Goal: Transaction & Acquisition: Purchase product/service

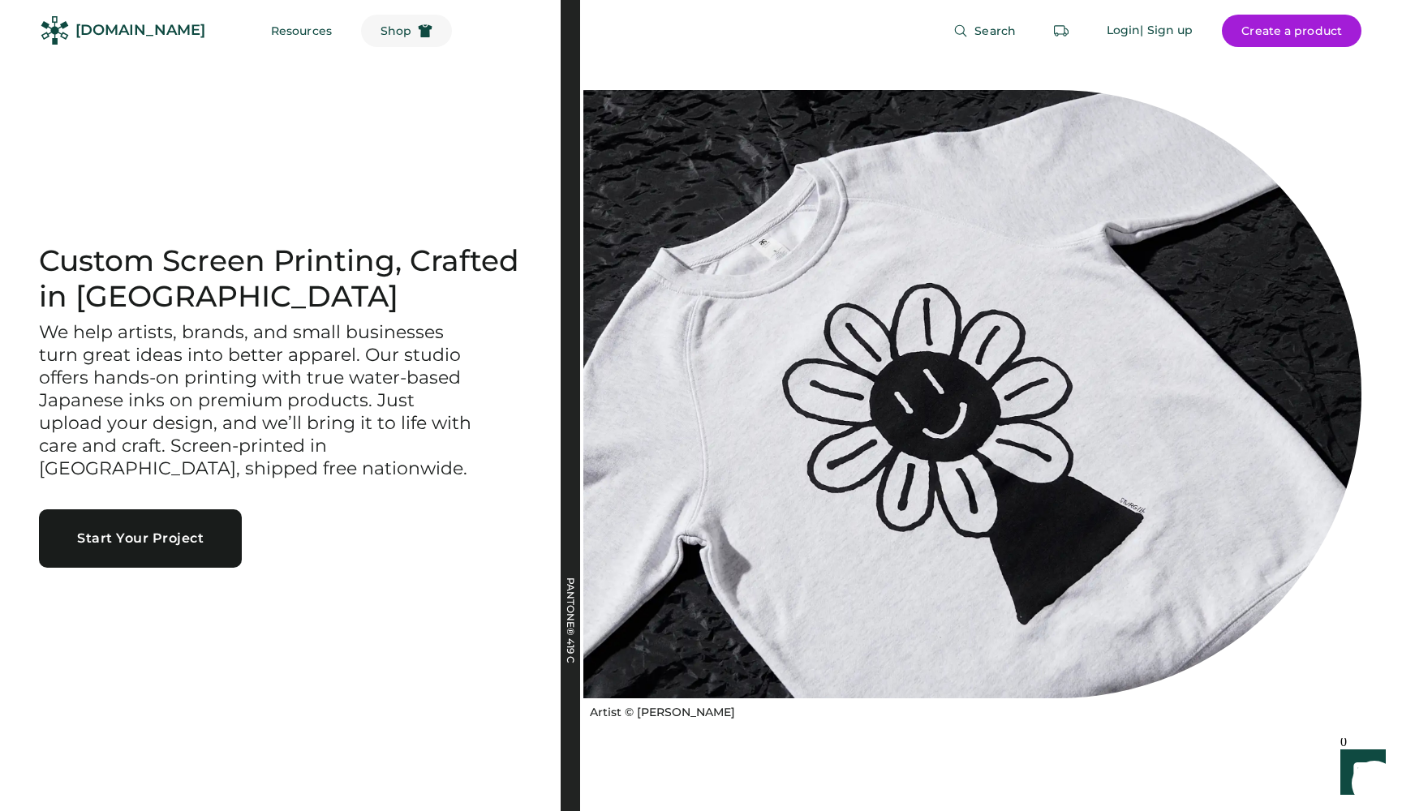
click at [381, 29] on span "Shop" at bounding box center [396, 30] width 31 height 11
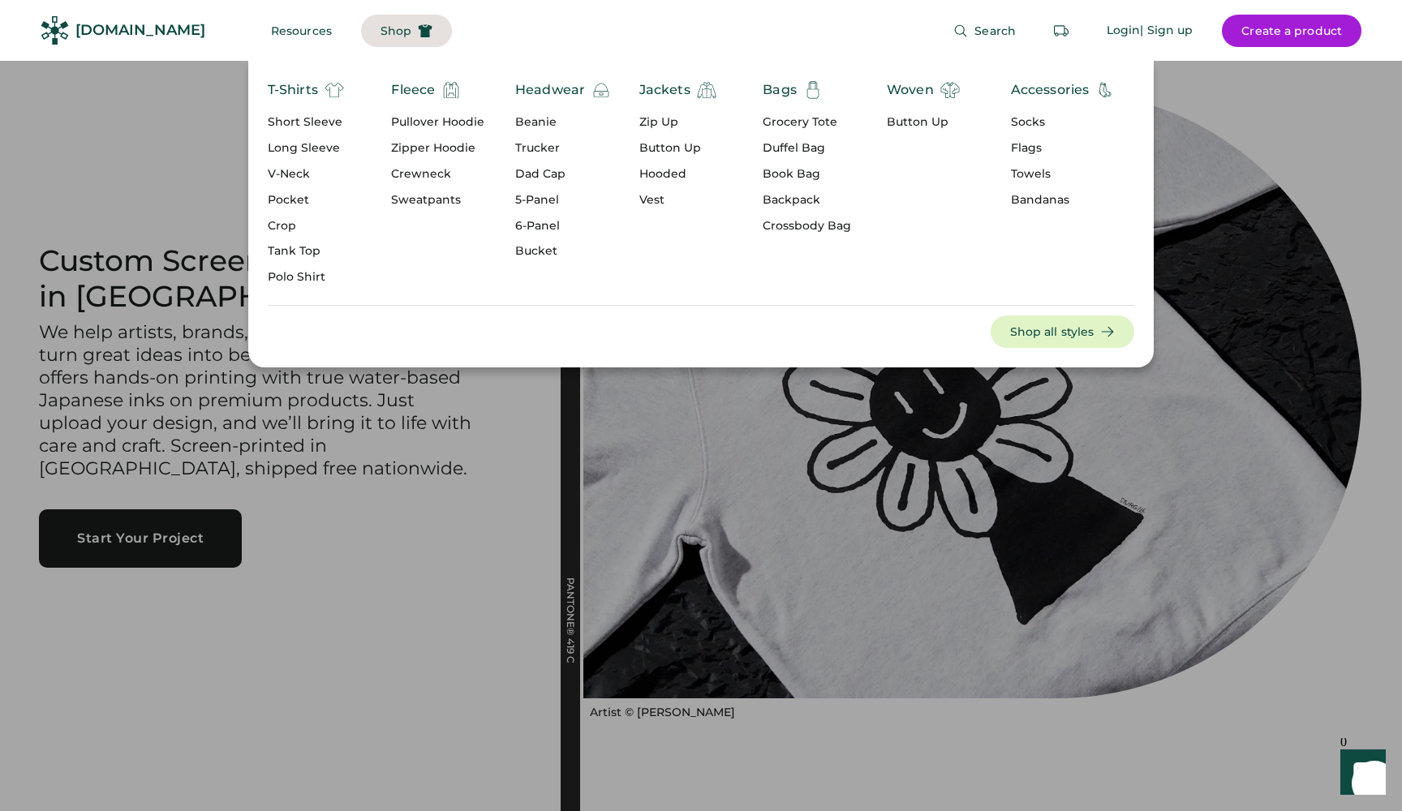
click at [540, 85] on div "Headwear" at bounding box center [550, 89] width 70 height 19
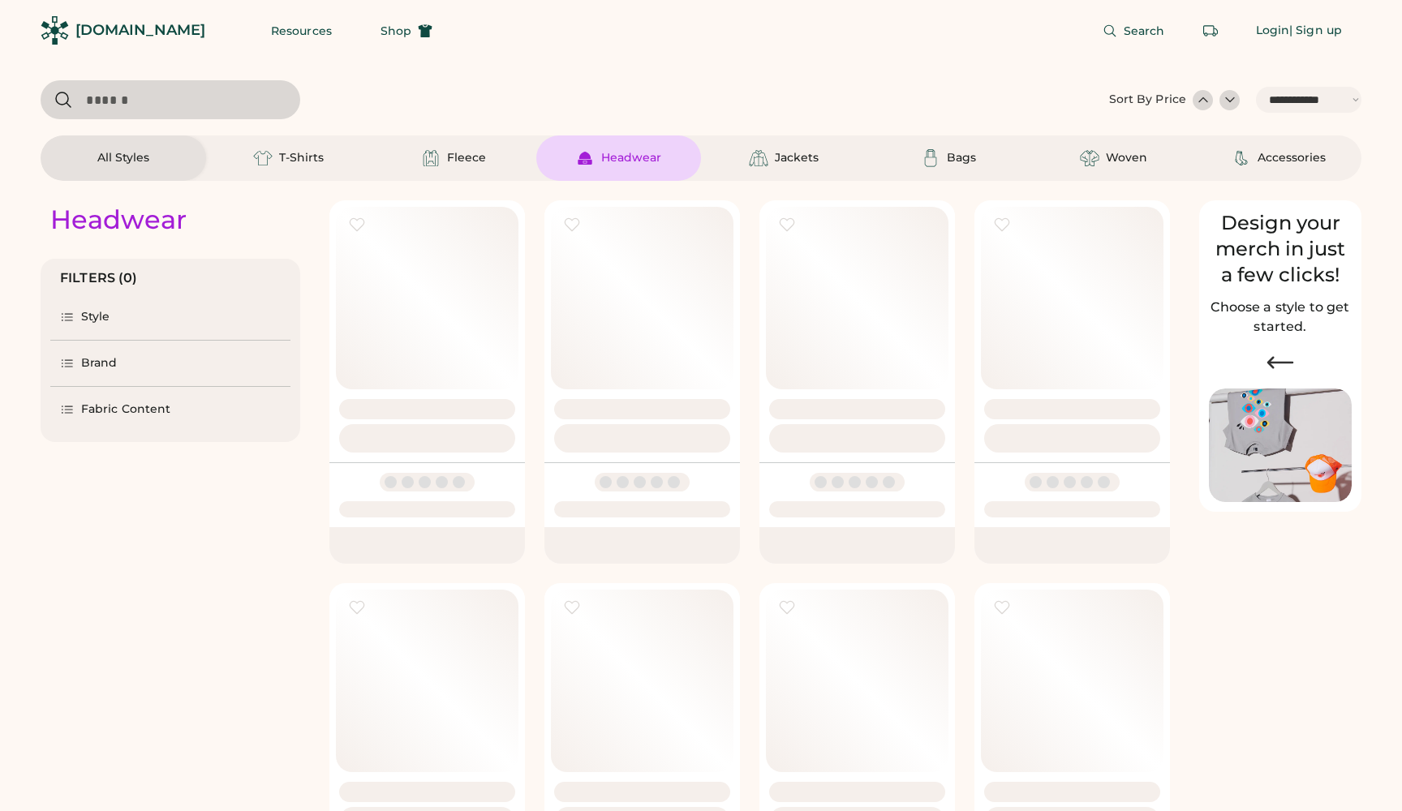
select select "*****"
select select "*"
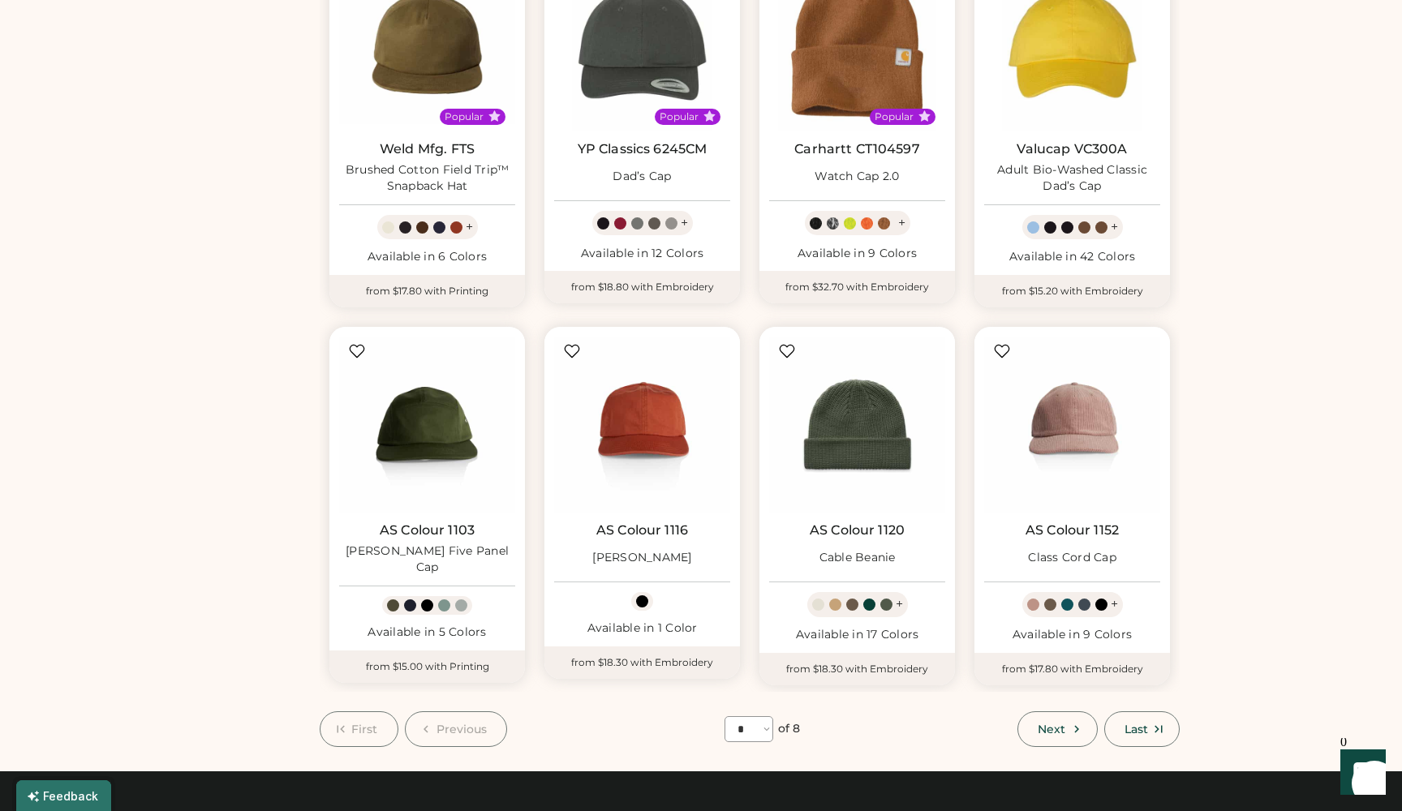
scroll to position [636, 0]
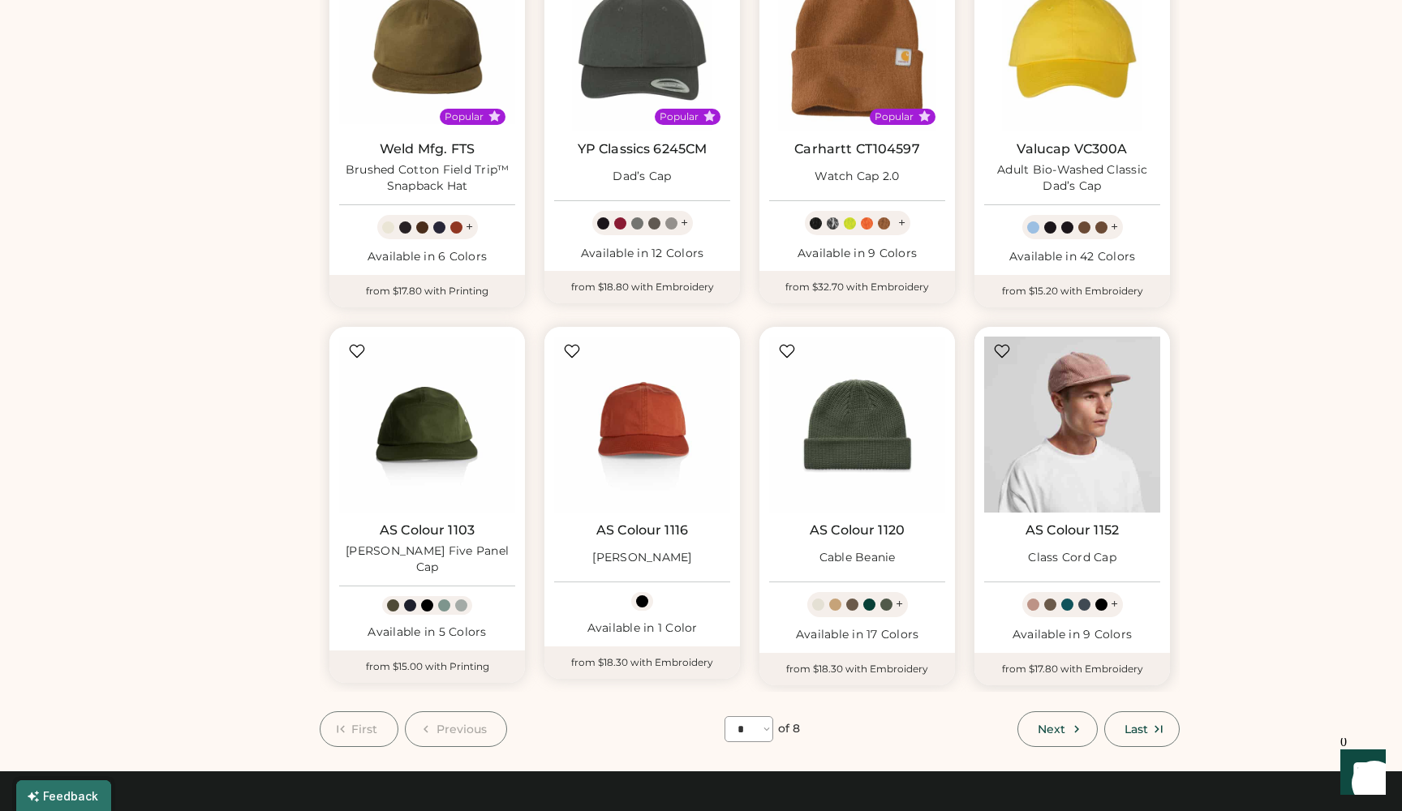
click at [1047, 400] on img at bounding box center [1072, 425] width 176 height 176
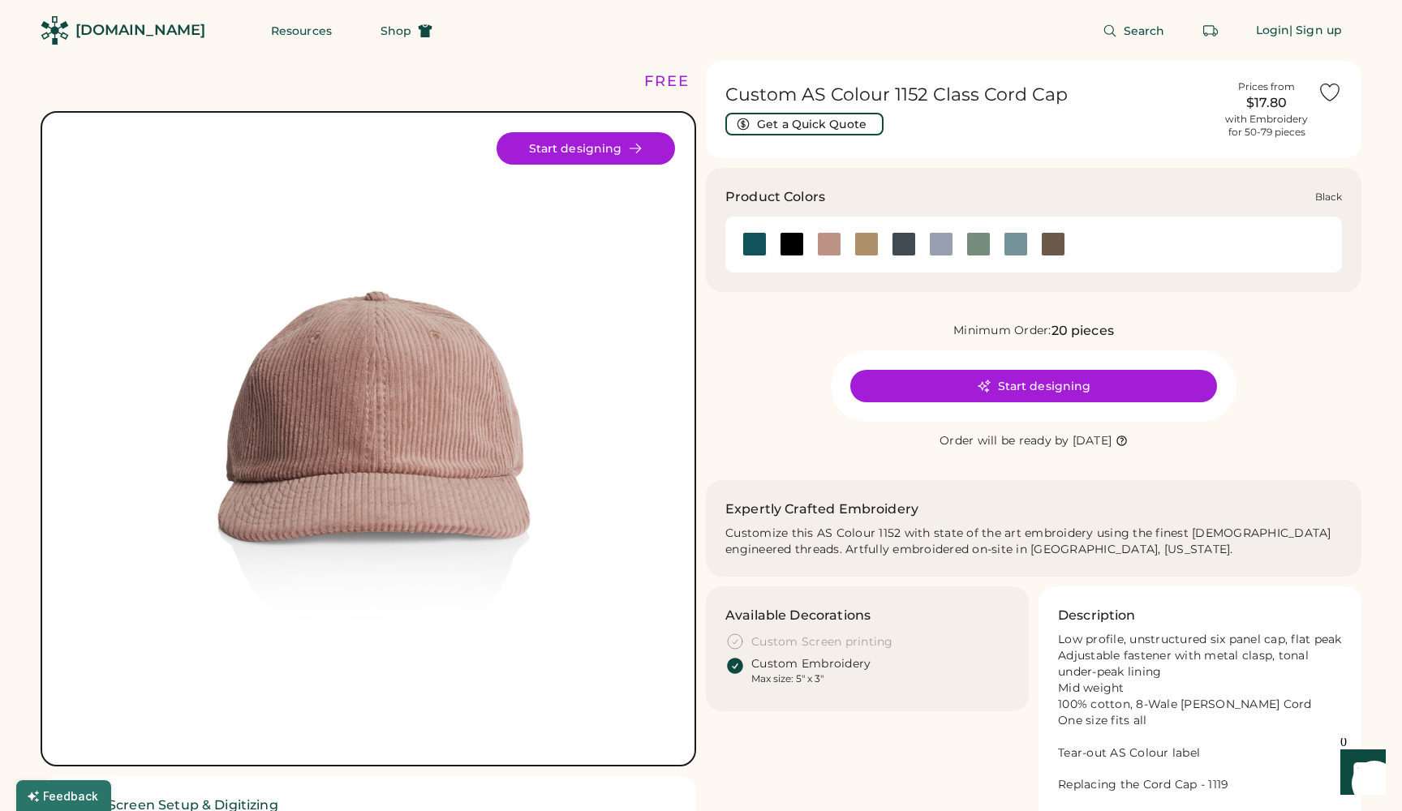
click at [793, 239] on div at bounding box center [792, 244] width 24 height 24
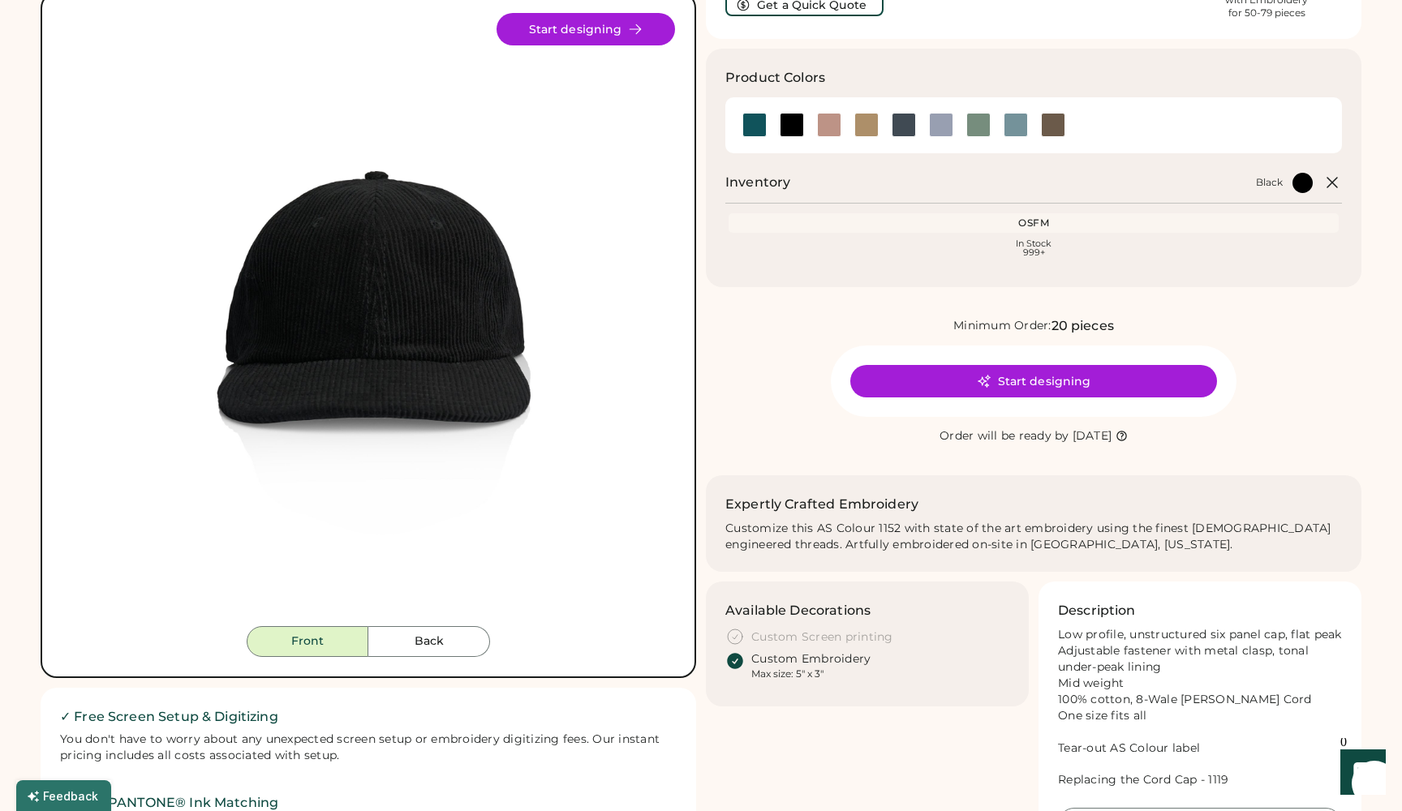
scroll to position [119, 0]
click at [968, 380] on button "Start designing" at bounding box center [1033, 381] width 367 height 32
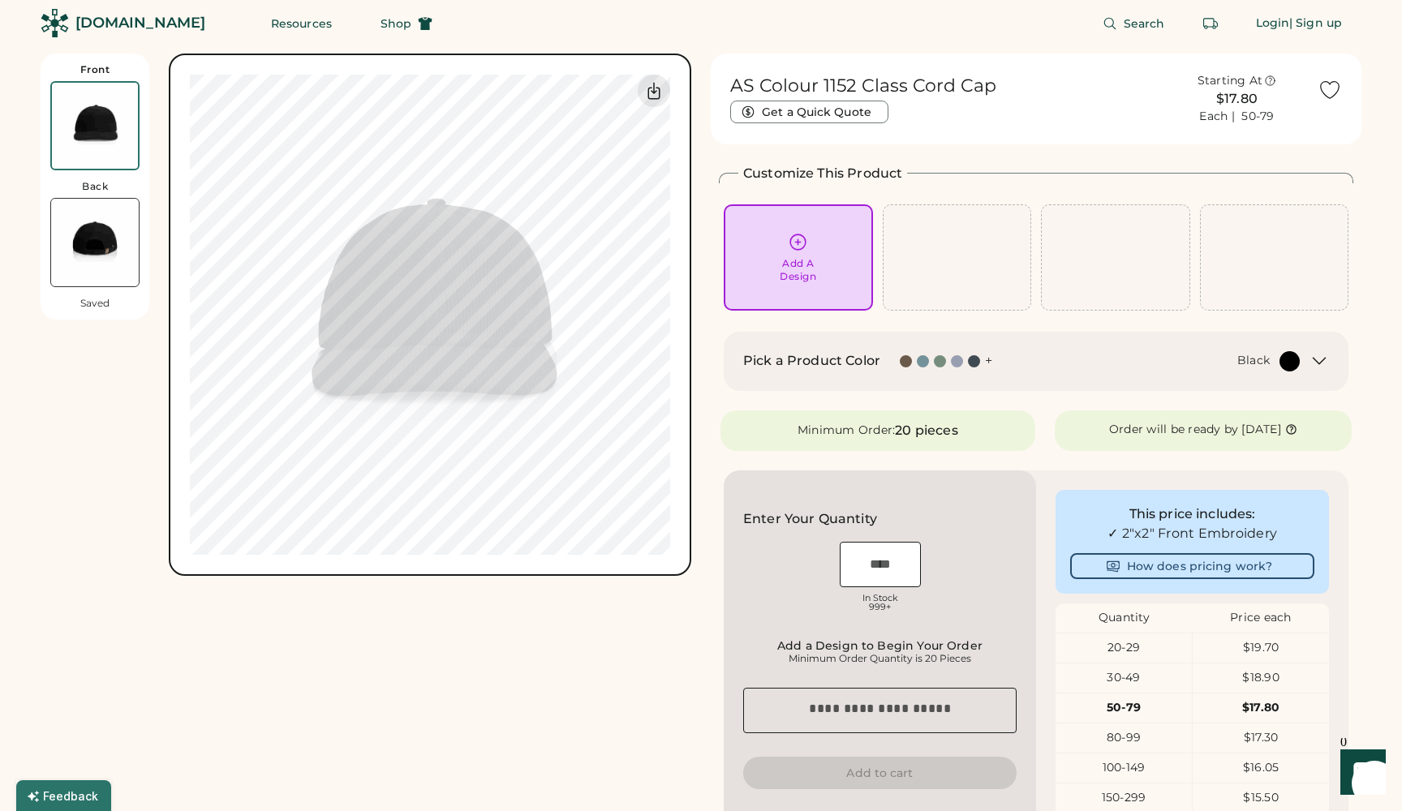
click at [796, 260] on div "Add A Design" at bounding box center [798, 270] width 37 height 26
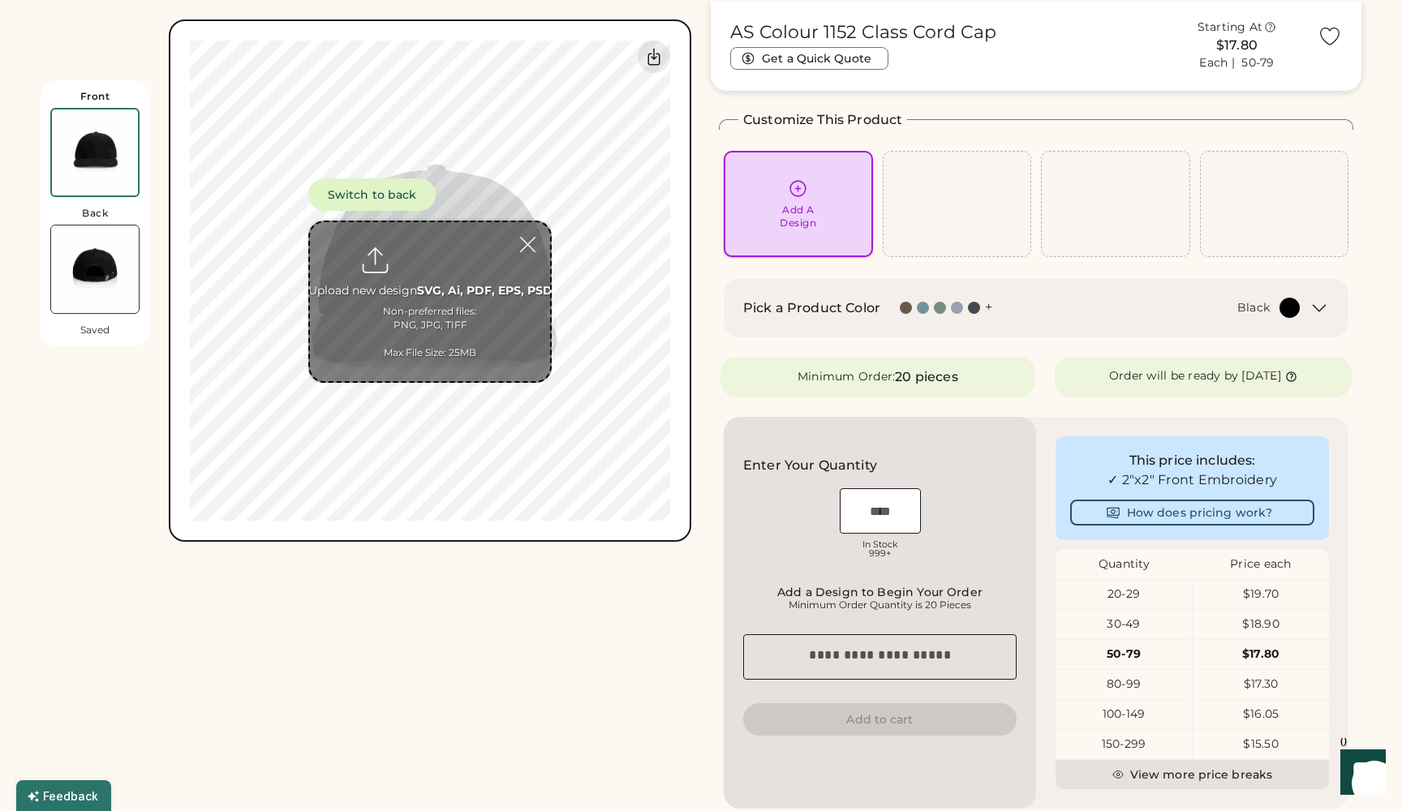
scroll to position [61, 0]
click at [430, 251] on input "file" at bounding box center [430, 301] width 240 height 159
click at [802, 187] on icon at bounding box center [798, 187] width 20 height 20
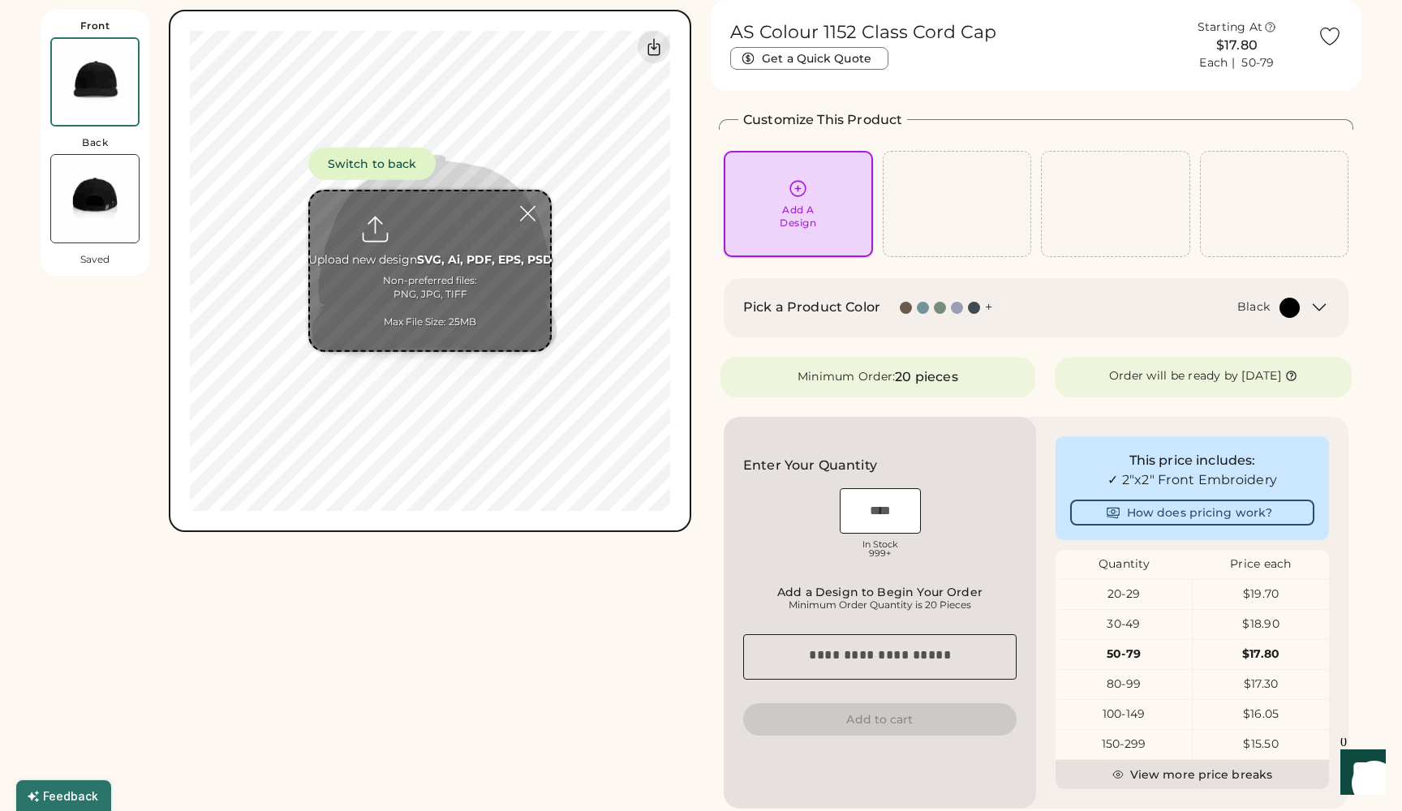
scroll to position [0, 0]
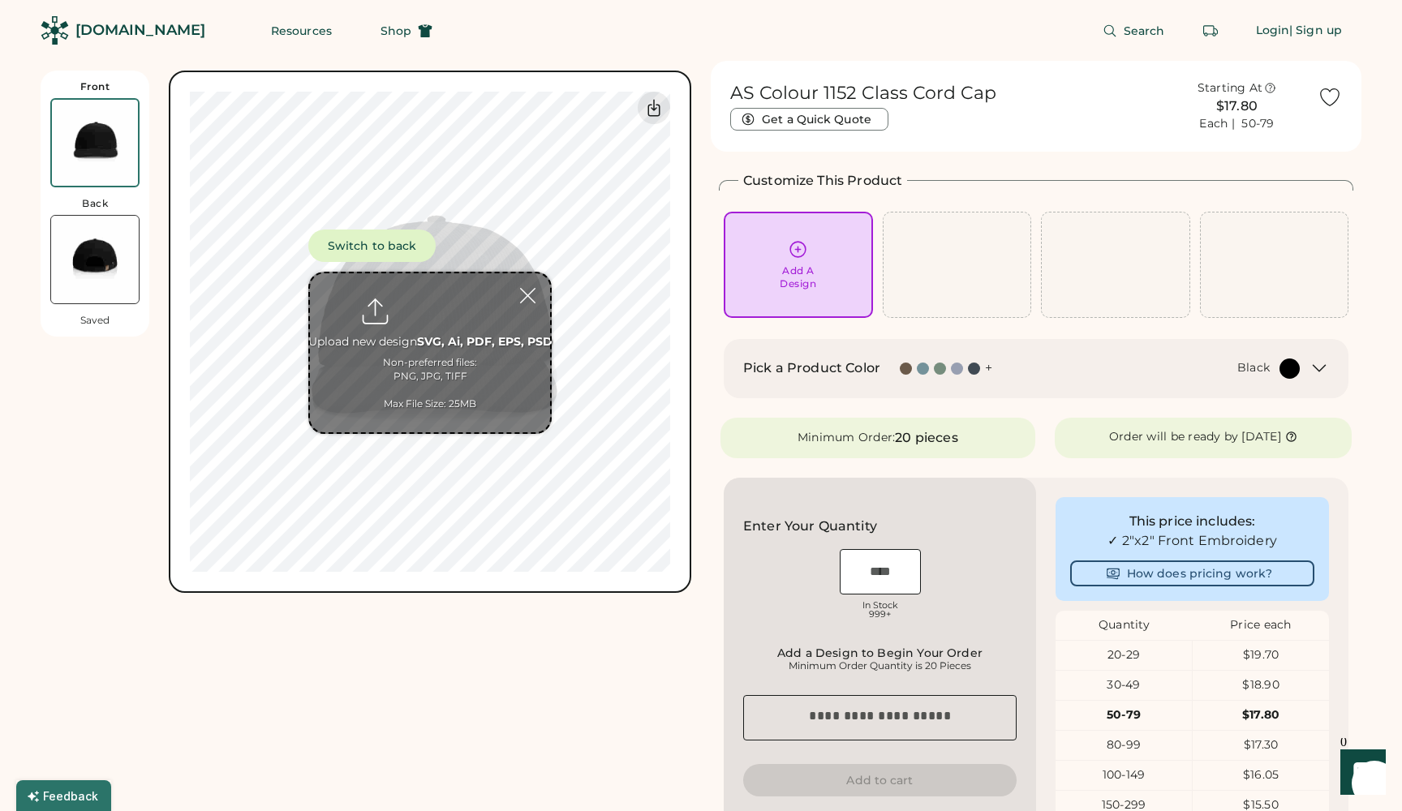
click at [441, 300] on input "file" at bounding box center [430, 352] width 240 height 159
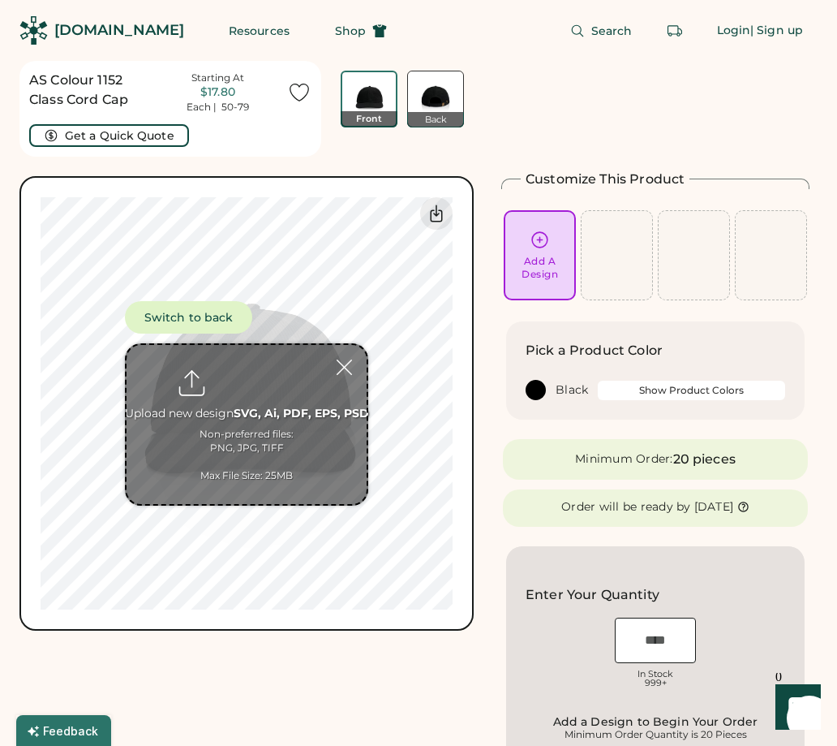
click at [259, 373] on input "file" at bounding box center [247, 424] width 240 height 159
type input "**********"
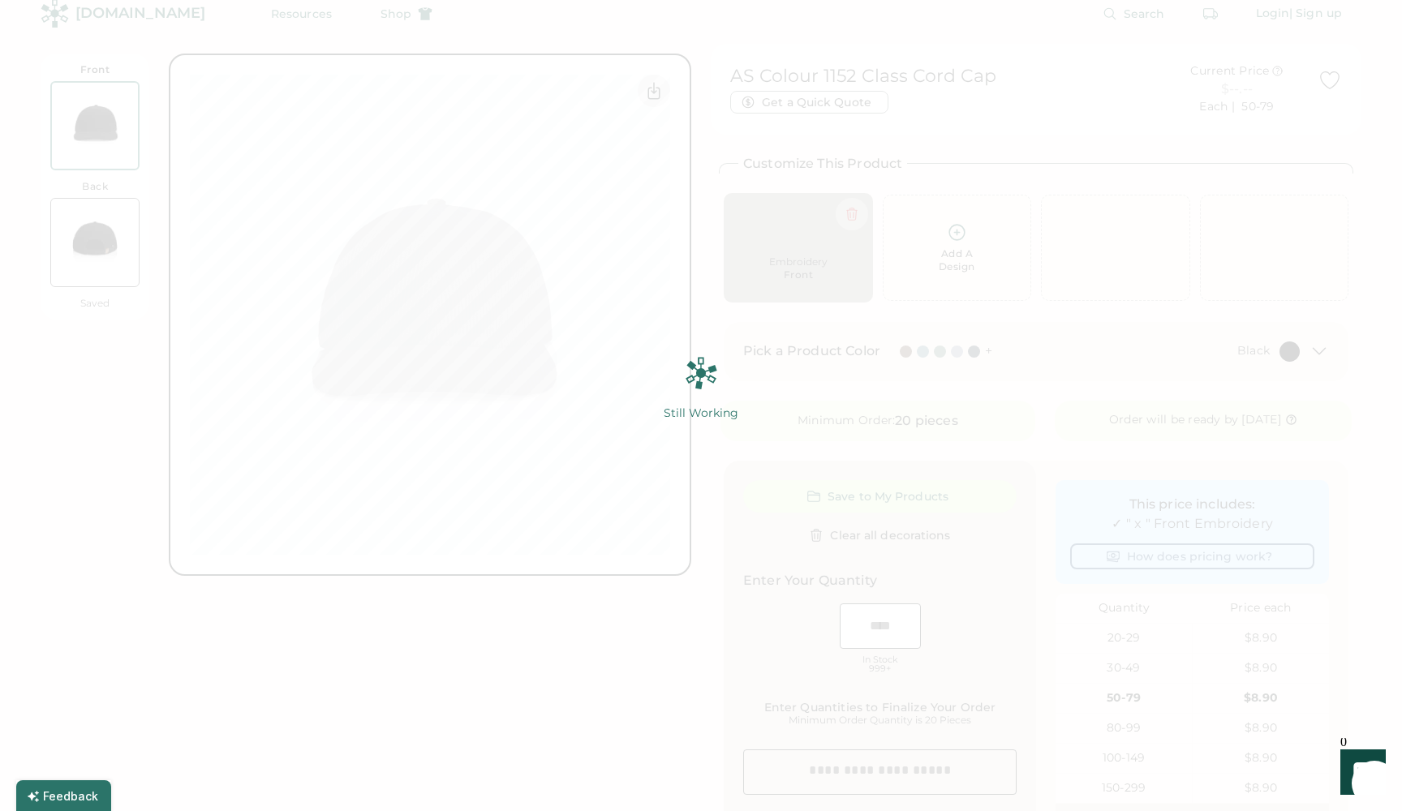
scroll to position [14, 0]
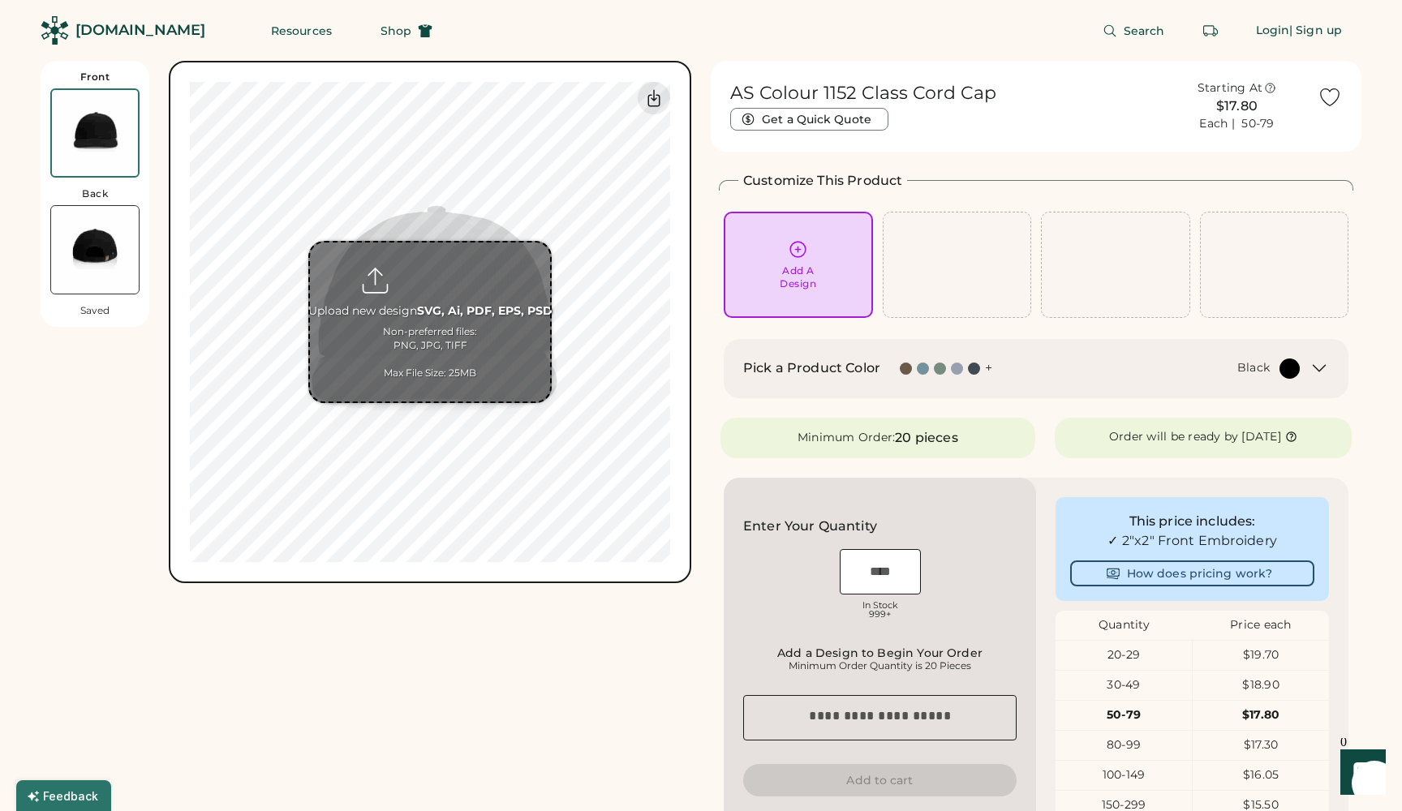
click at [449, 305] on input "file" at bounding box center [430, 322] width 240 height 159
type input "**********"
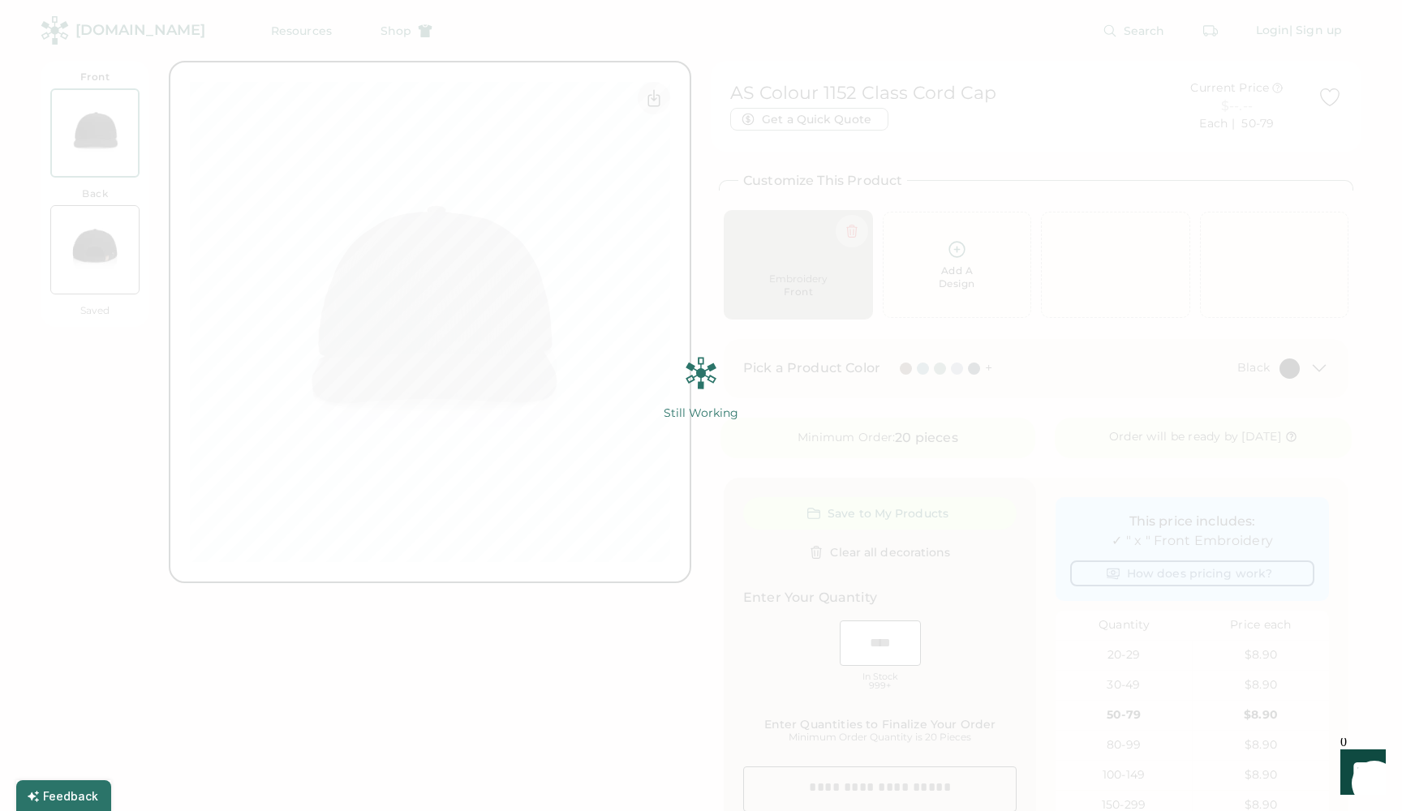
click at [793, 114] on img at bounding box center [701, 405] width 1402 height 811
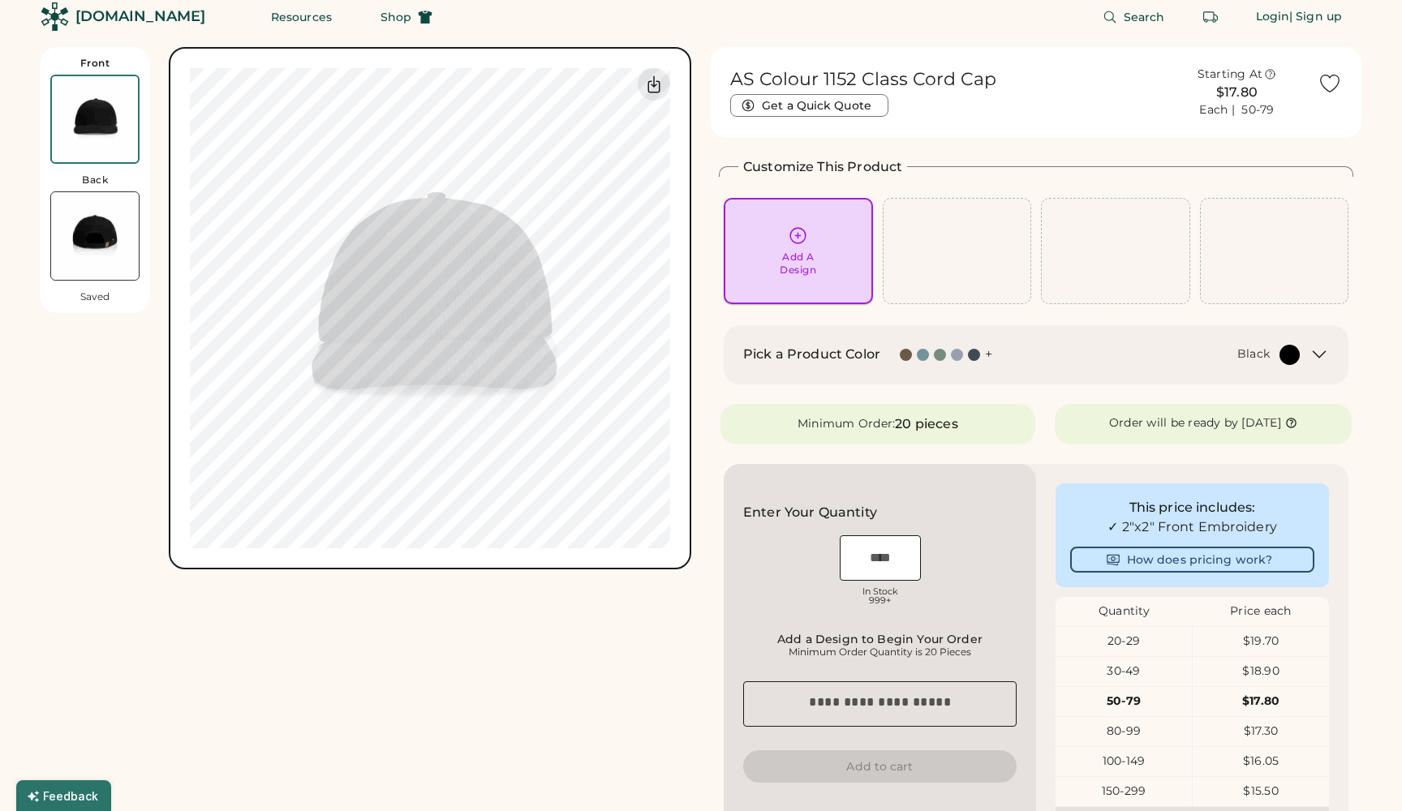
click at [799, 240] on icon at bounding box center [798, 236] width 20 height 20
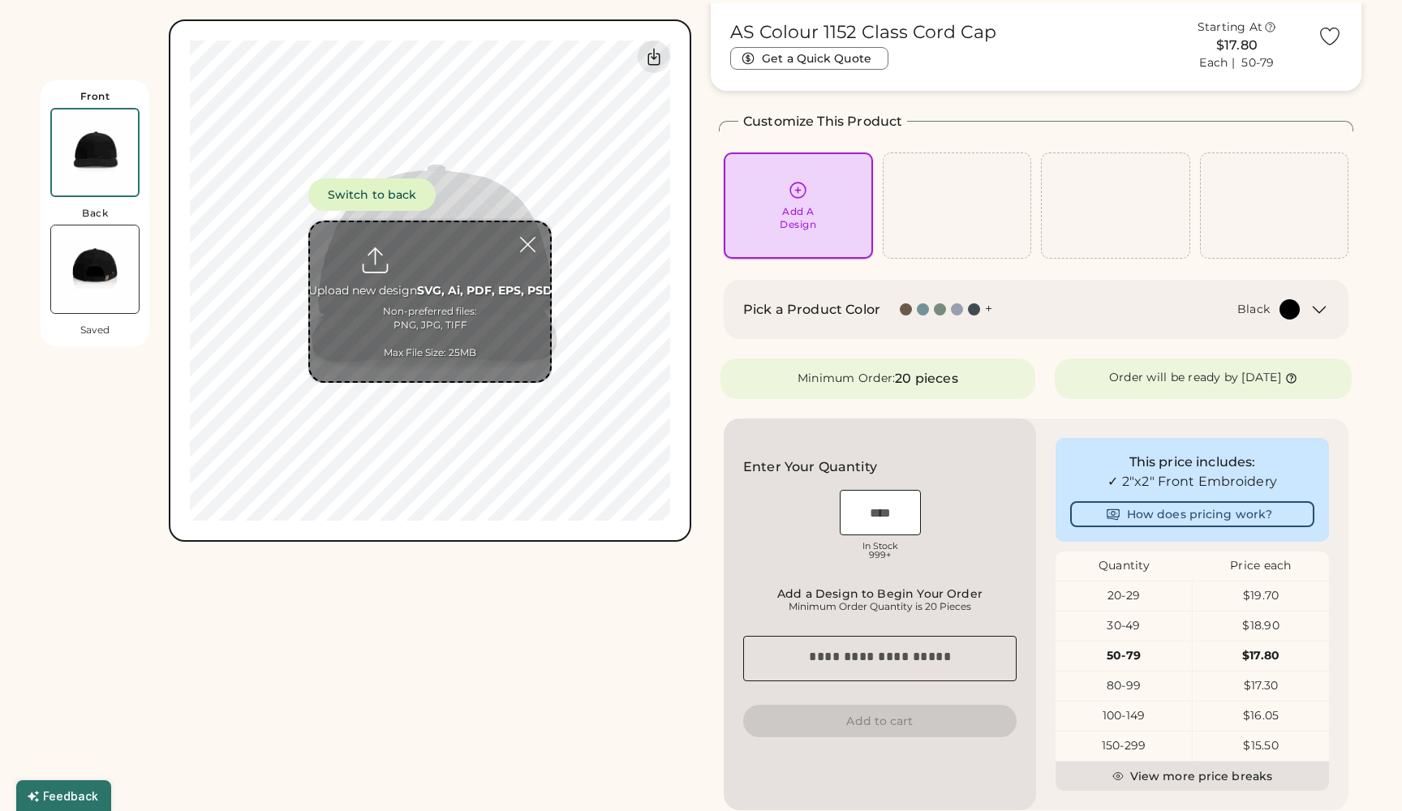
scroll to position [61, 0]
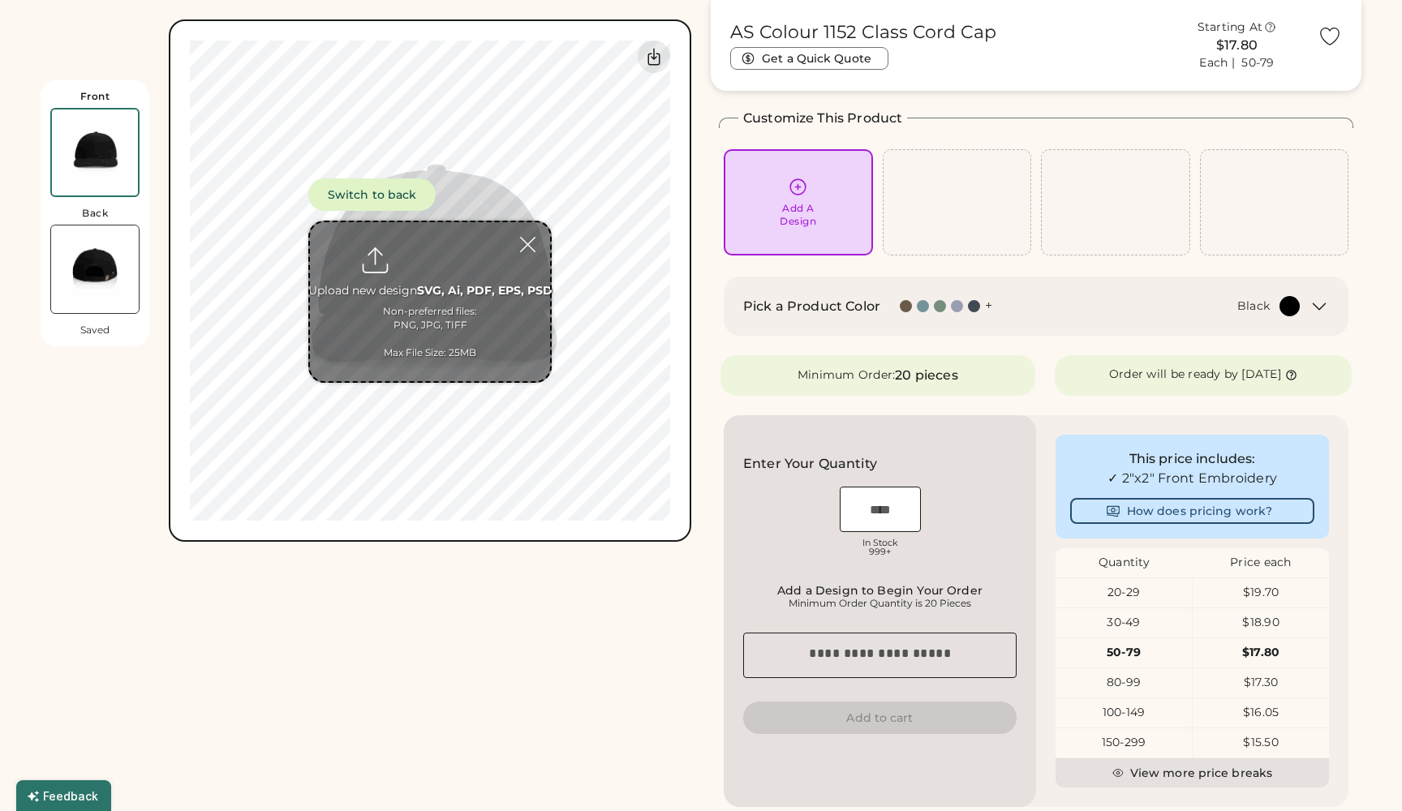
click at [448, 292] on input "file" at bounding box center [430, 301] width 240 height 159
type input "**********"
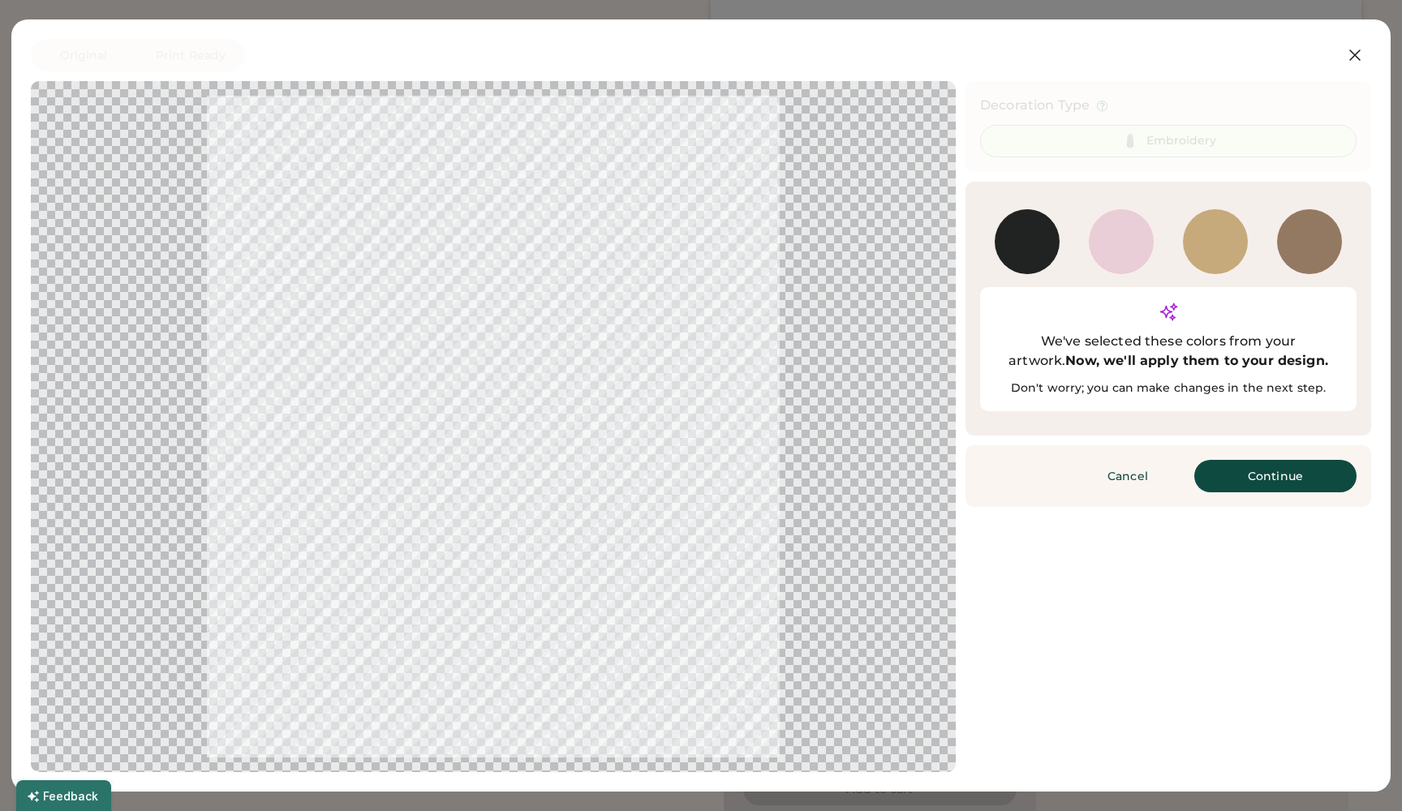
click at [1232, 460] on button "Continue" at bounding box center [1275, 476] width 162 height 32
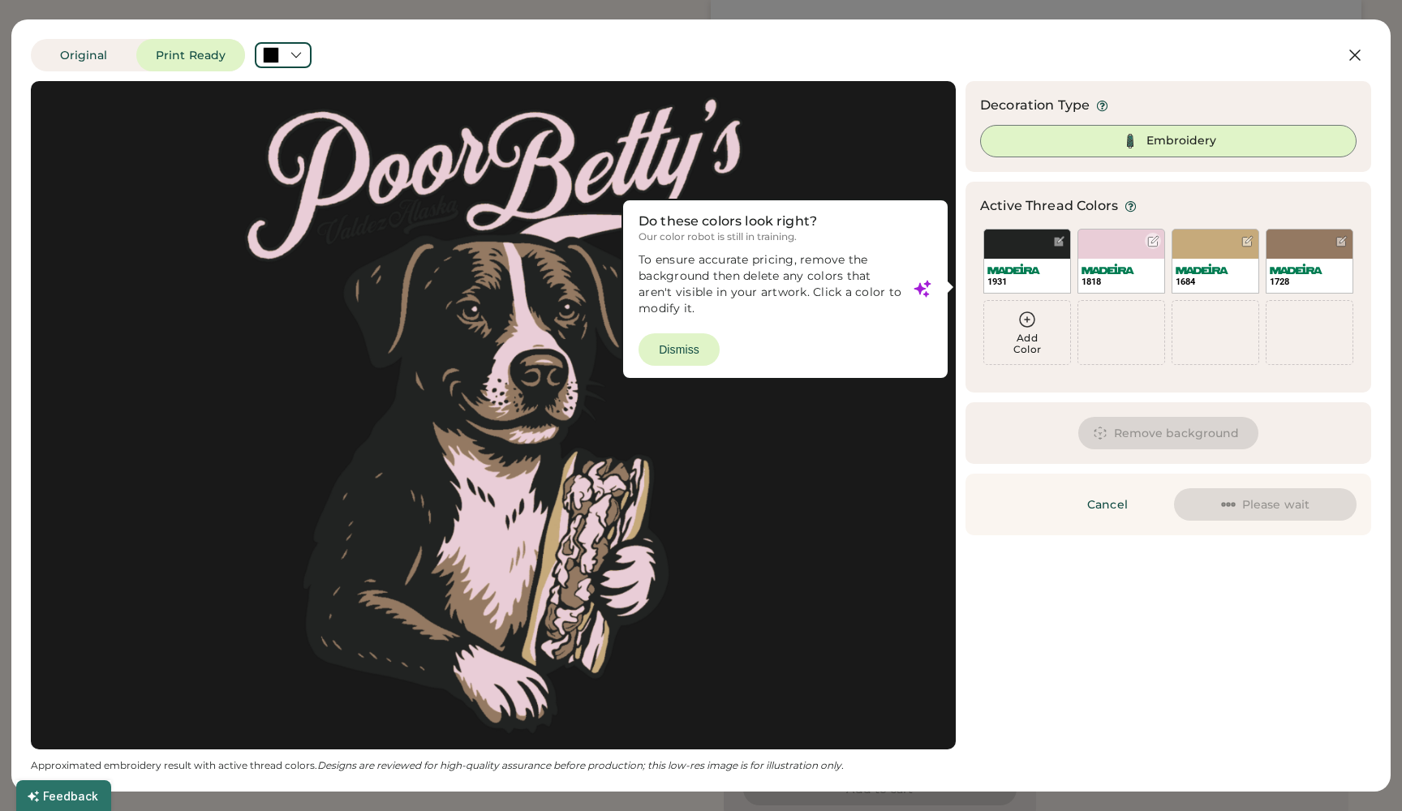
click at [1120, 242] on div "1818" at bounding box center [1121, 261] width 88 height 65
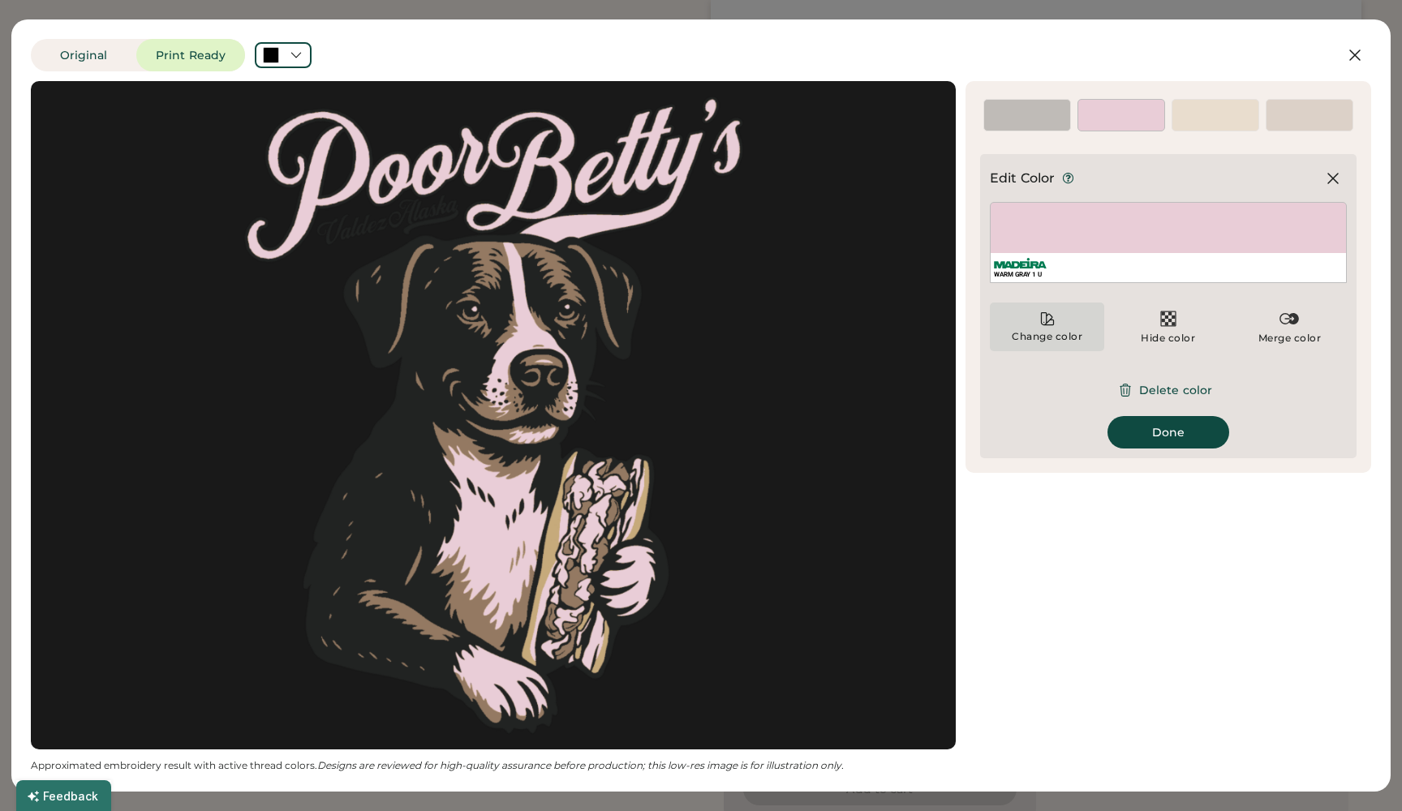
click at [1063, 324] on div "Change color" at bounding box center [1047, 327] width 114 height 49
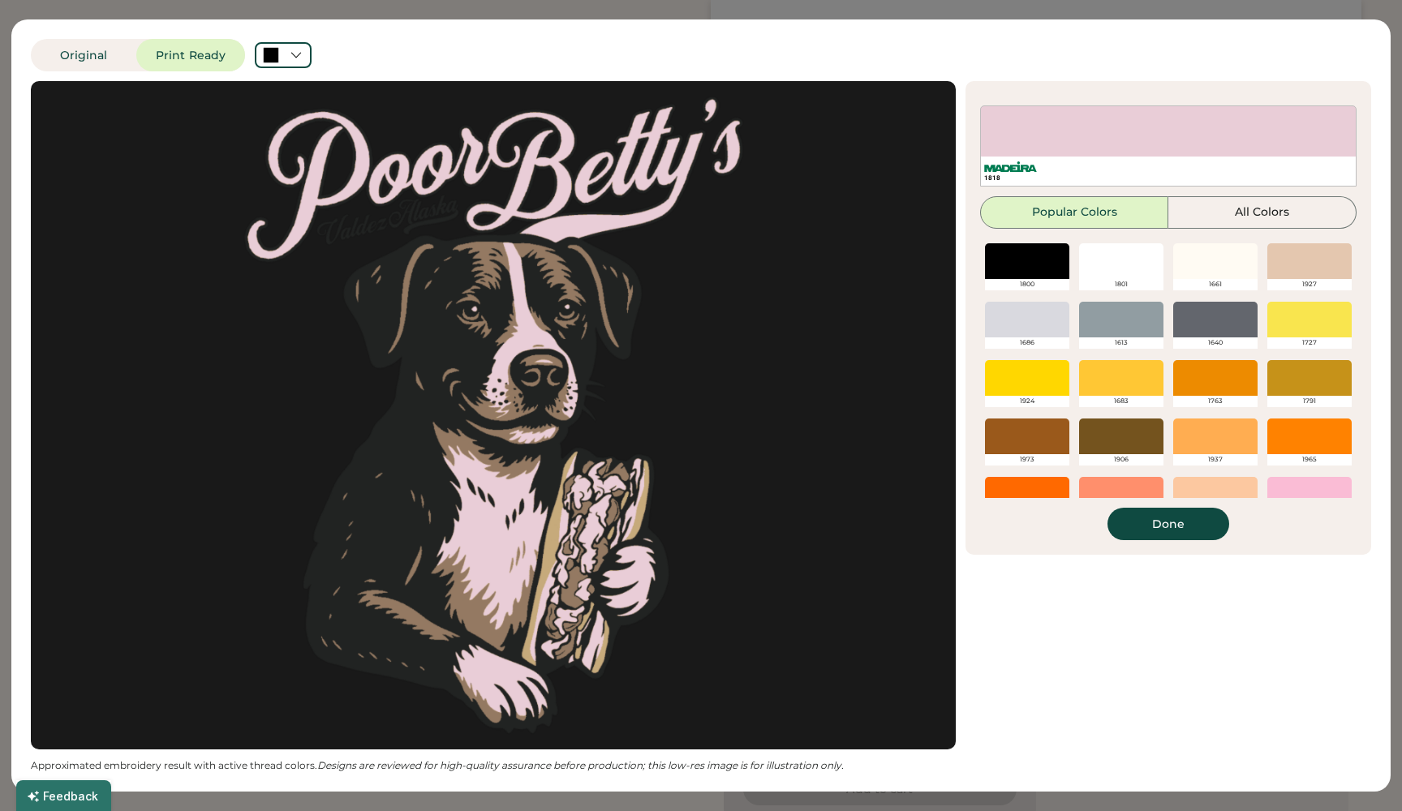
click at [1215, 279] on div at bounding box center [1215, 261] width 84 height 36
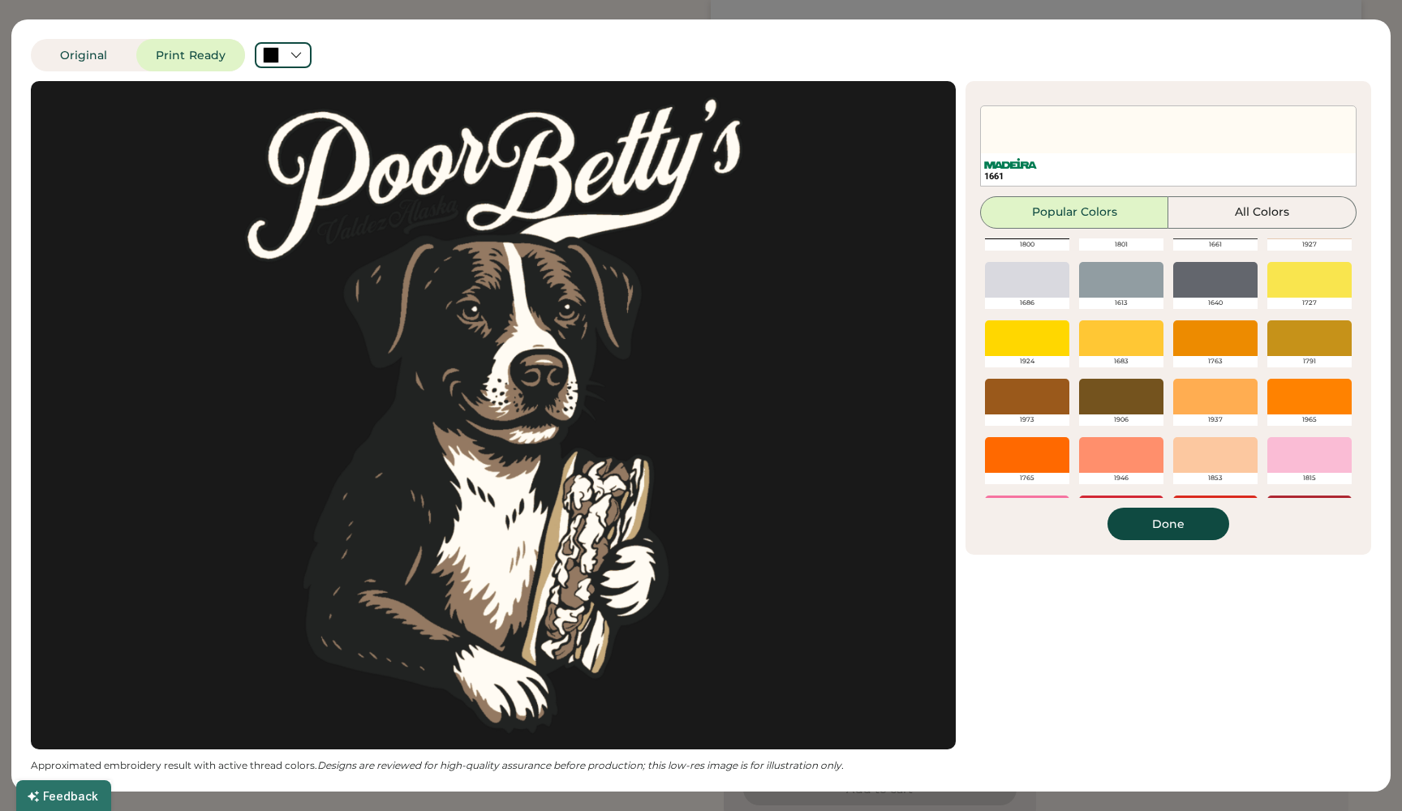
scroll to position [41, 0]
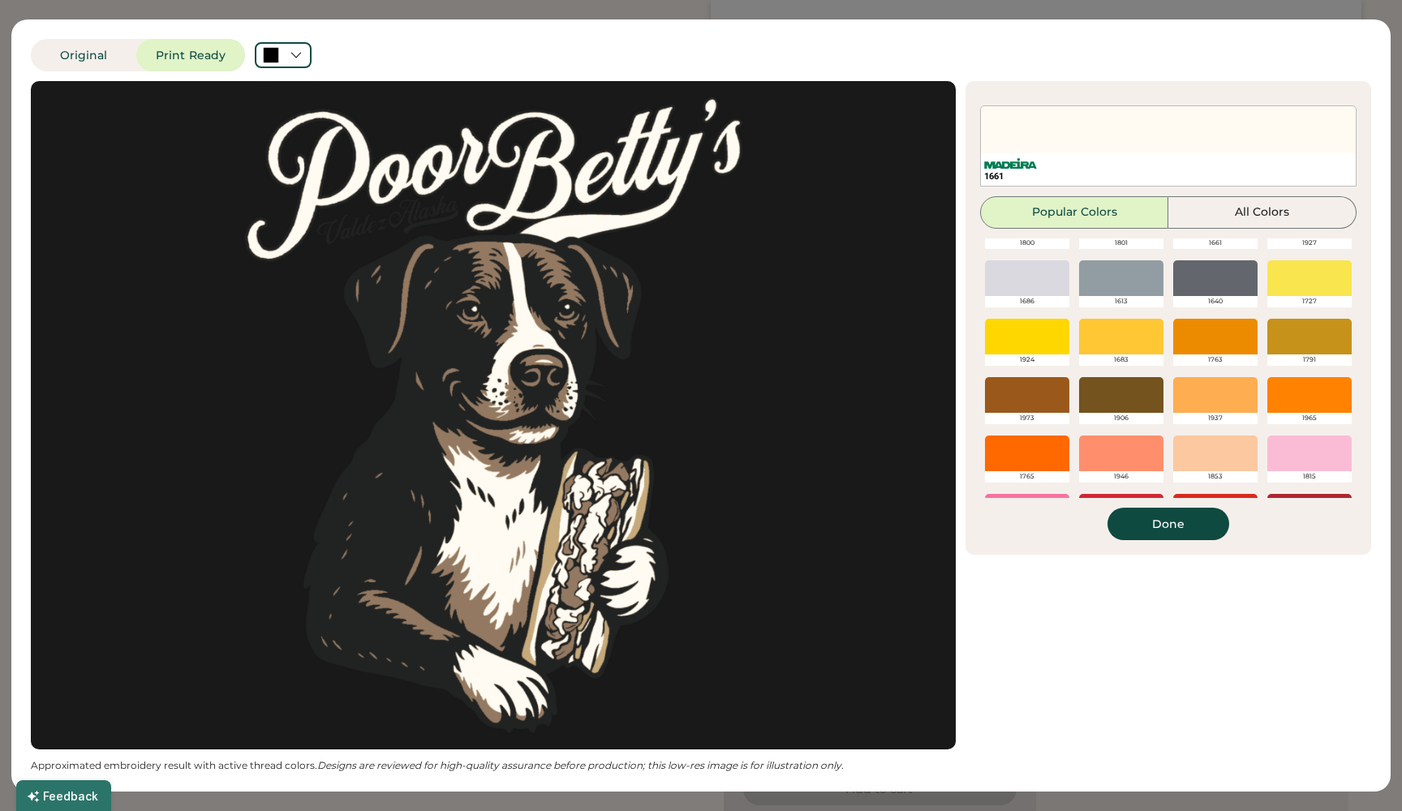
click at [1216, 458] on div at bounding box center [1215, 454] width 84 height 36
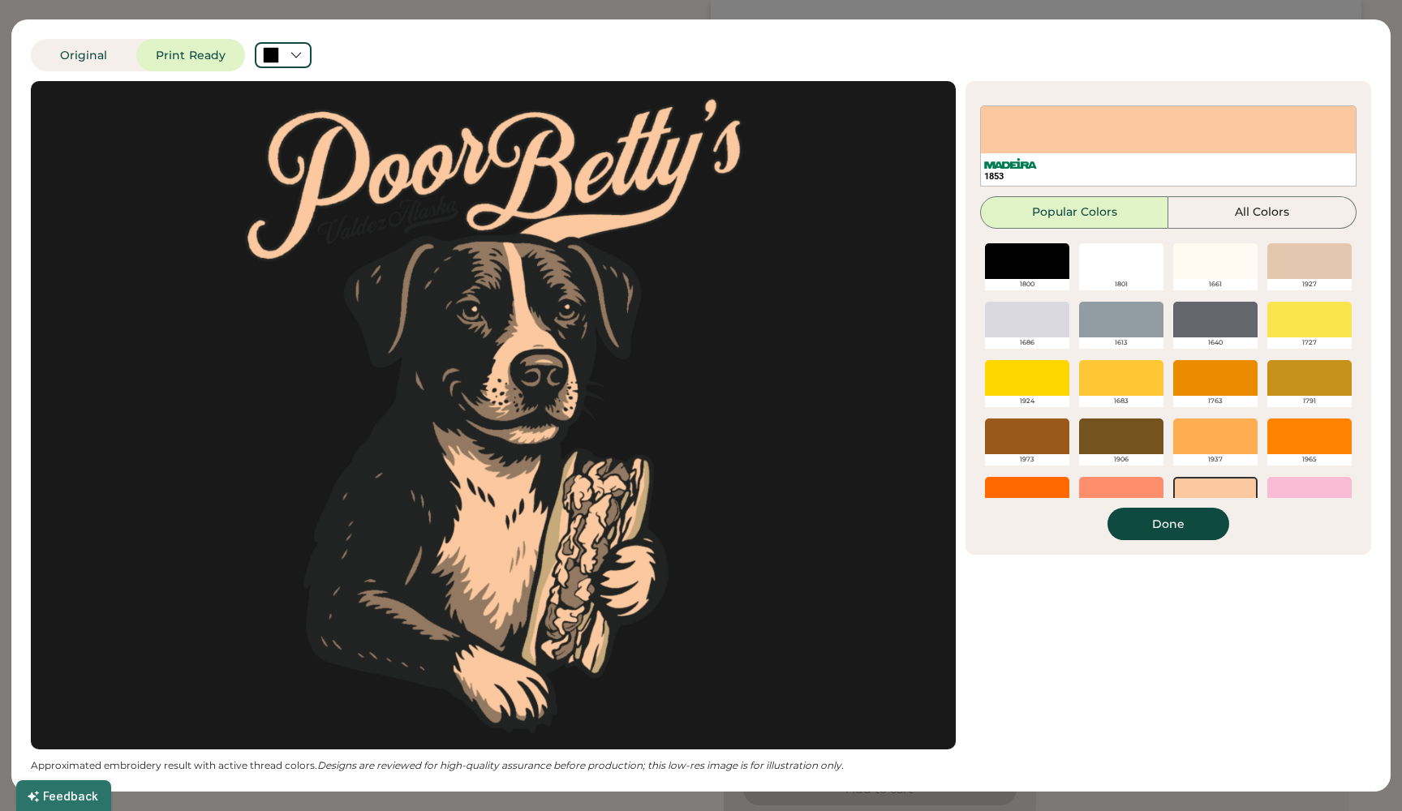
scroll to position [0, 0]
click at [1197, 266] on div at bounding box center [1215, 261] width 84 height 36
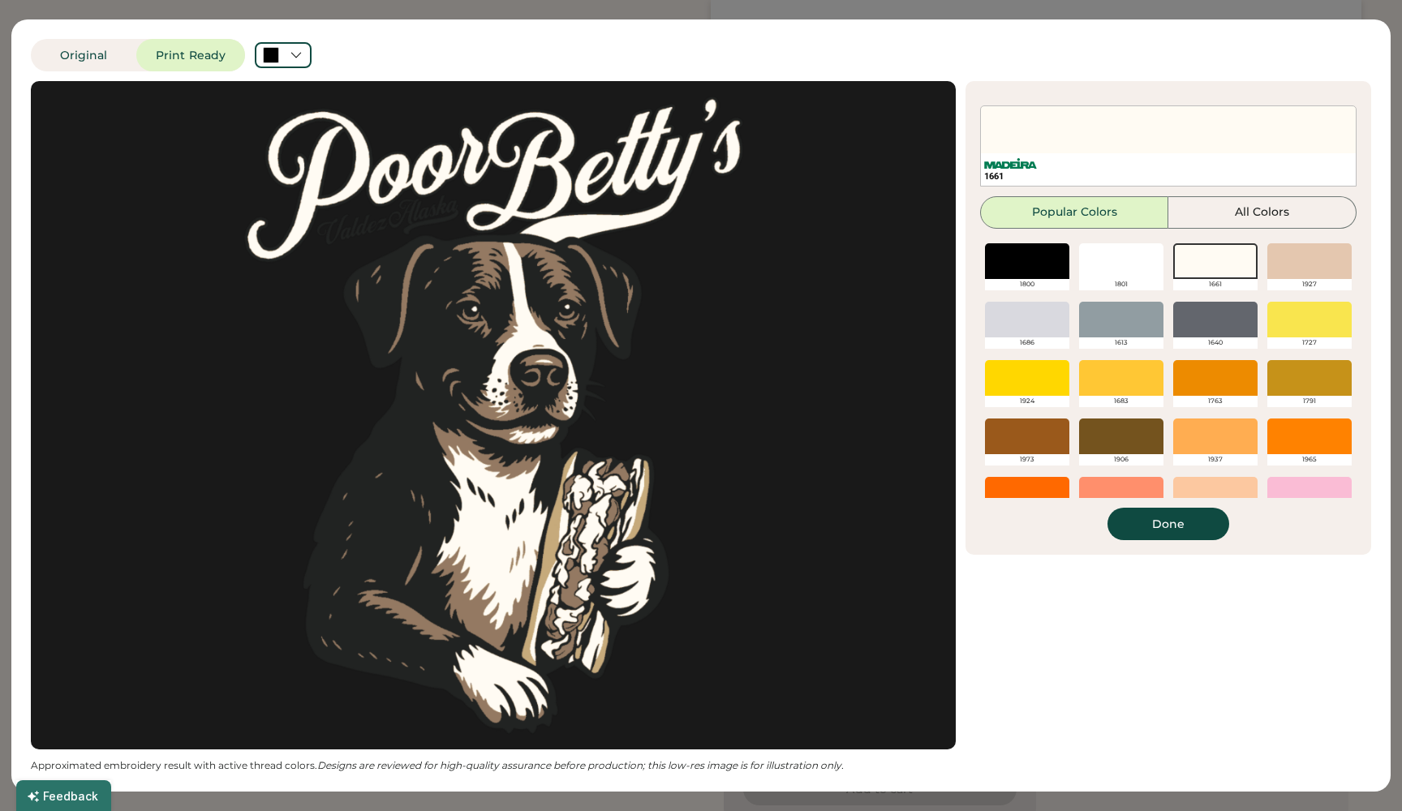
click at [1302, 258] on div at bounding box center [1309, 261] width 84 height 36
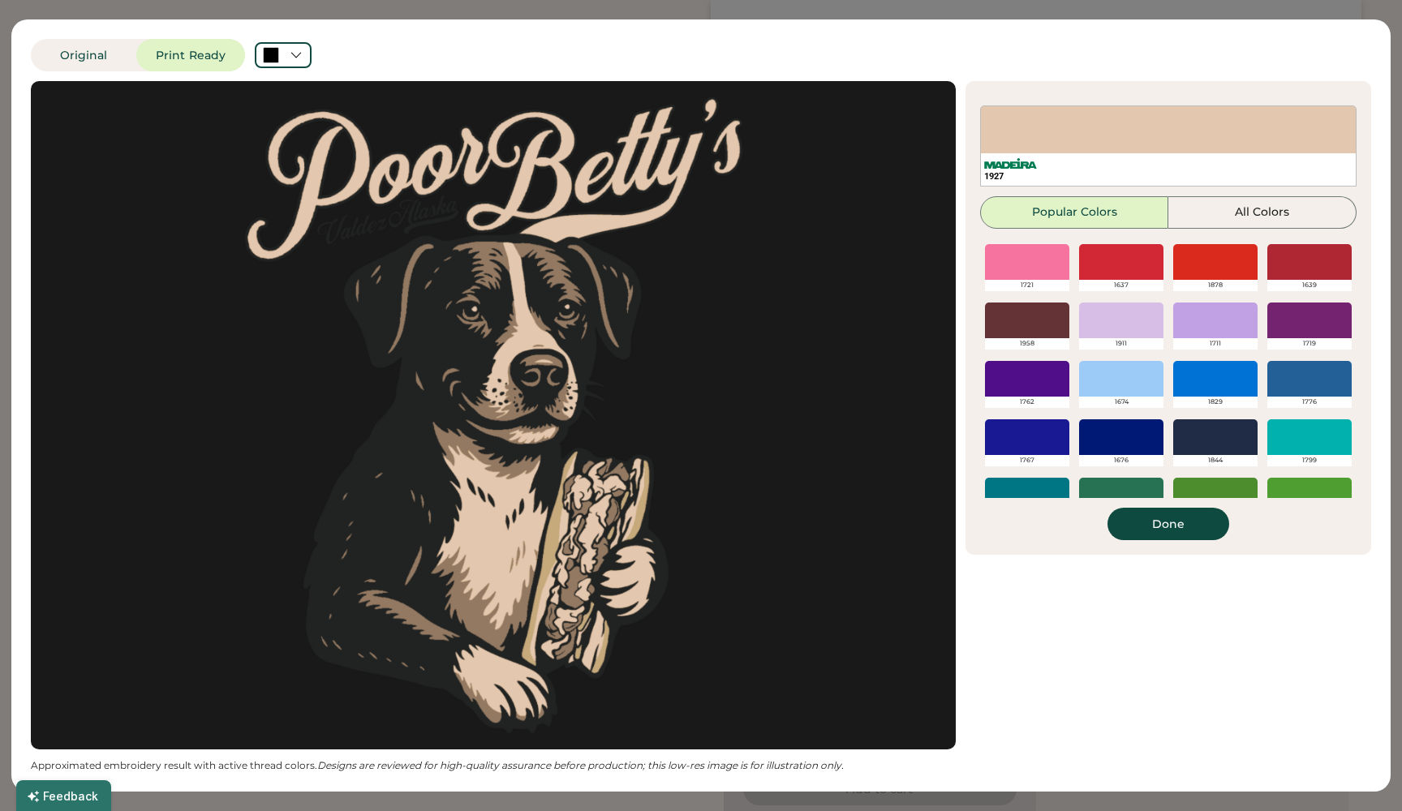
scroll to position [290, 0]
click at [1310, 316] on div at bounding box center [1309, 321] width 84 height 36
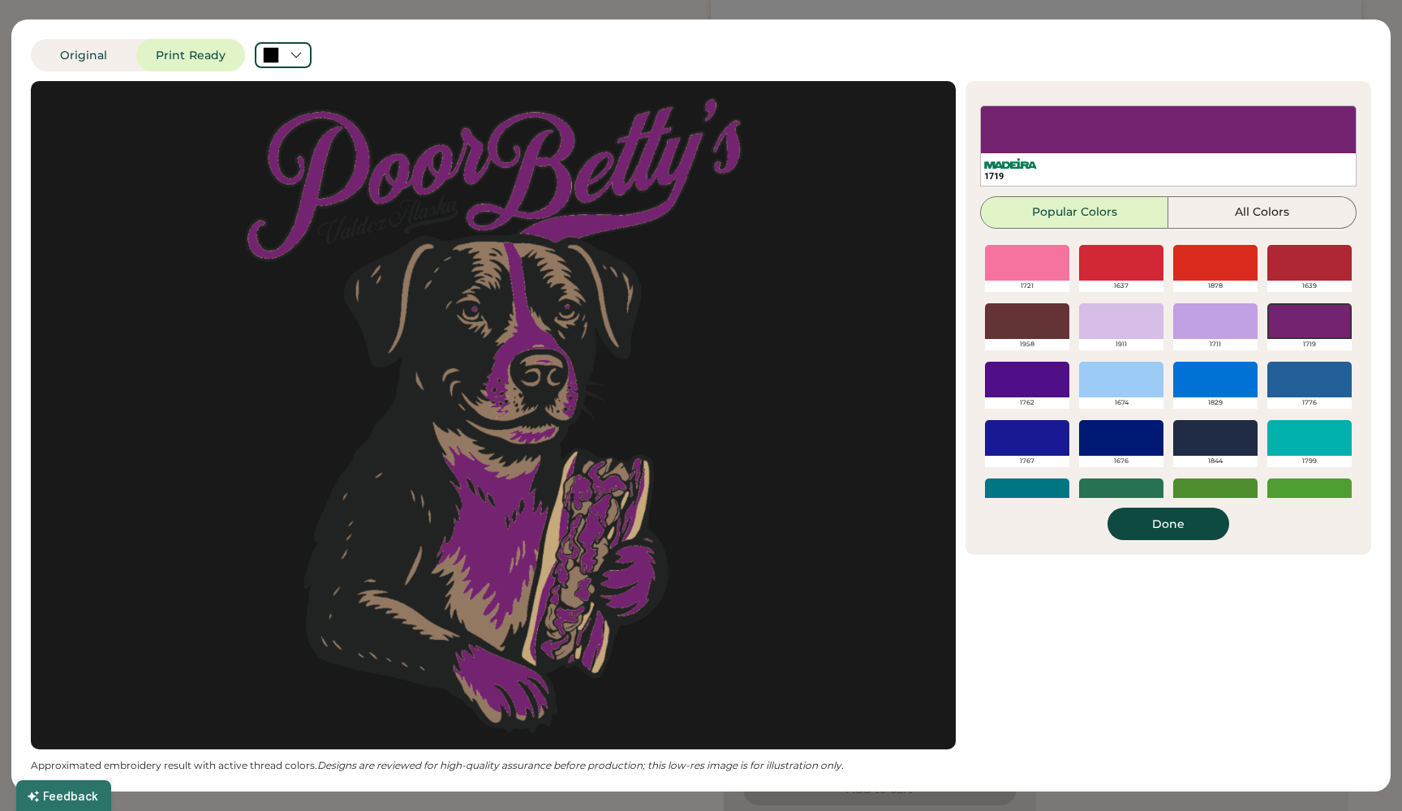
click at [1218, 320] on div at bounding box center [1215, 321] width 84 height 36
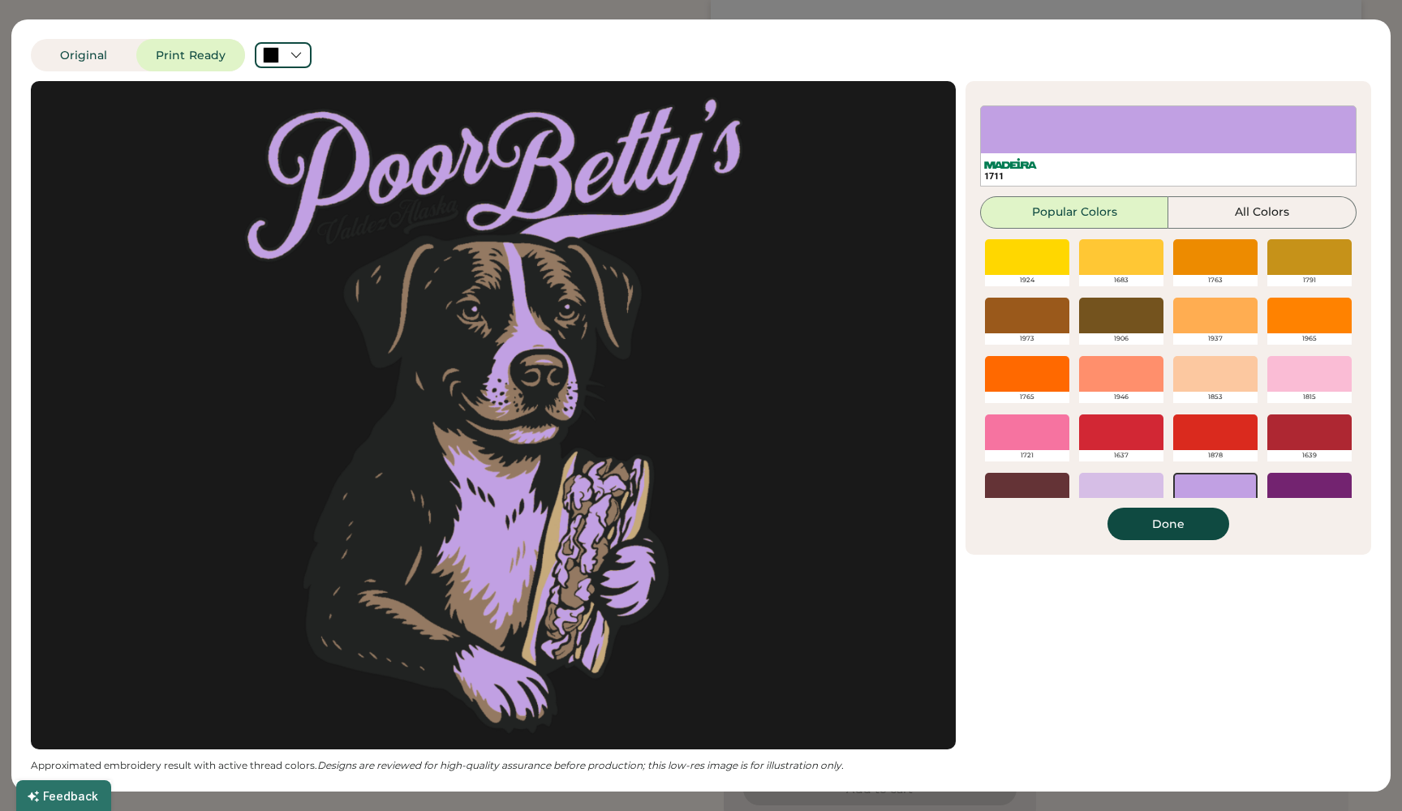
scroll to position [114, 0]
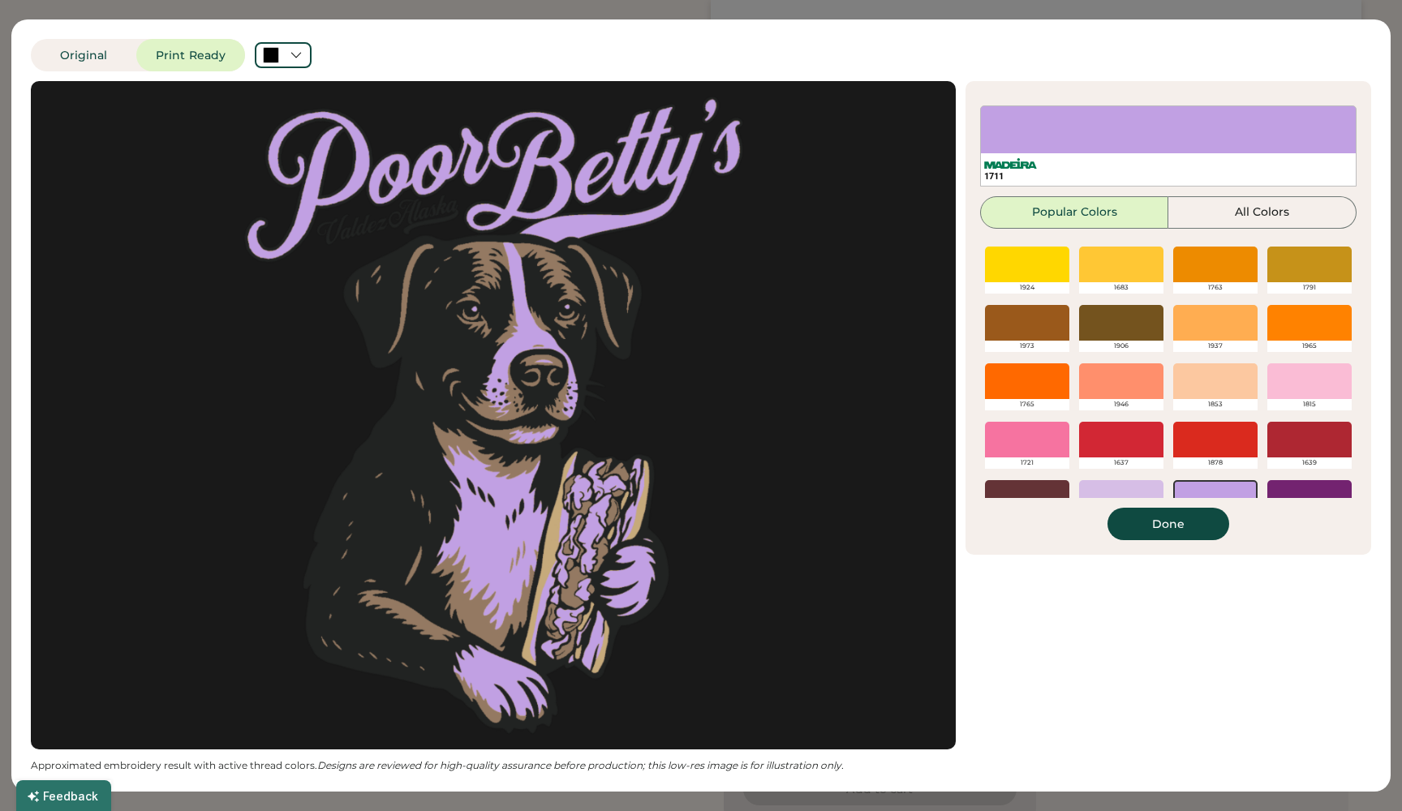
click at [1208, 372] on div at bounding box center [1215, 381] width 84 height 36
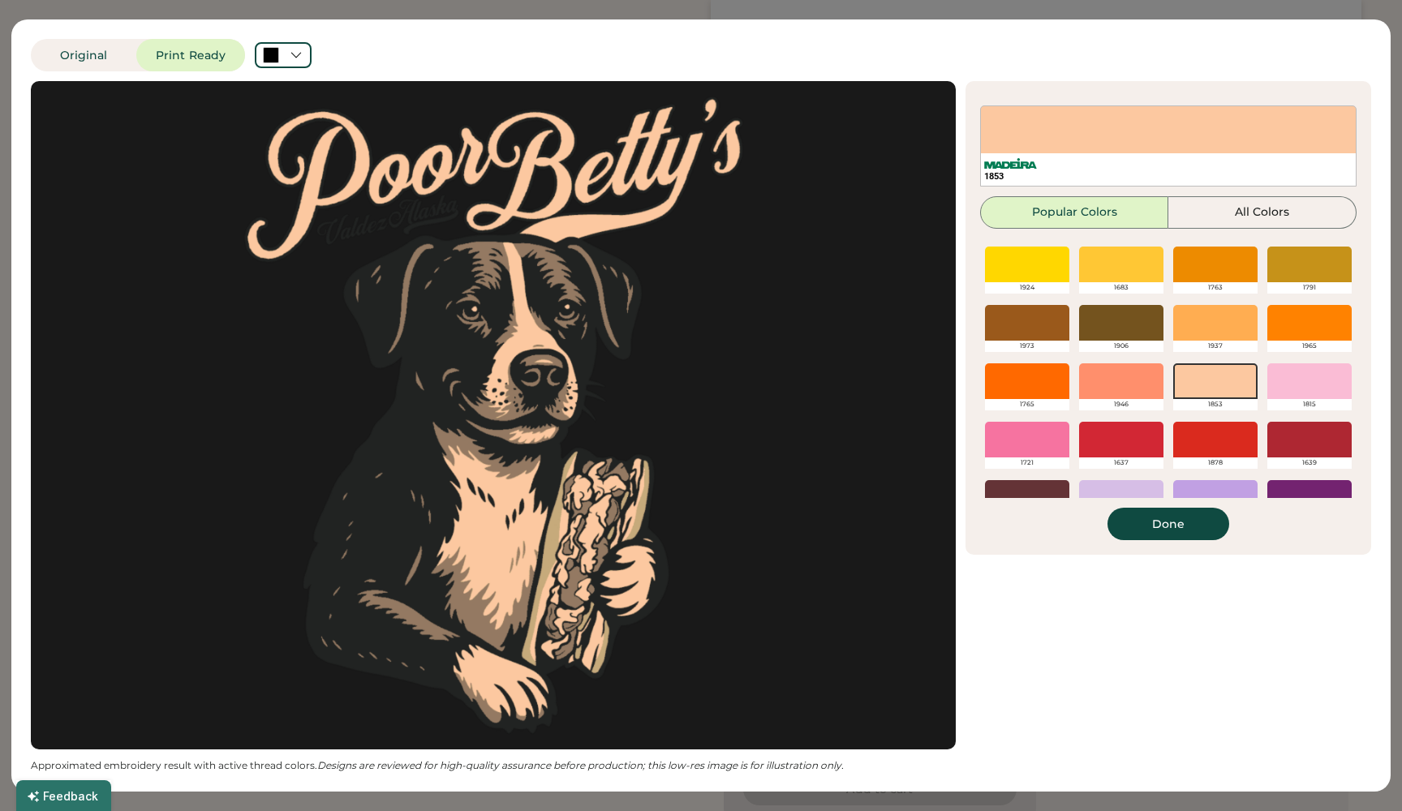
click at [1172, 531] on button "Done" at bounding box center [1168, 524] width 122 height 32
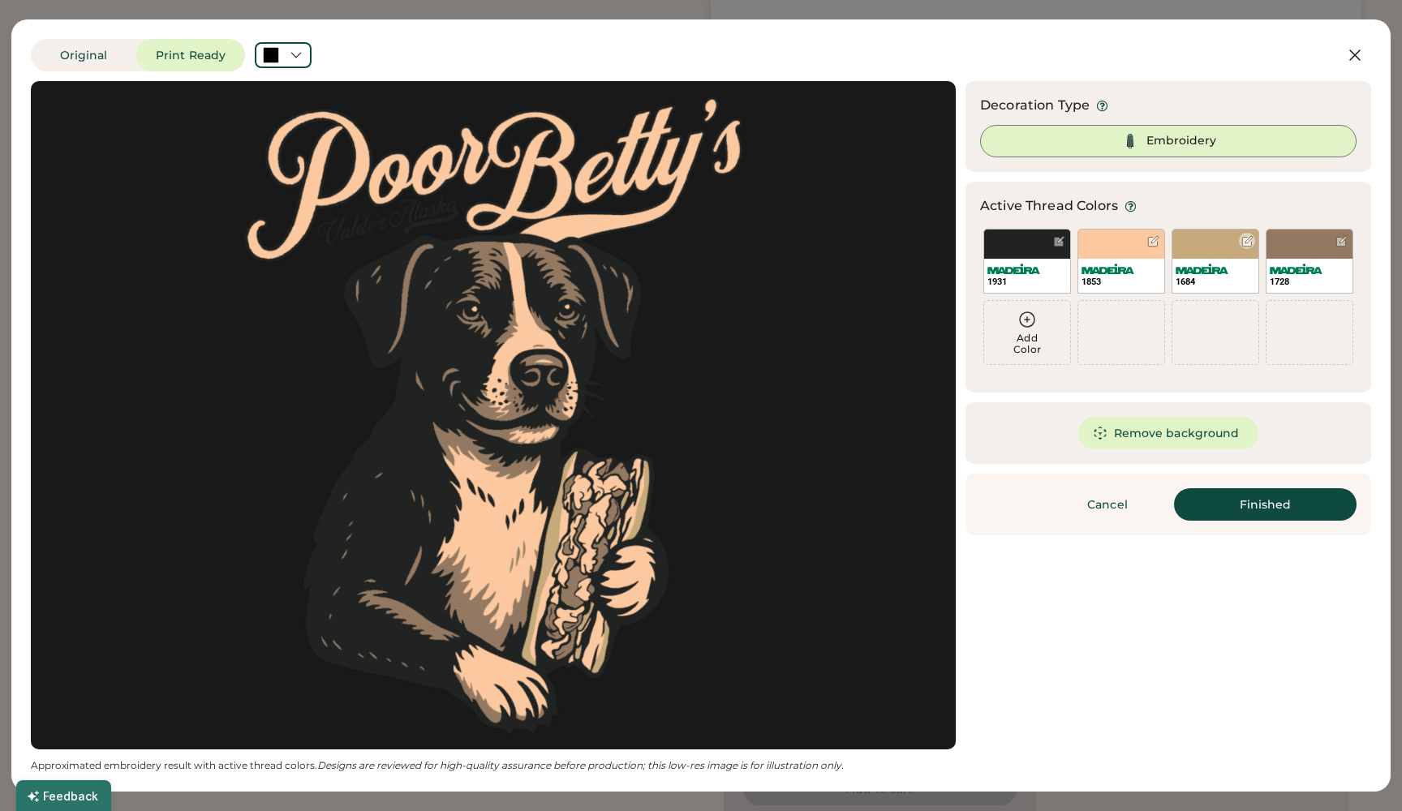
click at [1212, 243] on div "1684" at bounding box center [1216, 261] width 88 height 65
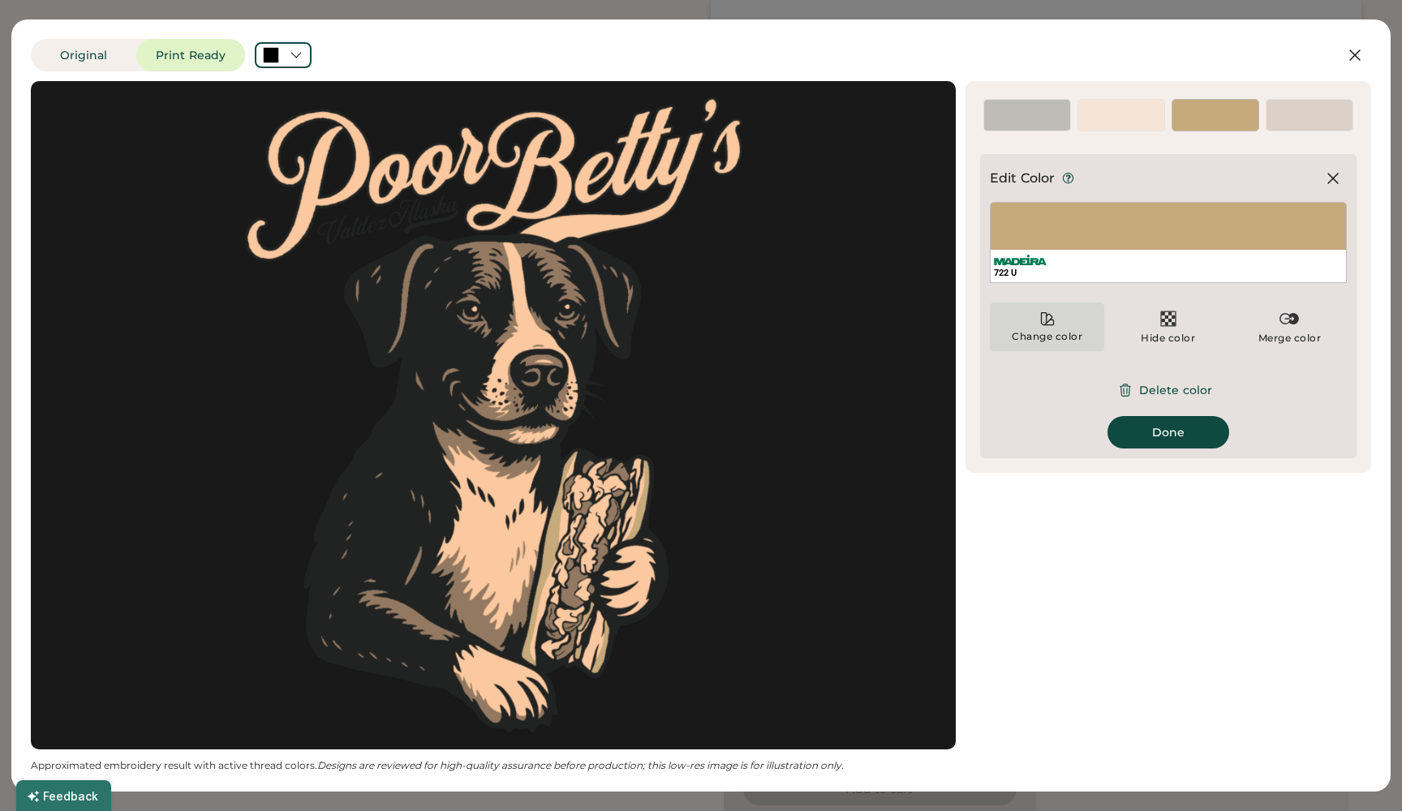
click at [1092, 326] on div "Change color" at bounding box center [1047, 327] width 114 height 49
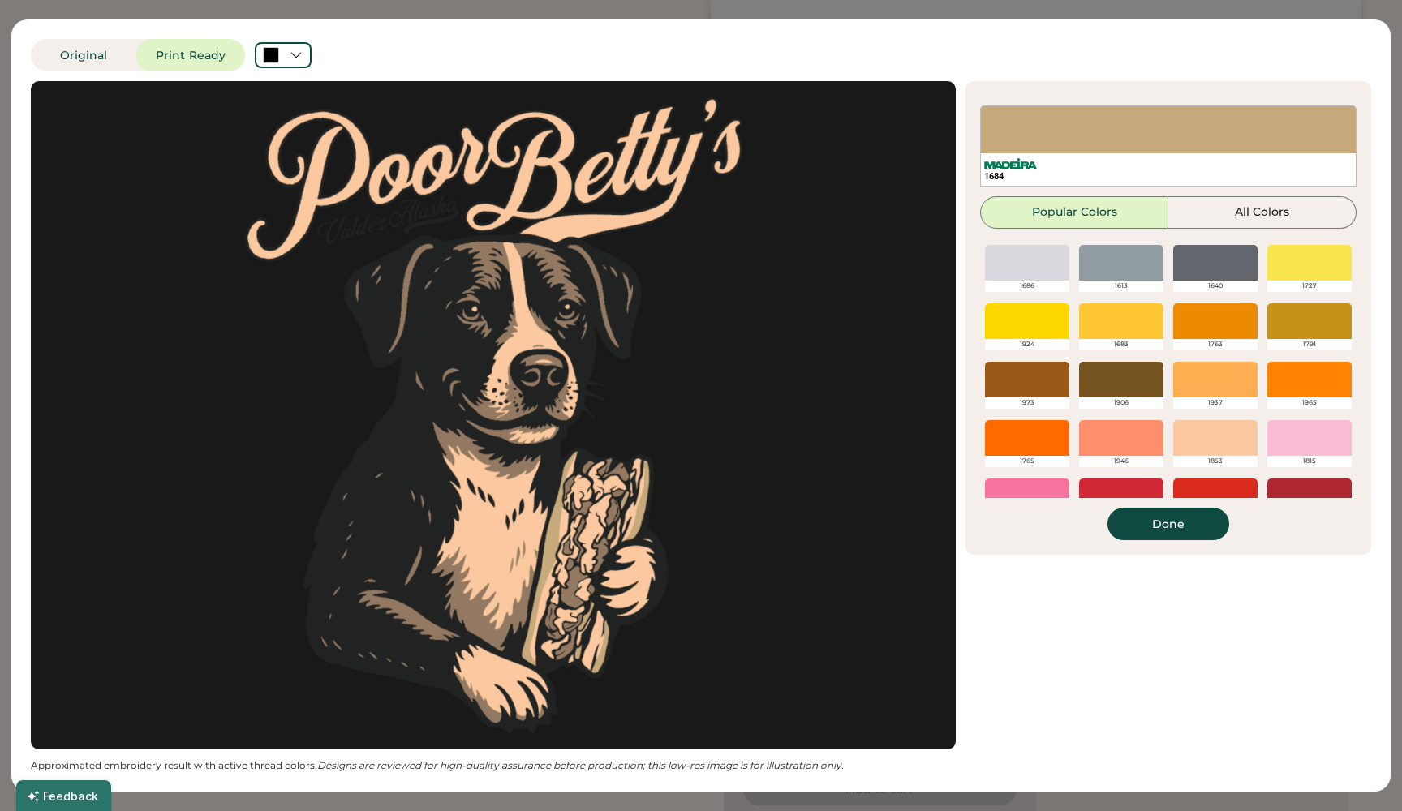
scroll to position [60, 0]
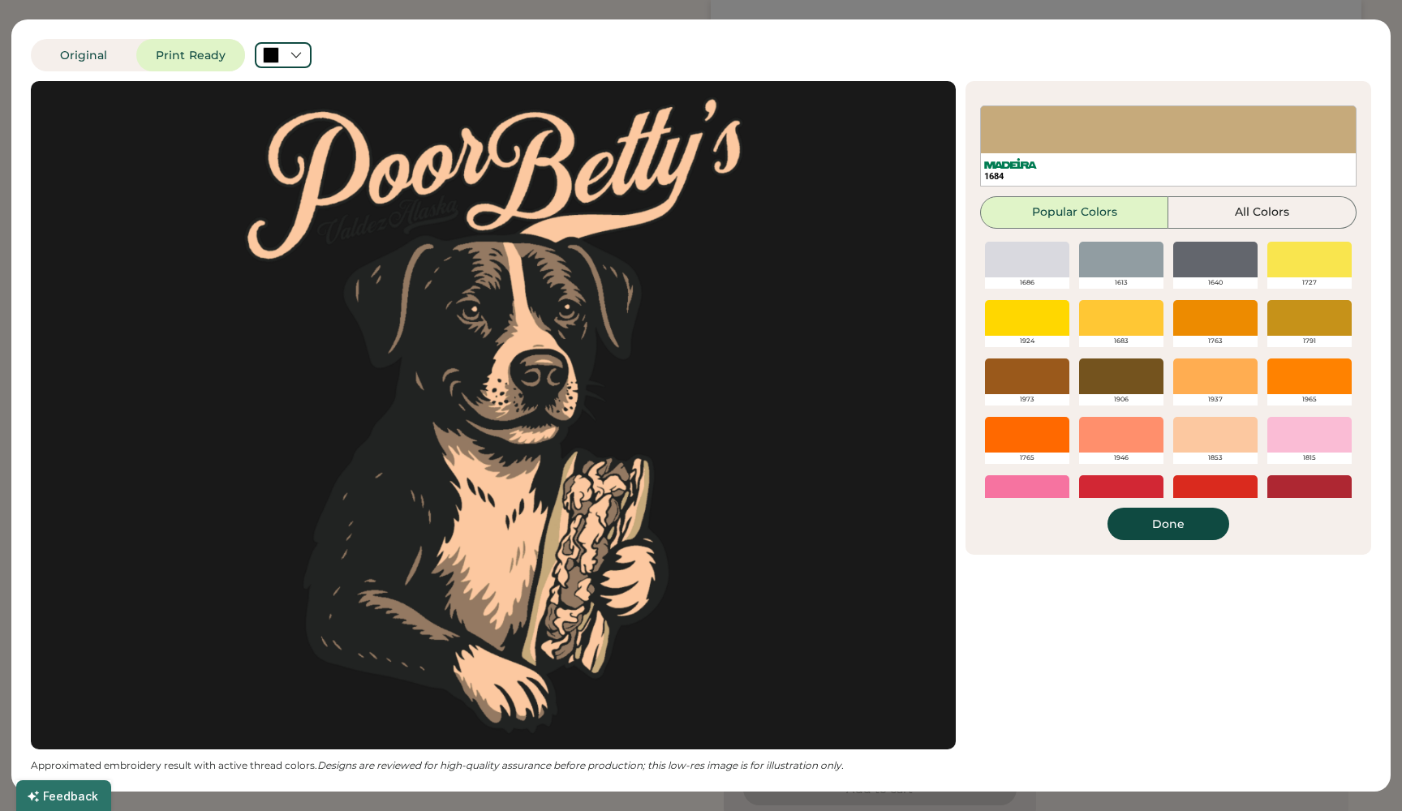
click at [1293, 431] on div at bounding box center [1309, 435] width 84 height 36
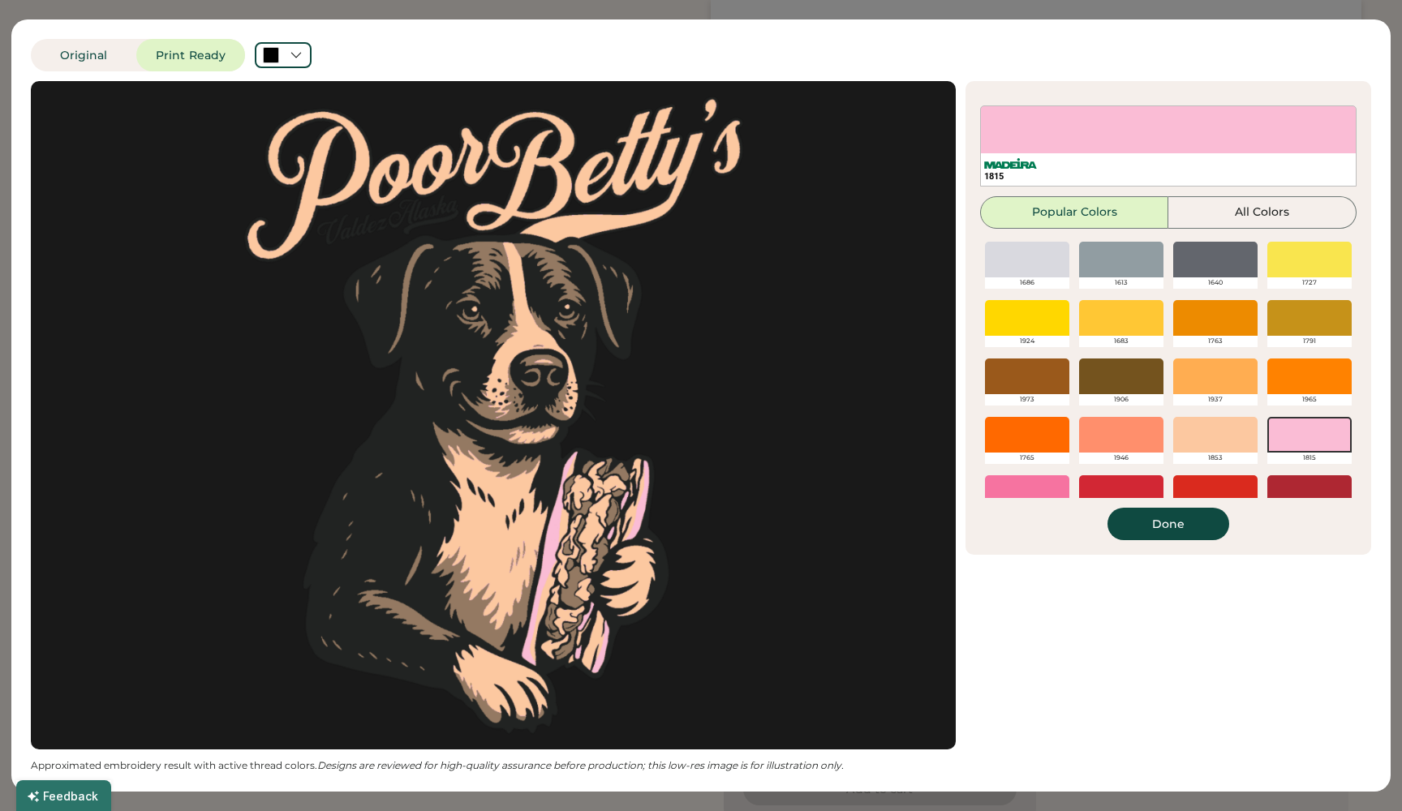
click at [1199, 445] on div at bounding box center [1215, 435] width 84 height 36
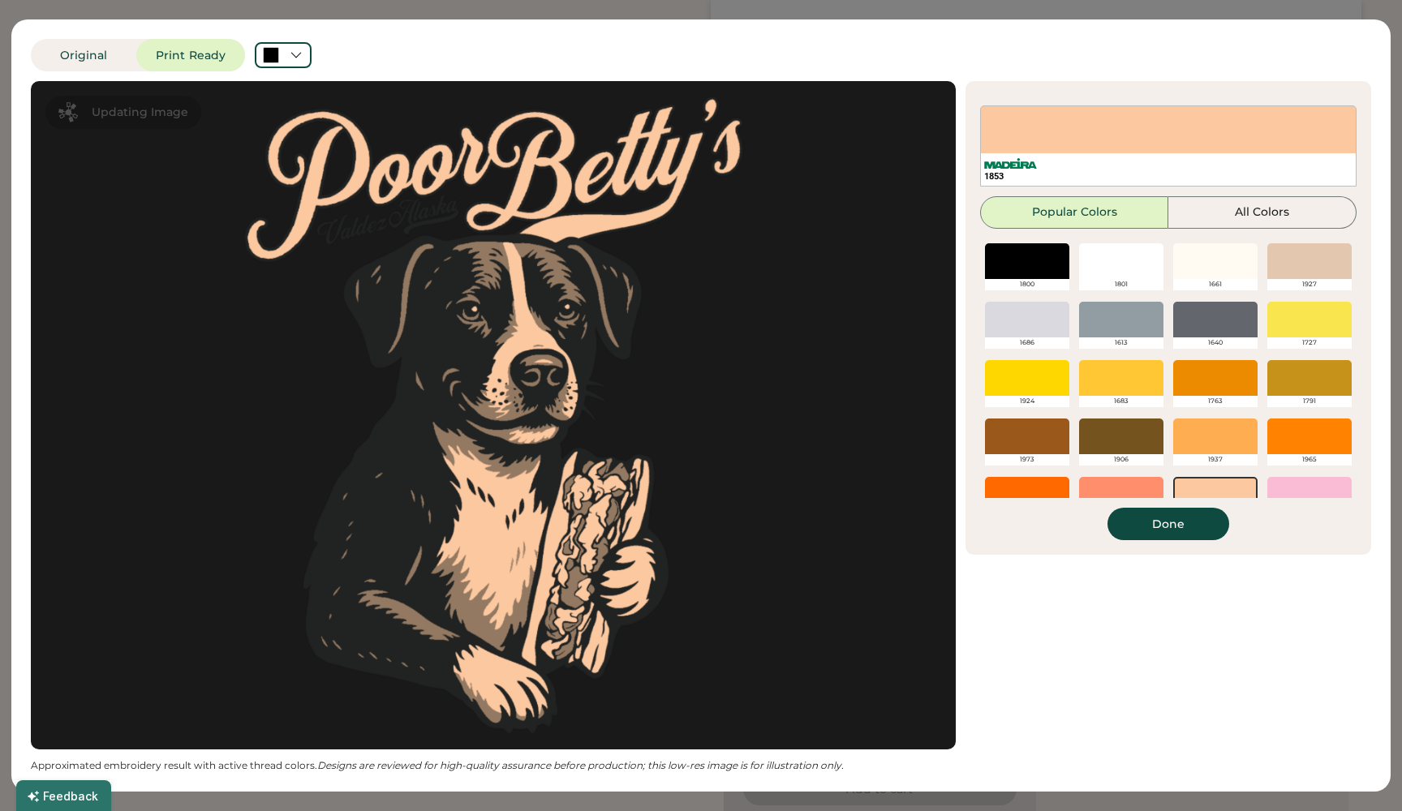
scroll to position [0, 0]
click at [1177, 527] on button "Done" at bounding box center [1168, 524] width 122 height 32
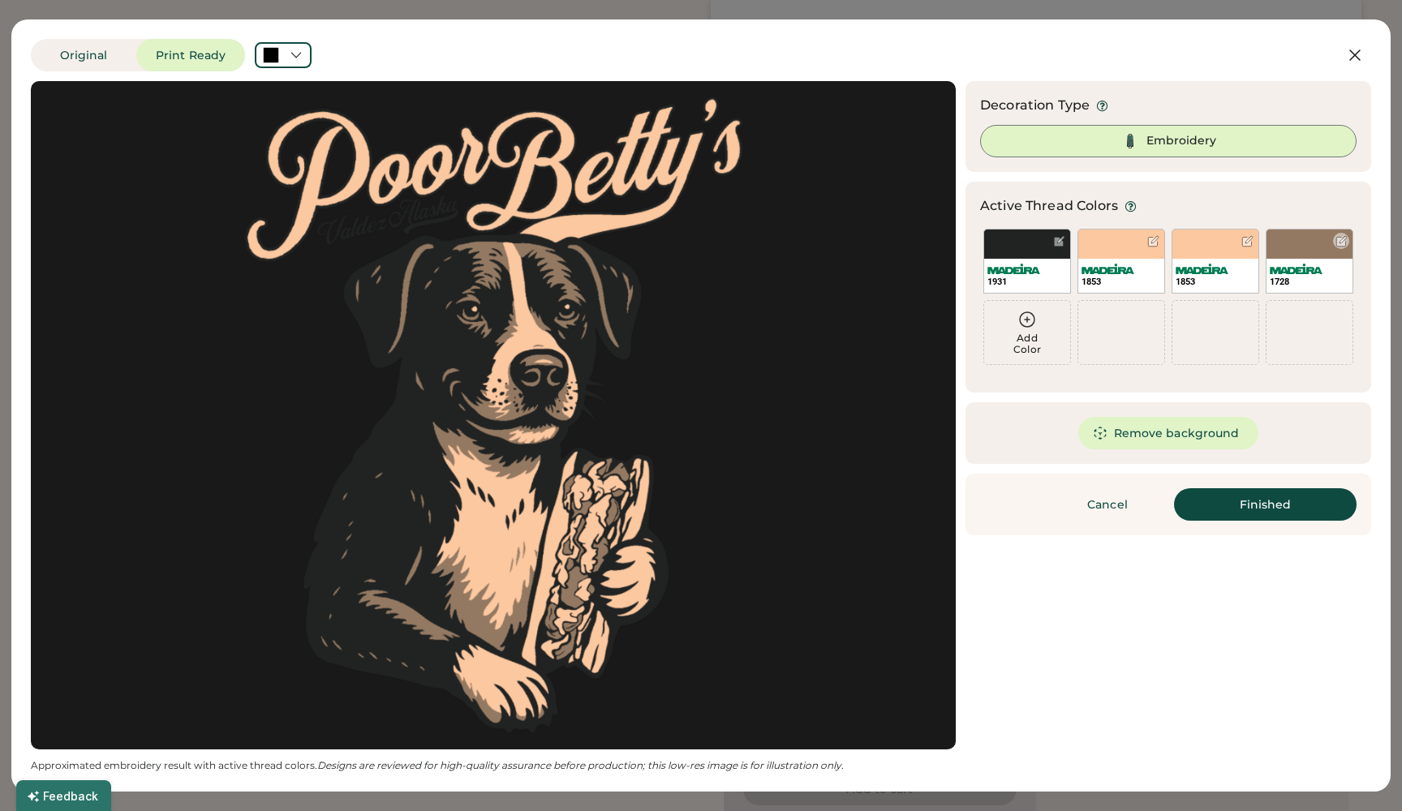
click at [1282, 247] on div "1728" at bounding box center [1310, 261] width 88 height 65
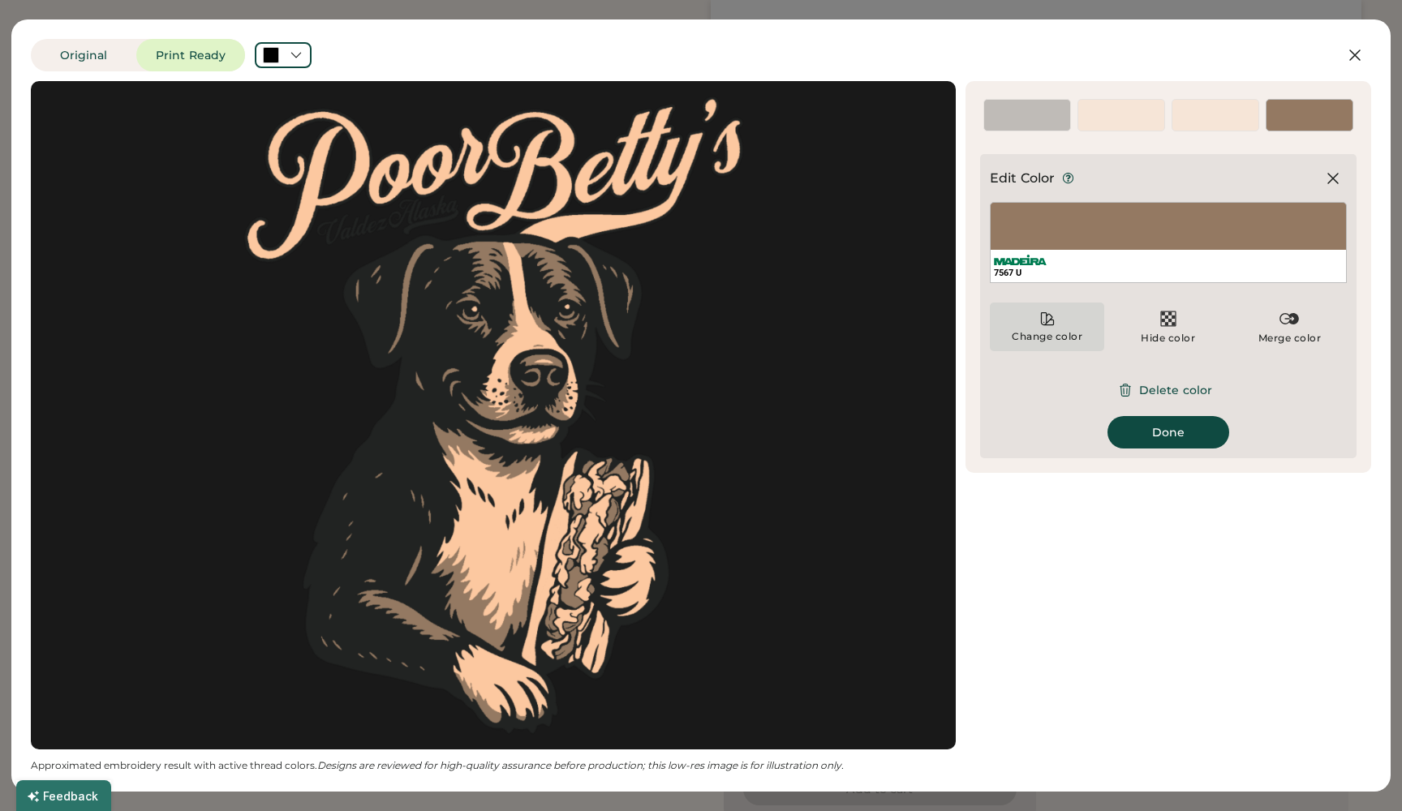
click at [1071, 322] on div "Change color" at bounding box center [1047, 327] width 114 height 49
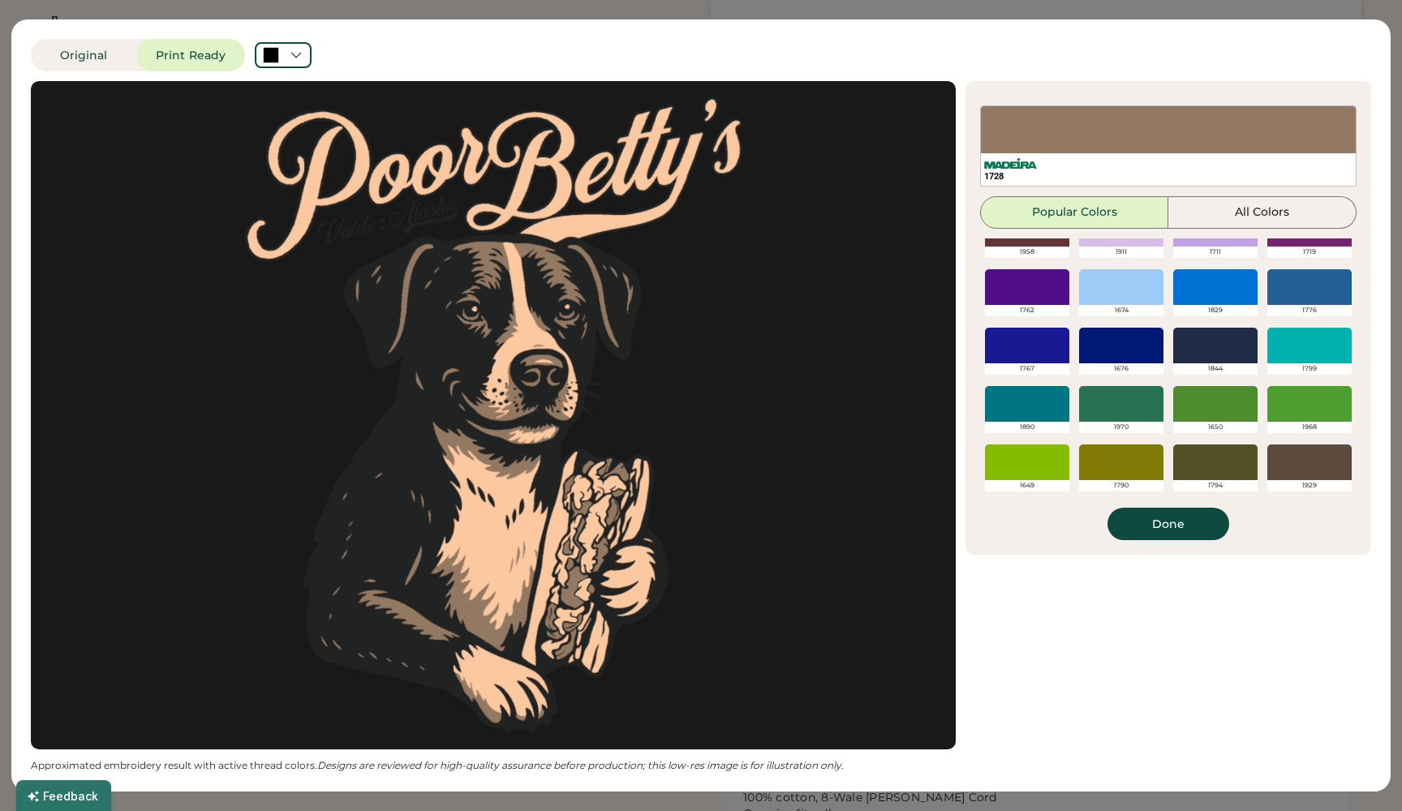
scroll to position [214, 0]
click at [1307, 475] on div at bounding box center [1309, 463] width 84 height 36
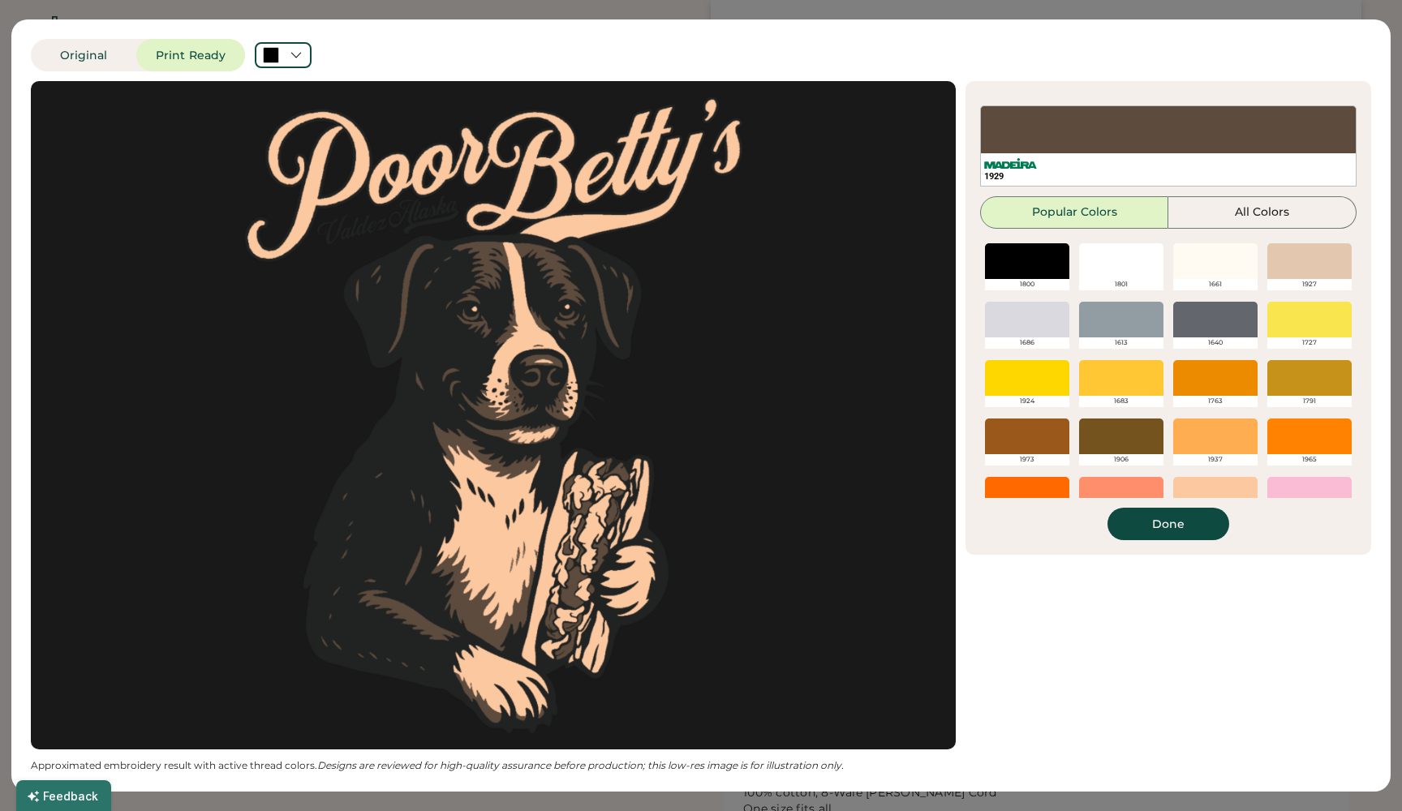
scroll to position [0, 0]
click at [1229, 322] on div at bounding box center [1215, 320] width 84 height 36
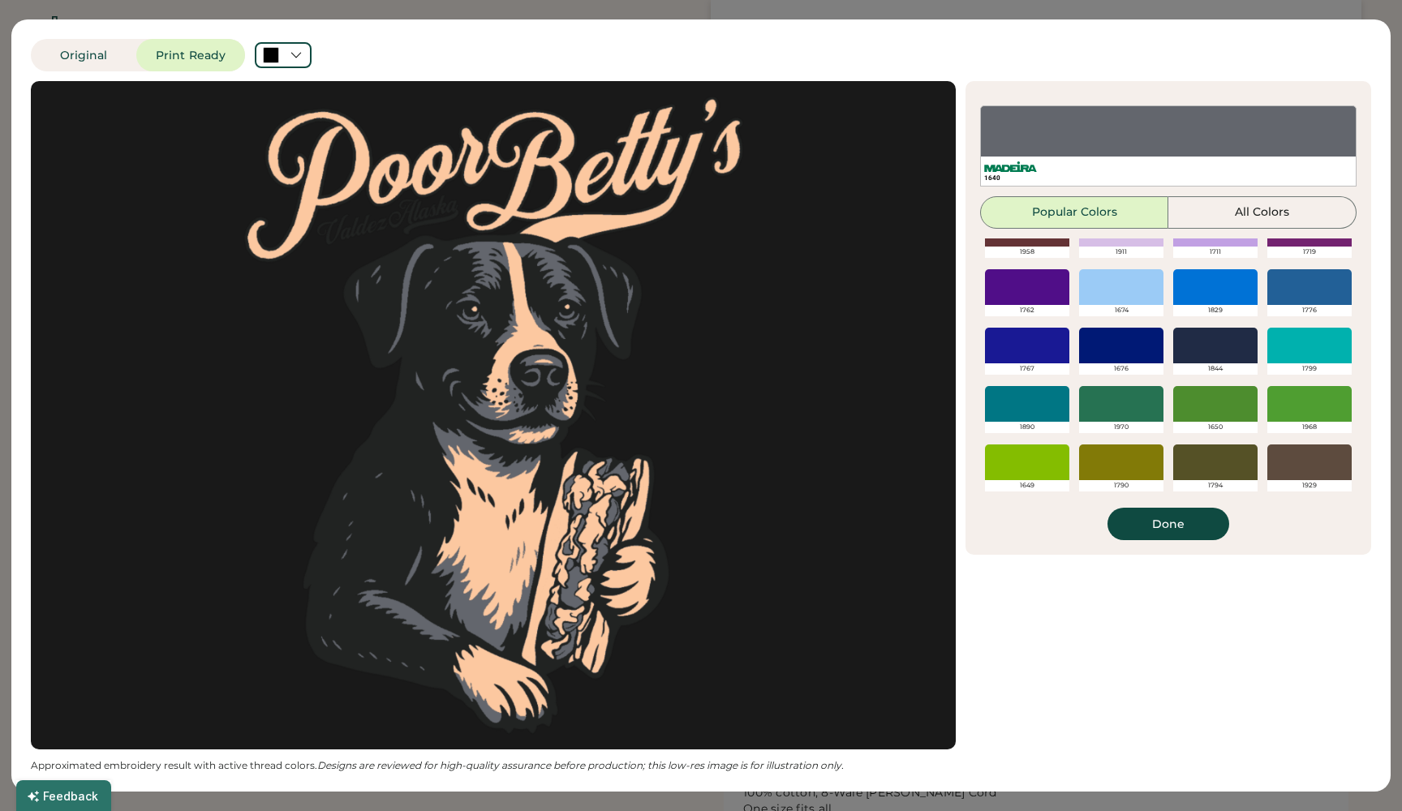
scroll to position [383, 0]
click at [1195, 535] on button "Done" at bounding box center [1168, 524] width 122 height 32
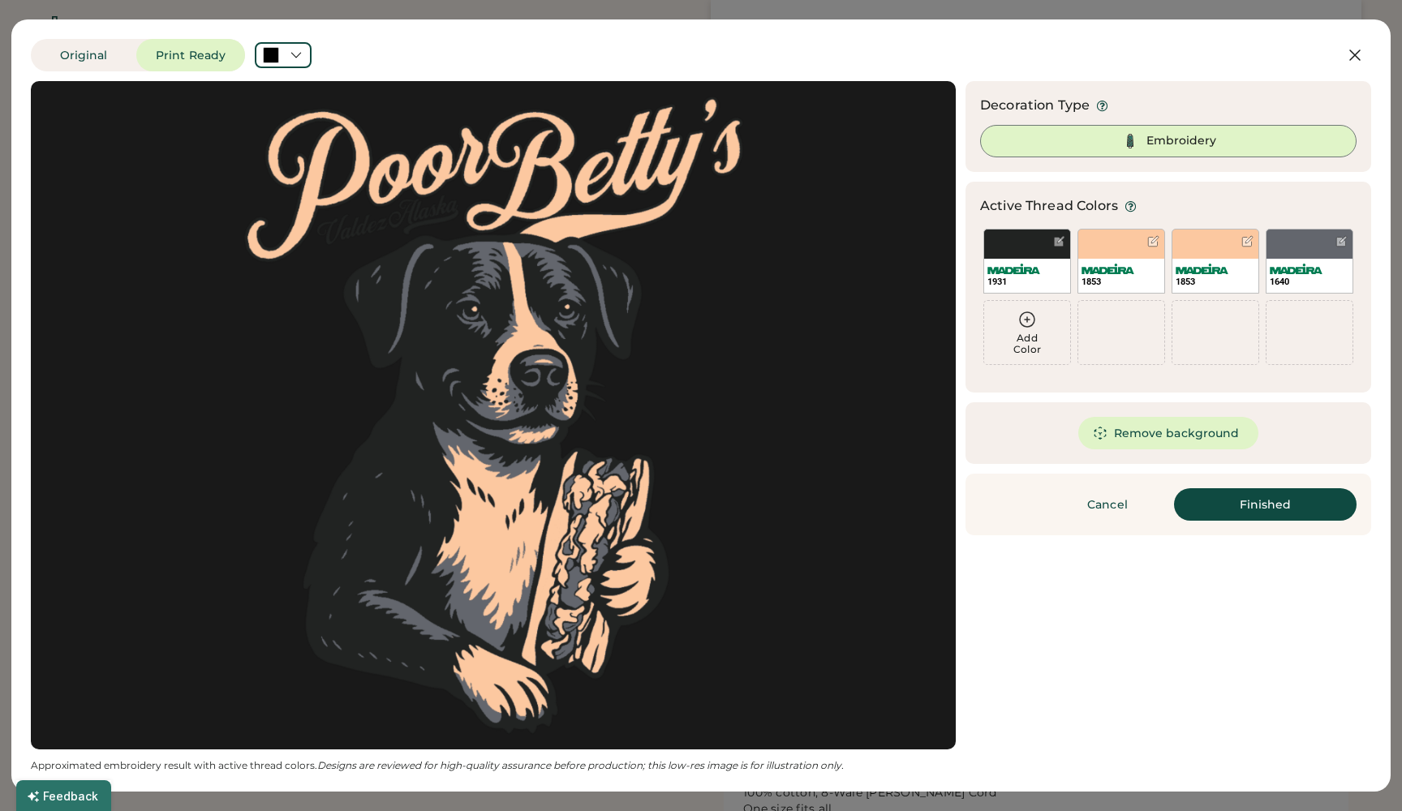
click at [1242, 505] on button "Finished" at bounding box center [1265, 504] width 183 height 32
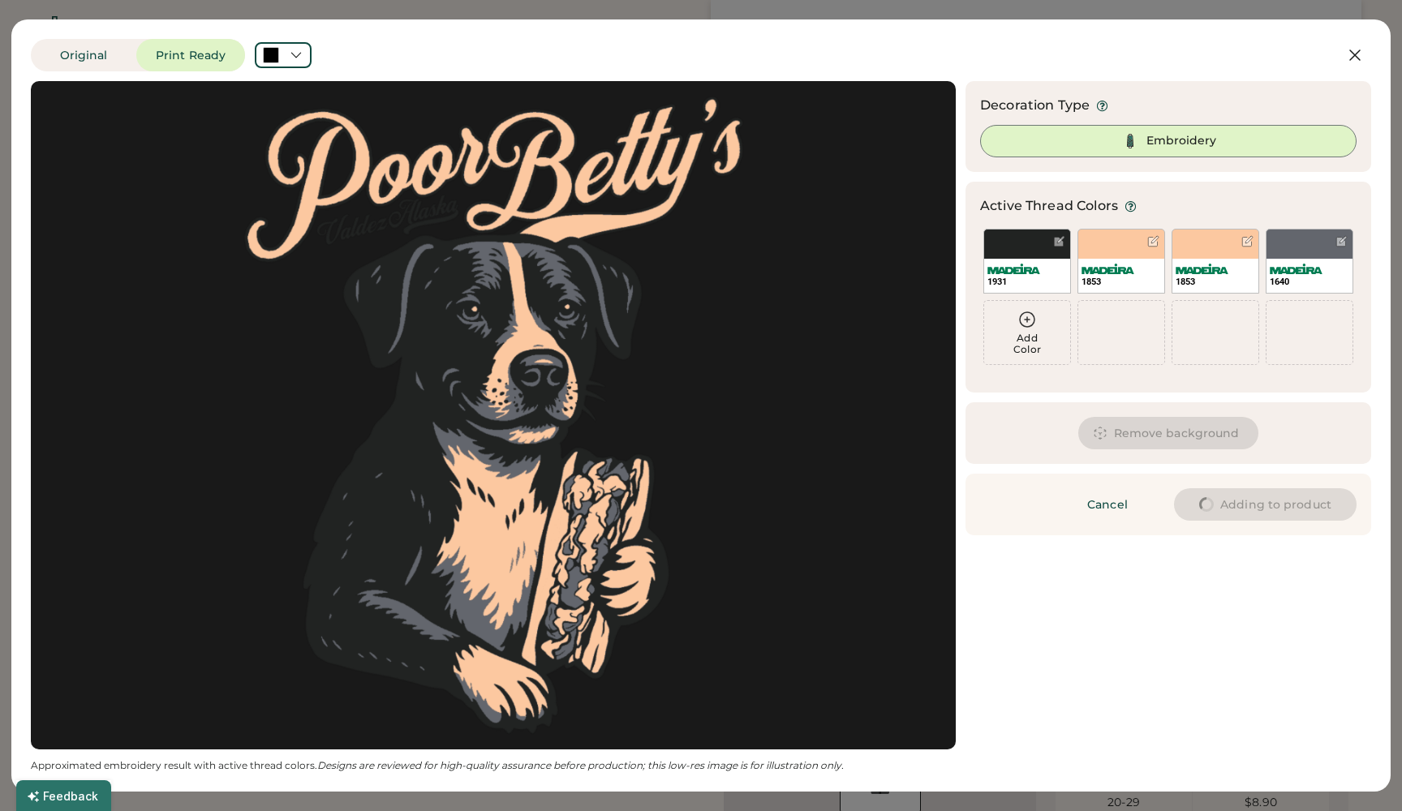
type input "****"
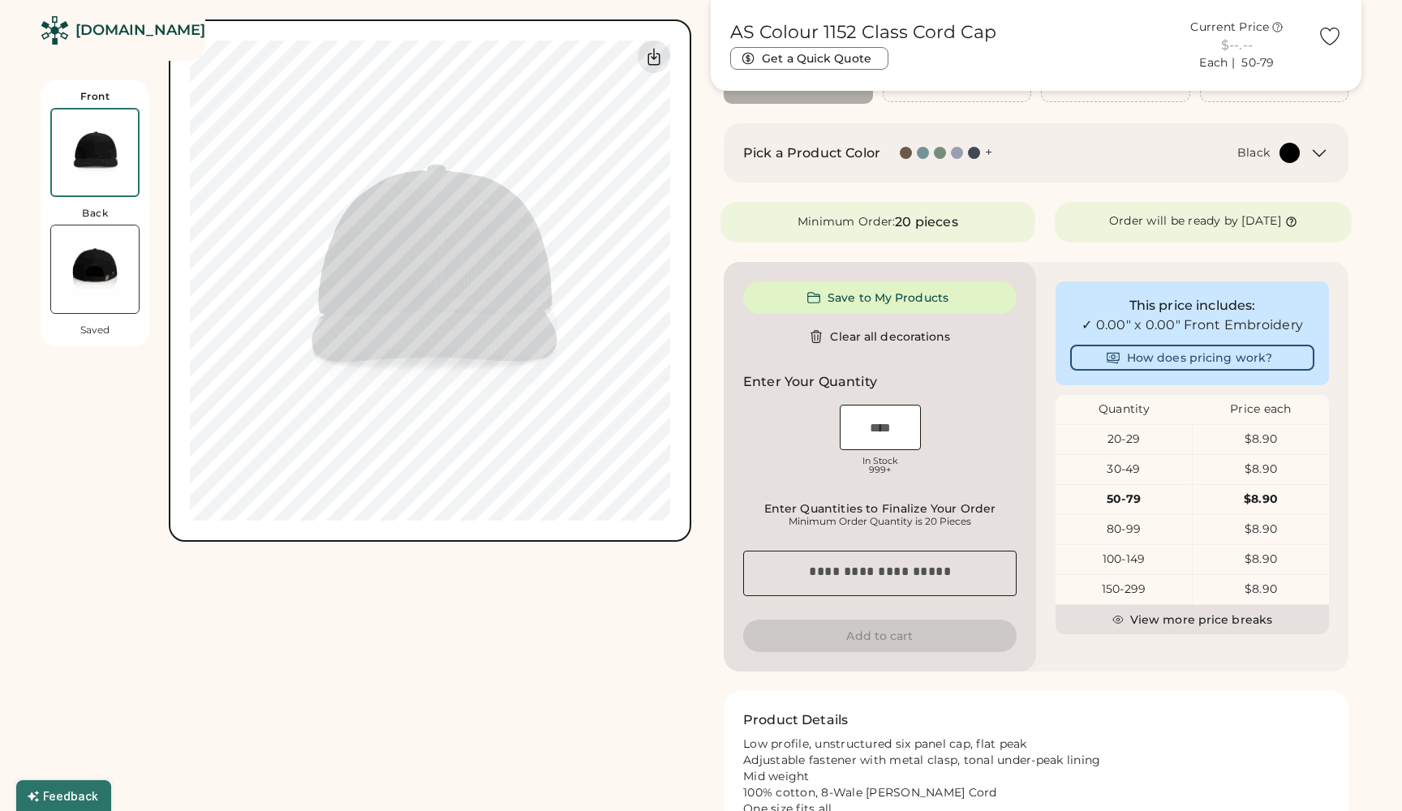
type input "****"
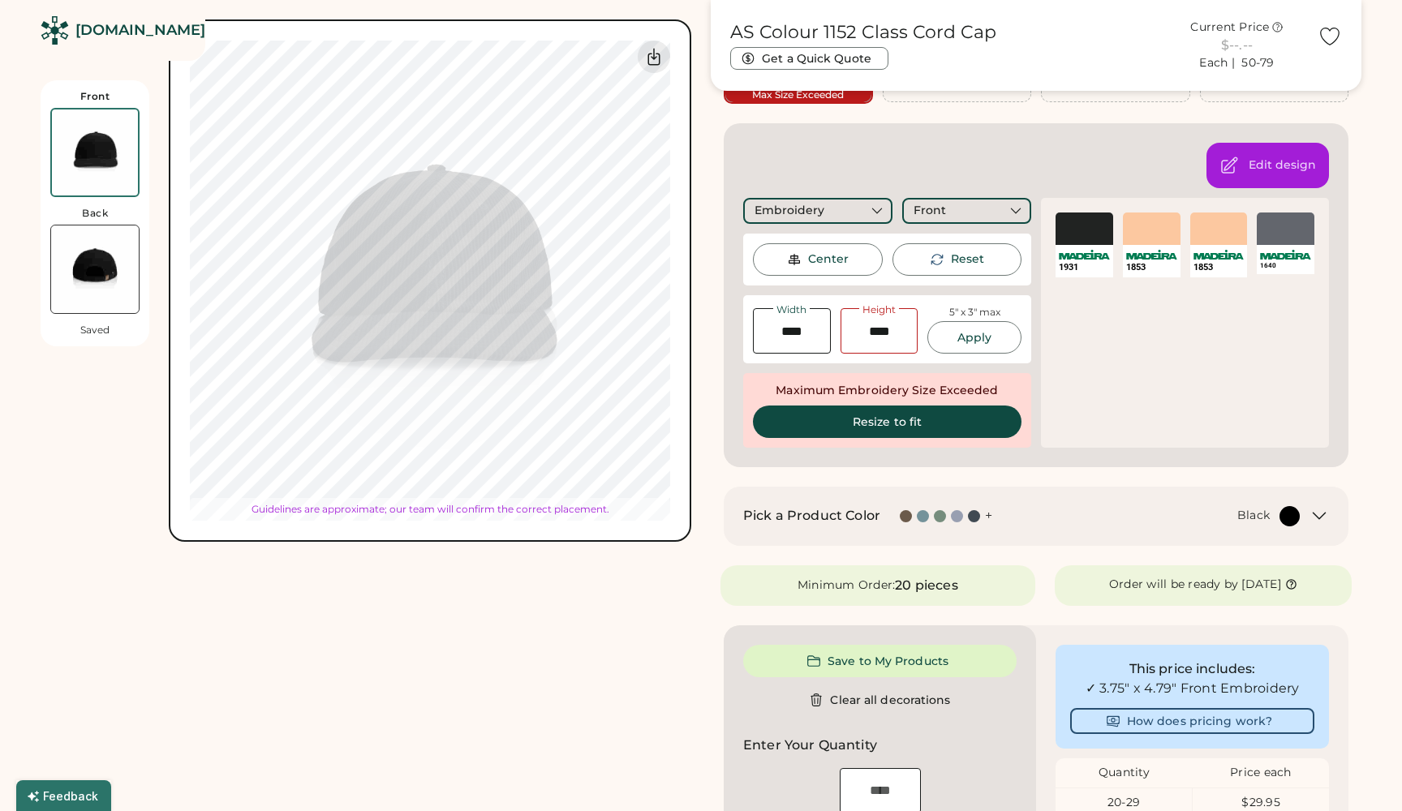
type input "****"
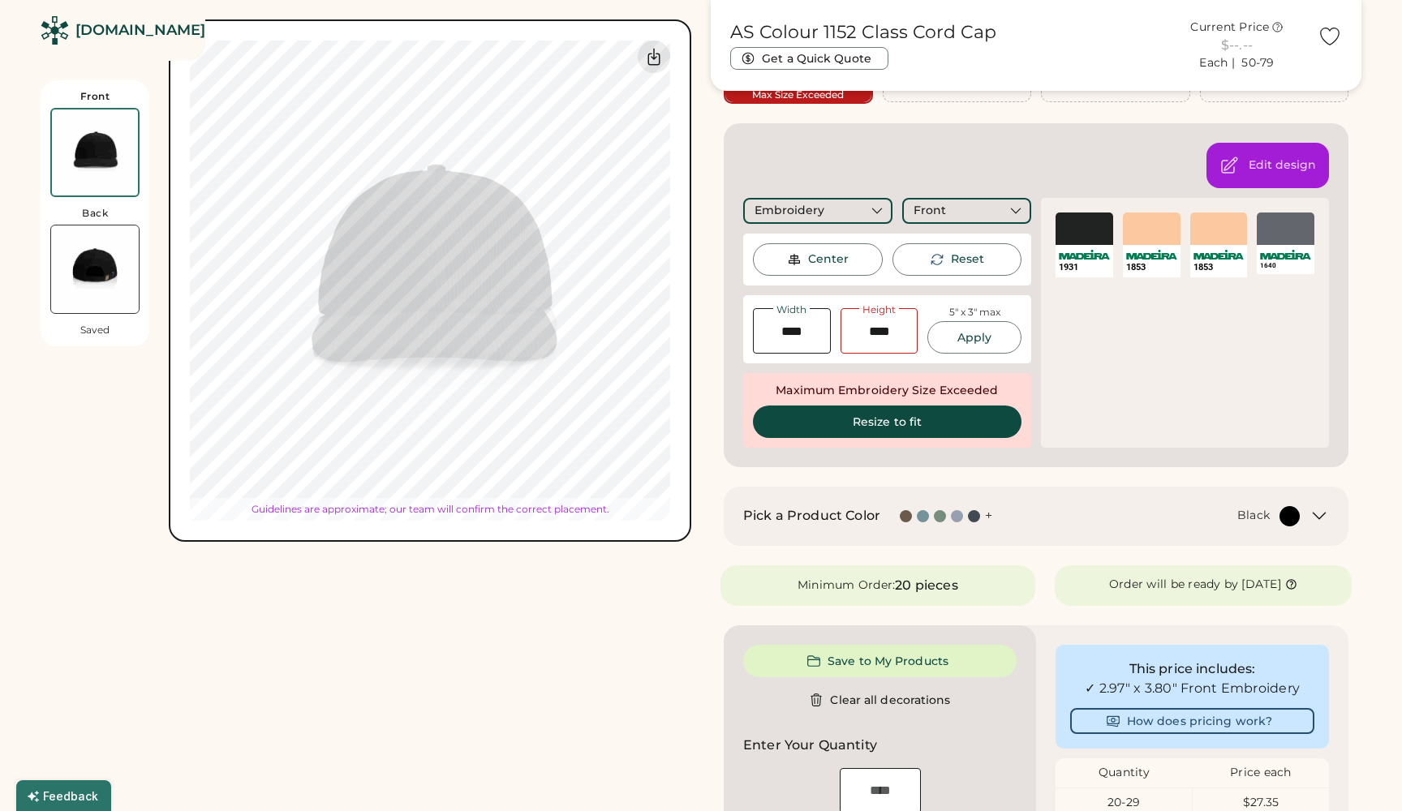
type input "****"
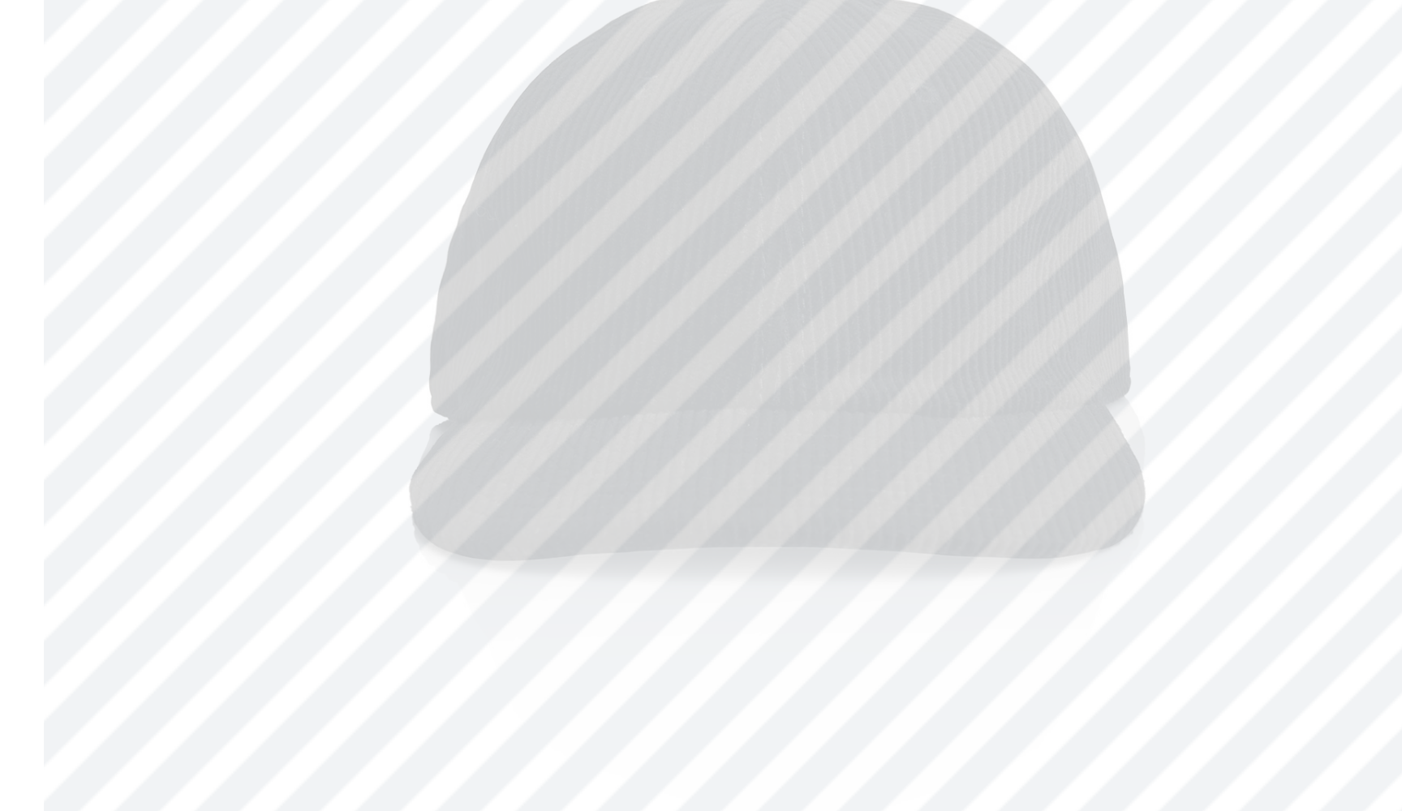
scroll to position [65, 0]
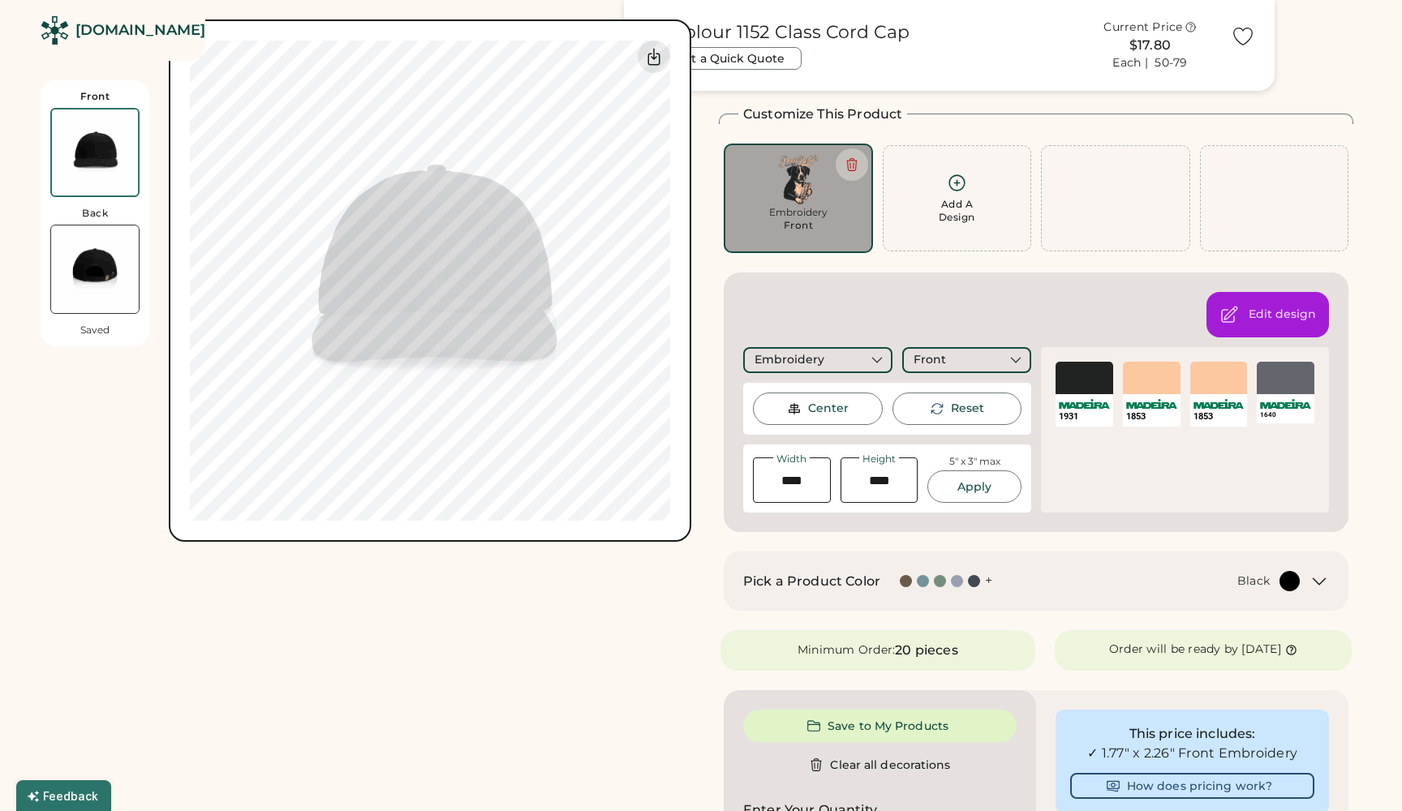
click at [956, 262] on div "Customize This Product Add A Design Embroidery Front Max Size Exceeded Add A De…" at bounding box center [1036, 319] width 634 height 428
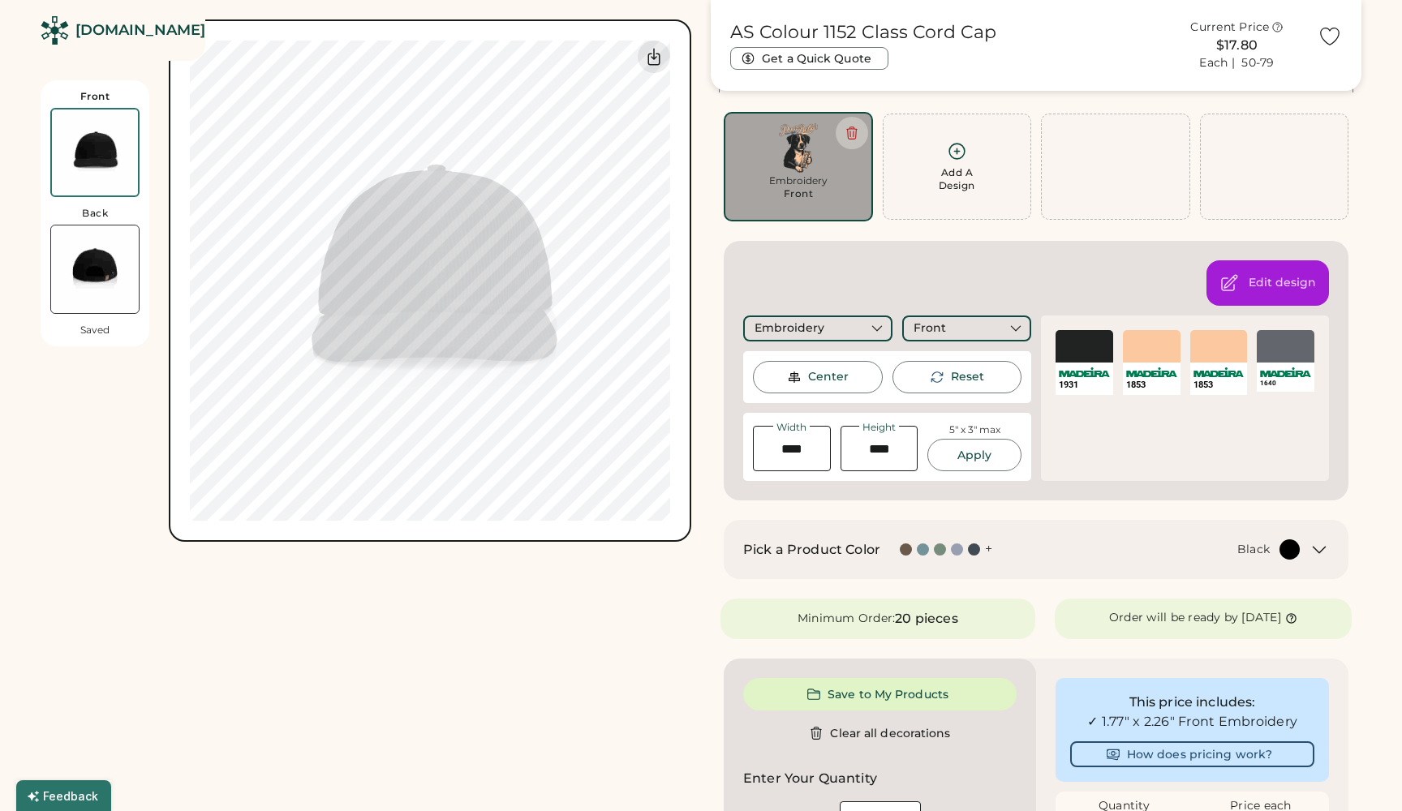
scroll to position [96, 0]
type input "****"
click at [90, 288] on img at bounding box center [95, 270] width 88 height 88
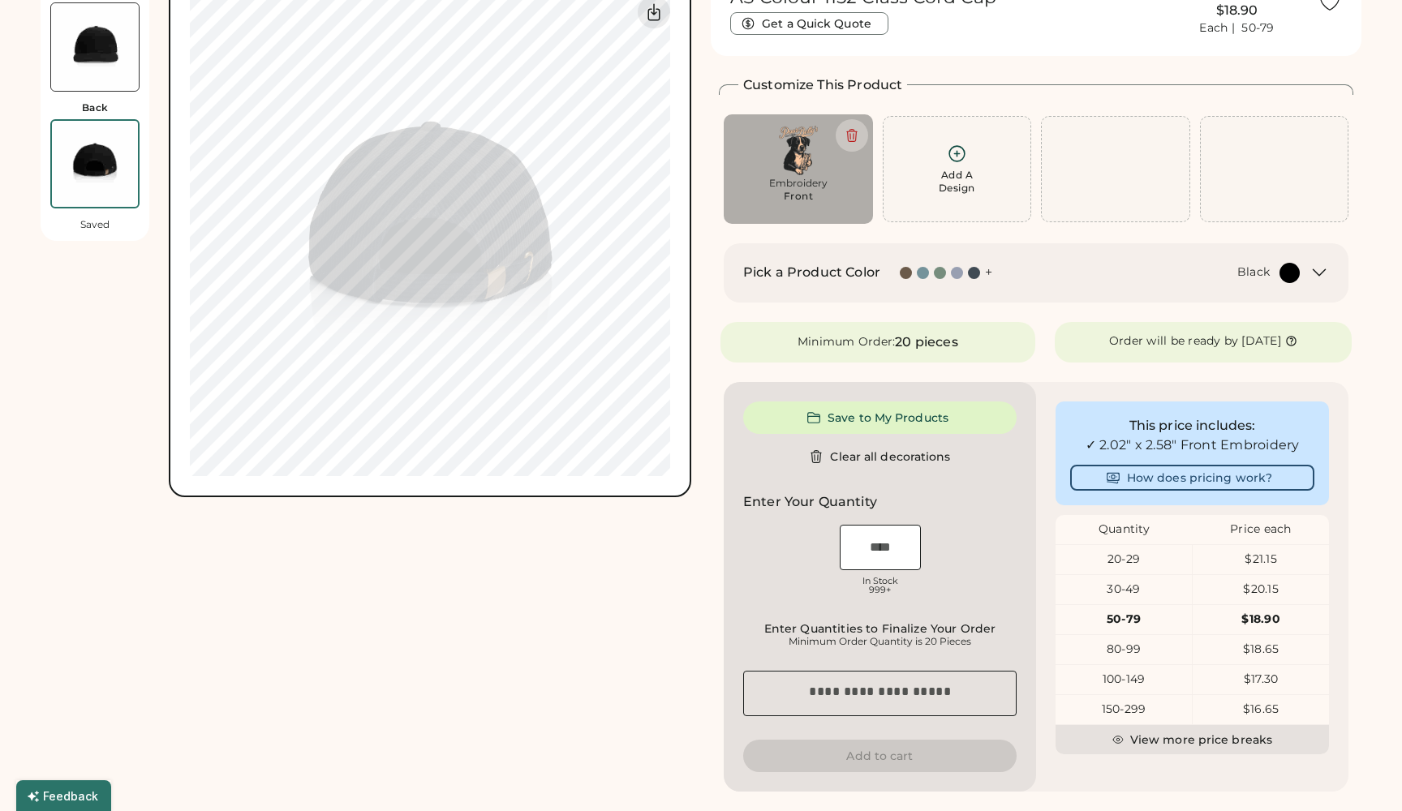
scroll to position [0, 0]
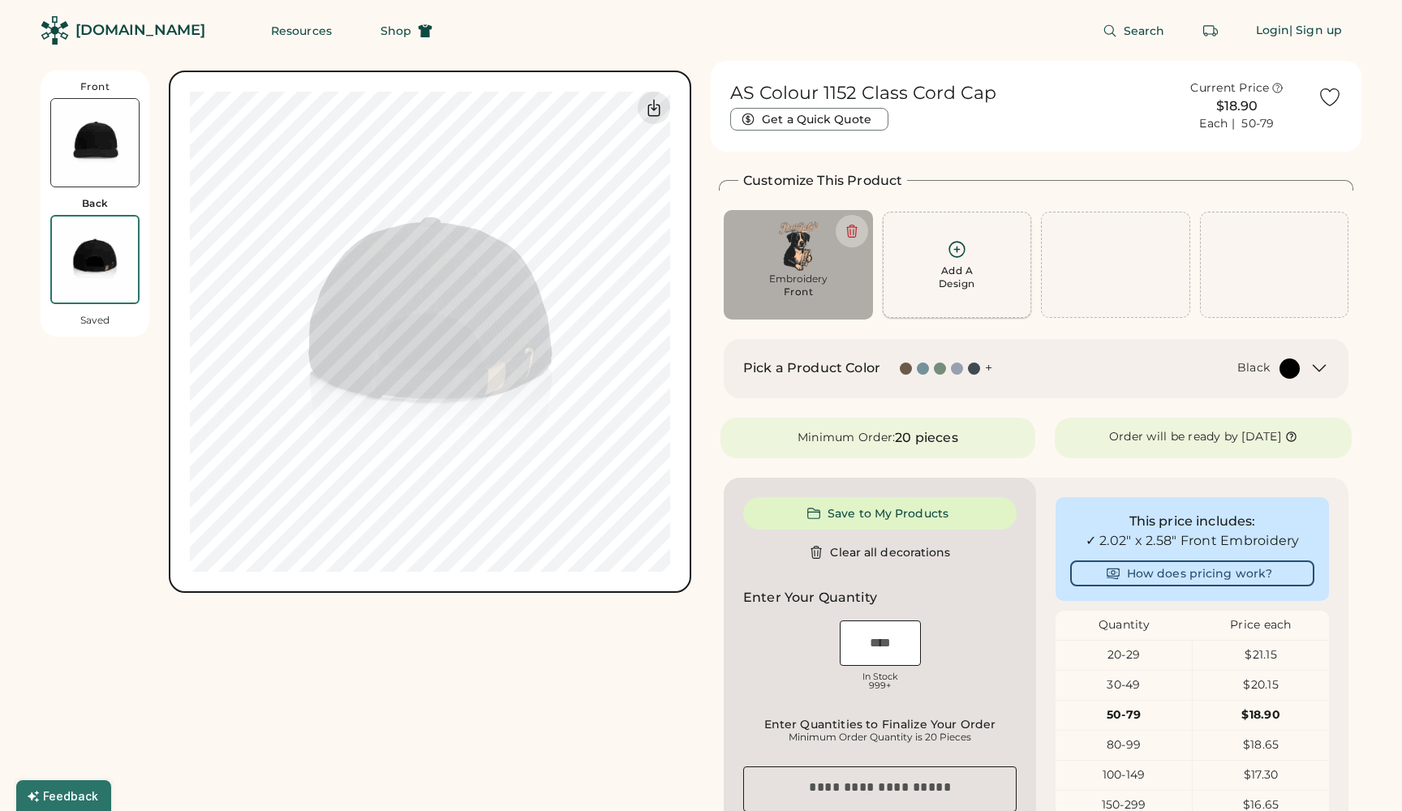
click at [961, 256] on icon at bounding box center [957, 249] width 20 height 20
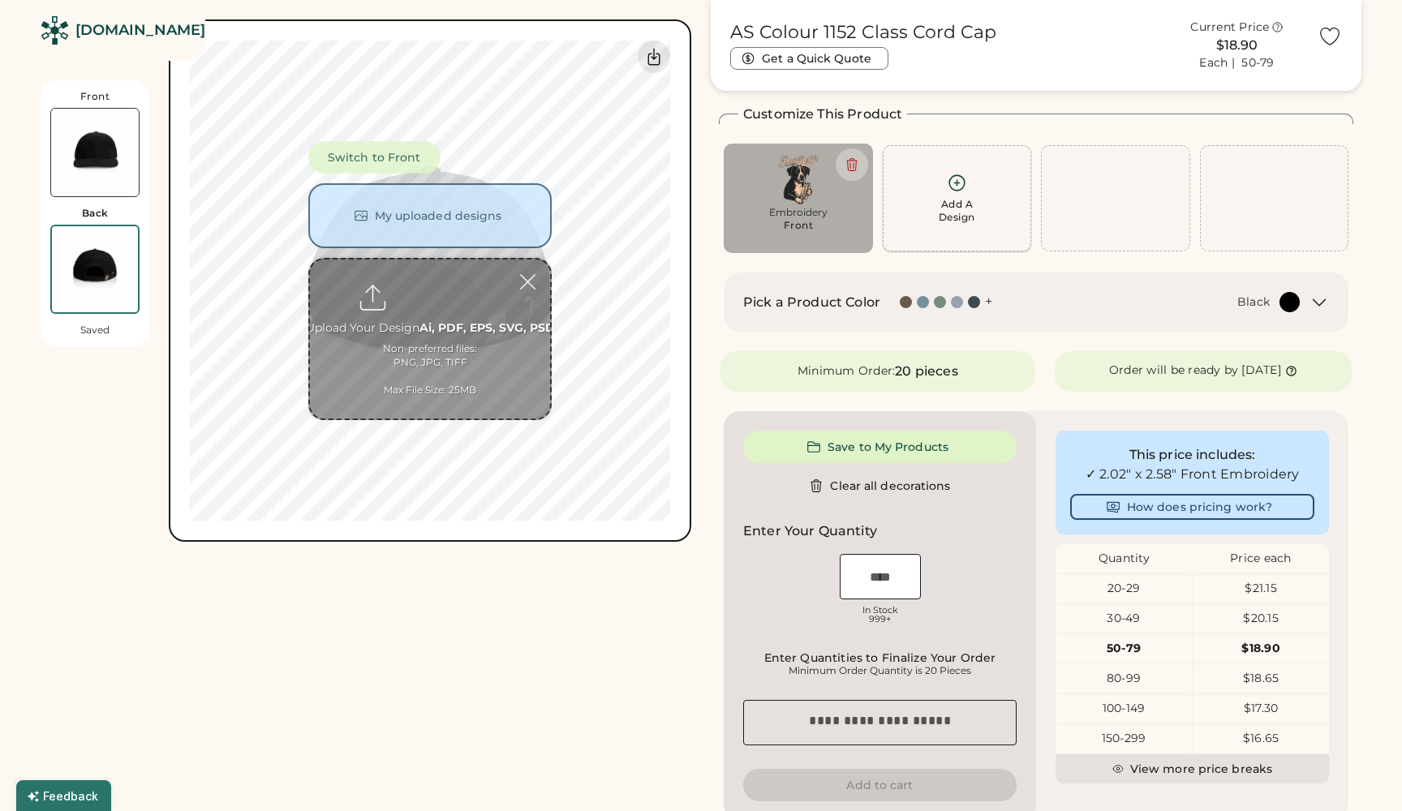
scroll to position [71, 0]
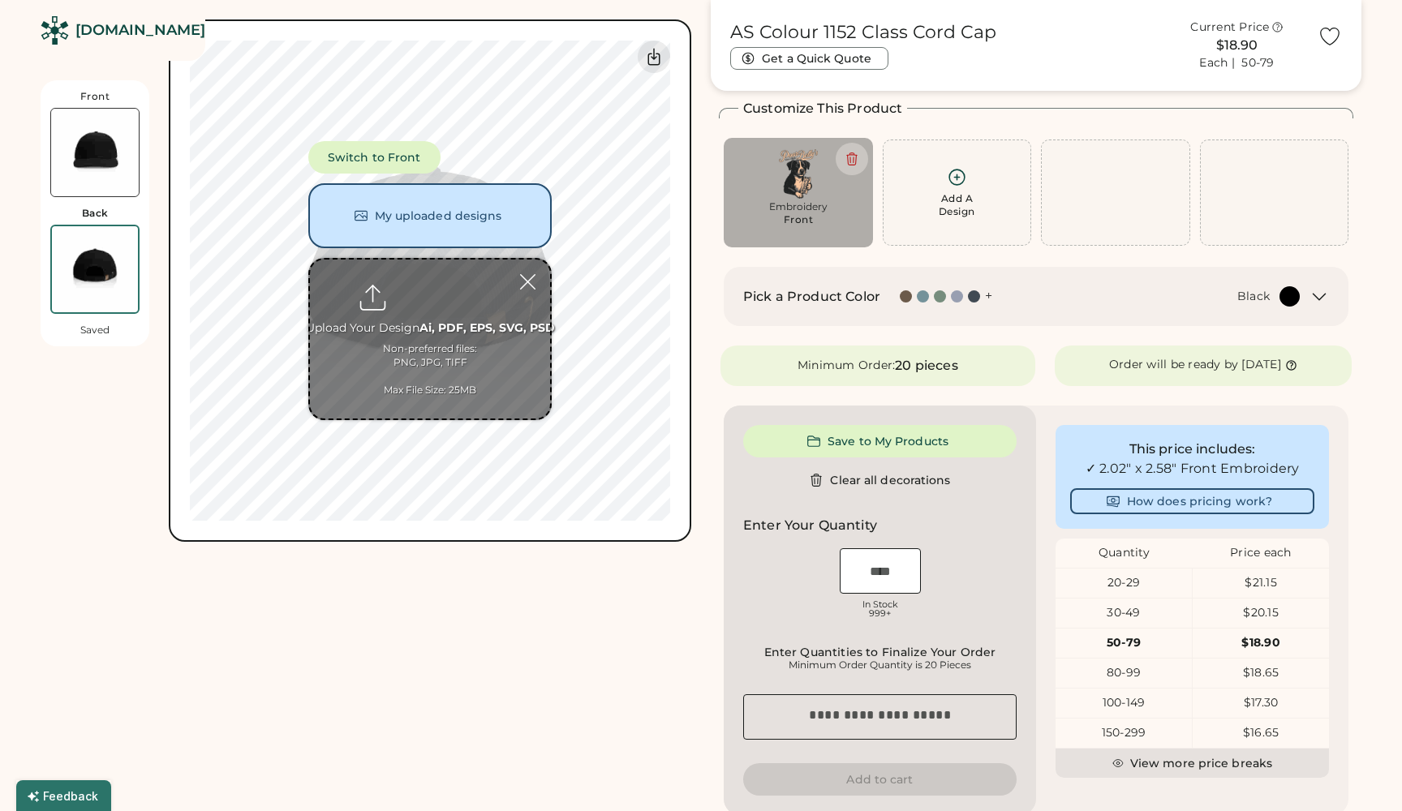
click at [423, 292] on input "file" at bounding box center [430, 339] width 240 height 159
click at [427, 217] on button "My uploaded designs" at bounding box center [429, 215] width 243 height 65
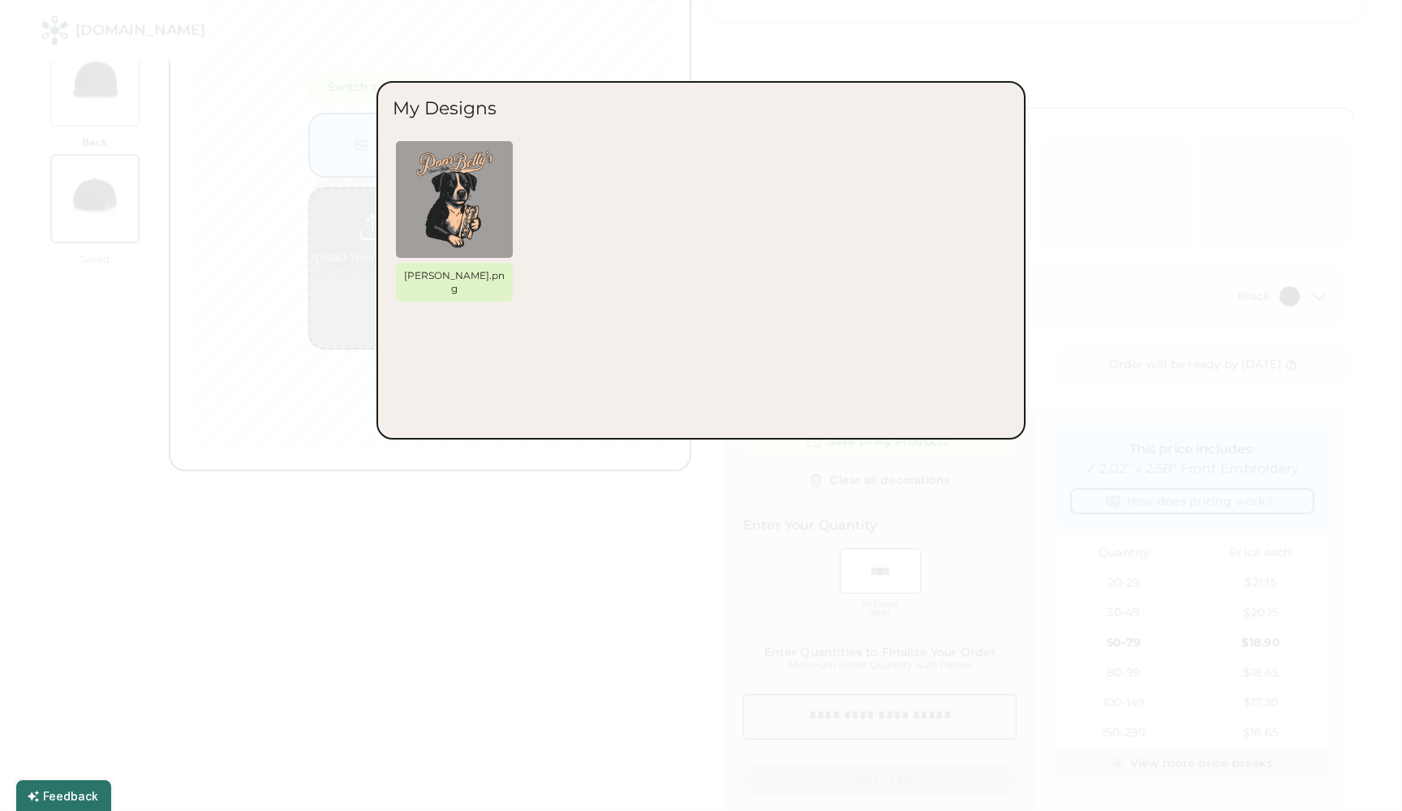
click at [1070, 253] on div at bounding box center [701, 405] width 1402 height 811
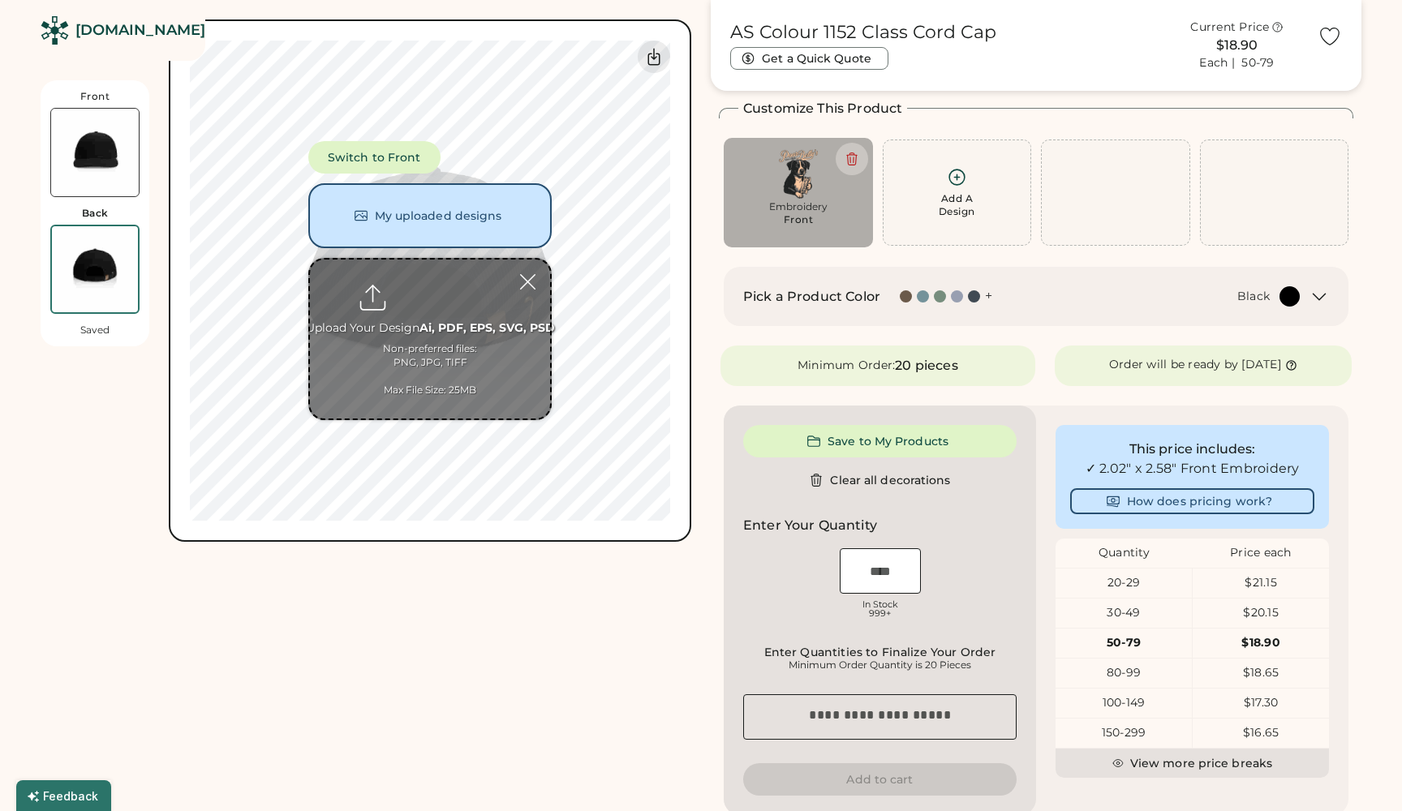
type input "**********"
click at [449, 366] on input "file" at bounding box center [430, 339] width 240 height 159
click at [422, 321] on input "file" at bounding box center [430, 339] width 240 height 159
type input "**********"
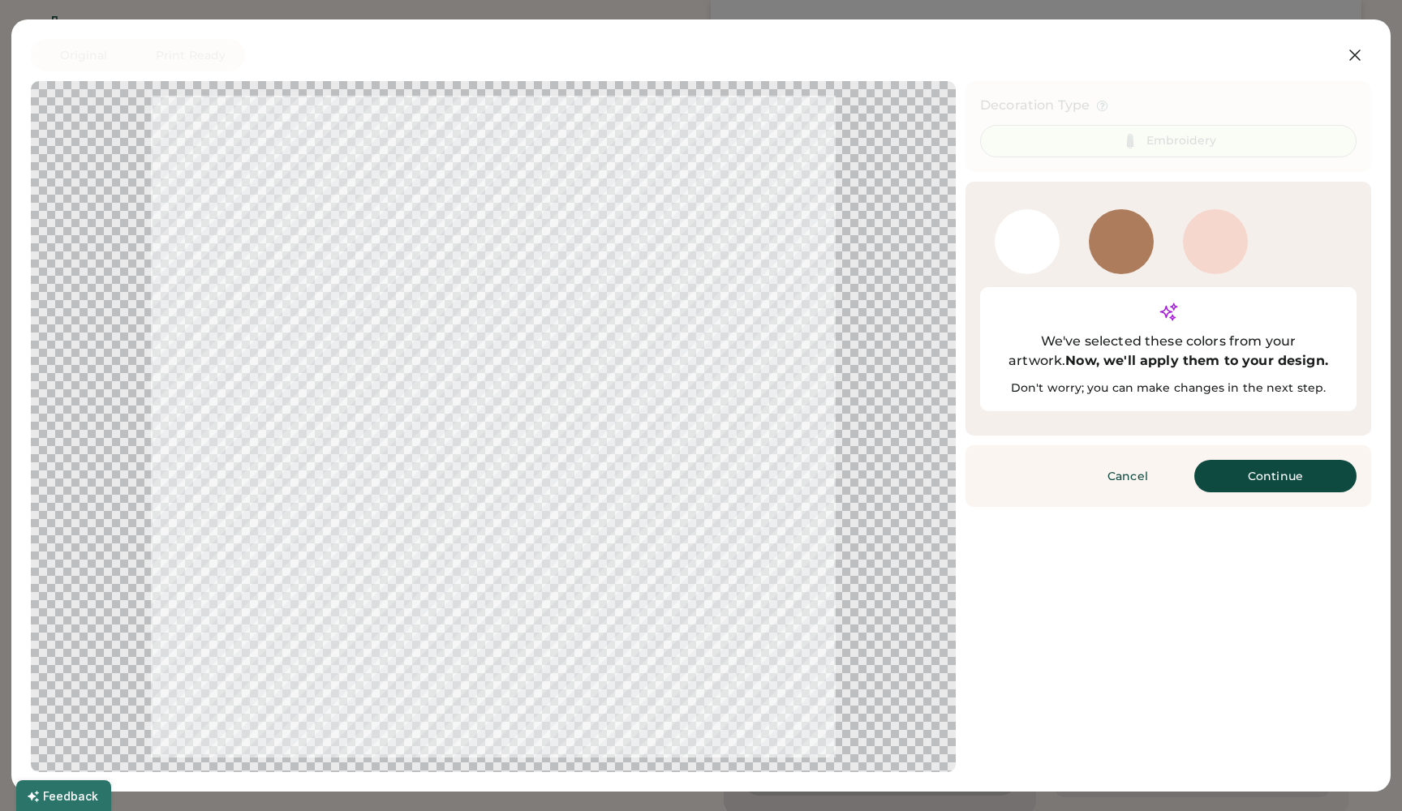
click at [1115, 240] on div "1926" at bounding box center [1121, 241] width 65 height 65
click at [1253, 460] on button "Continue" at bounding box center [1275, 476] width 162 height 32
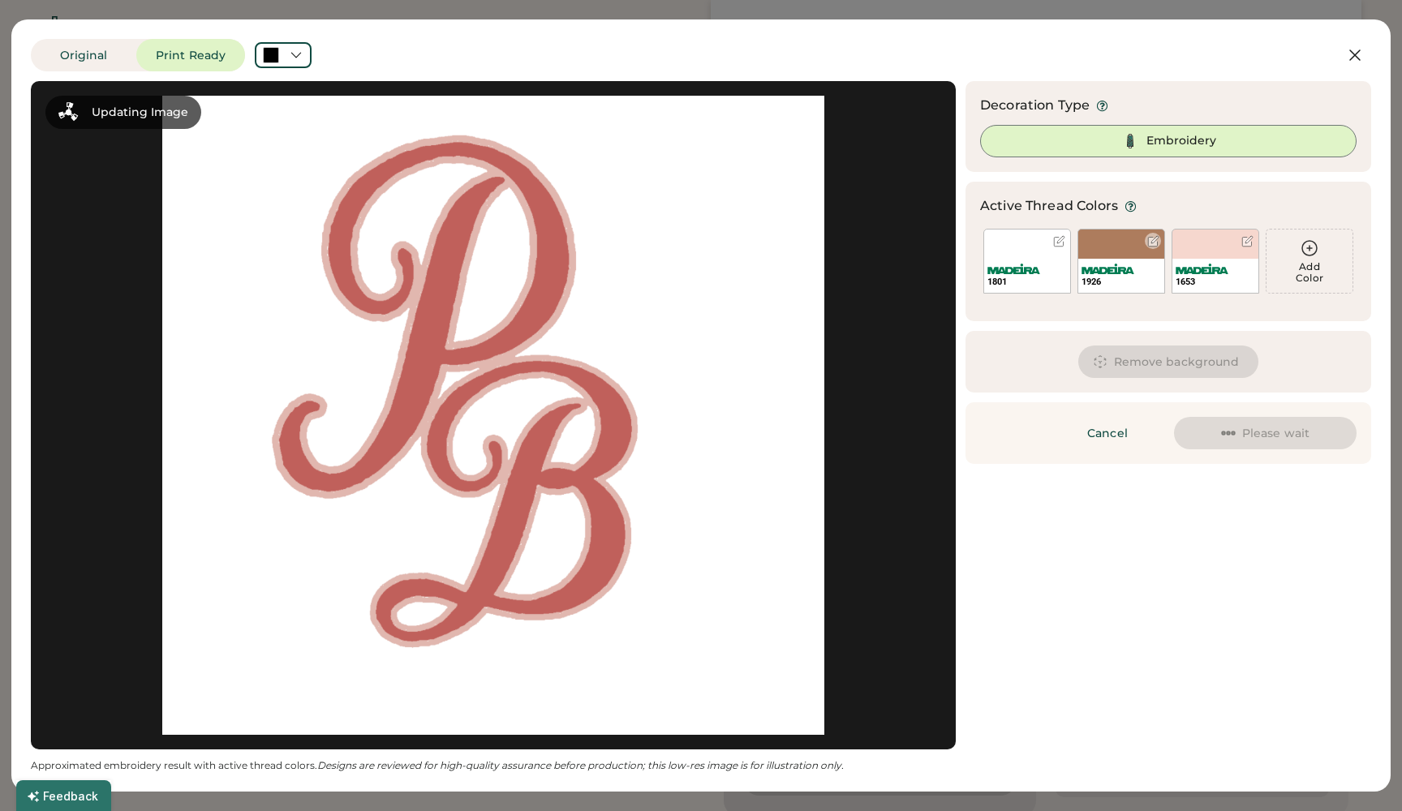
click at [1133, 254] on div "1926" at bounding box center [1121, 261] width 88 height 65
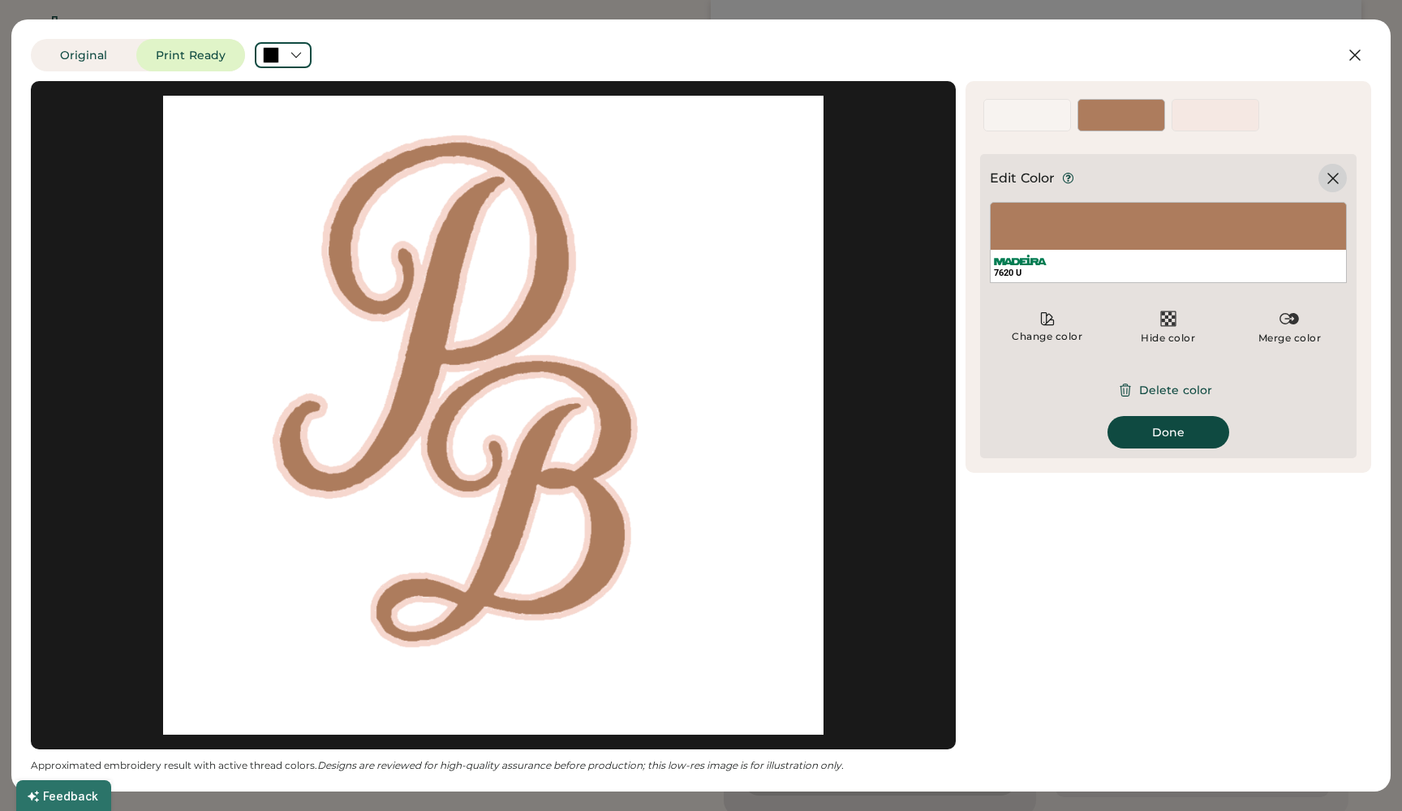
click at [1334, 178] on icon at bounding box center [1333, 179] width 10 height 10
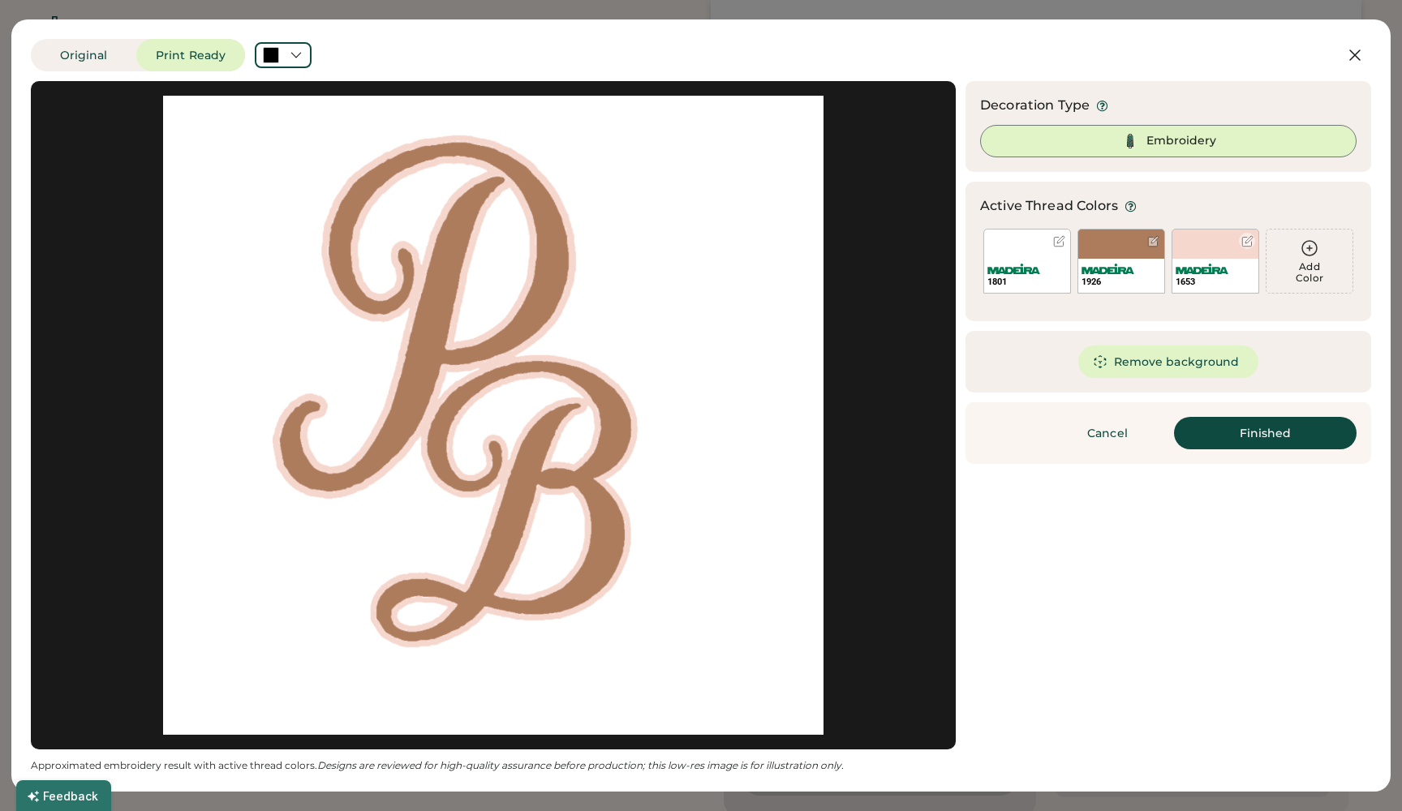
click at [1200, 242] on div "1653" at bounding box center [1216, 261] width 88 height 65
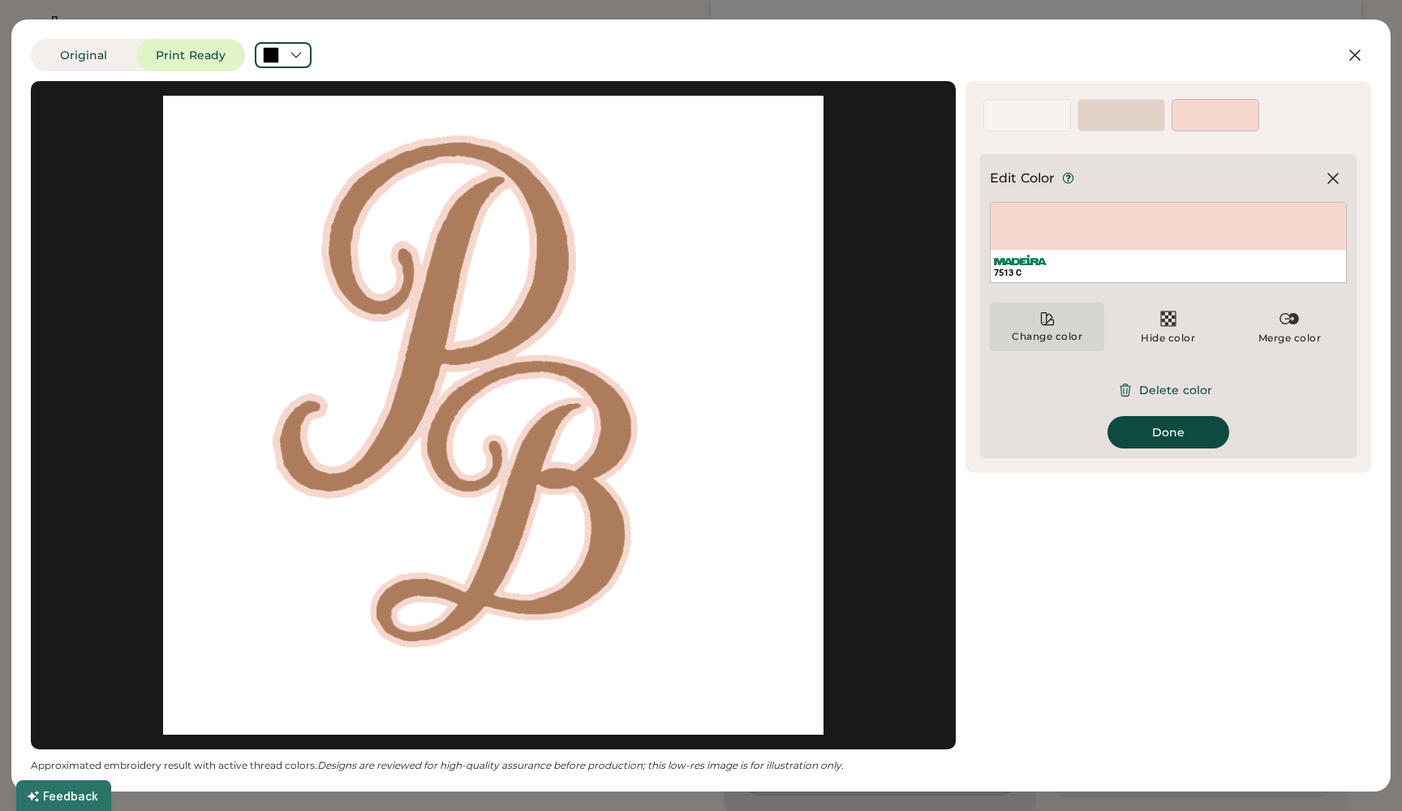
click at [1061, 325] on div "Change color" at bounding box center [1047, 327] width 114 height 49
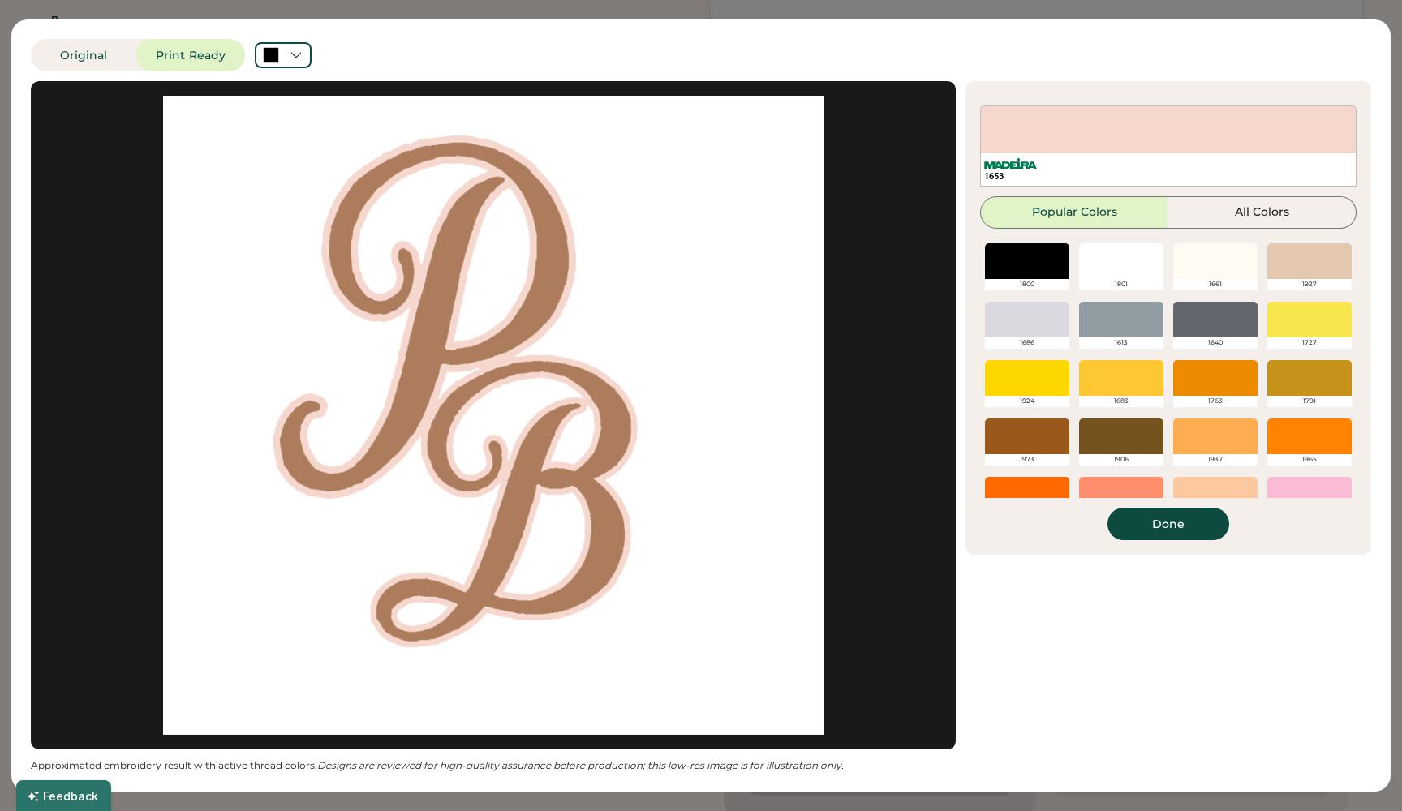
click at [1306, 273] on div at bounding box center [1309, 261] width 84 height 36
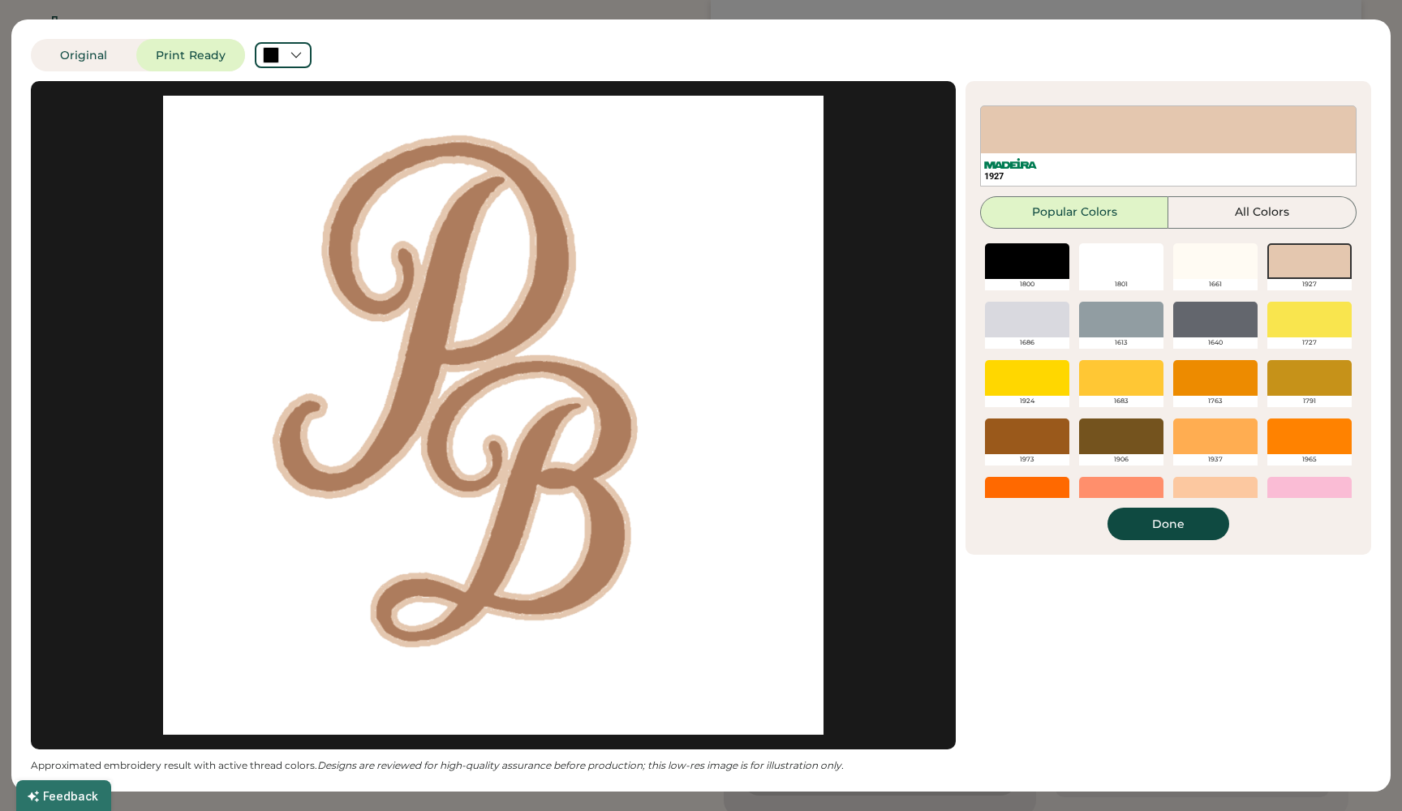
click at [1116, 314] on div at bounding box center [1121, 320] width 84 height 36
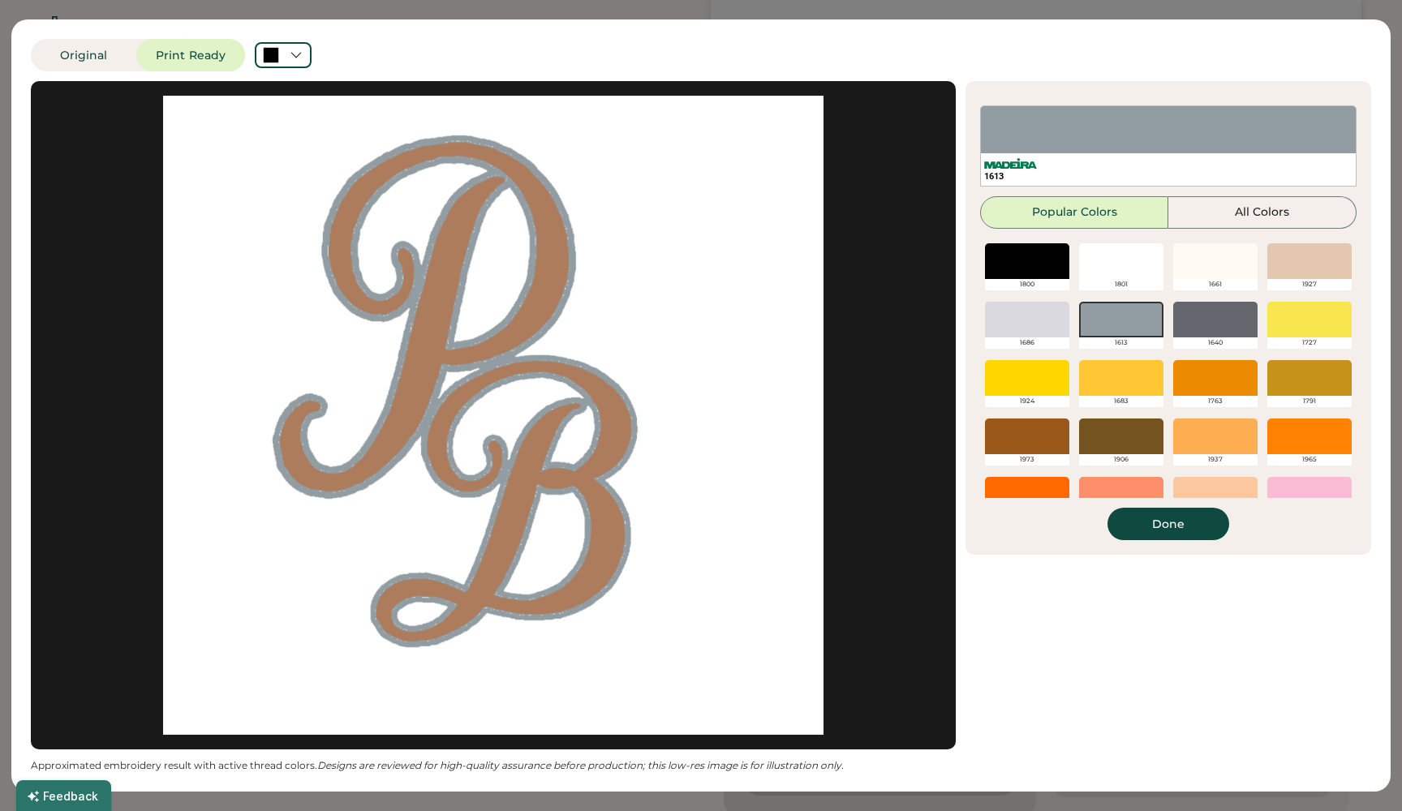
click at [1224, 328] on div at bounding box center [1215, 320] width 84 height 36
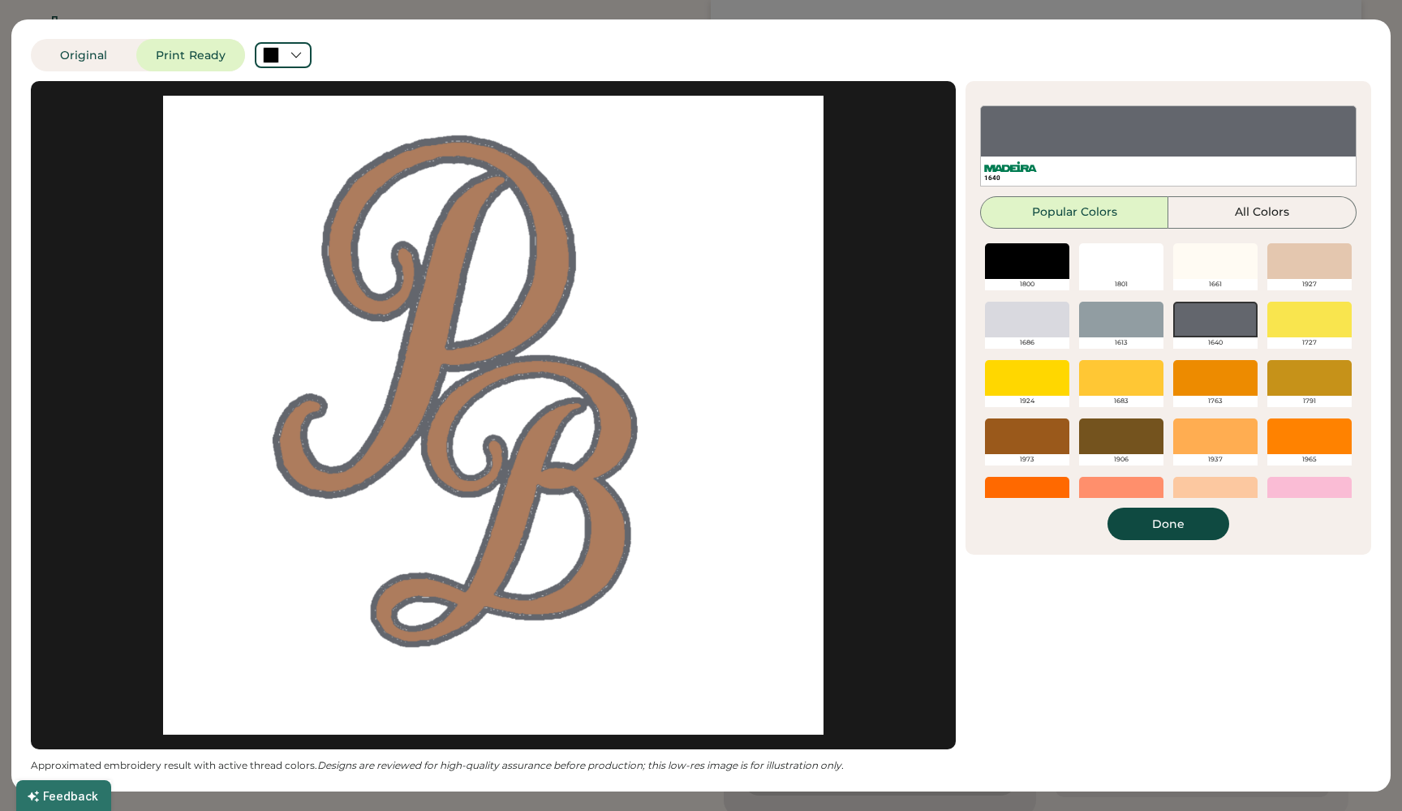
click at [1116, 260] on div at bounding box center [1121, 261] width 84 height 36
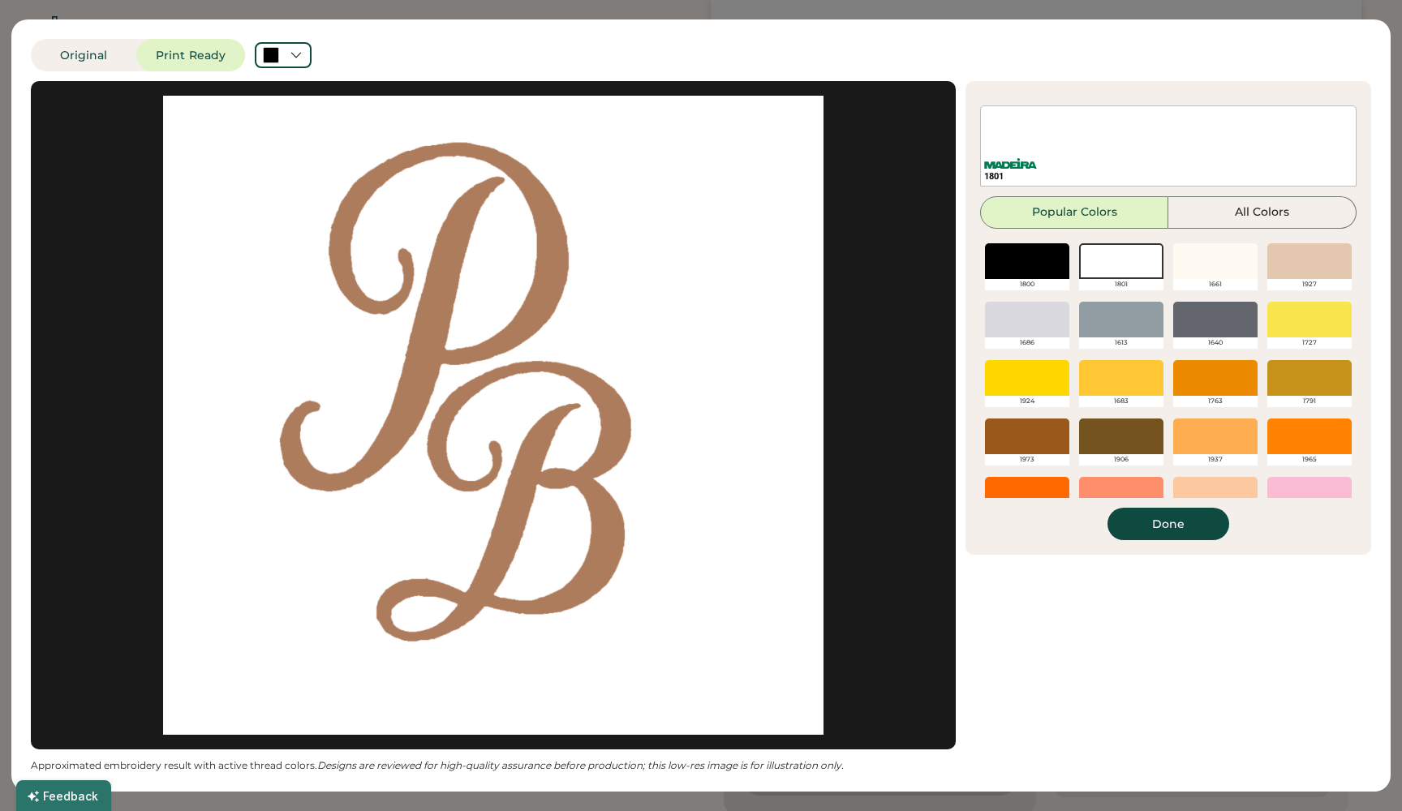
click at [1209, 263] on div at bounding box center [1215, 261] width 84 height 36
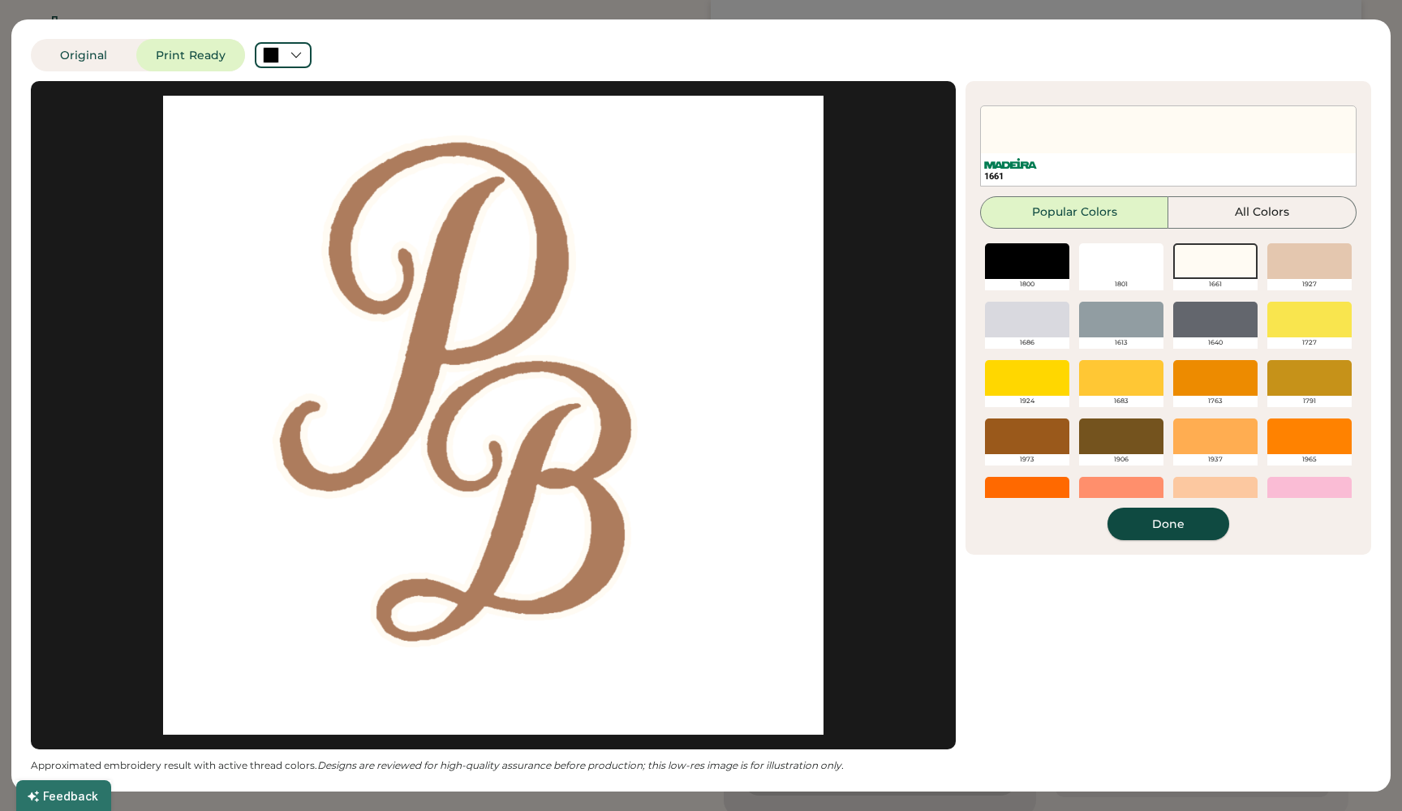
click at [1175, 522] on button "Done" at bounding box center [1168, 524] width 122 height 32
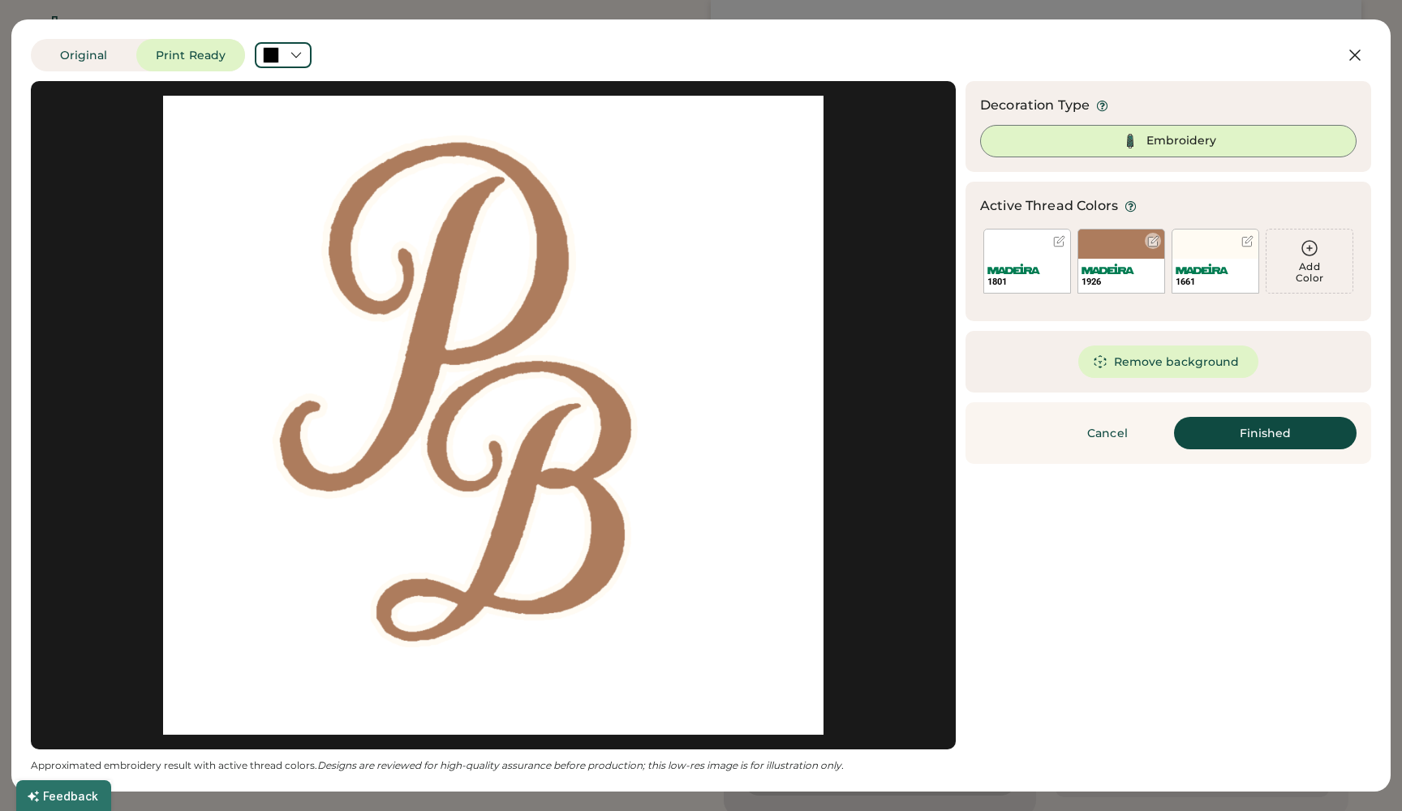
click at [1116, 250] on div "1926" at bounding box center [1121, 261] width 88 height 65
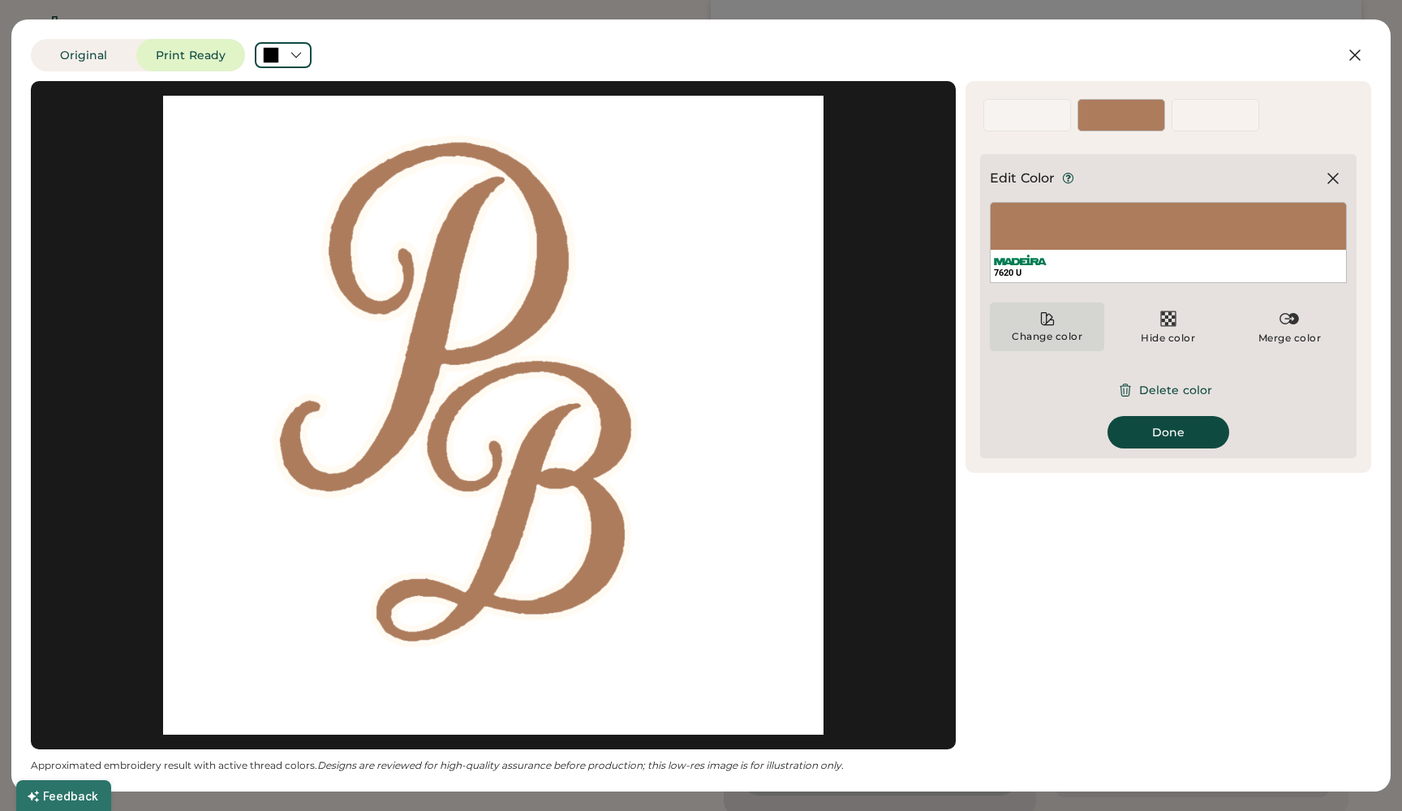
click at [1032, 336] on div "Change color" at bounding box center [1047, 336] width 72 height 13
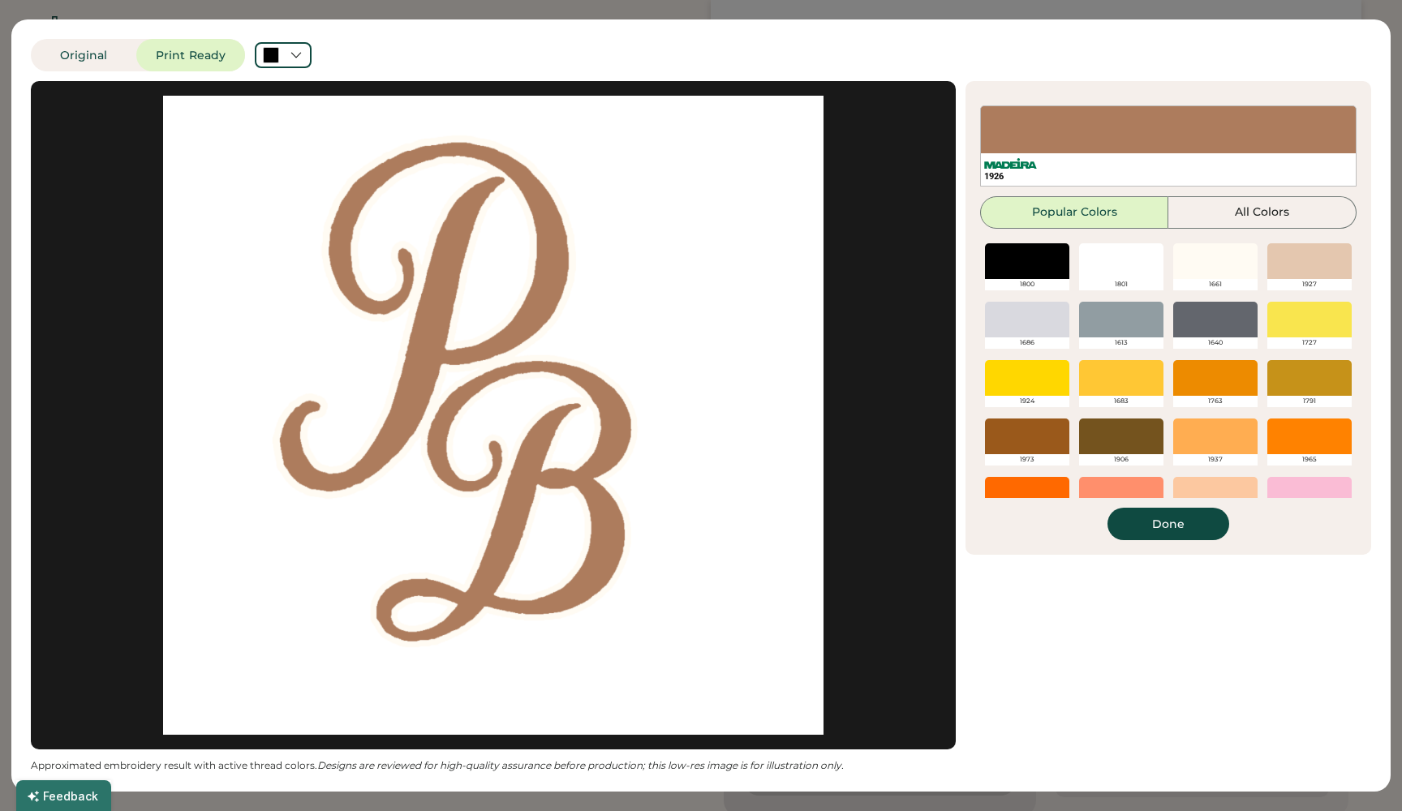
click at [1029, 270] on div at bounding box center [1027, 261] width 84 height 36
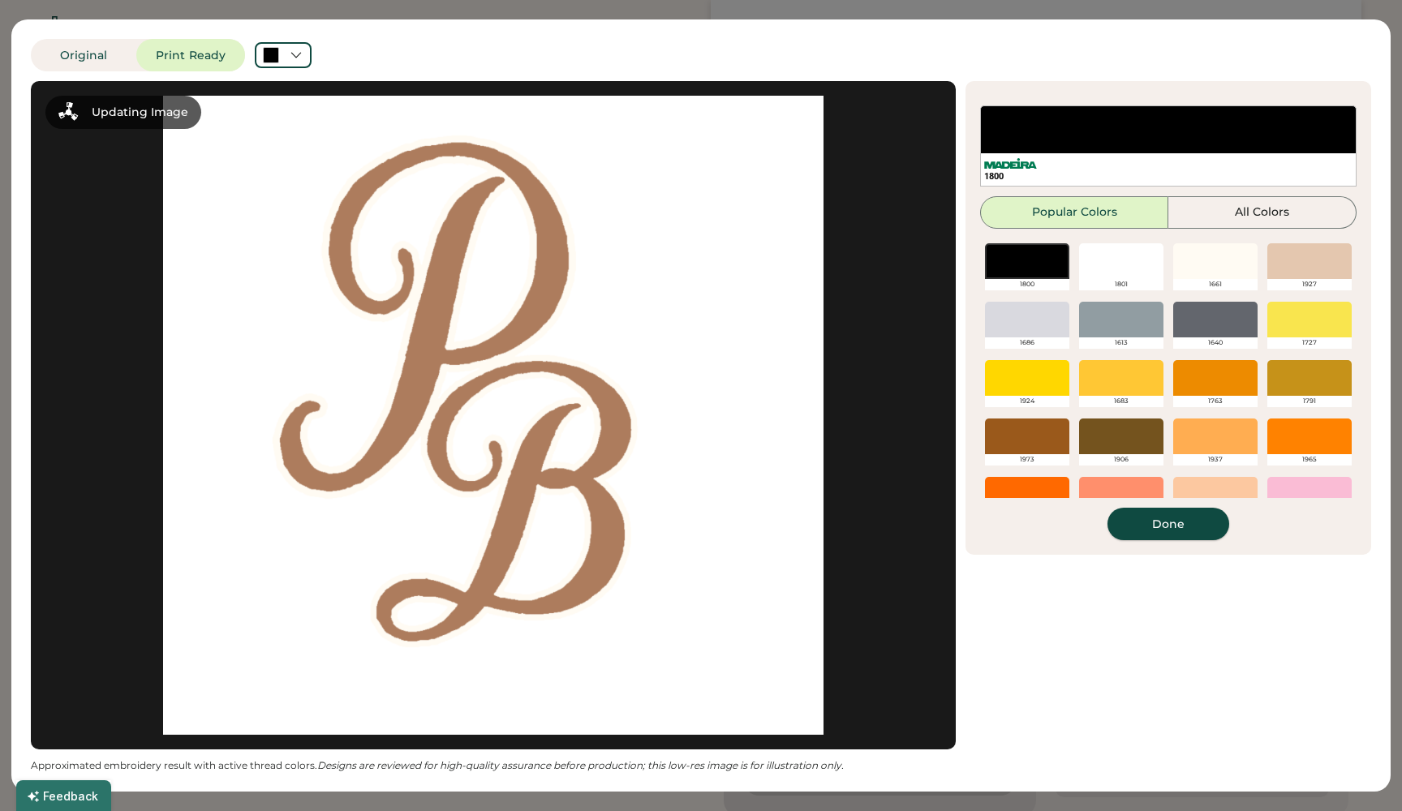
click at [1154, 532] on button "Done" at bounding box center [1168, 524] width 122 height 32
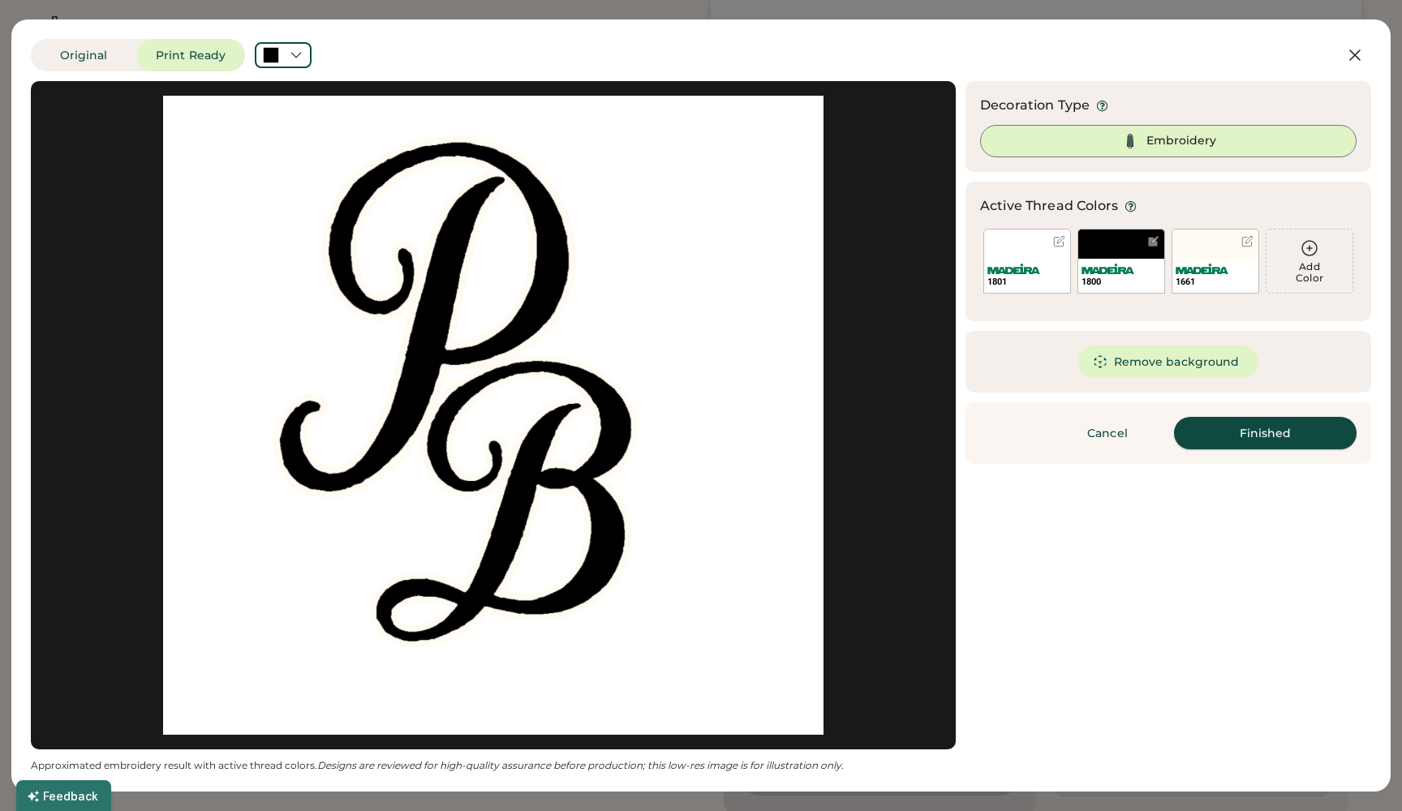
click at [1236, 425] on button "Finished" at bounding box center [1265, 433] width 183 height 32
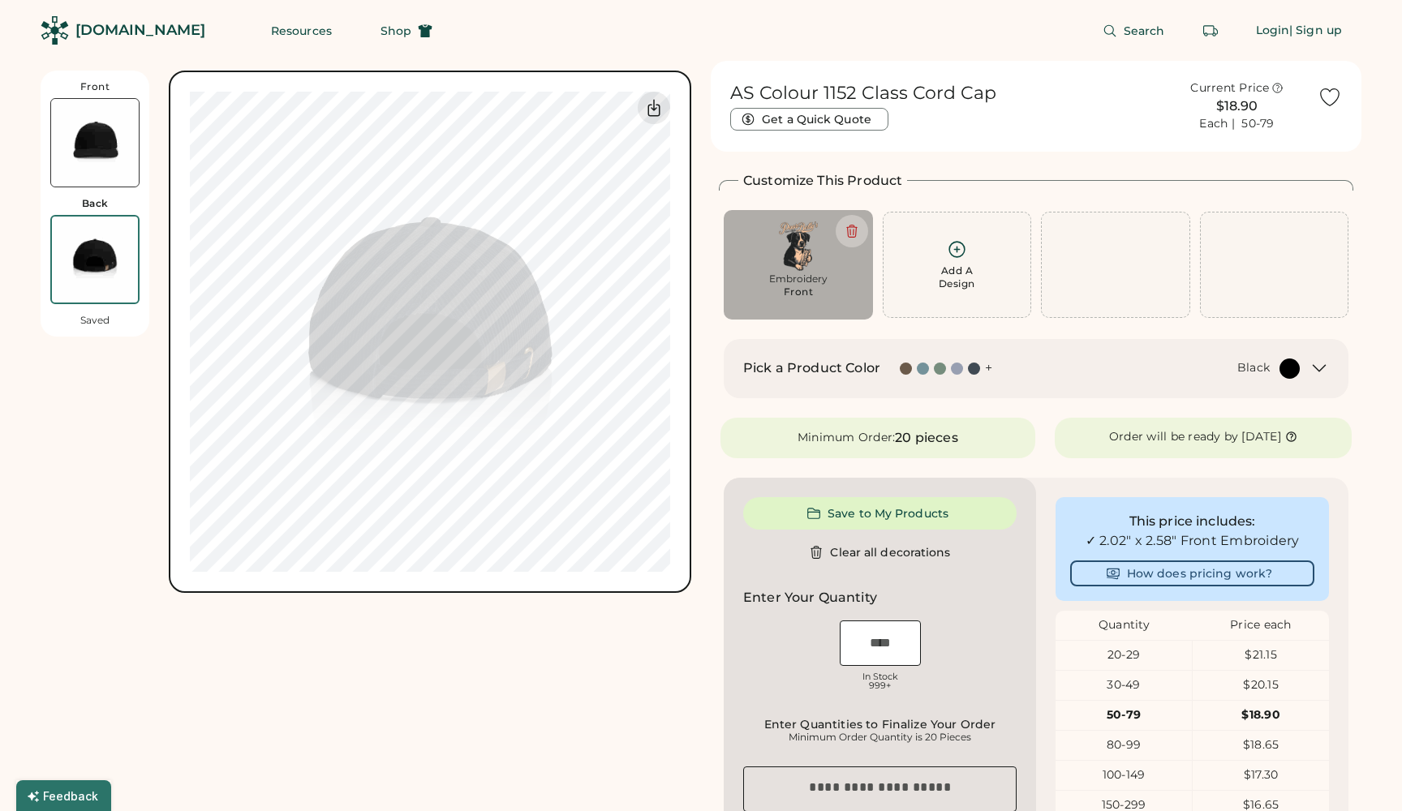
click at [996, 132] on div "AS Colour 1152 Class Cord Cap Get a Quick Quote Current Price $18.90 Each | 50-…" at bounding box center [1035, 101] width 631 height 81
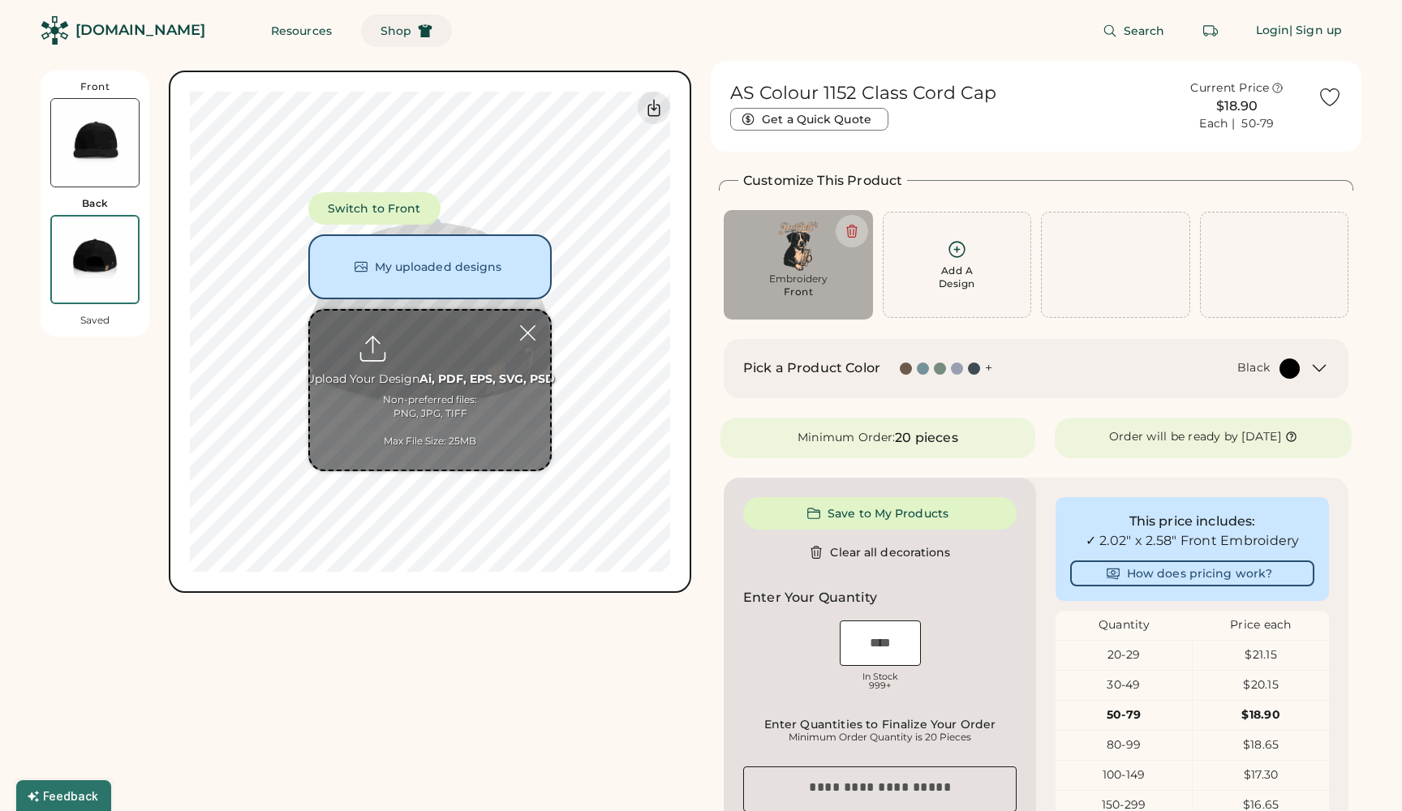
click at [377, 31] on button "Shop" at bounding box center [406, 31] width 91 height 32
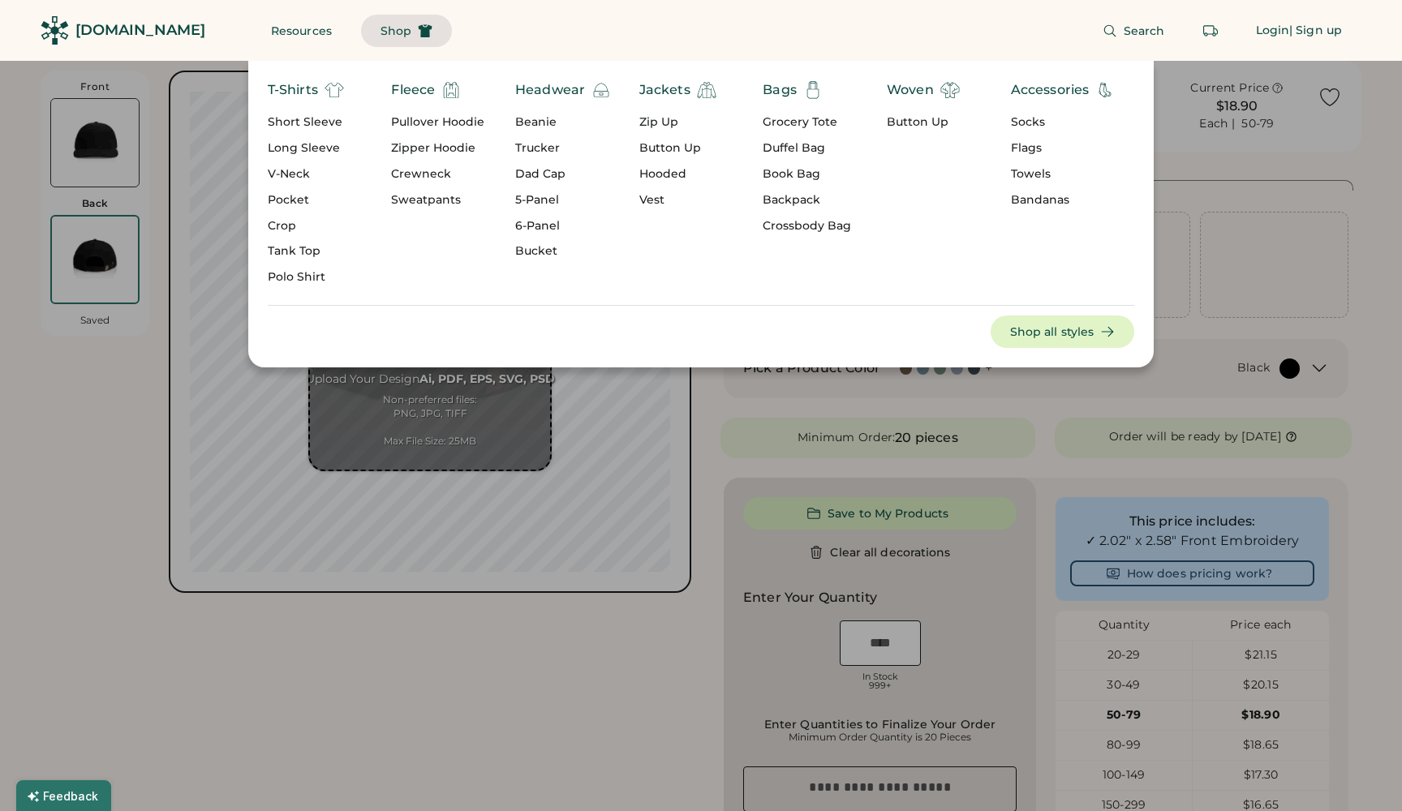
click at [320, 85] on div "T-Shirts" at bounding box center [306, 89] width 76 height 19
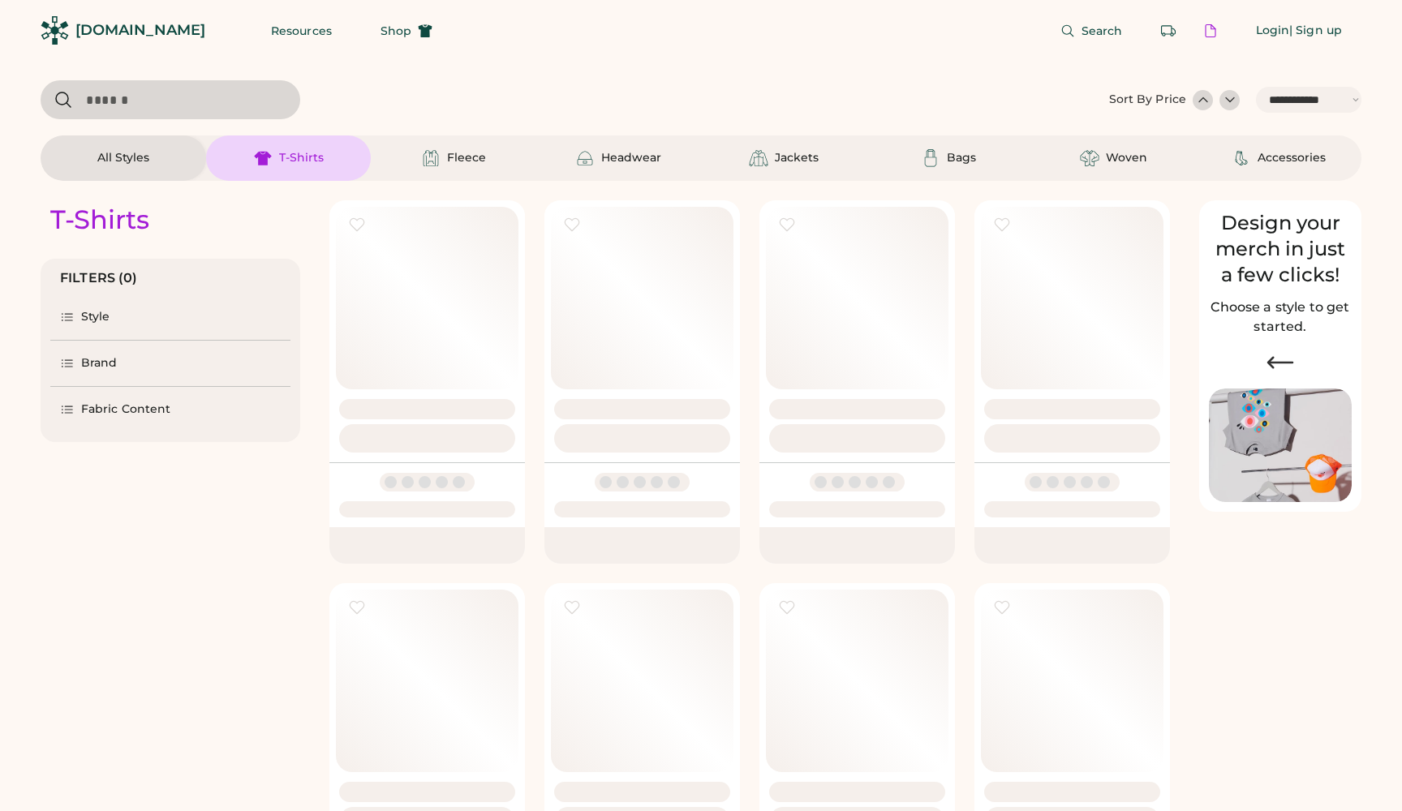
select select "*****"
select select "*"
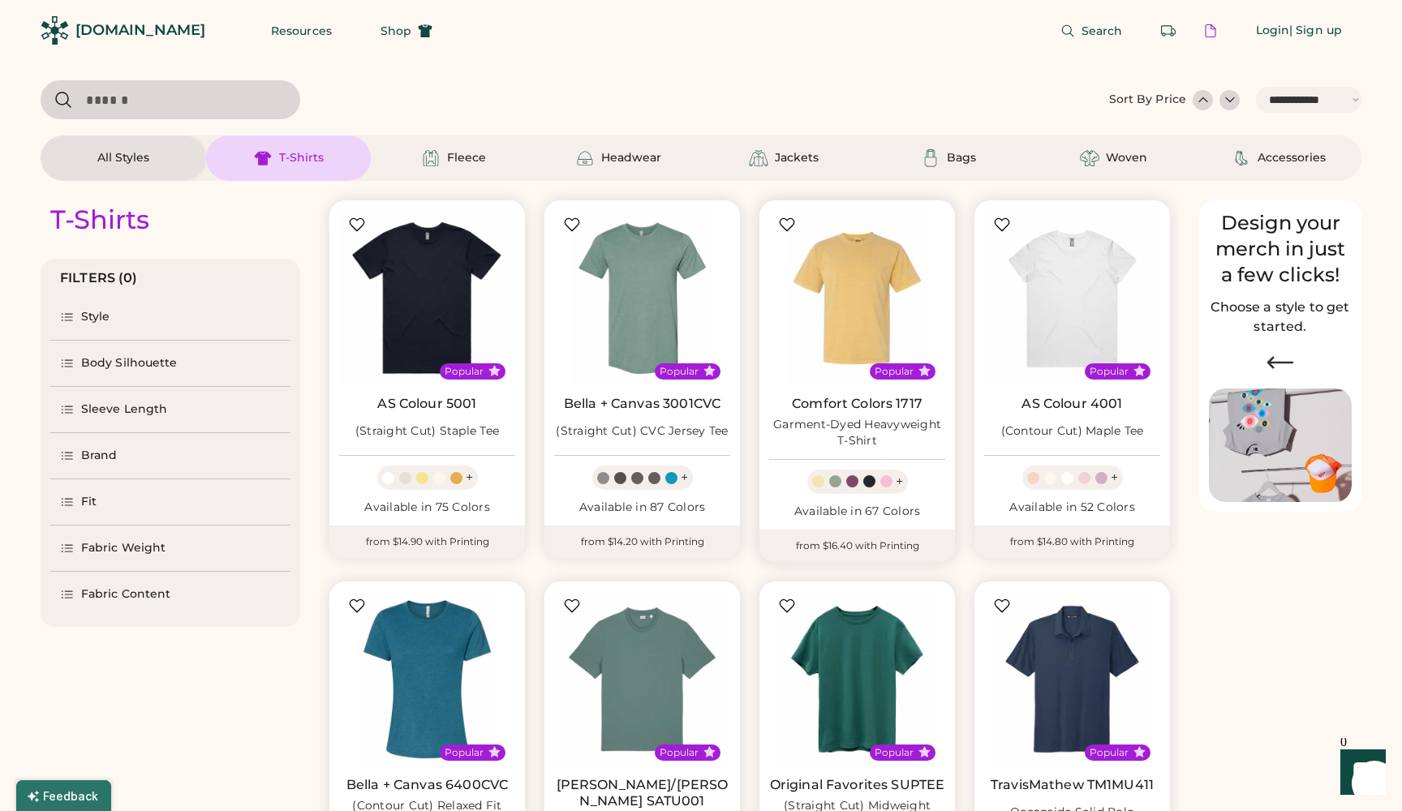
scroll to position [52, 1]
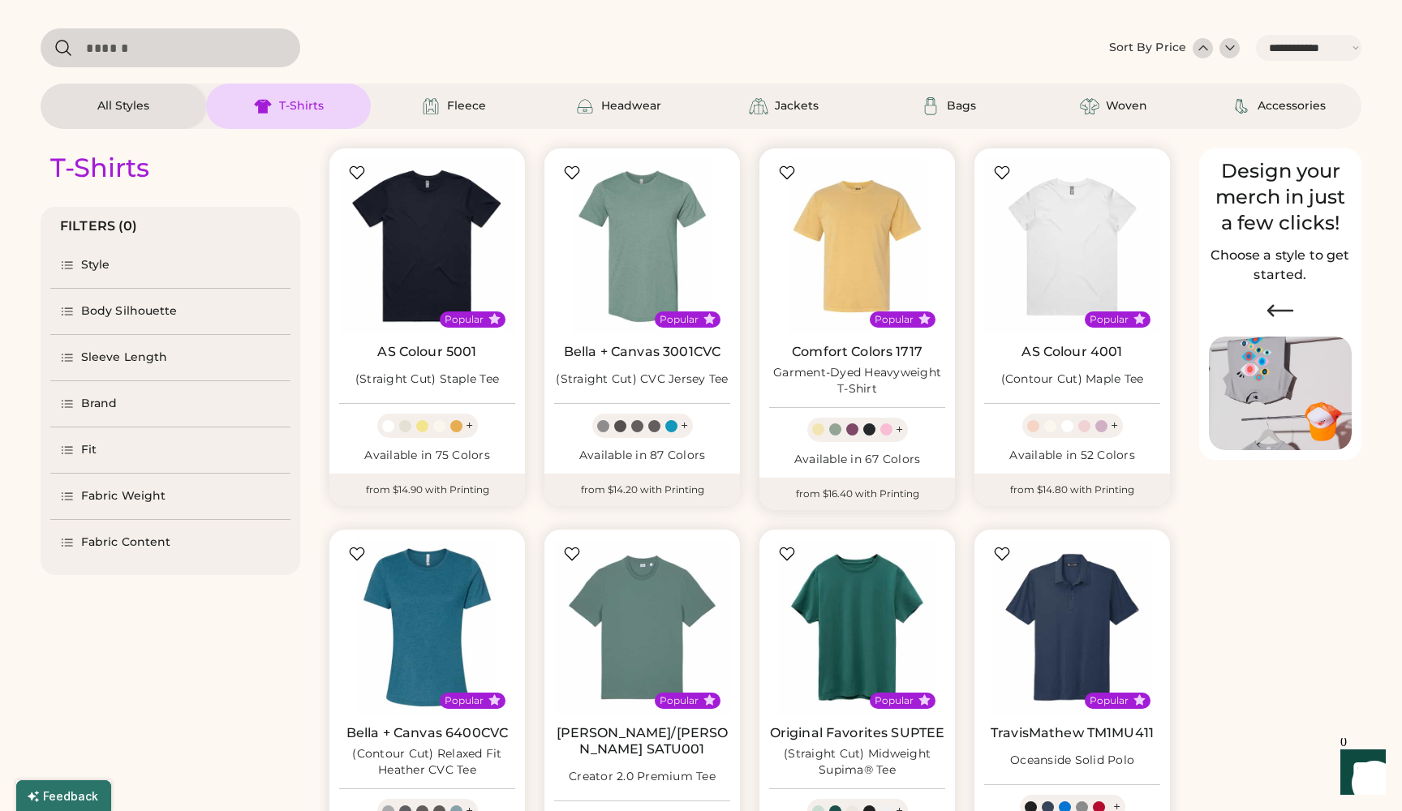
select select "*****"
select select "*"
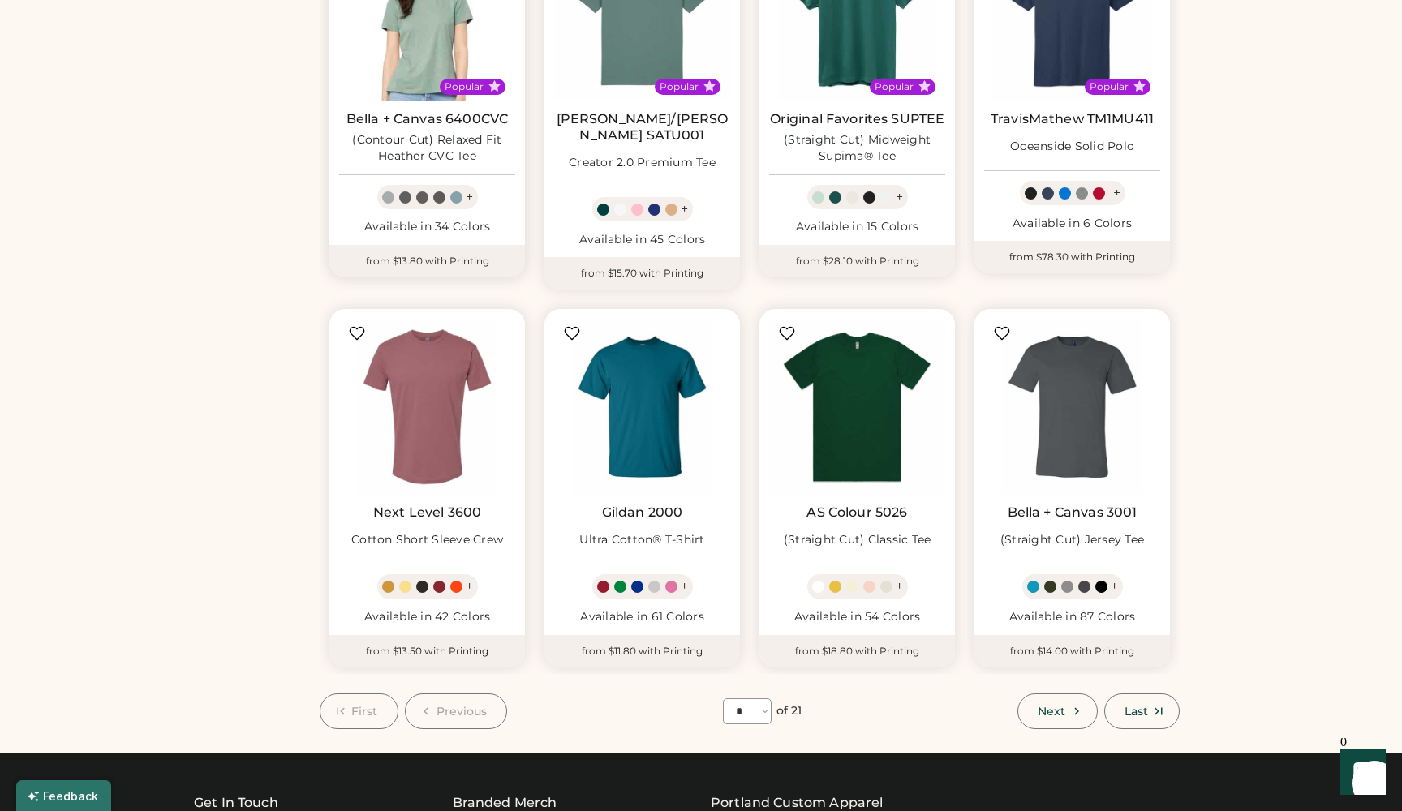
scroll to position [694, 0]
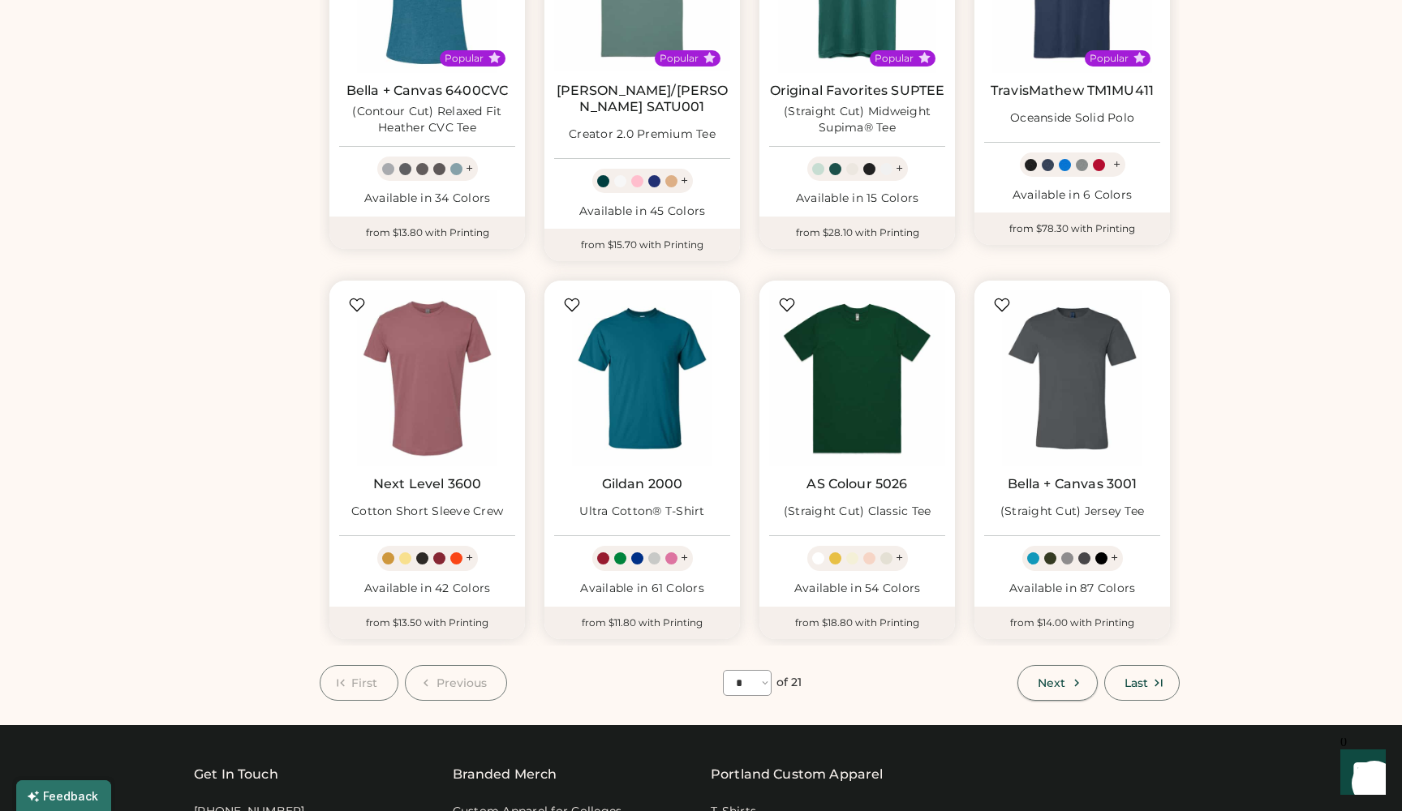
click at [1068, 665] on button "Next" at bounding box center [1057, 683] width 80 height 36
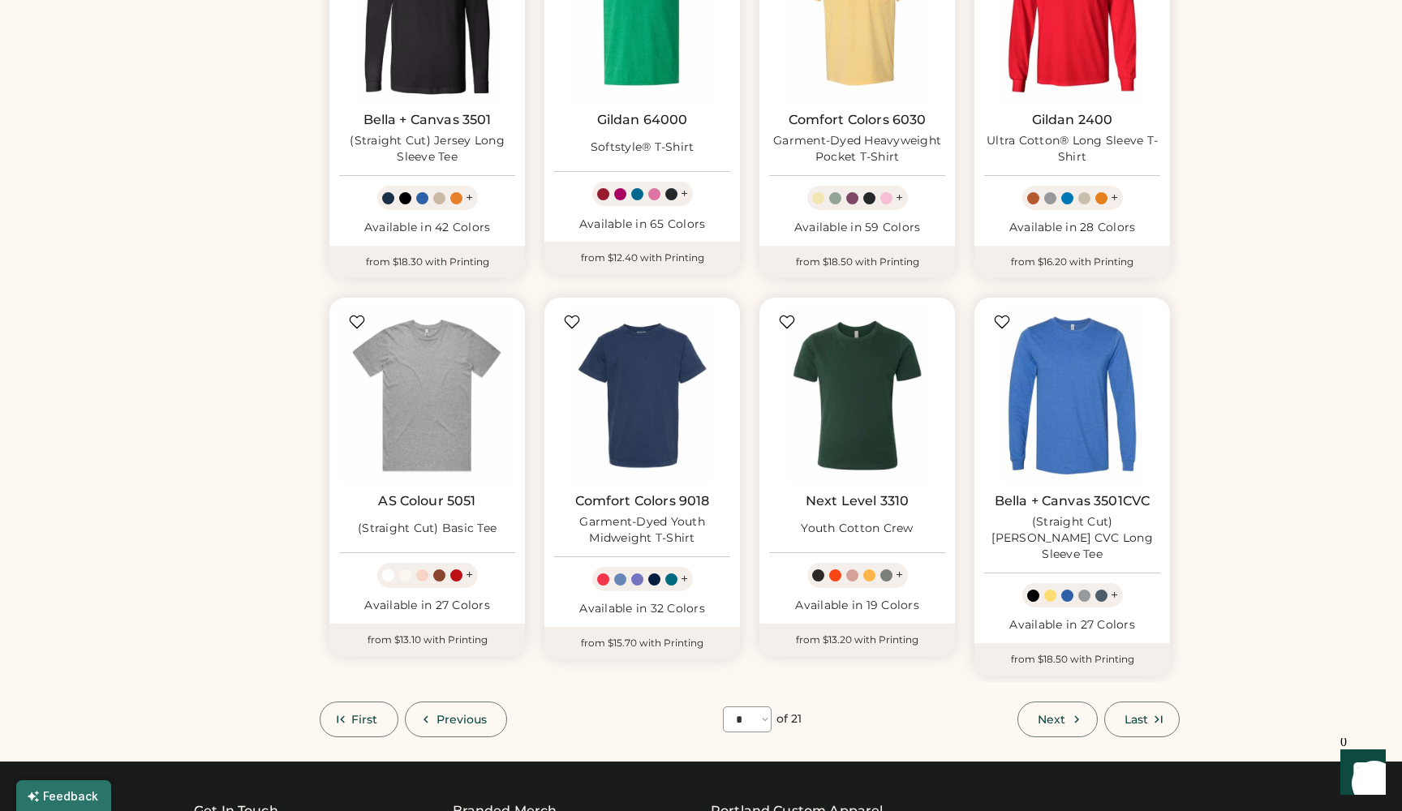
scroll to position [678, 0]
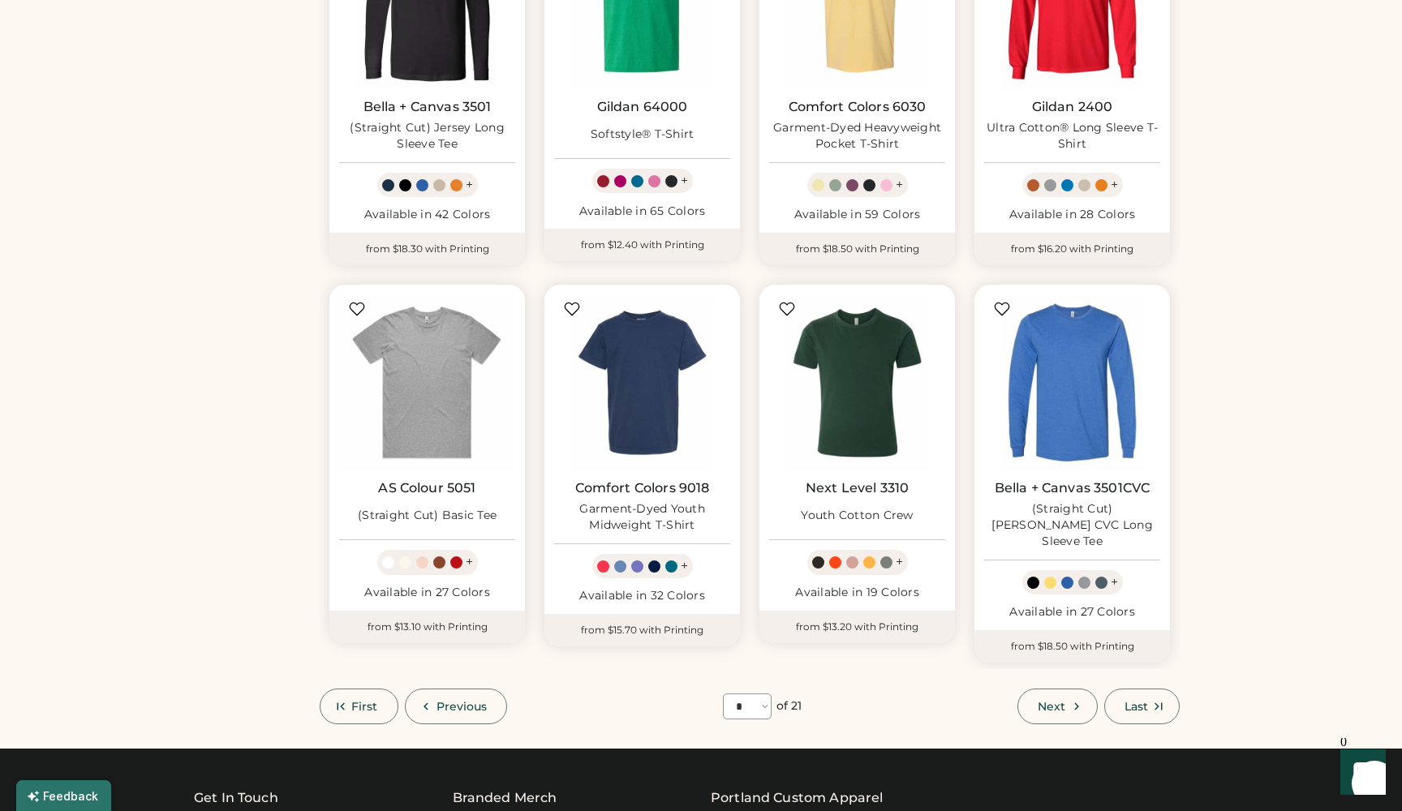
click at [445, 696] on button "Previous" at bounding box center [456, 707] width 103 height 36
select select "*"
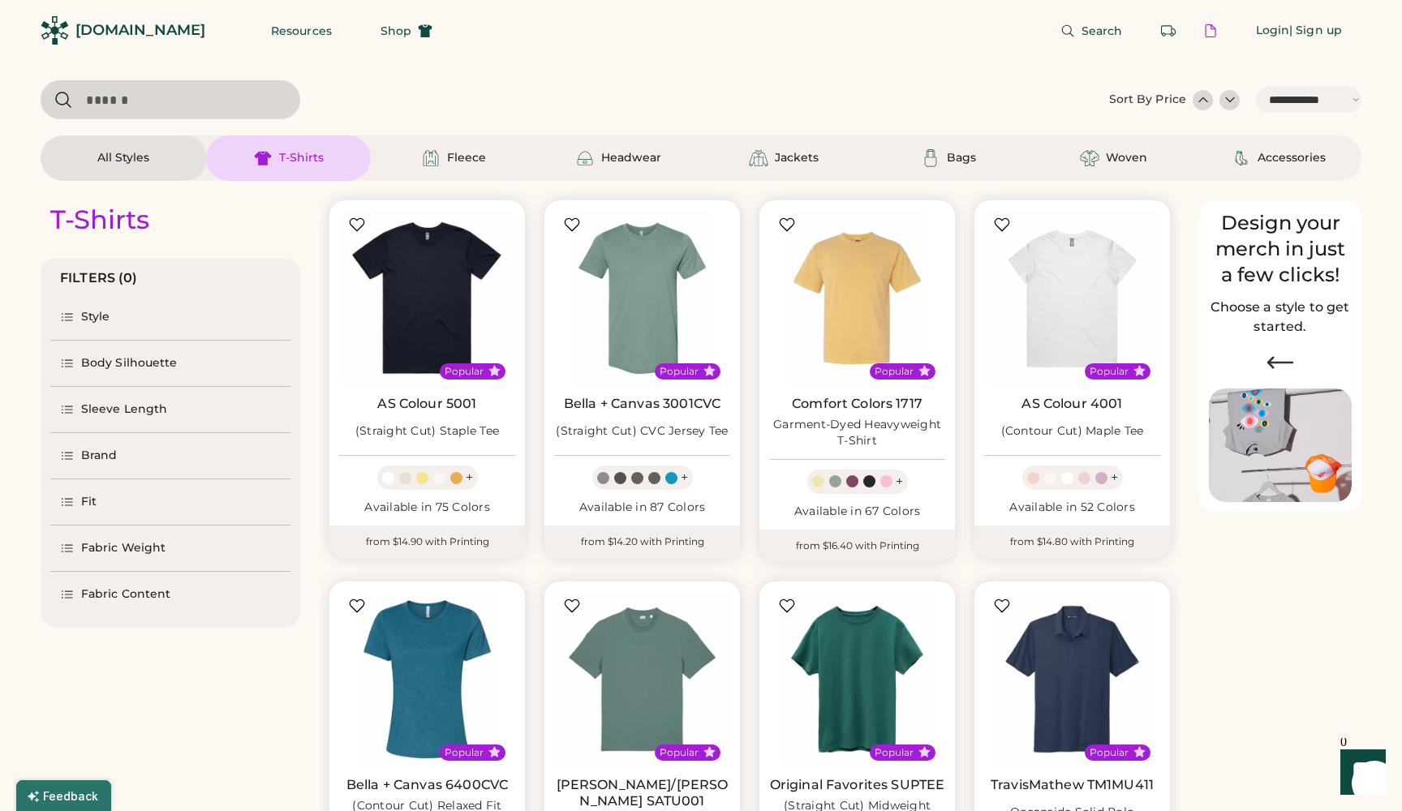
scroll to position [0, 0]
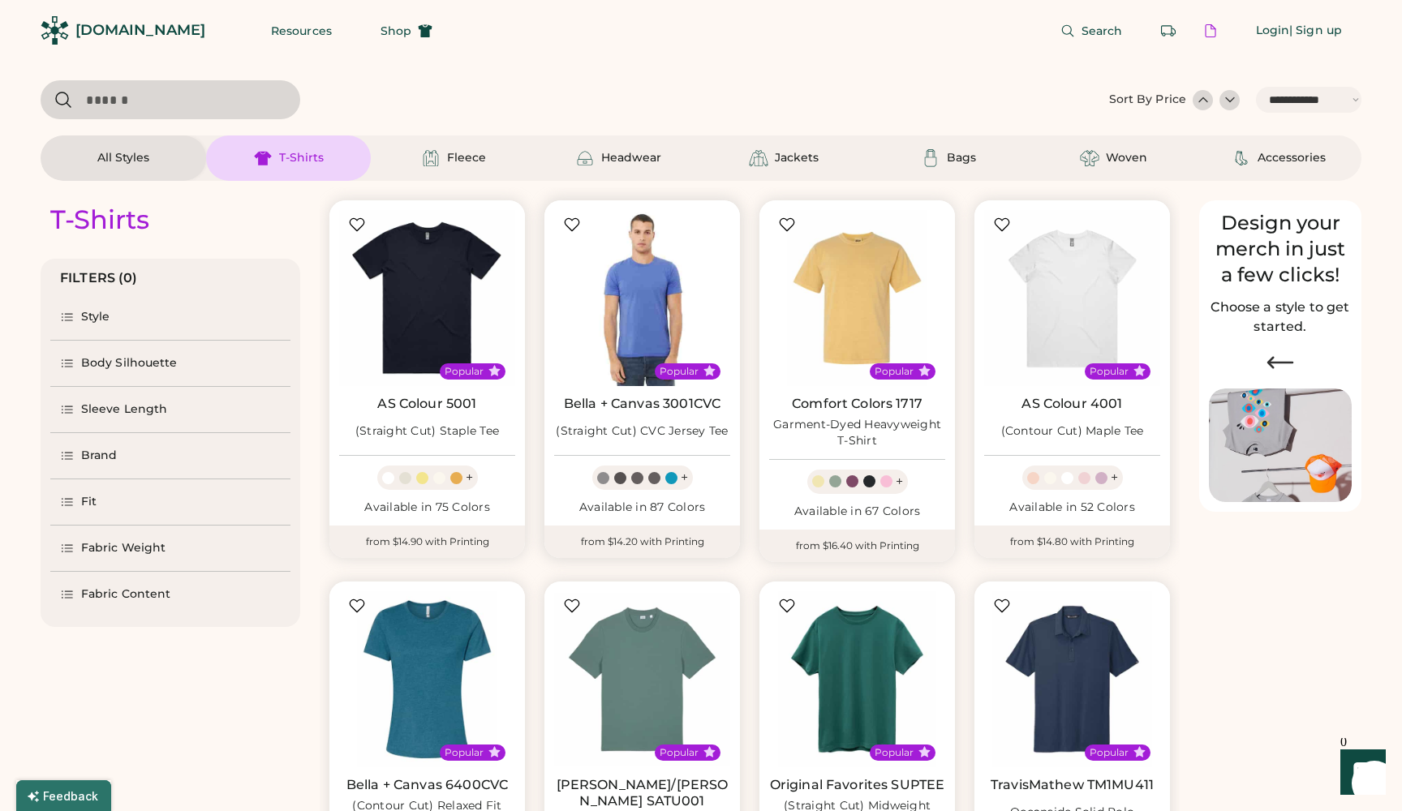
click at [677, 306] on img at bounding box center [642, 298] width 176 height 176
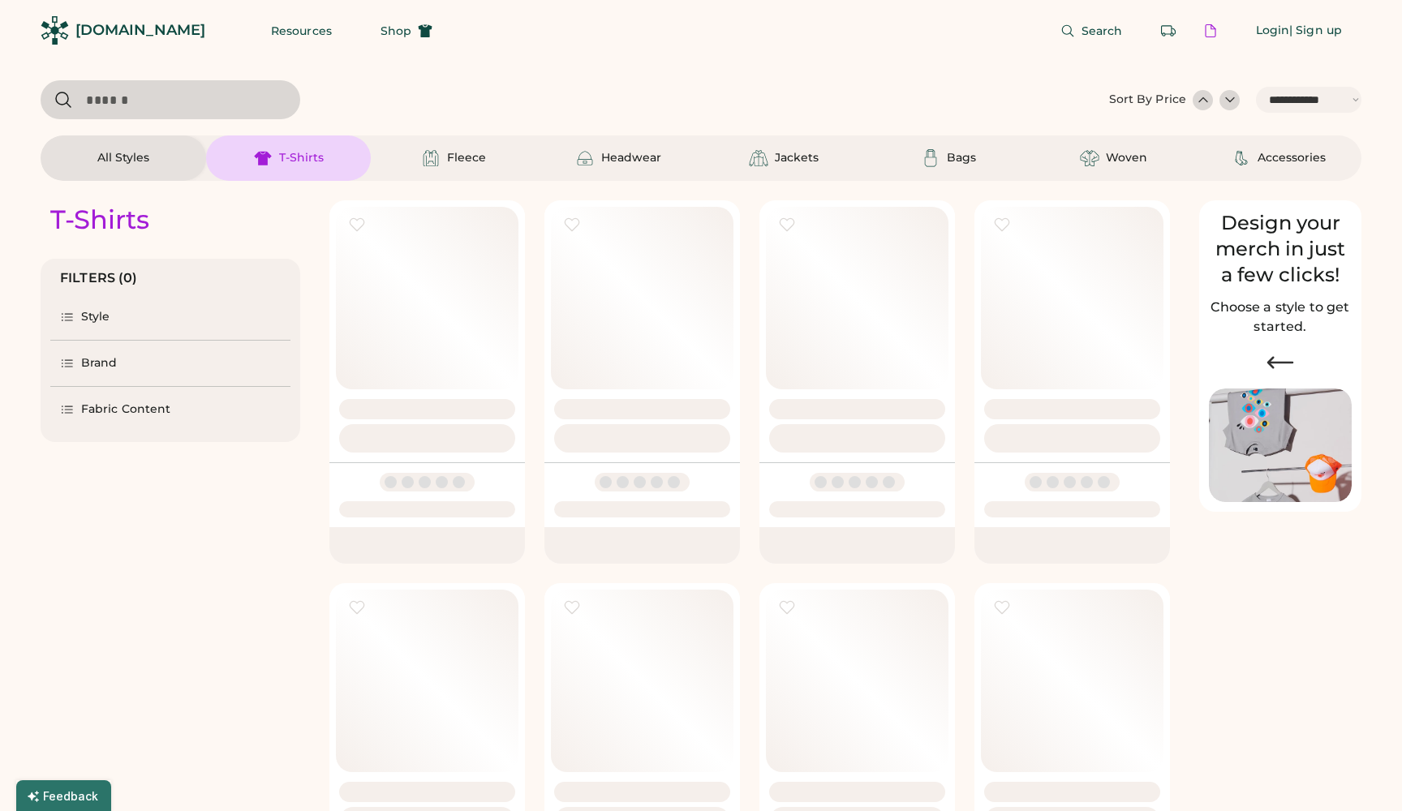
select select "*****"
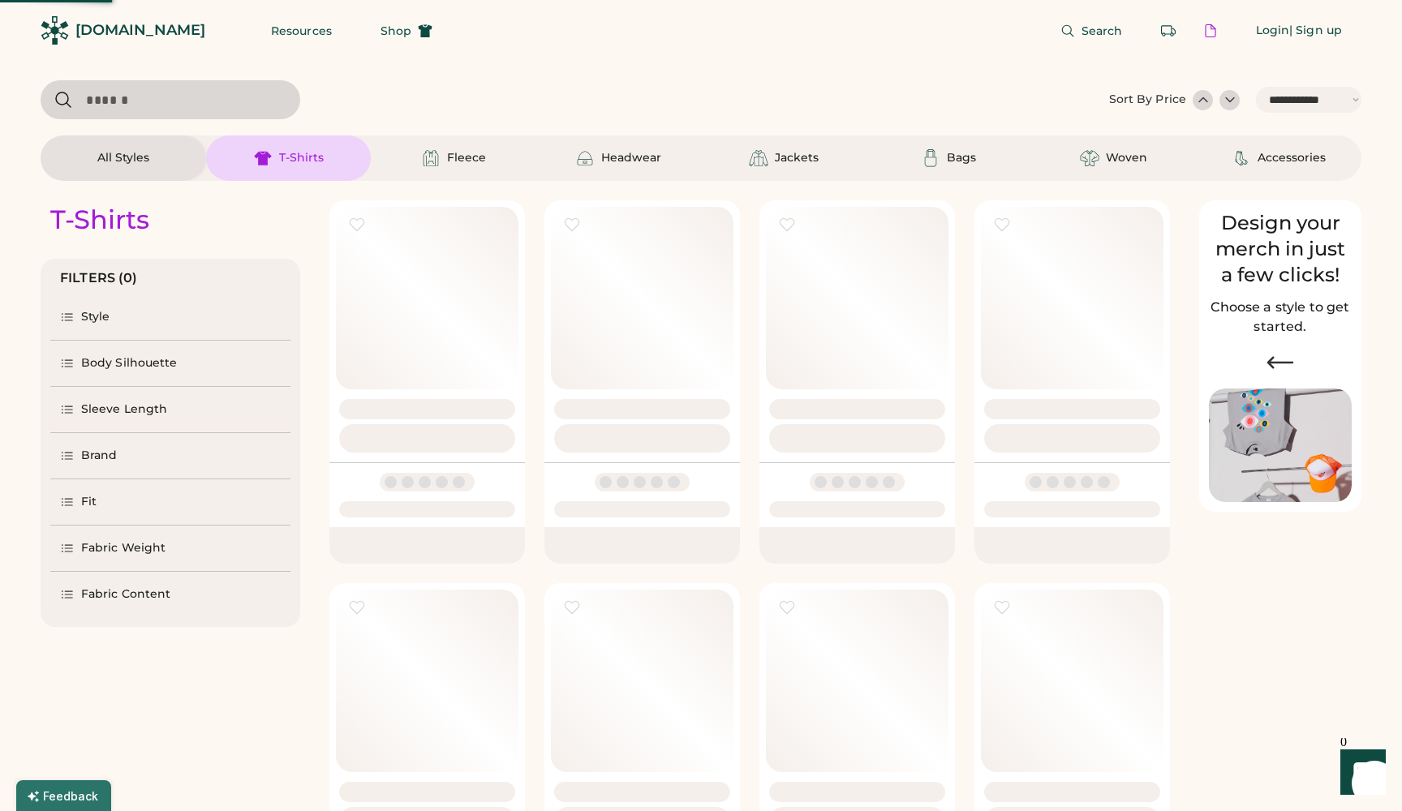
select select "*"
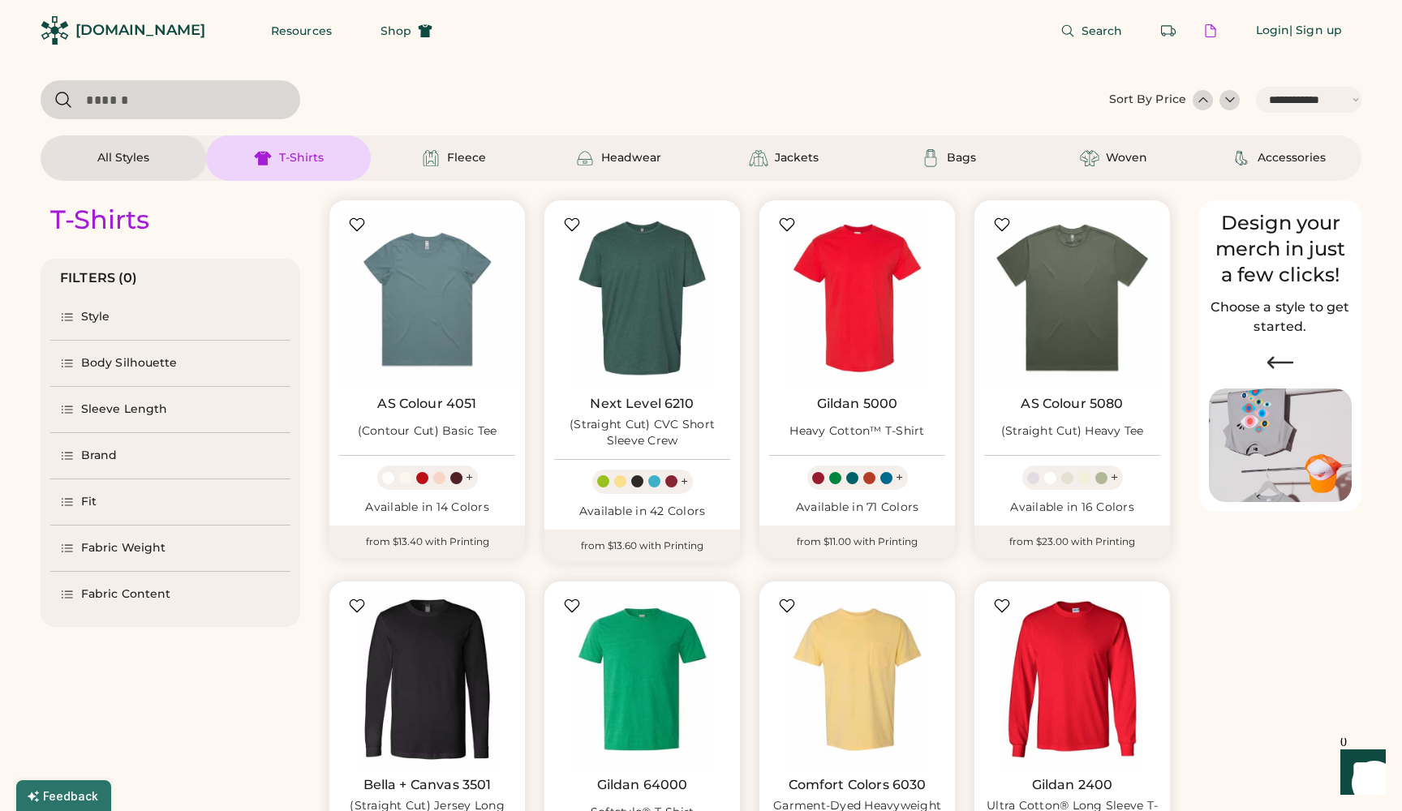
scroll to position [618, 0]
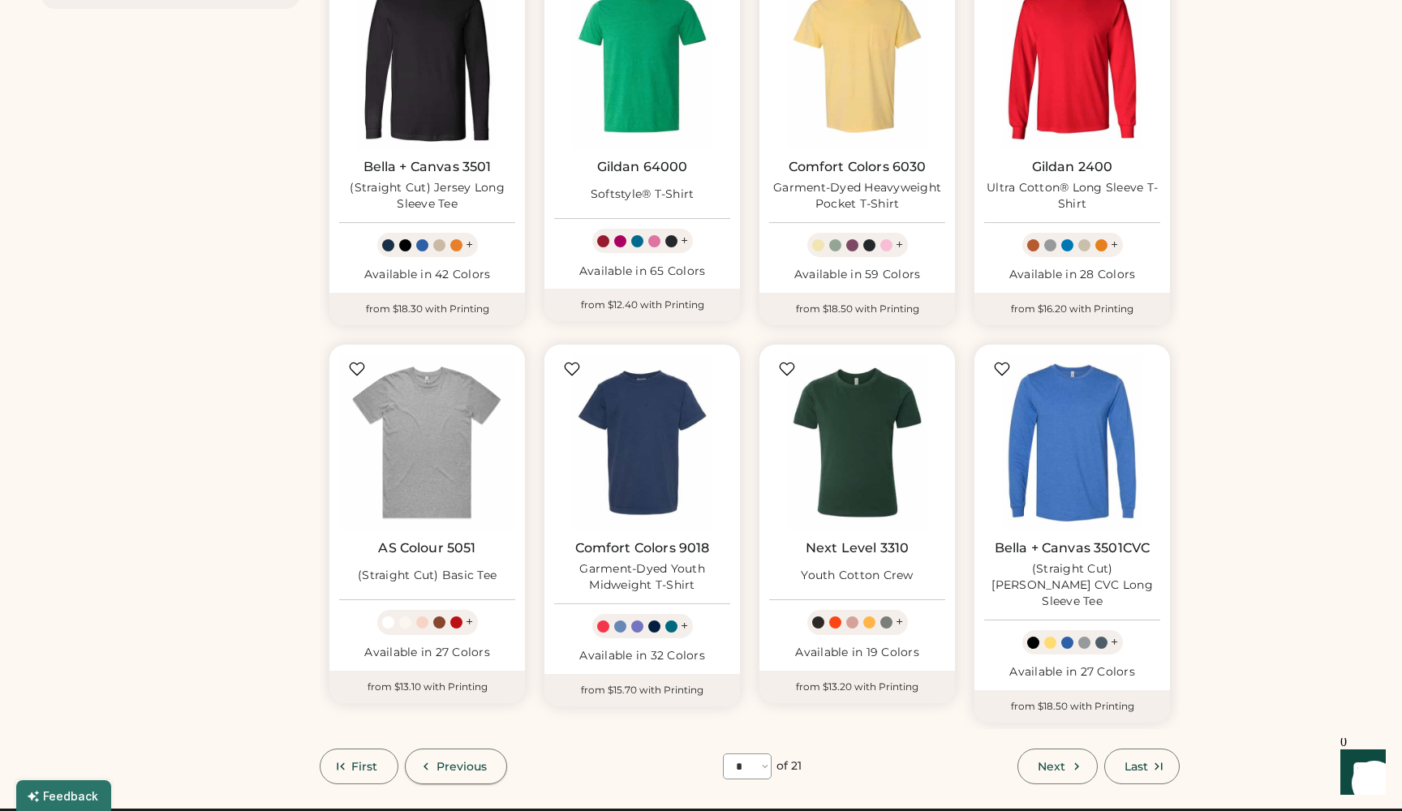
select select "*****"
select select "*"
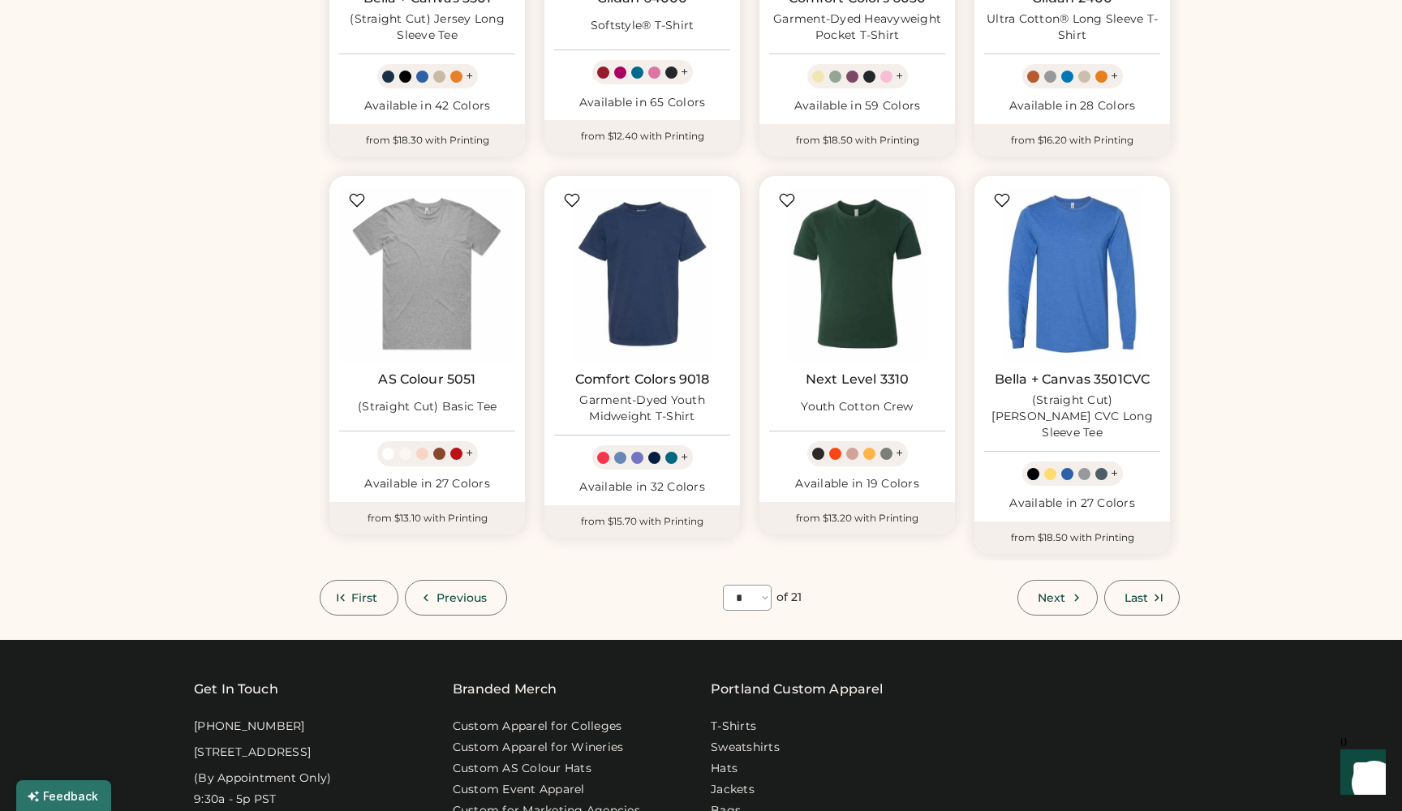
click at [438, 592] on span "Previous" at bounding box center [461, 597] width 51 height 11
select select "*"
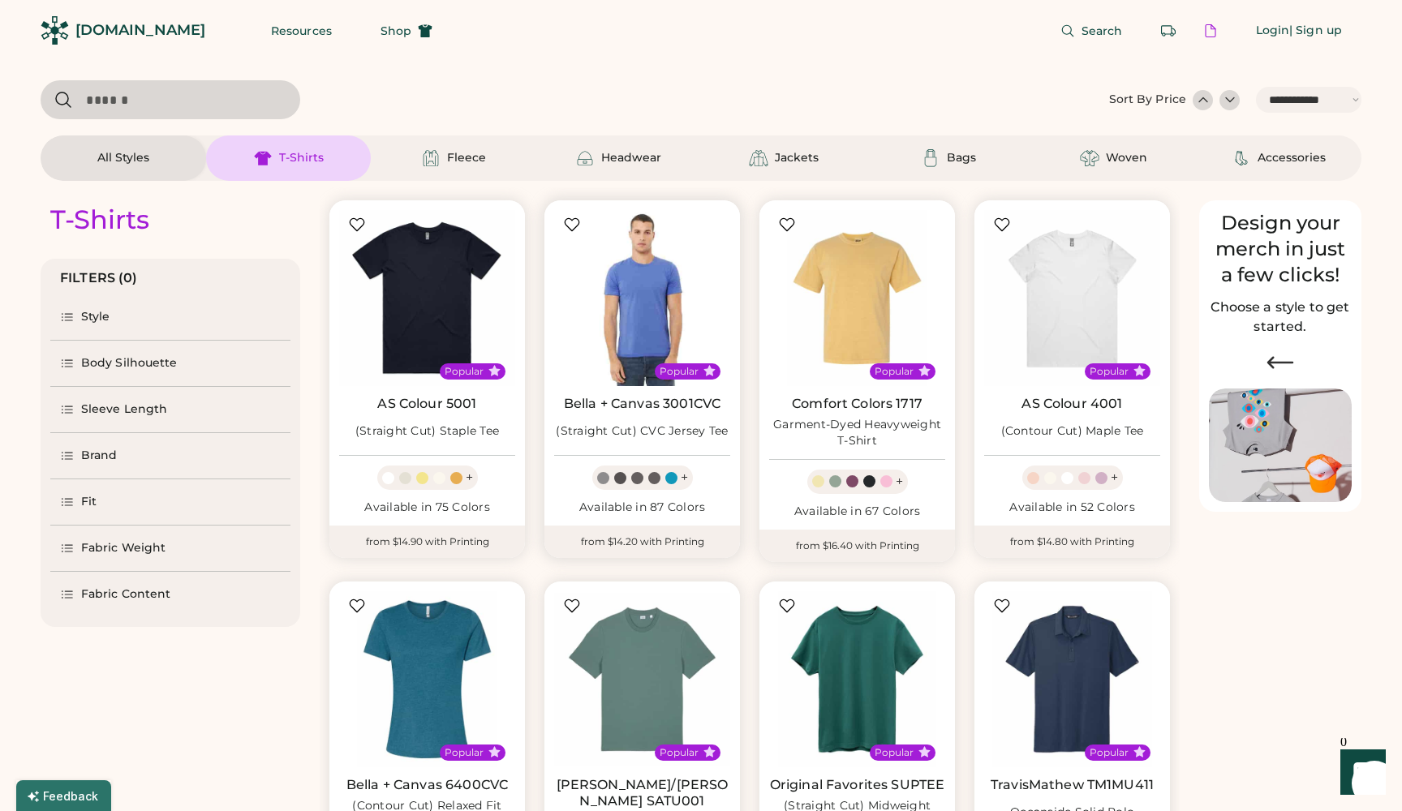
scroll to position [0, 0]
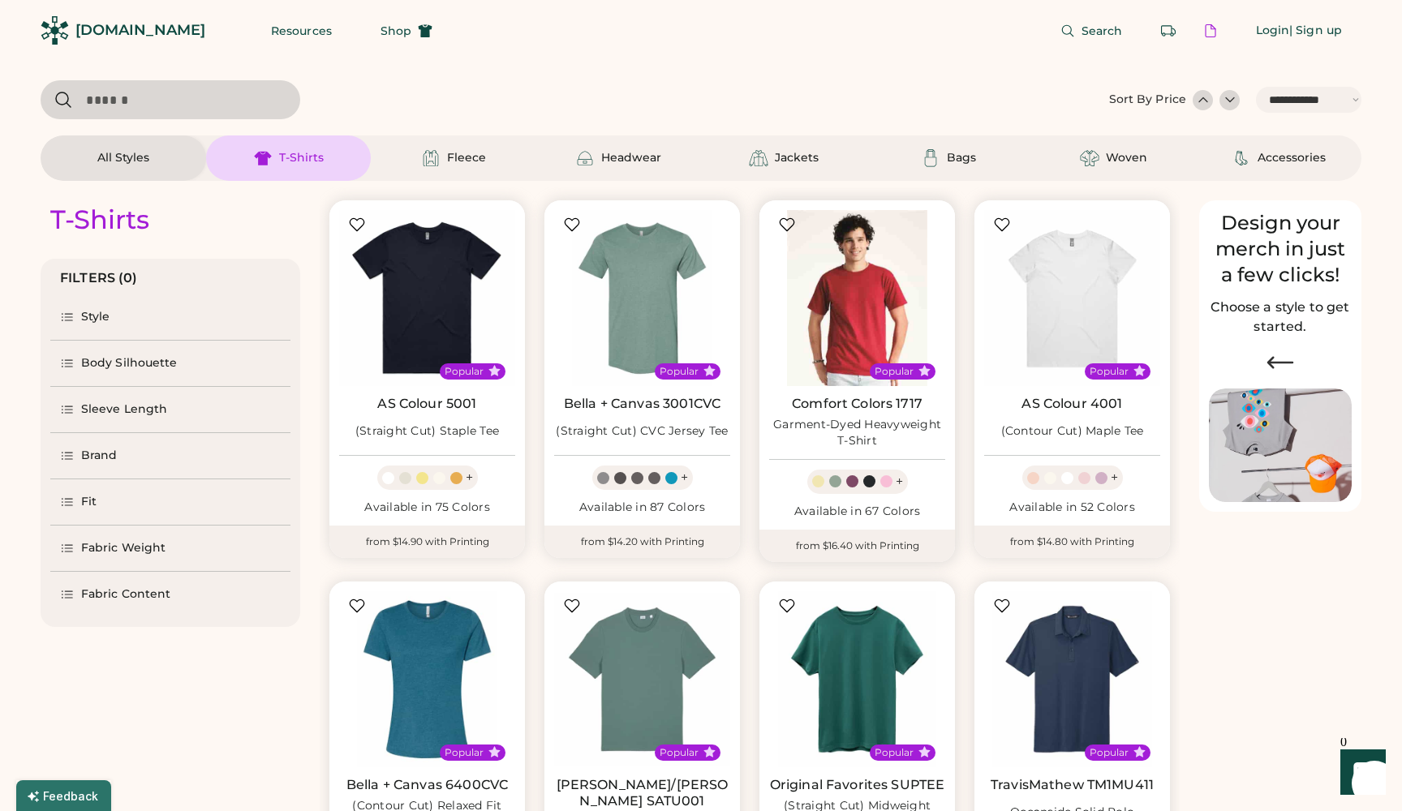
click at [864, 308] on img at bounding box center [857, 298] width 176 height 176
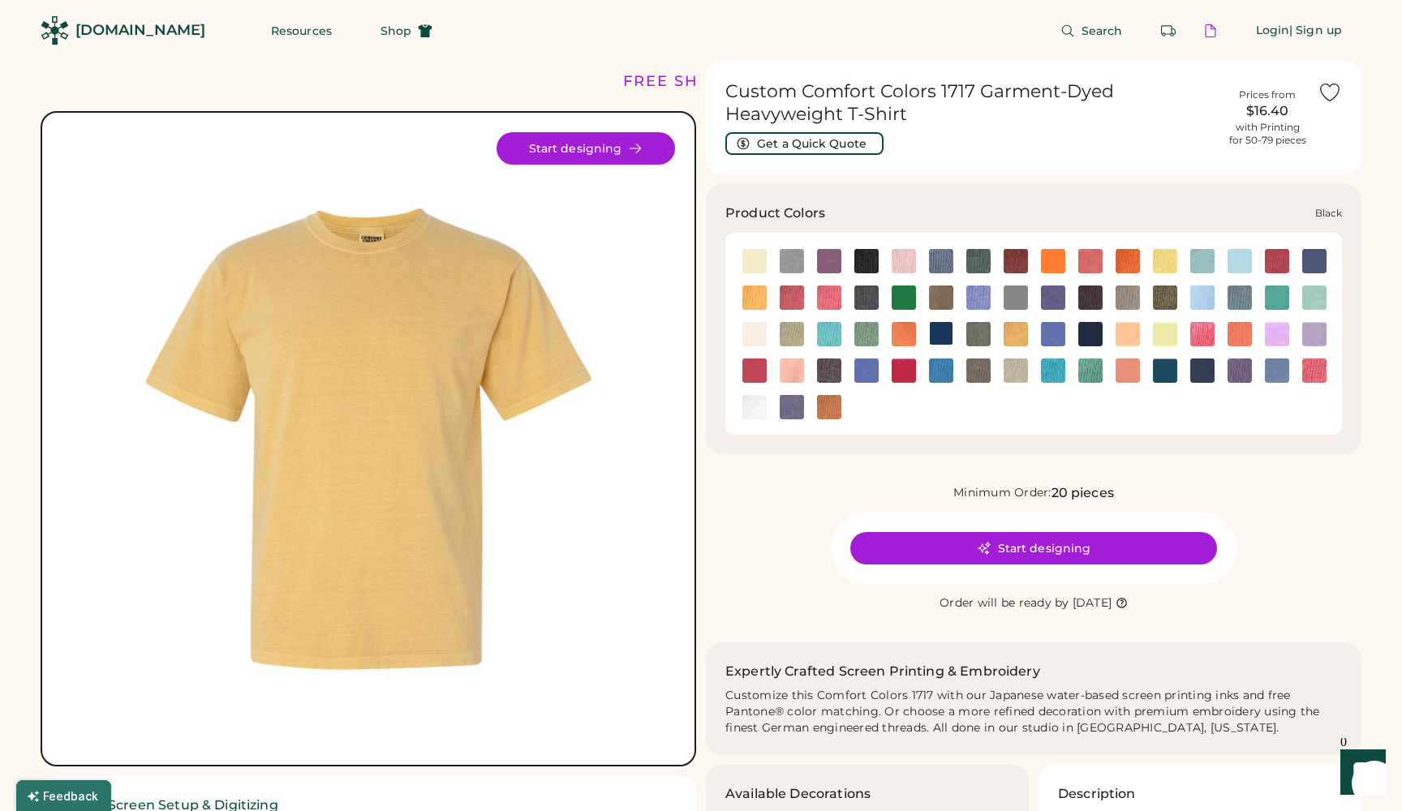
click at [866, 256] on img at bounding box center [866, 261] width 24 height 24
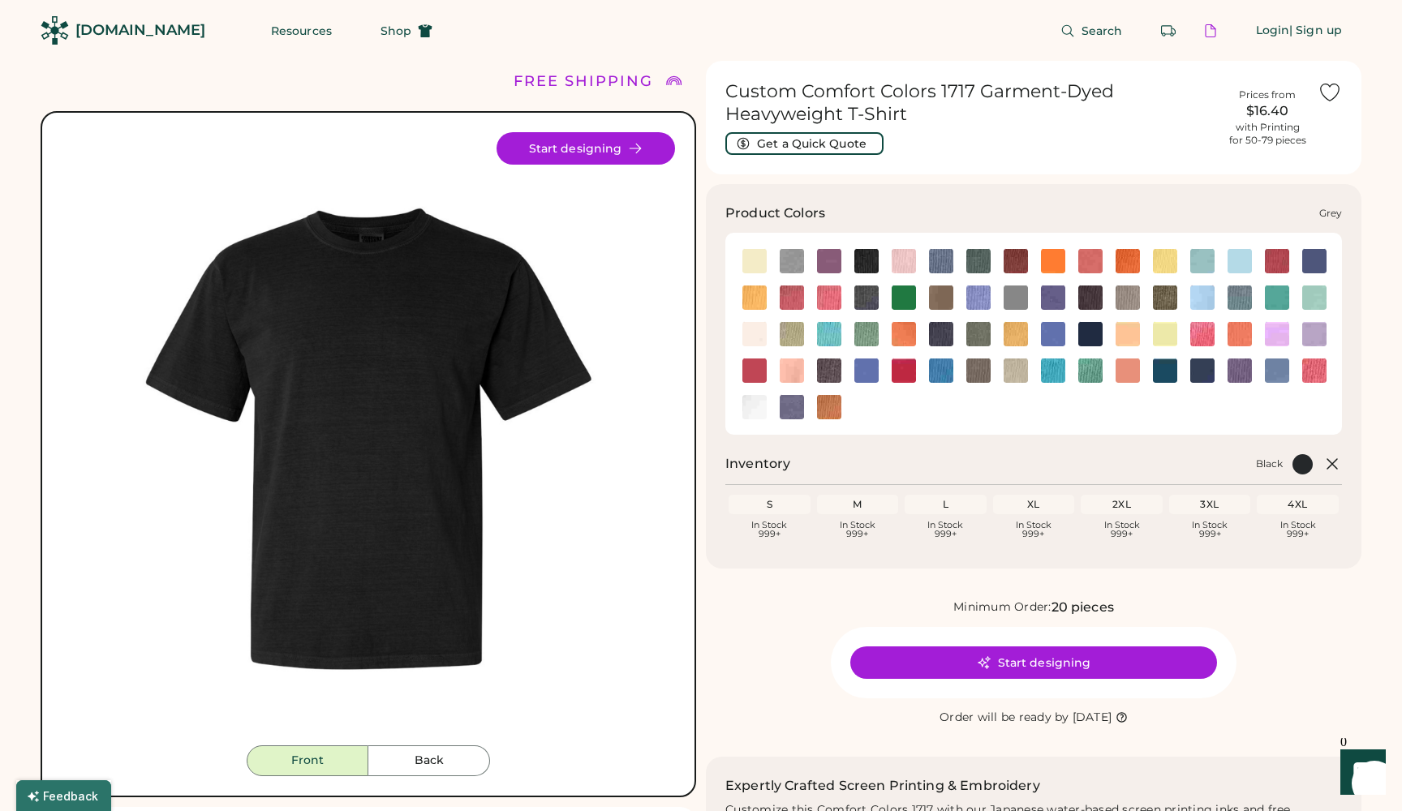
click at [1129, 293] on img at bounding box center [1128, 298] width 24 height 24
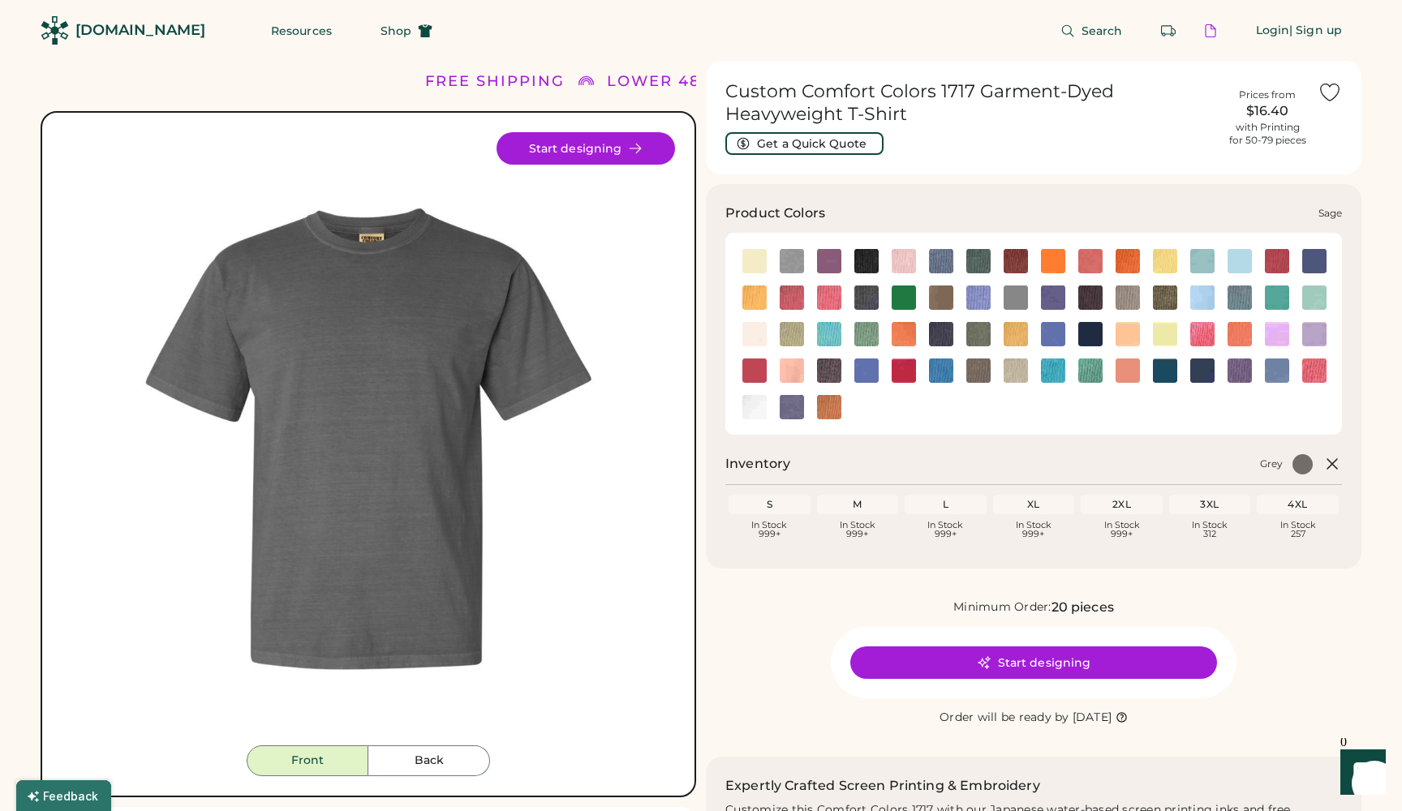
click at [981, 368] on img at bounding box center [978, 371] width 24 height 24
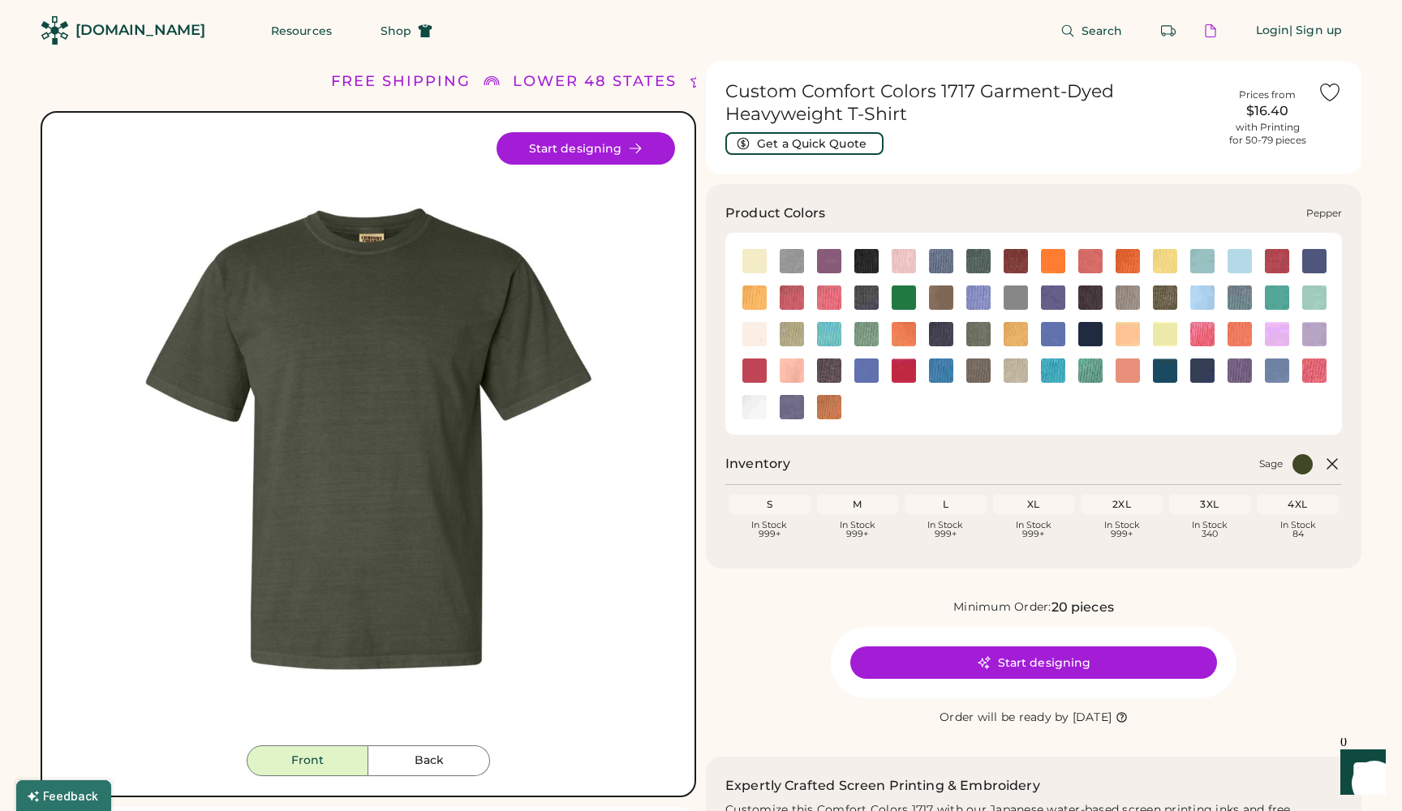
click at [832, 361] on img at bounding box center [829, 371] width 24 height 24
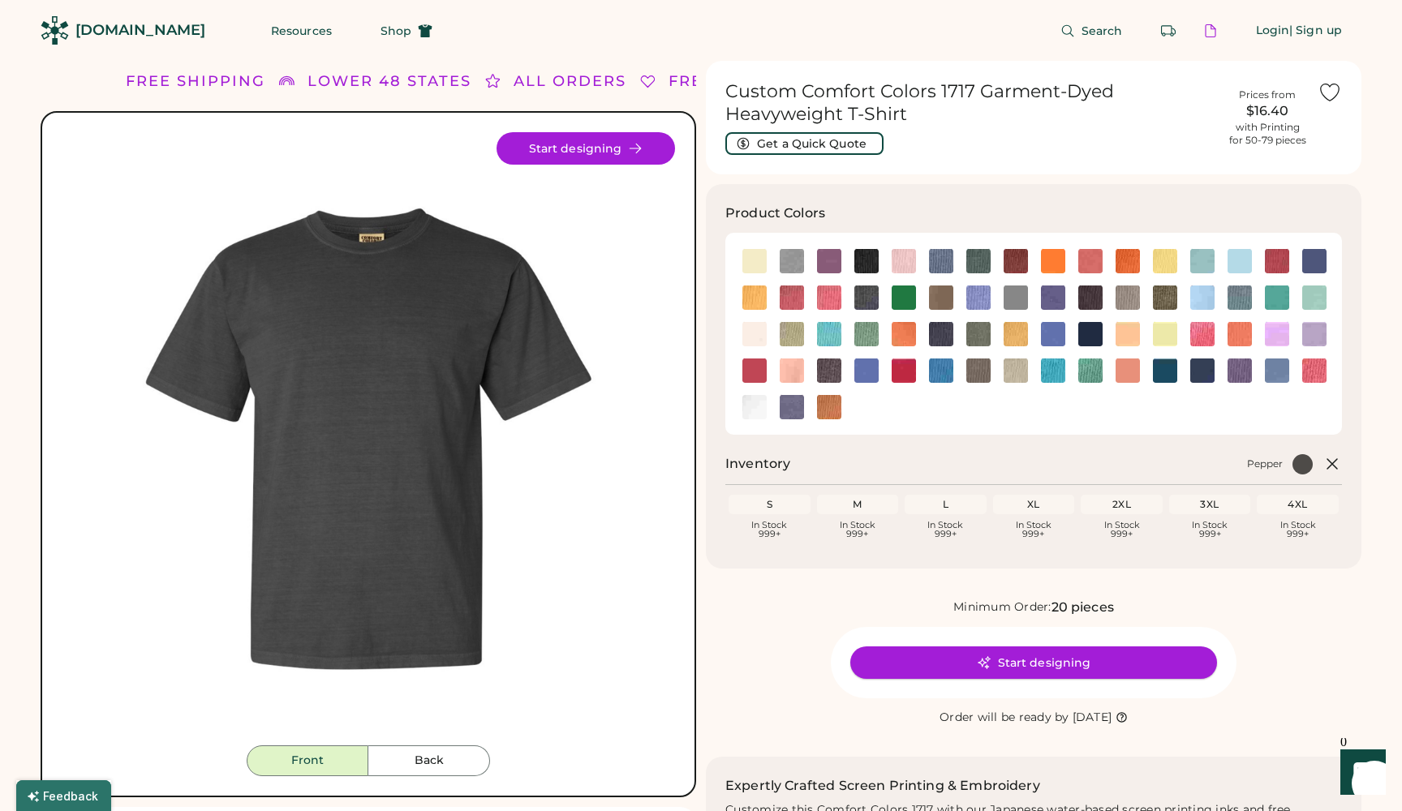
click at [1013, 656] on button "Start designing" at bounding box center [1033, 663] width 367 height 32
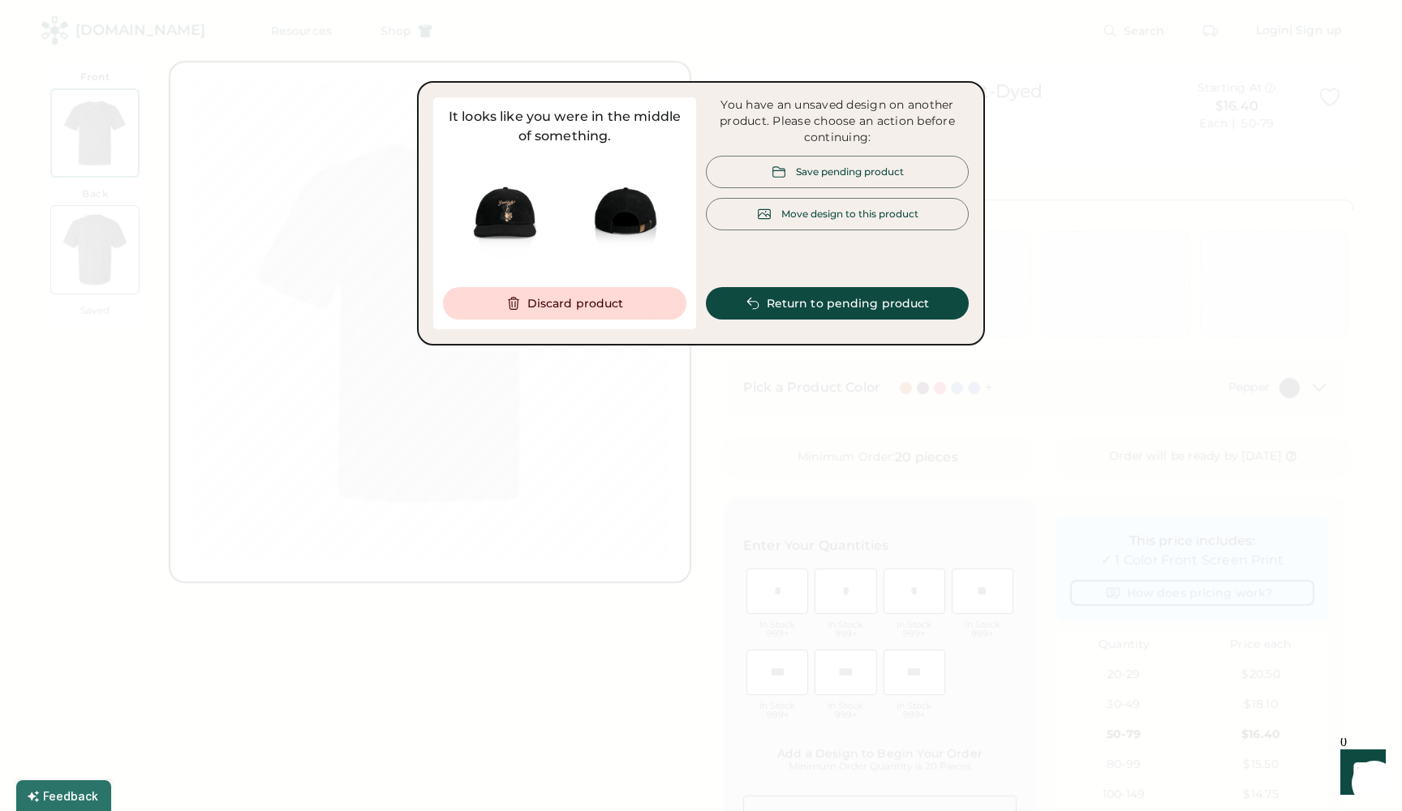
click at [858, 170] on div "Save pending product" at bounding box center [850, 172] width 108 height 14
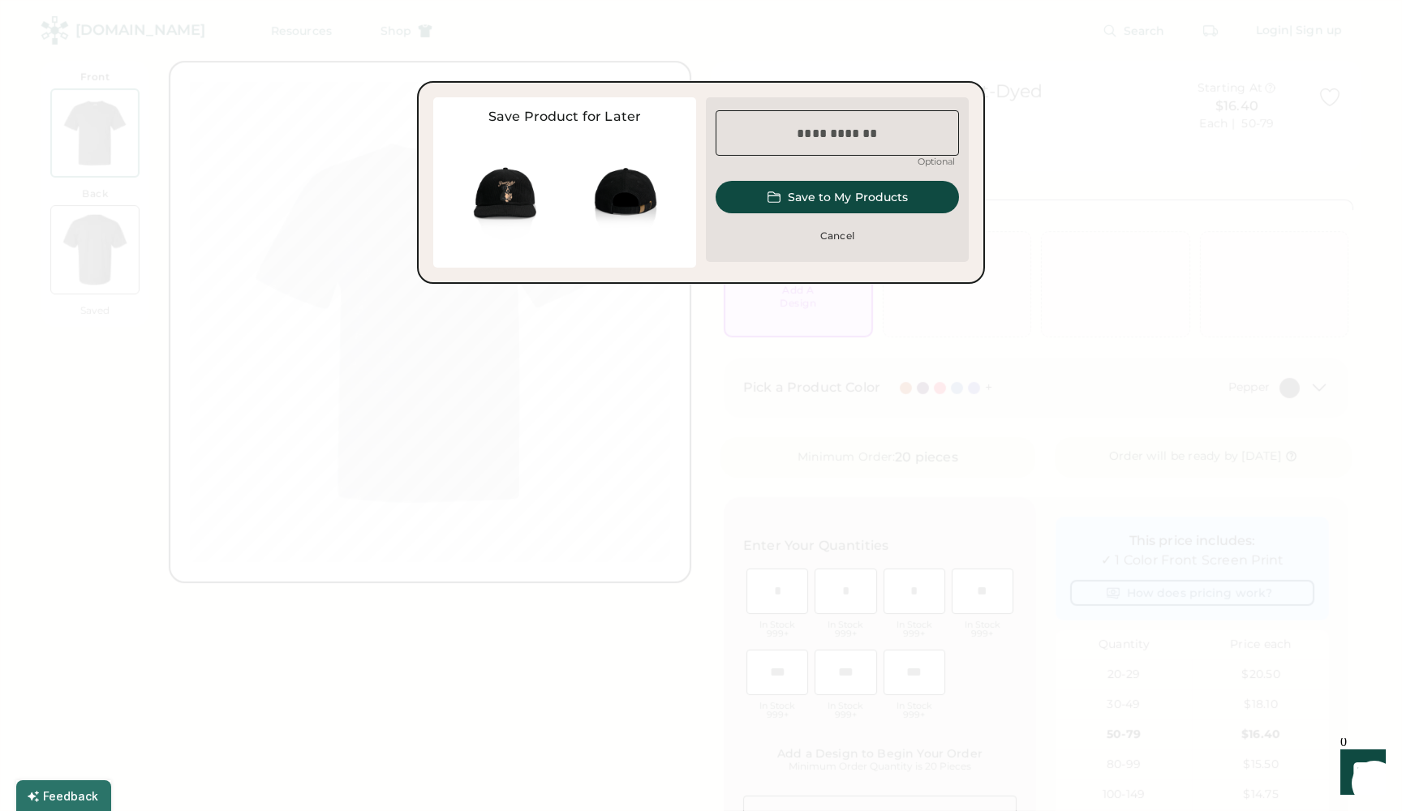
click at [845, 198] on button "Save to My Products" at bounding box center [837, 197] width 243 height 32
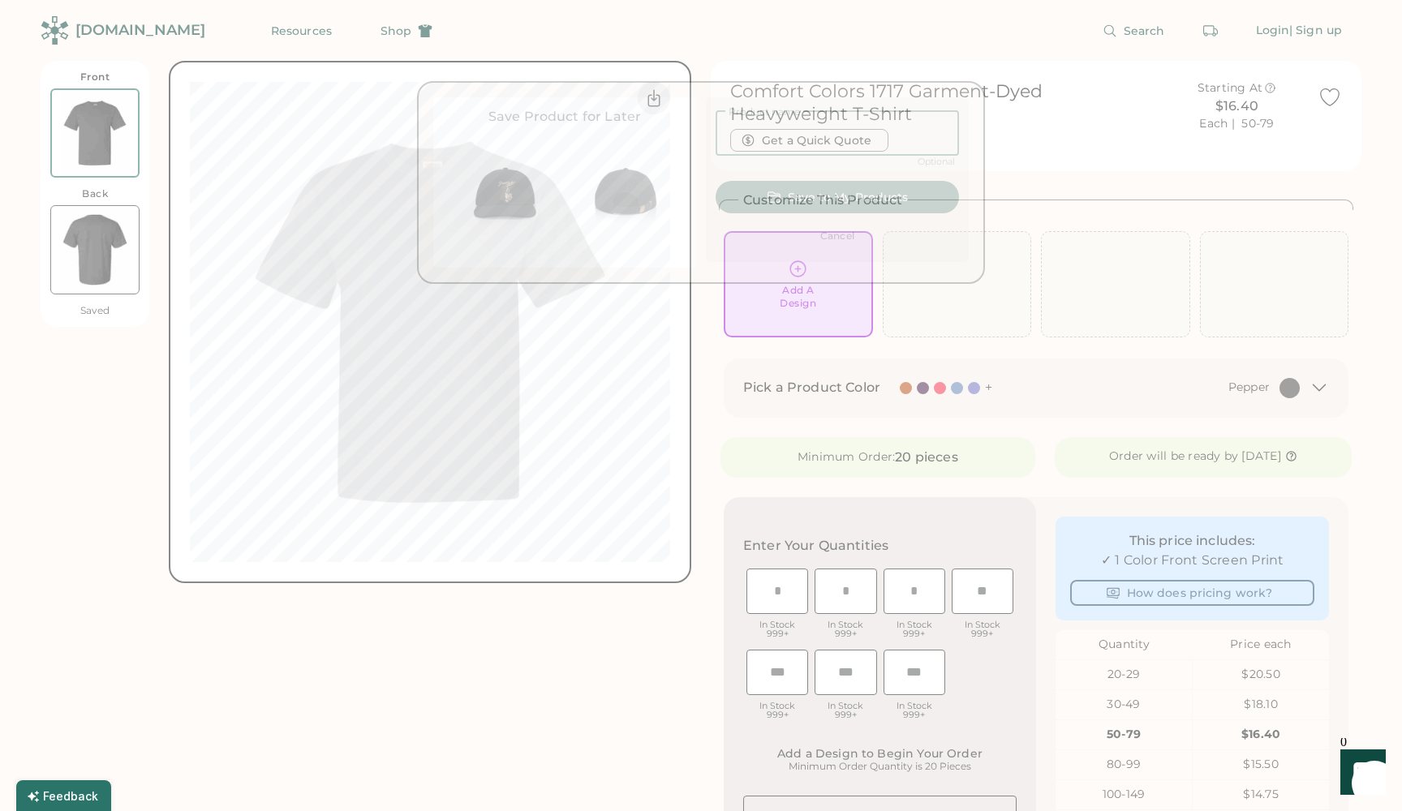
click at [808, 129] on input "input" at bounding box center [837, 132] width 243 height 45
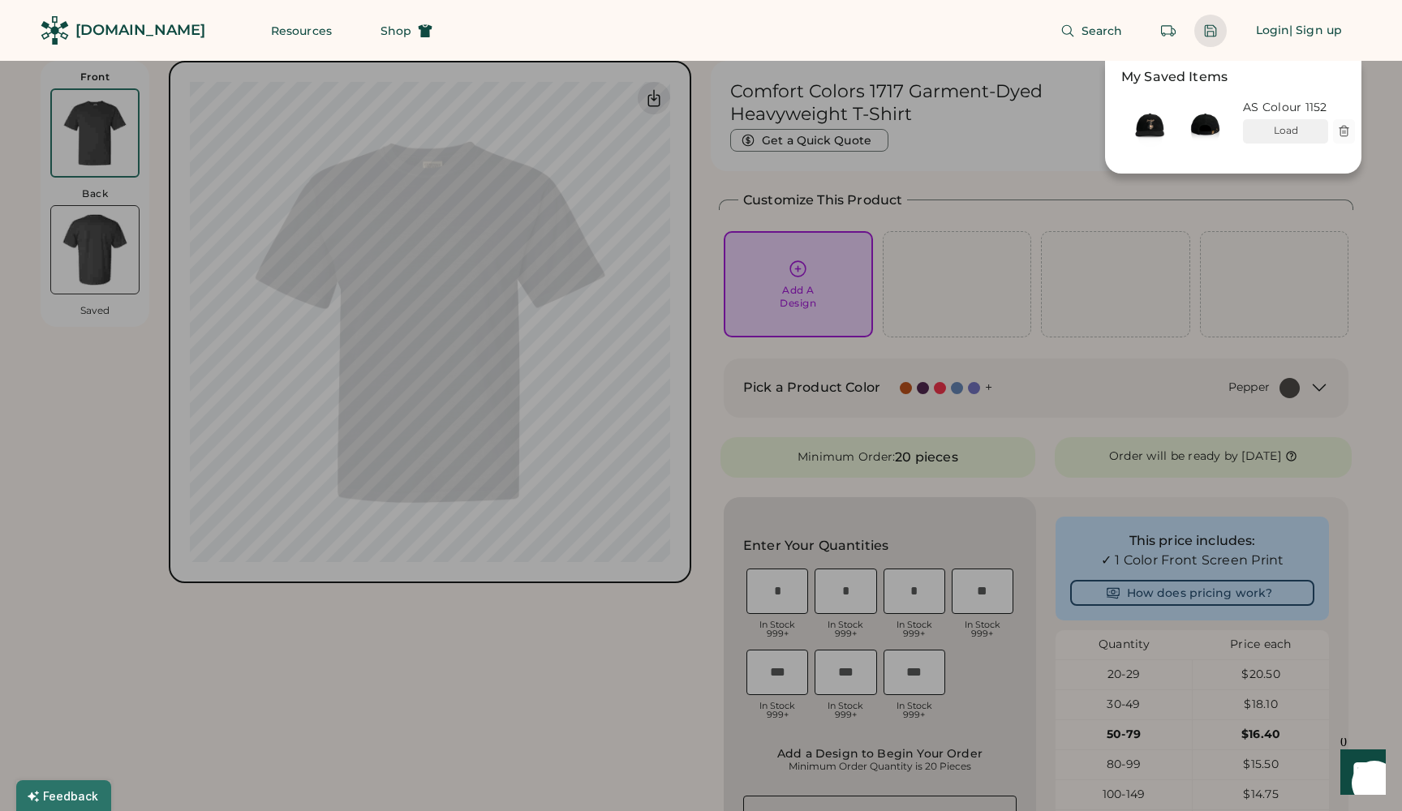
click at [811, 297] on div at bounding box center [701, 405] width 1402 height 811
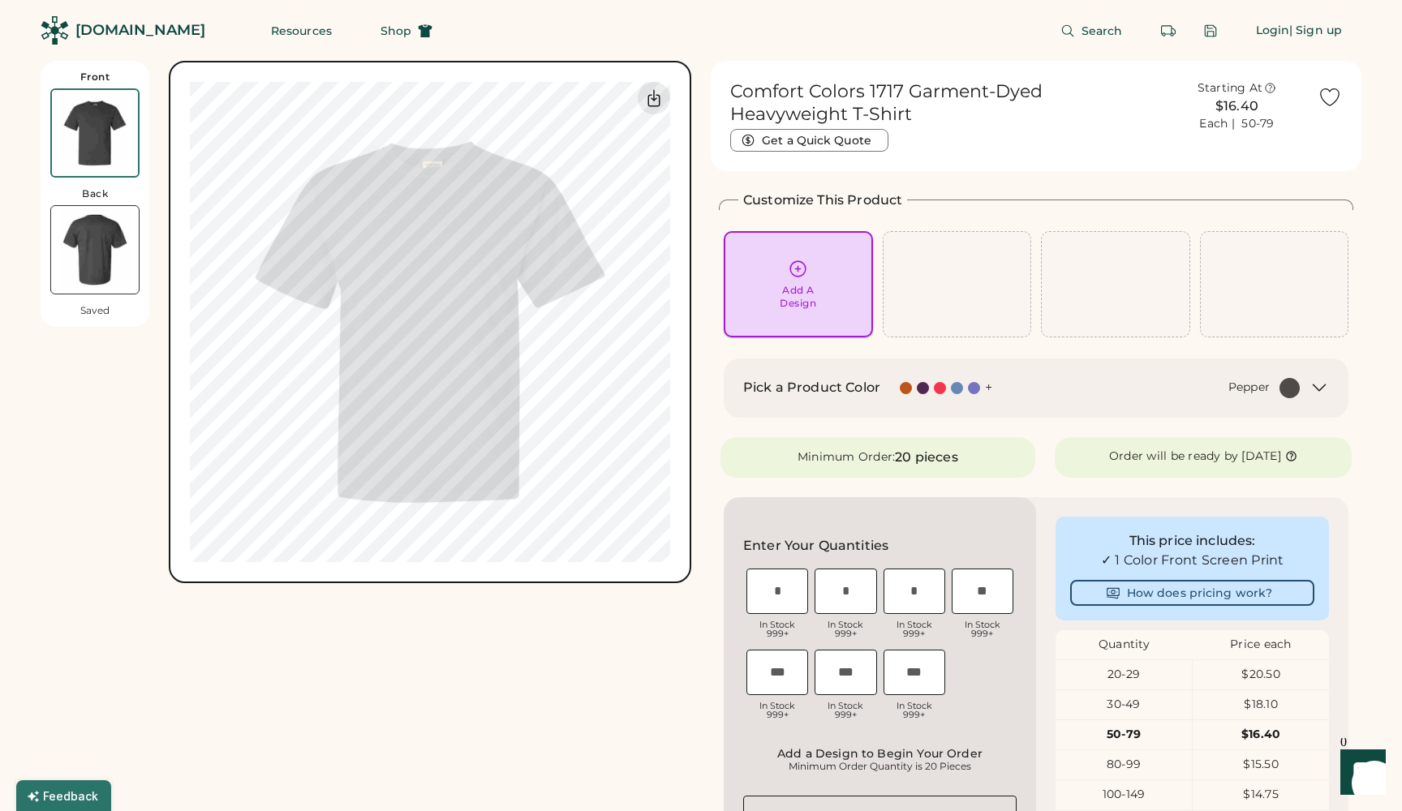
click at [784, 279] on div "Add A Design" at bounding box center [798, 284] width 127 height 51
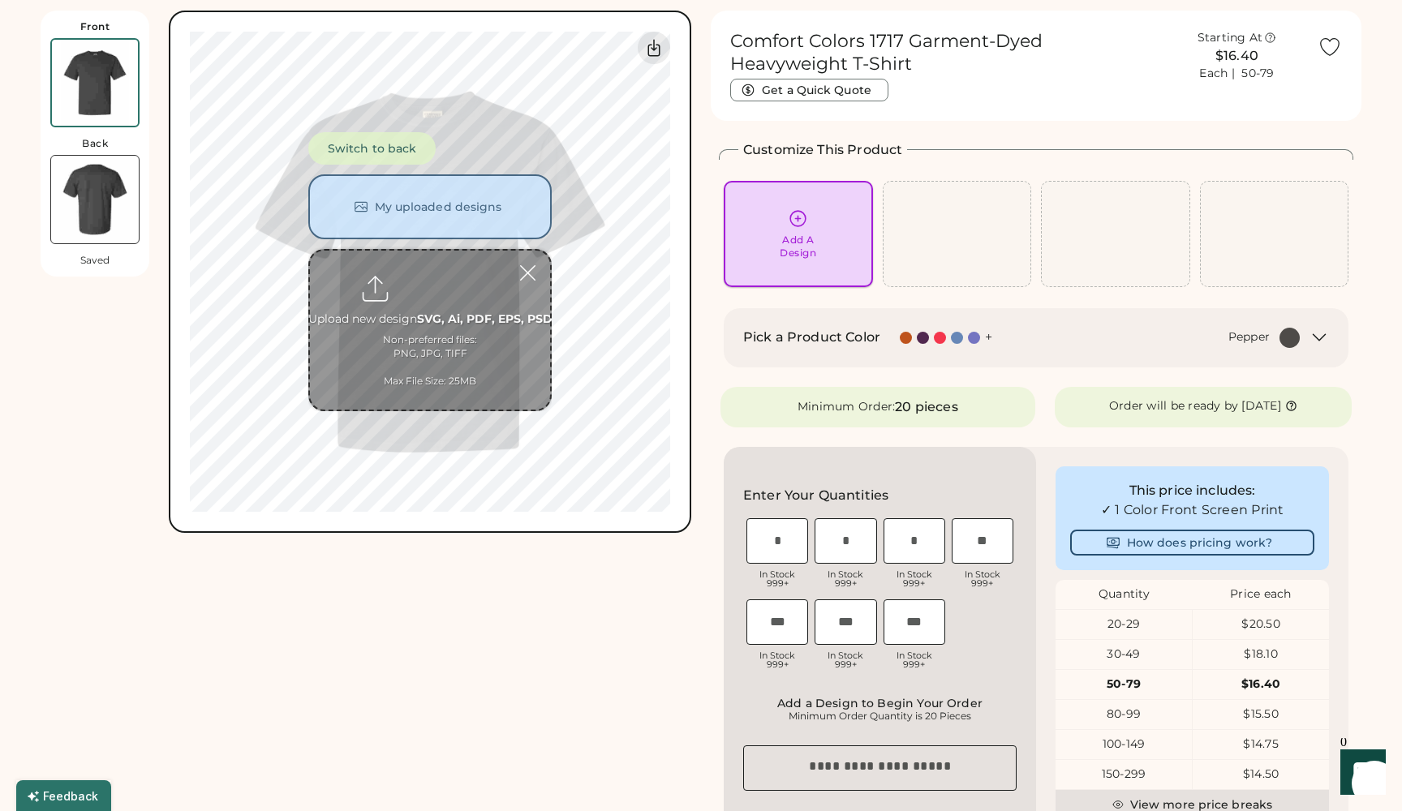
scroll to position [61, 0]
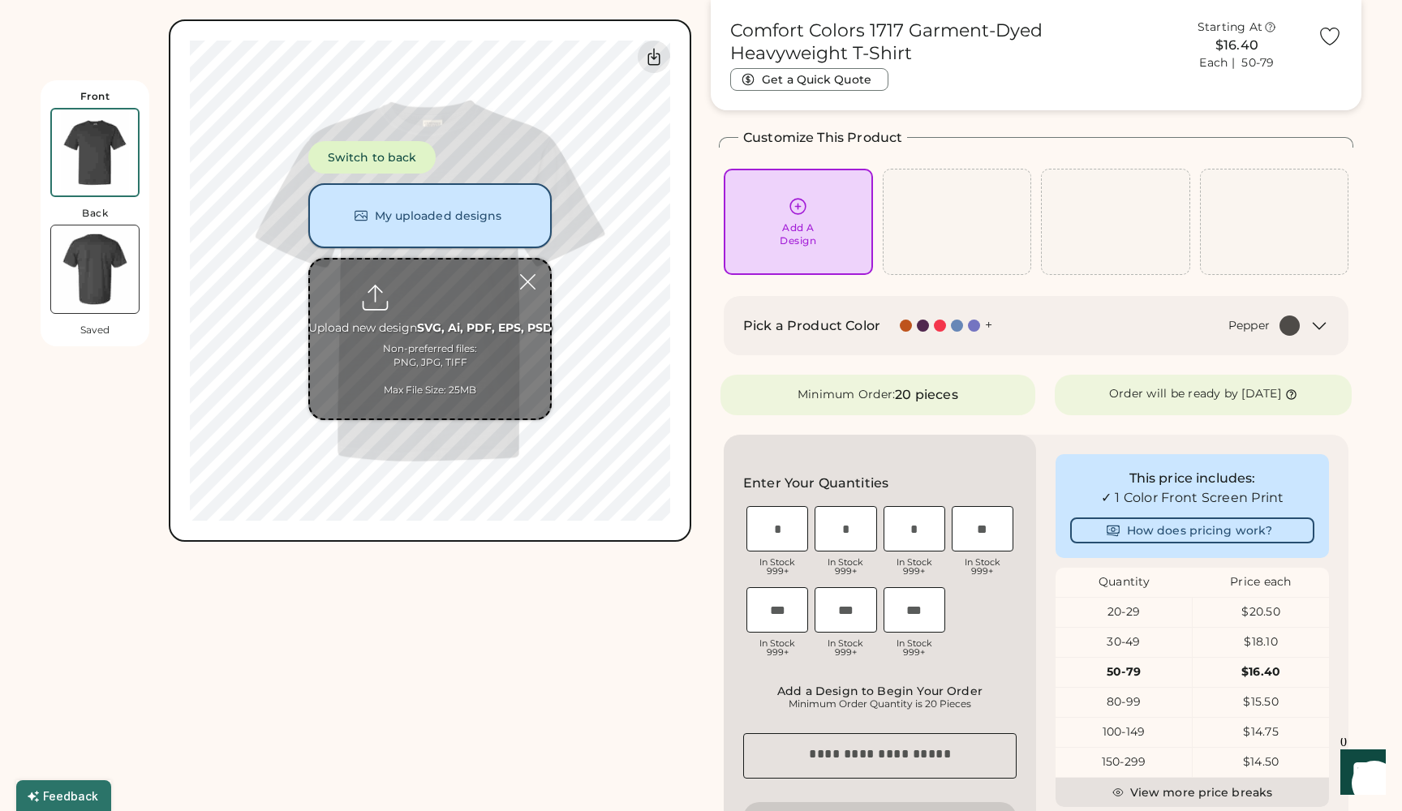
click at [449, 199] on button "My uploaded designs" at bounding box center [429, 215] width 243 height 65
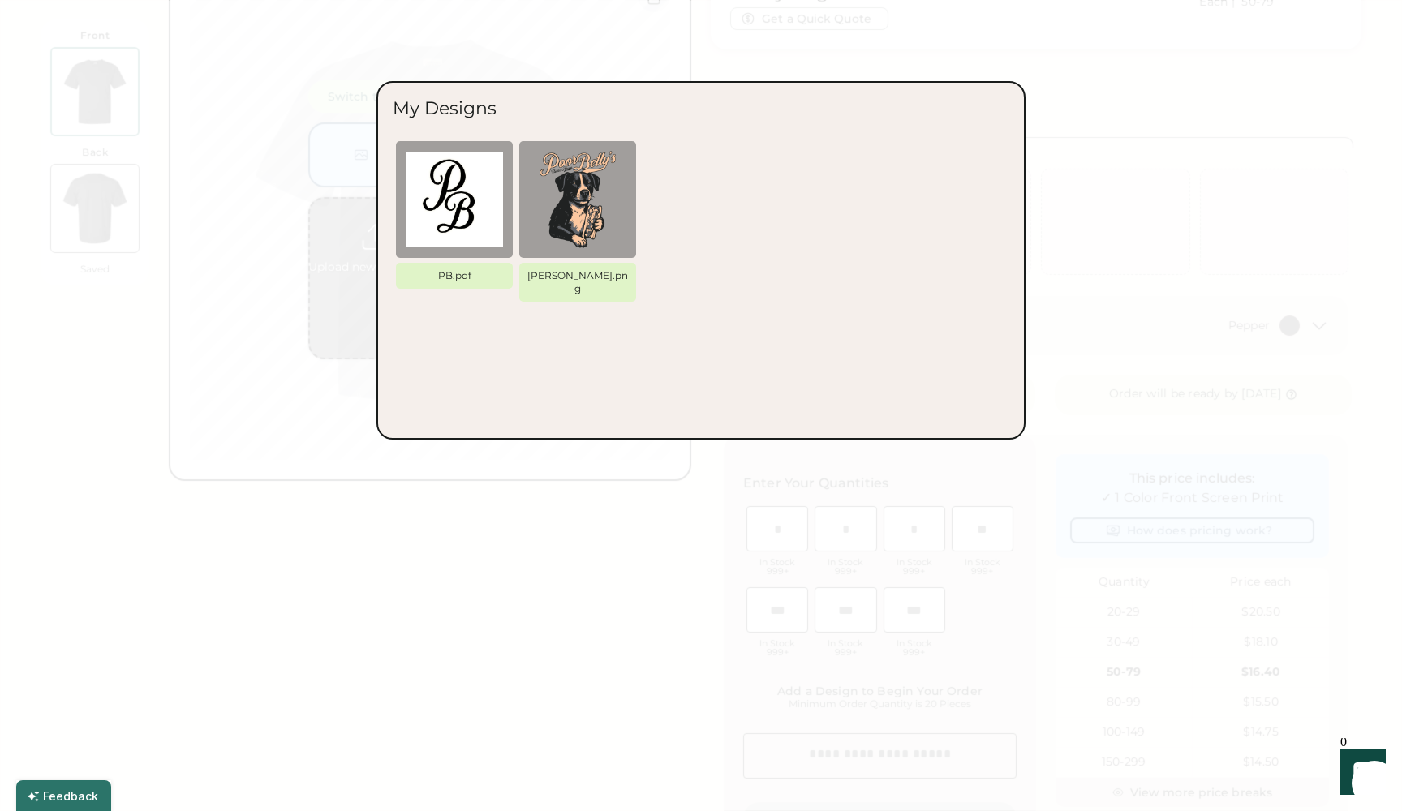
click at [550, 209] on img at bounding box center [577, 199] width 97 height 97
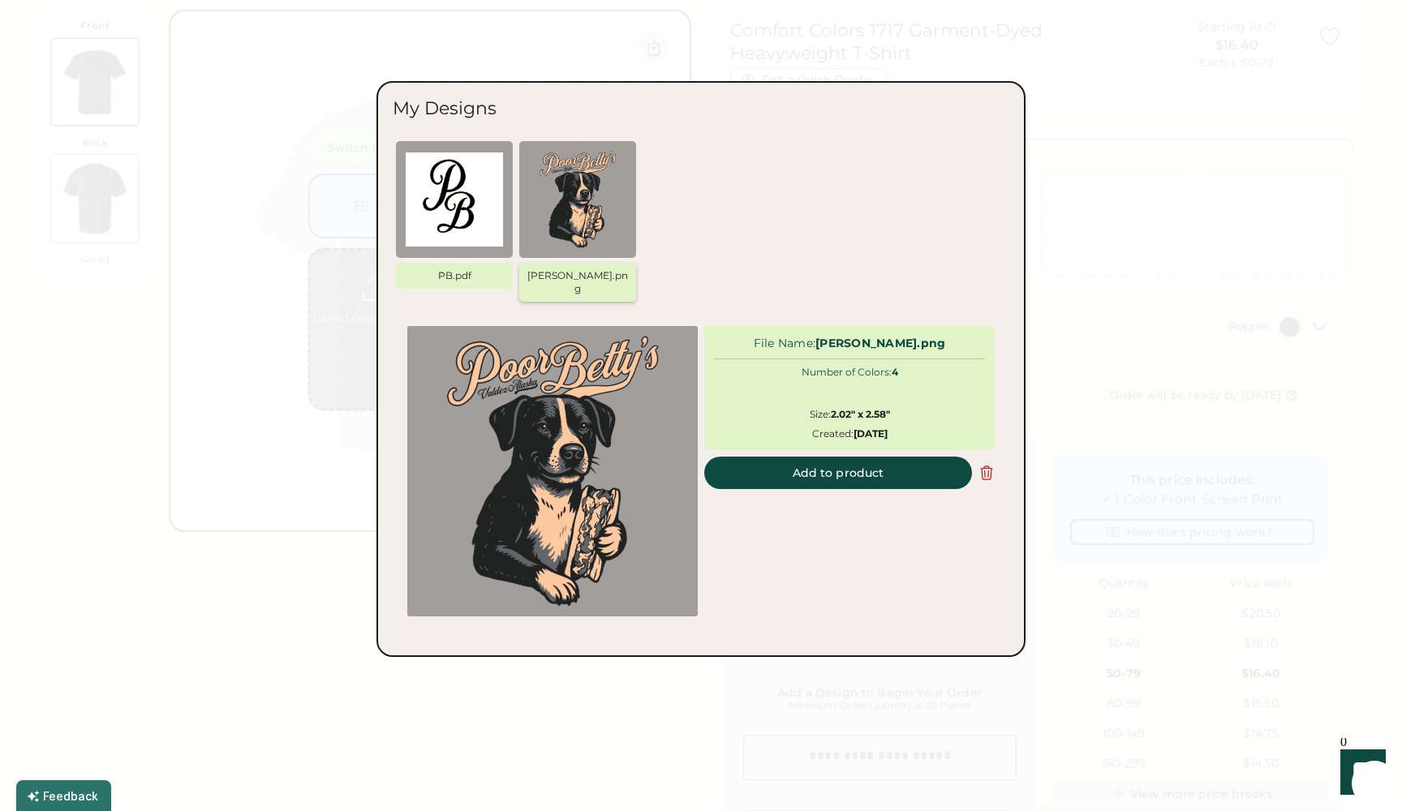
scroll to position [0, 0]
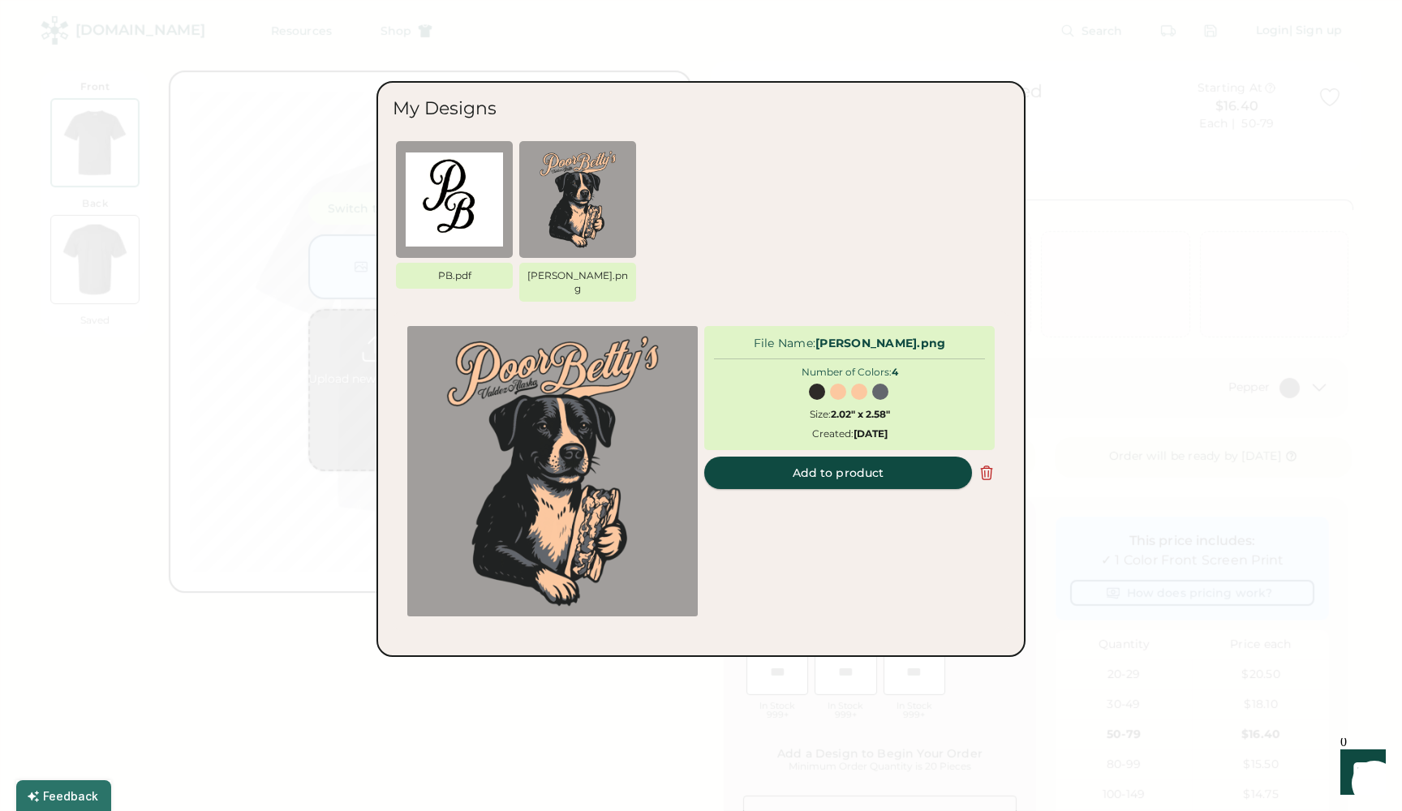
click at [841, 464] on button "Add to product" at bounding box center [838, 473] width 268 height 32
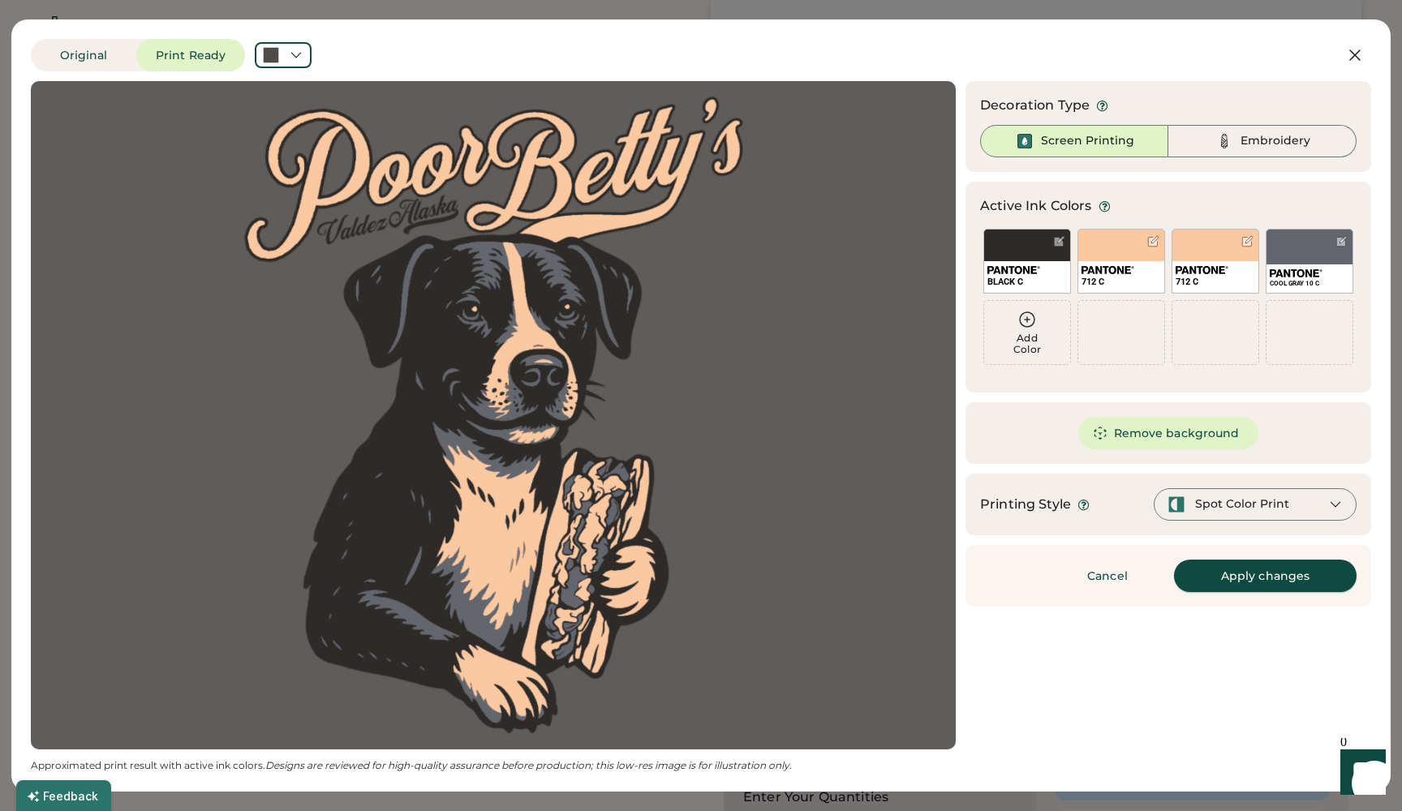
scroll to position [99, 0]
click at [1245, 583] on button "Apply changes" at bounding box center [1265, 576] width 183 height 32
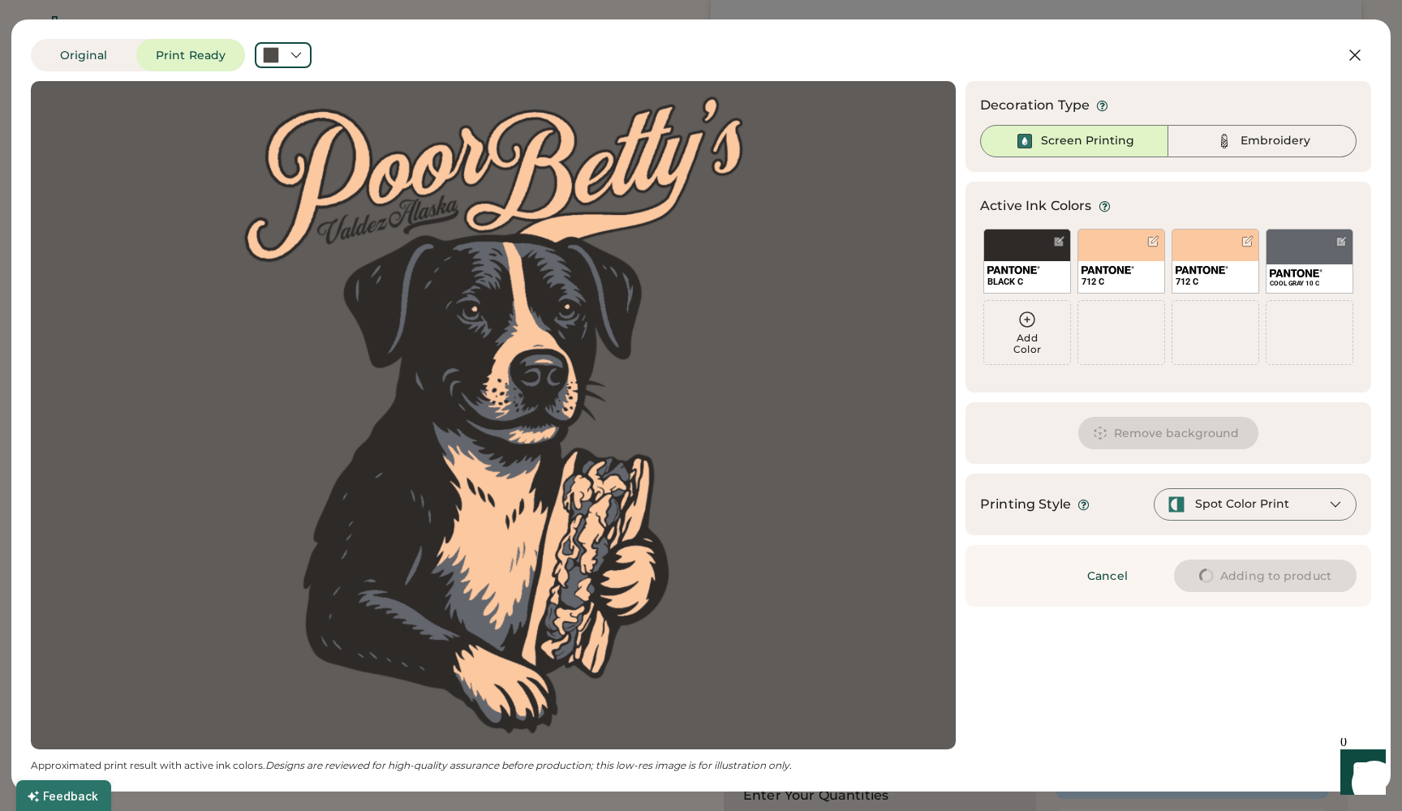
type input "****"
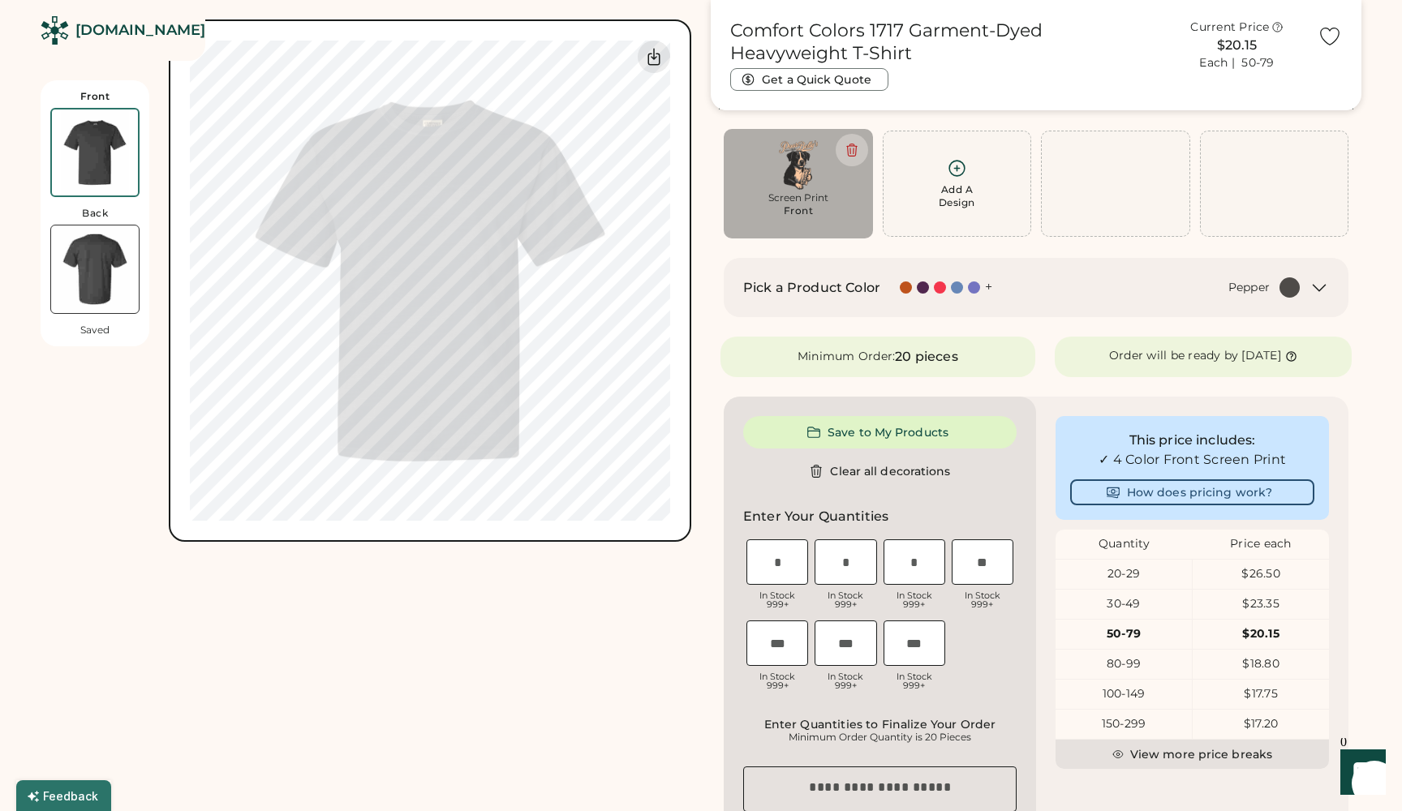
type input "****"
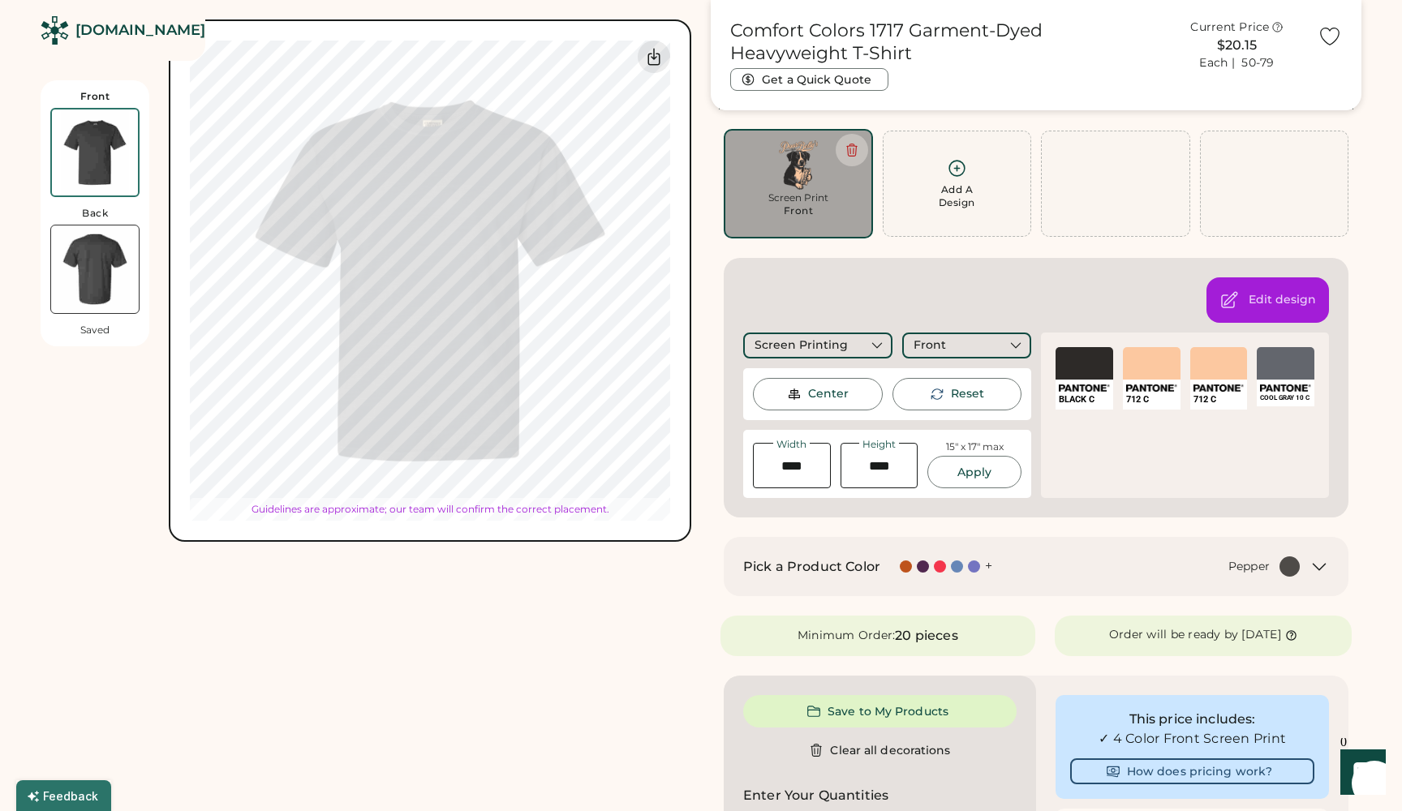
type input "*****"
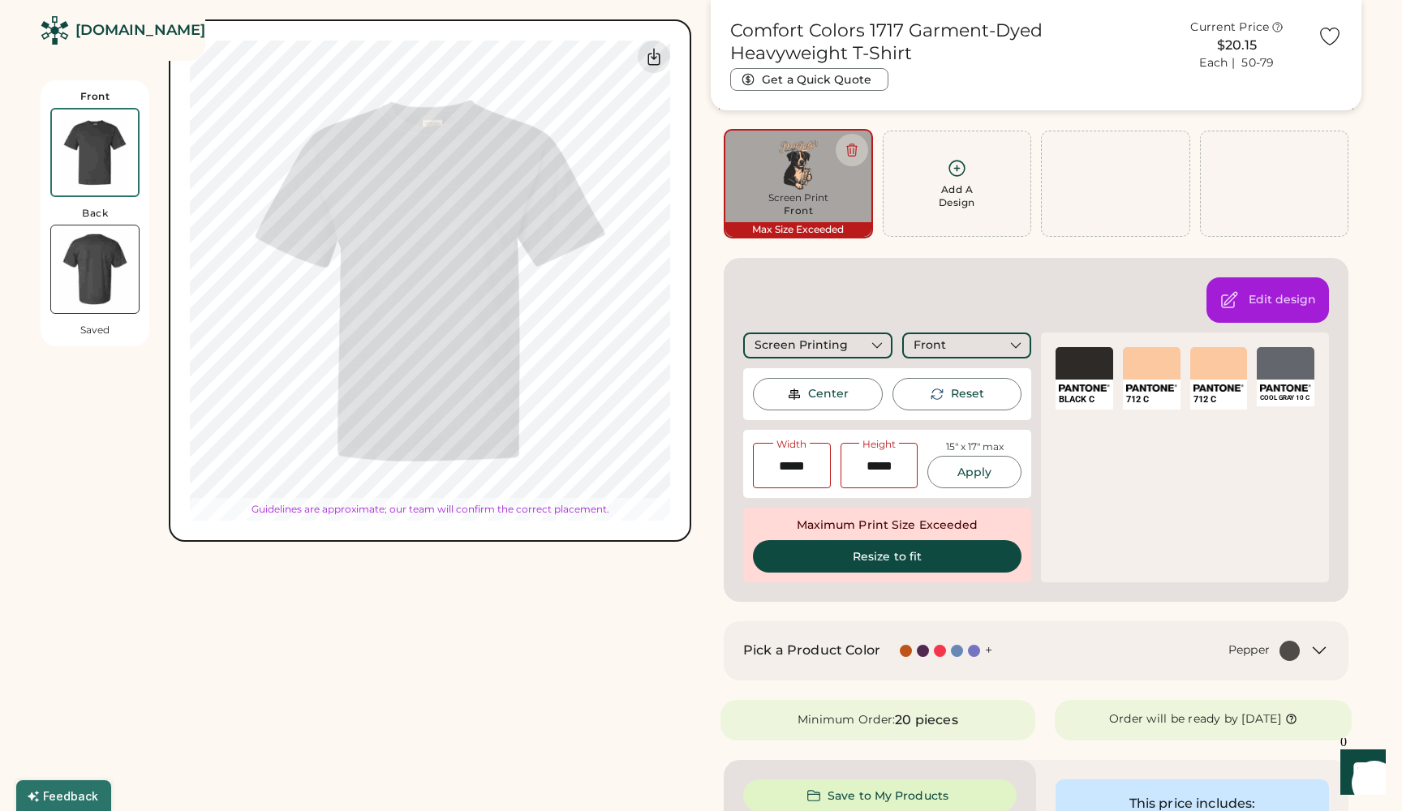
type input "****"
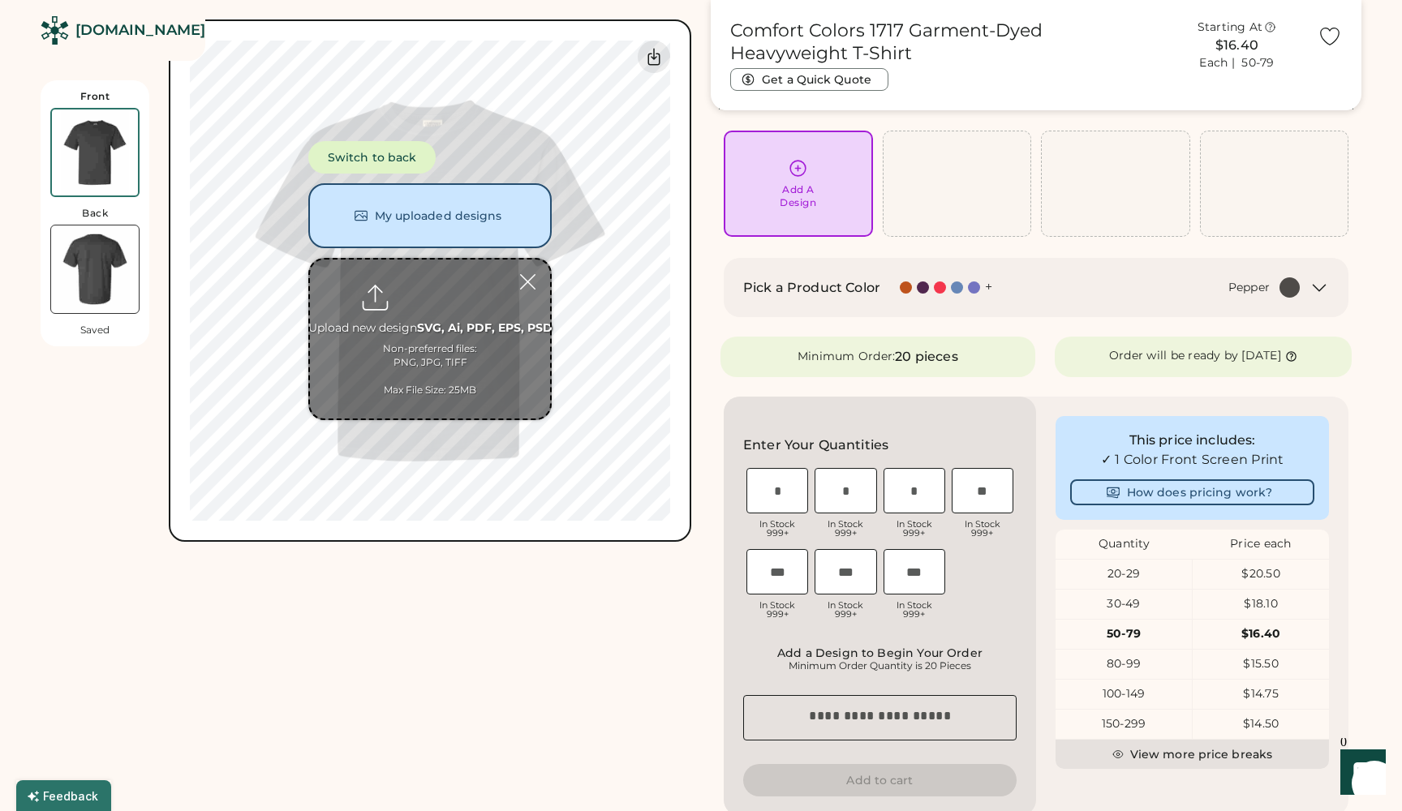
click at [86, 178] on img at bounding box center [95, 153] width 86 height 86
click at [92, 277] on img at bounding box center [95, 270] width 88 height 88
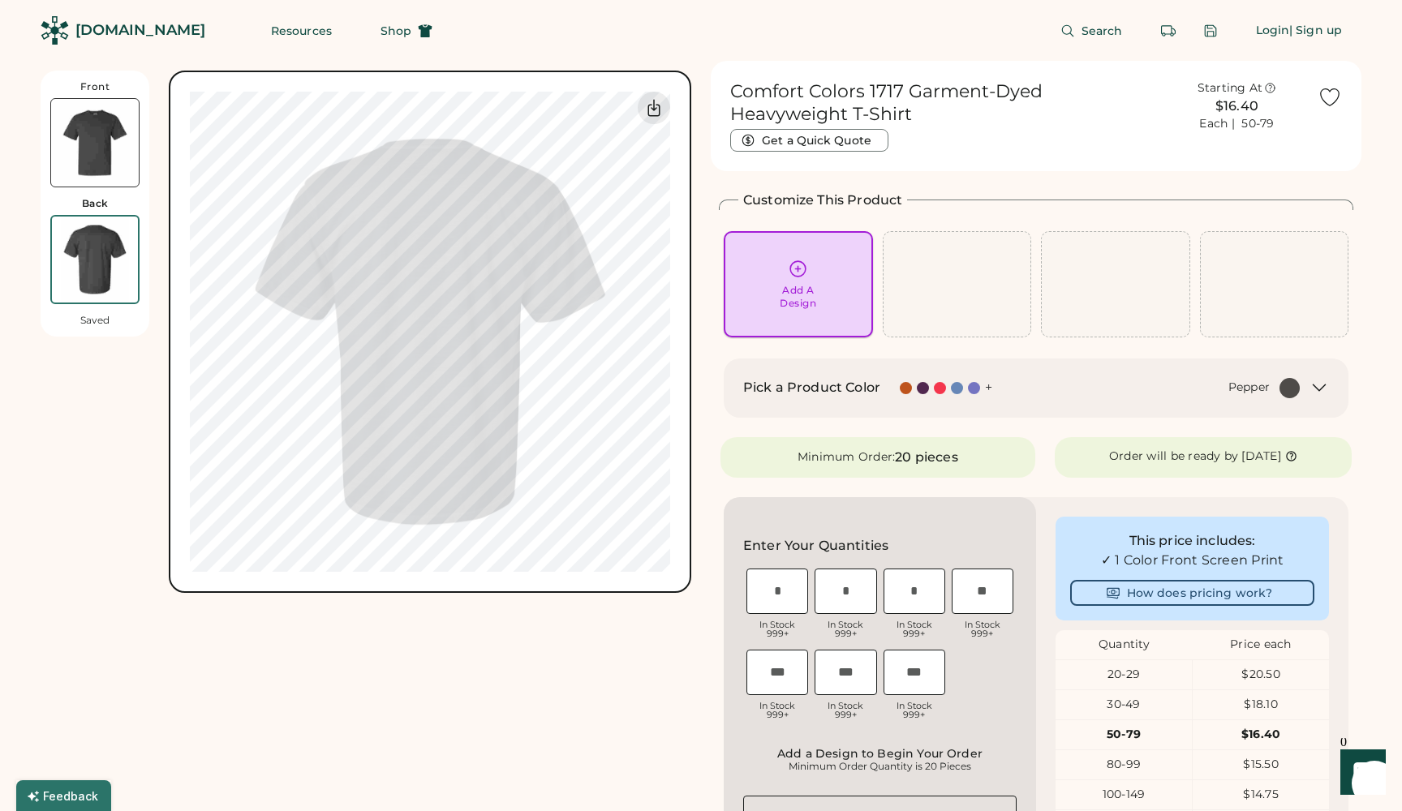
click at [798, 278] on div "Add A Design" at bounding box center [798, 284] width 127 height 51
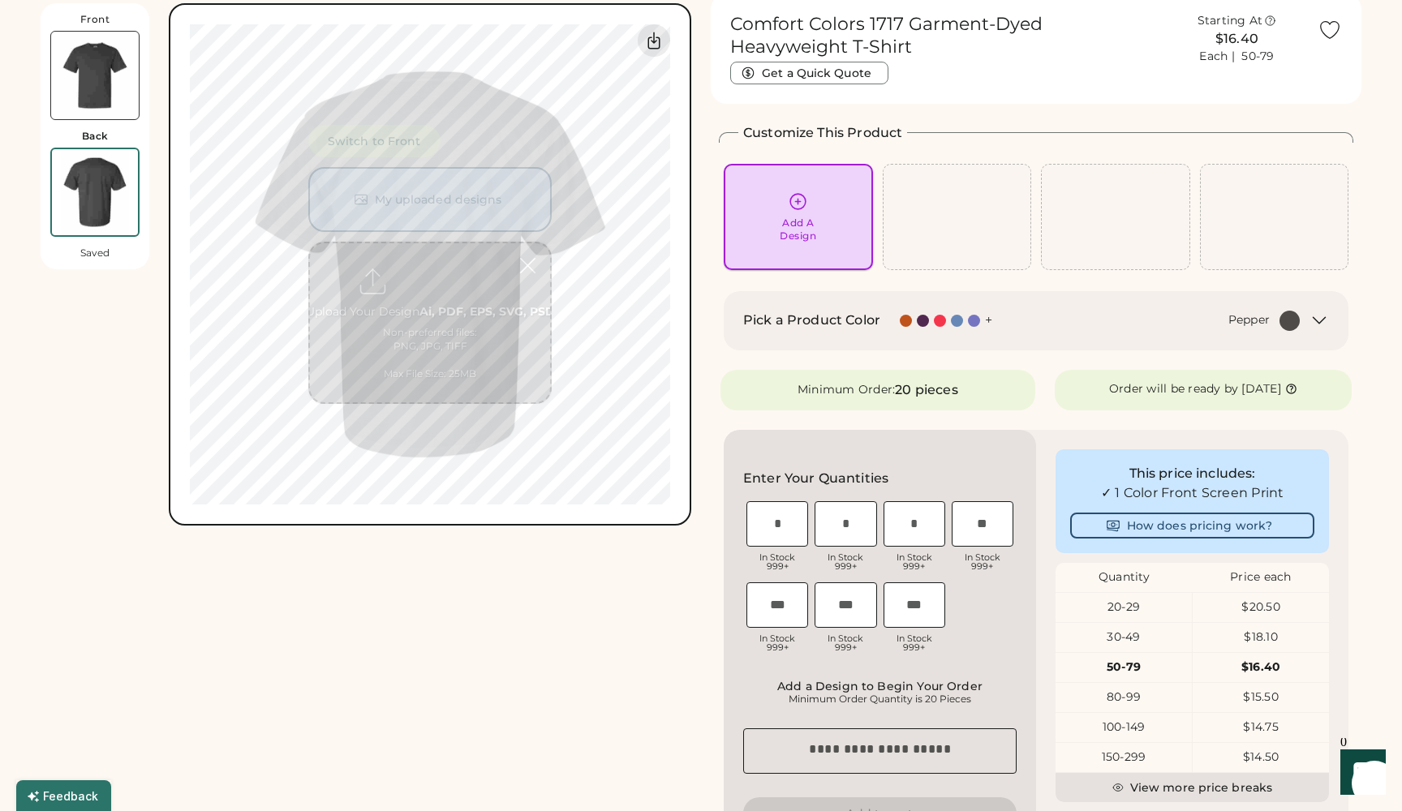
scroll to position [71, 0]
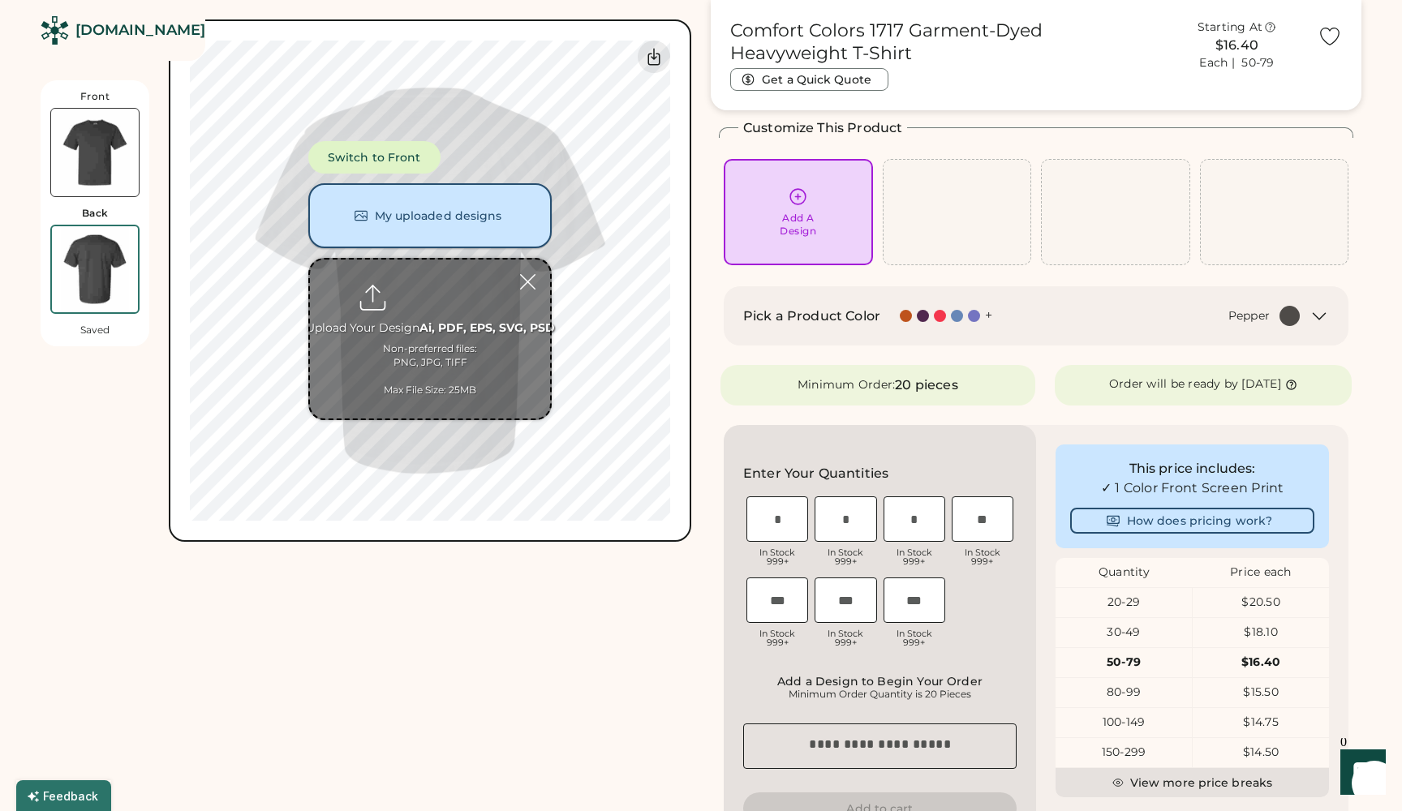
click at [450, 222] on button "My uploaded designs" at bounding box center [429, 215] width 243 height 65
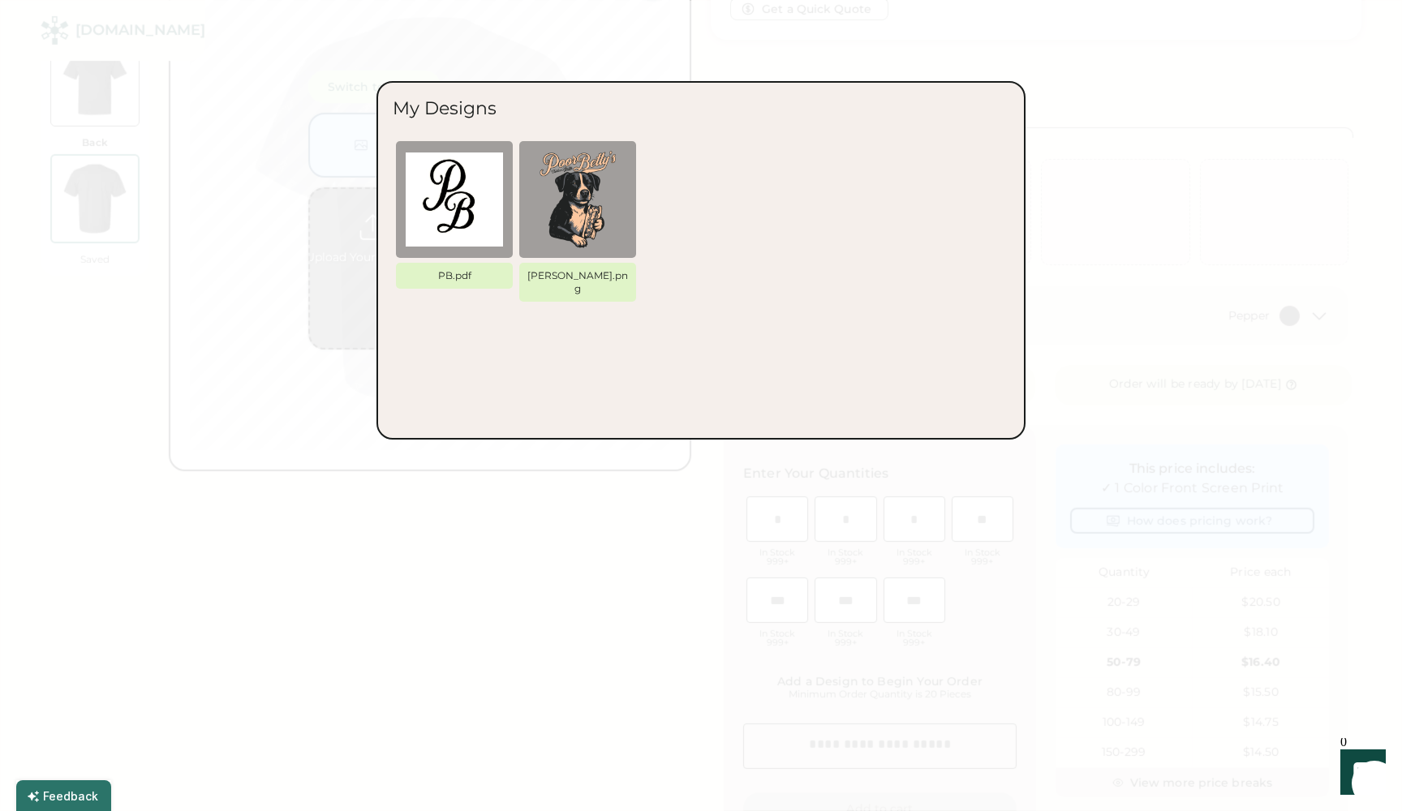
click at [567, 198] on img at bounding box center [577, 199] width 97 height 97
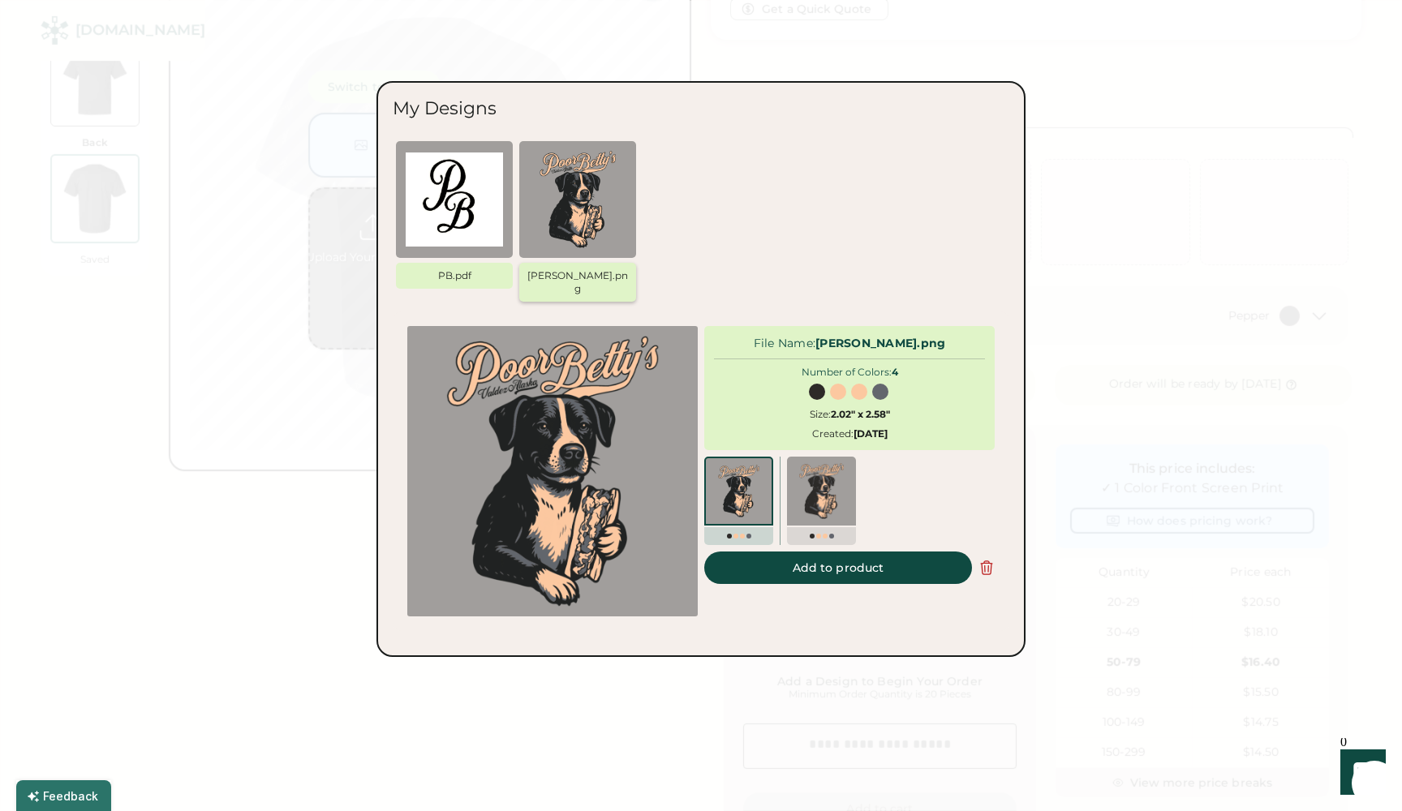
scroll to position [0, 0]
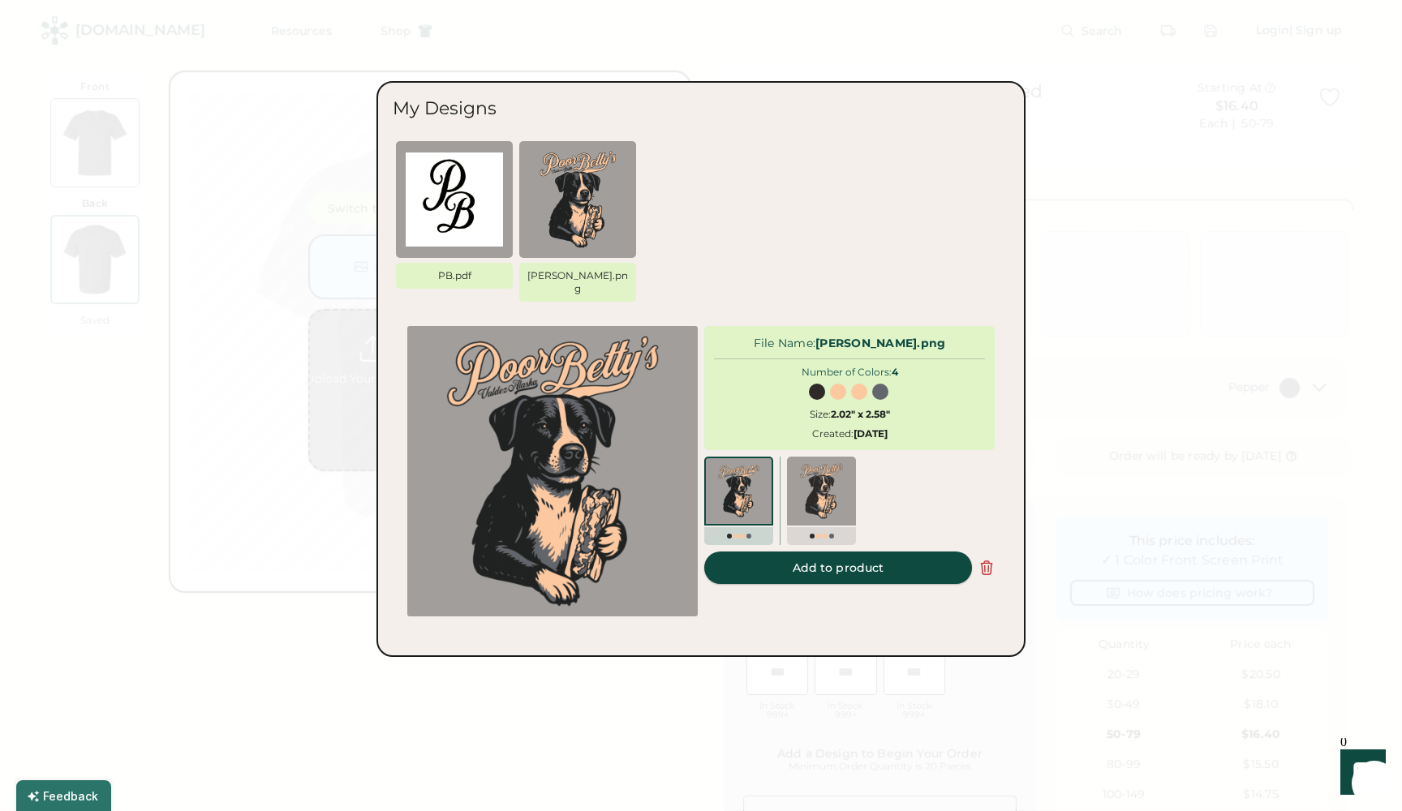
click at [837, 552] on button "Add to product" at bounding box center [838, 568] width 268 height 32
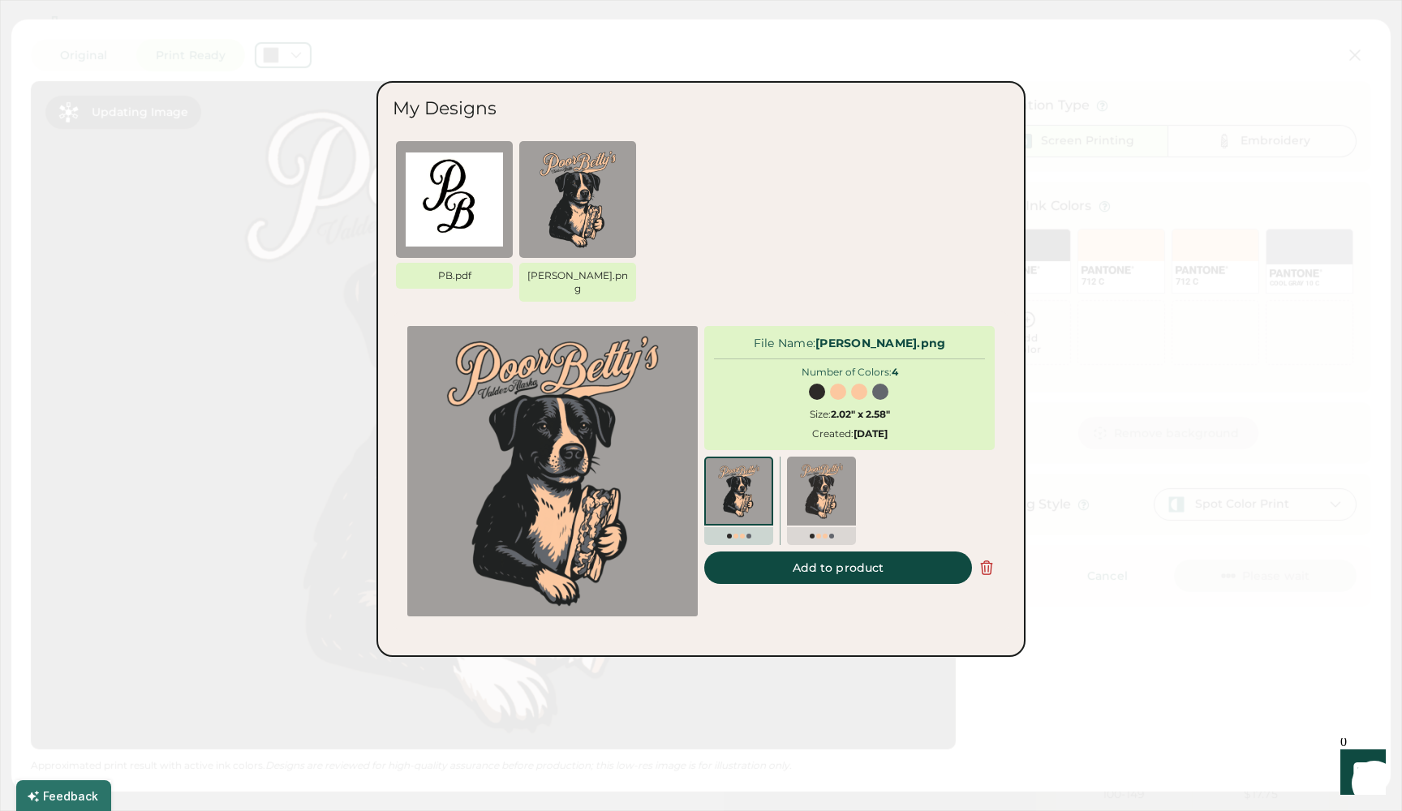
click at [826, 553] on button "Add to product" at bounding box center [838, 568] width 268 height 32
type input "****"
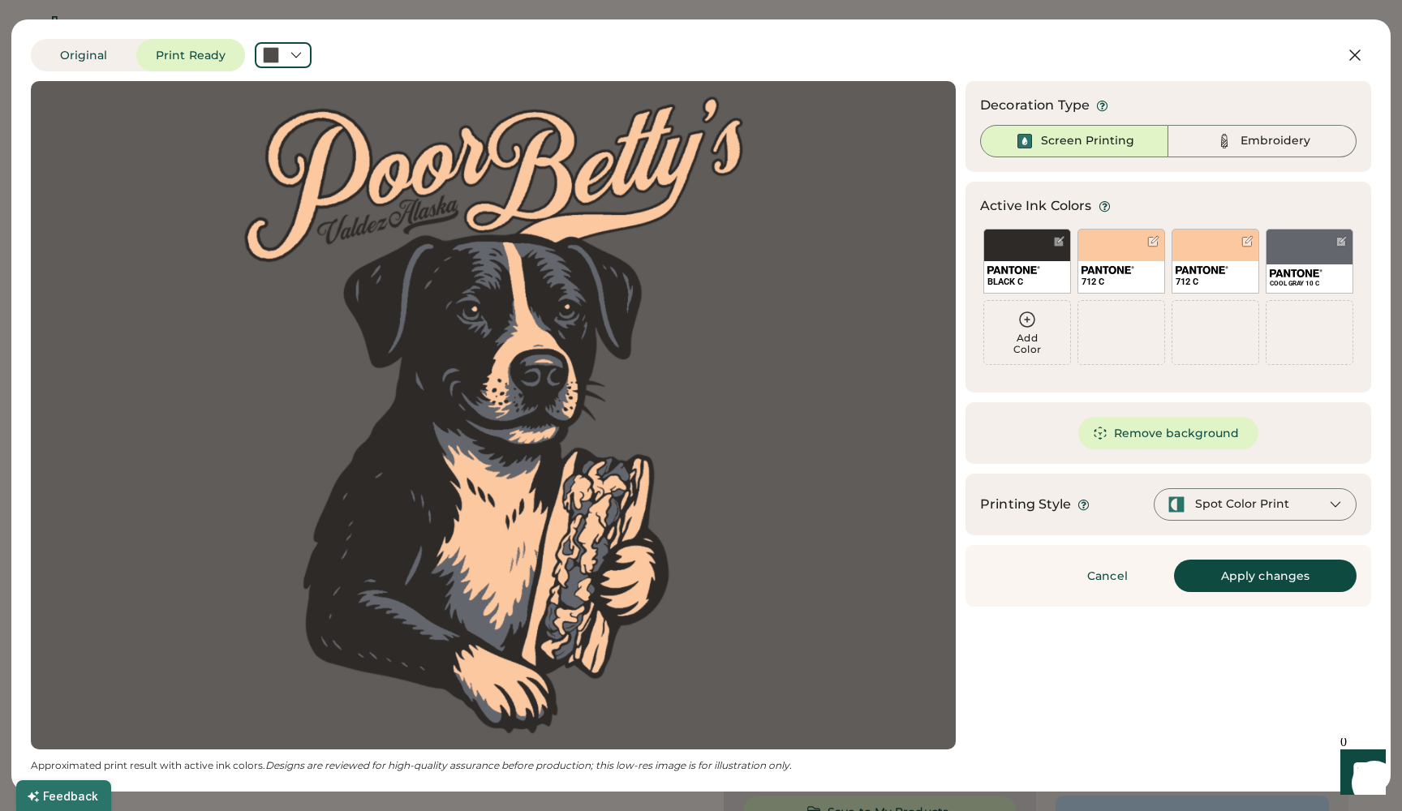
click at [1228, 579] on button "Apply changes" at bounding box center [1265, 576] width 183 height 32
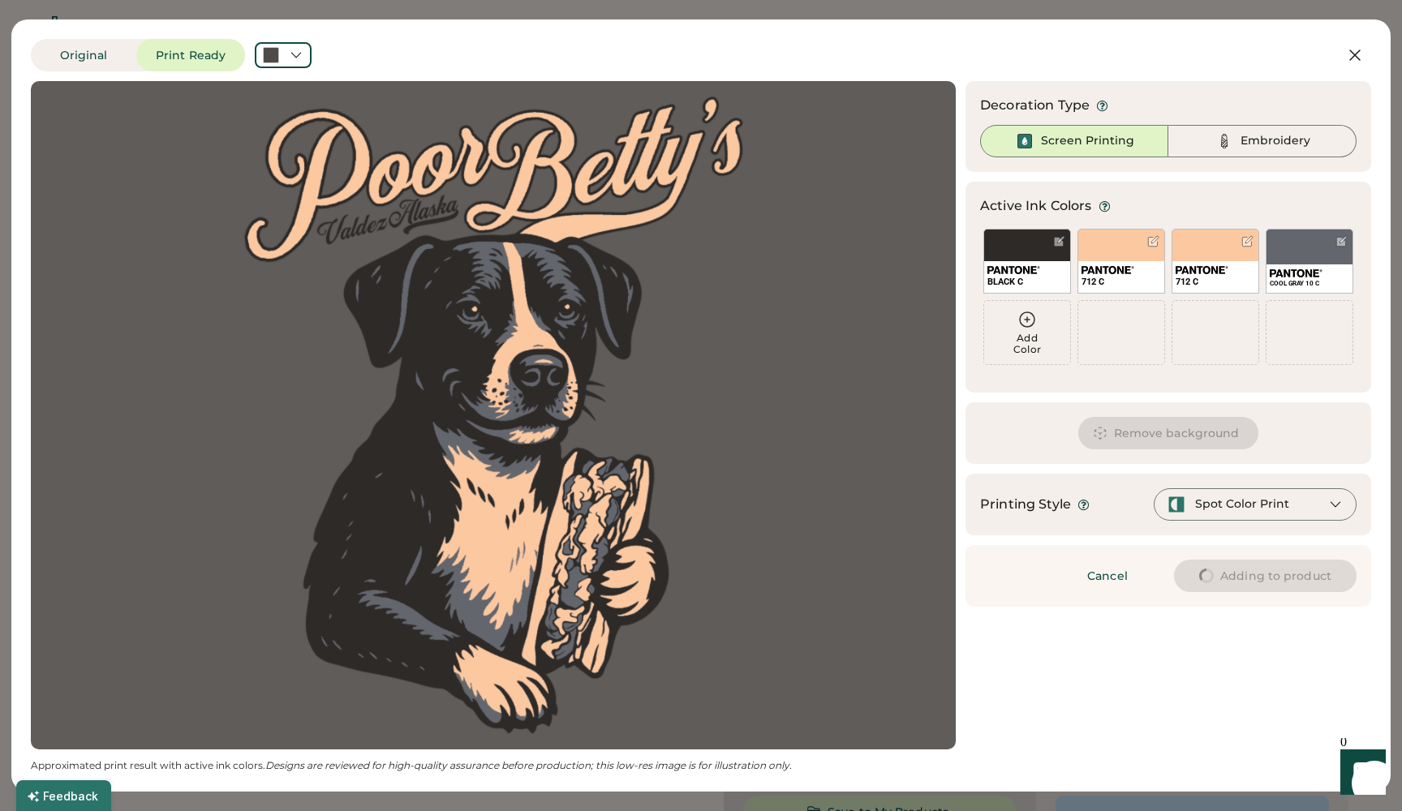
type input "****"
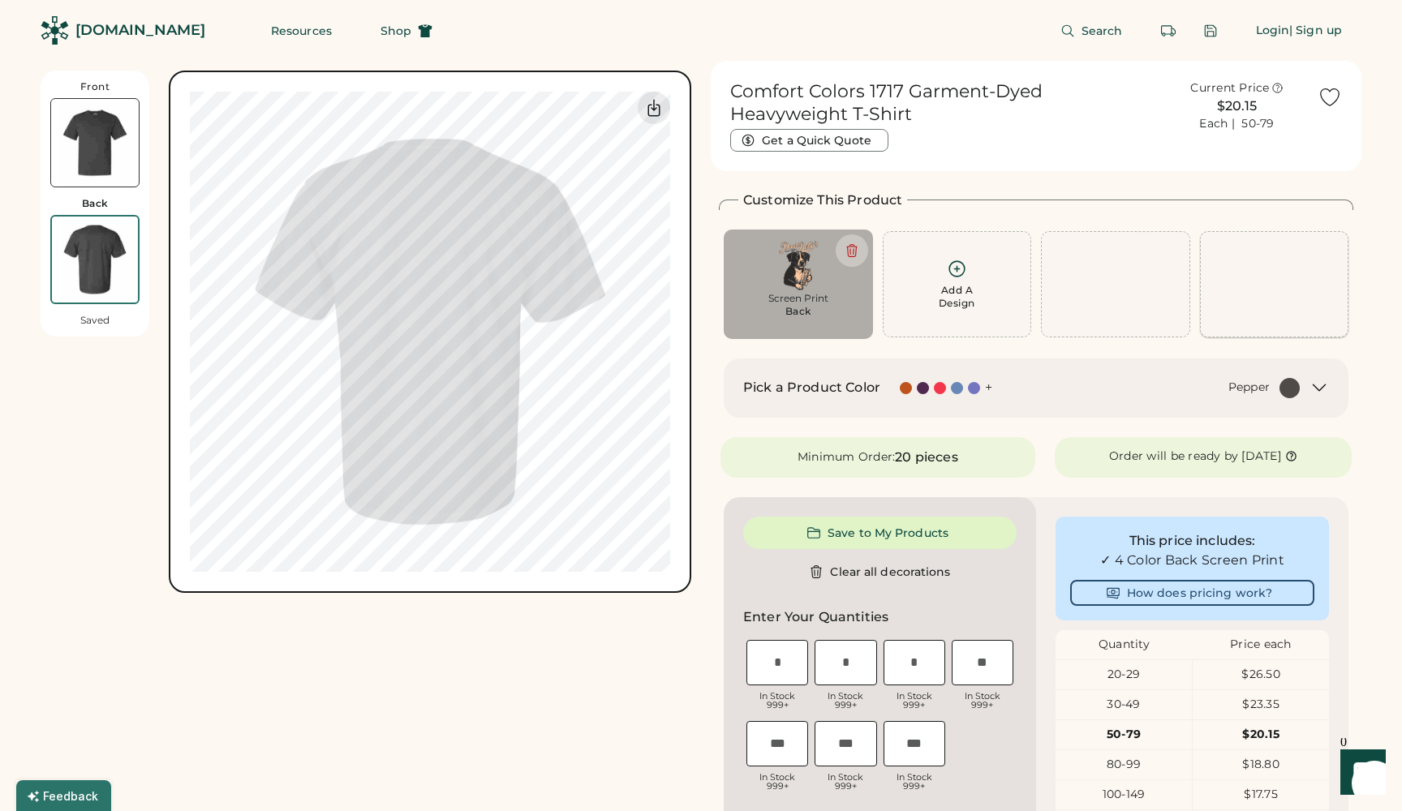
type input "****"
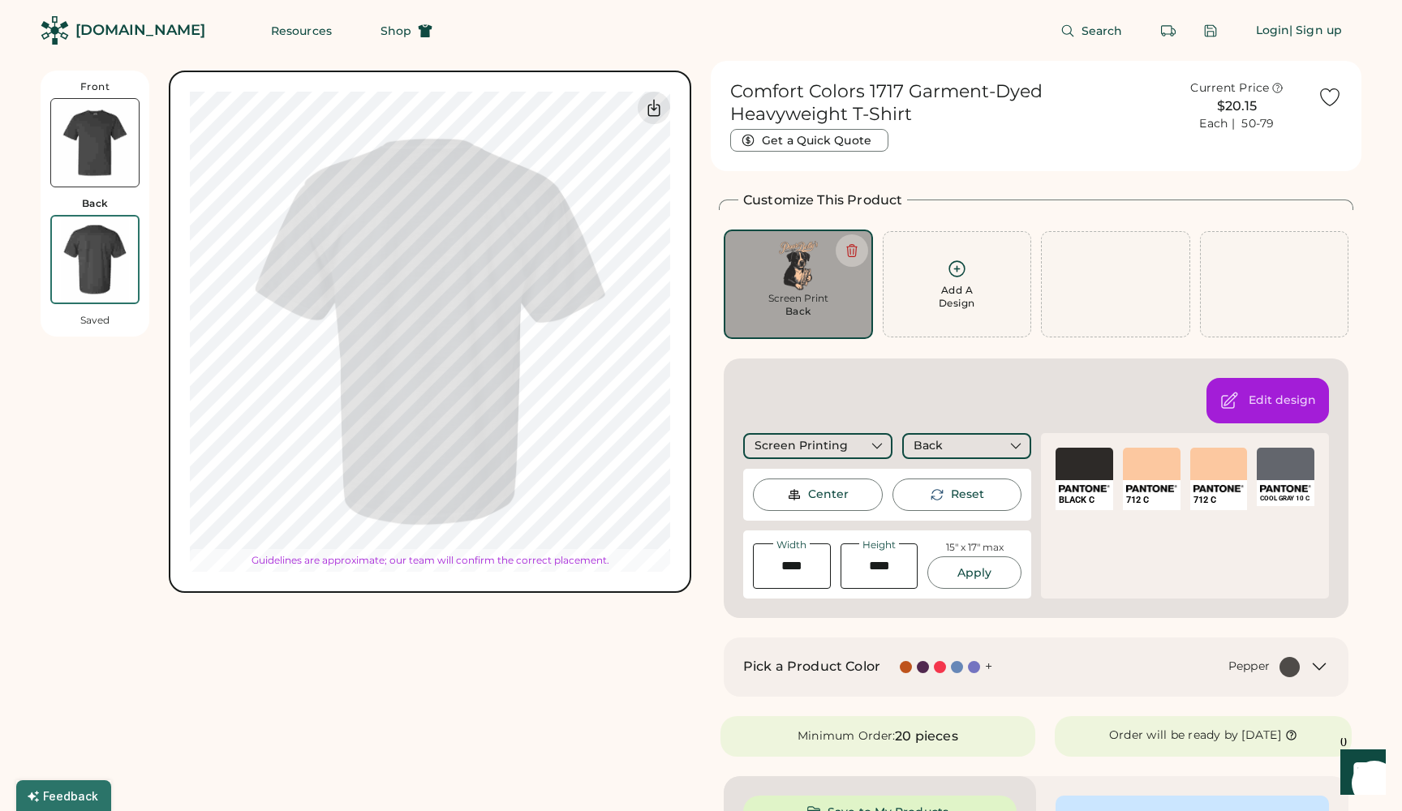
type input "*****"
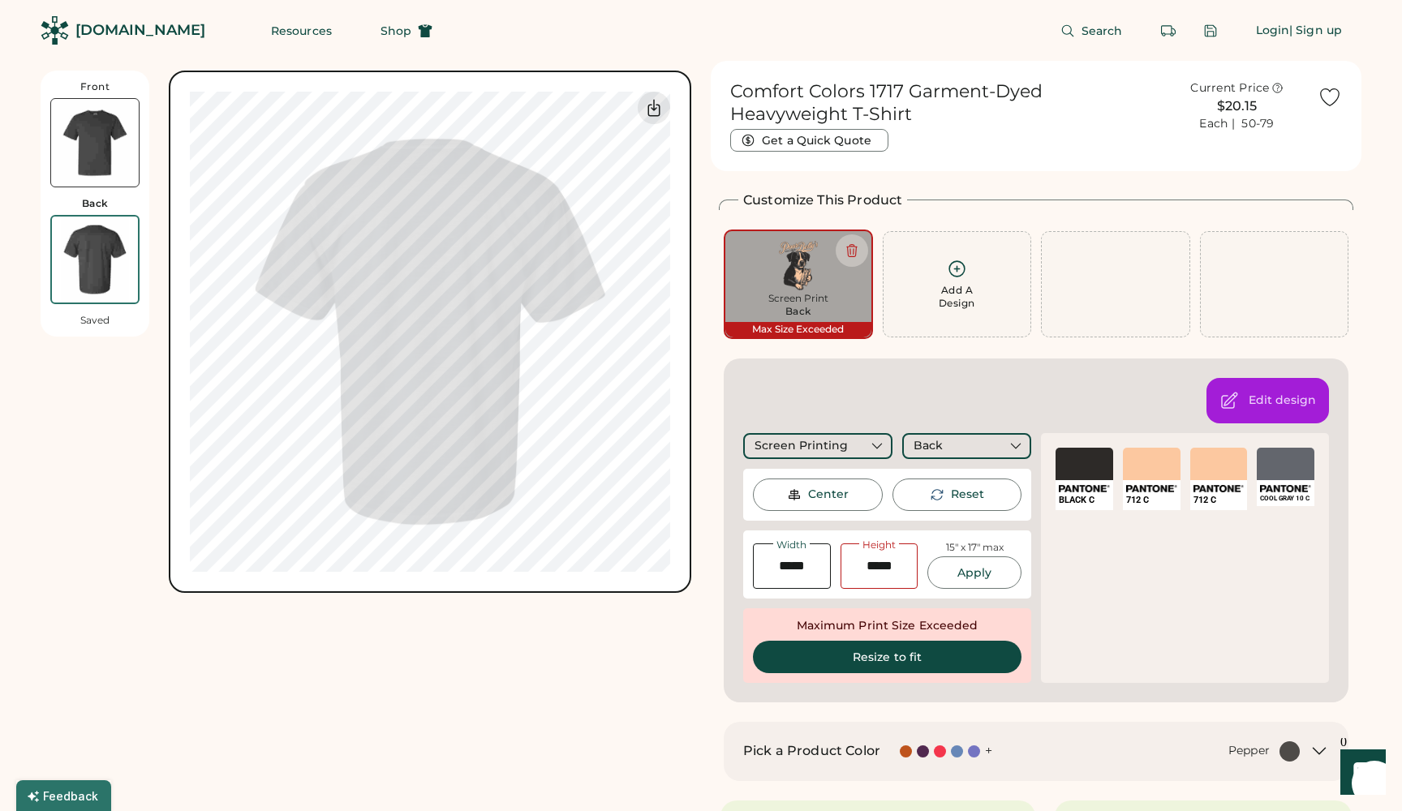
type input "****"
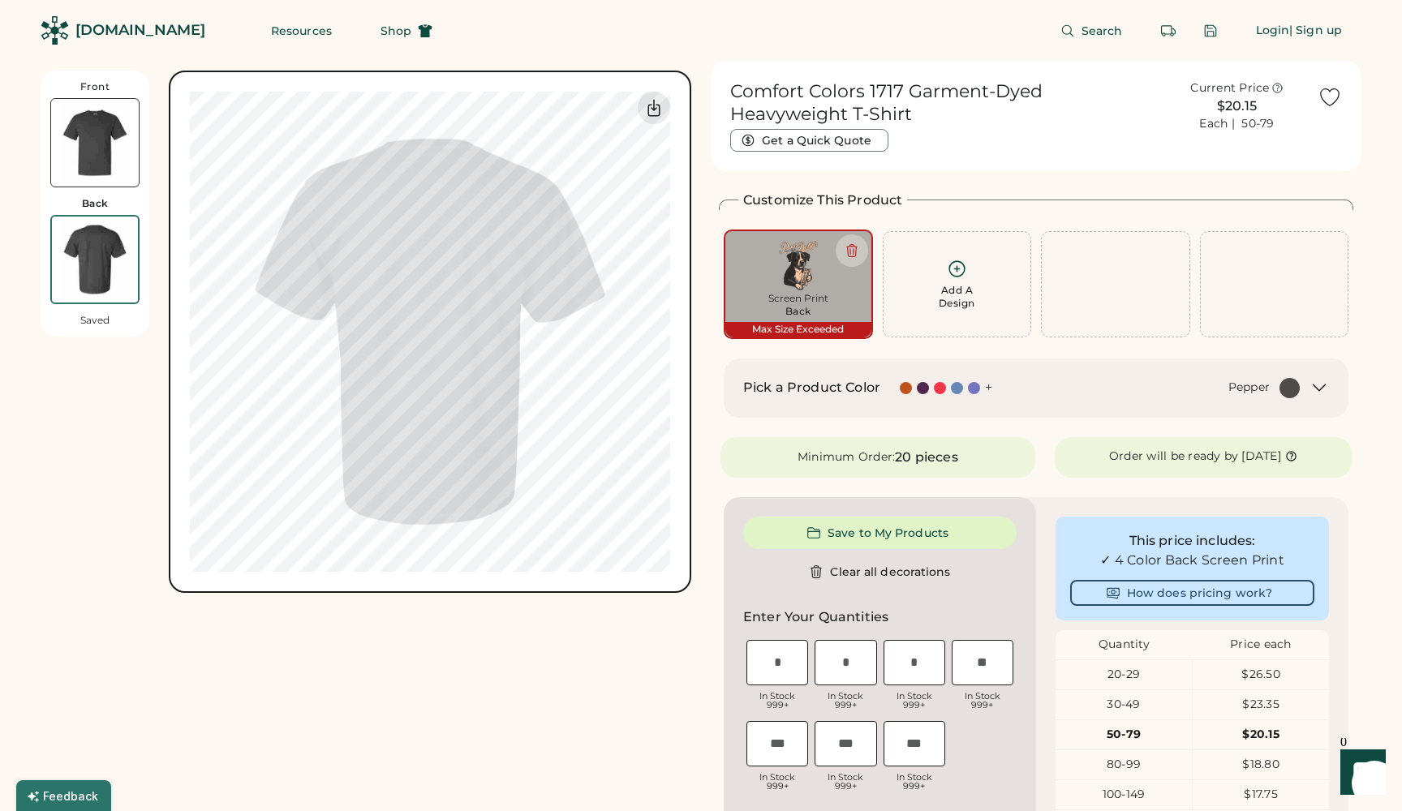
type input "*****"
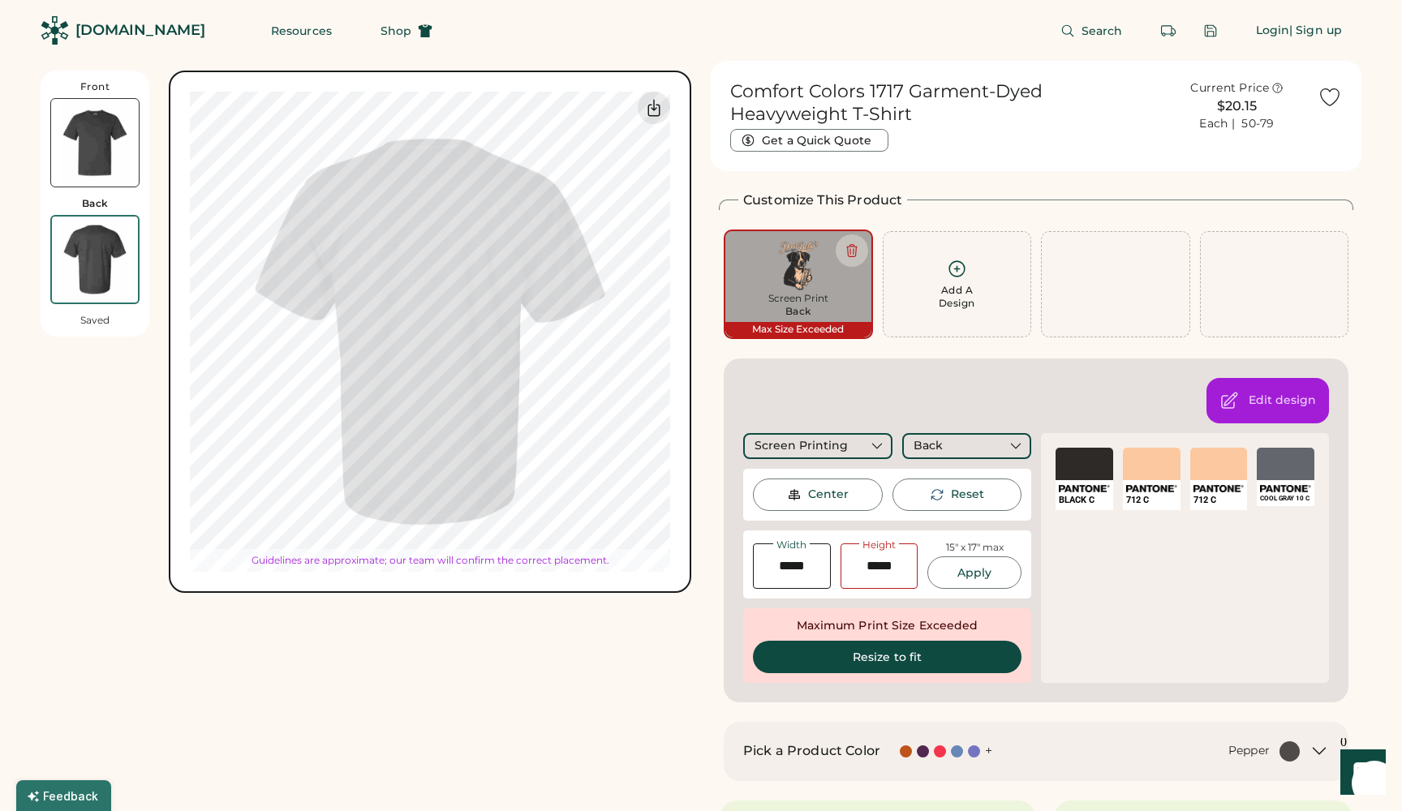
type input "*****"
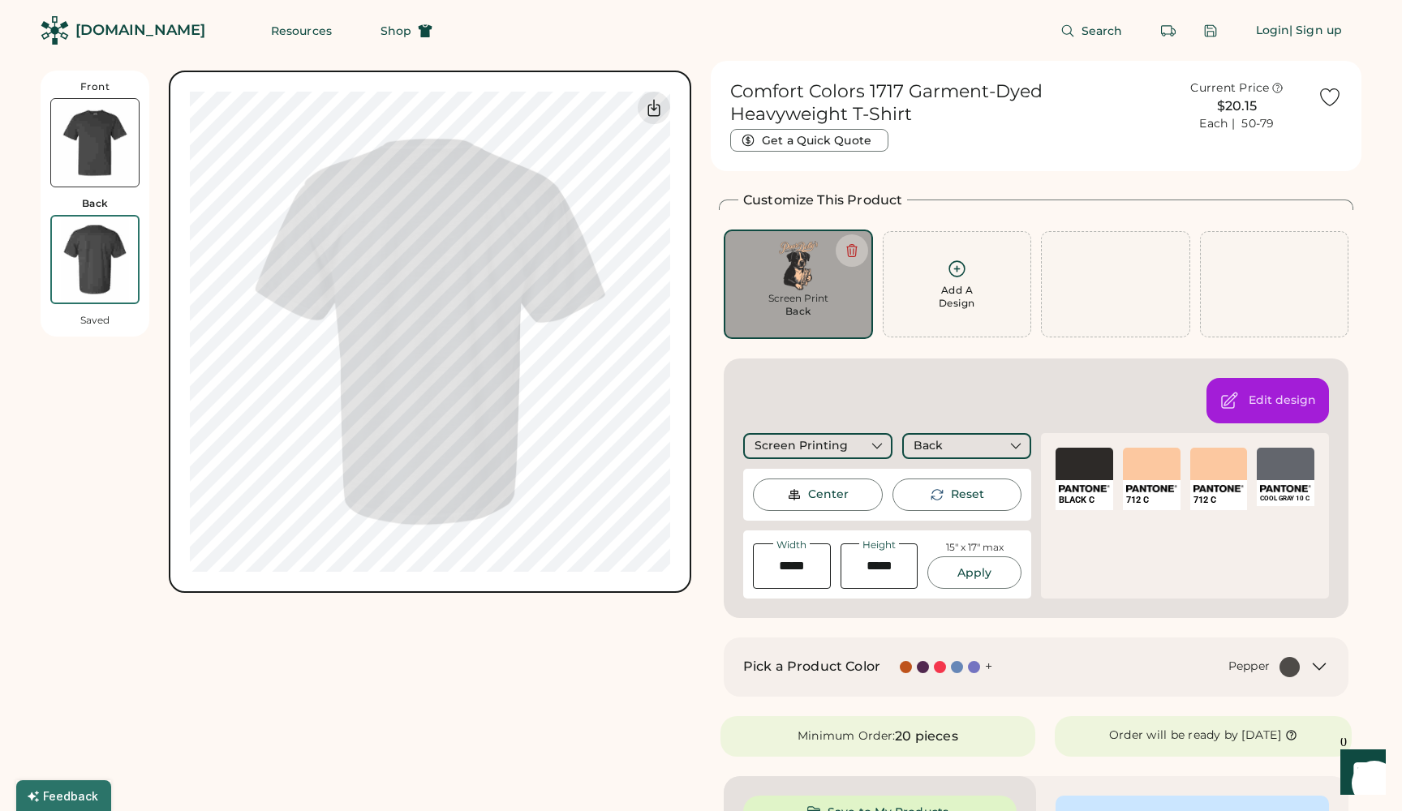
click at [105, 141] on img at bounding box center [95, 143] width 88 height 88
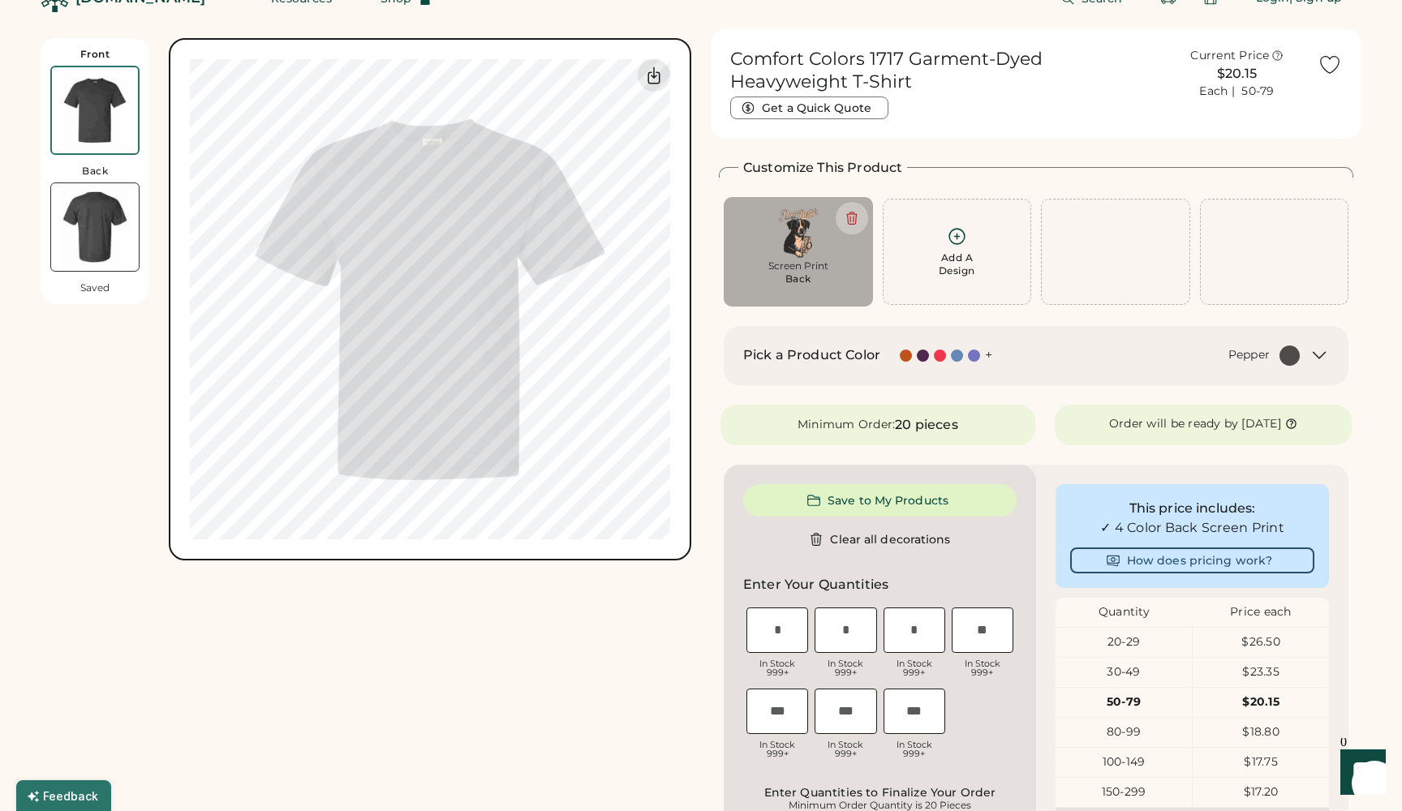
scroll to position [71, 0]
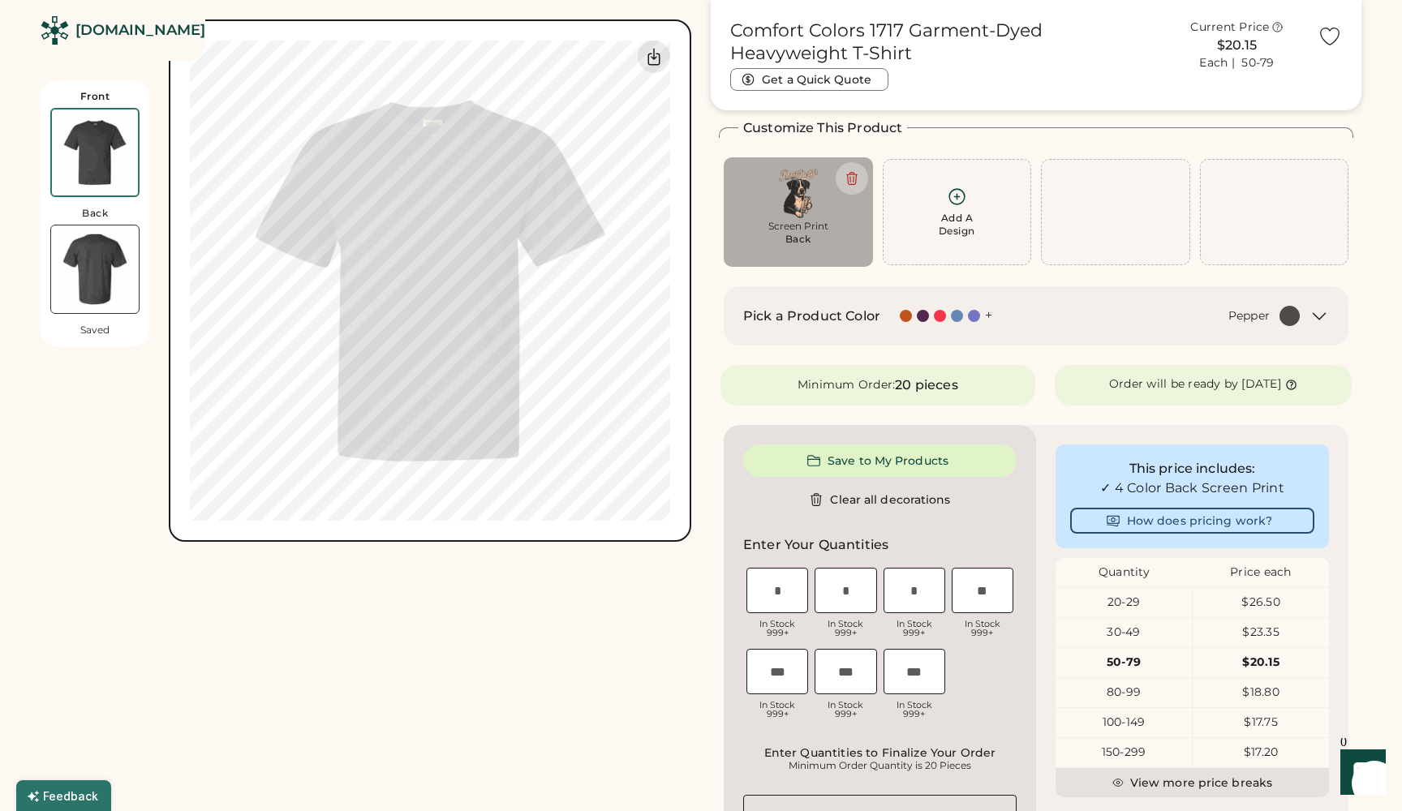
click at [106, 230] on img at bounding box center [95, 270] width 88 height 88
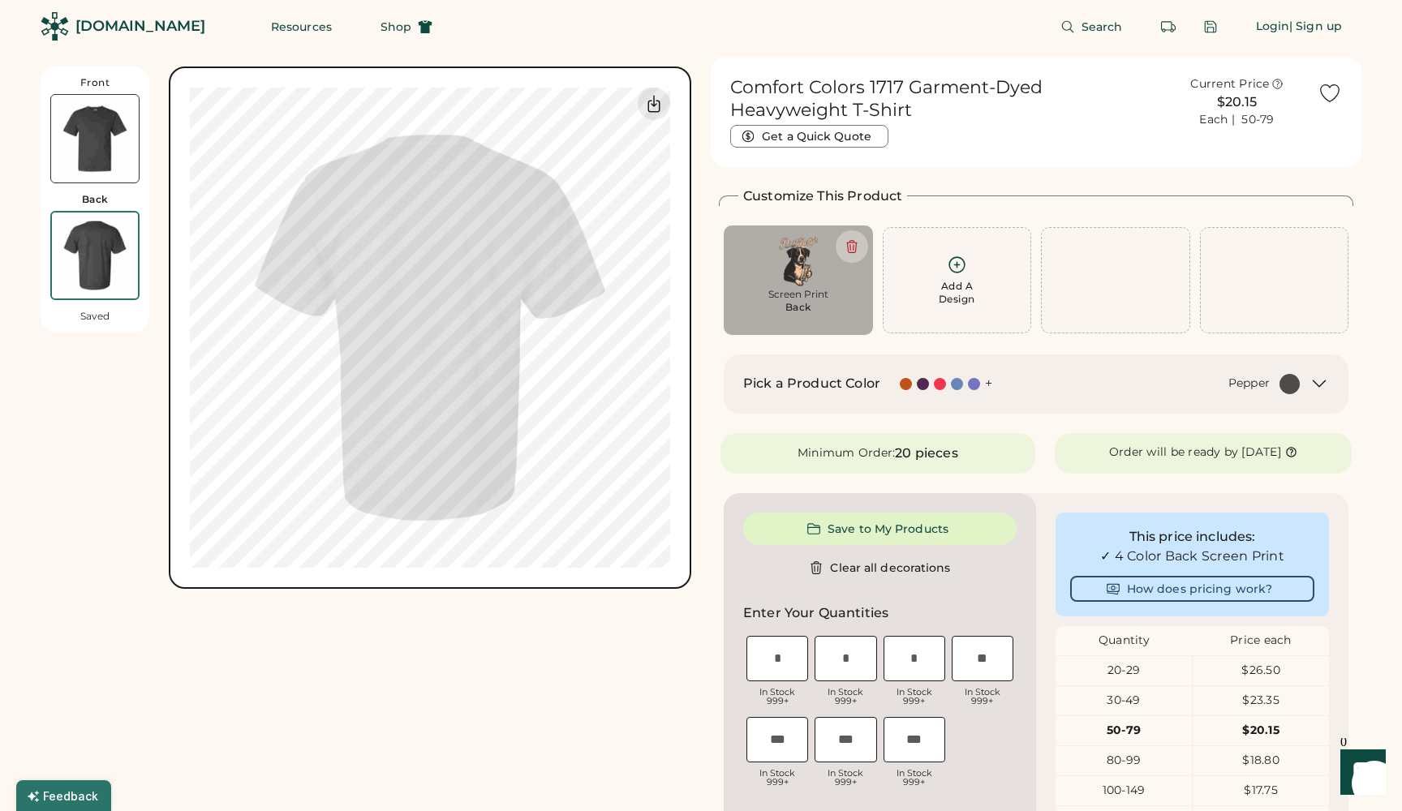
scroll to position [0, 0]
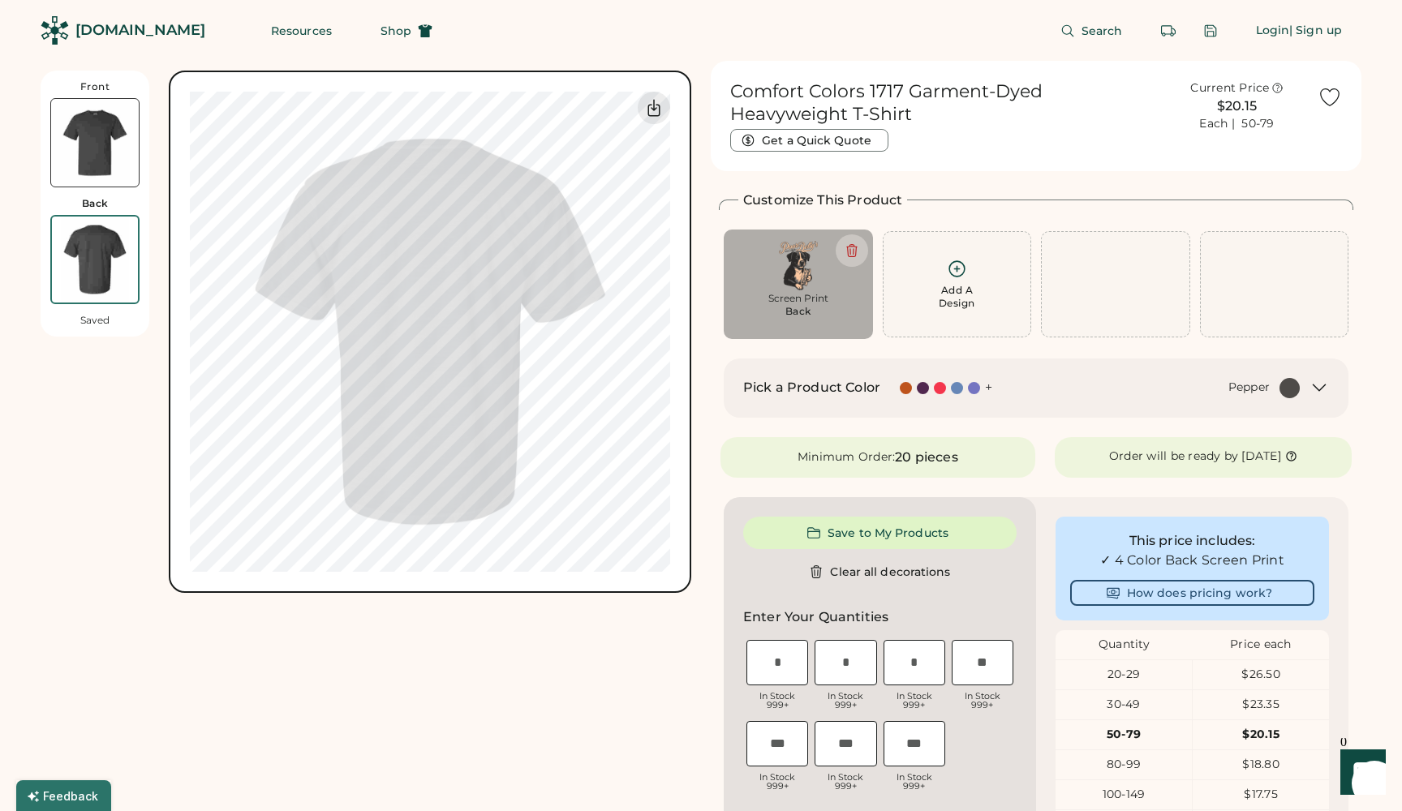
click at [117, 174] on img at bounding box center [95, 143] width 88 height 88
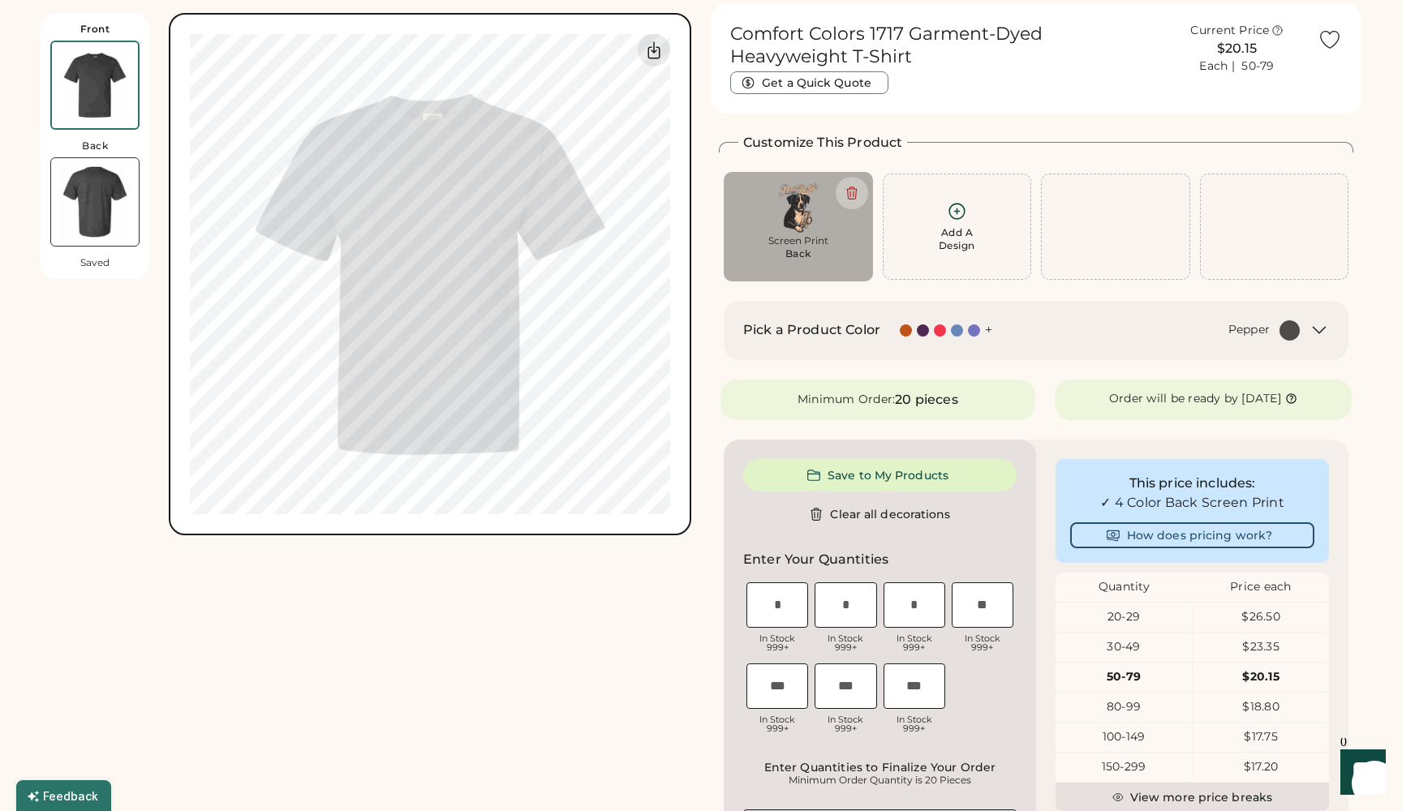
scroll to position [71, 0]
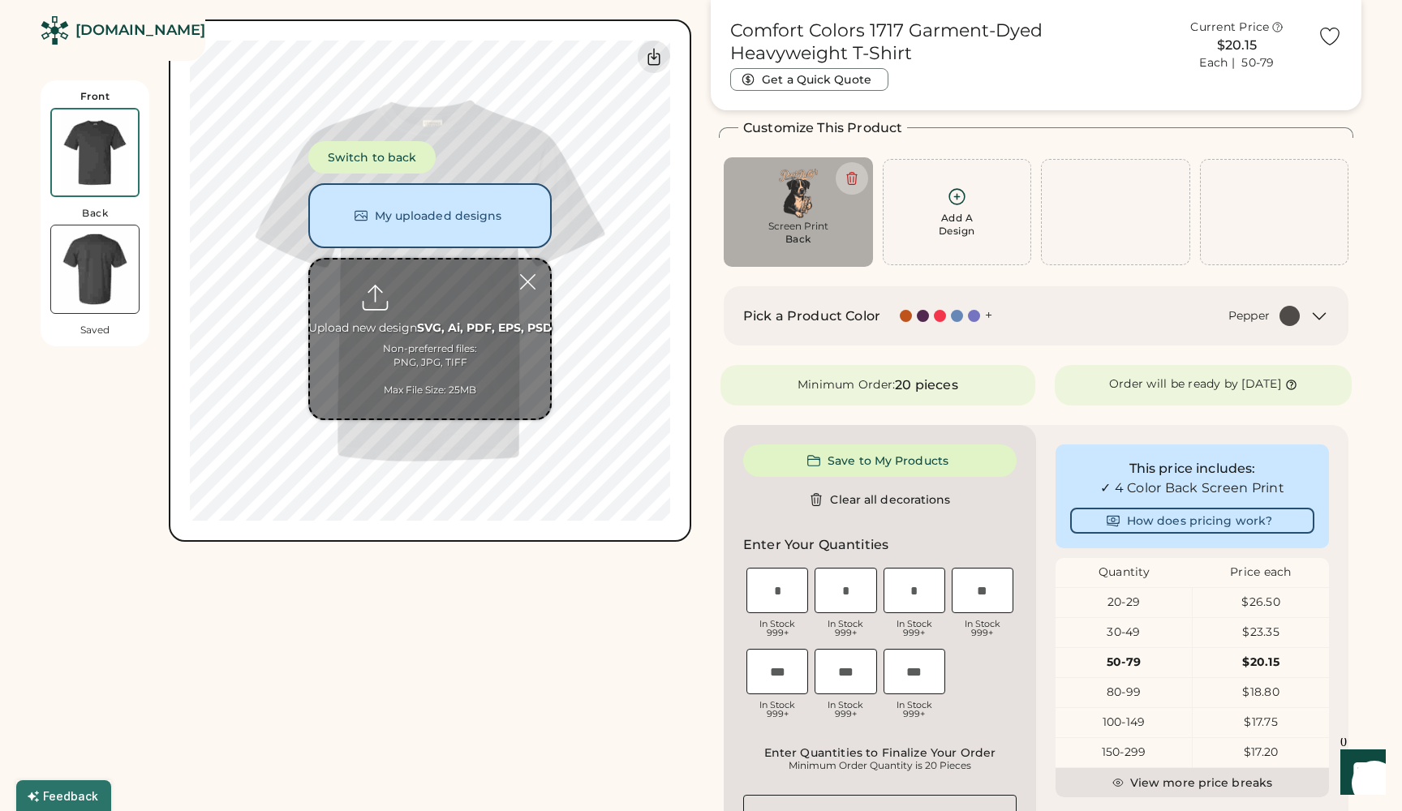
click at [360, 205] on button "My uploaded designs" at bounding box center [429, 215] width 243 height 65
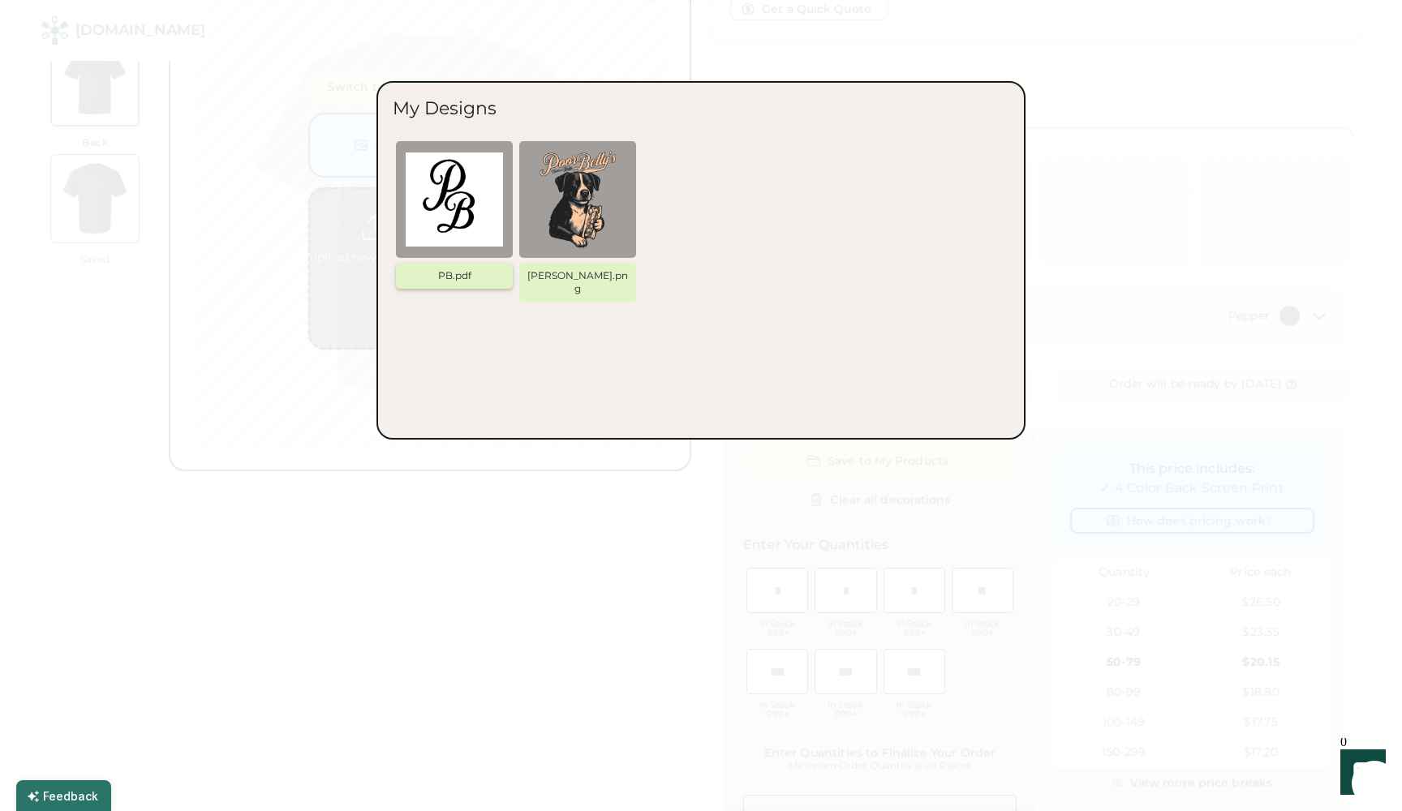
click at [463, 196] on img at bounding box center [454, 199] width 97 height 97
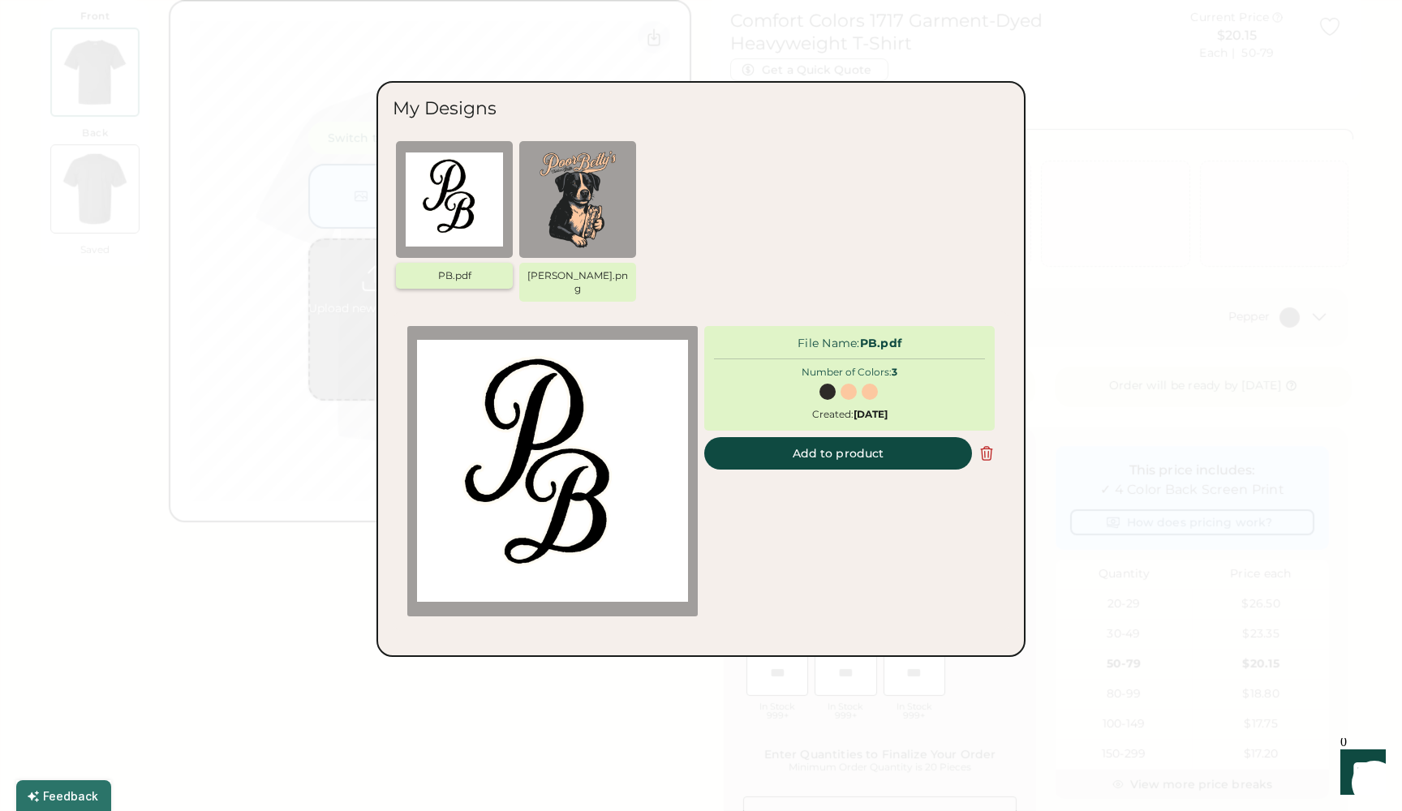
scroll to position [0, 0]
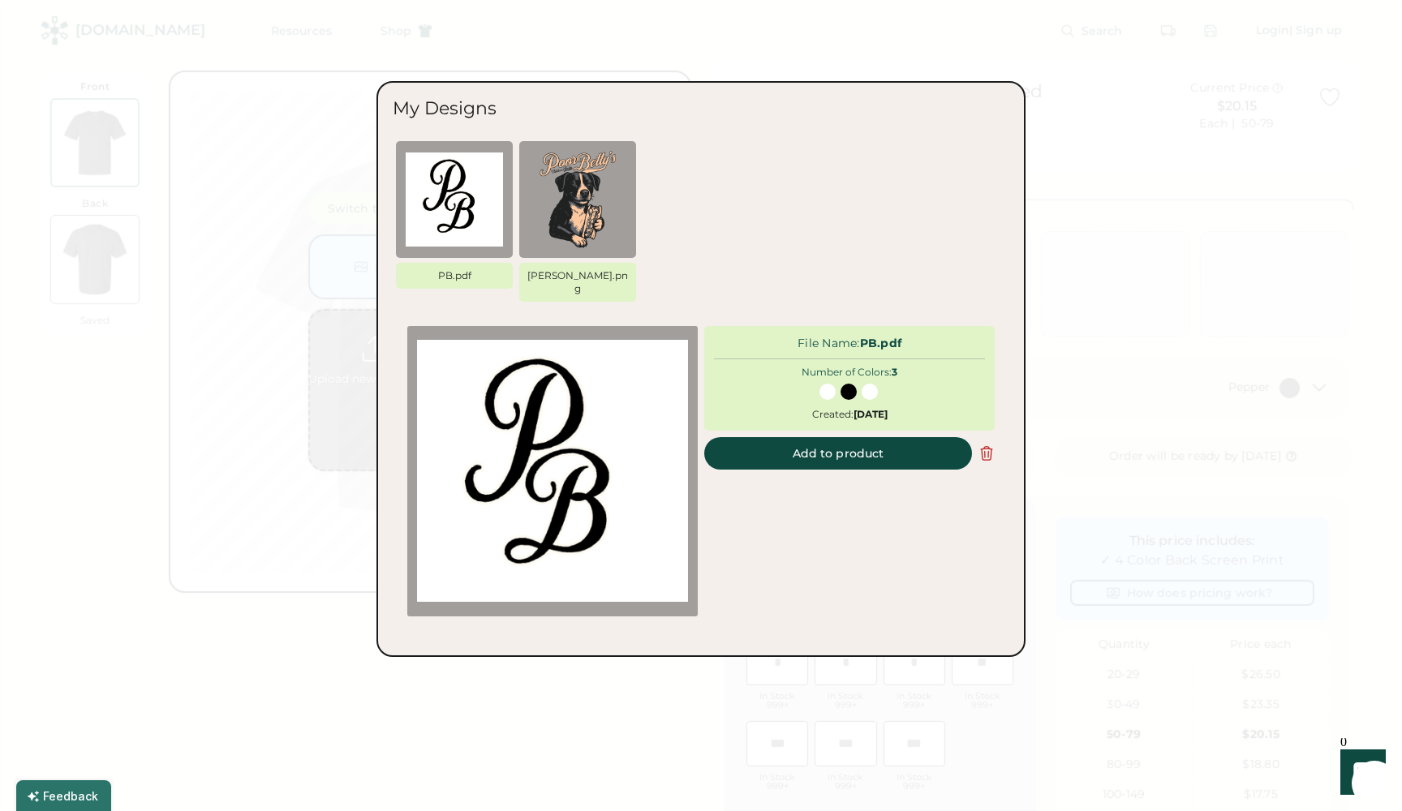
click at [876, 441] on button "Add to product" at bounding box center [838, 453] width 268 height 32
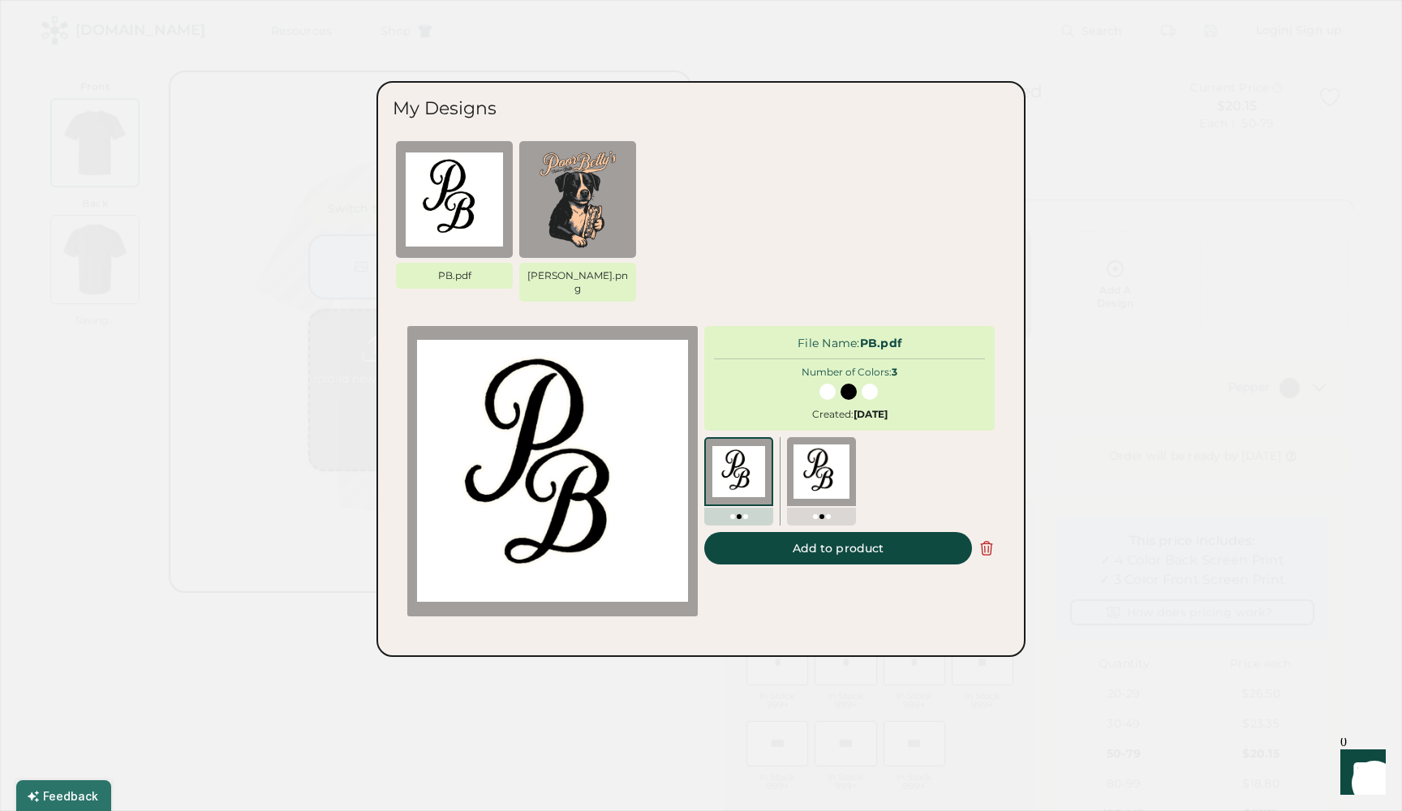
click at [851, 432] on div "File Name: PB.pdf Number of Colors: 3 Size: 0" x 0" Created: August 24, 2025 Ad…" at bounding box center [849, 471] width 290 height 290
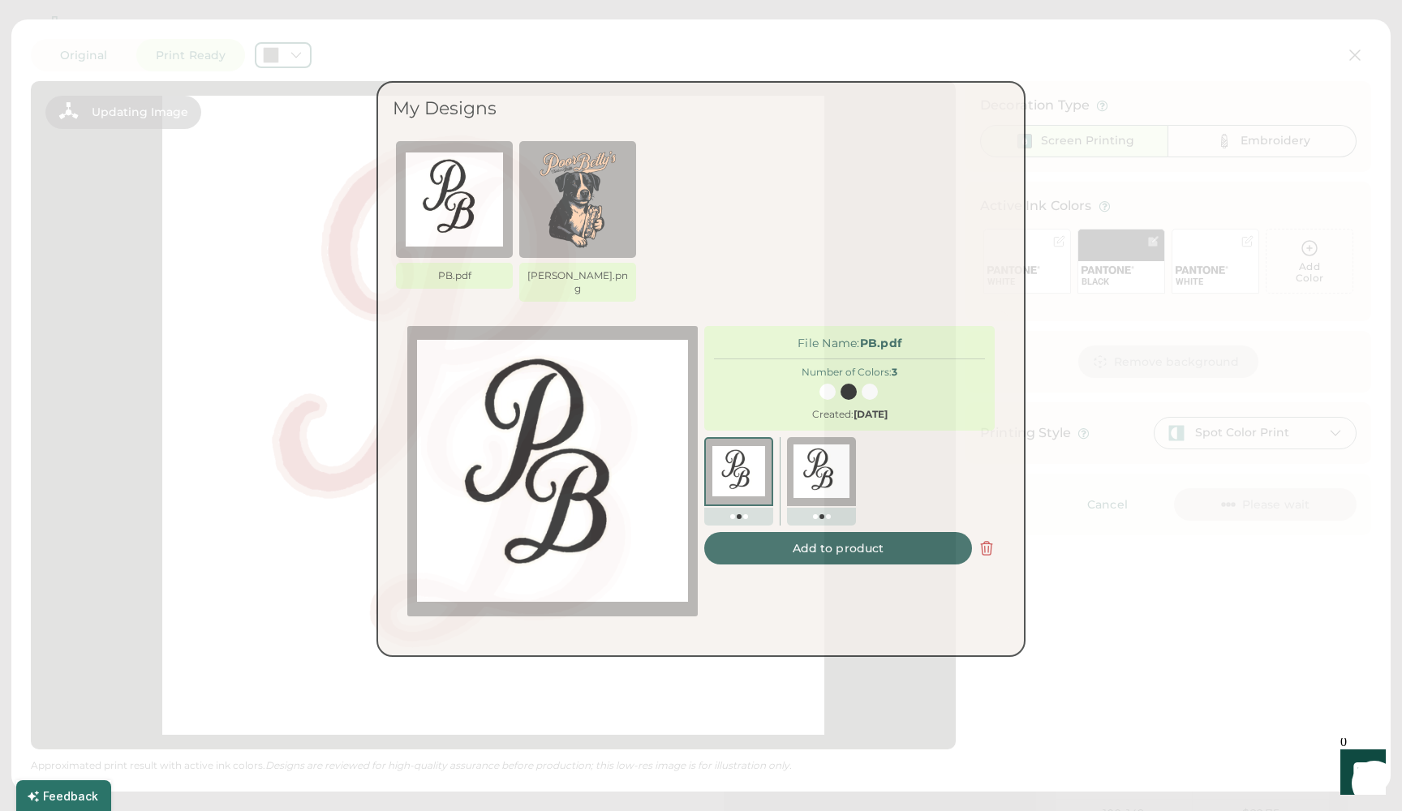
type input "*****"
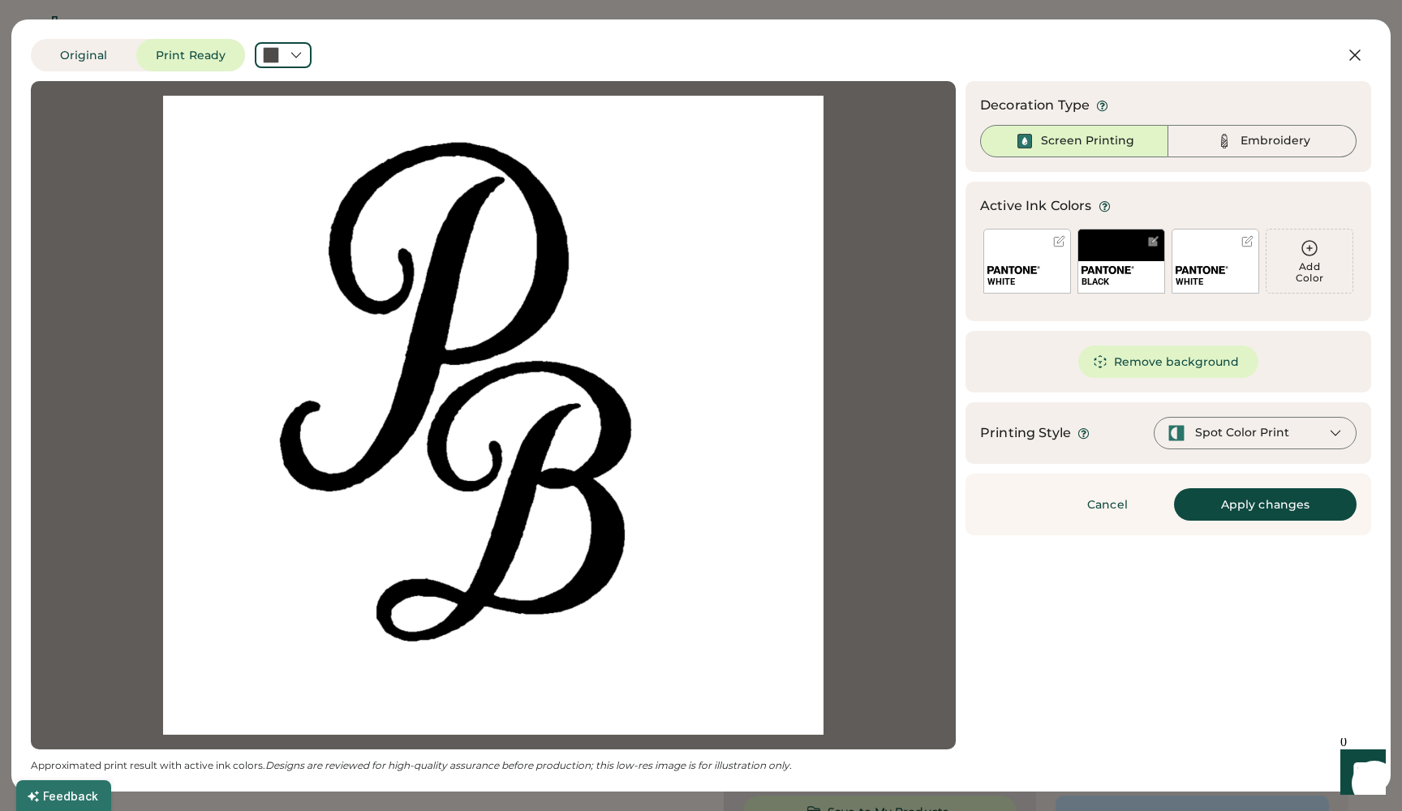
click at [1156, 361] on button "Remove background" at bounding box center [1168, 362] width 181 height 32
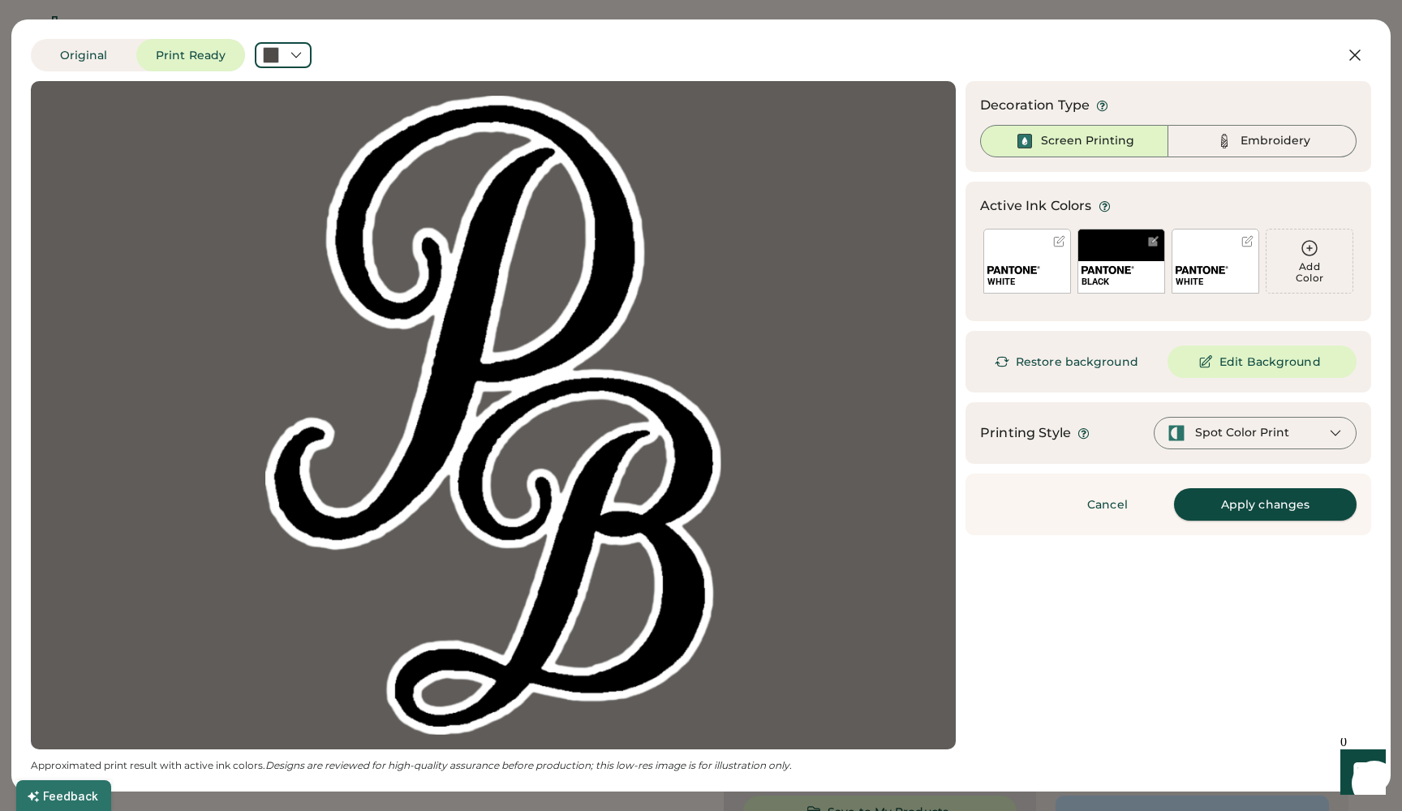
click at [1297, 499] on button "Apply changes" at bounding box center [1265, 504] width 183 height 32
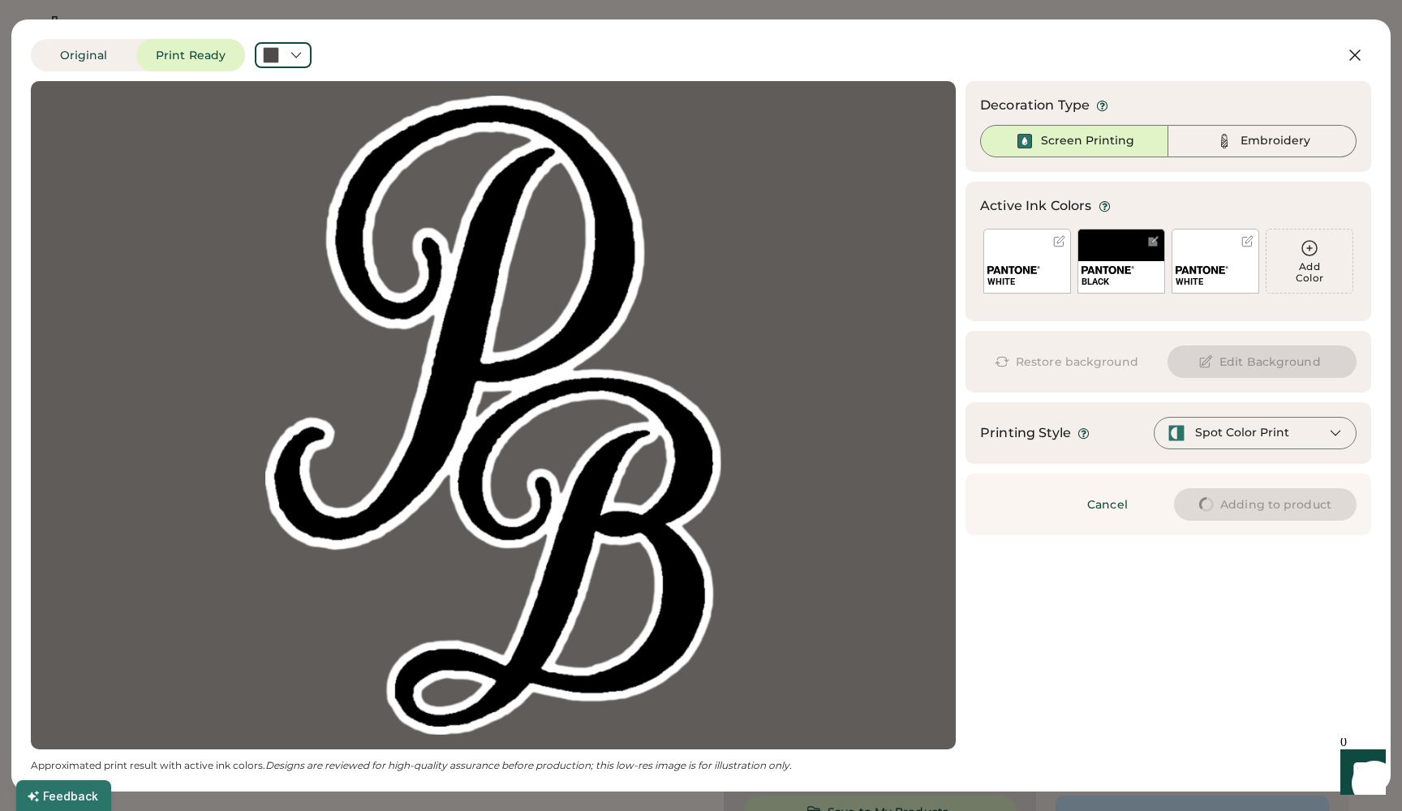
type input "****"
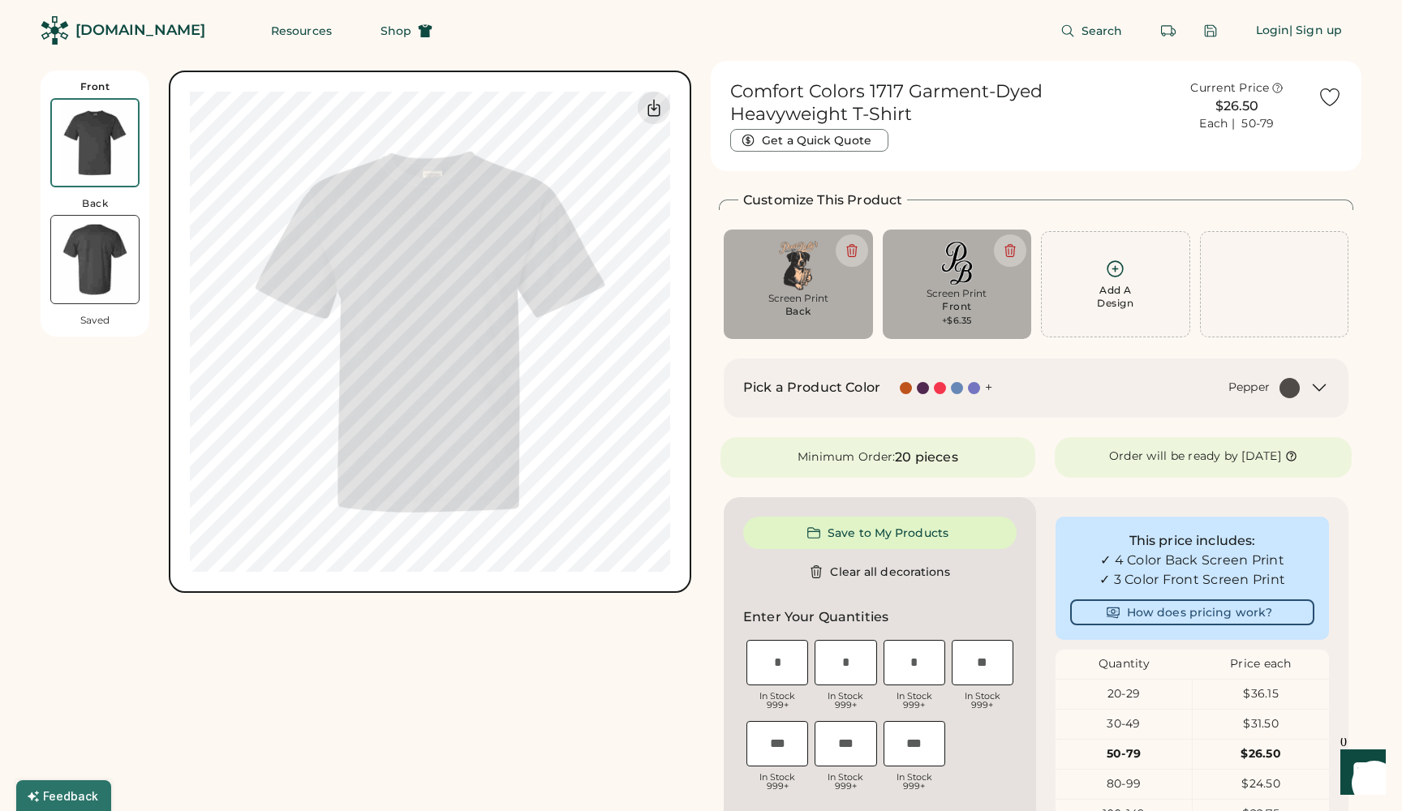
type input "*****"
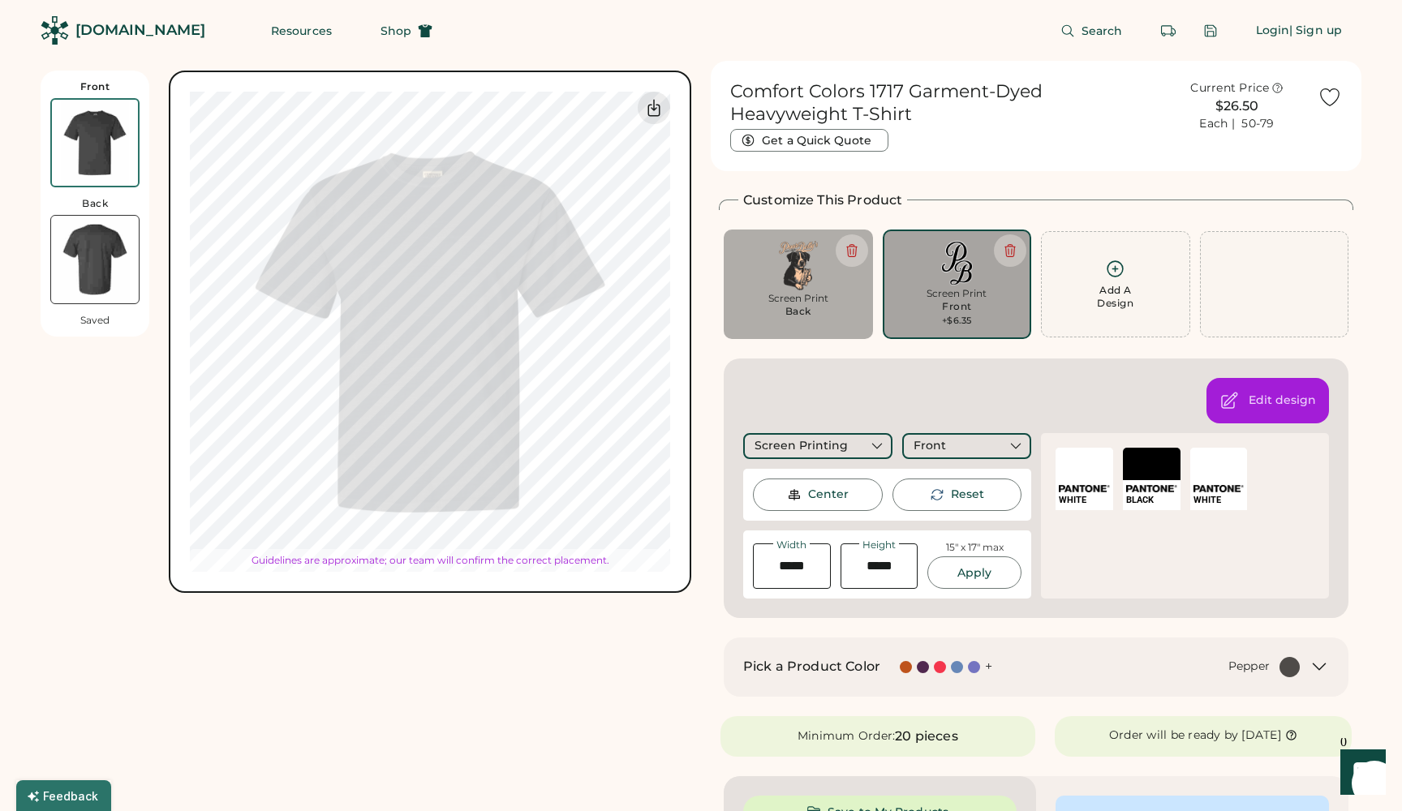
type input "****"
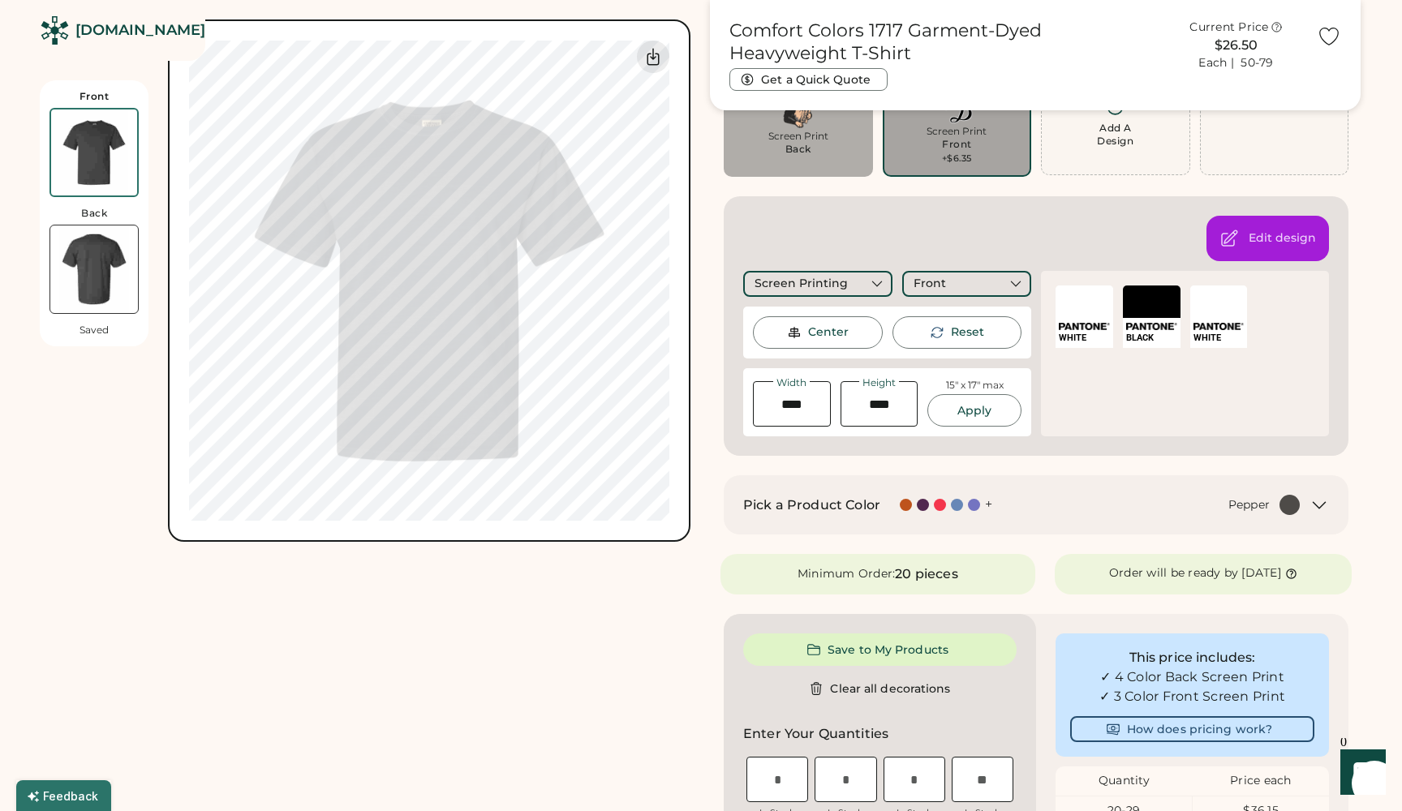
scroll to position [161, 0]
click at [73, 273] on img at bounding box center [95, 270] width 88 height 88
type input "****"
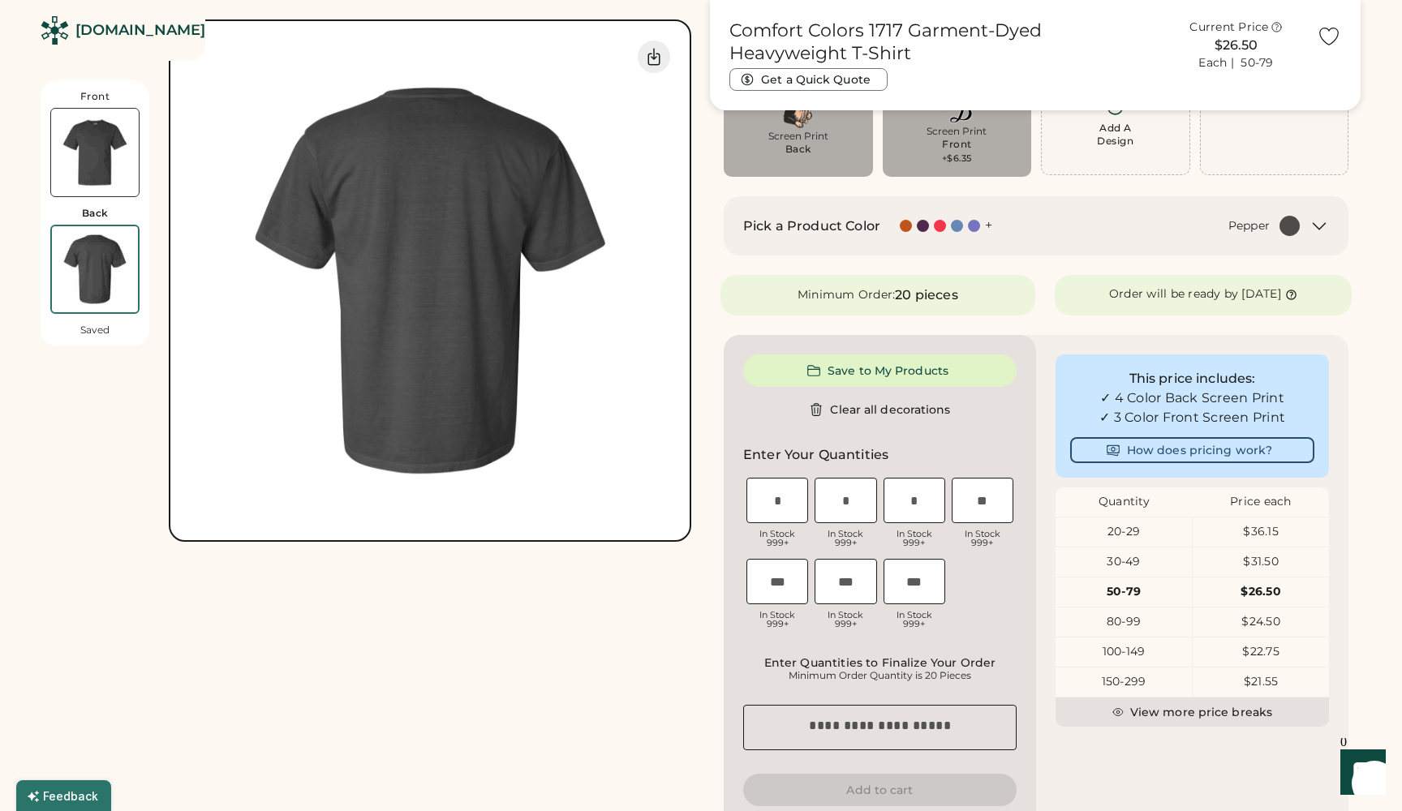
scroll to position [0, 0]
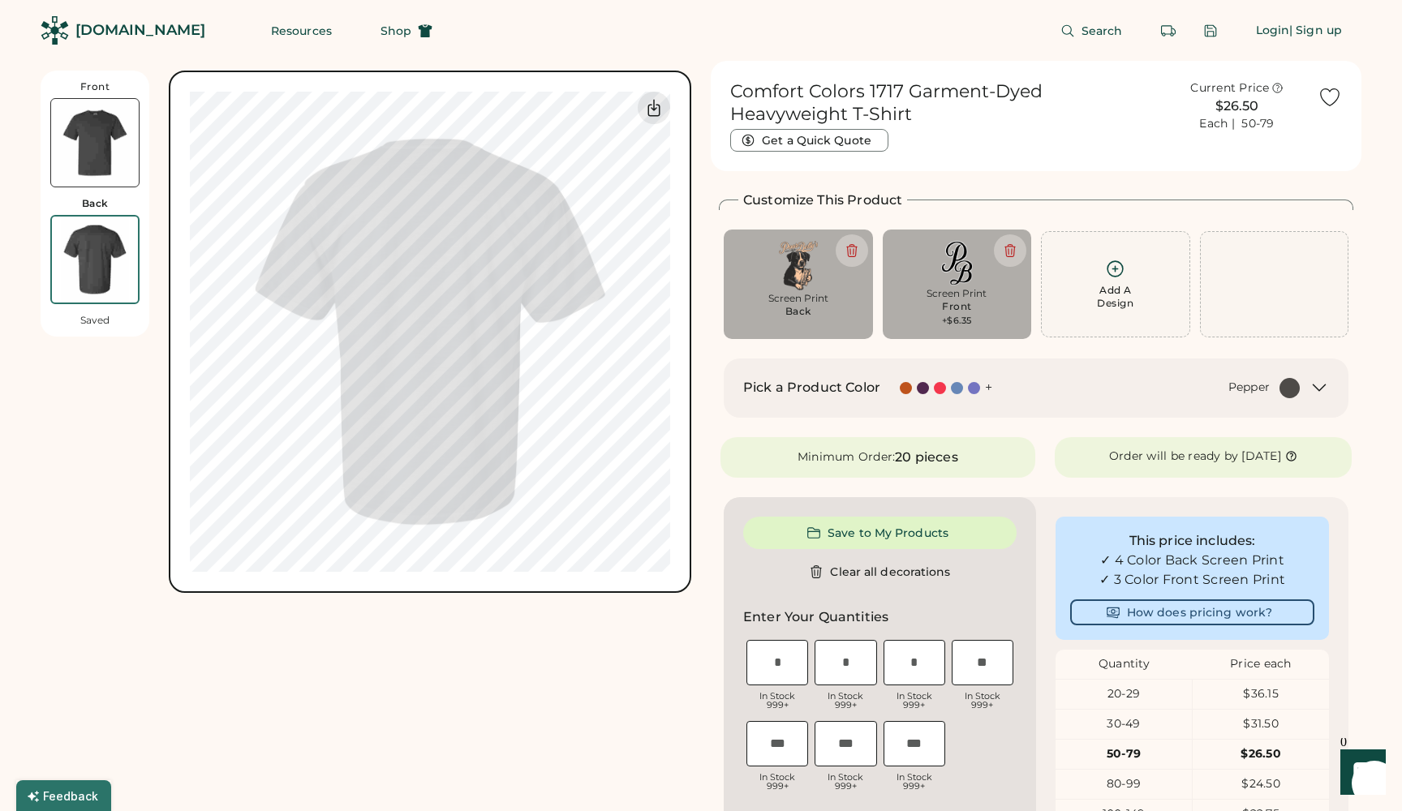
type input "*****"
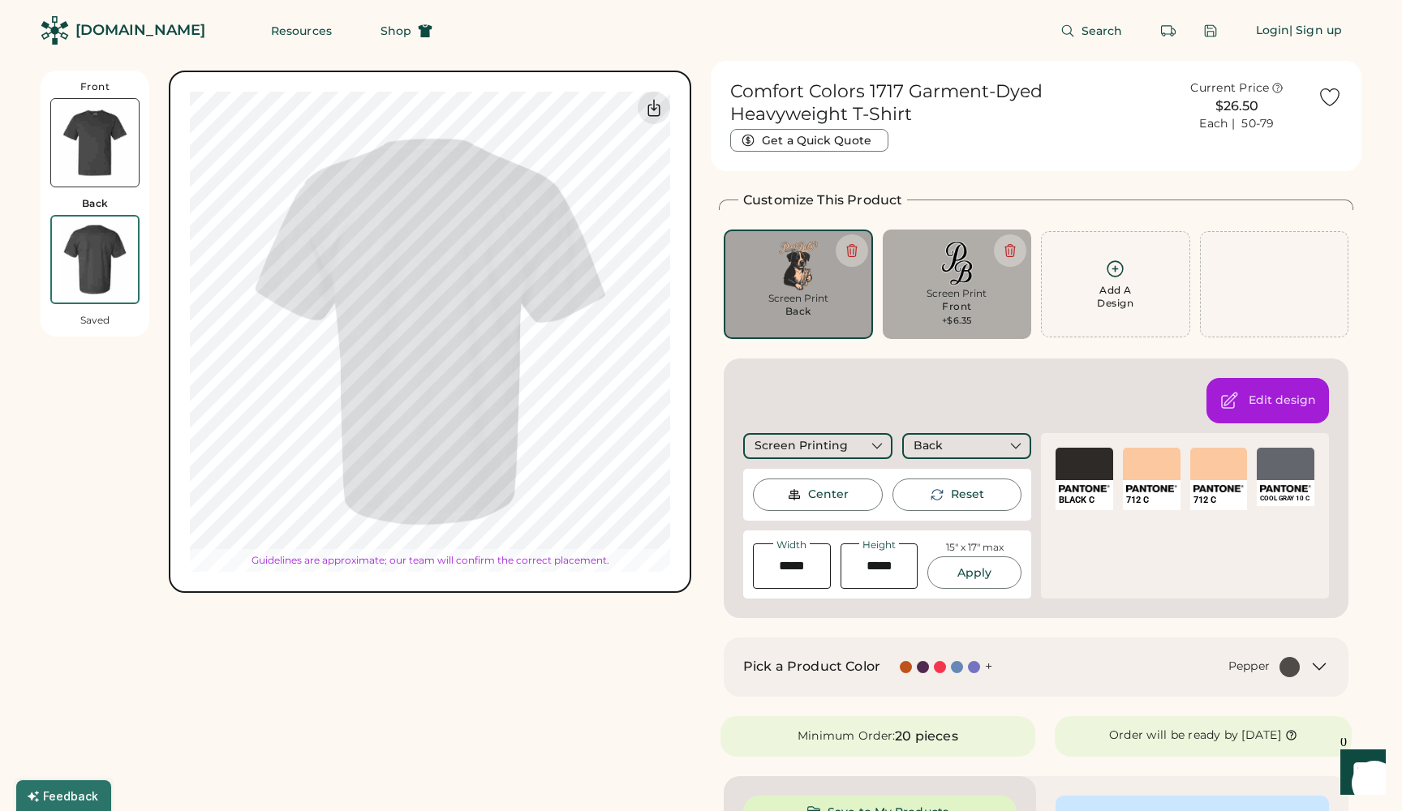
type input "*****"
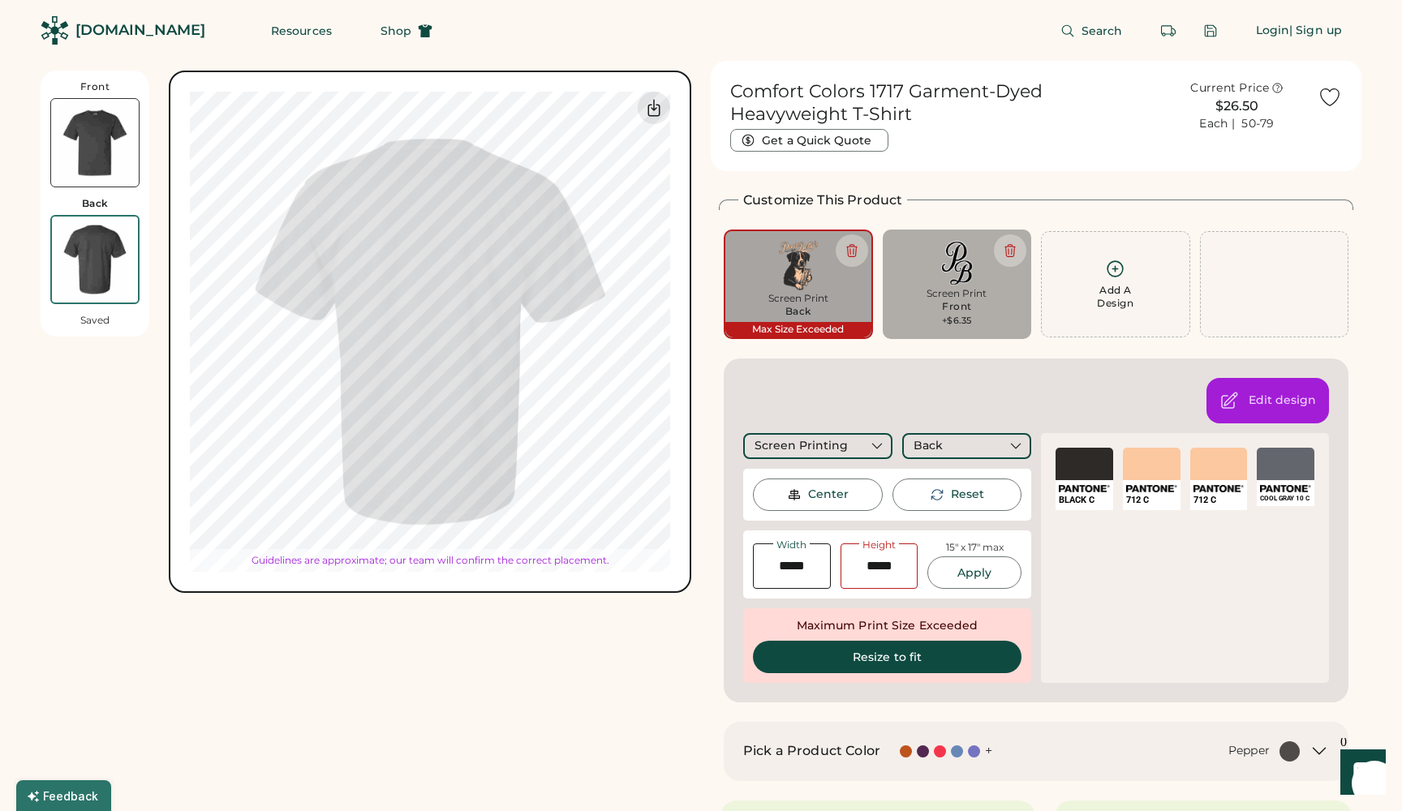
type input "*****"
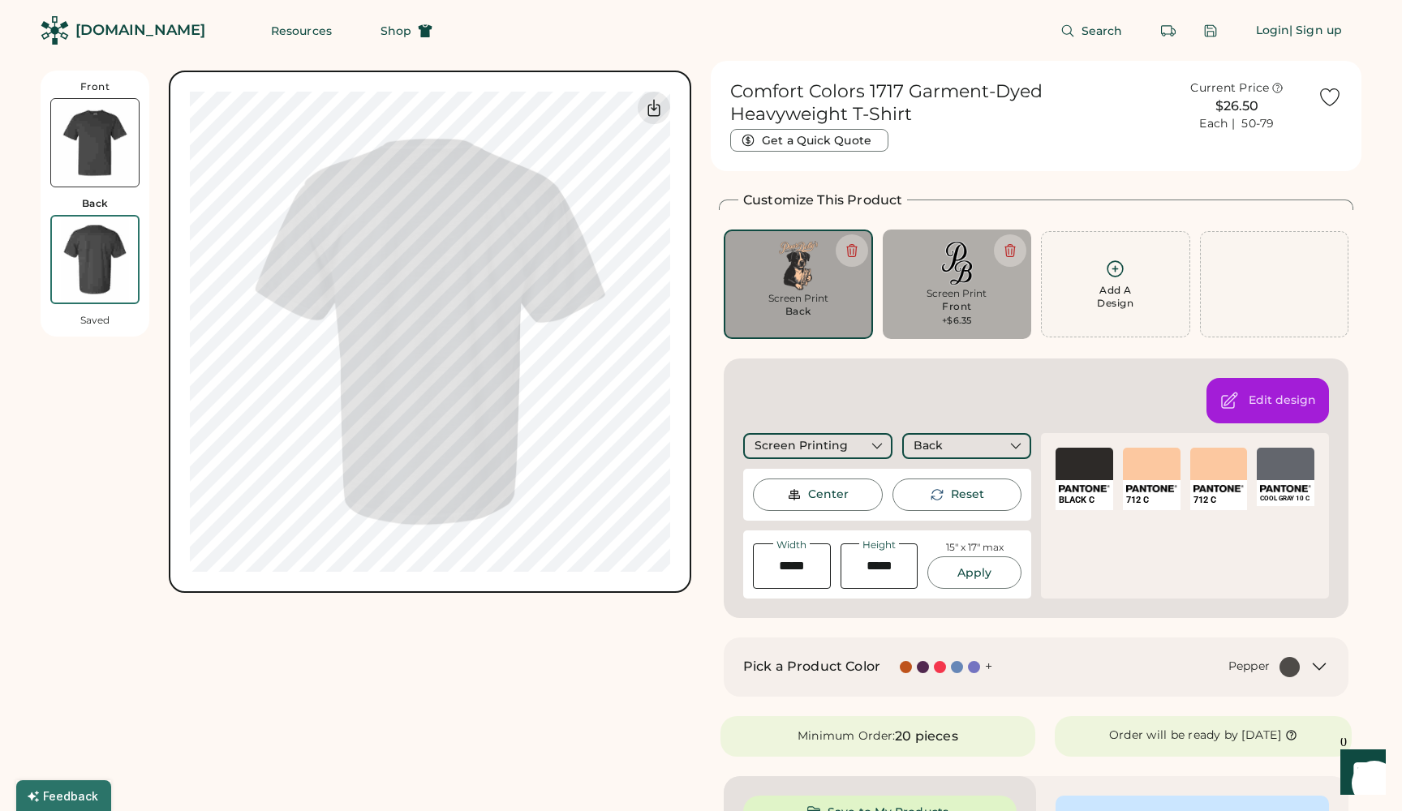
click at [1216, 468] on div "SELECT A COLOR" at bounding box center [1219, 464] width 58 height 32
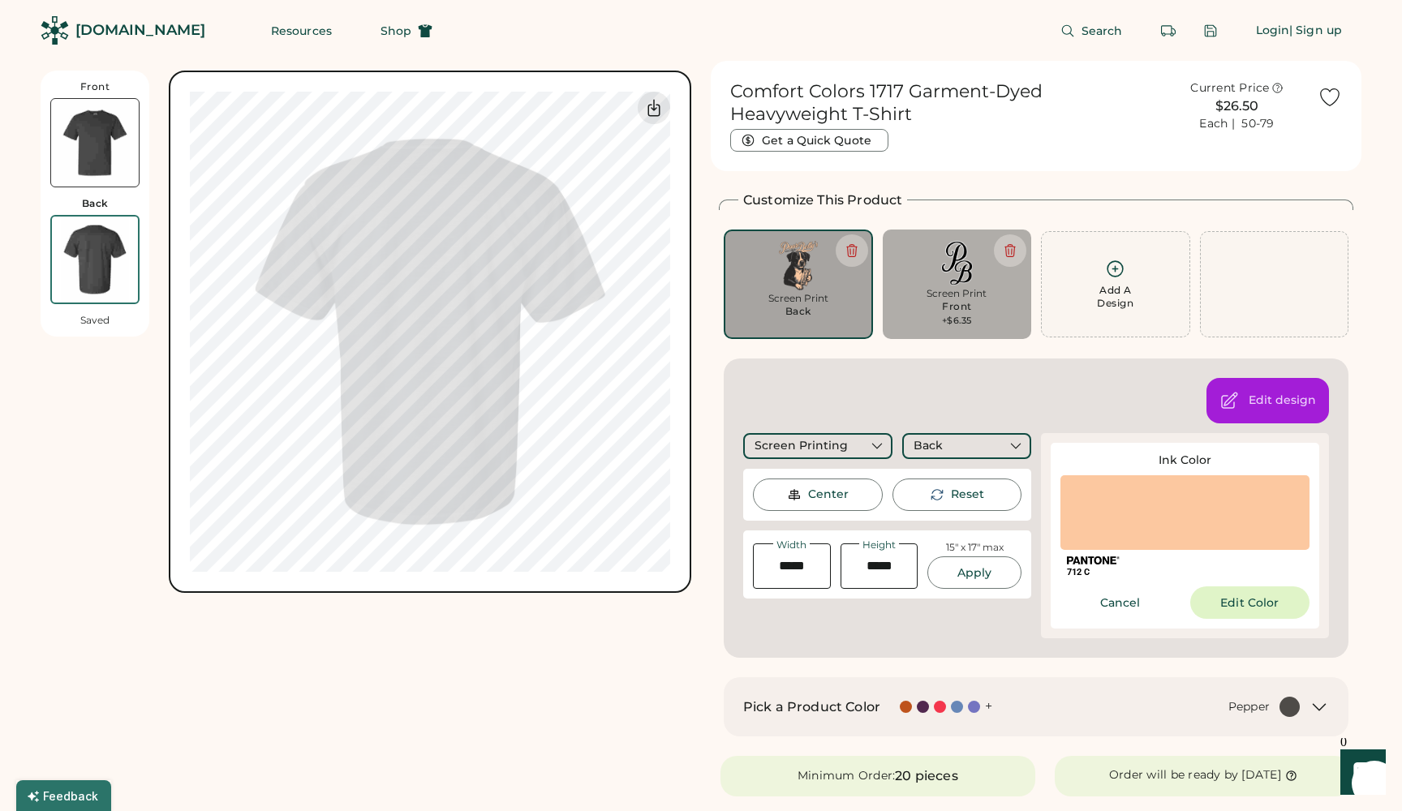
click at [1262, 601] on button "Edit Color" at bounding box center [1250, 603] width 120 height 32
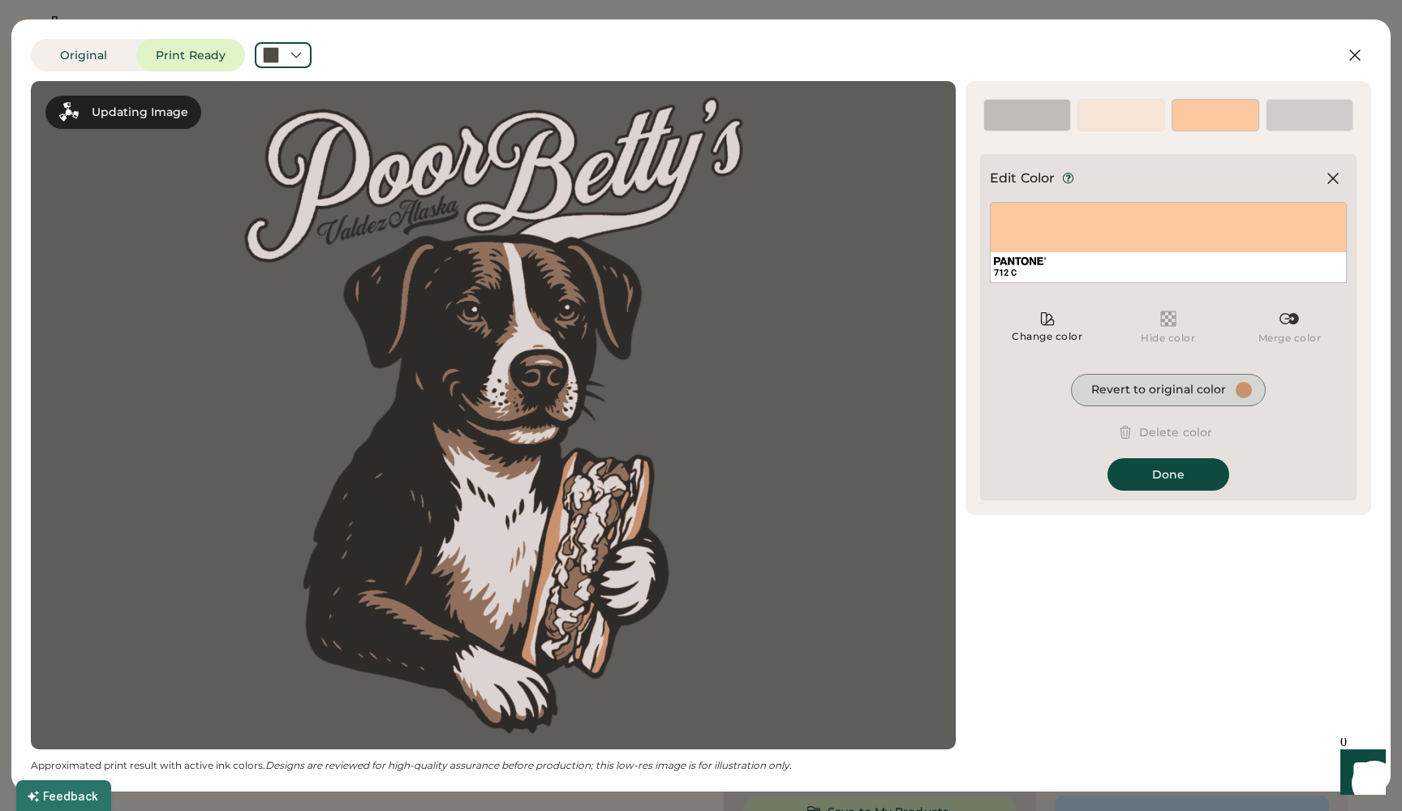
click at [1197, 389] on div "Revert to original color" at bounding box center [1158, 390] width 135 height 16
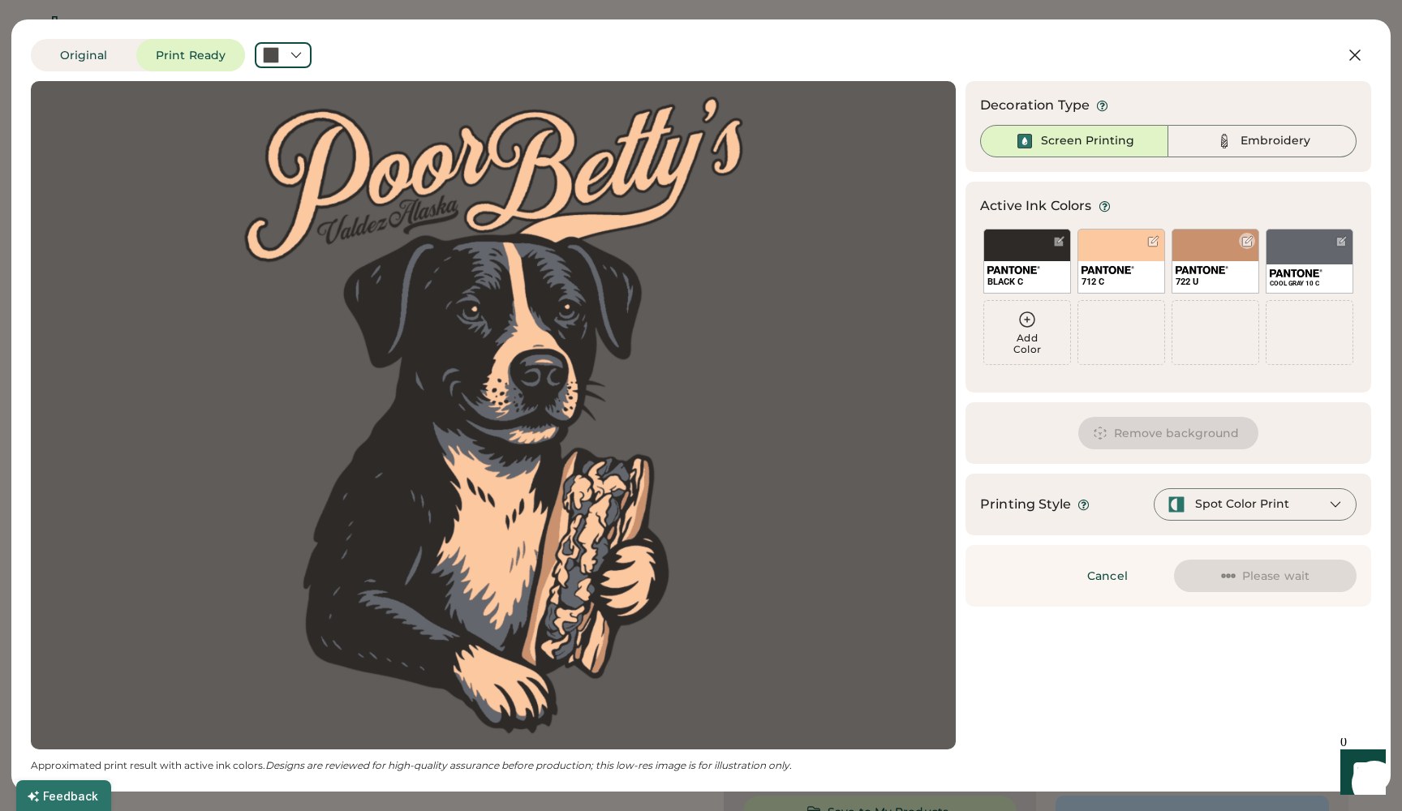
click at [1211, 267] on img at bounding box center [1202, 270] width 53 height 8
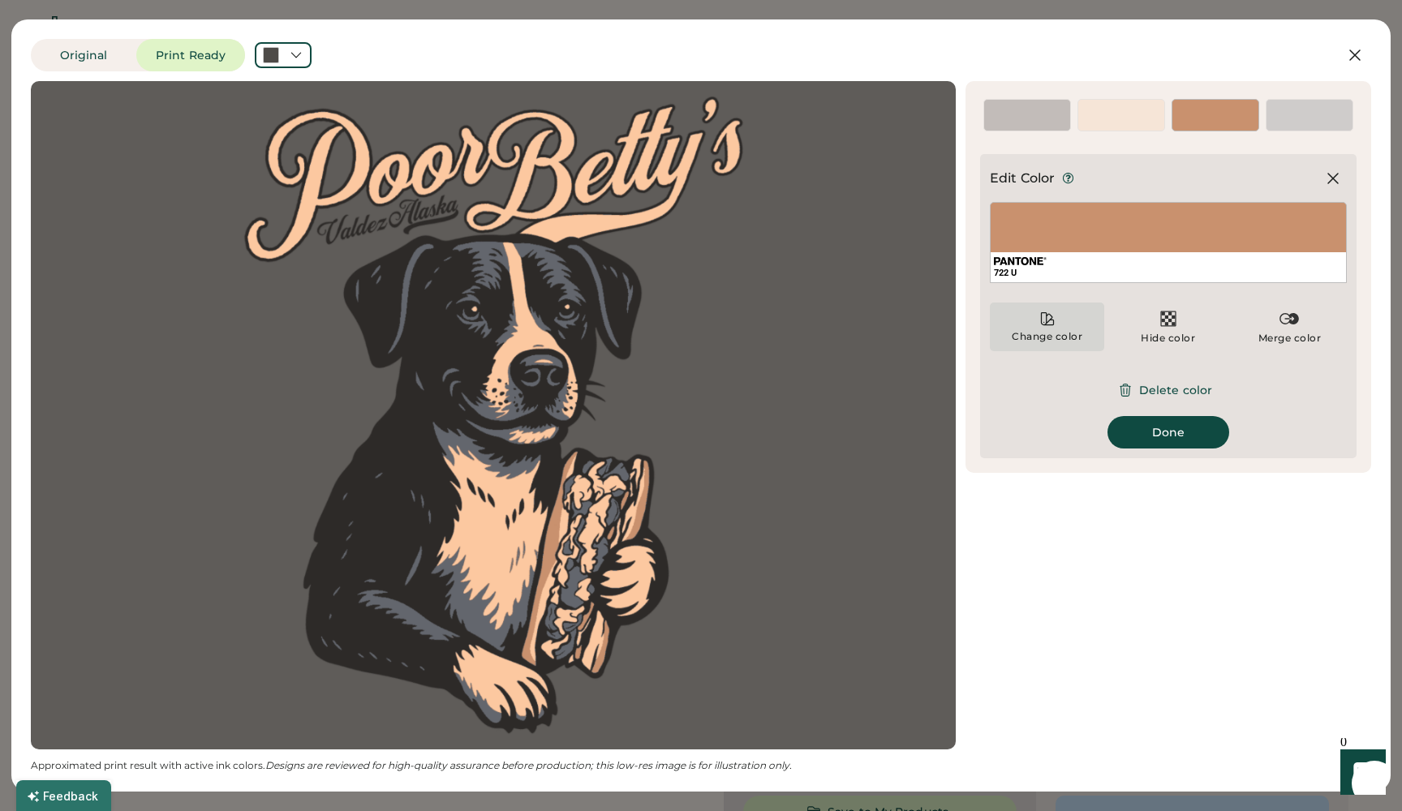
click at [1064, 326] on div "Change color" at bounding box center [1047, 327] width 114 height 49
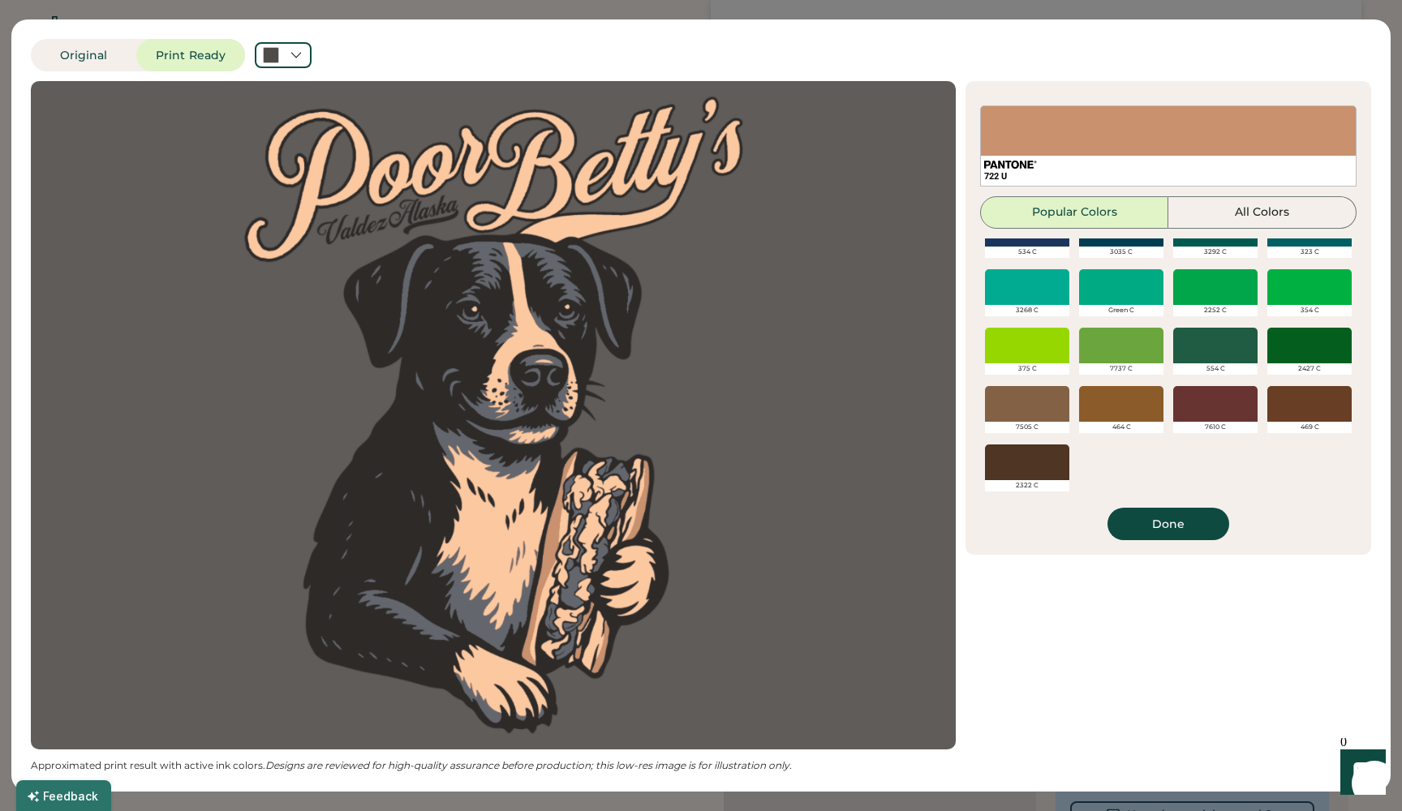
scroll to position [77, 0]
click at [1022, 412] on div at bounding box center [1027, 404] width 84 height 36
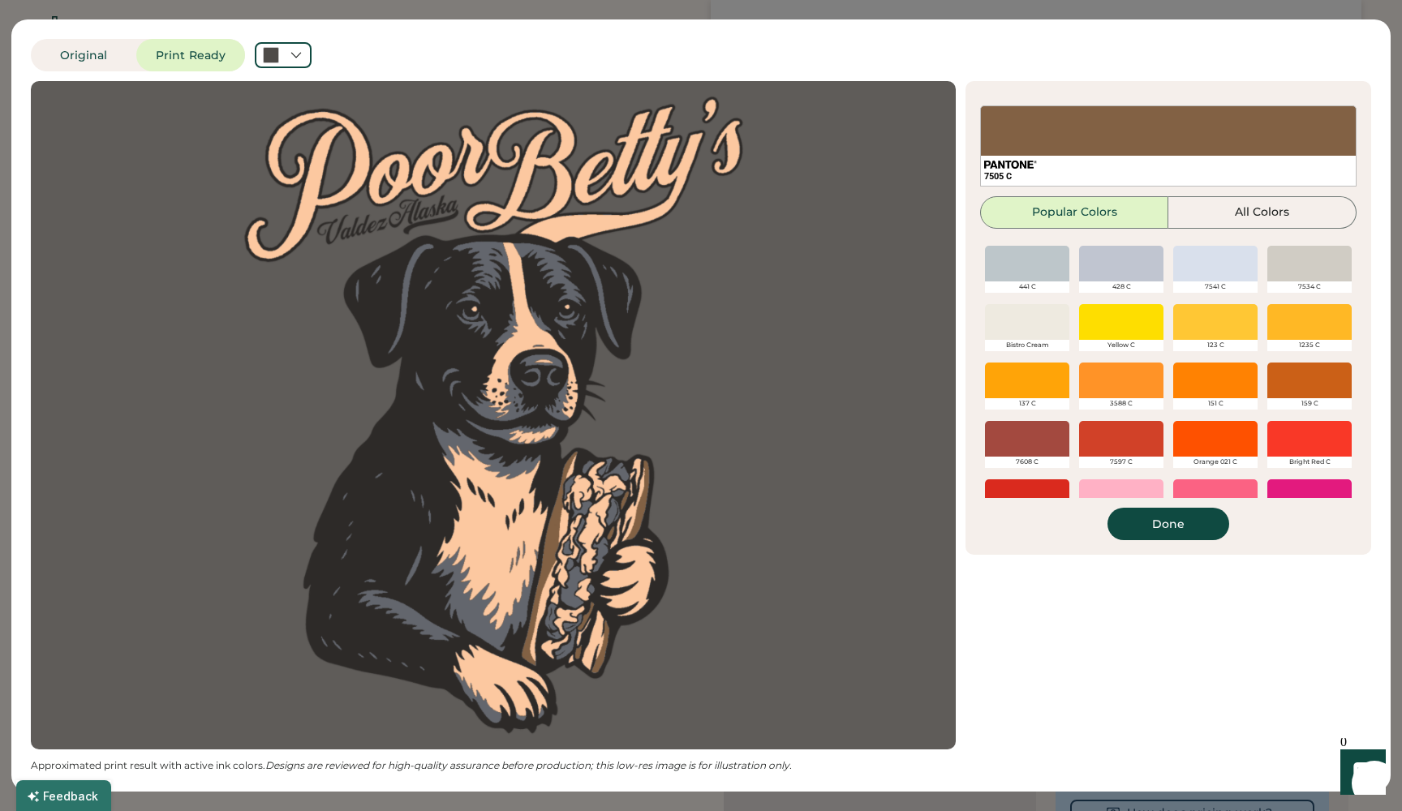
scroll to position [47, 0]
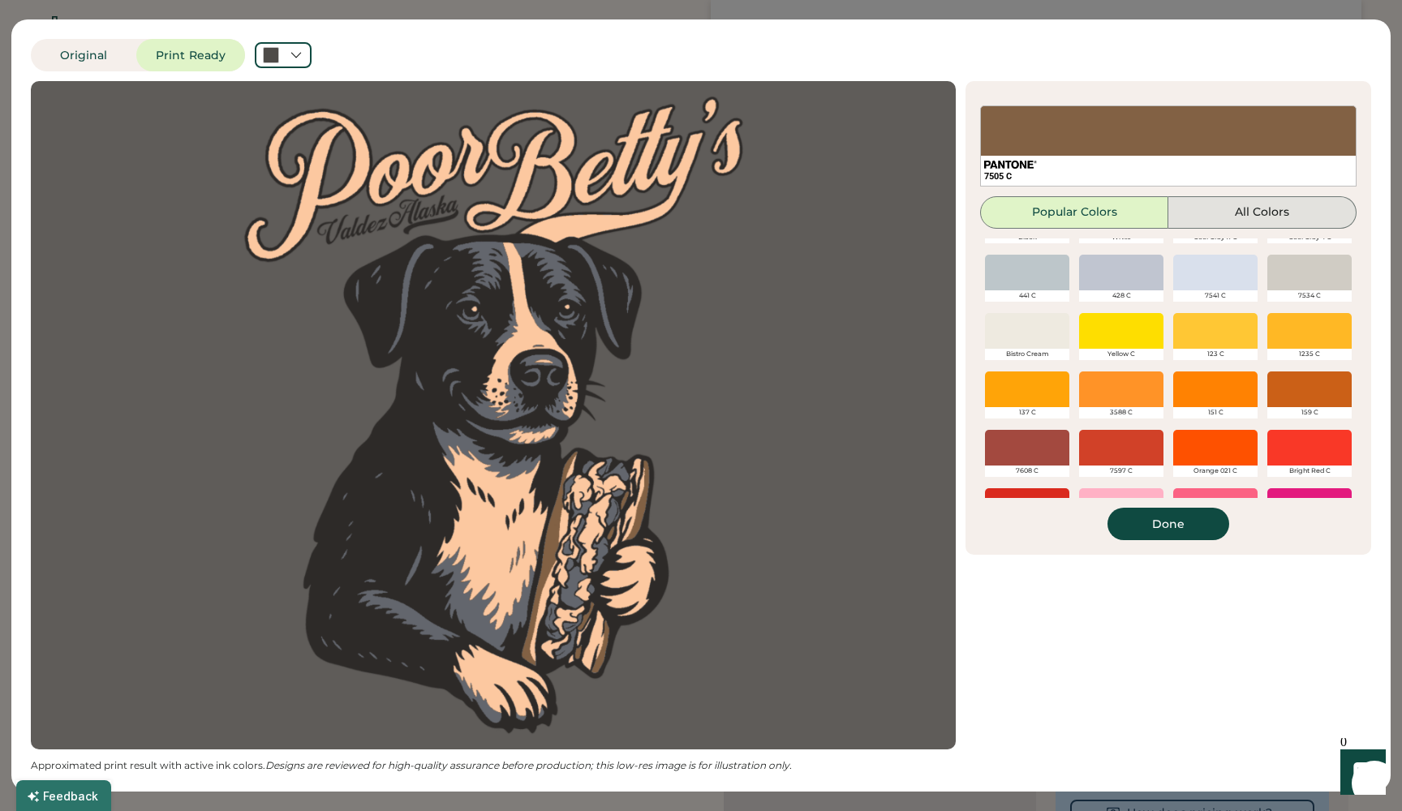
click at [1274, 208] on button "All Colors" at bounding box center [1262, 212] width 188 height 32
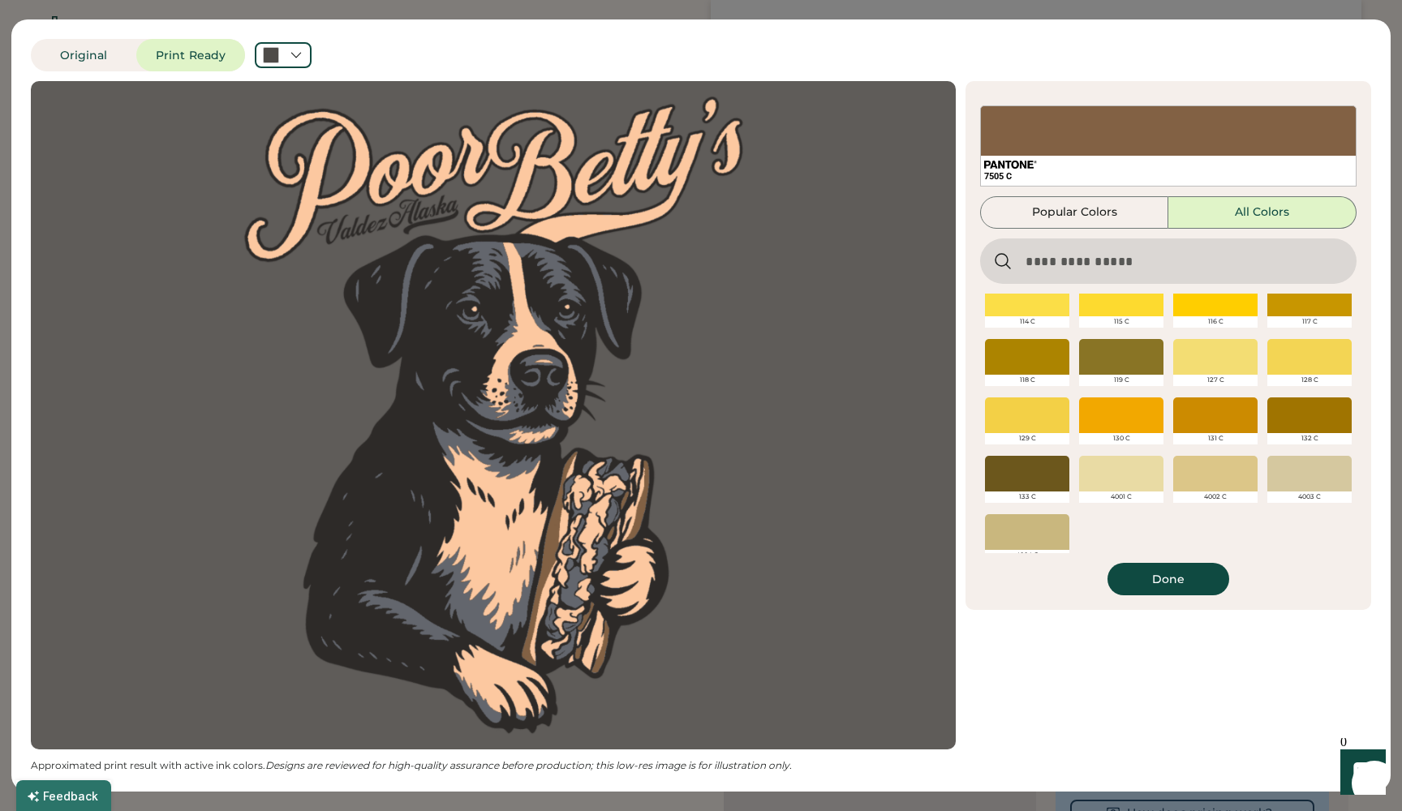
scroll to position [845, 0]
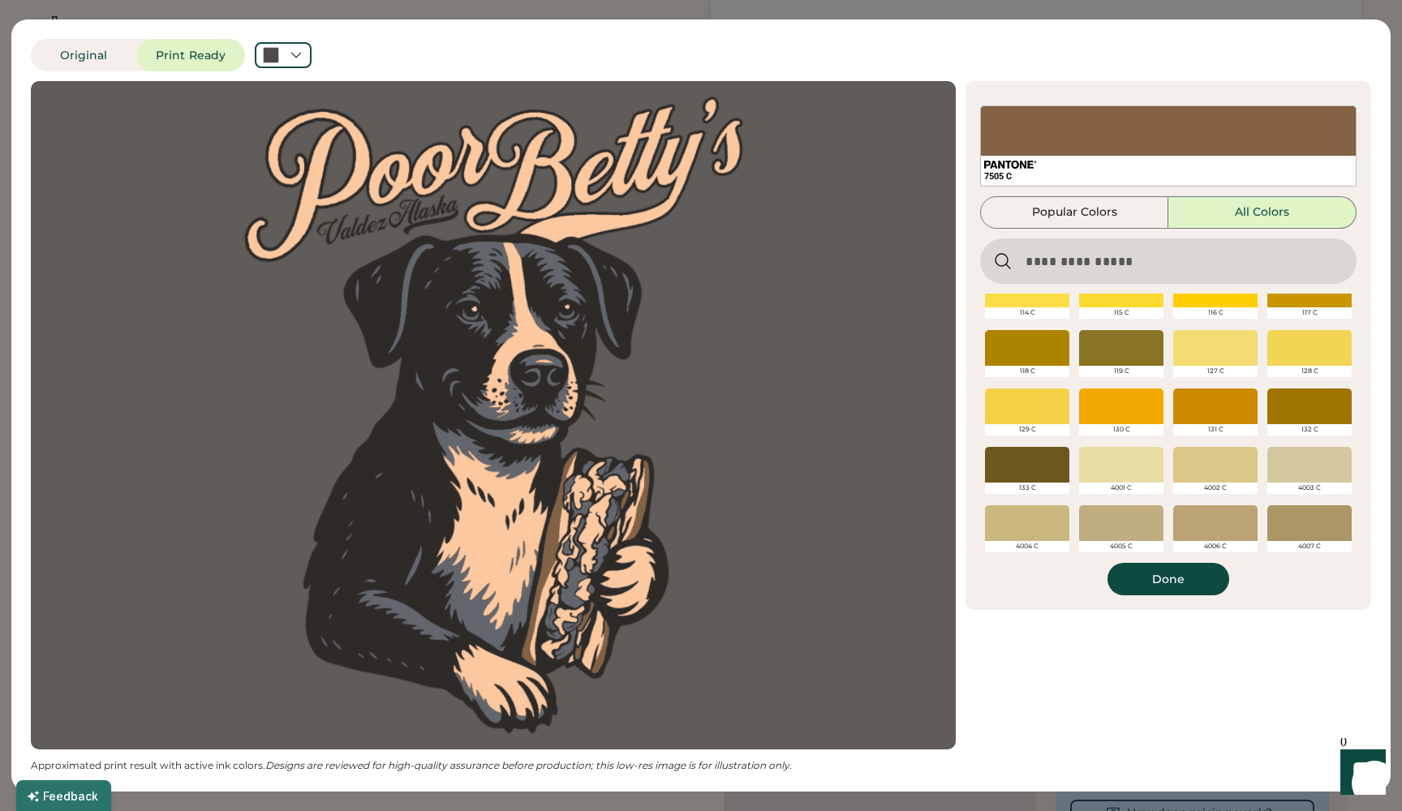
click at [1197, 407] on div at bounding box center [1215, 407] width 84 height 36
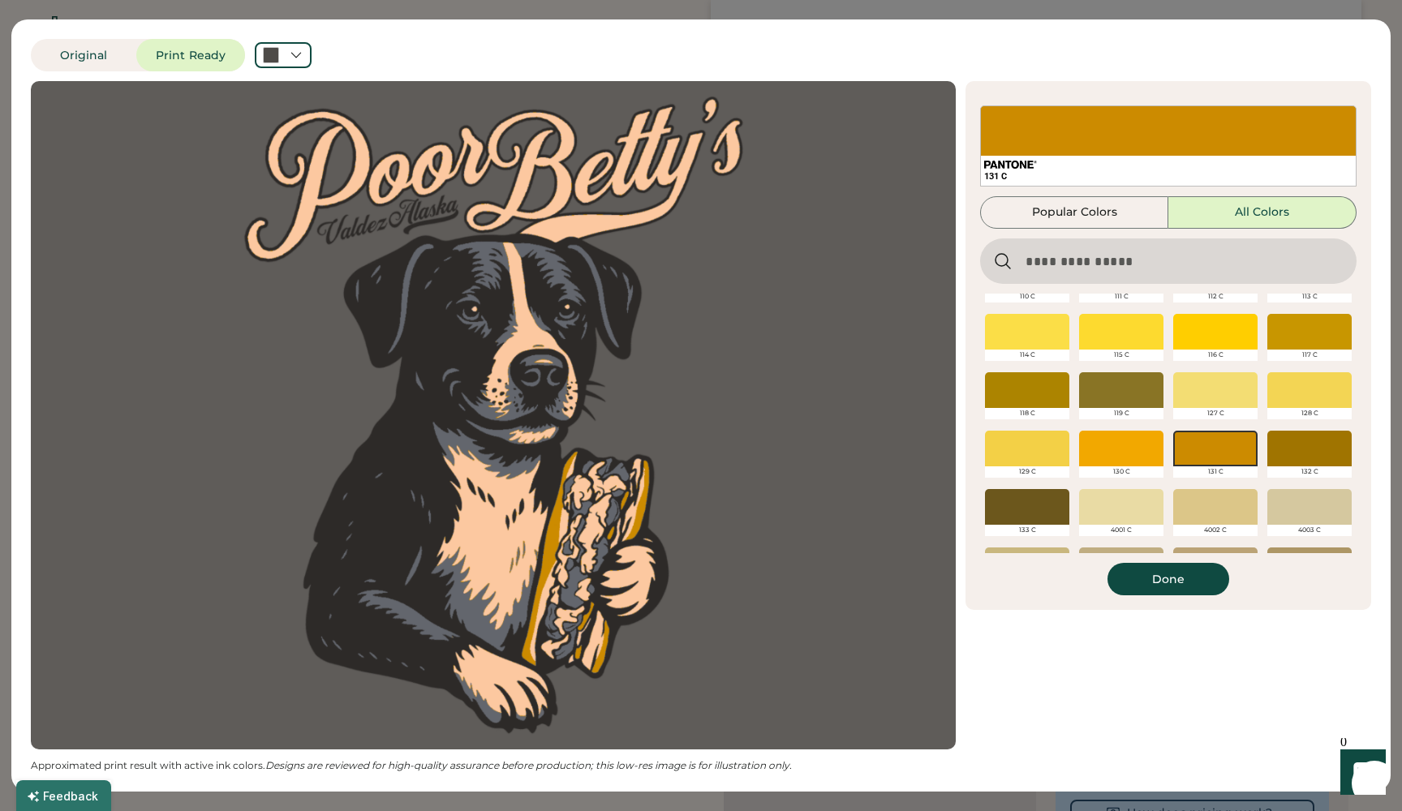
scroll to position [807, 0]
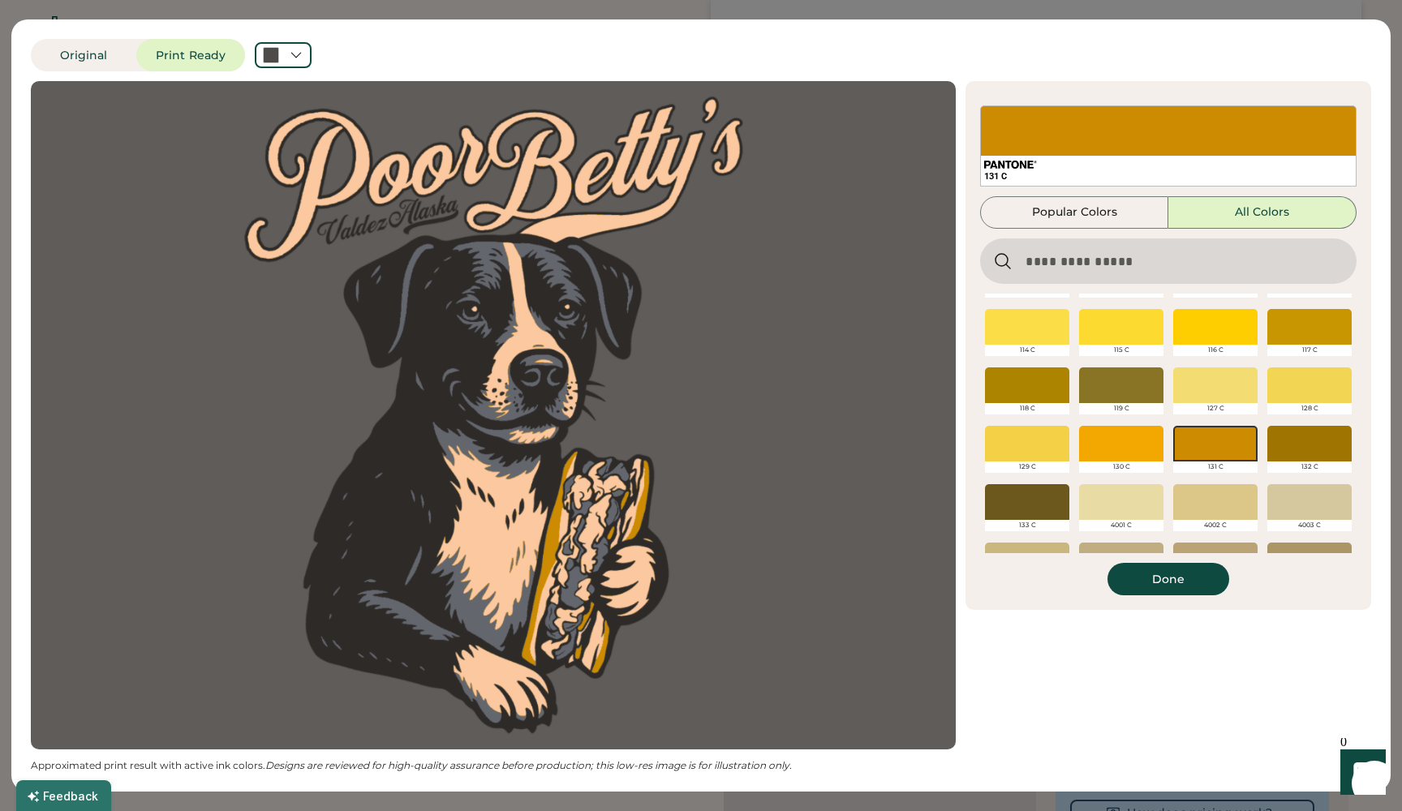
click at [1120, 502] on div at bounding box center [1121, 502] width 84 height 36
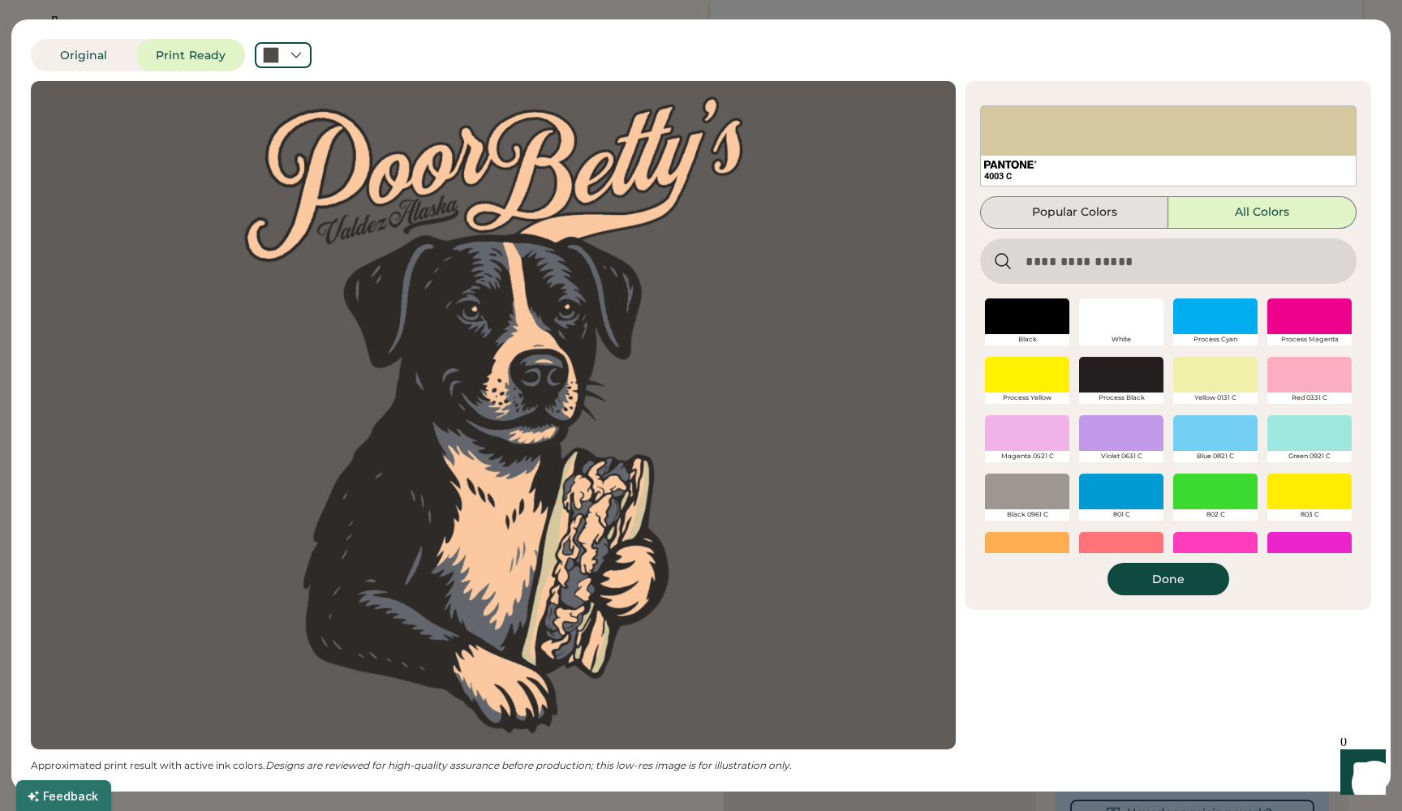
scroll to position [860, 0]
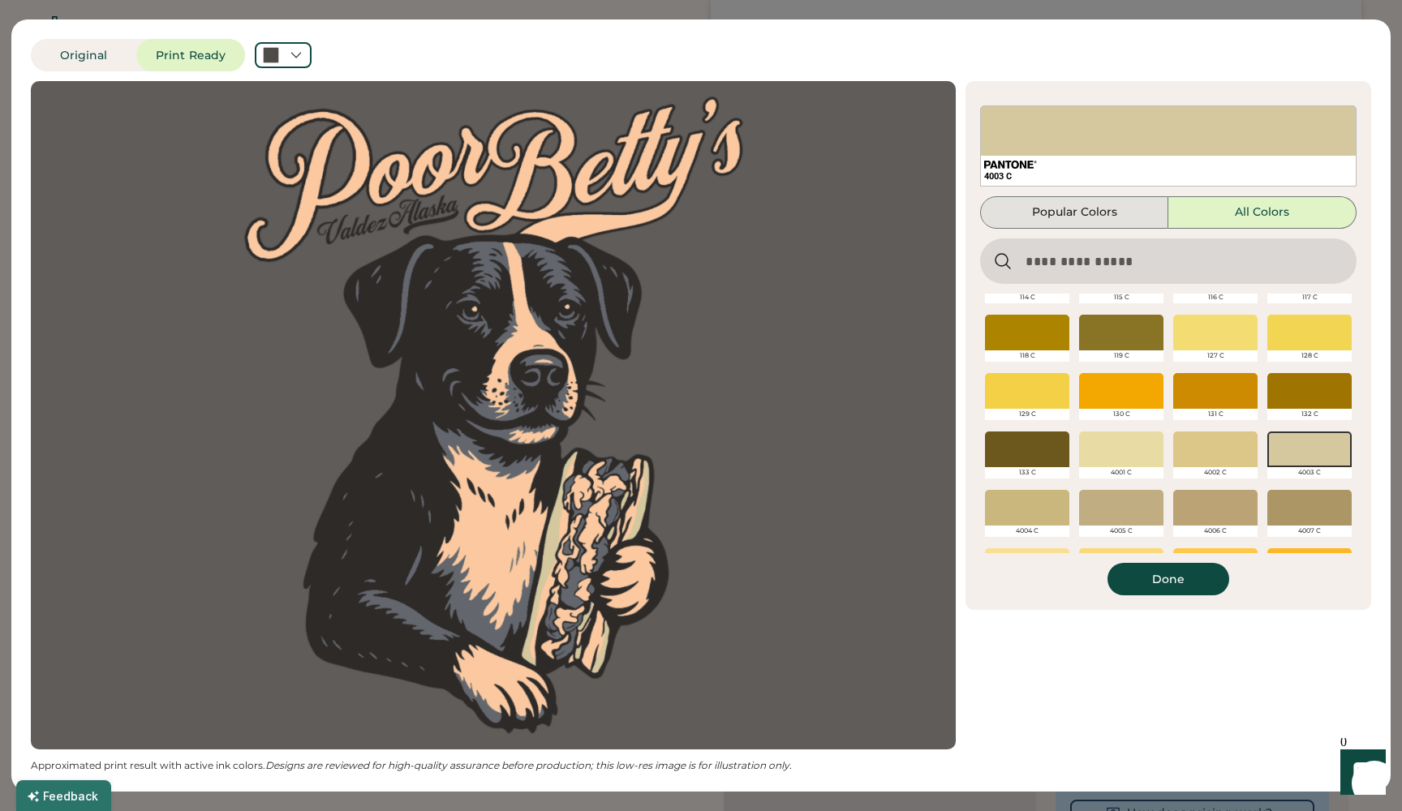
click at [1103, 225] on button "Popular Colors" at bounding box center [1074, 212] width 188 height 32
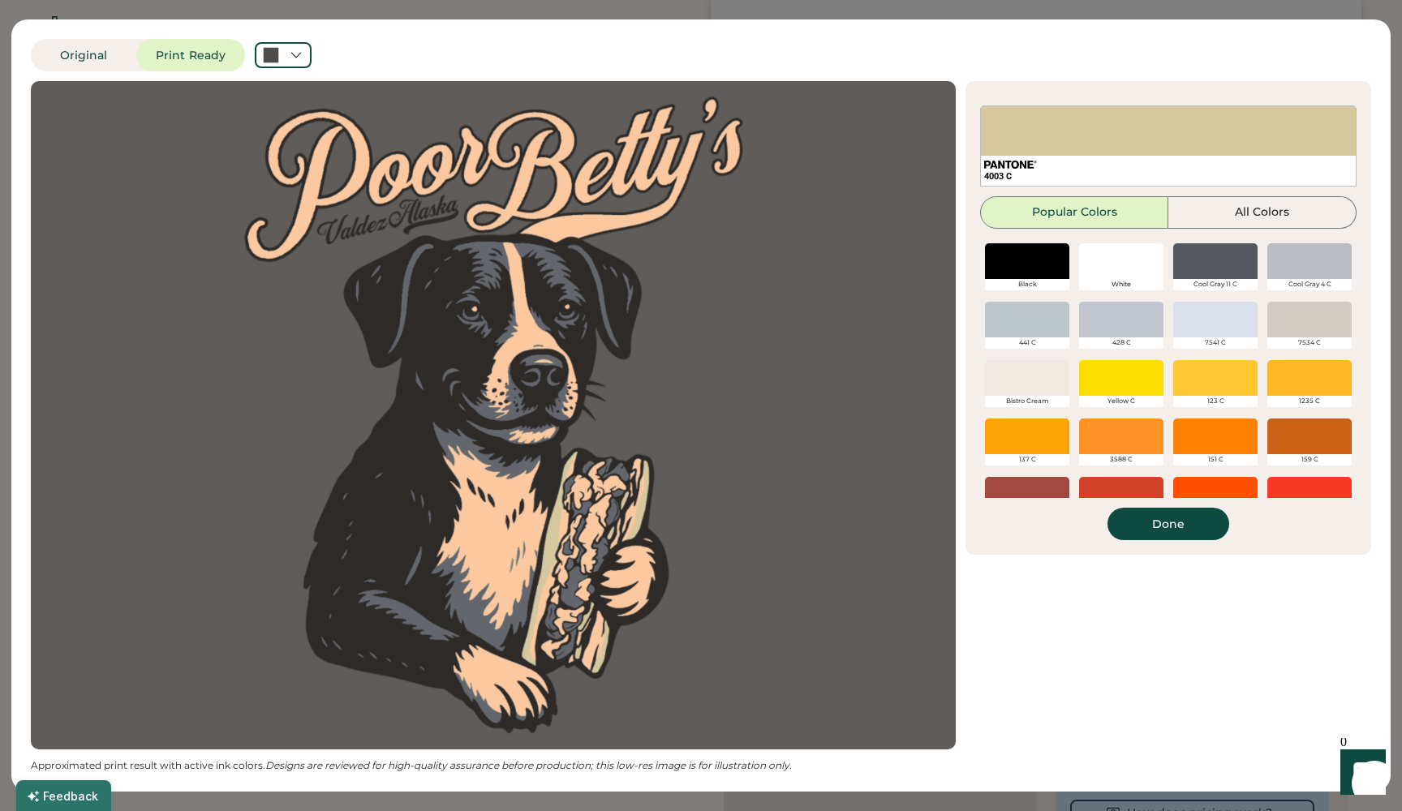
click at [1165, 528] on button "Done" at bounding box center [1168, 524] width 122 height 32
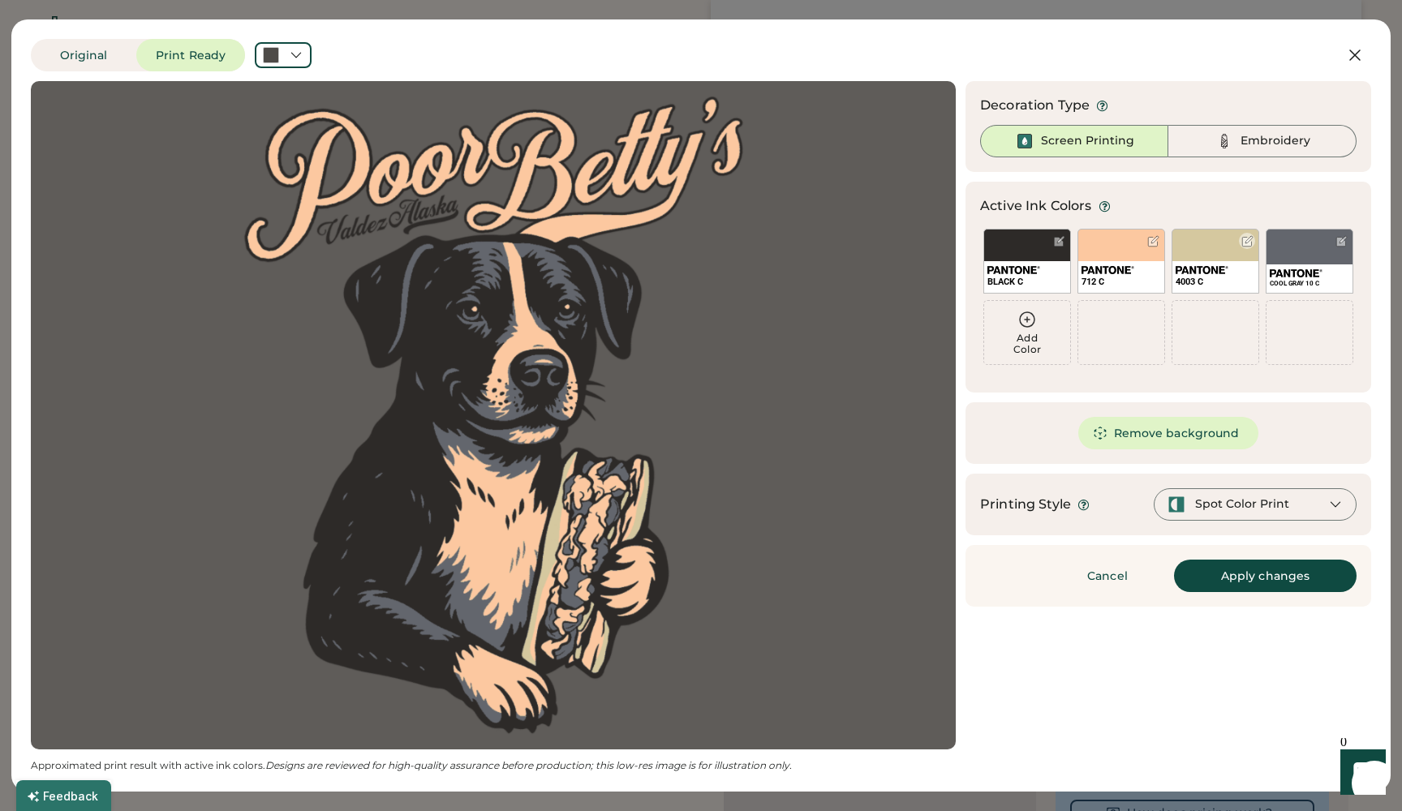
click at [1202, 284] on div "4003 C" at bounding box center [1216, 282] width 80 height 12
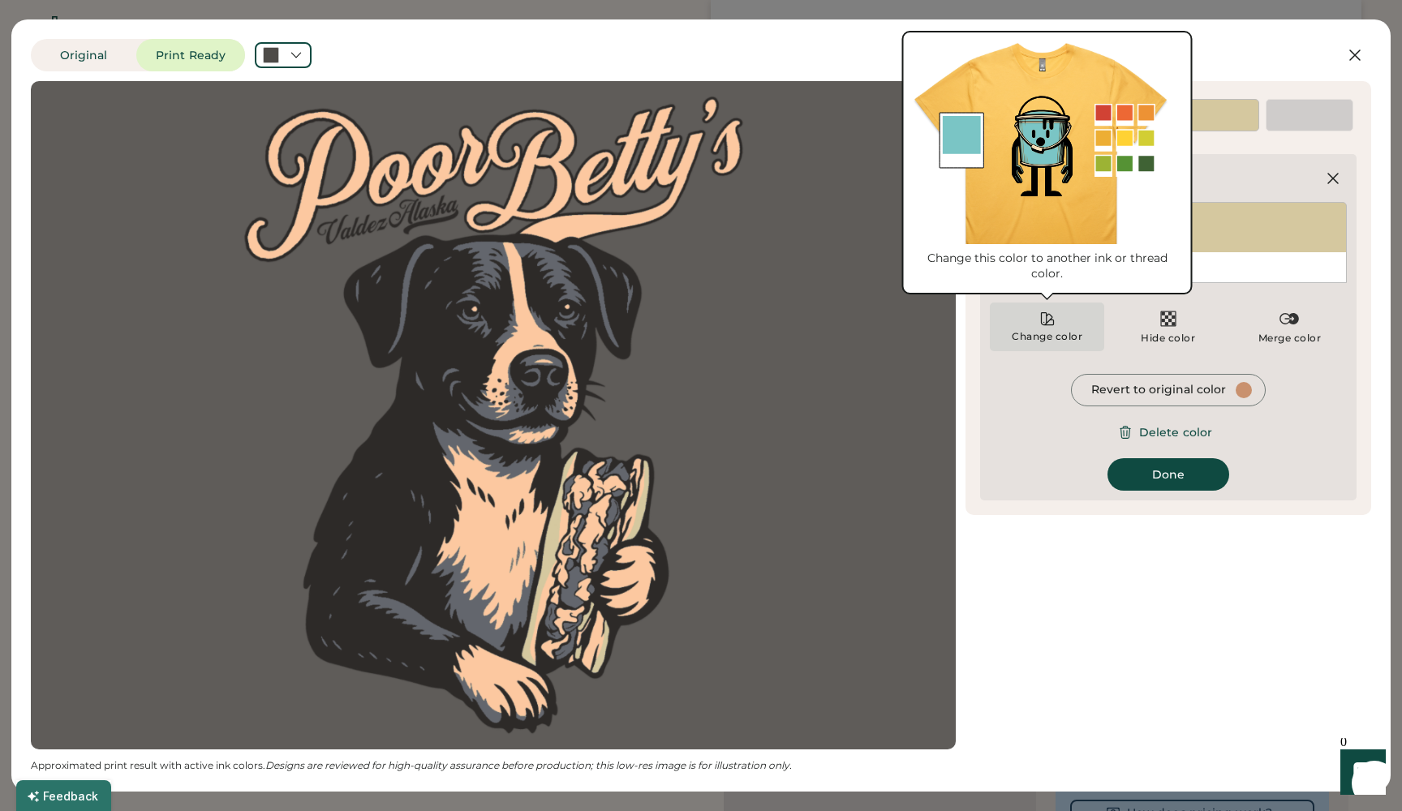
click at [1048, 337] on div "Change color" at bounding box center [1047, 336] width 72 height 13
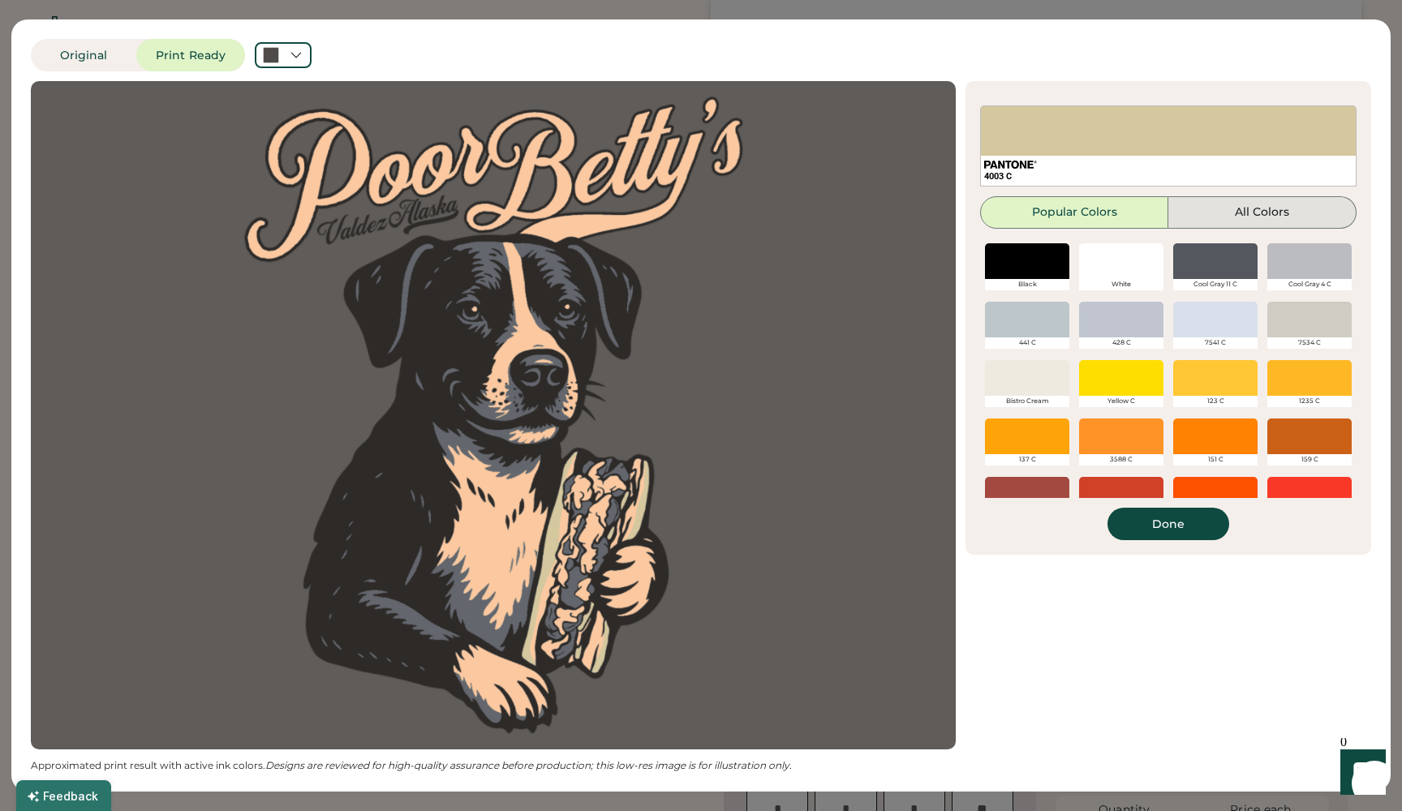
click at [1216, 205] on button "All Colors" at bounding box center [1262, 212] width 188 height 32
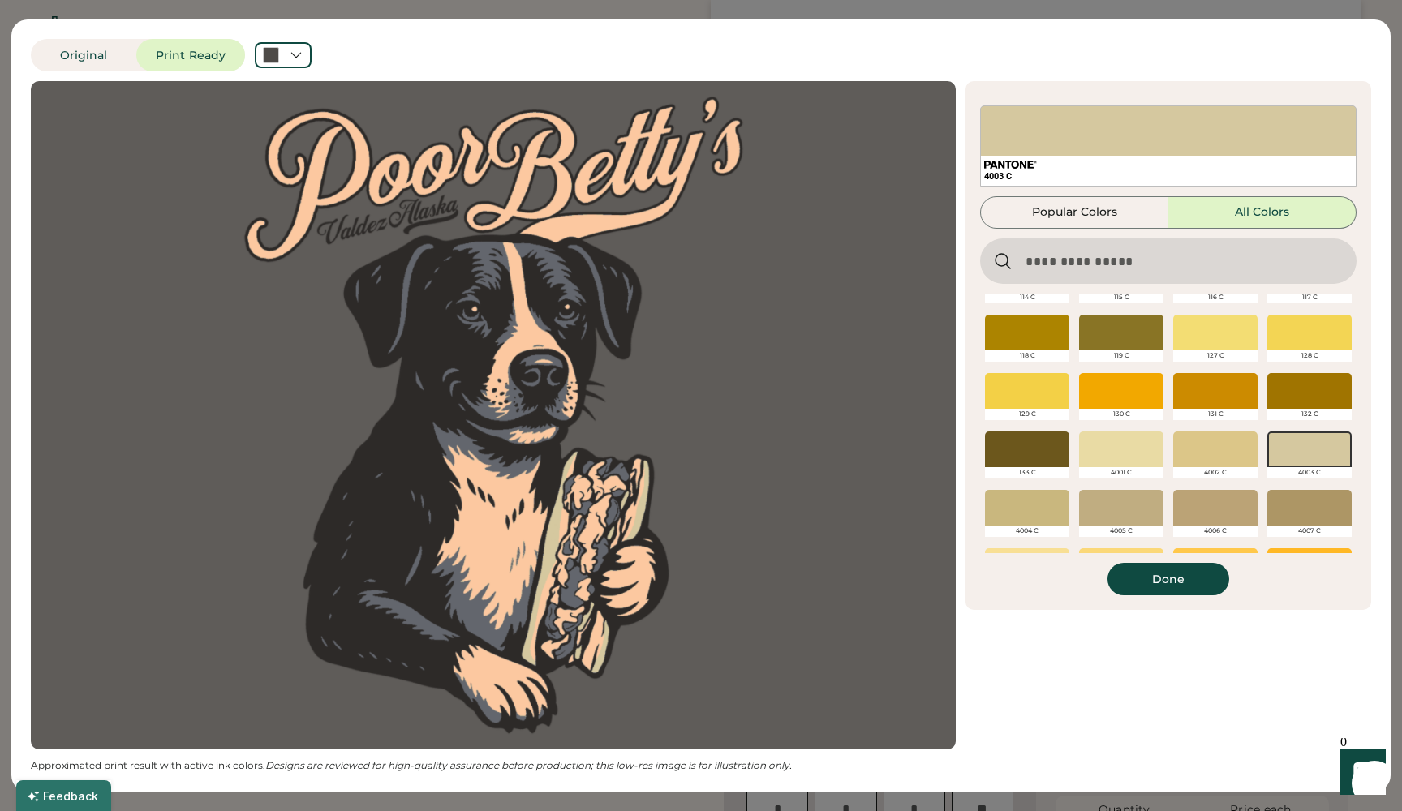
click at [1110, 256] on input "input" at bounding box center [1168, 261] width 376 height 45
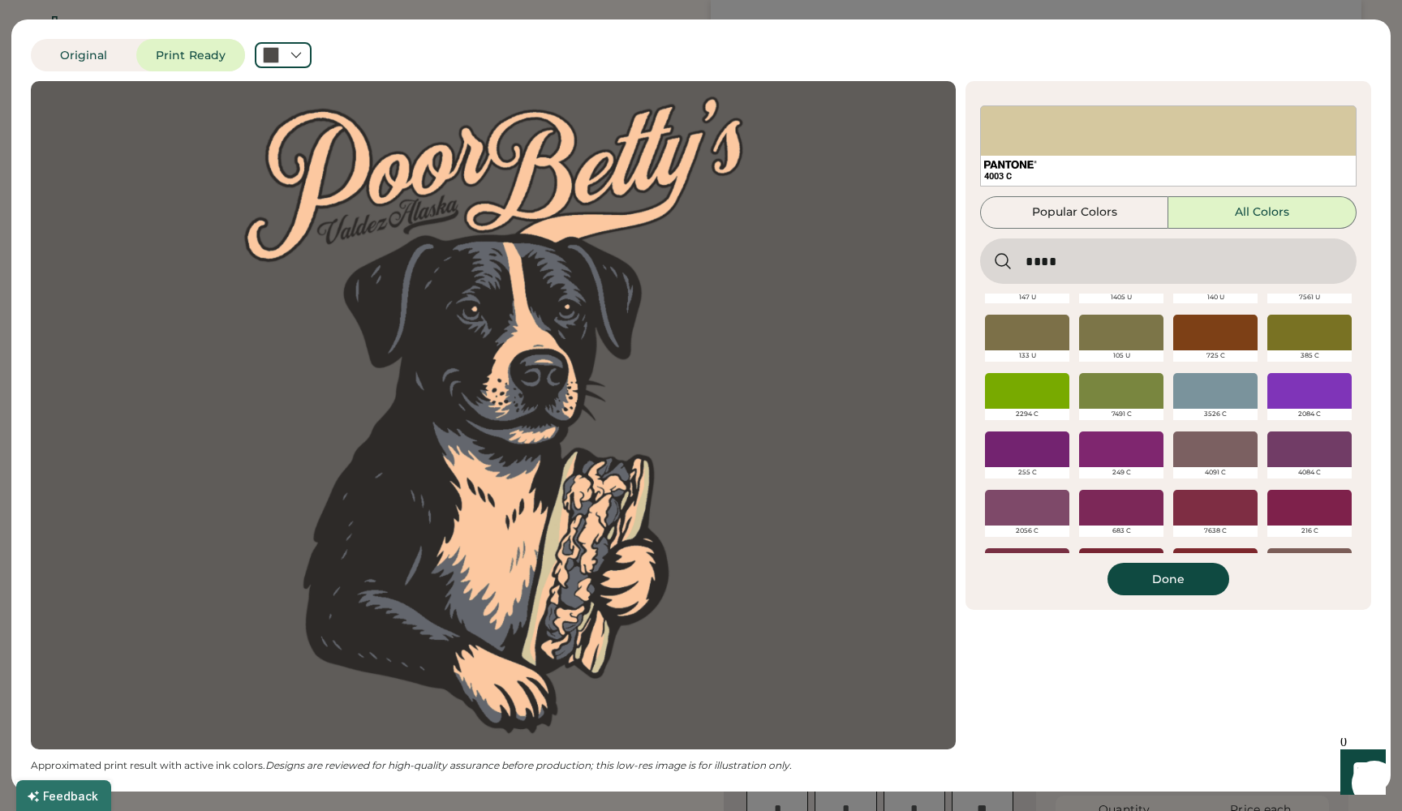
type input "****"
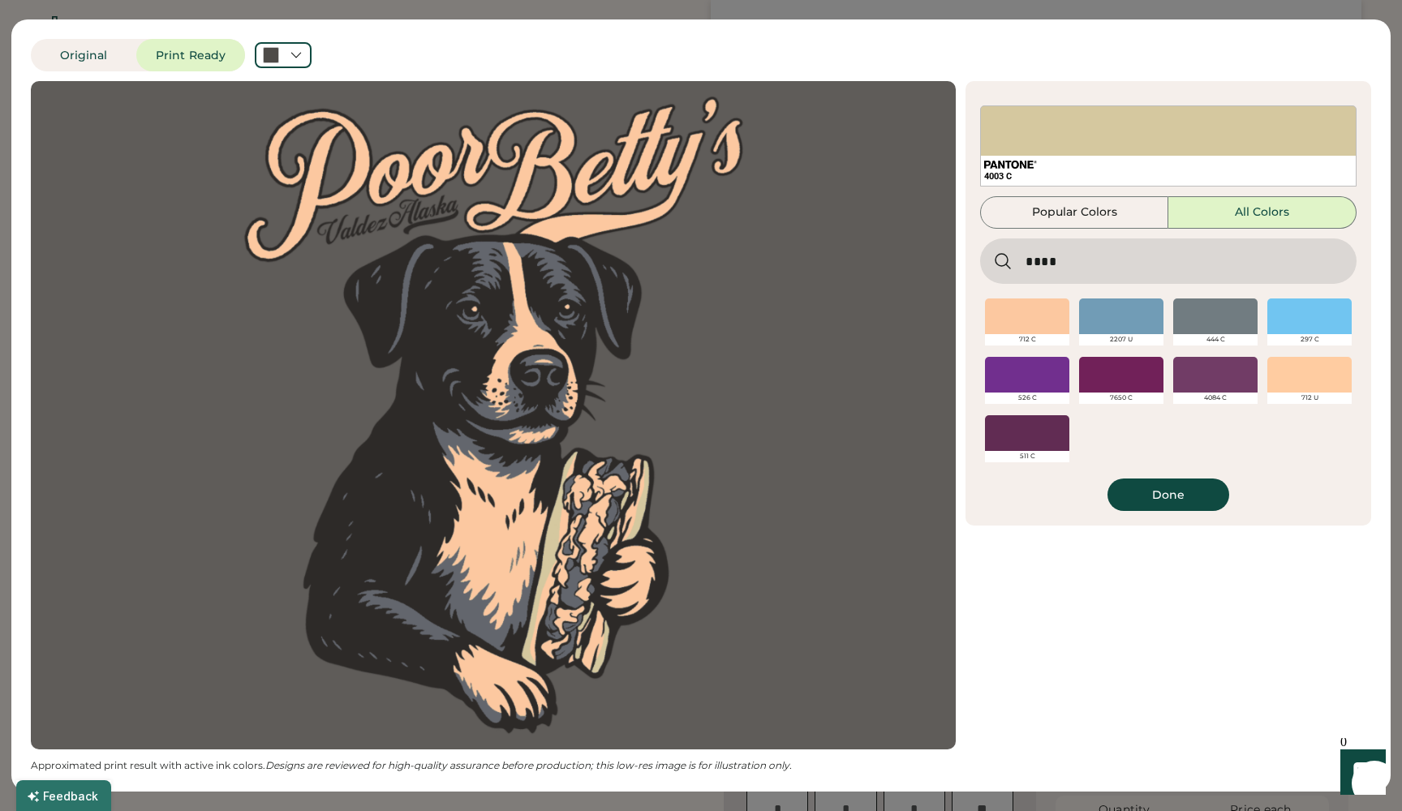
click at [1314, 386] on div at bounding box center [1309, 375] width 84 height 36
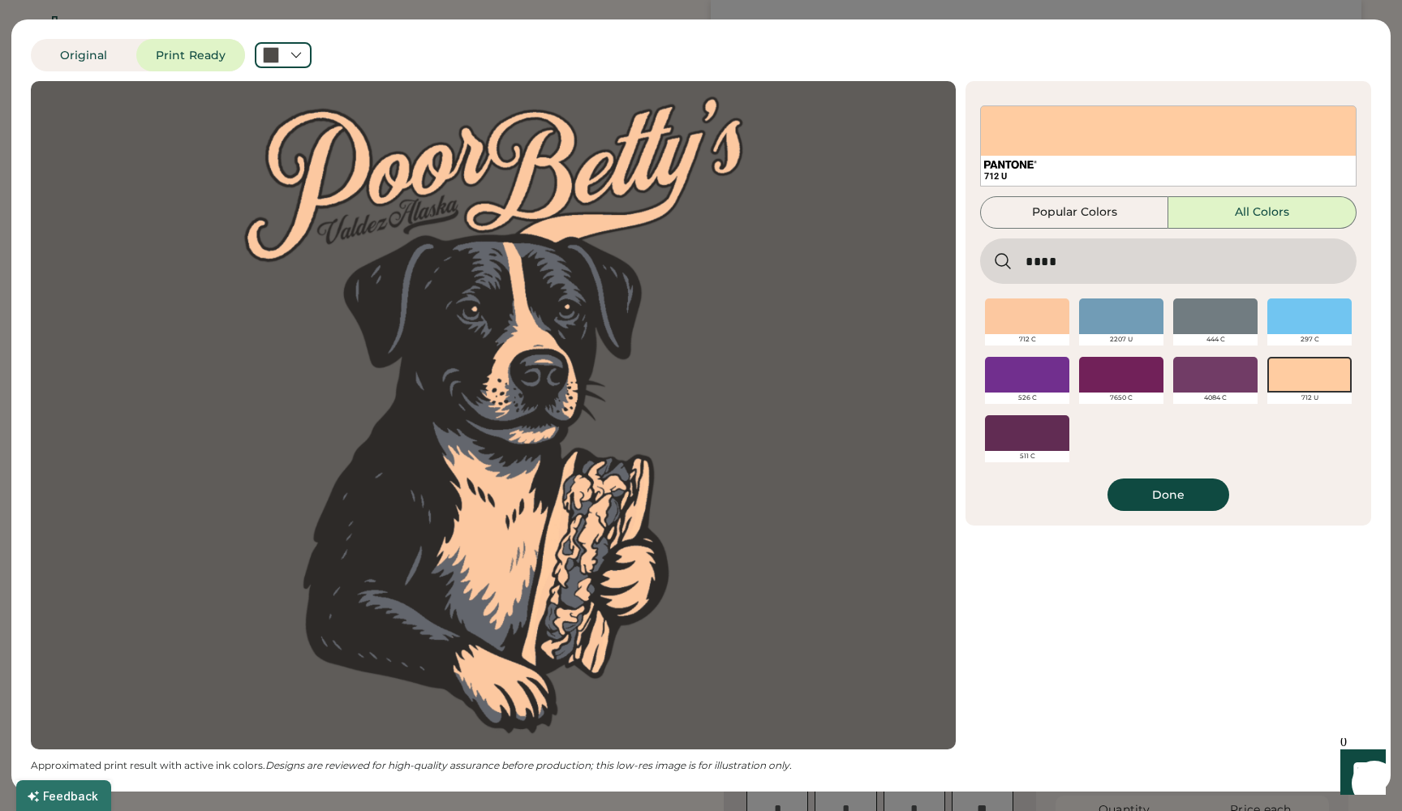
click at [1183, 495] on button "Done" at bounding box center [1168, 495] width 122 height 32
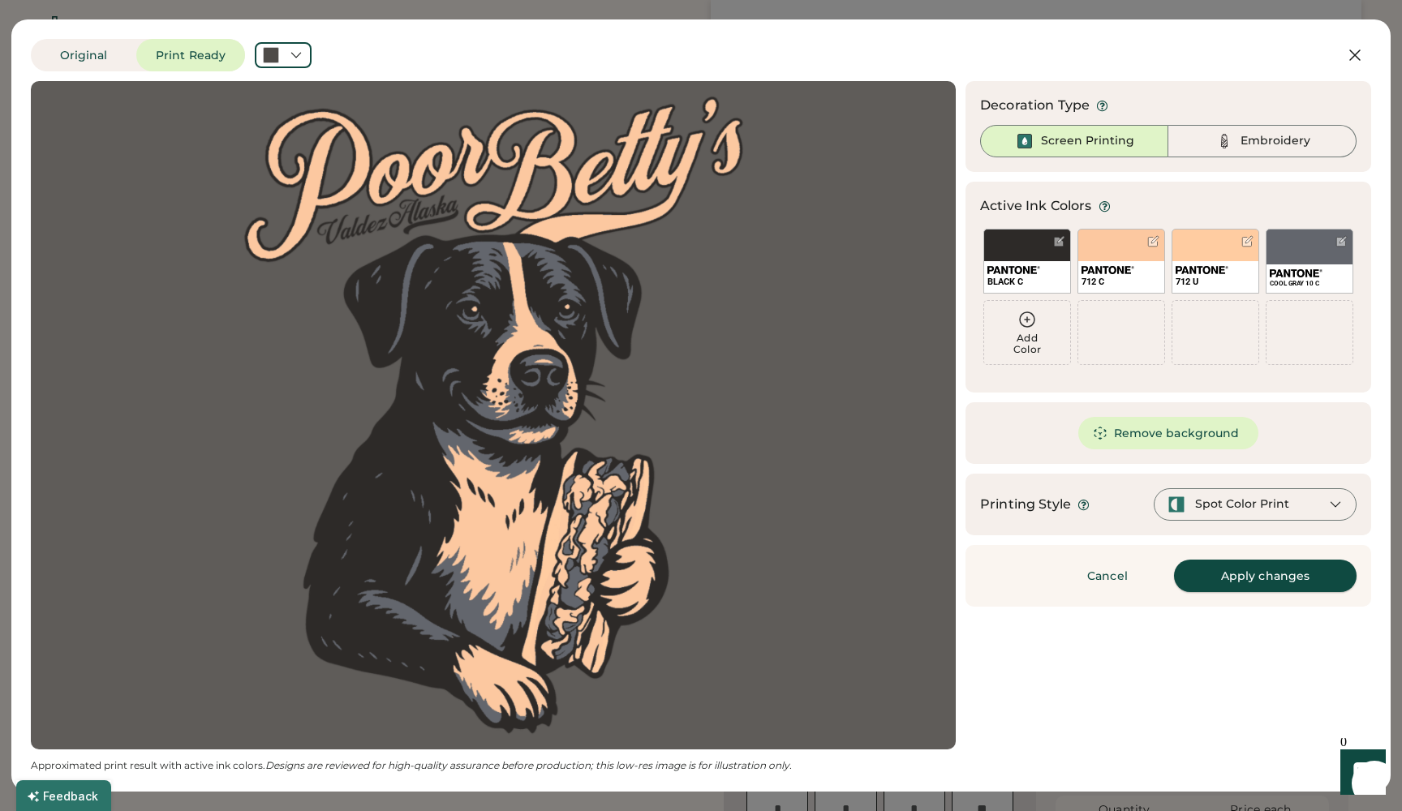
click at [1269, 577] on button "Apply changes" at bounding box center [1265, 576] width 183 height 32
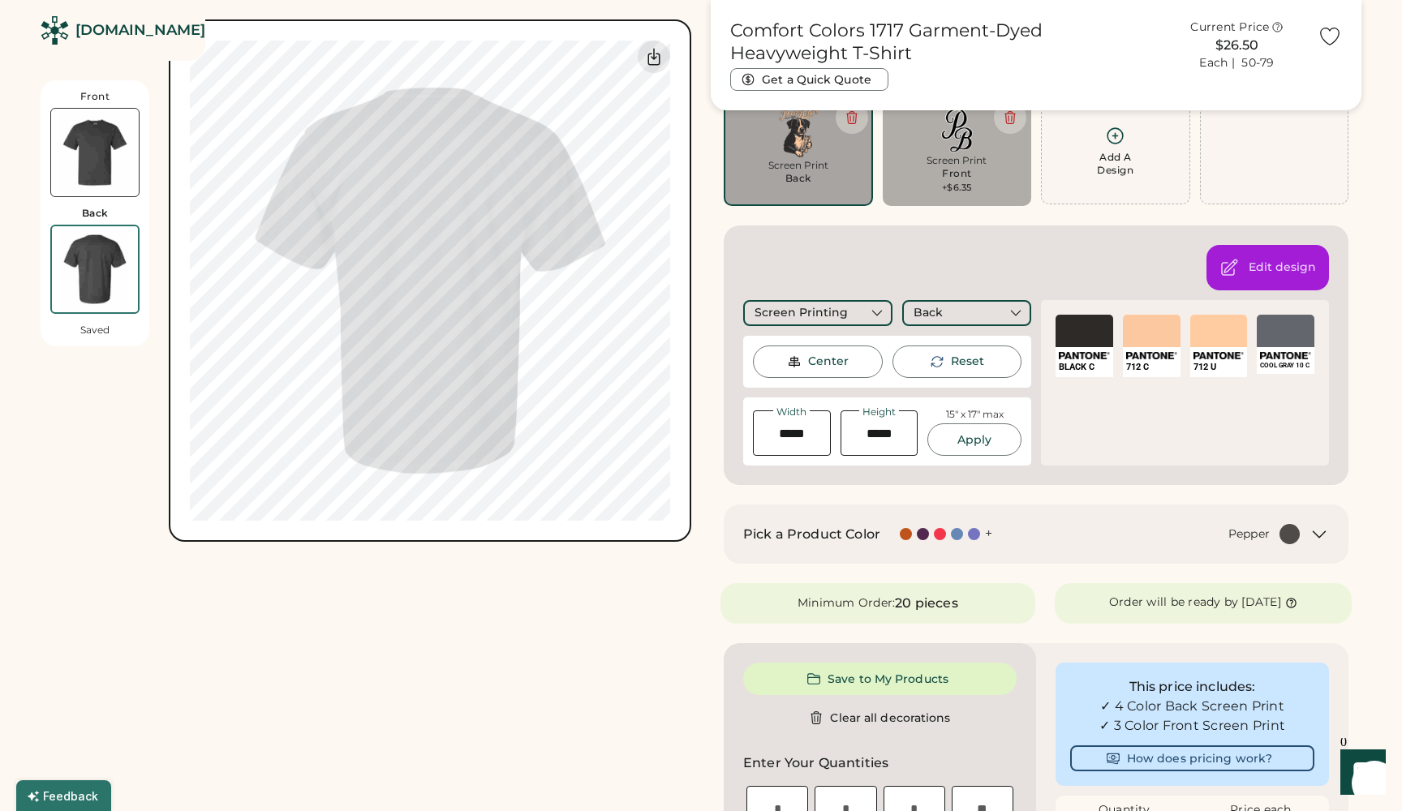
click at [335, 652] on div "Front Back Saved Switch to back My uploaded designs Upload new design SVG, Ai, …" at bounding box center [366, 727] width 651 height 1596
click at [393, 601] on div "Front Back Saved Switch to back My uploaded designs Upload new design SVG, Ai, …" at bounding box center [366, 727] width 651 height 1596
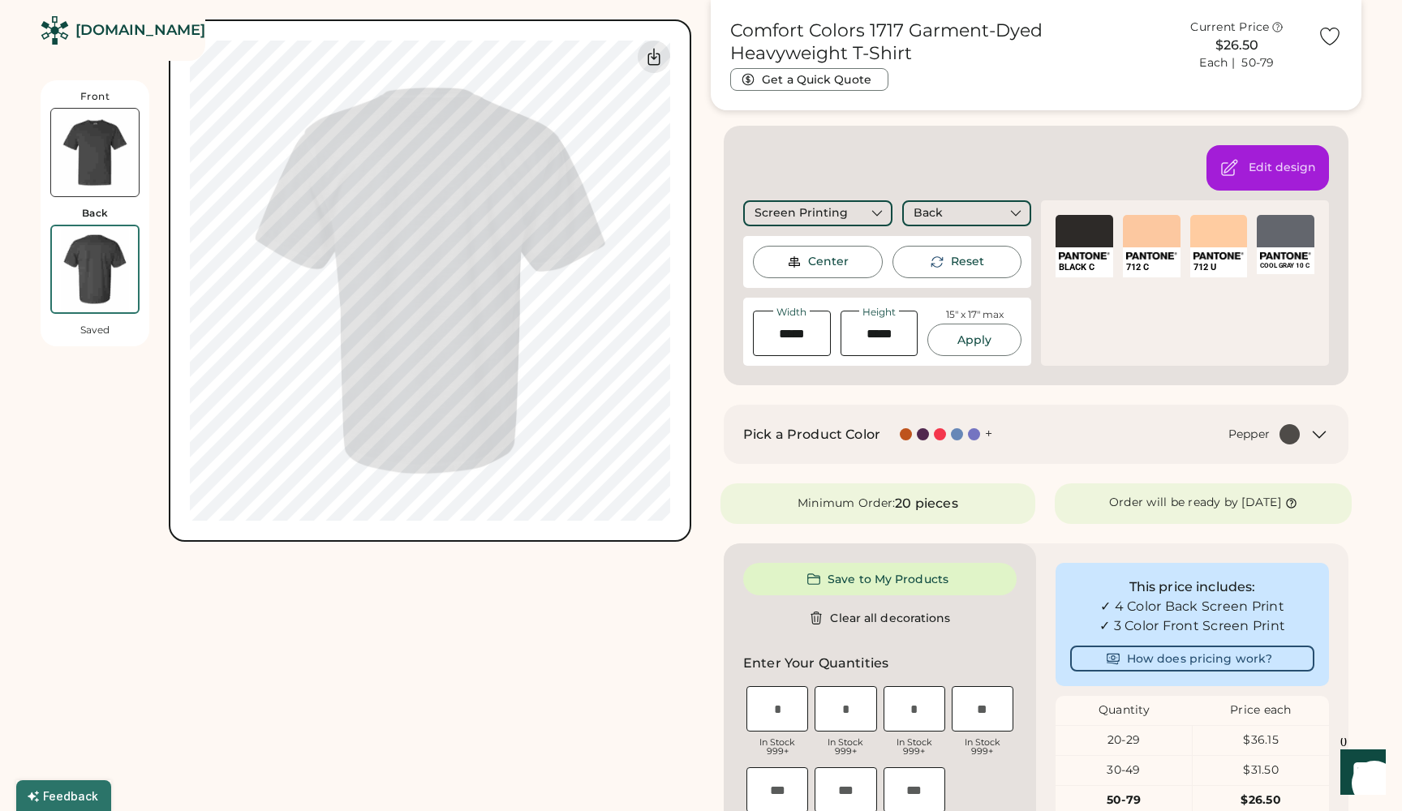
scroll to position [246, 0]
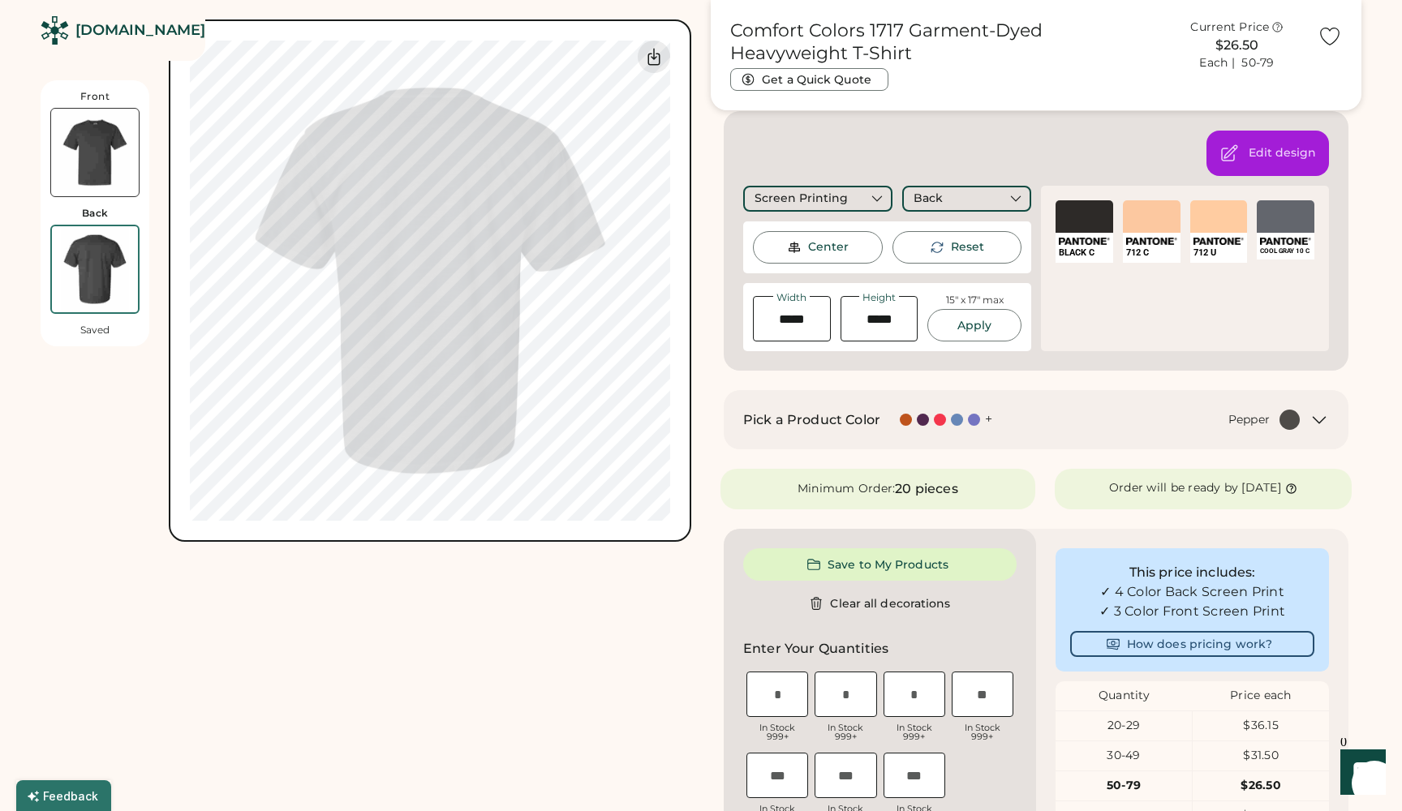
click at [1293, 418] on div at bounding box center [1289, 420] width 20 height 20
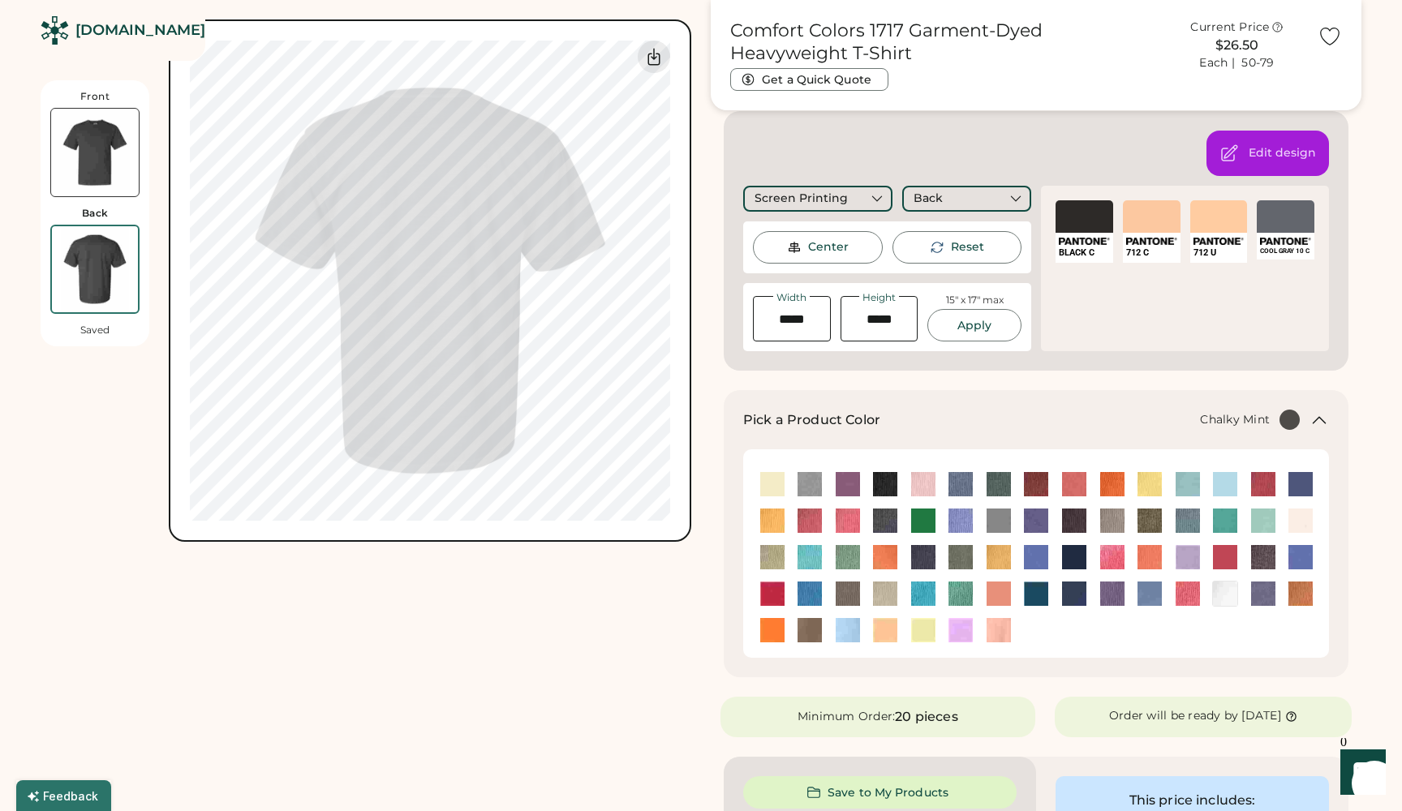
click at [1180, 487] on img at bounding box center [1188, 484] width 24 height 24
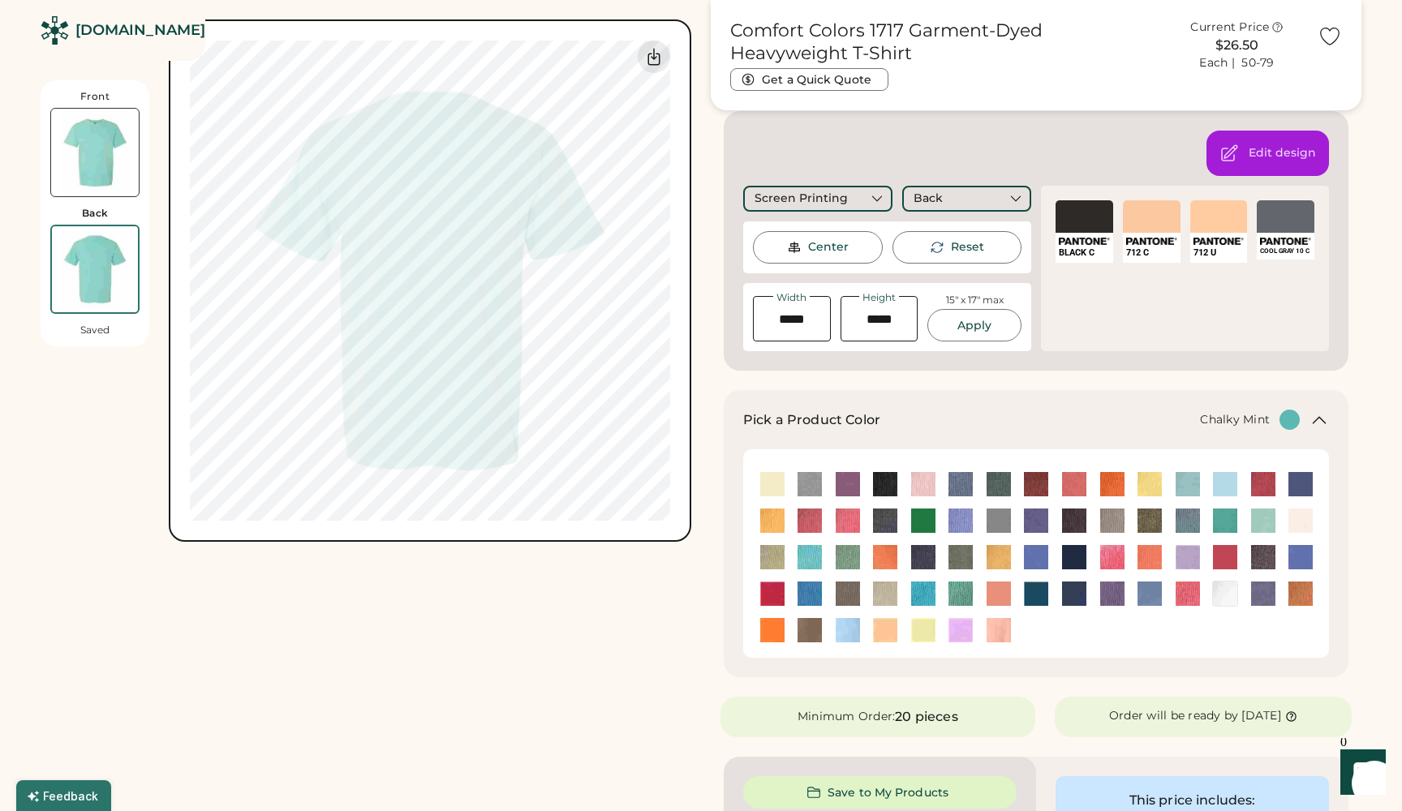
click at [101, 136] on img at bounding box center [95, 153] width 88 height 88
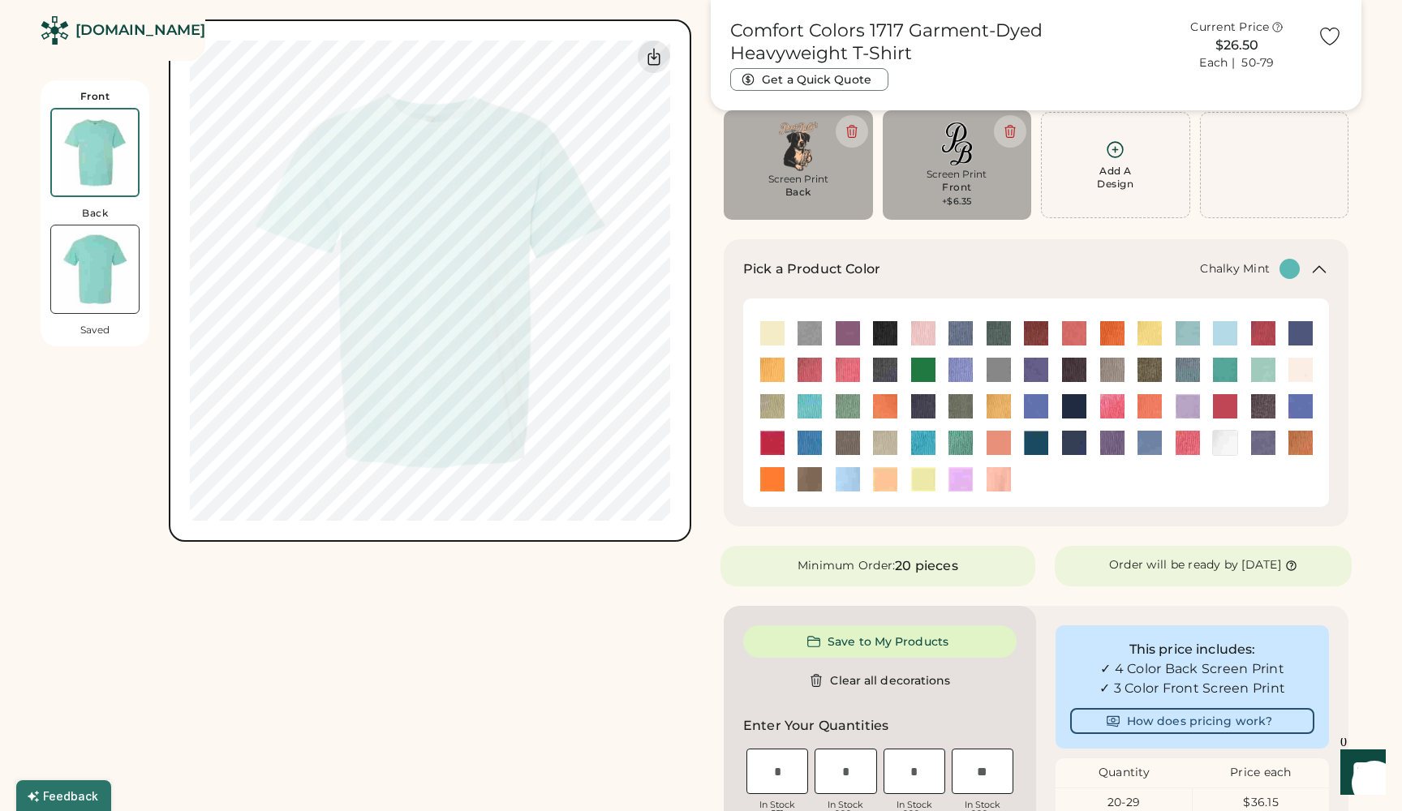
scroll to position [0, 0]
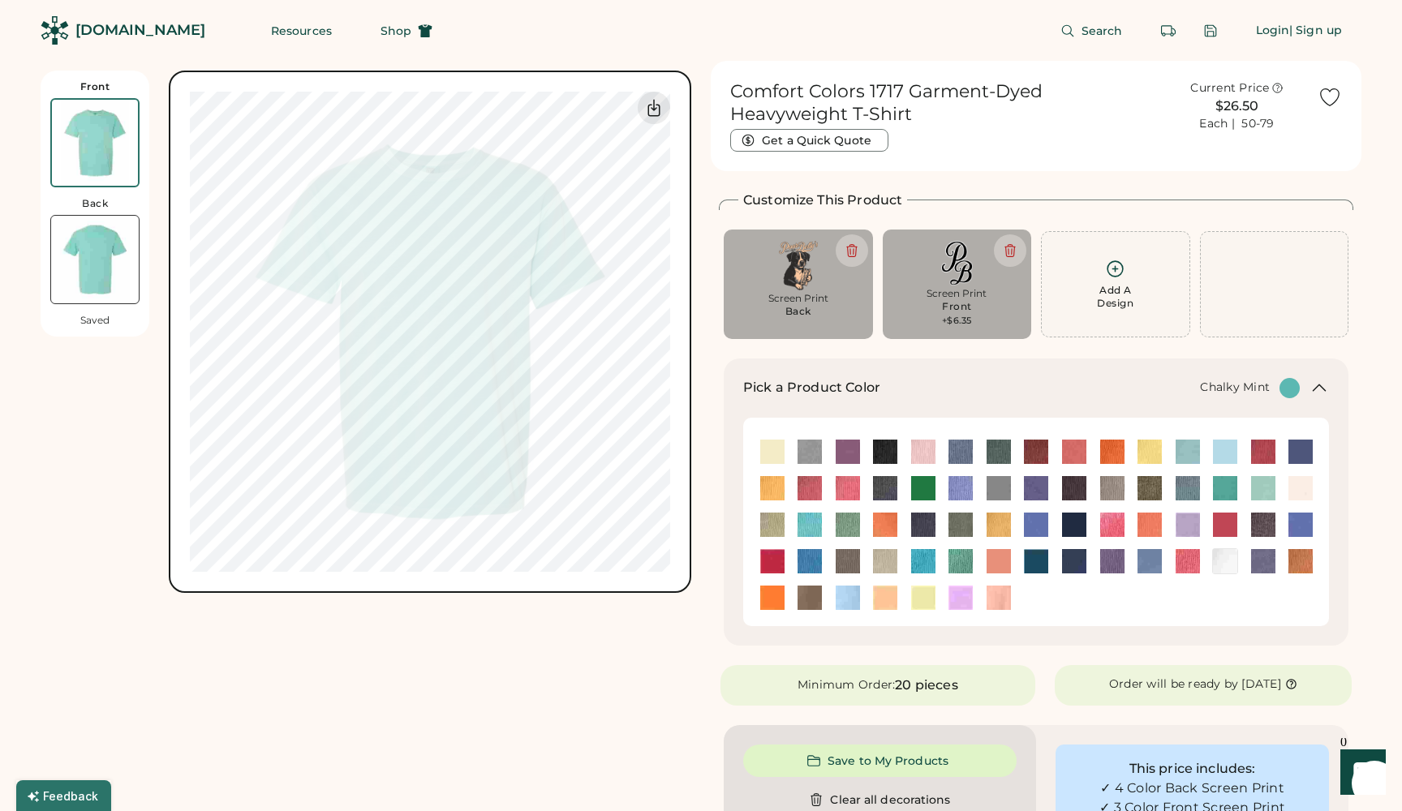
click at [99, 261] on img at bounding box center [95, 260] width 88 height 88
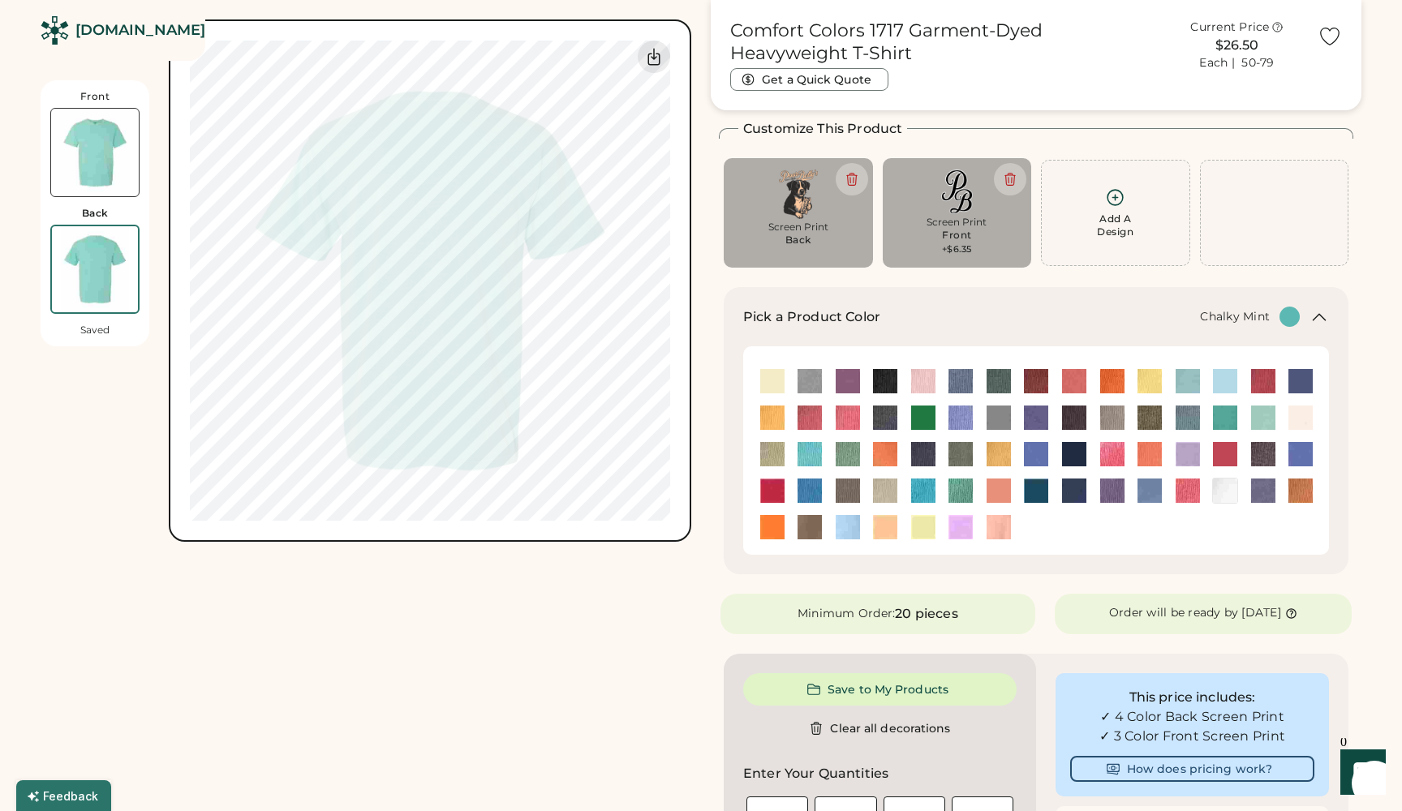
scroll to position [71, 0]
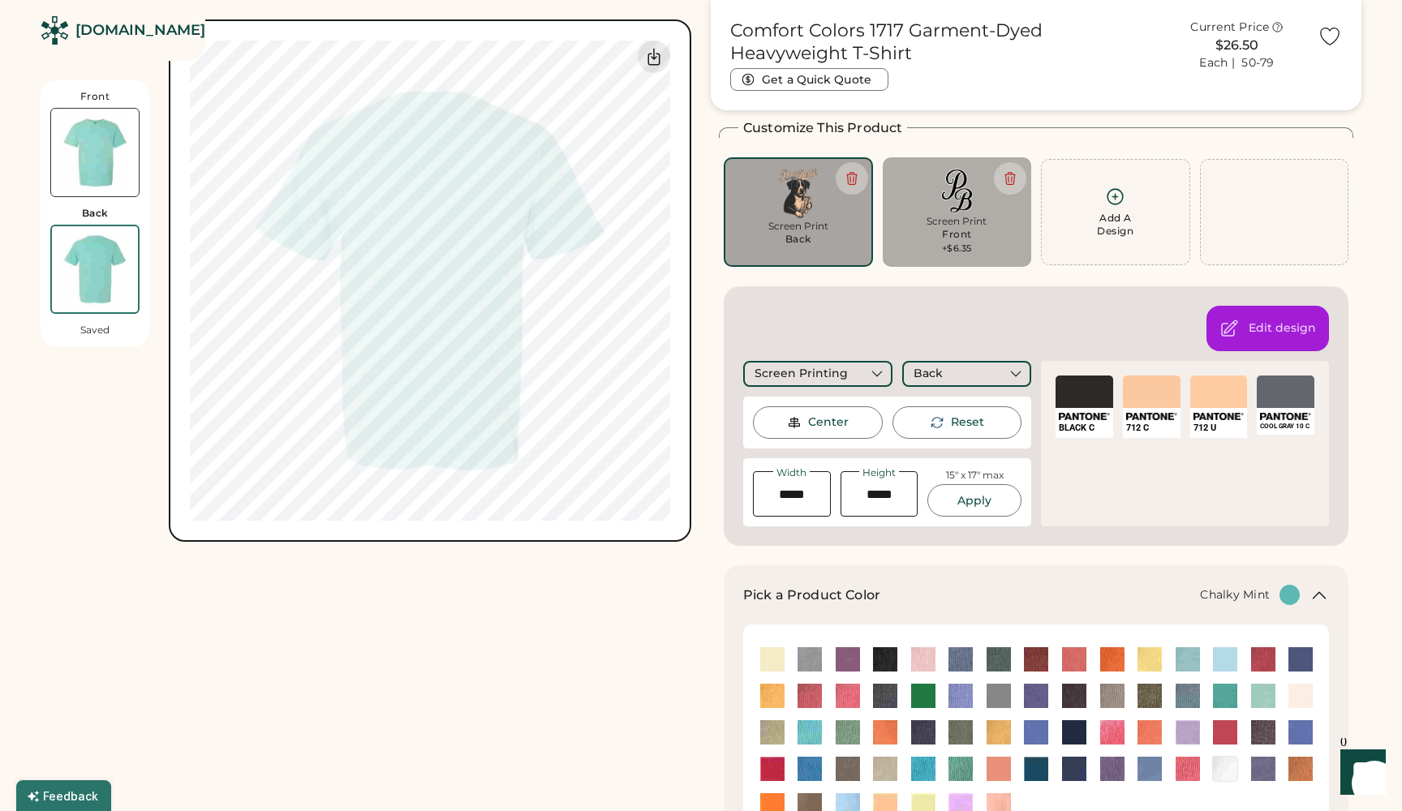
click at [1139, 401] on div "SELECT A COLOR" at bounding box center [1152, 392] width 58 height 32
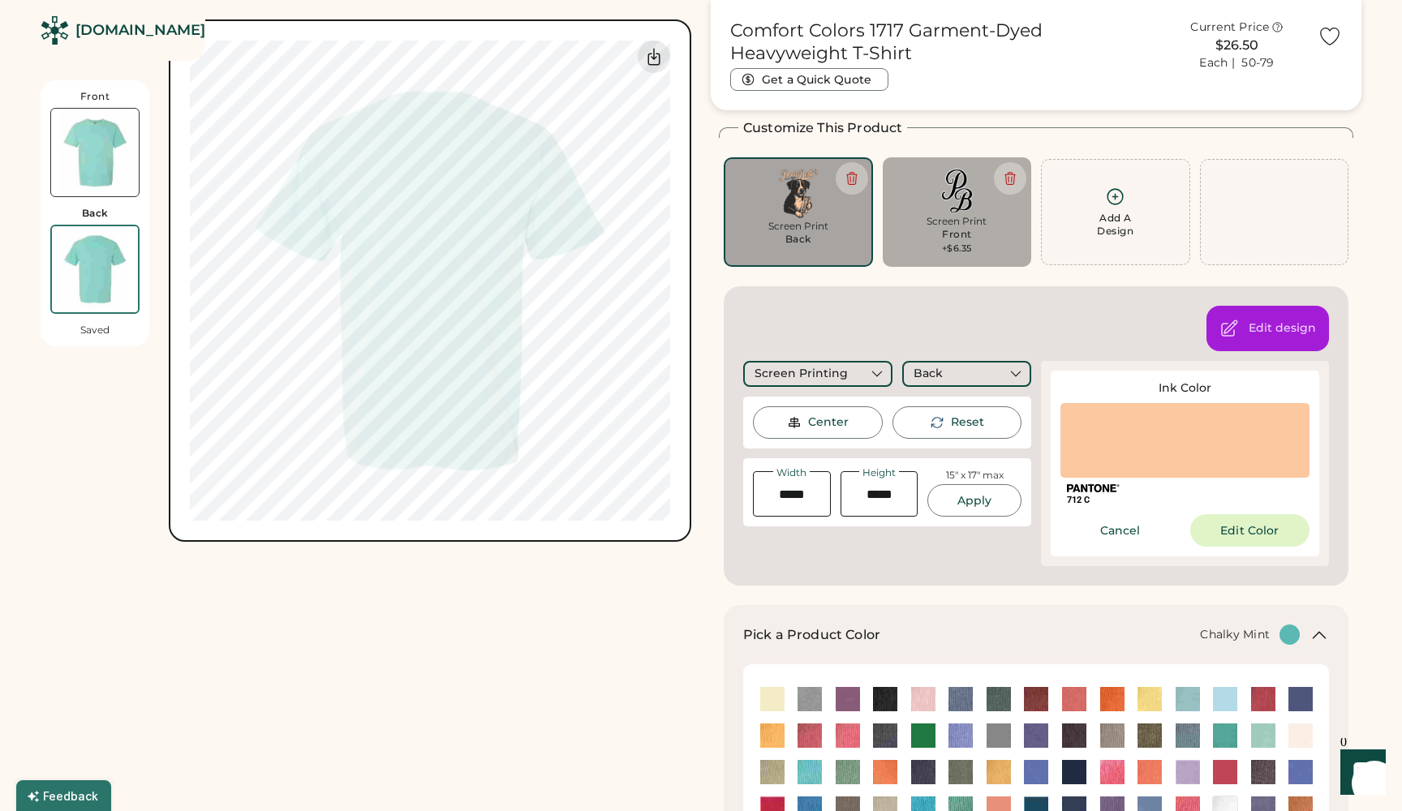
click at [1134, 467] on div at bounding box center [1184, 440] width 249 height 75
click at [1253, 542] on button "Edit Color" at bounding box center [1250, 530] width 120 height 32
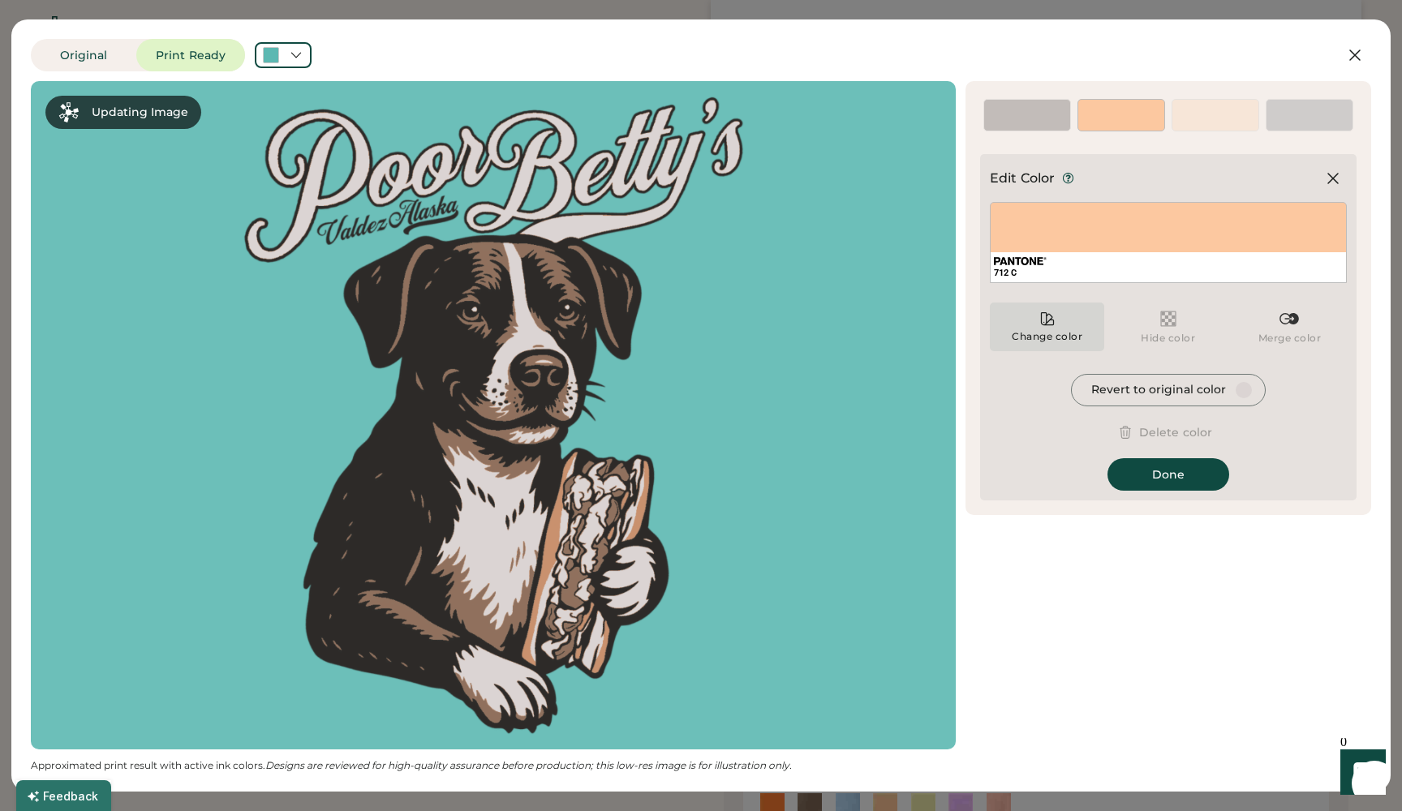
click at [1050, 334] on div "Change color" at bounding box center [1047, 336] width 72 height 13
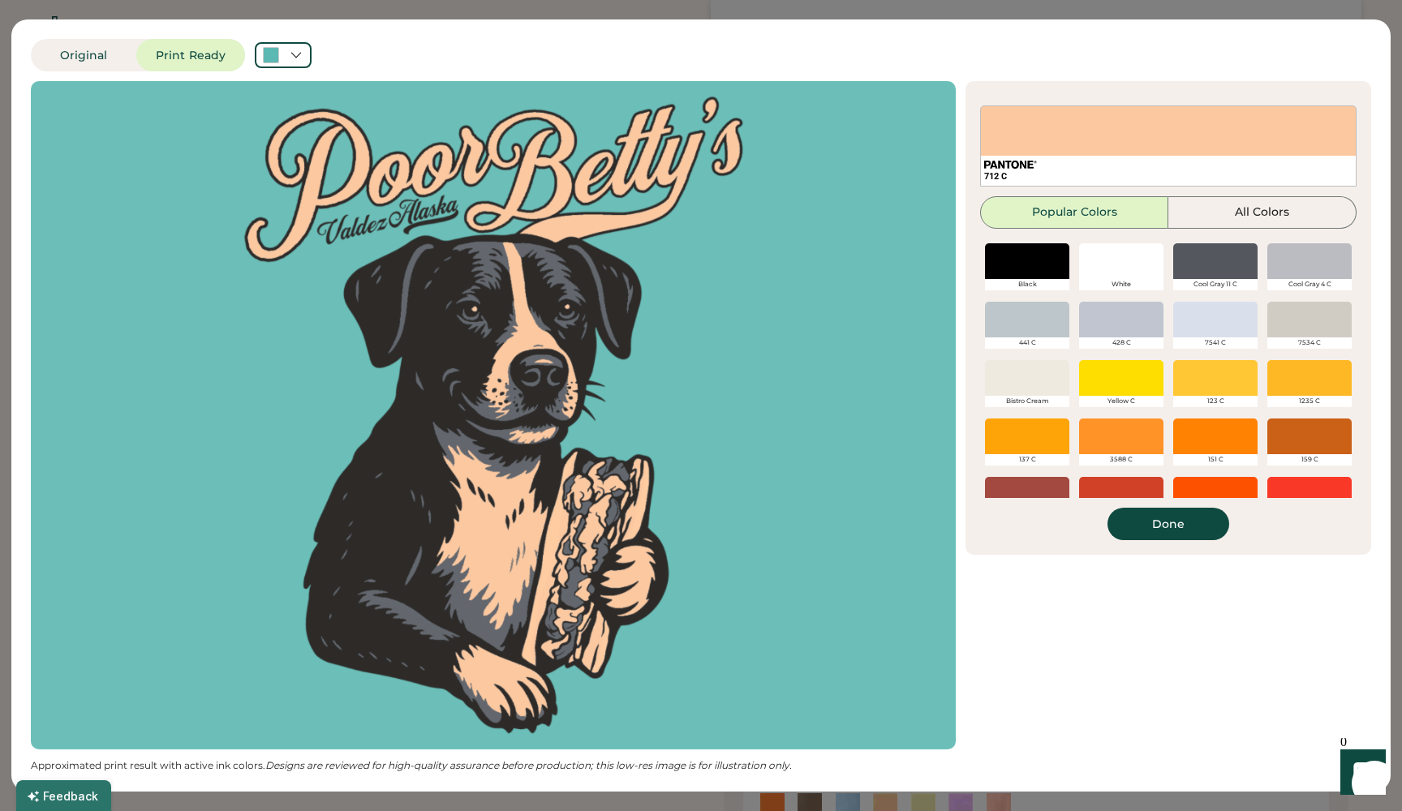
click at [1122, 269] on div at bounding box center [1121, 261] width 84 height 36
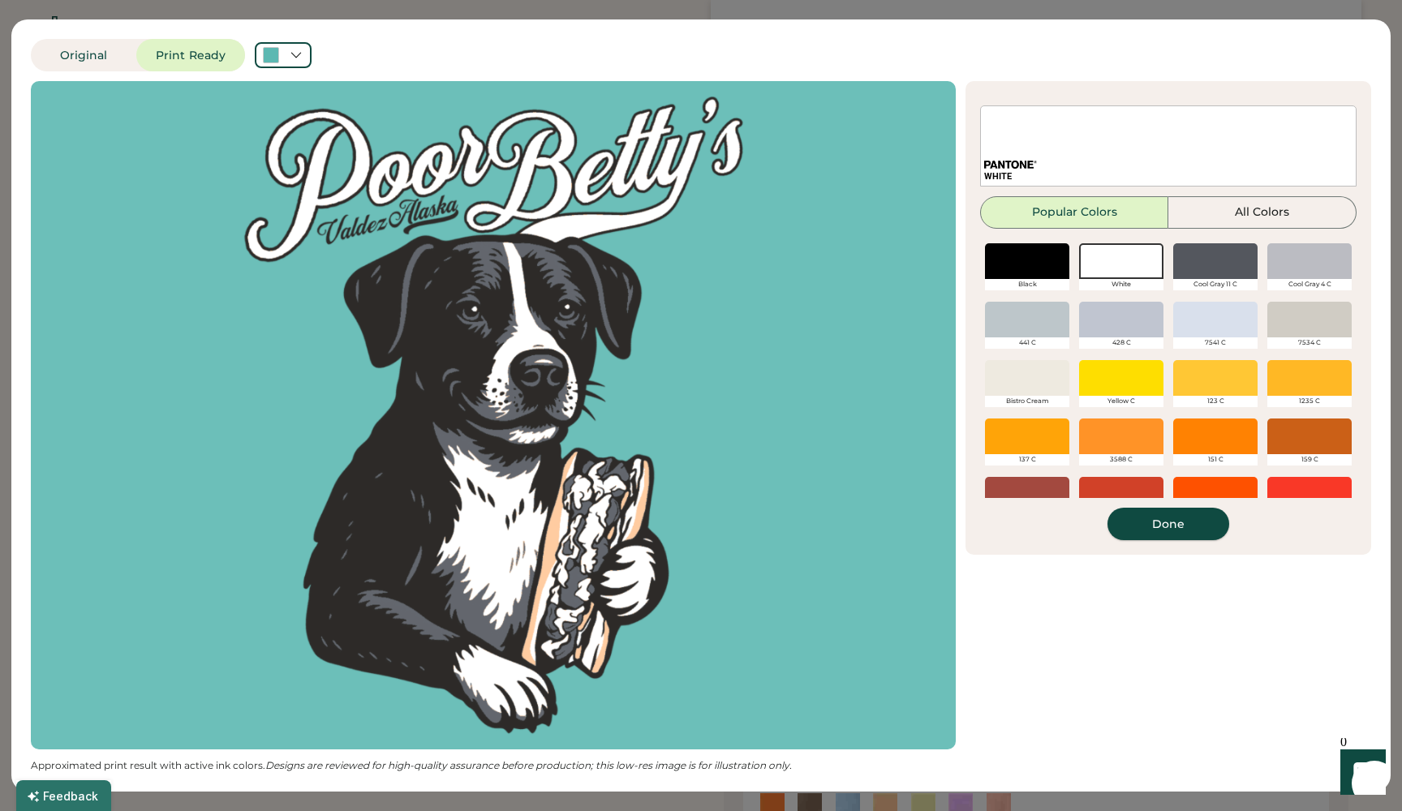
click at [1189, 524] on button "Done" at bounding box center [1168, 524] width 122 height 32
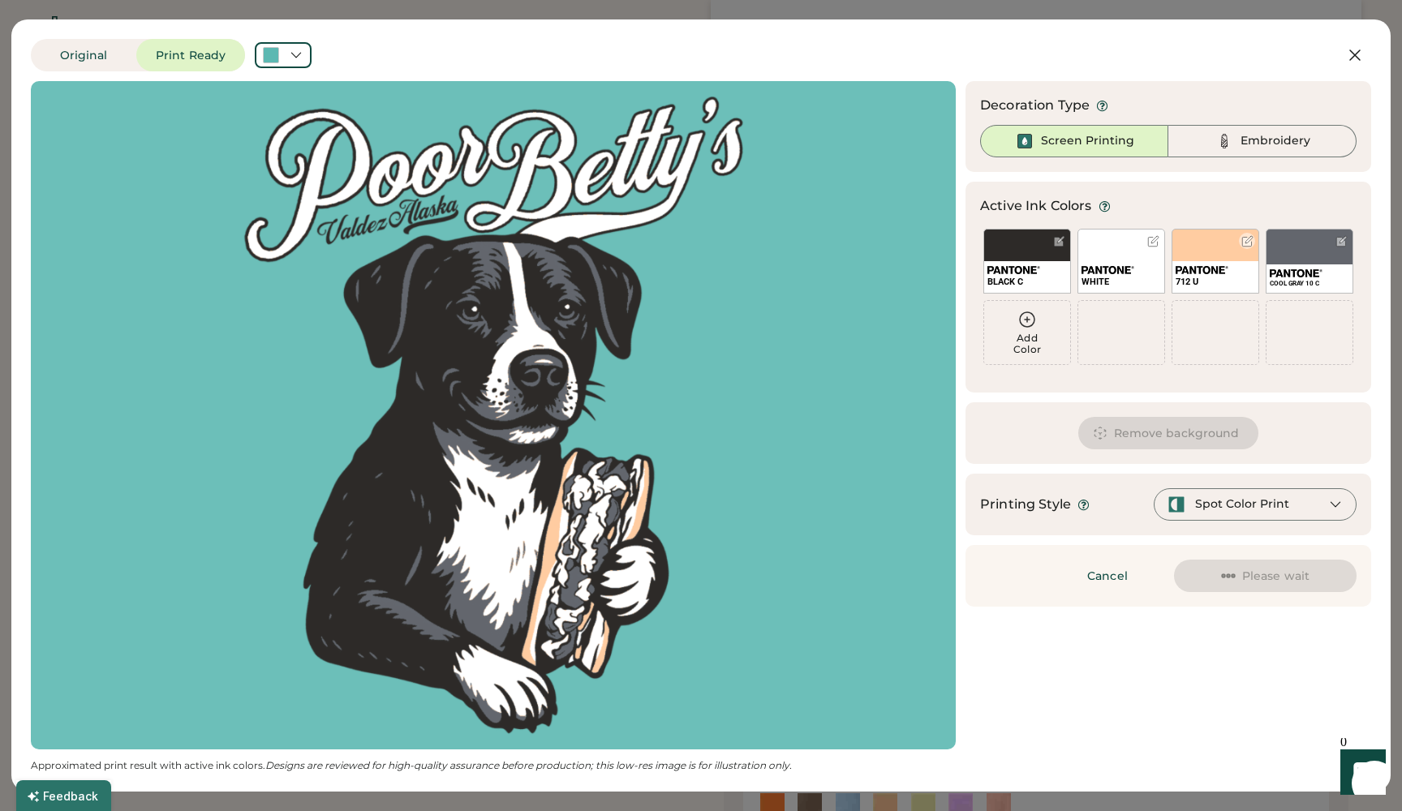
click at [1234, 258] on div "712 U" at bounding box center [1216, 261] width 88 height 65
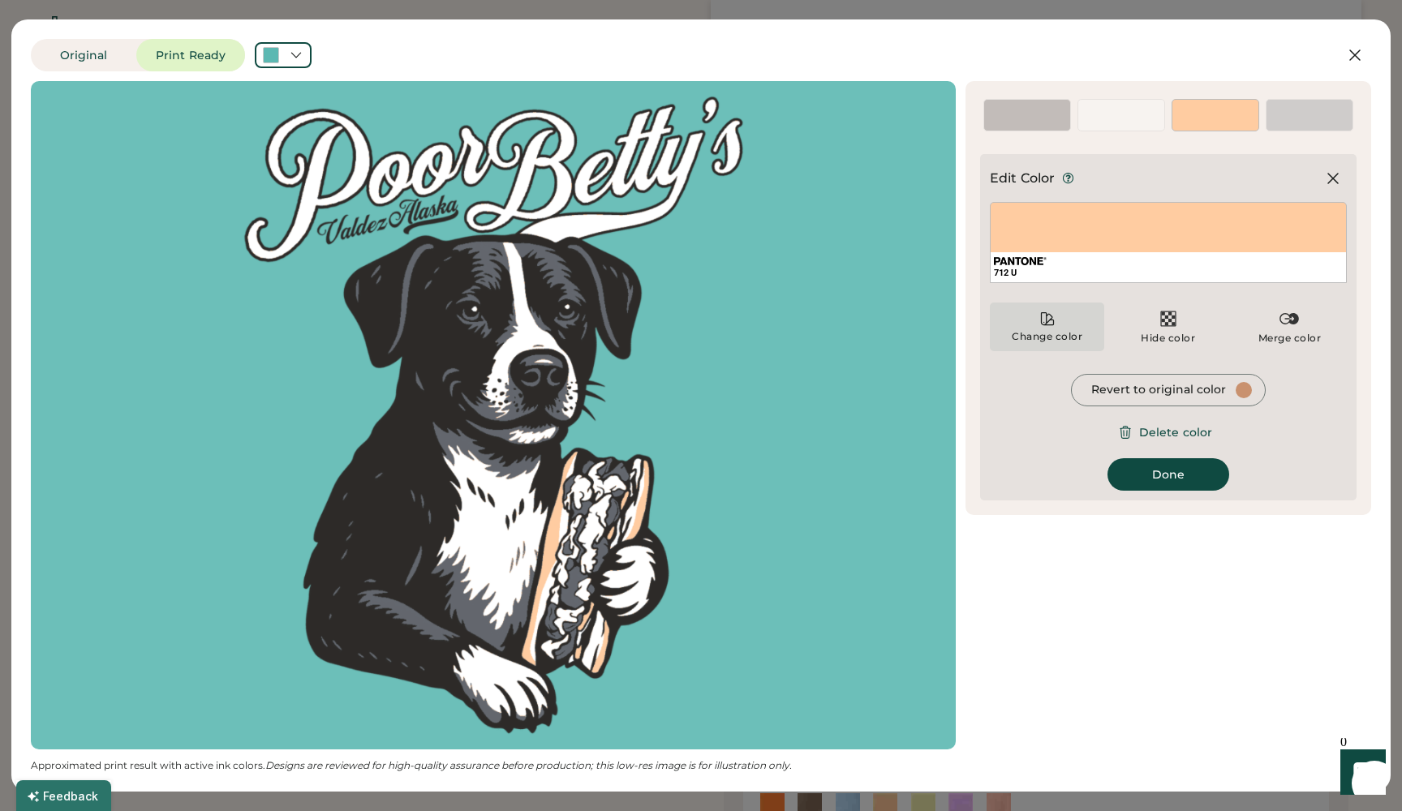
click at [1063, 319] on div "Change color" at bounding box center [1047, 327] width 114 height 49
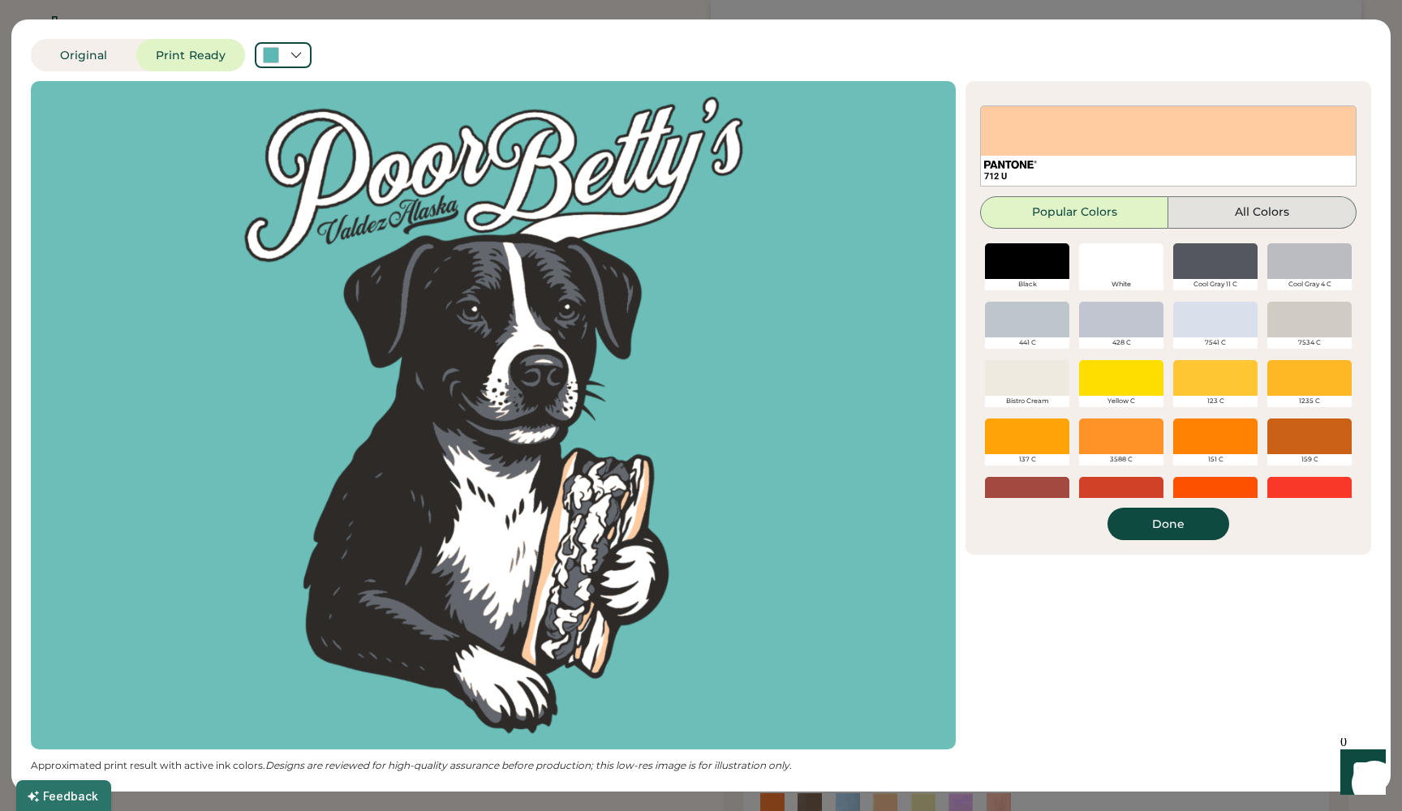
click at [1219, 213] on button "All Colors" at bounding box center [1262, 212] width 188 height 32
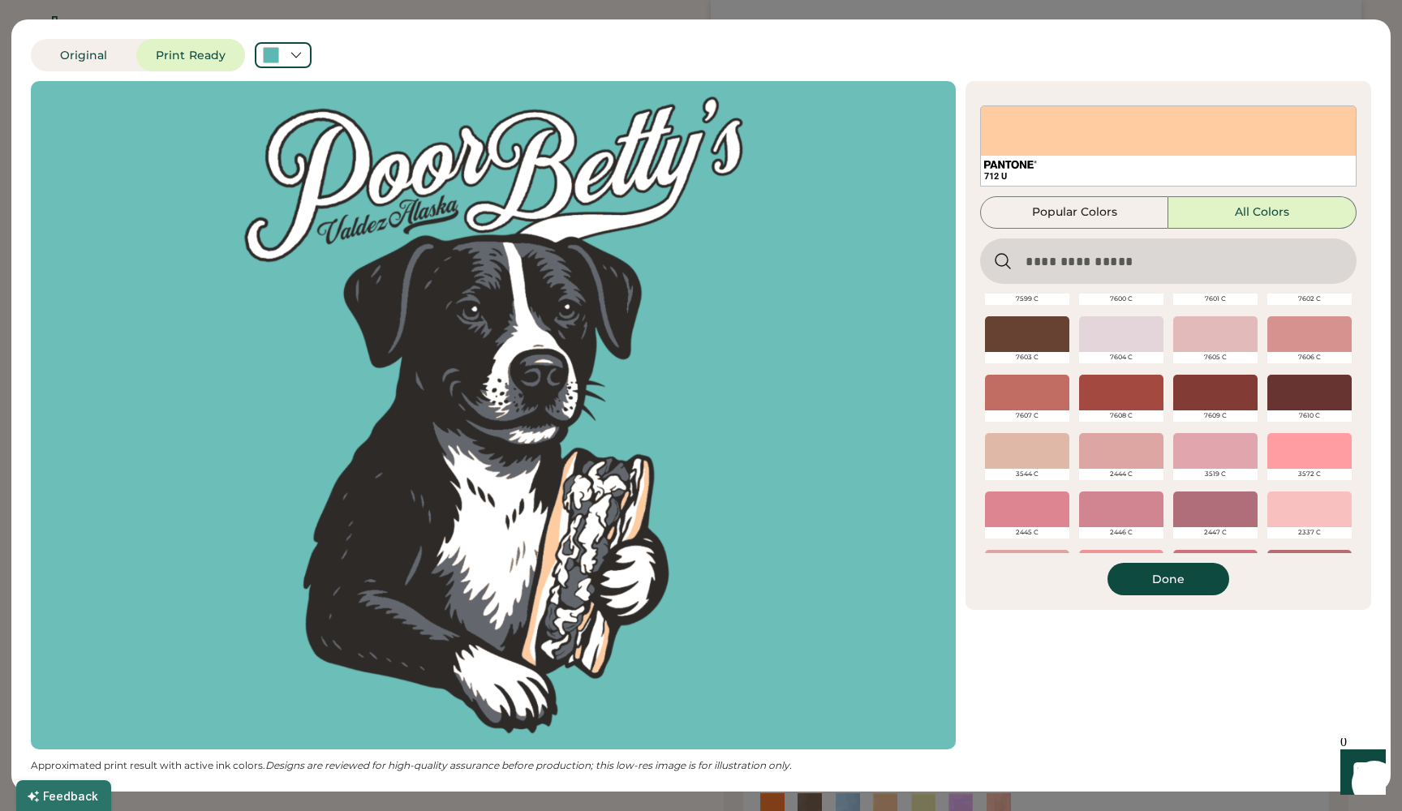
scroll to position [4232, 0]
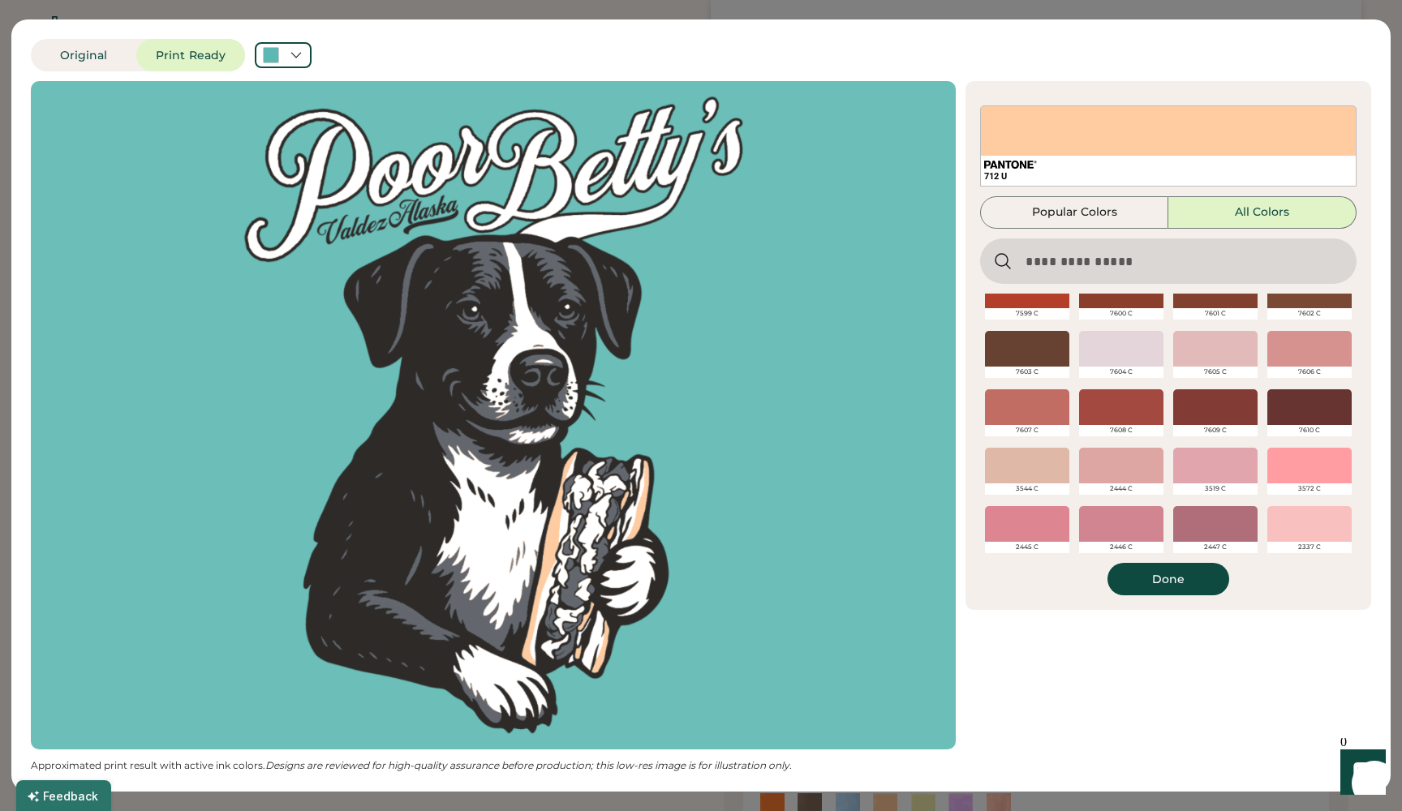
click at [1124, 364] on div at bounding box center [1121, 349] width 84 height 36
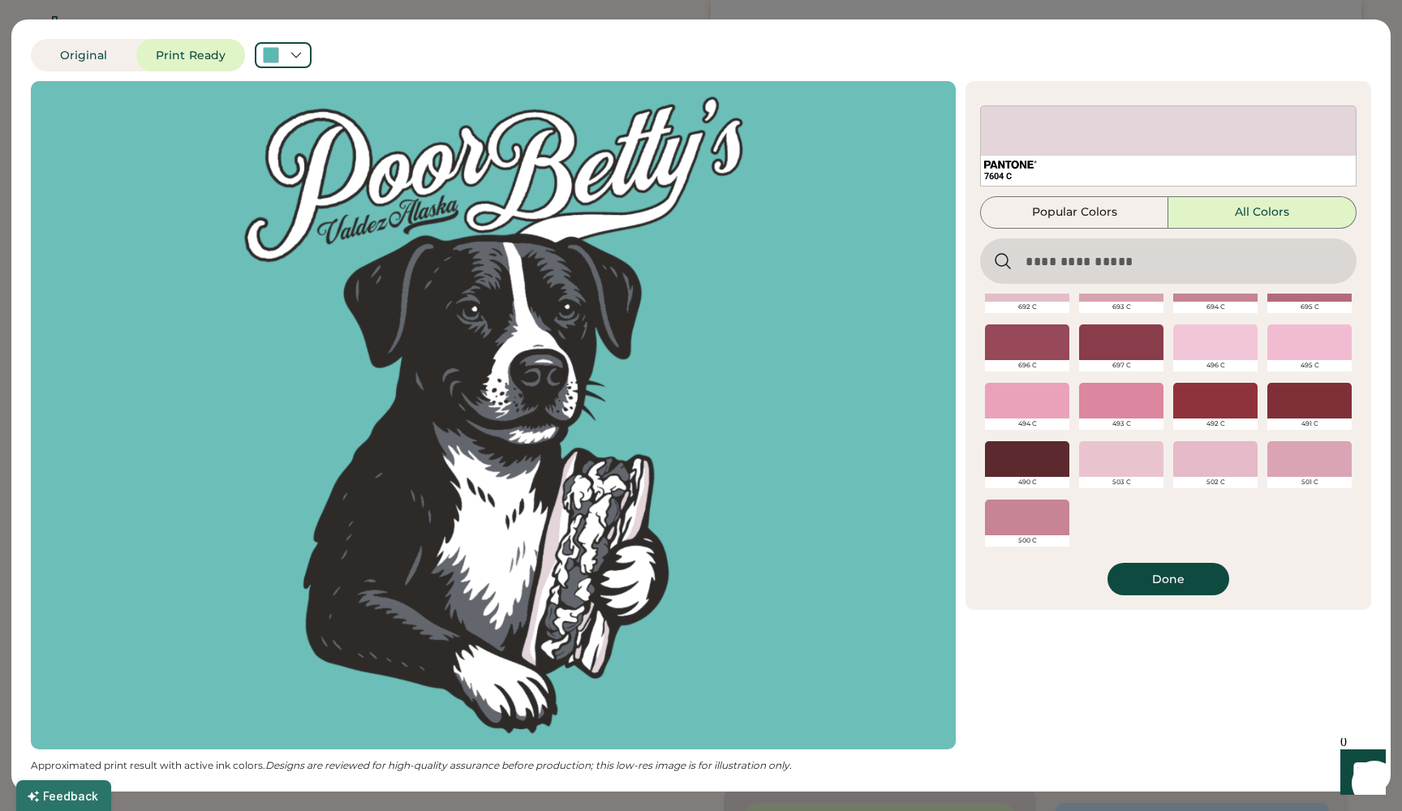
scroll to position [302, 0]
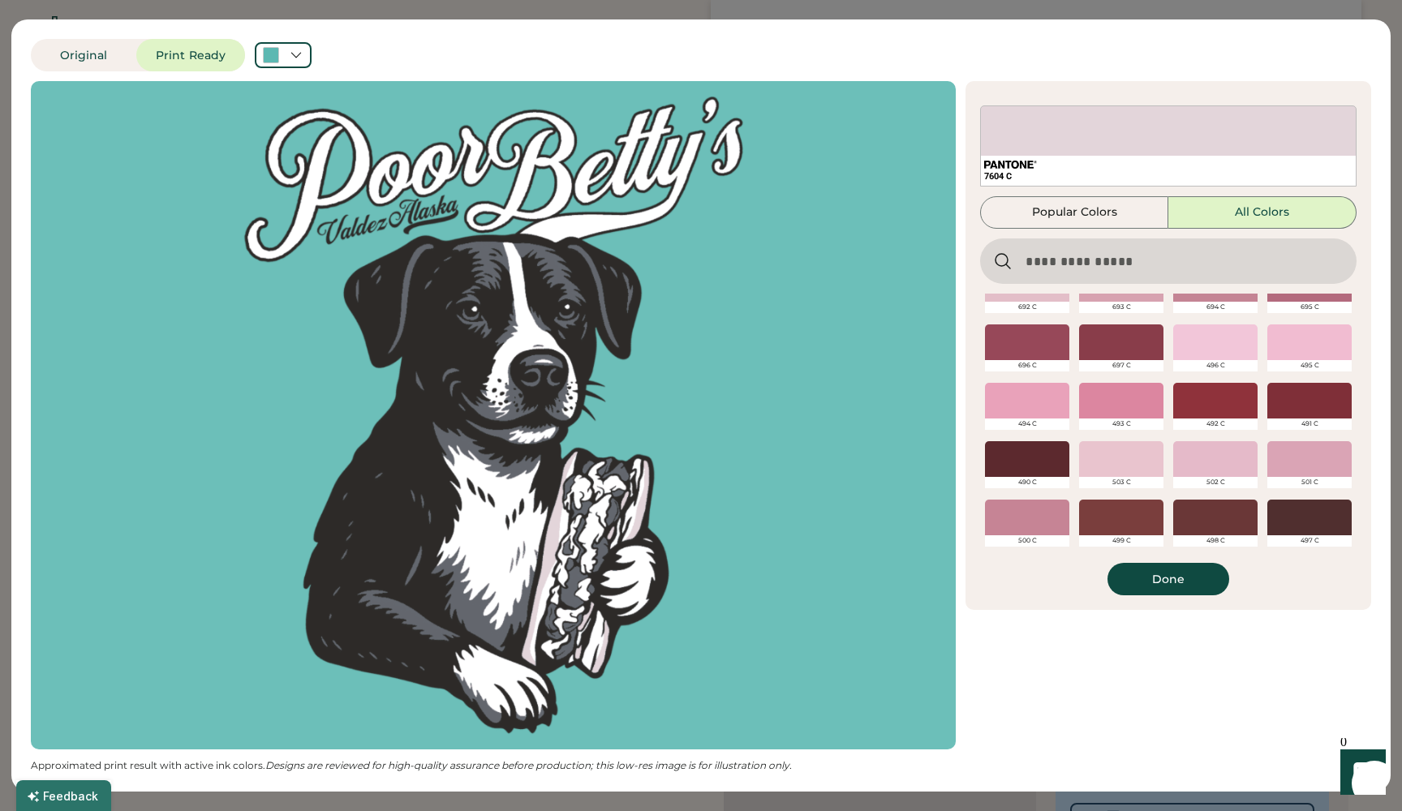
click at [1197, 334] on div at bounding box center [1215, 343] width 84 height 36
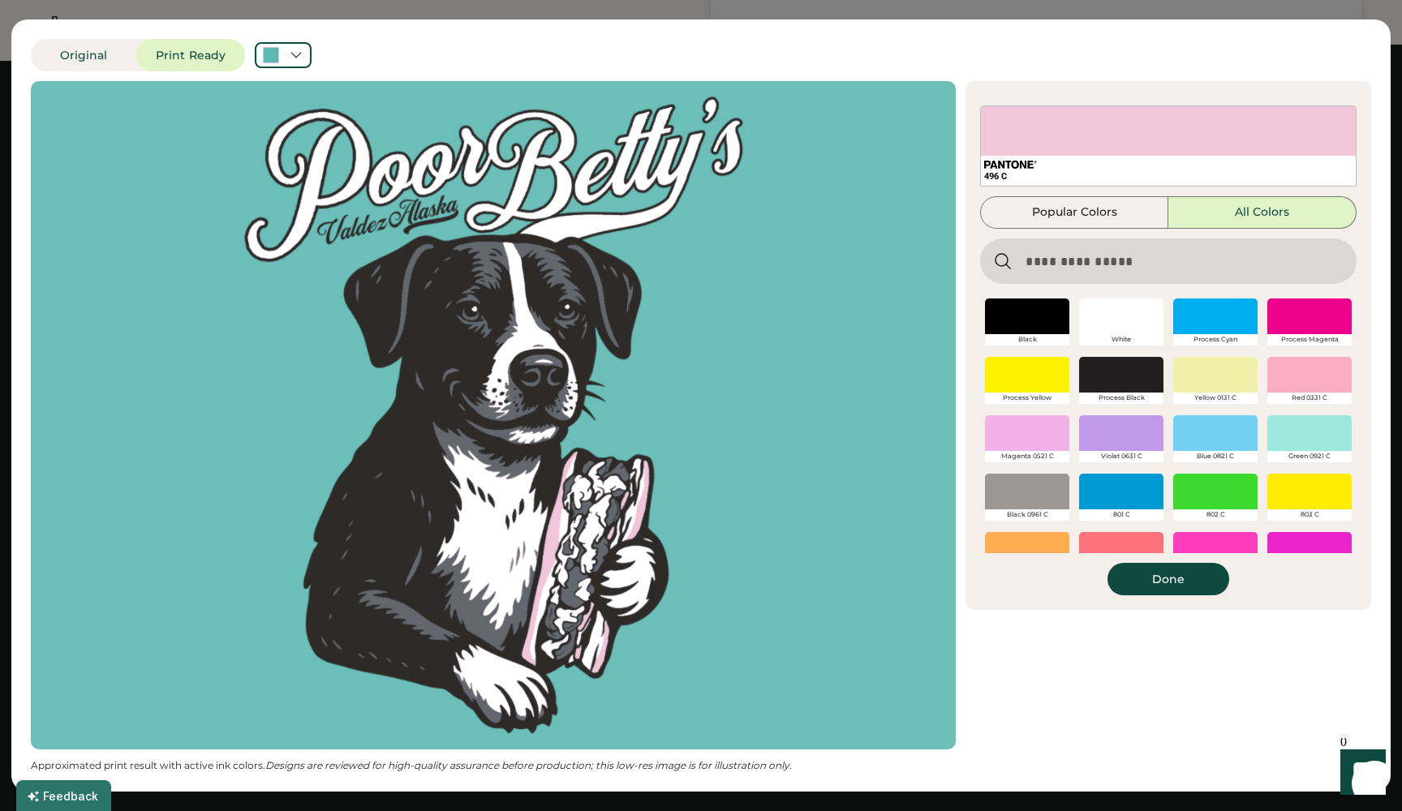
scroll to position [0, 0]
click at [1107, 328] on div at bounding box center [1121, 317] width 84 height 36
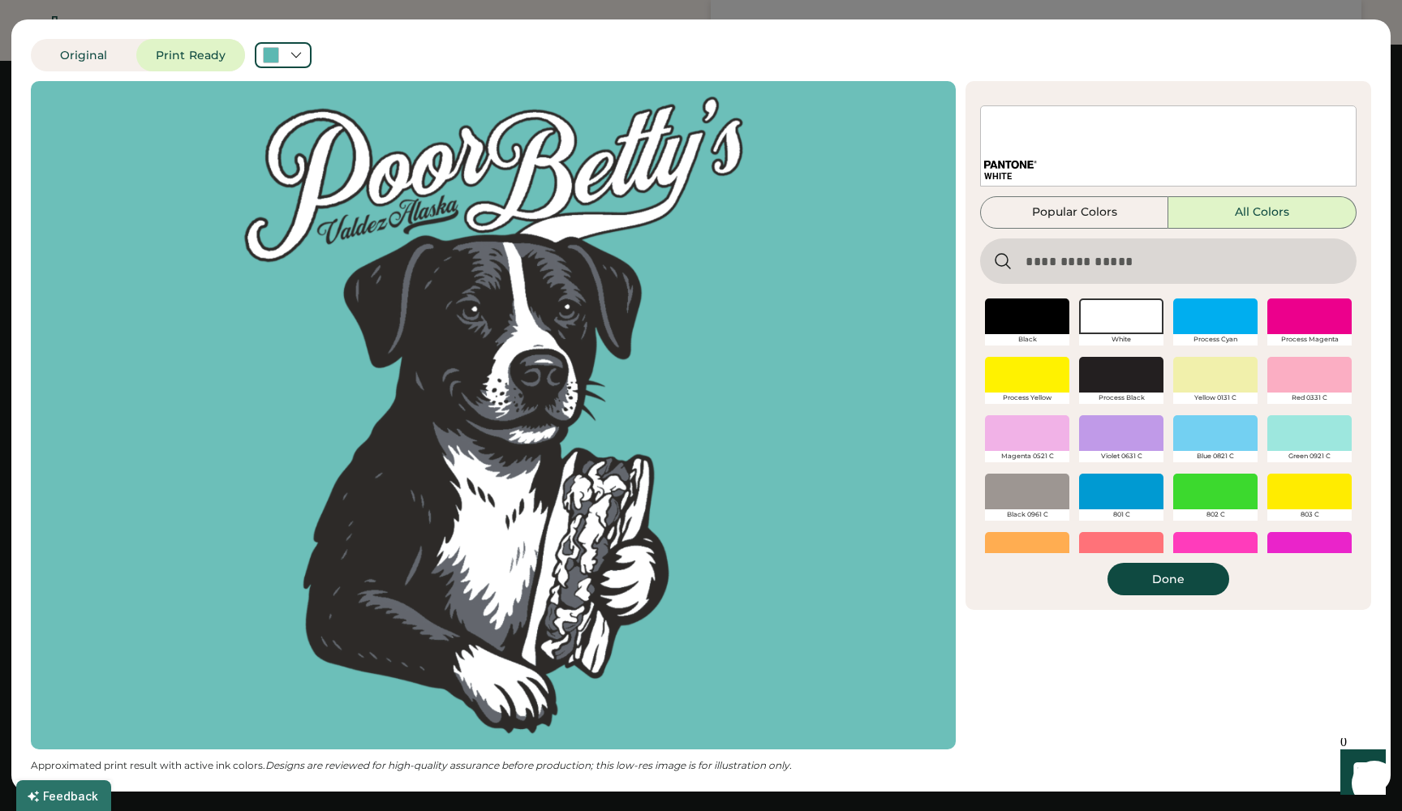
click at [1146, 587] on button "Done" at bounding box center [1168, 579] width 122 height 32
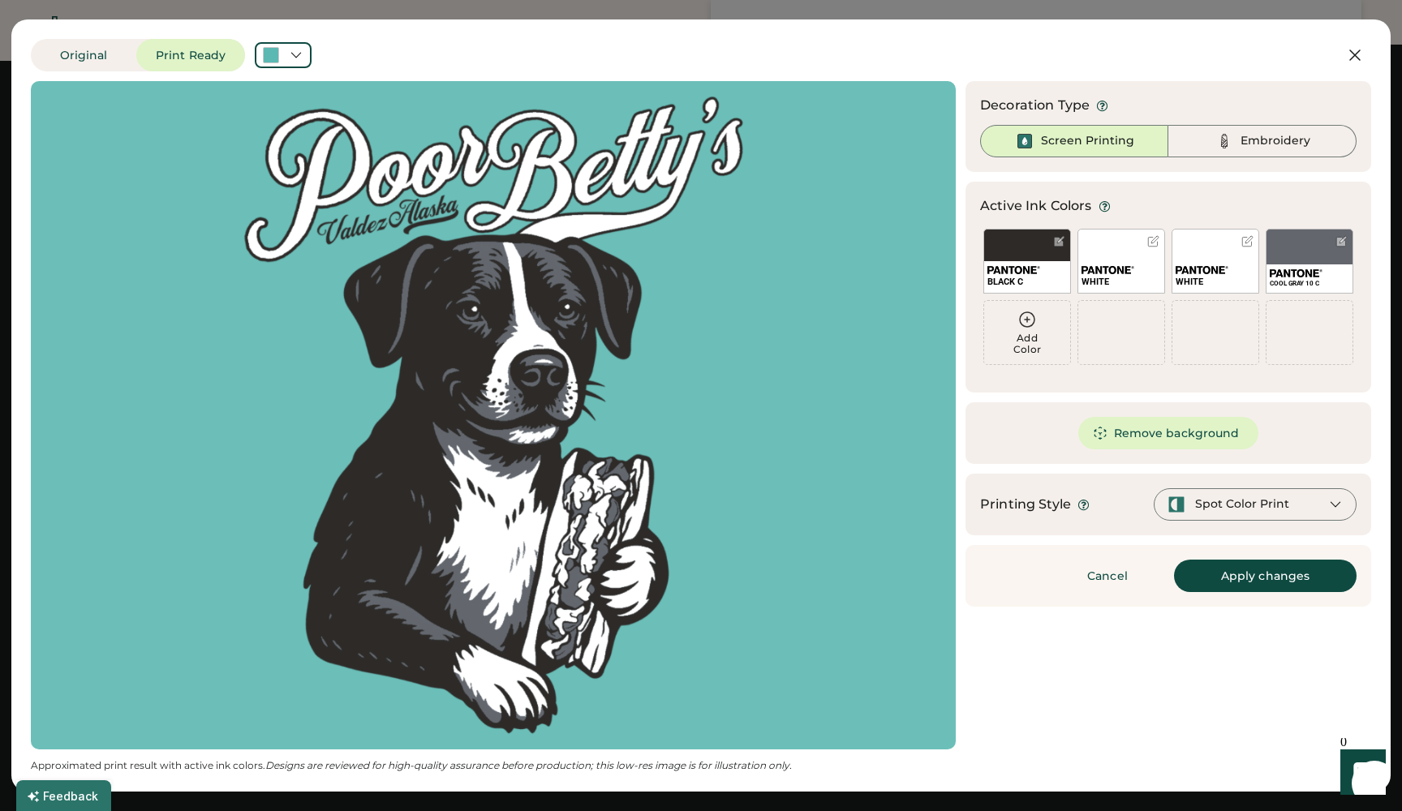
click at [1231, 571] on button "Apply changes" at bounding box center [1265, 576] width 183 height 32
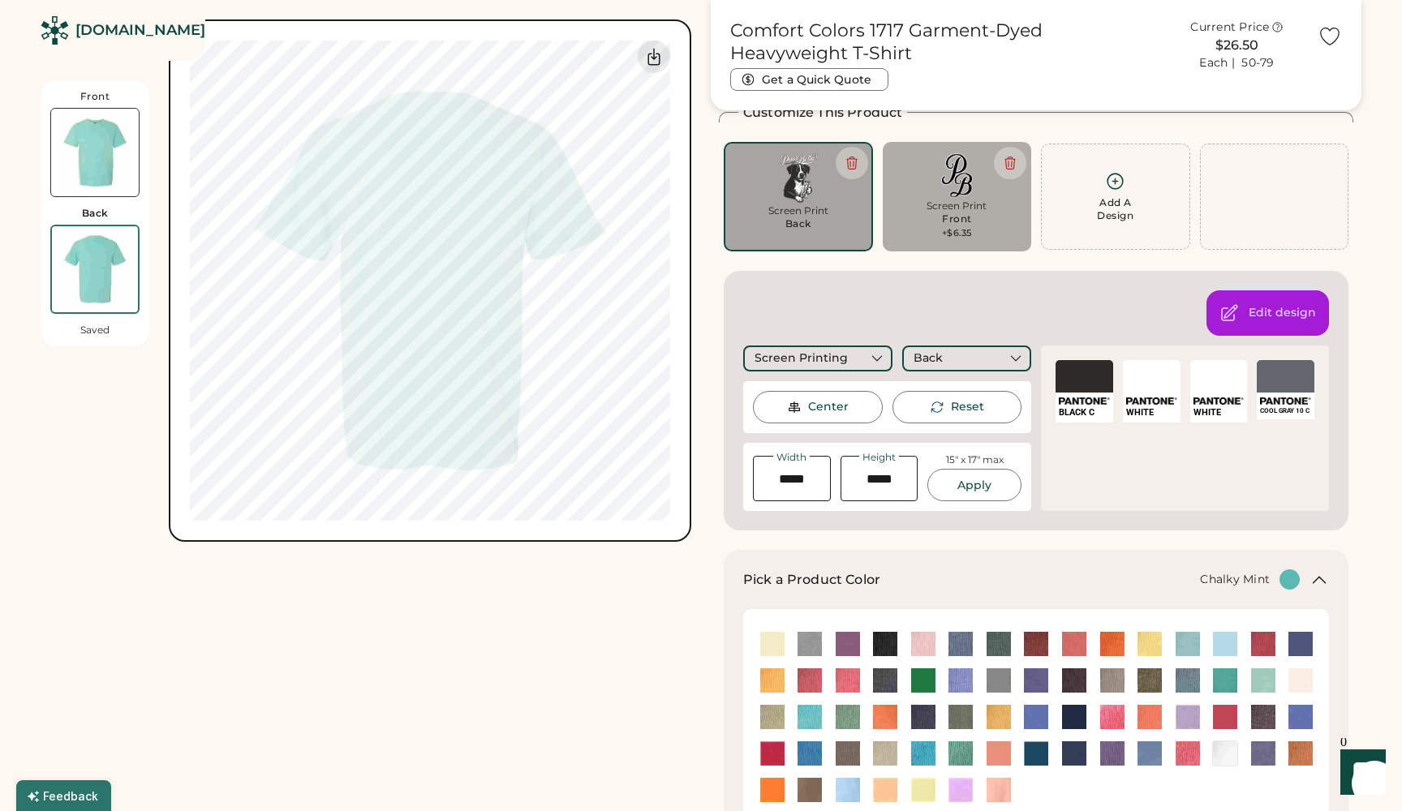
scroll to position [85, 0]
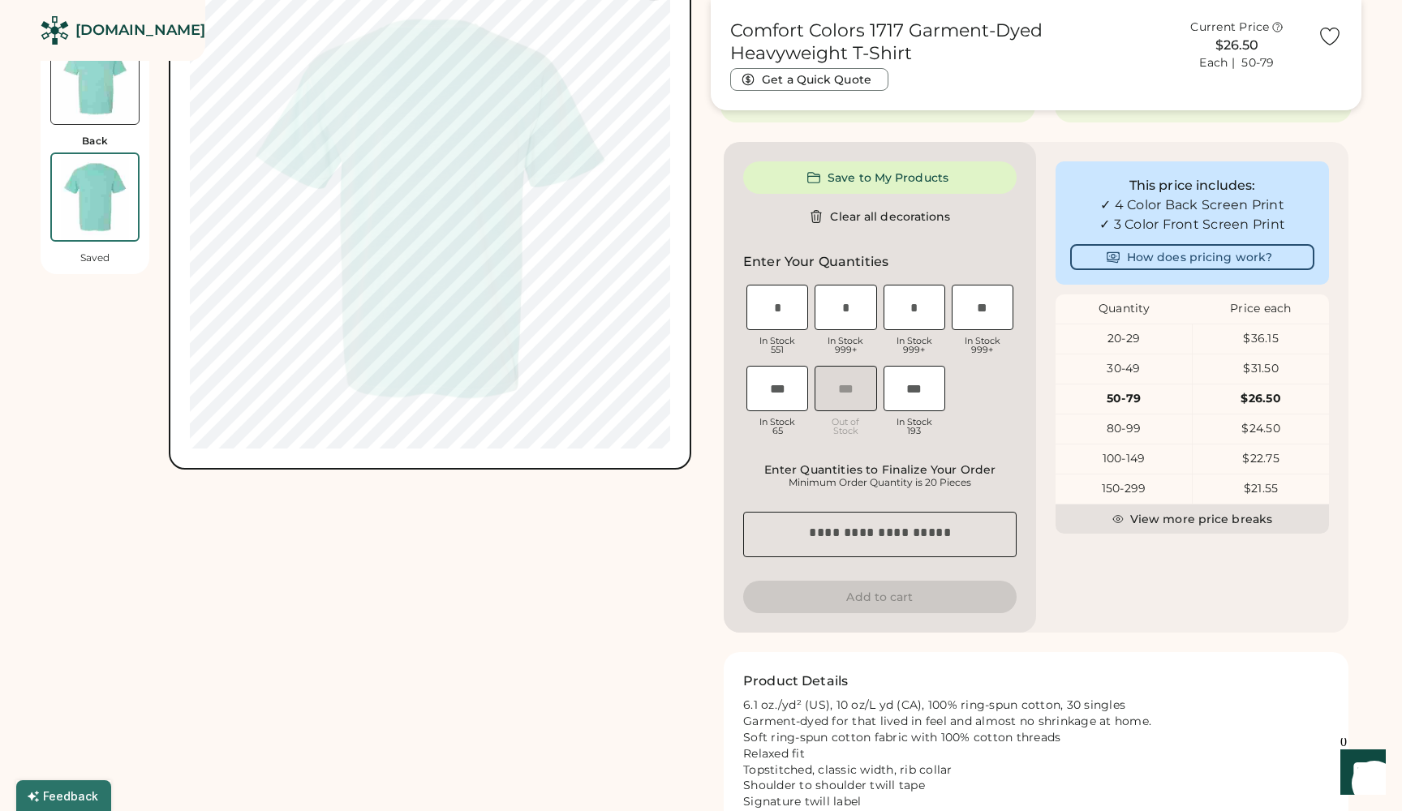
scroll to position [862, 0]
click at [836, 310] on input "input" at bounding box center [846, 305] width 62 height 45
click at [909, 176] on button "Save to My Products" at bounding box center [879, 176] width 273 height 32
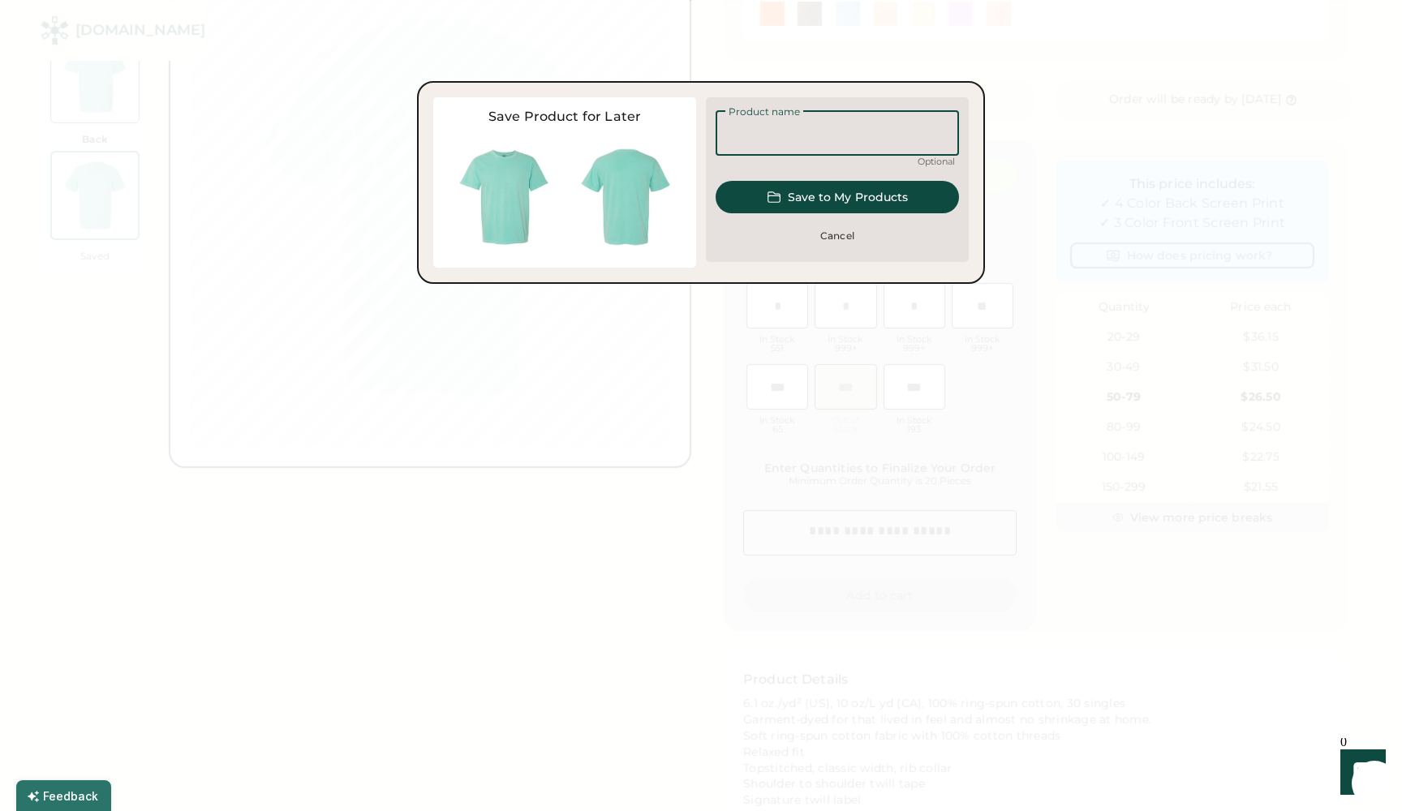
click at [855, 128] on input "input" at bounding box center [837, 132] width 243 height 45
type input "**********"
drag, startPoint x: 855, startPoint y: 161, endPoint x: 847, endPoint y: 191, distance: 31.1
click at [847, 191] on button "Save to My Products" at bounding box center [837, 197] width 243 height 32
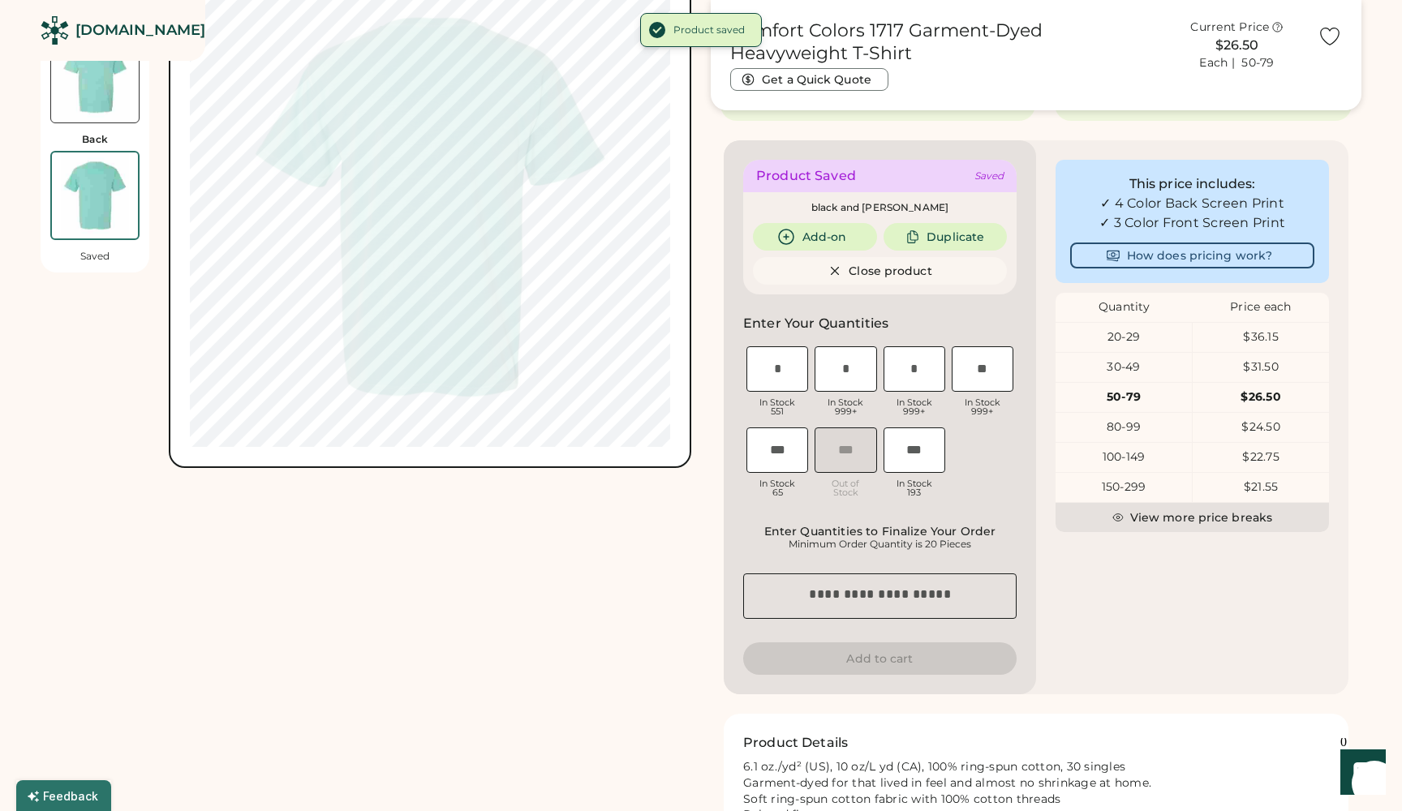
click at [970, 146] on div "Product Saved Saved black and white Betty Add-on Duplicate Close product Save t…" at bounding box center [880, 417] width 312 height 554
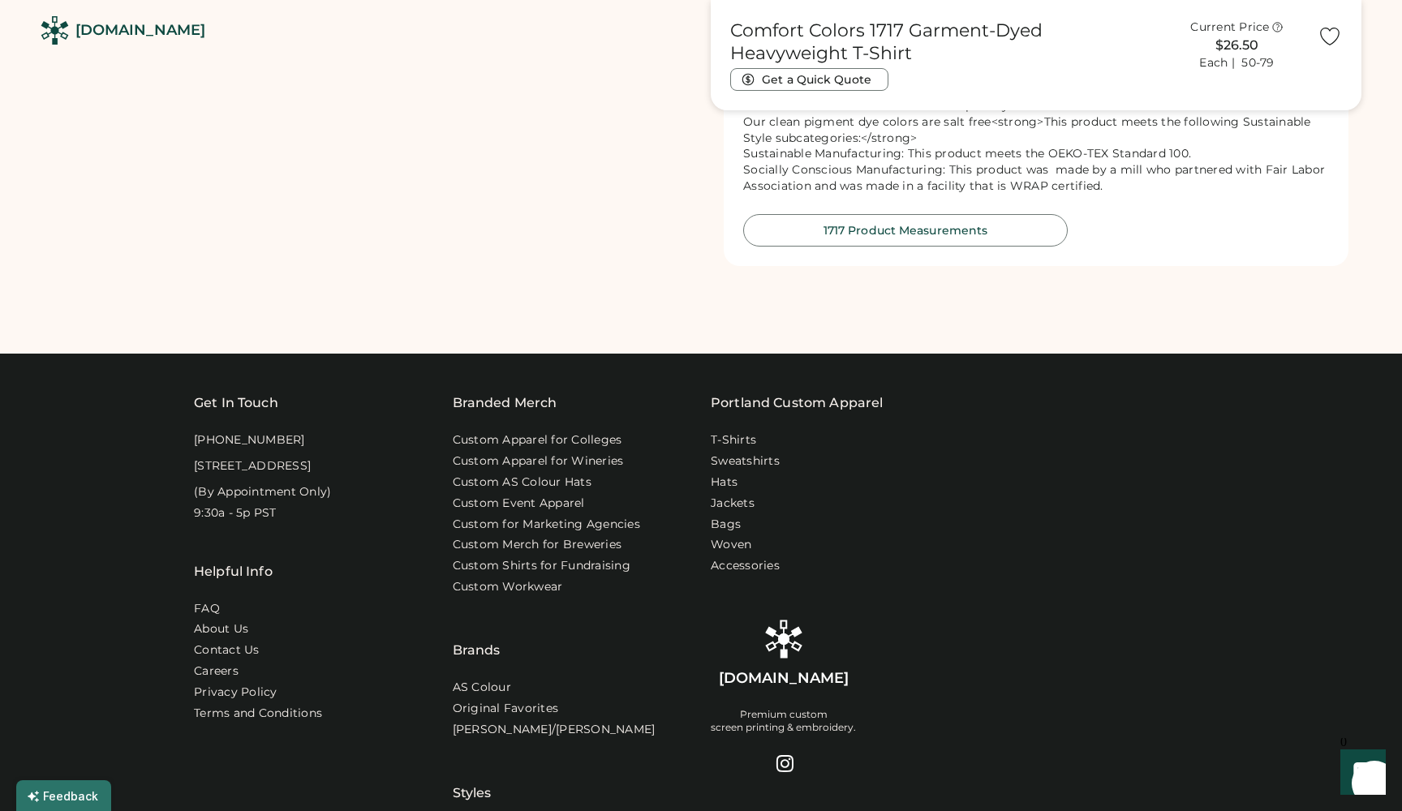
scroll to position [1654, 0]
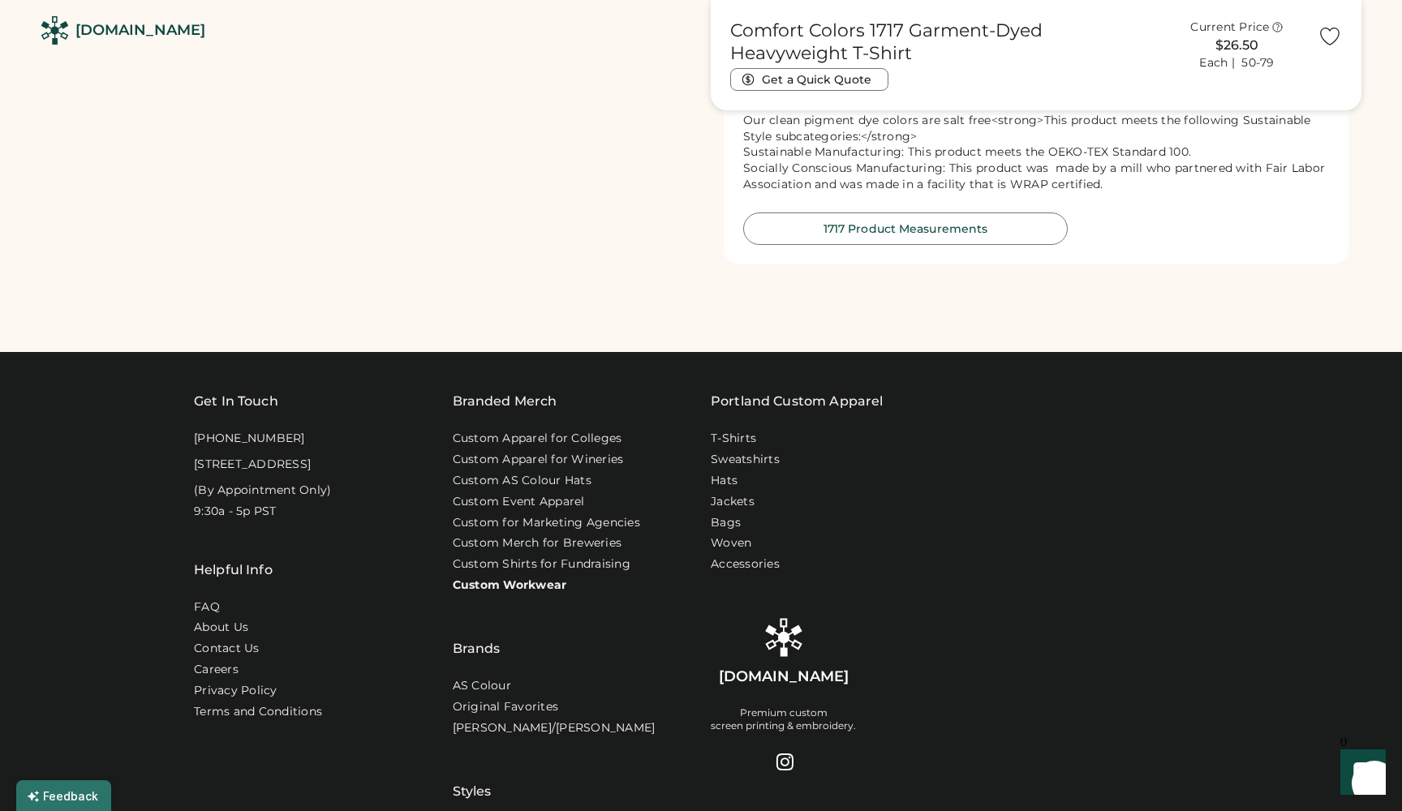
click at [534, 579] on link "Custom Workwear" at bounding box center [510, 586] width 114 height 16
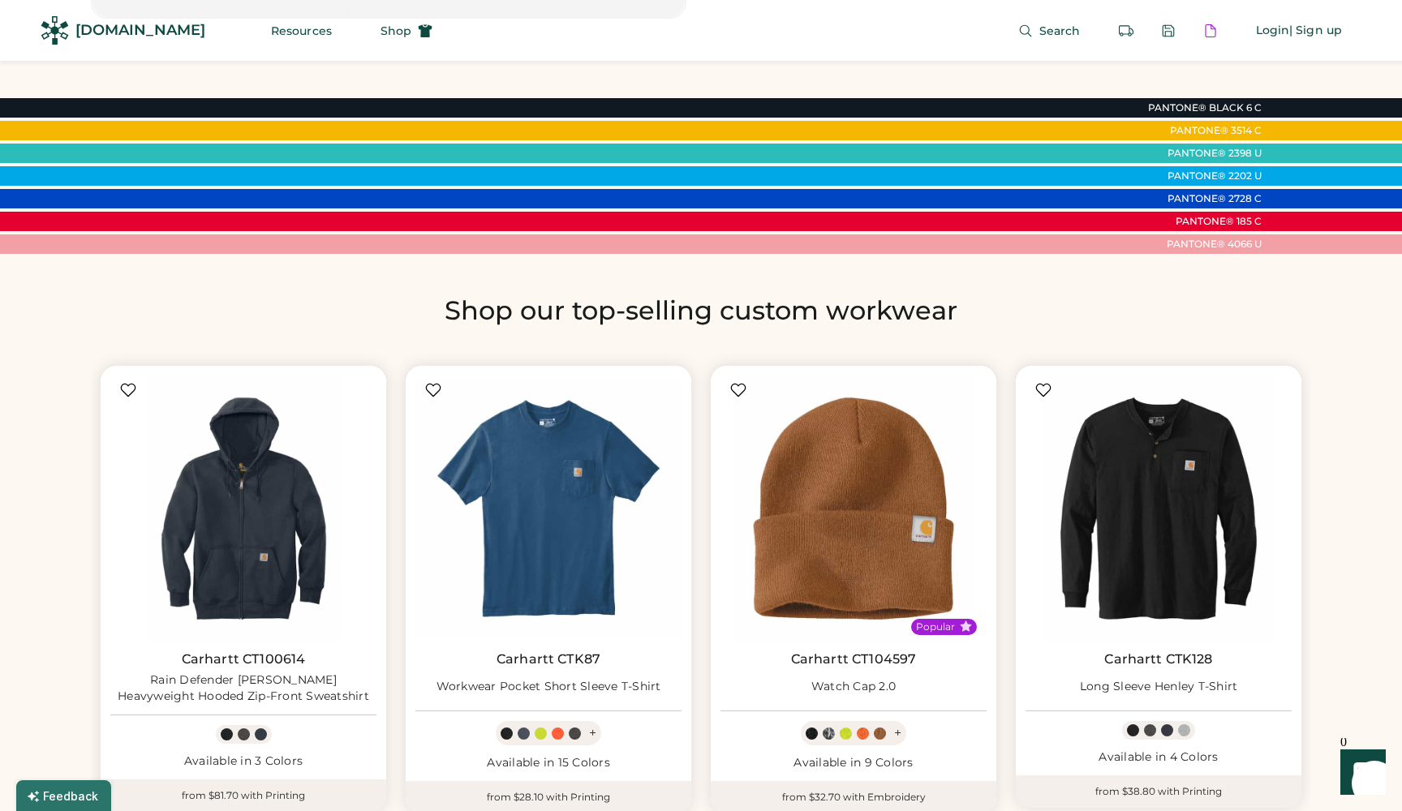
scroll to position [664, 0]
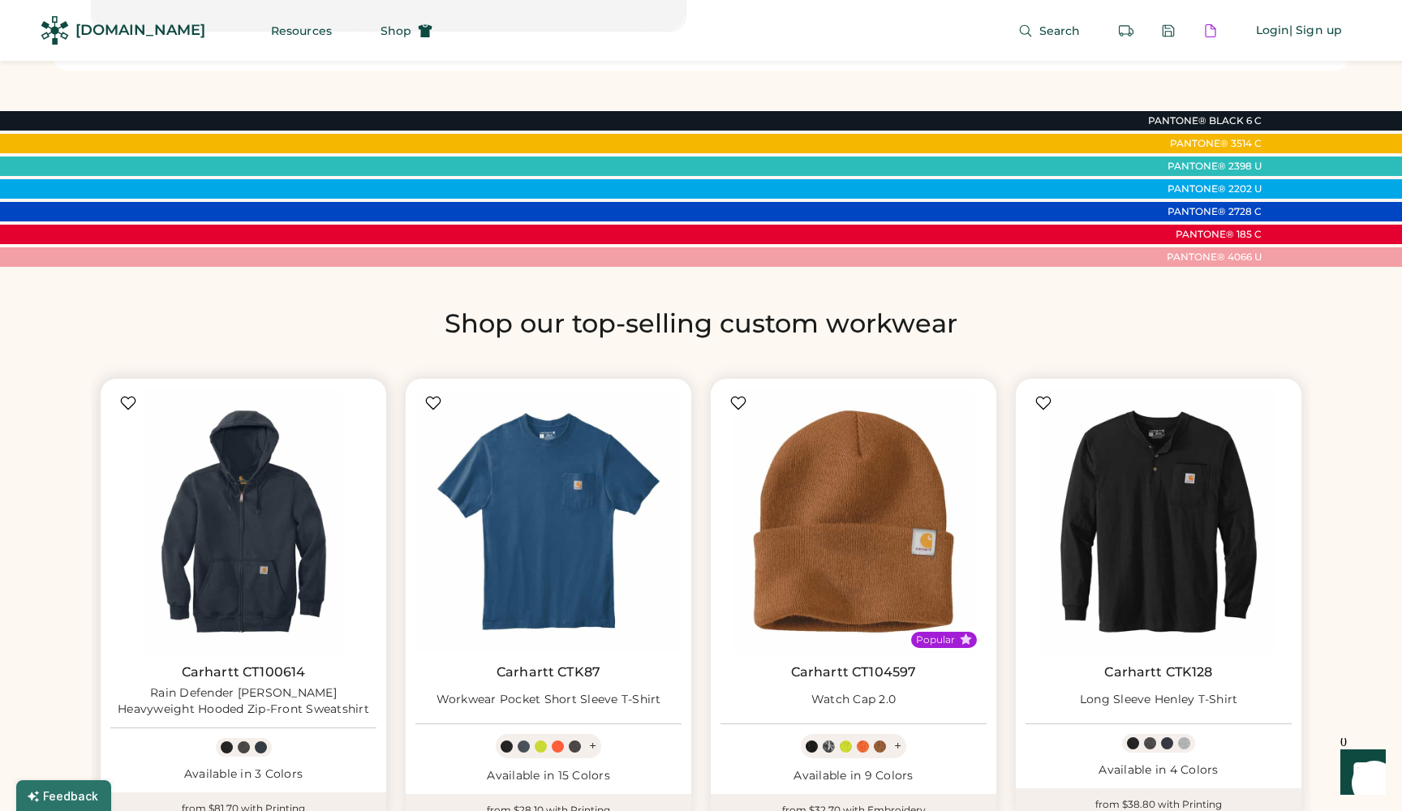
click at [284, 528] on img at bounding box center [243, 522] width 266 height 266
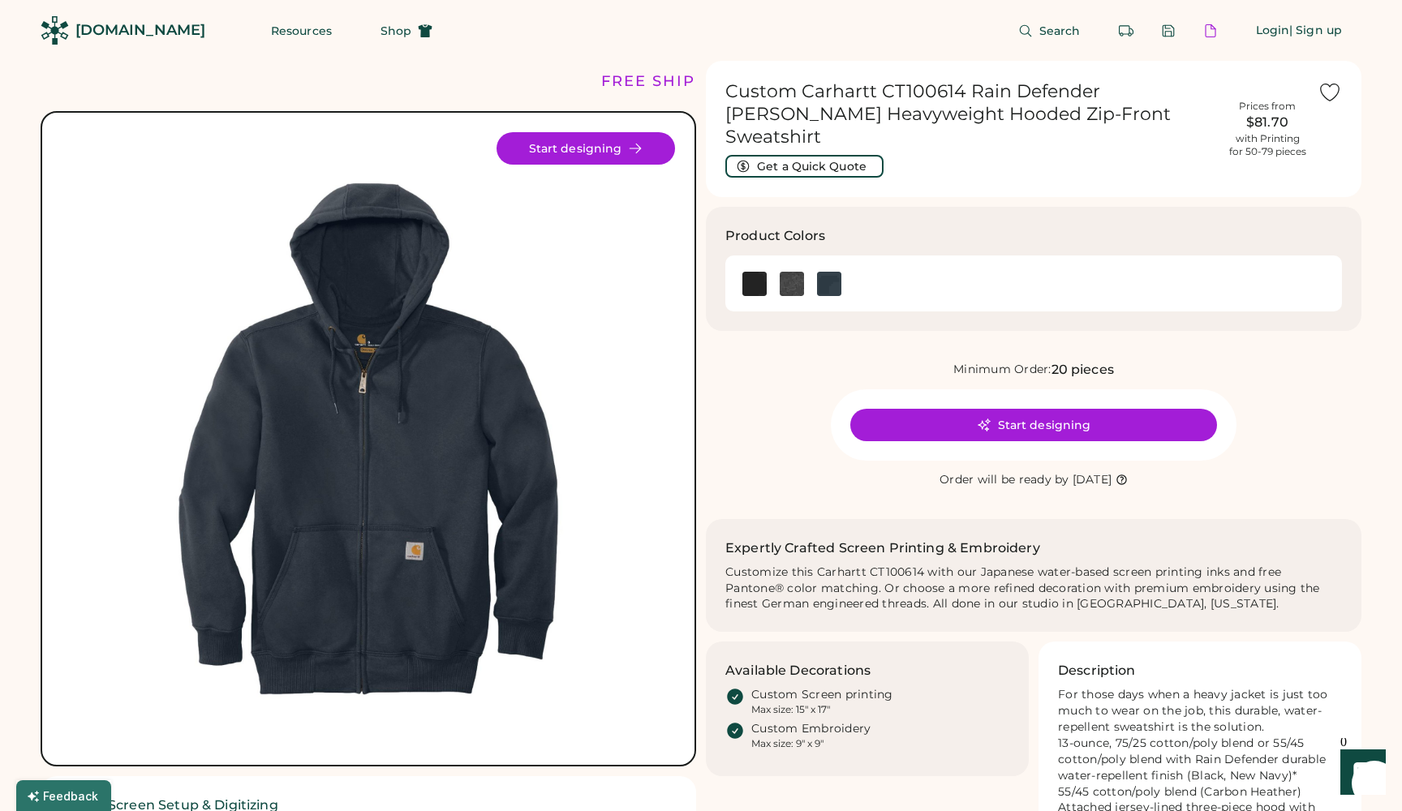
click at [984, 418] on icon at bounding box center [984, 425] width 15 height 15
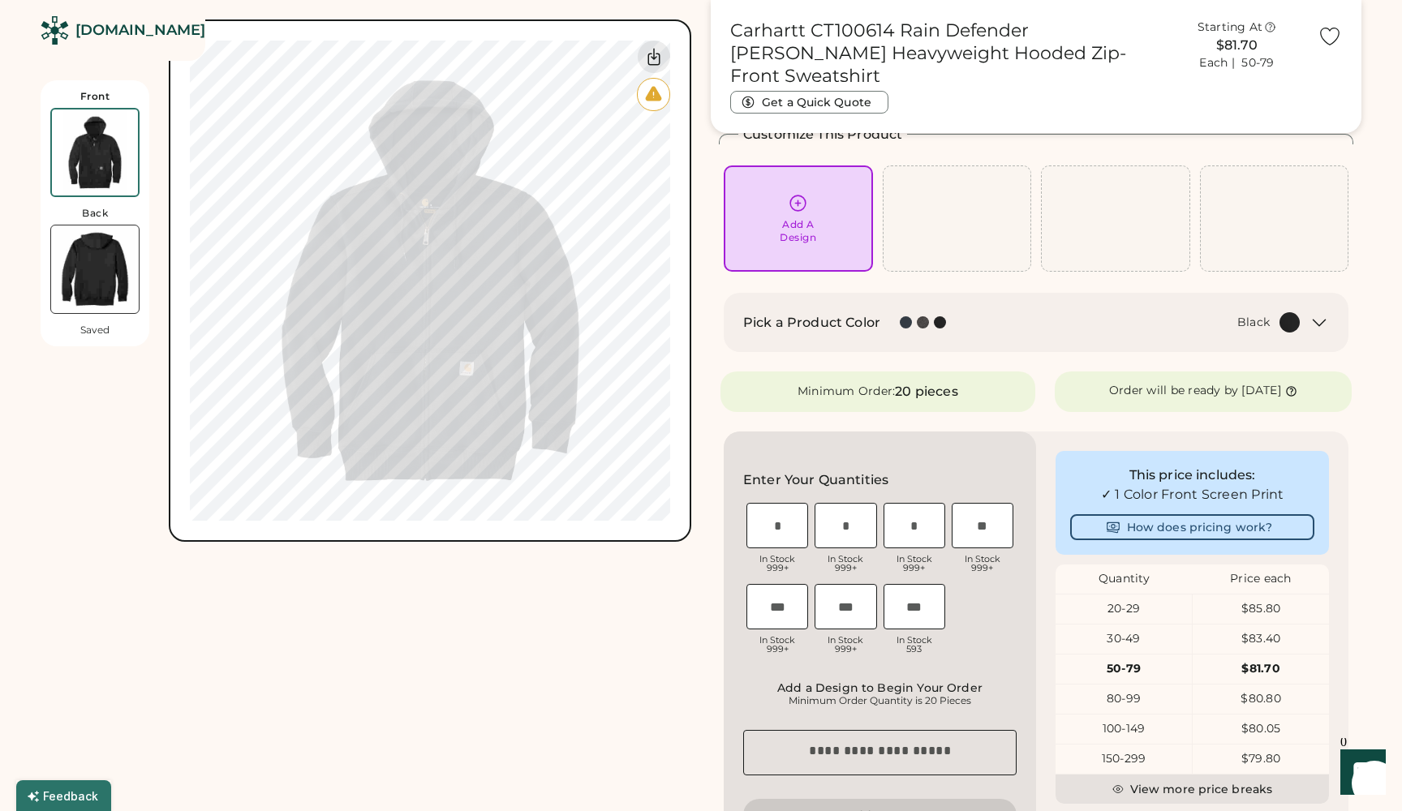
scroll to position [65, 0]
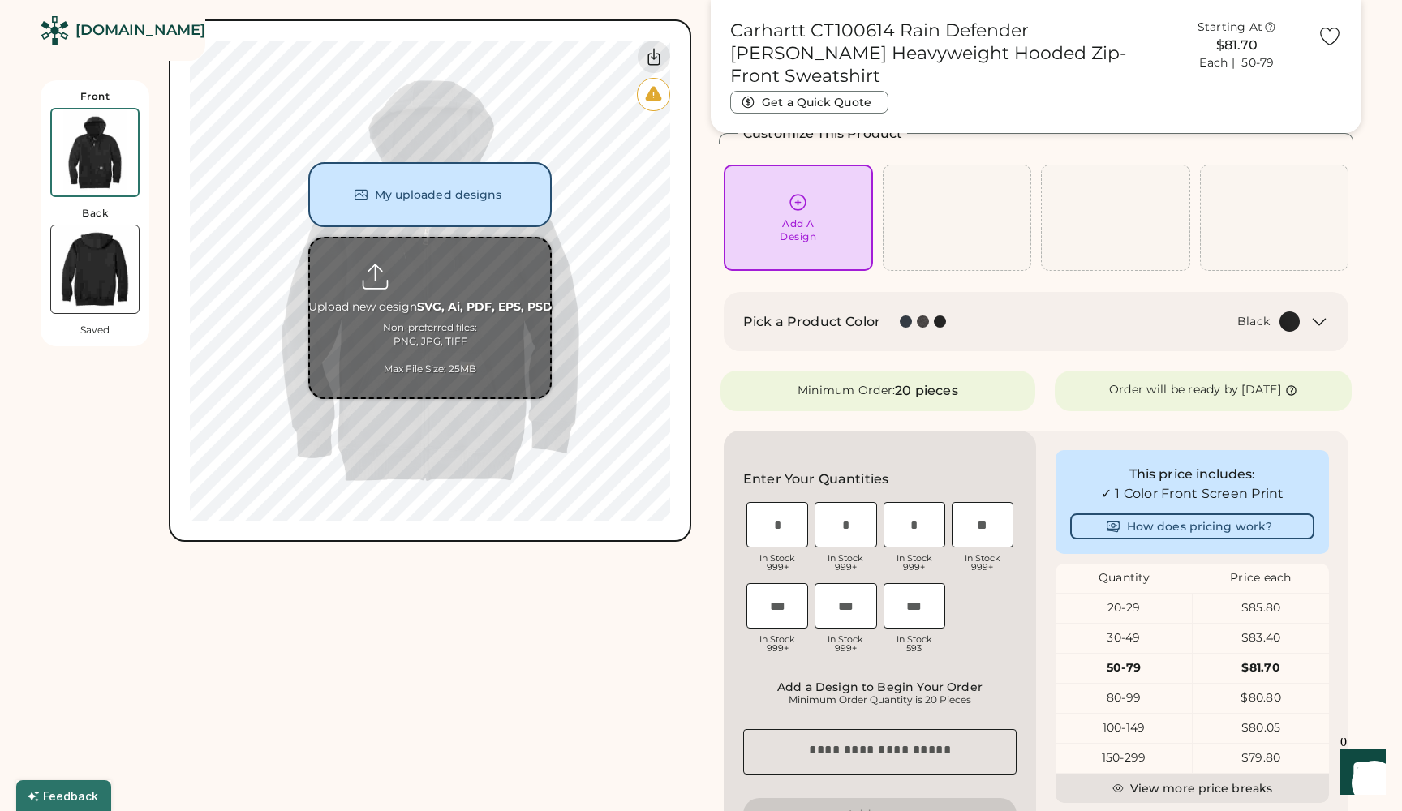
click at [458, 194] on button "My uploaded designs" at bounding box center [429, 194] width 243 height 65
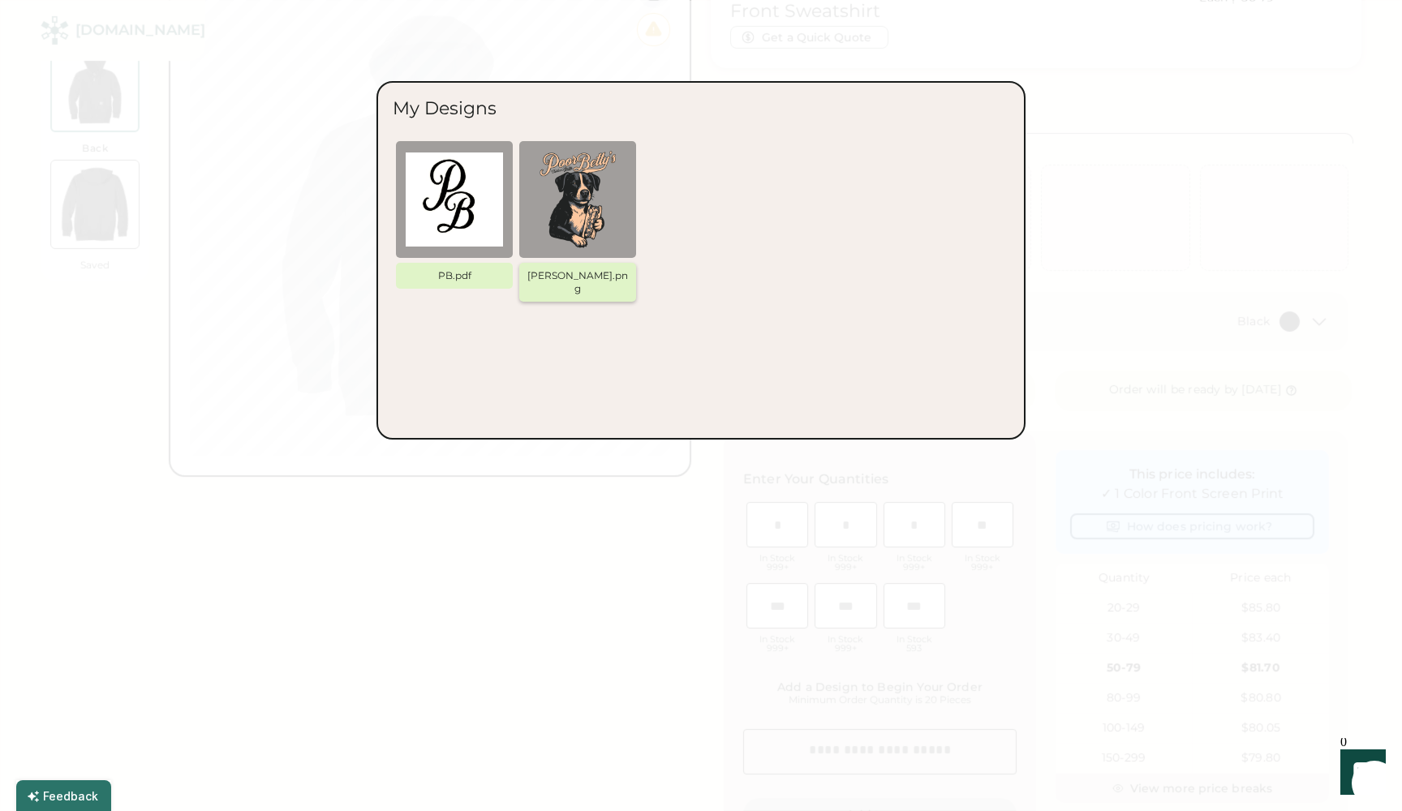
click at [570, 204] on img at bounding box center [577, 199] width 97 height 97
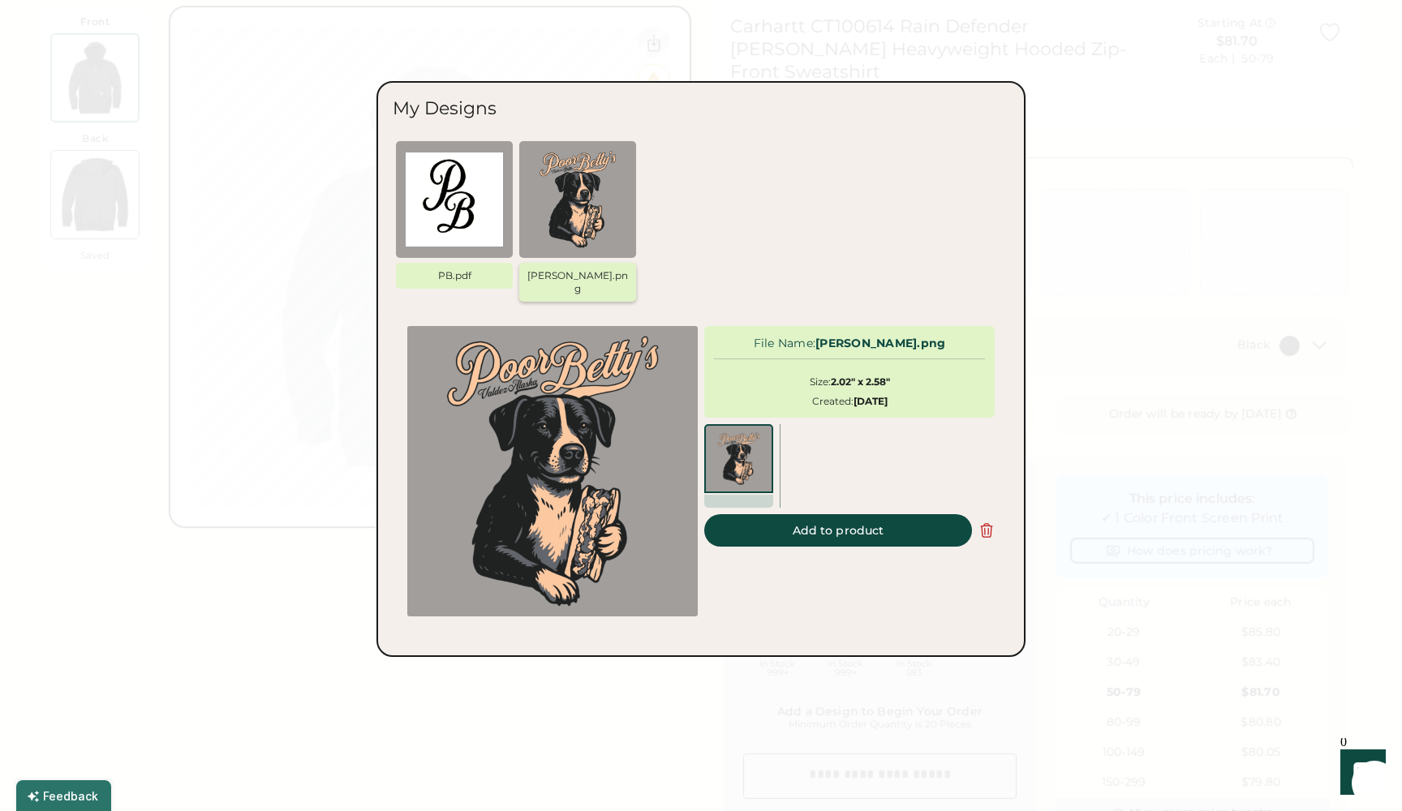
scroll to position [0, 0]
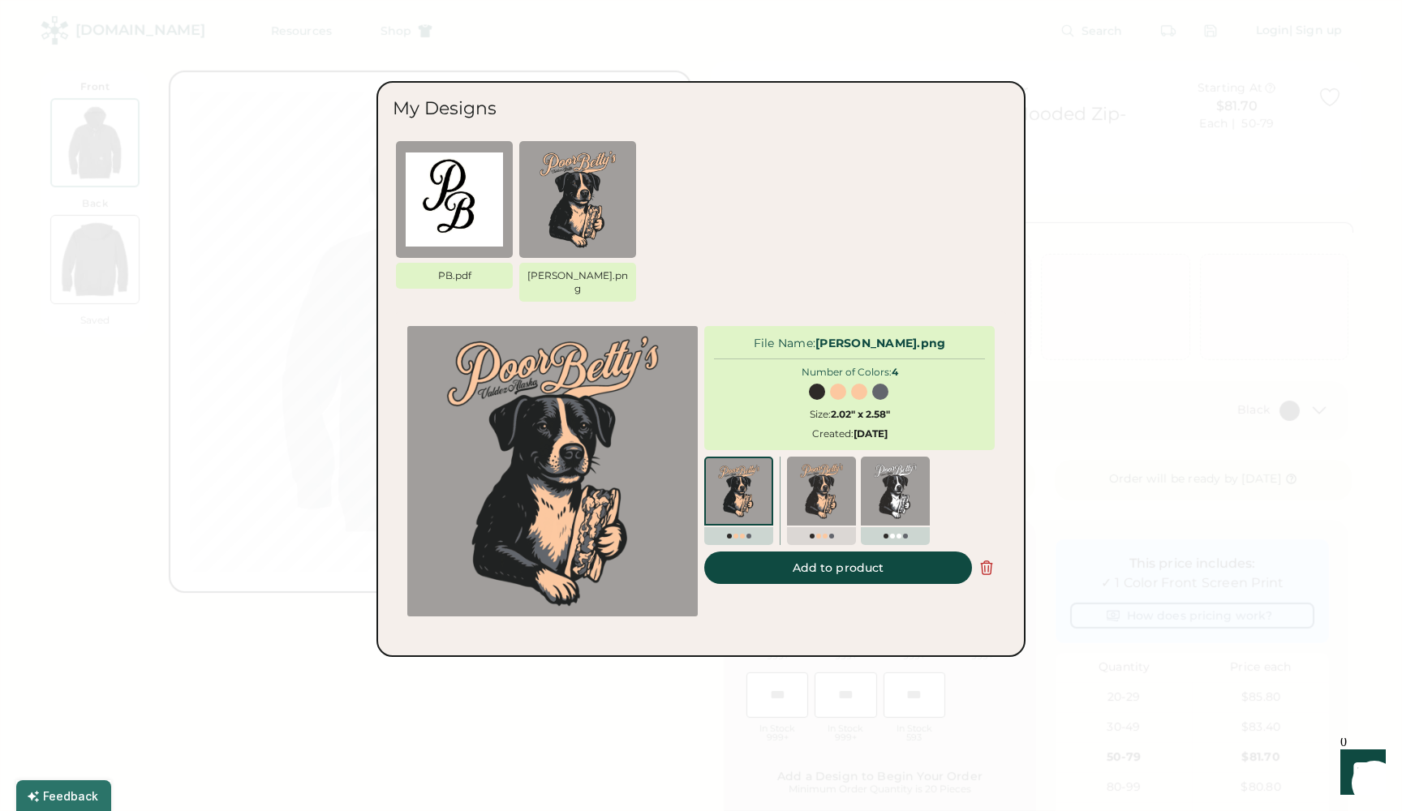
click at [900, 475] on img at bounding box center [895, 491] width 56 height 56
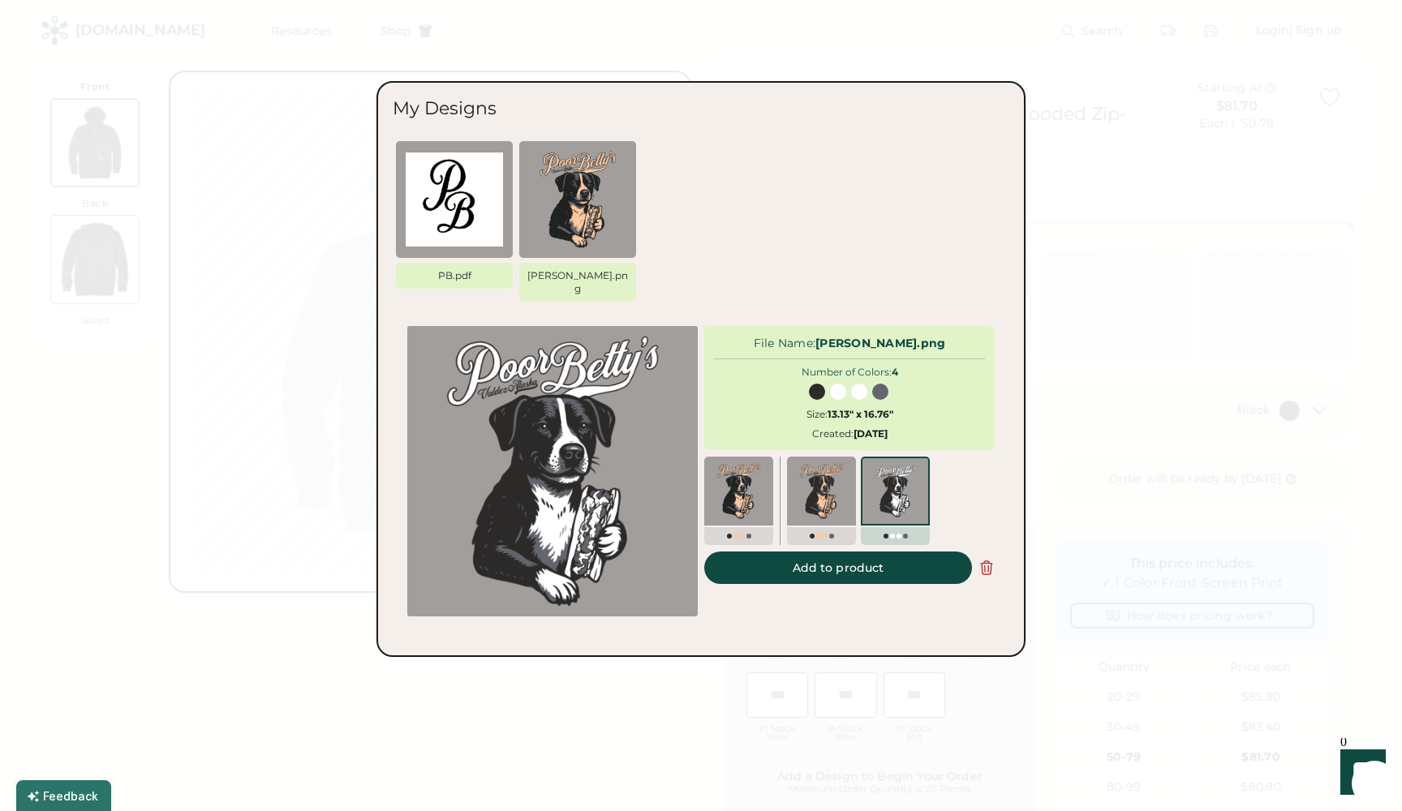
click at [846, 553] on button "Add to product" at bounding box center [838, 568] width 268 height 32
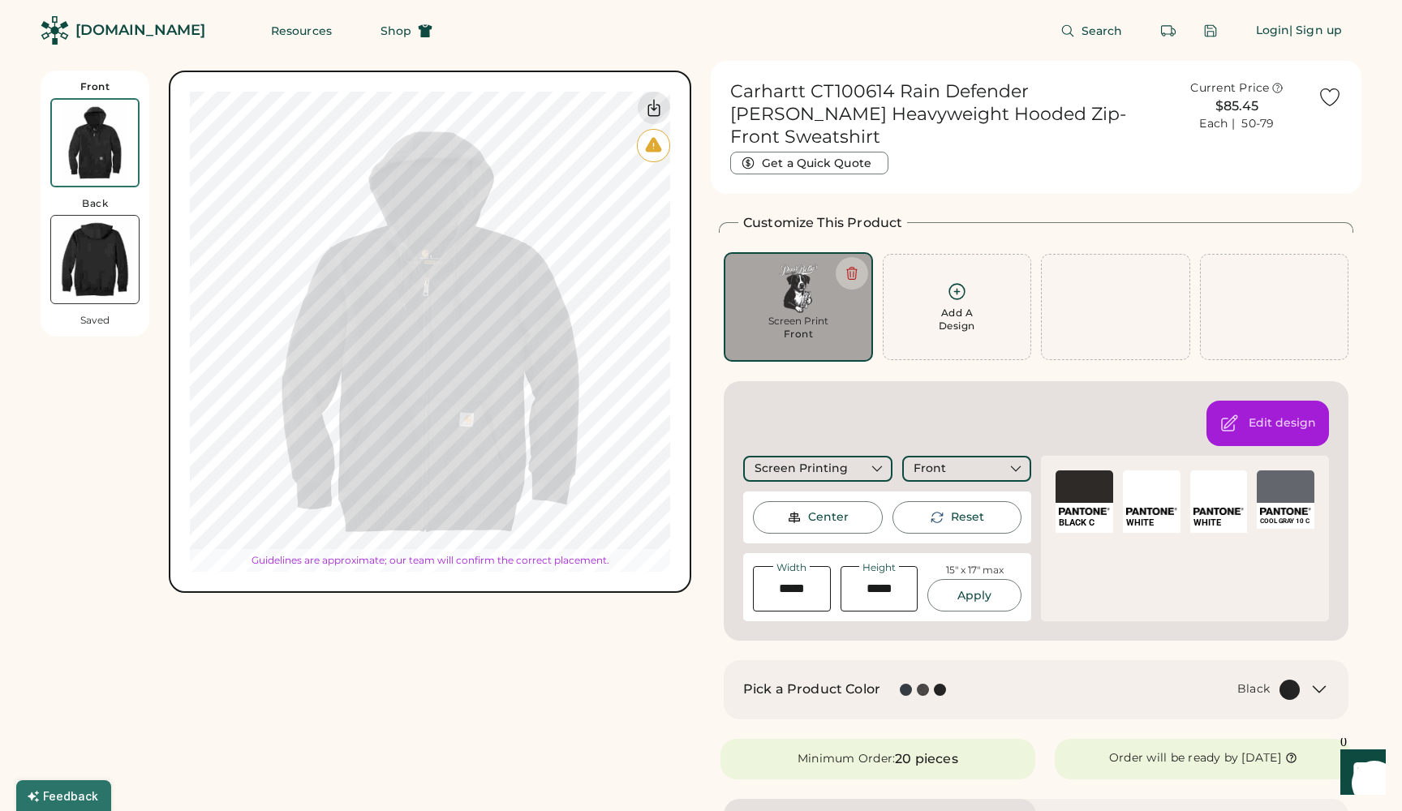
click at [57, 277] on div "Front Back Saved My uploaded designs Upload new design SVG, Ai, PDF, EPS, PSD N…" at bounding box center [366, 332] width 651 height 522
click at [105, 270] on img at bounding box center [95, 260] width 88 height 88
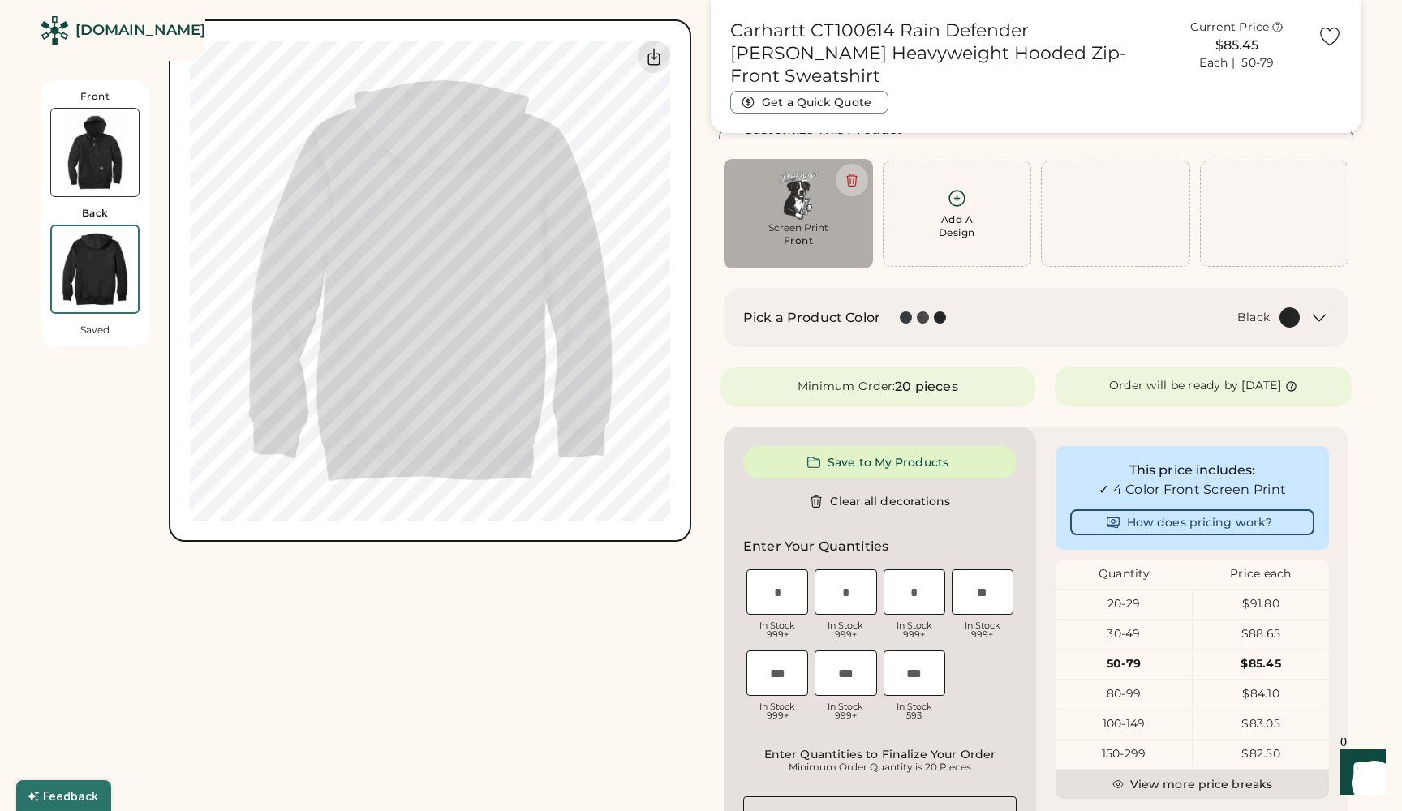
scroll to position [71, 0]
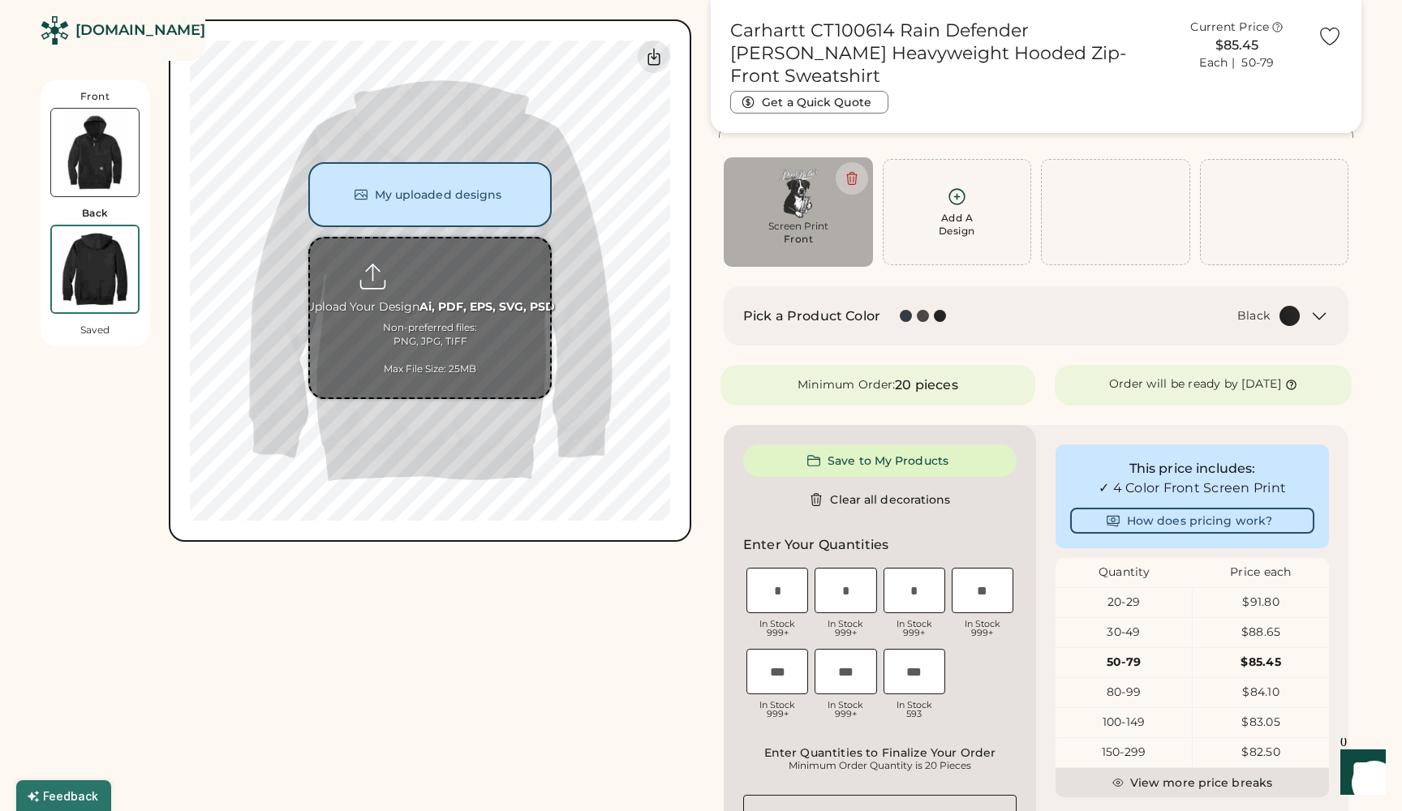
click at [436, 315] on input "file" at bounding box center [430, 318] width 240 height 159
click at [437, 195] on button "My uploaded designs" at bounding box center [429, 194] width 243 height 65
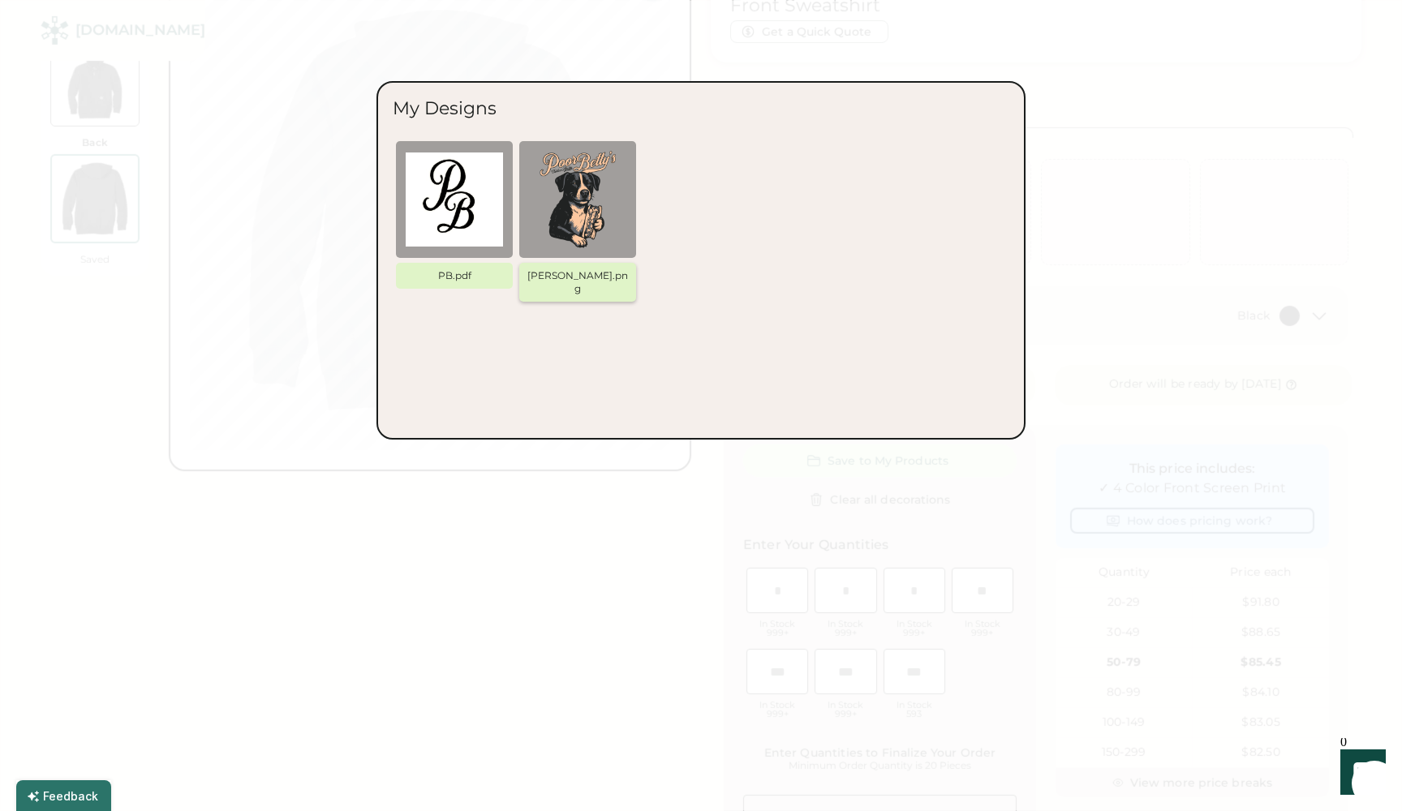
click at [573, 205] on img at bounding box center [577, 199] width 97 height 97
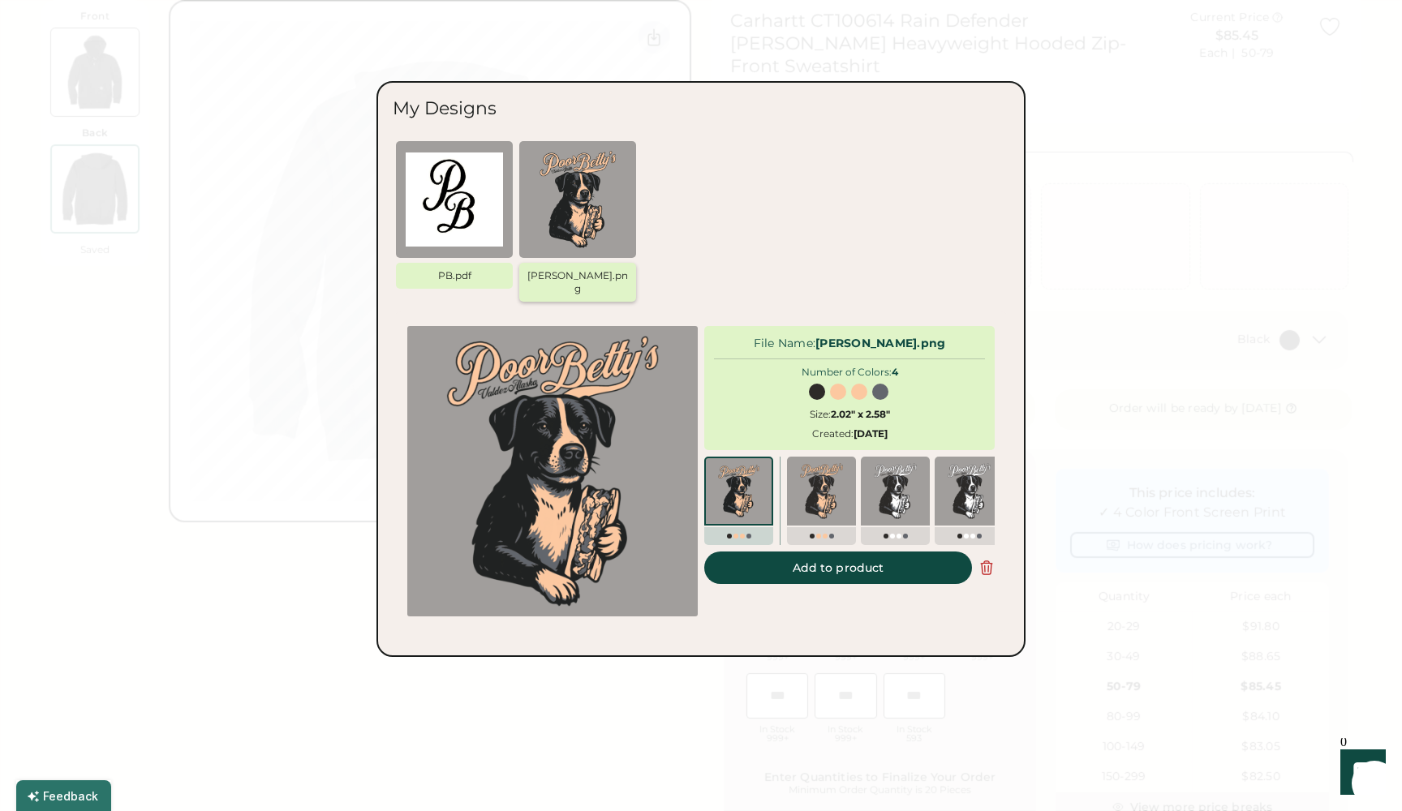
scroll to position [0, 0]
click at [971, 491] on img at bounding box center [969, 491] width 56 height 56
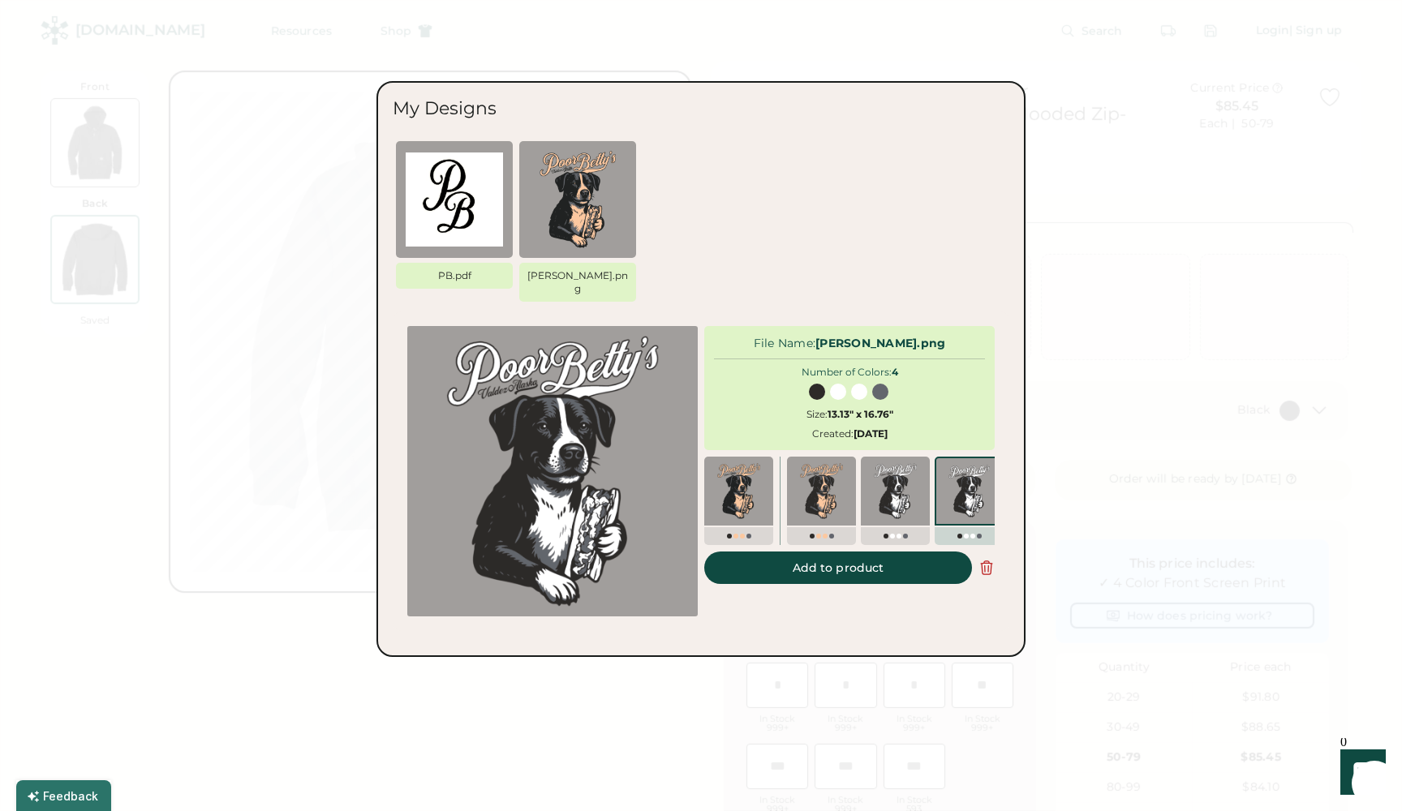
click at [903, 552] on button "Add to product" at bounding box center [838, 568] width 268 height 32
type input "*****"
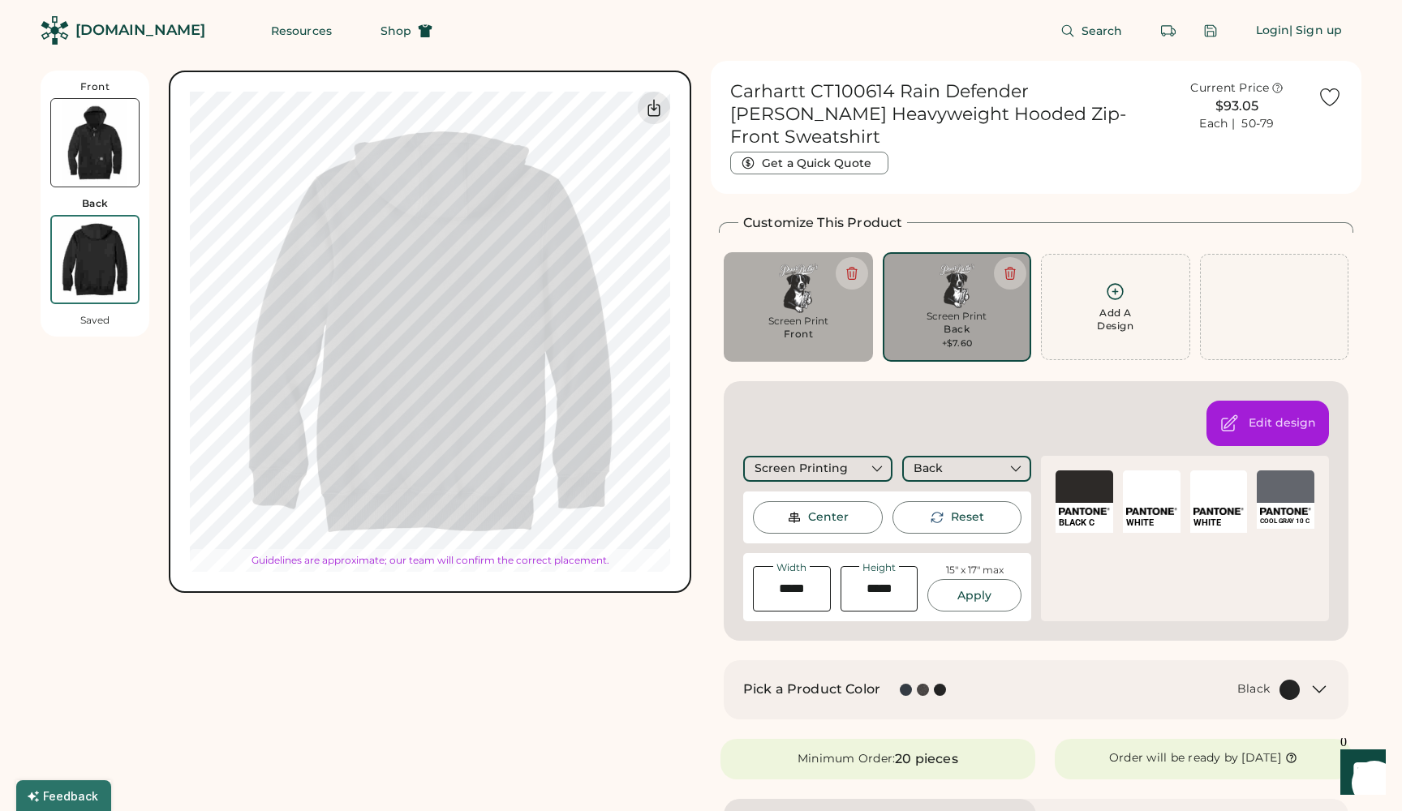
type input "*****"
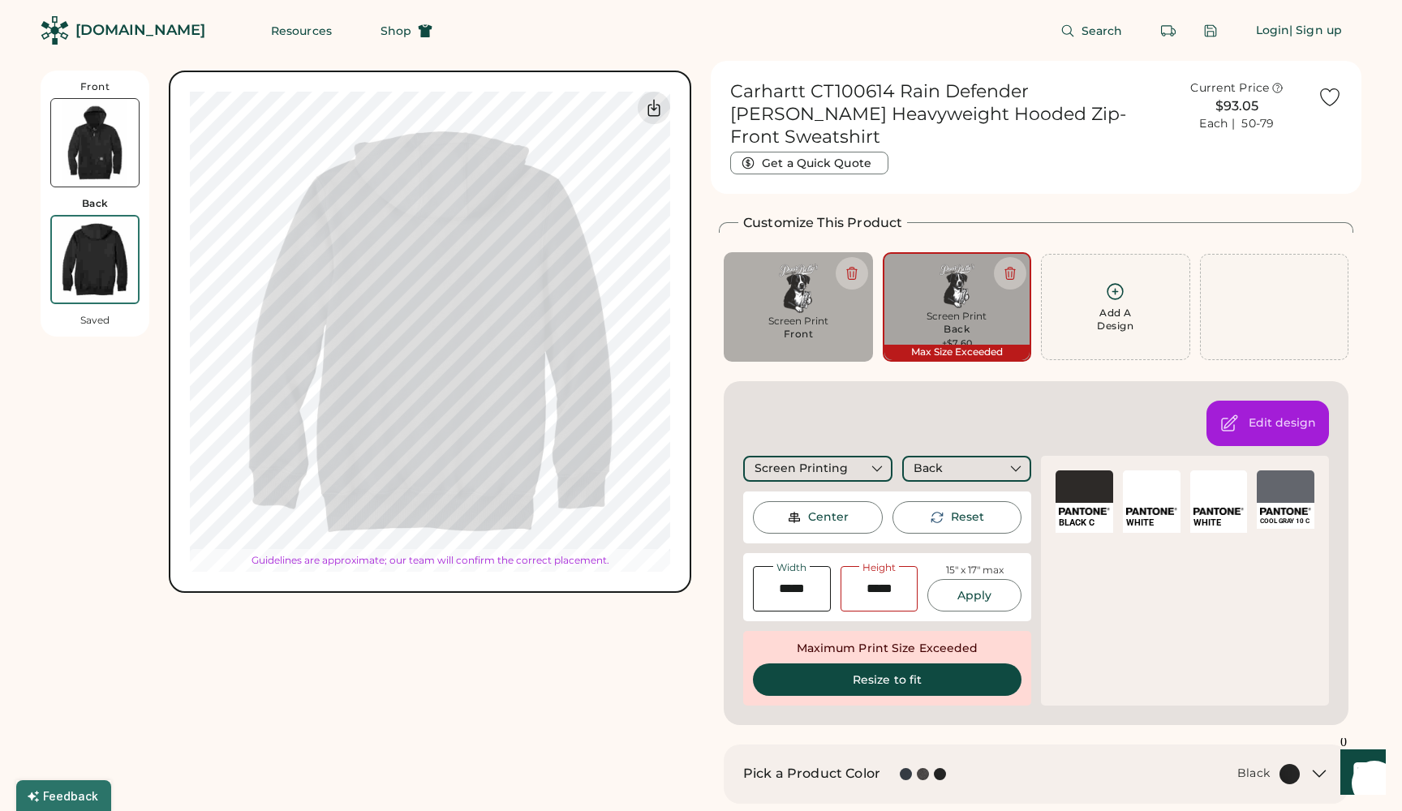
type input "*****"
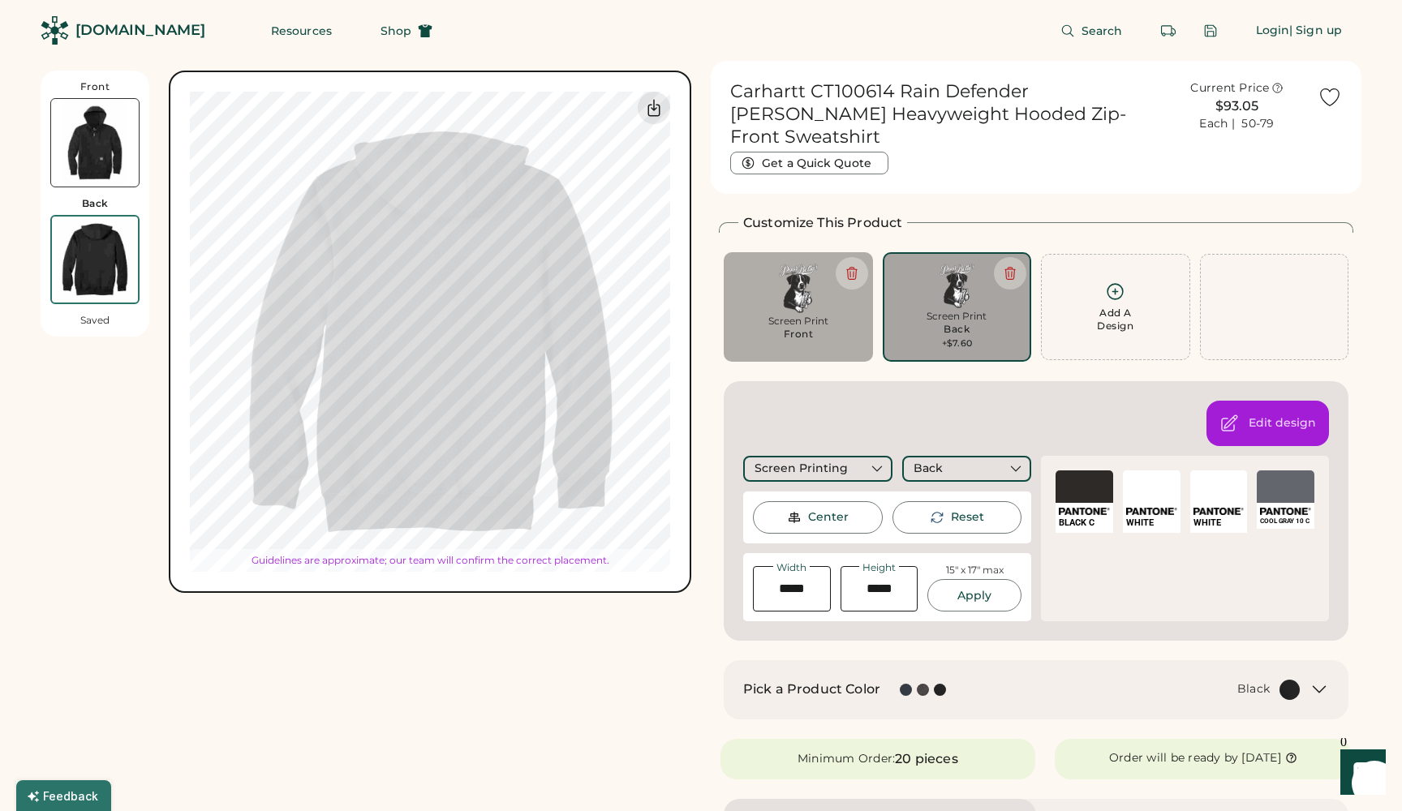
type input "*****"
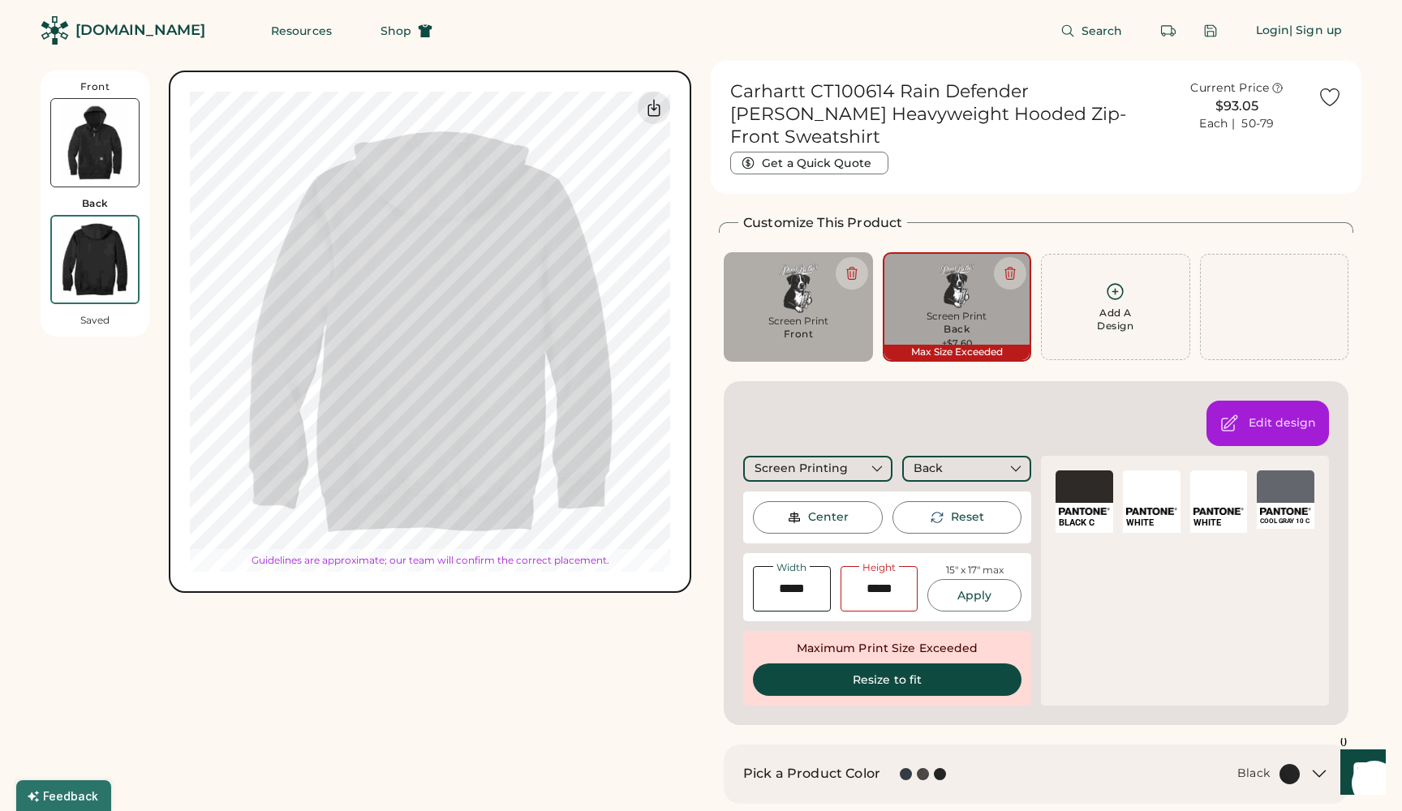
type input "*****"
type input "****"
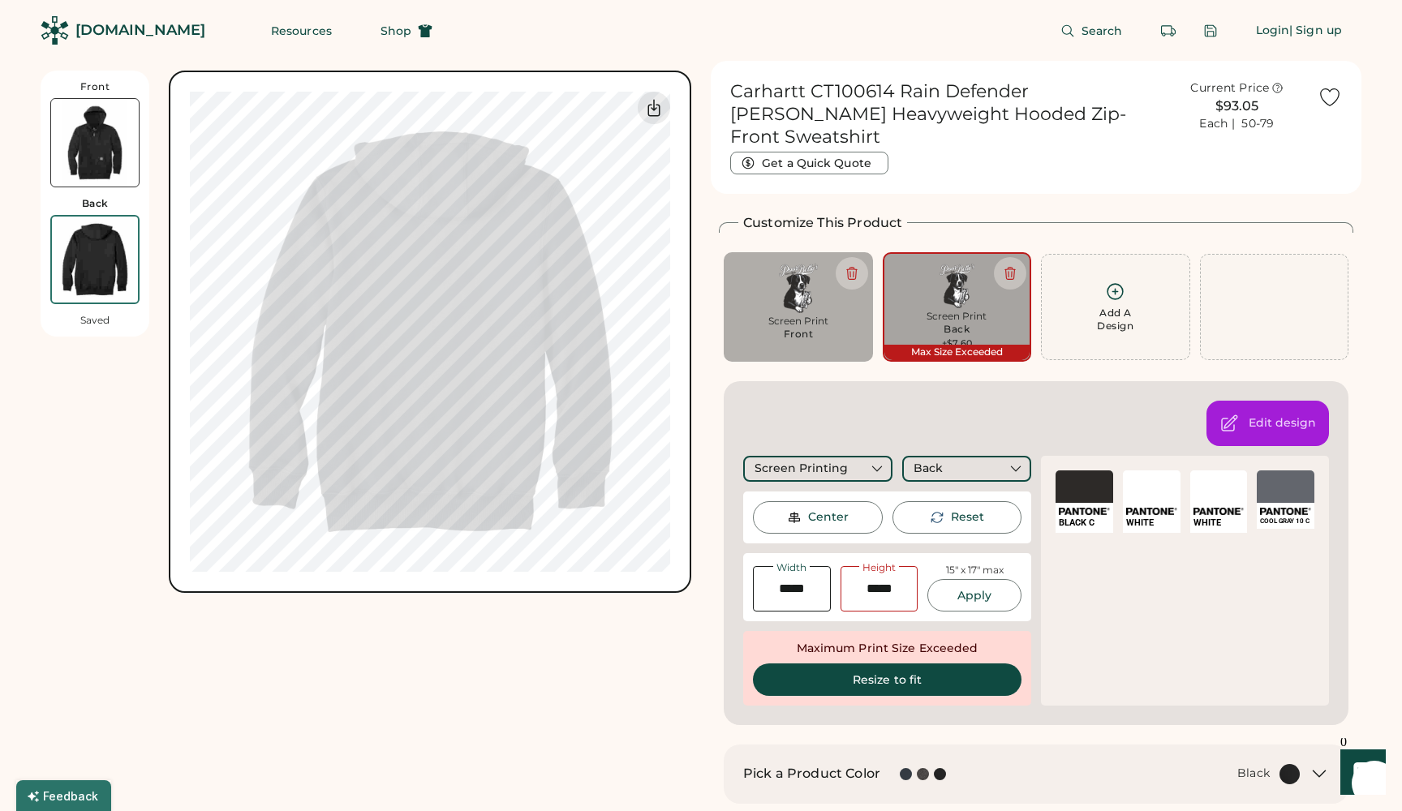
type input "****"
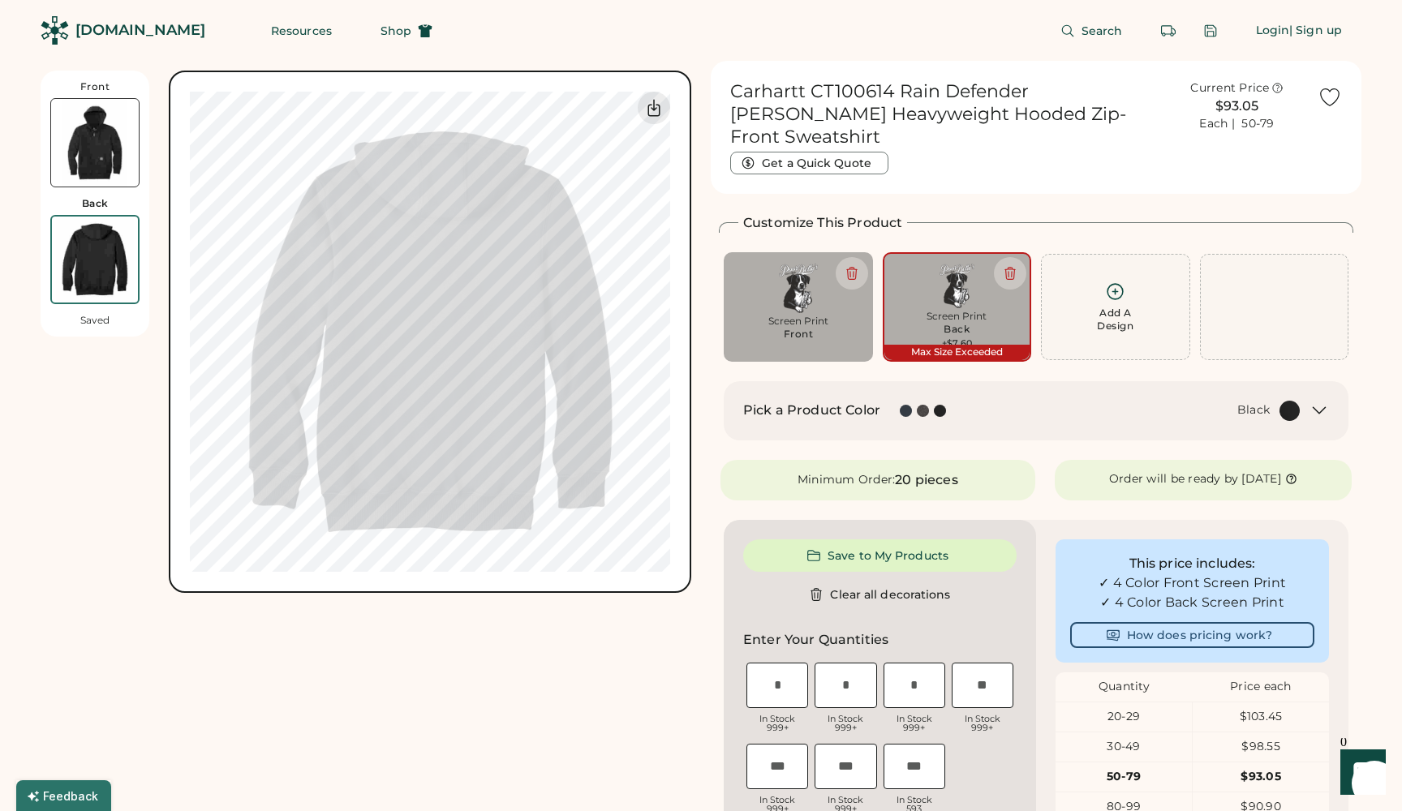
type input "*****"
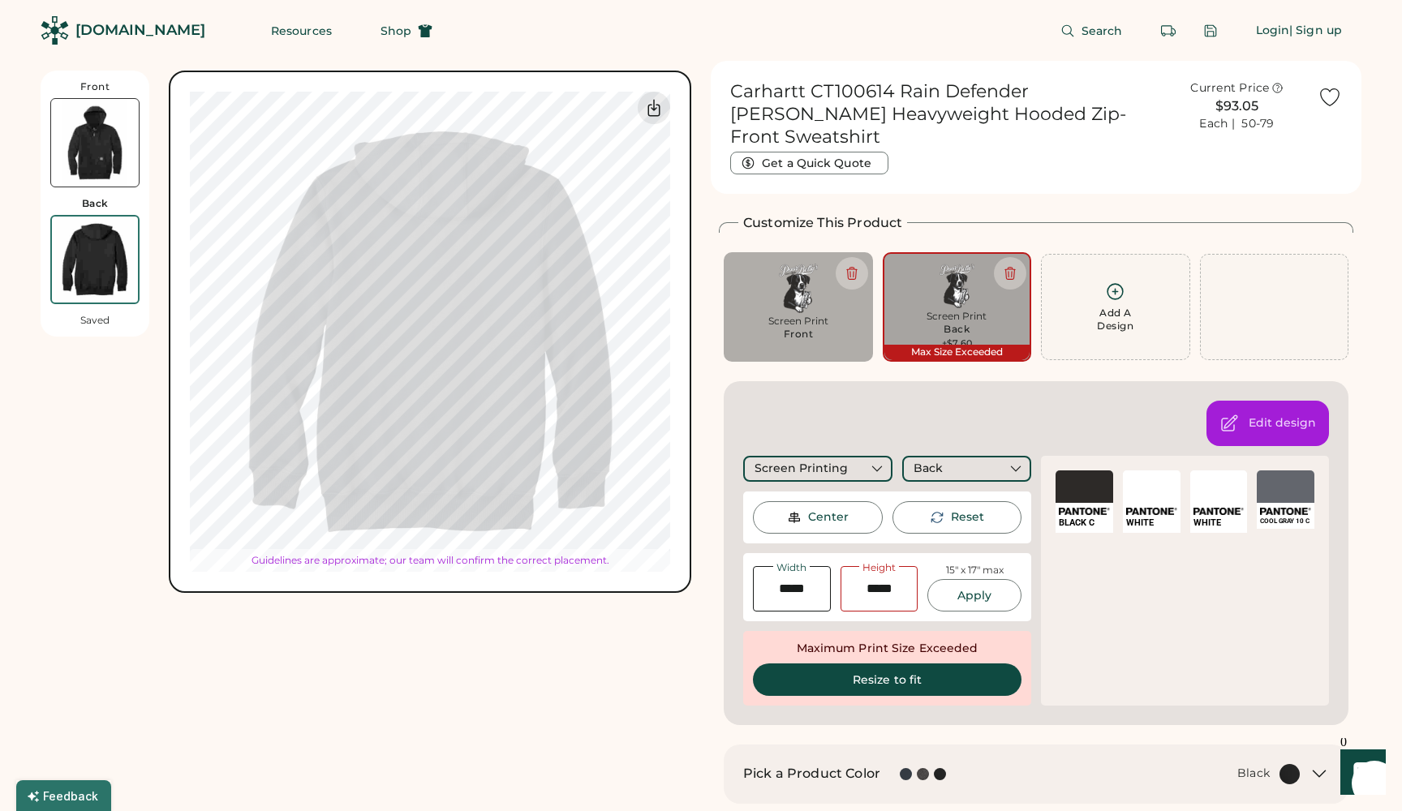
type input "*****"
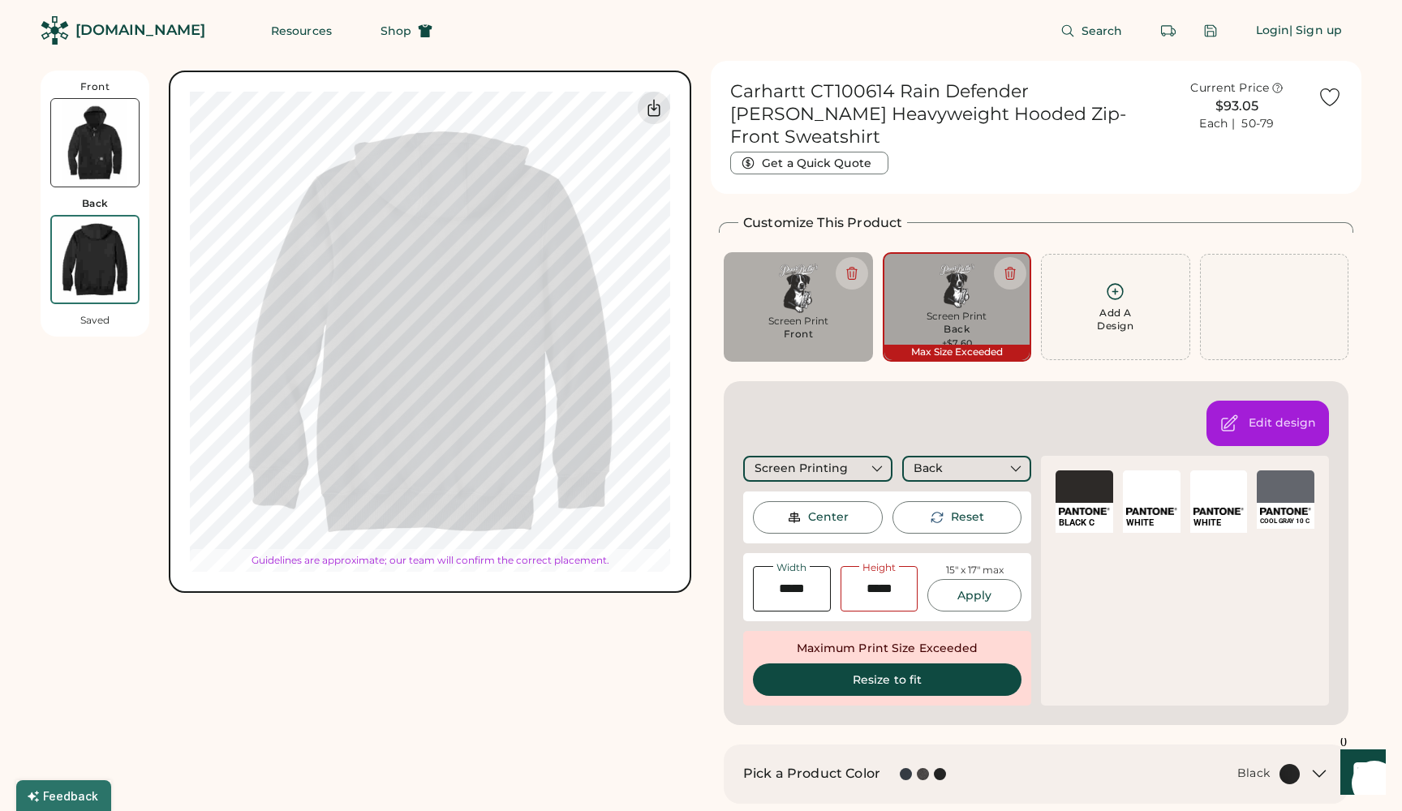
type input "*****"
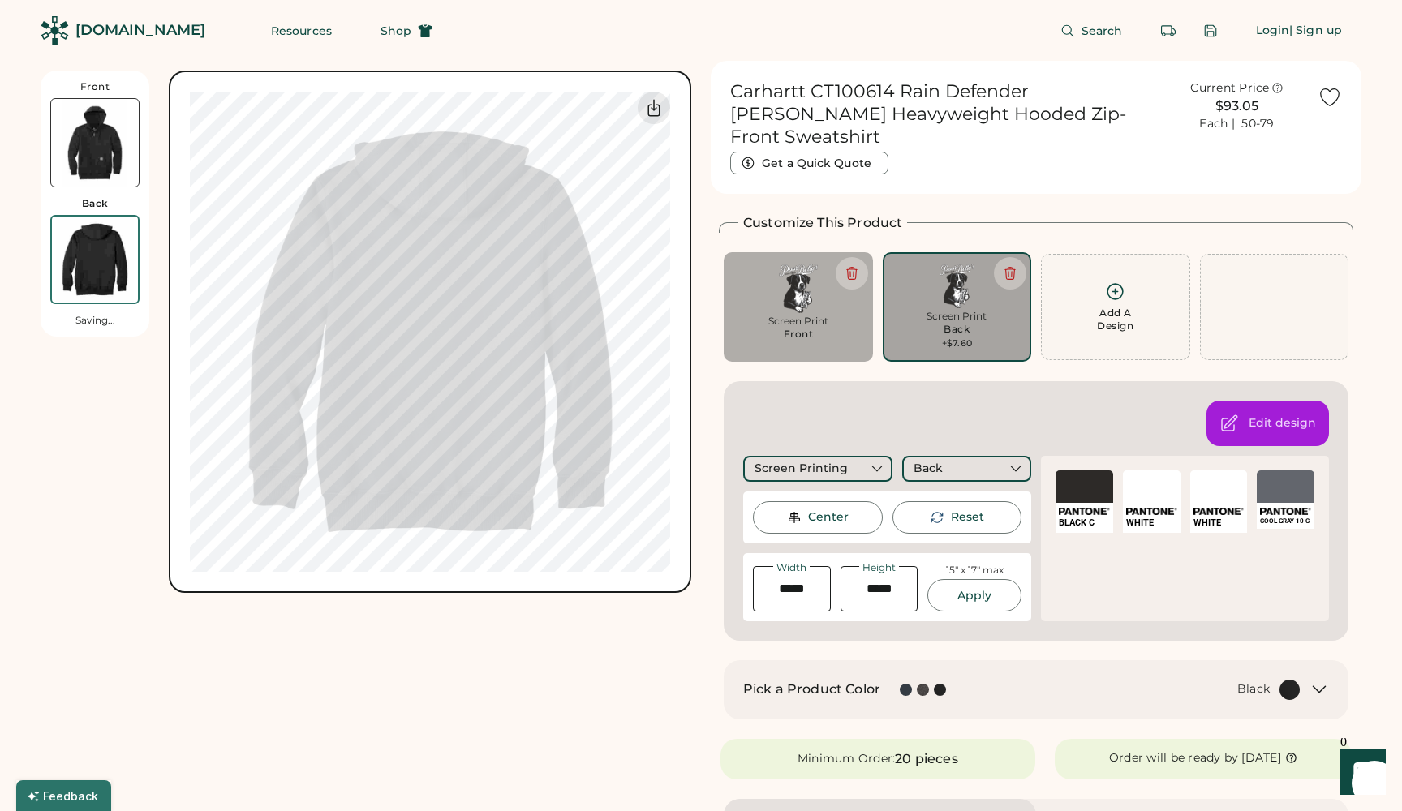
click at [101, 170] on img at bounding box center [95, 143] width 88 height 88
type input "****"
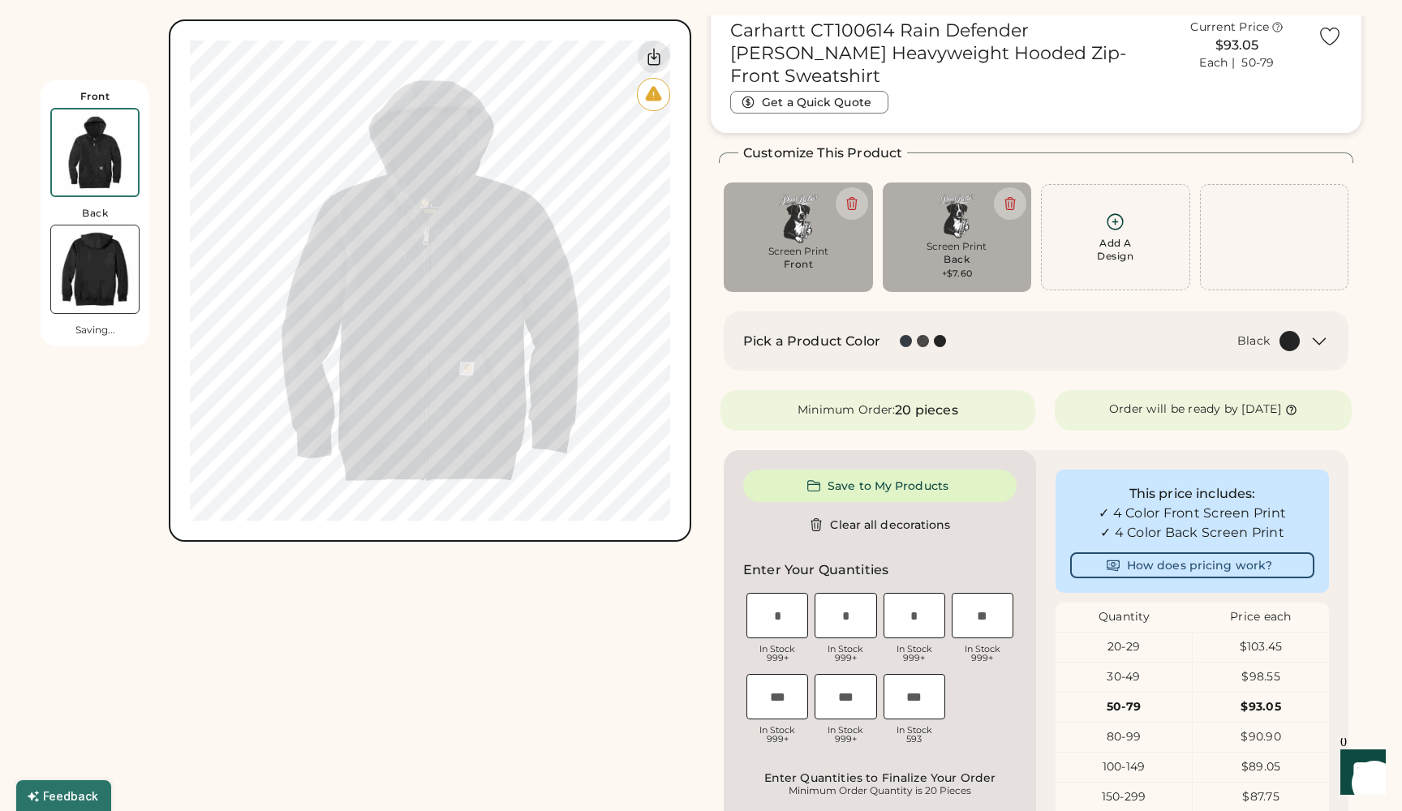
scroll to position [71, 0]
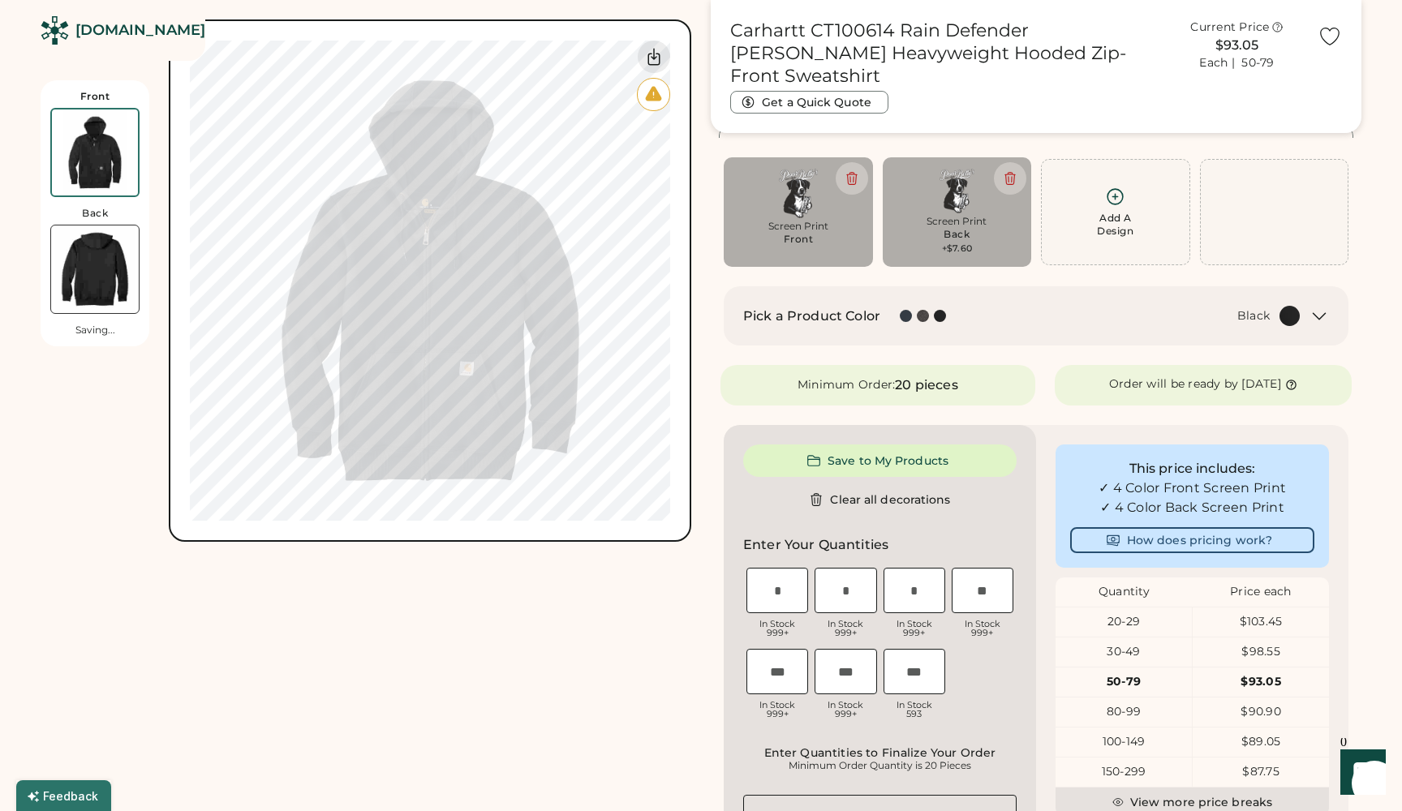
type input "*****"
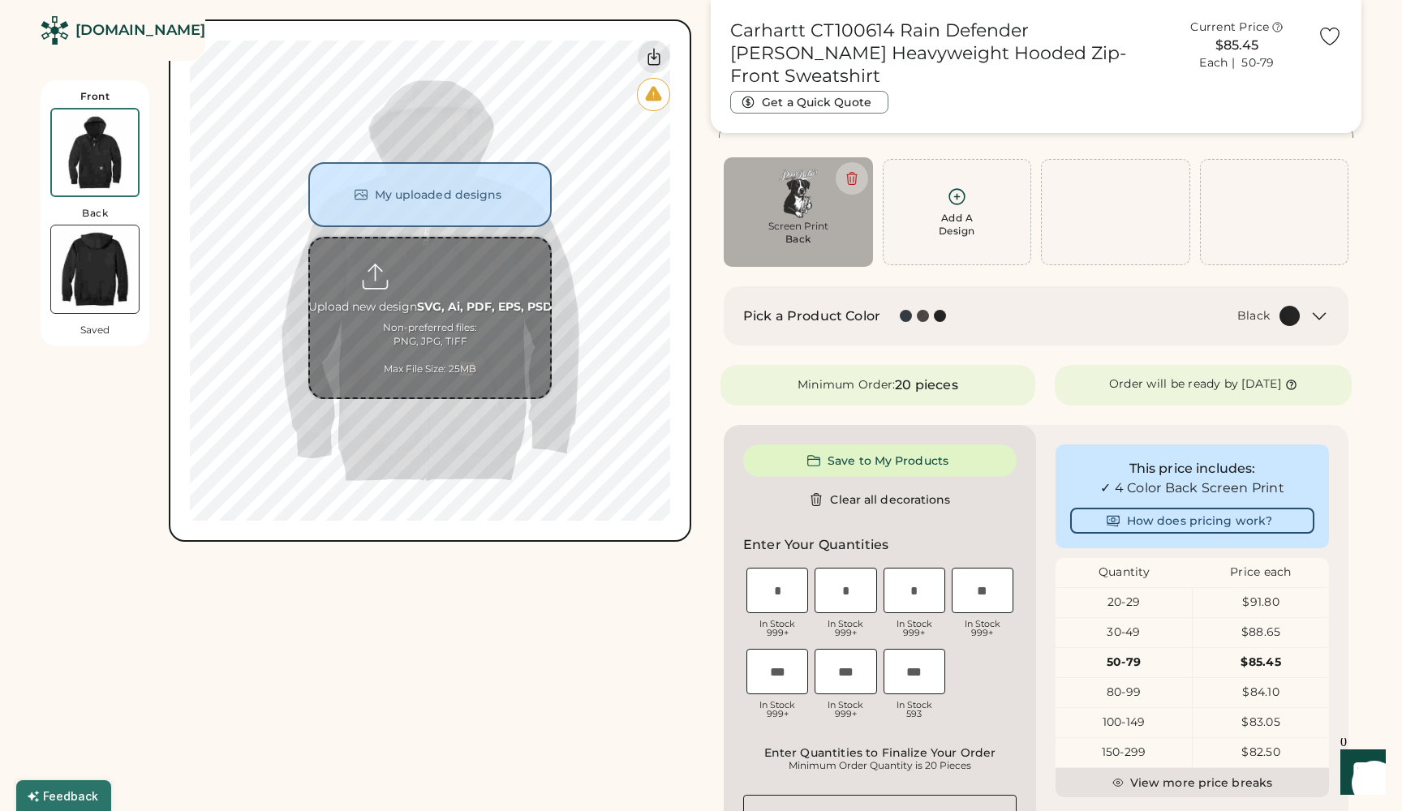
click at [448, 305] on input "file" at bounding box center [430, 318] width 240 height 159
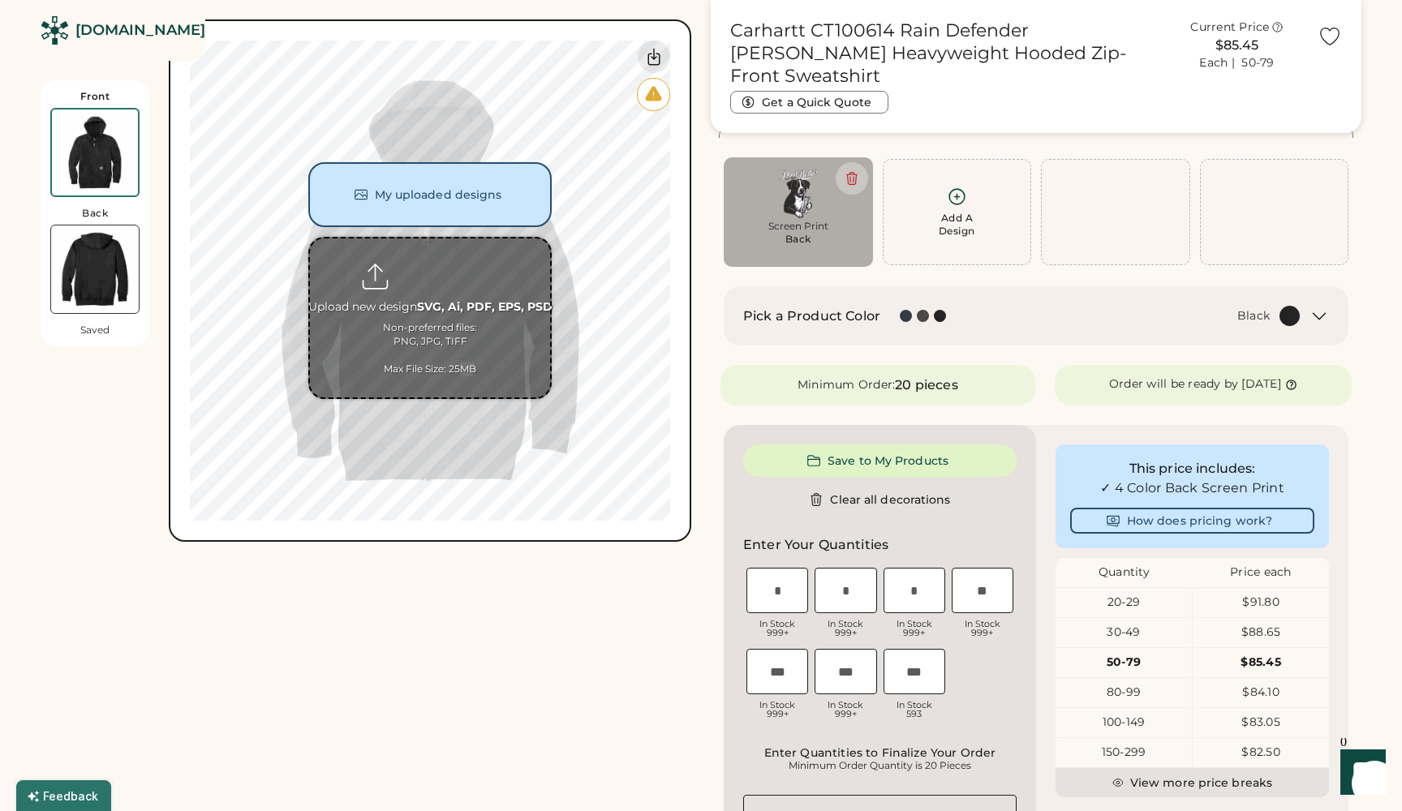
click at [410, 197] on button "My uploaded designs" at bounding box center [429, 194] width 243 height 65
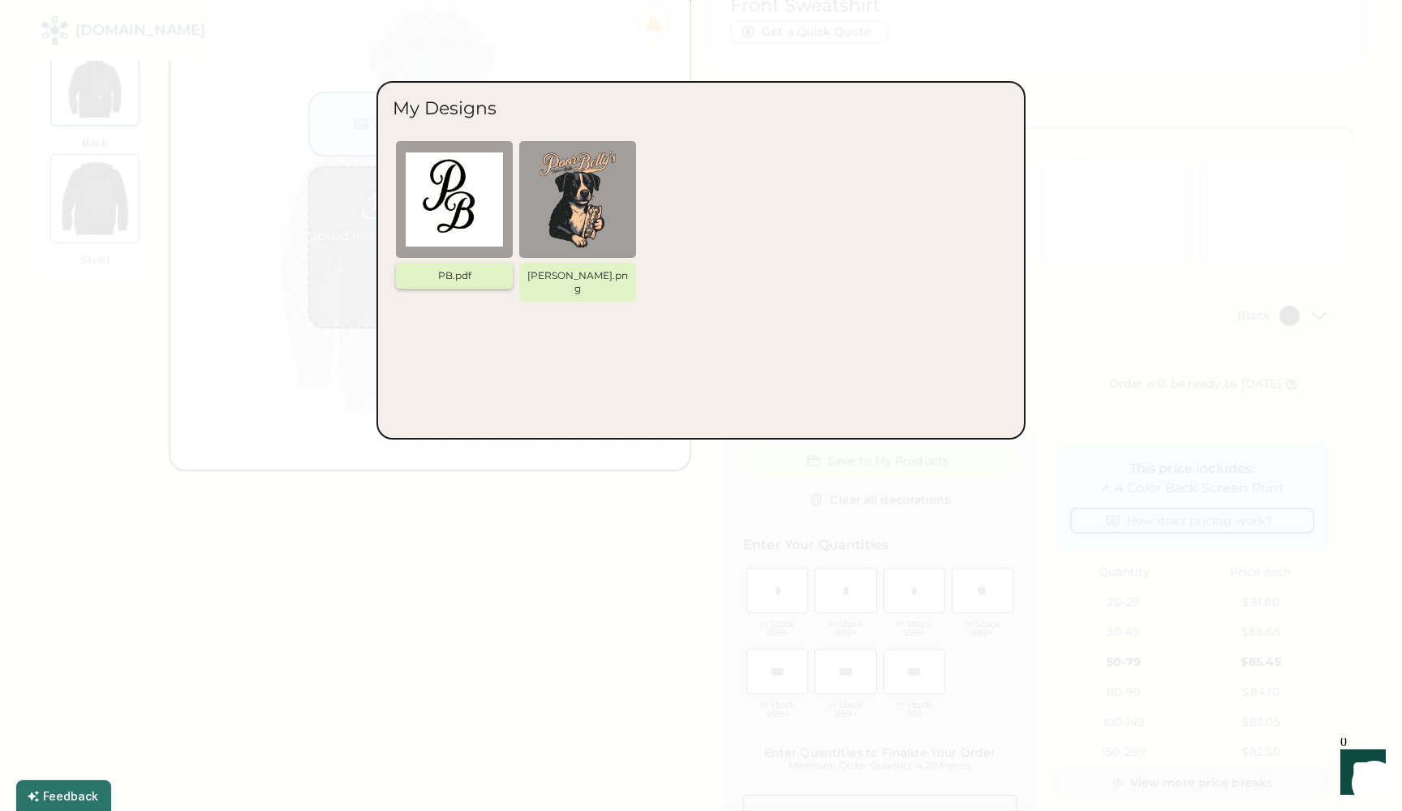
click at [454, 205] on img at bounding box center [454, 199] width 97 height 97
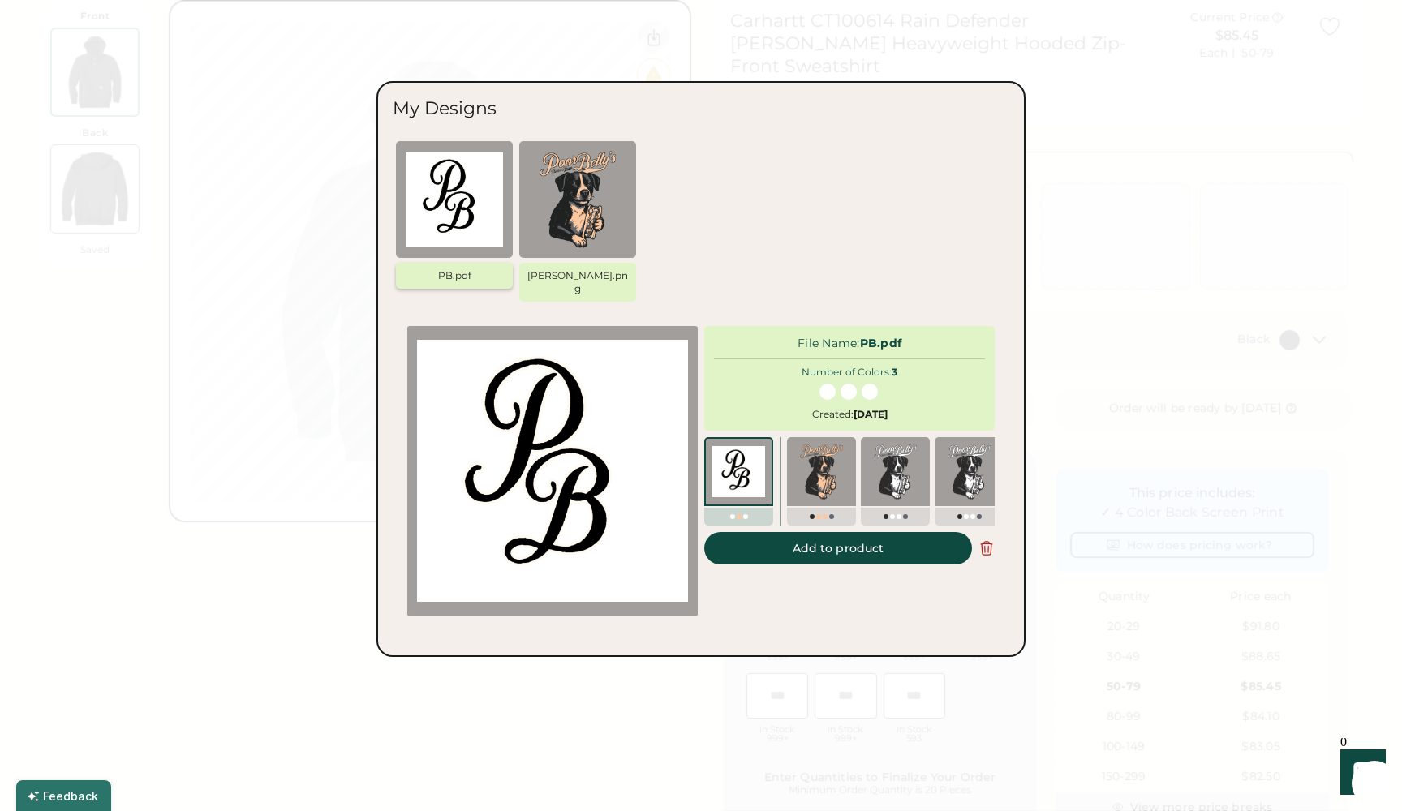
scroll to position [0, 0]
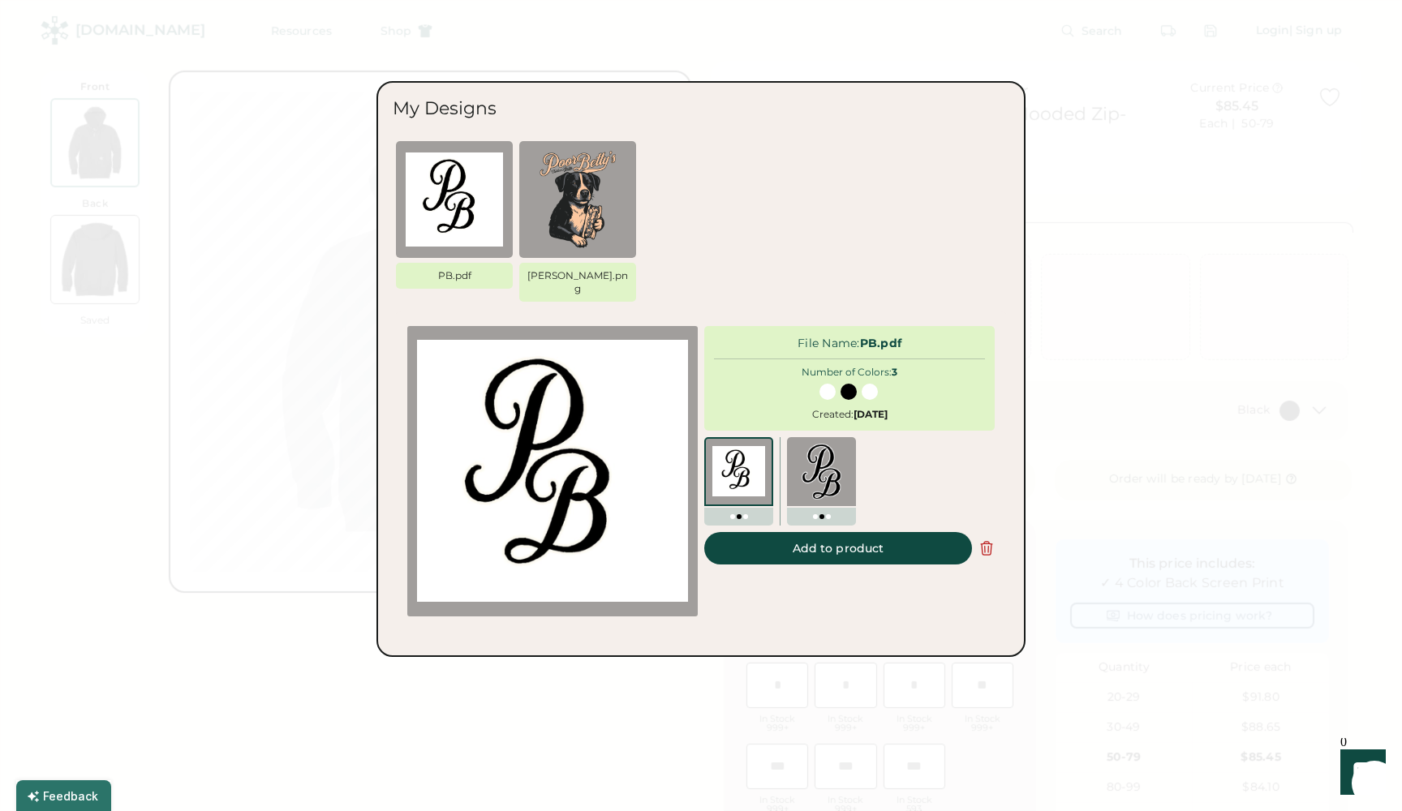
click at [821, 451] on img at bounding box center [821, 472] width 56 height 56
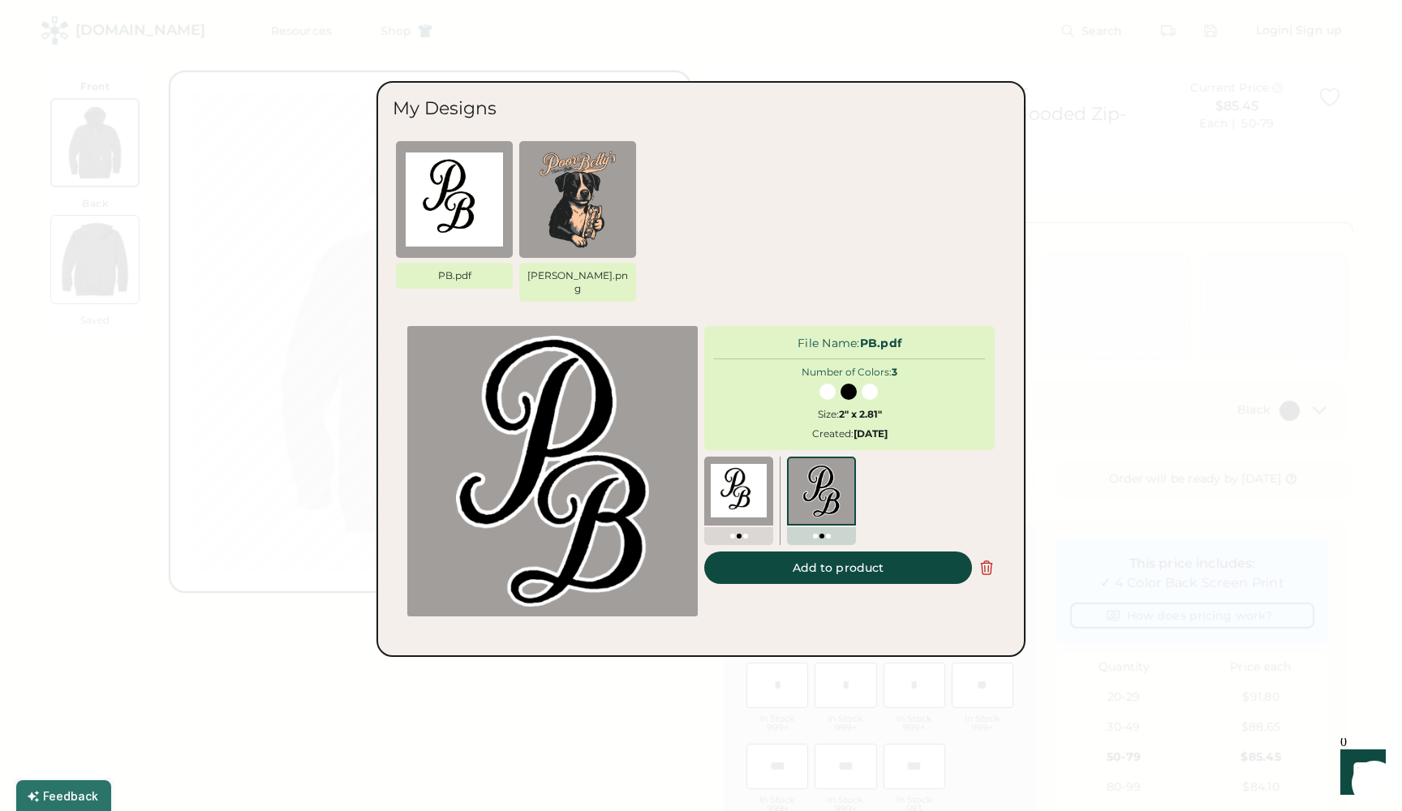
click at [825, 552] on button "Add to product" at bounding box center [838, 568] width 268 height 32
click at [824, 553] on button "Add to product" at bounding box center [838, 568] width 268 height 32
type input "****"
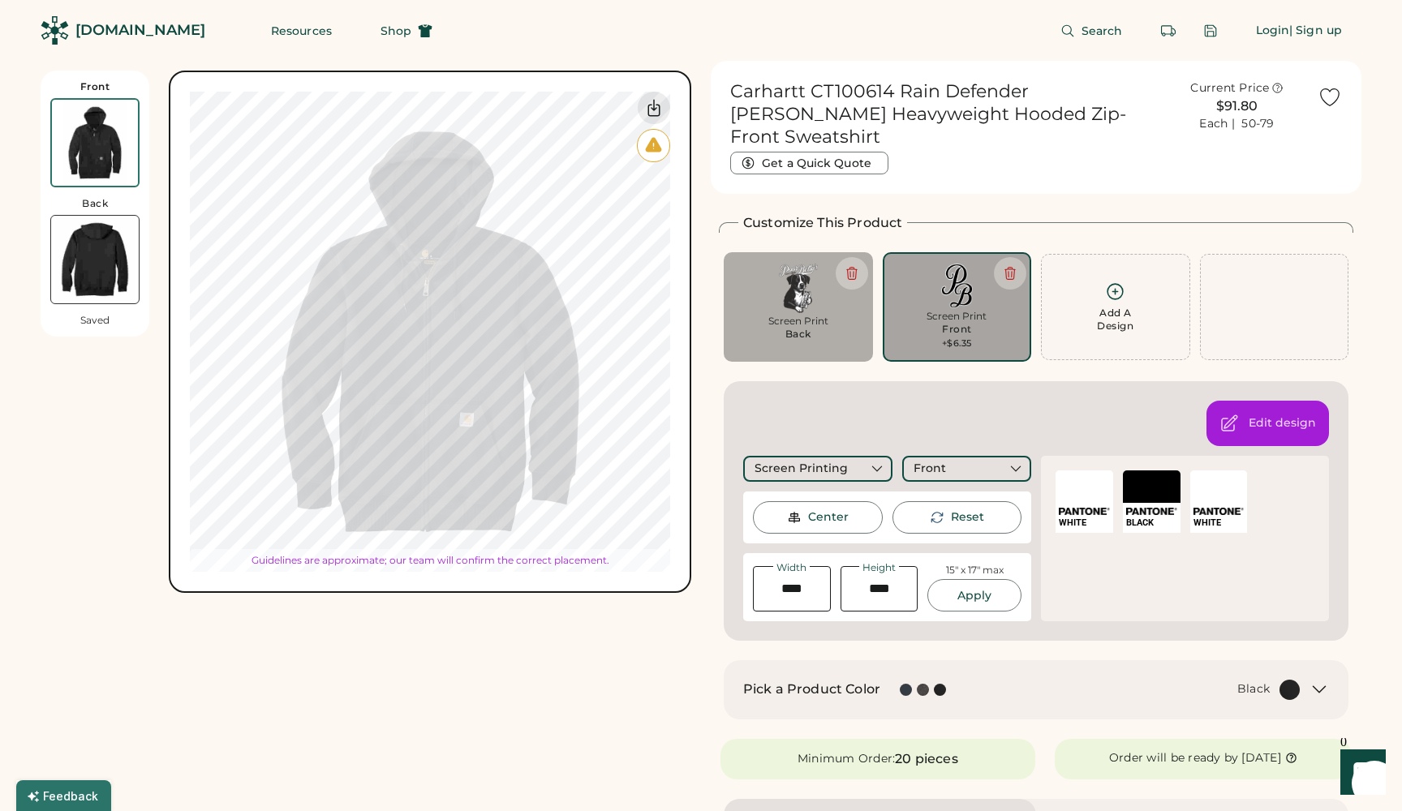
type input "****"
click at [548, 600] on div "Front Back Saved My uploaded designs Upload new design SVG, Ai, PDF, EPS, PSD N…" at bounding box center [366, 332] width 651 height 542
click at [822, 317] on div "Screen Print Back" at bounding box center [798, 333] width 127 height 36
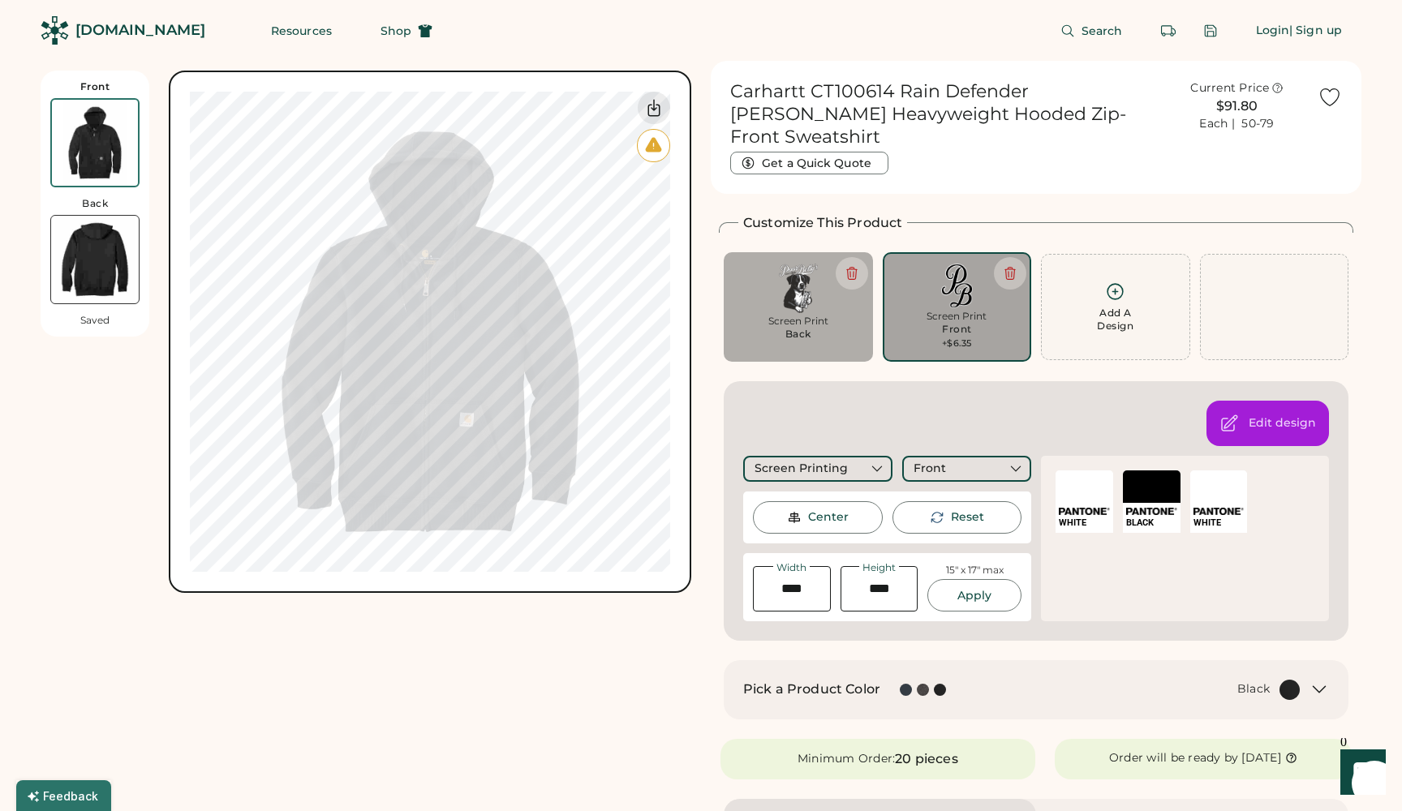
type input "****"
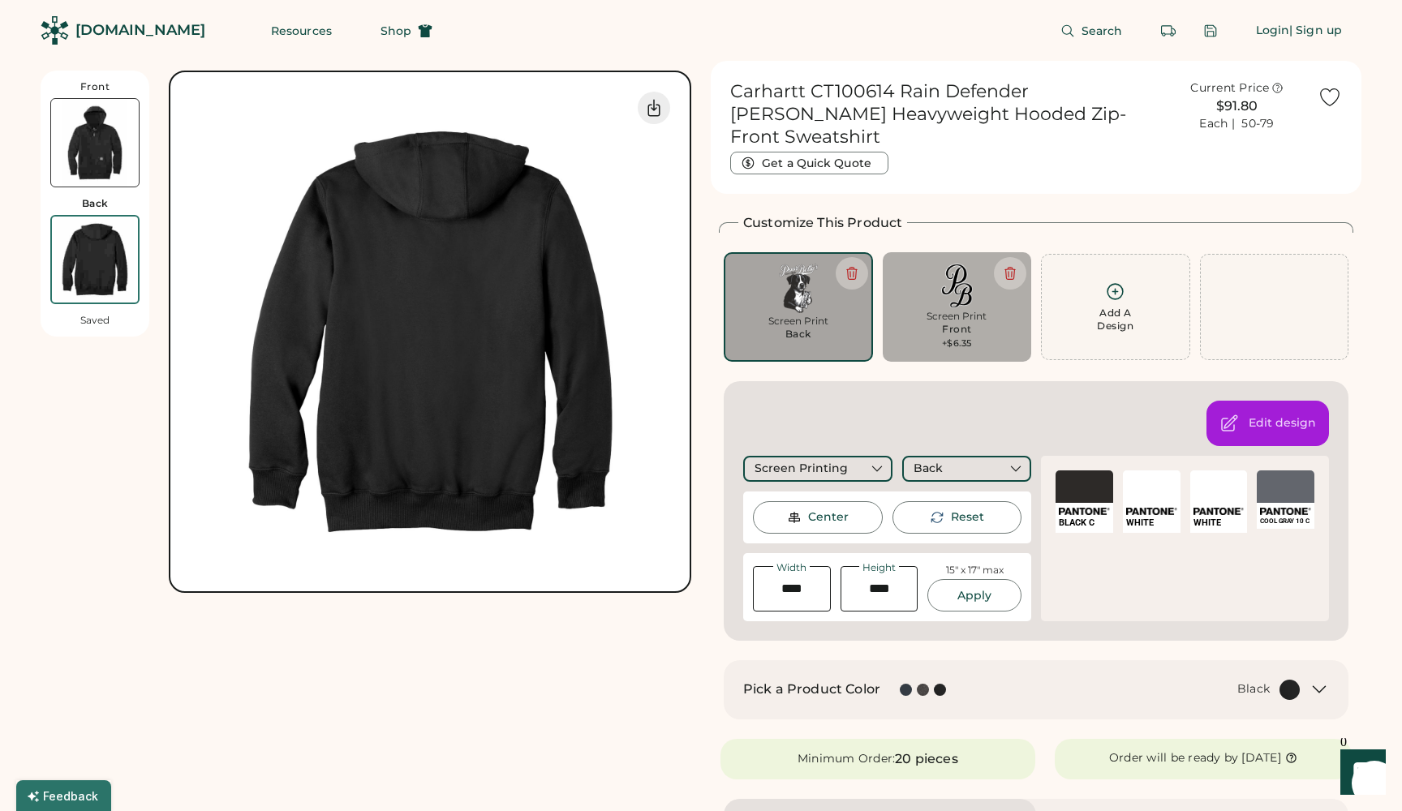
type input "*****"
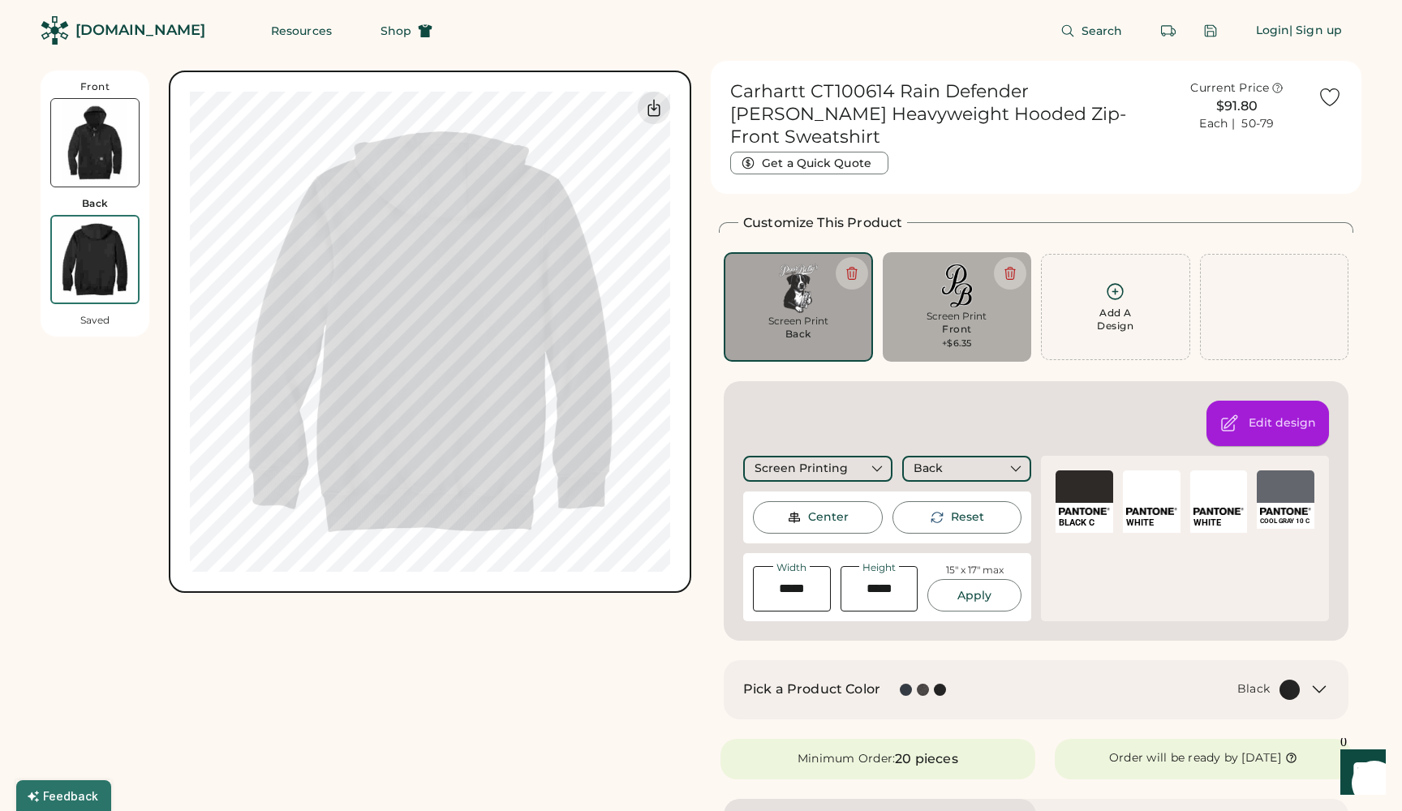
click at [1259, 408] on div "Edit design" at bounding box center [1267, 423] width 123 height 45
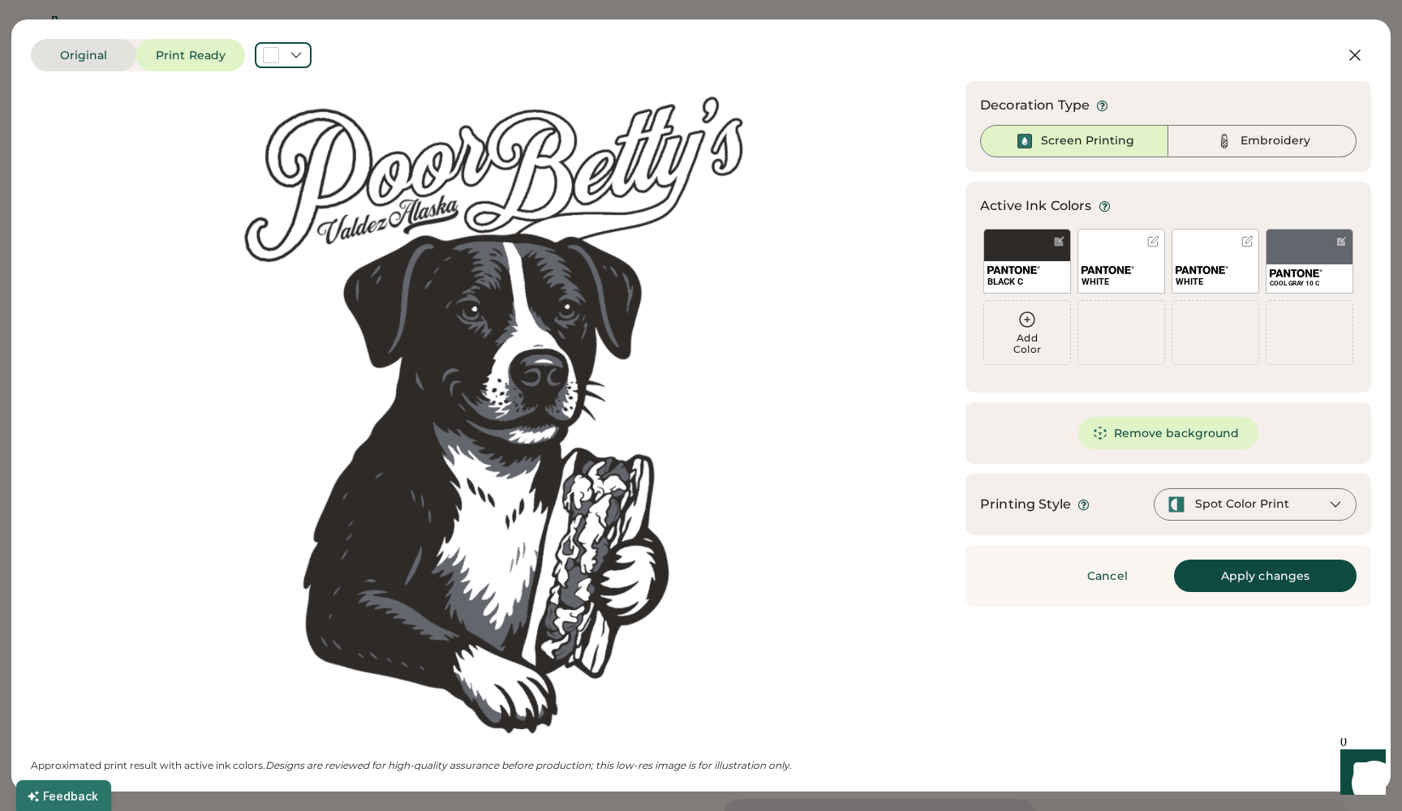
click at [102, 53] on button "Original" at bounding box center [83, 55] width 105 height 32
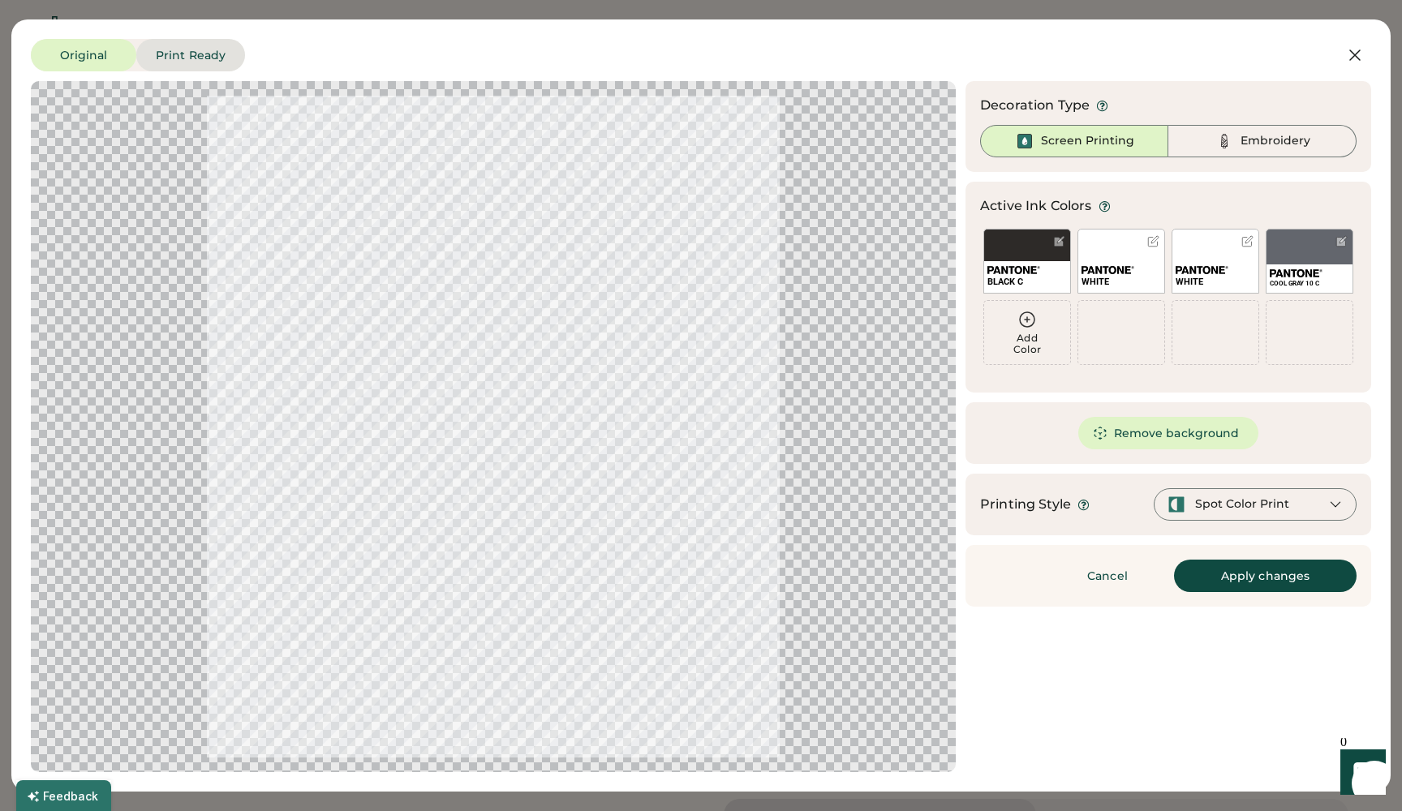
click at [187, 56] on button "Print Ready" at bounding box center [190, 55] width 109 height 32
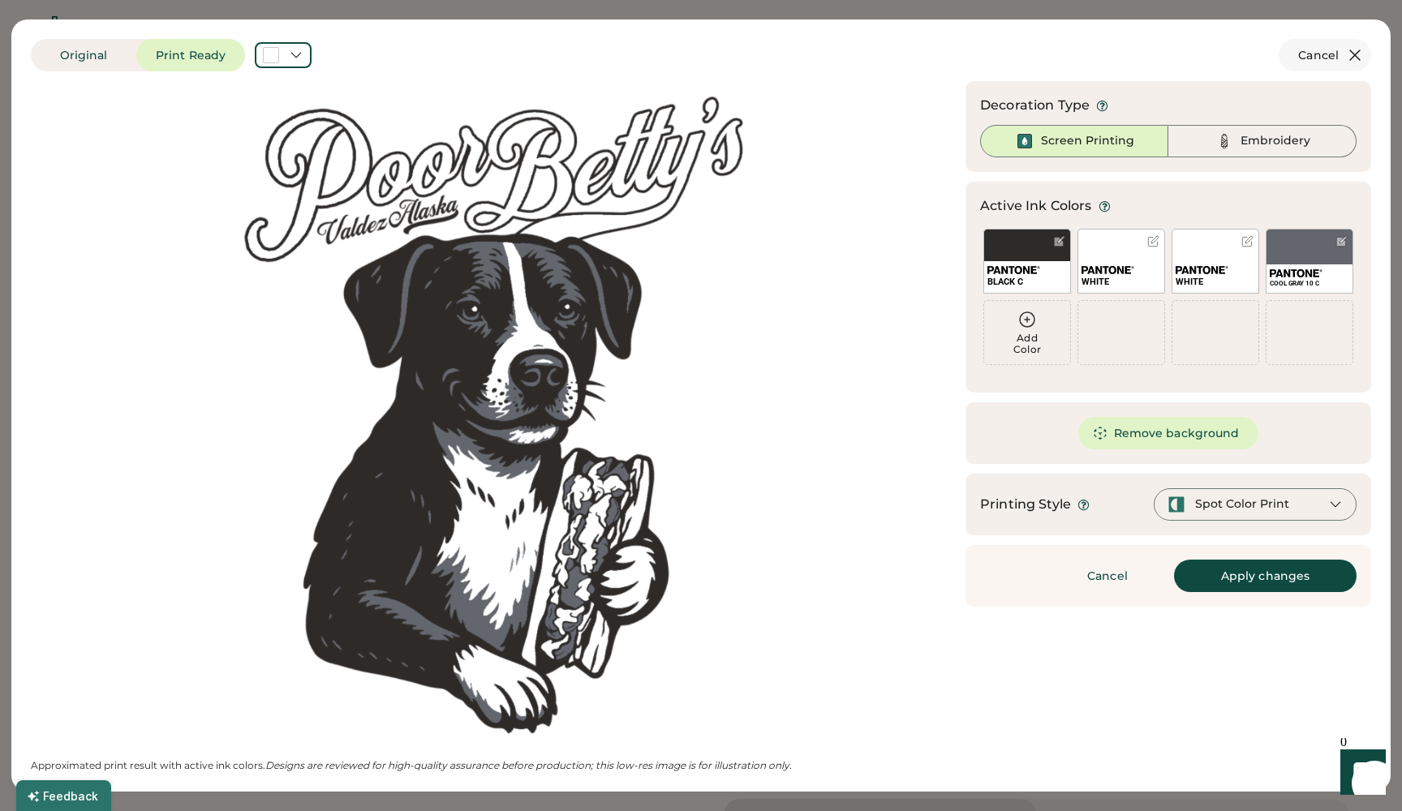
click at [1357, 61] on icon at bounding box center [1354, 54] width 19 height 19
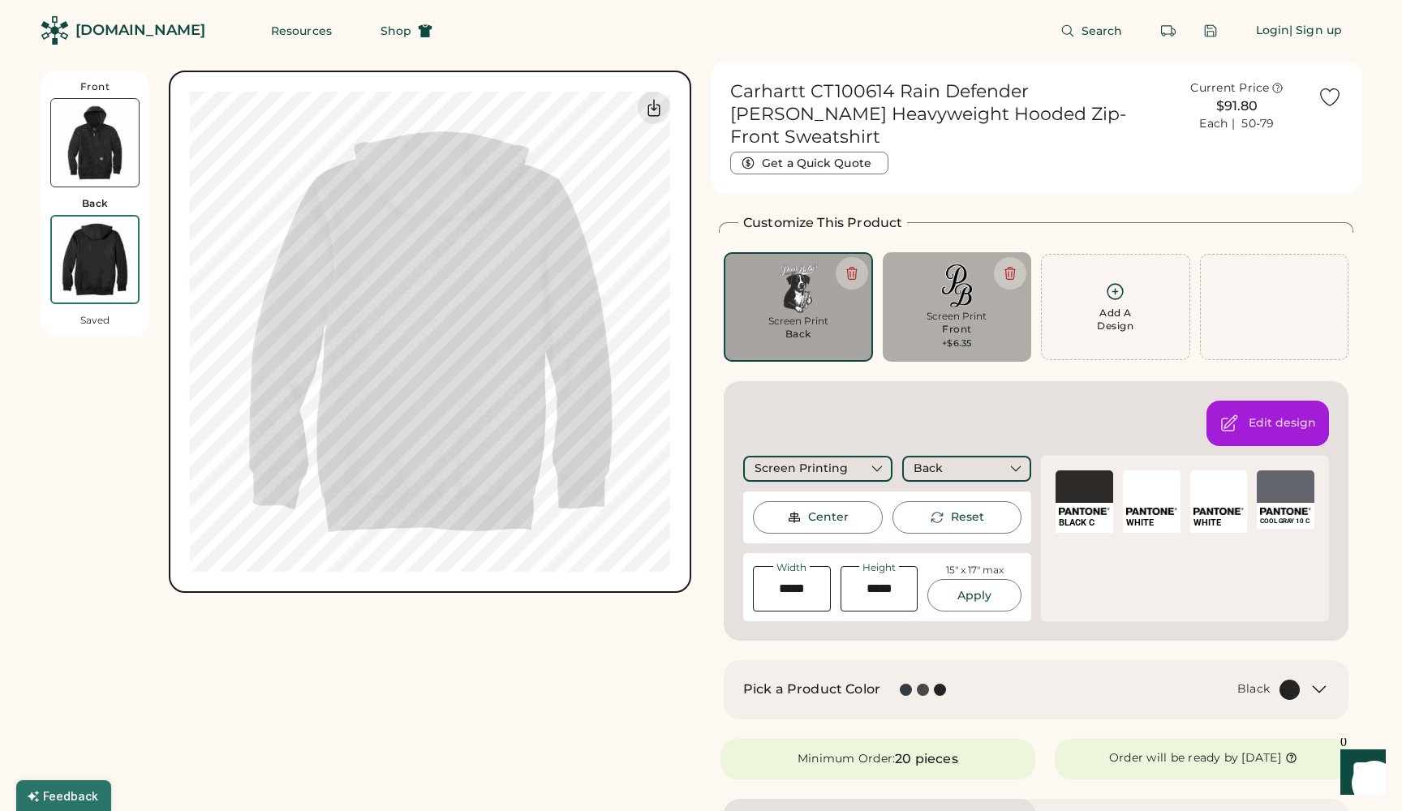
click at [1328, 97] on icon at bounding box center [1330, 97] width 24 height 24
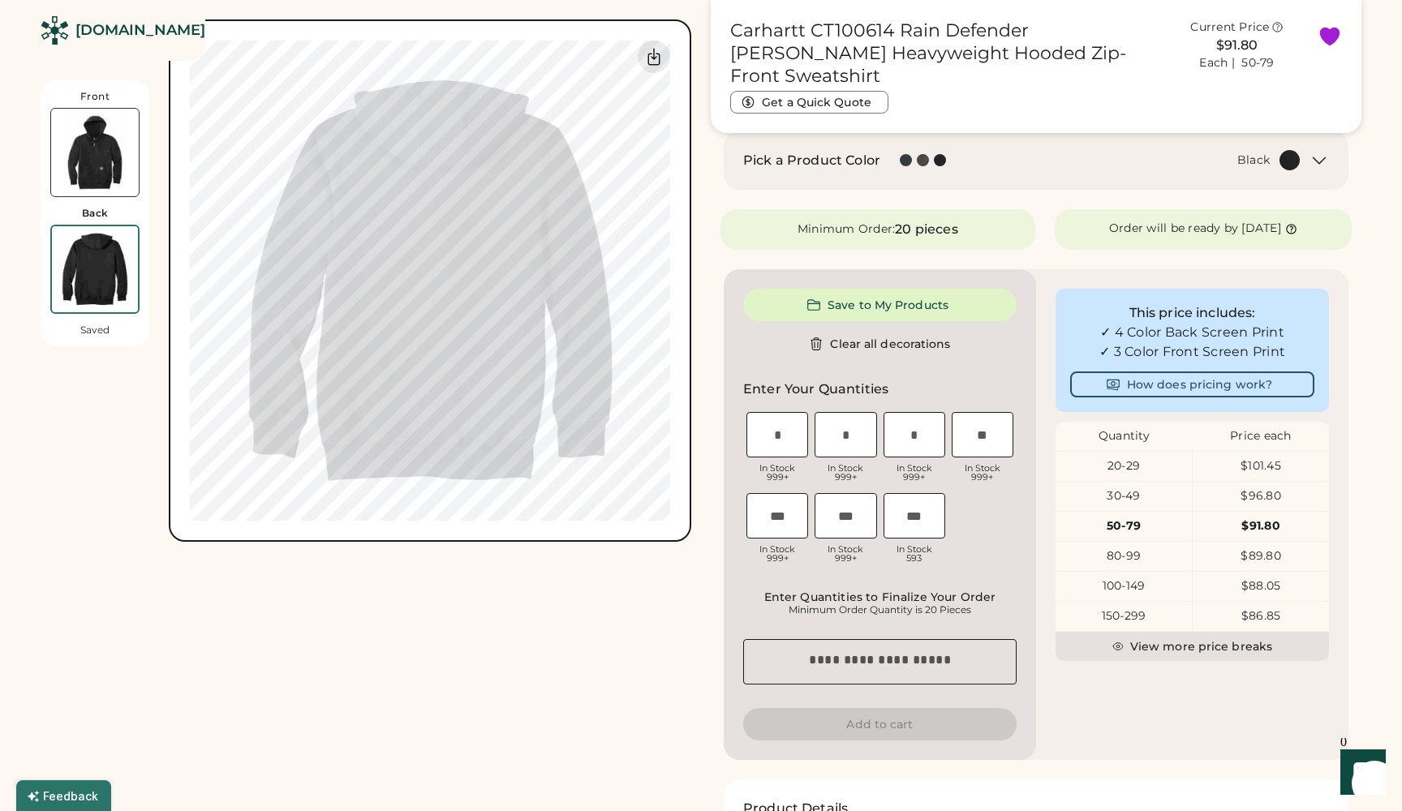
scroll to position [524, 0]
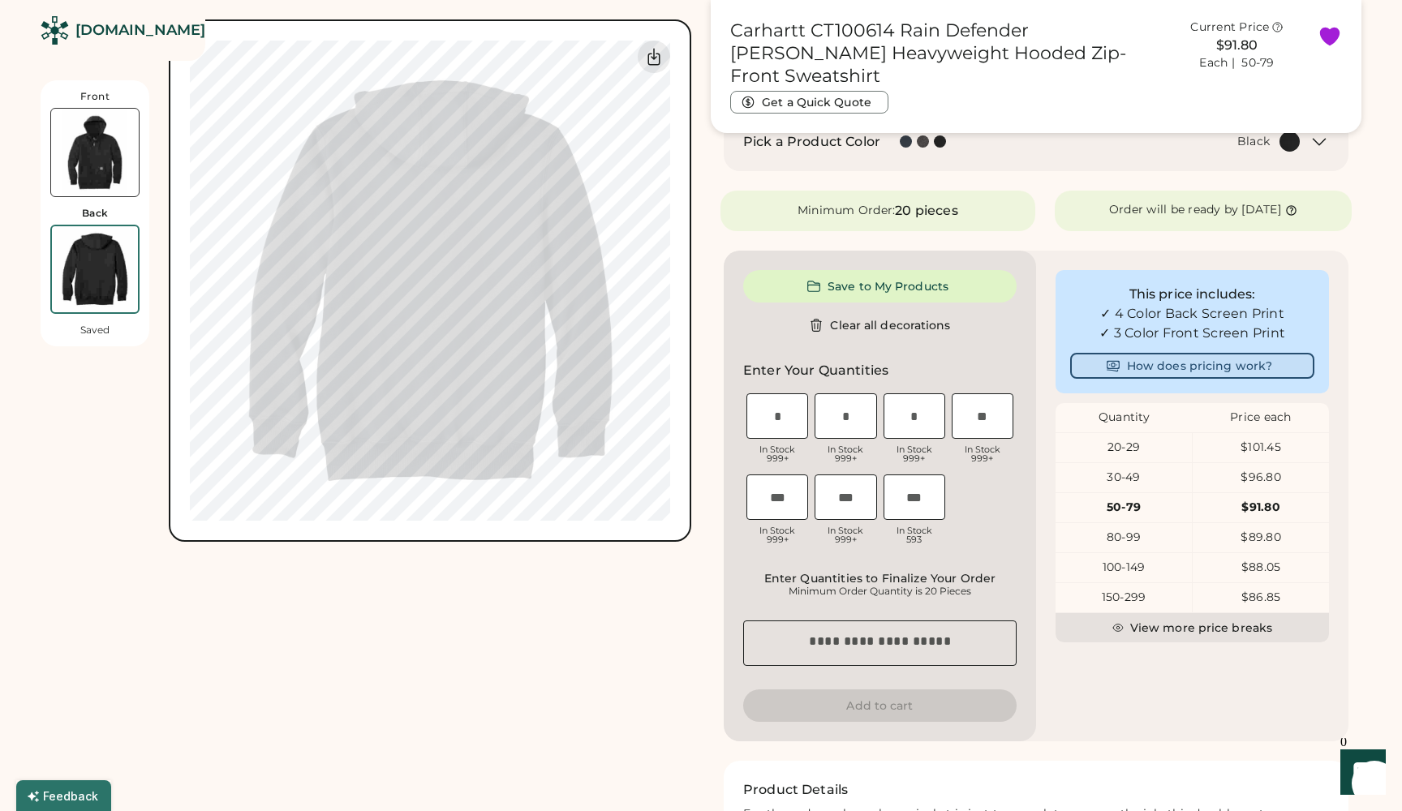
click at [1242, 363] on button "How does pricing work?" at bounding box center [1192, 366] width 244 height 26
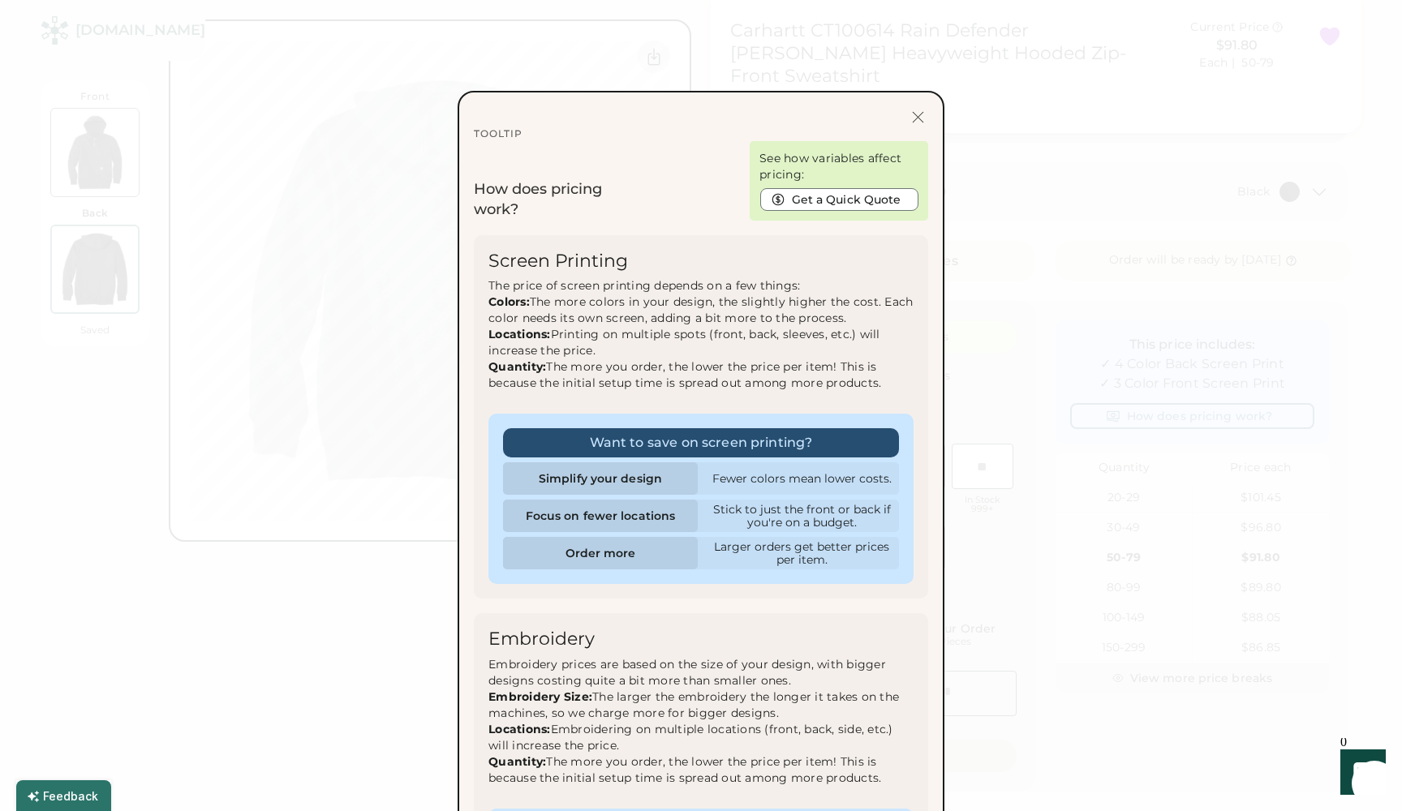
scroll to position [472, 0]
click at [918, 118] on div at bounding box center [918, 119] width 20 height 20
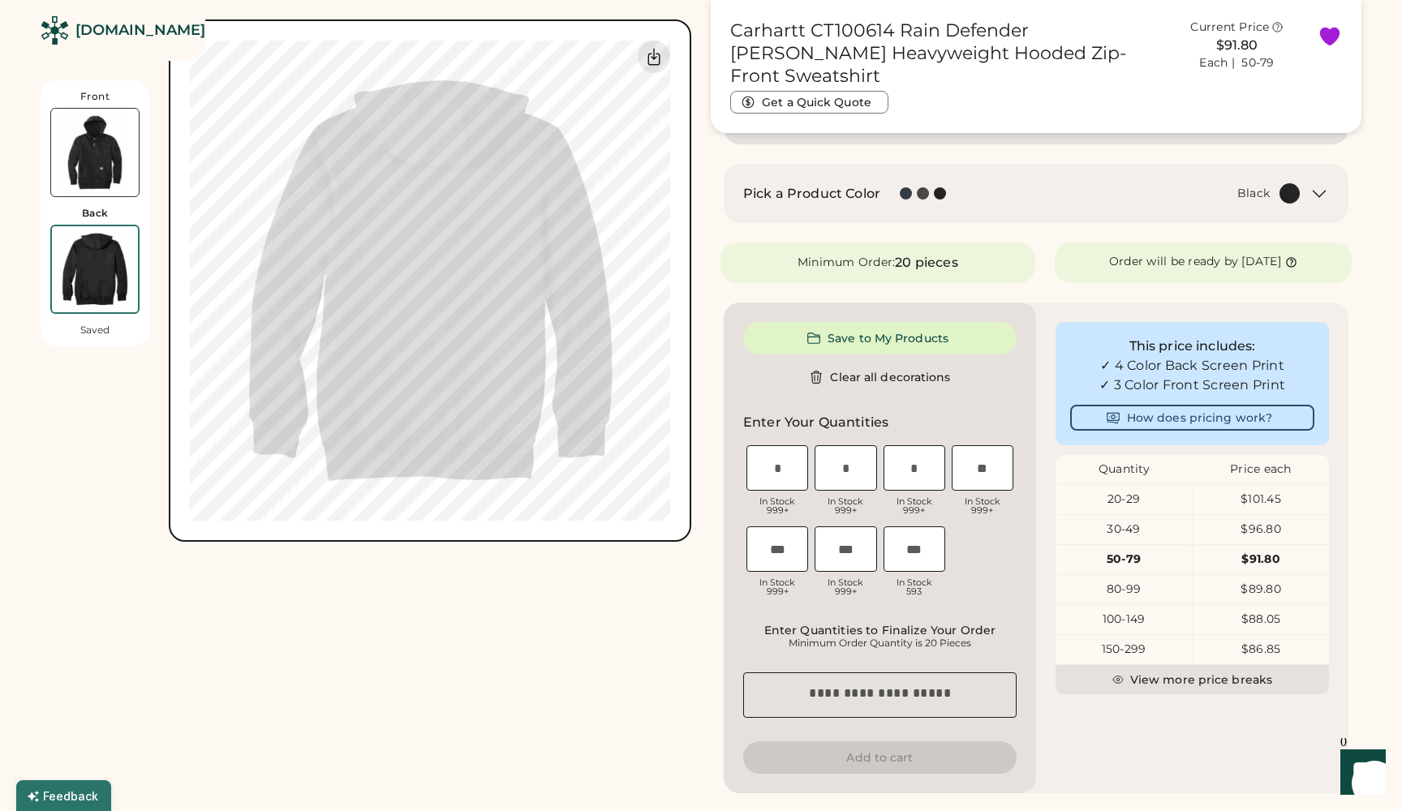
click at [1185, 156] on div "Carhartt CT100614 Rain Defender Paxton Heavyweight Hooded Zip-Front Sweatshirt …" at bounding box center [1036, 379] width 651 height 1580
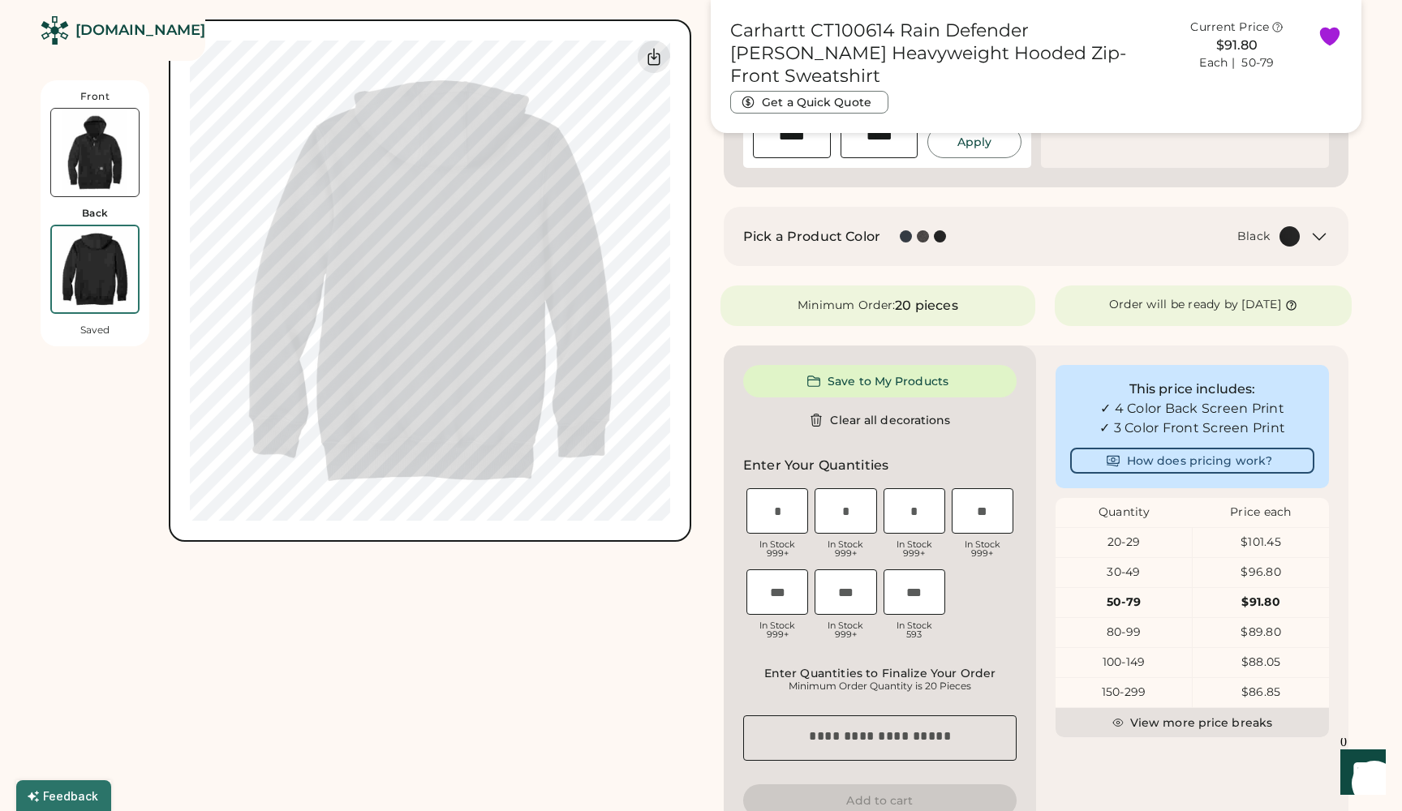
scroll to position [424, 0]
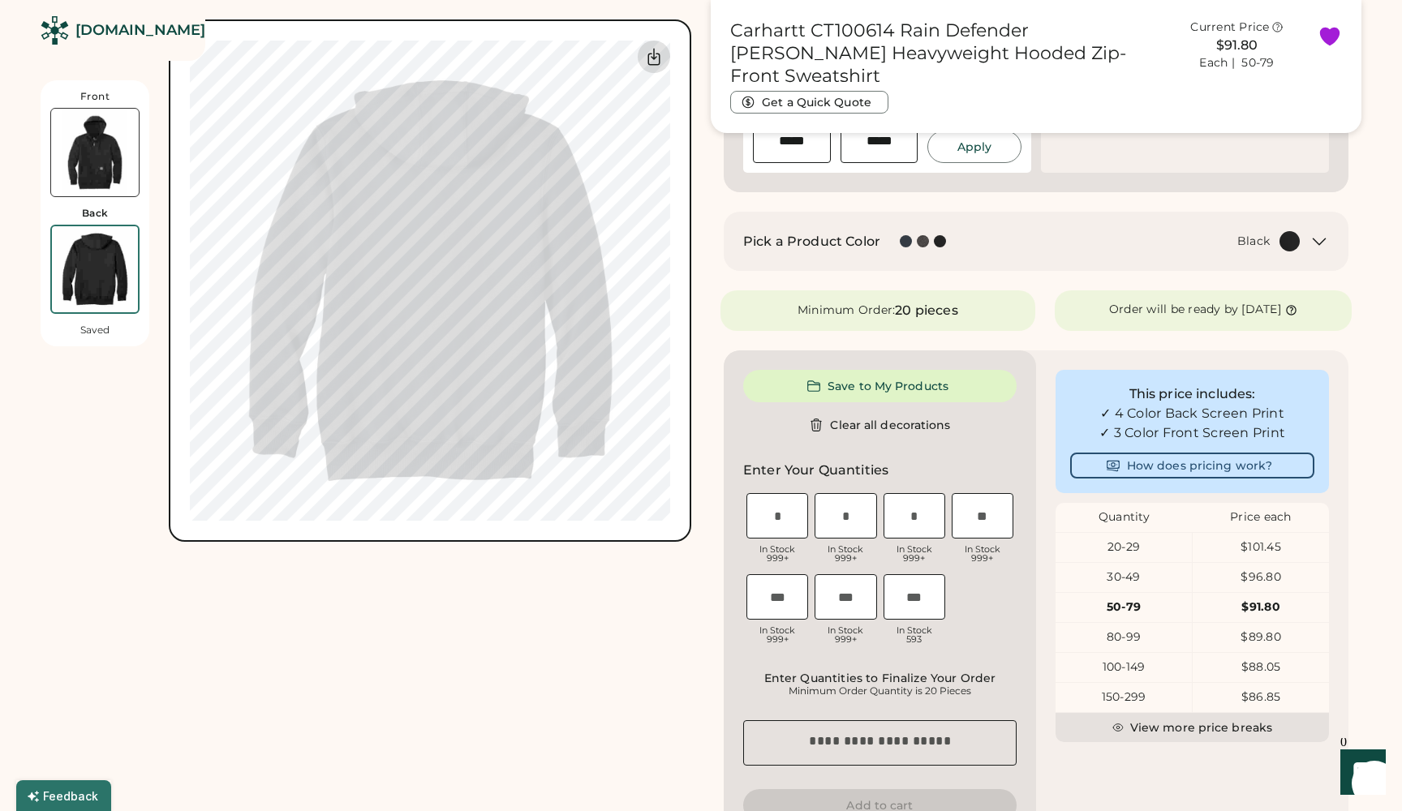
click at [649, 67] on div at bounding box center [654, 57] width 32 height 32
click at [659, 57] on icon at bounding box center [653, 57] width 11 height 16
click at [87, 158] on img at bounding box center [95, 153] width 88 height 88
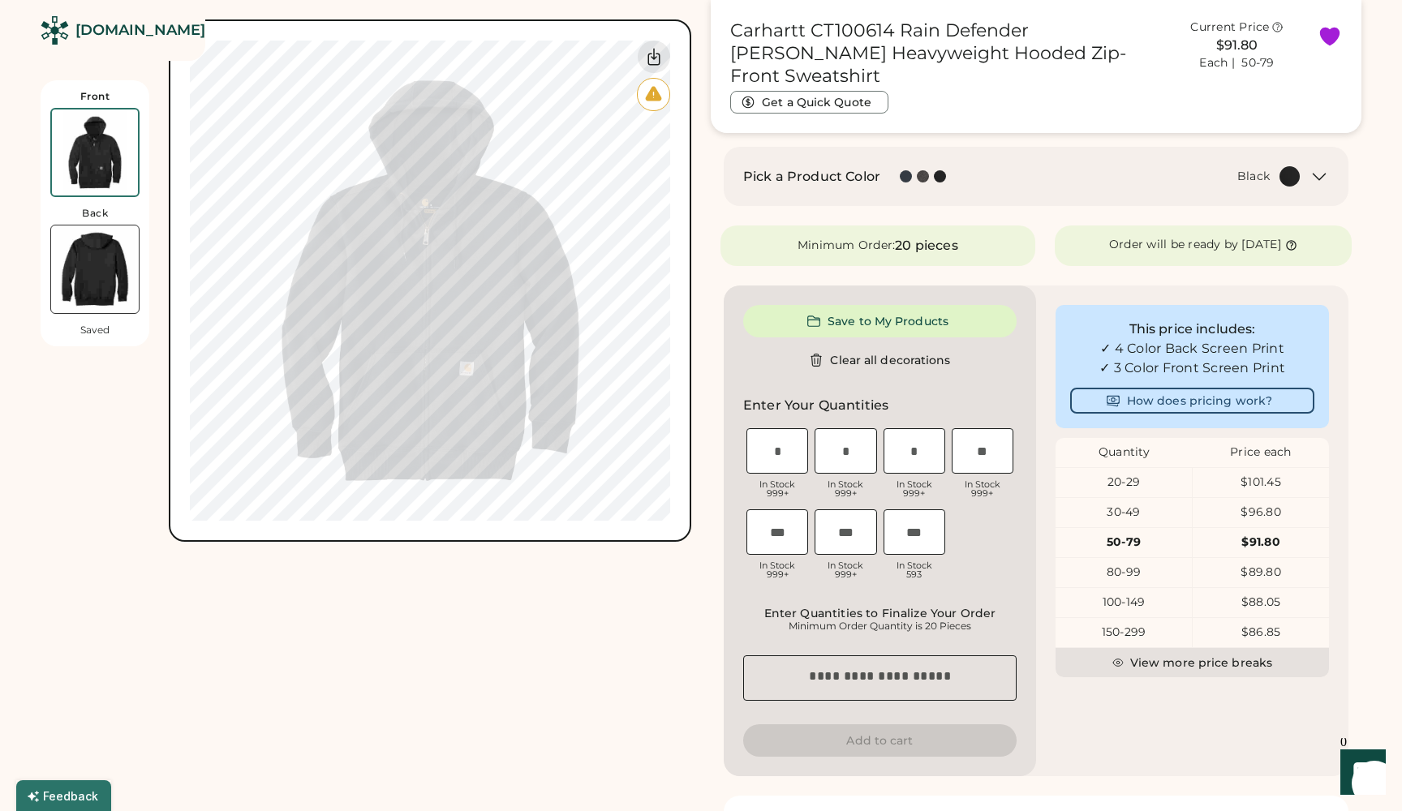
scroll to position [155, 0]
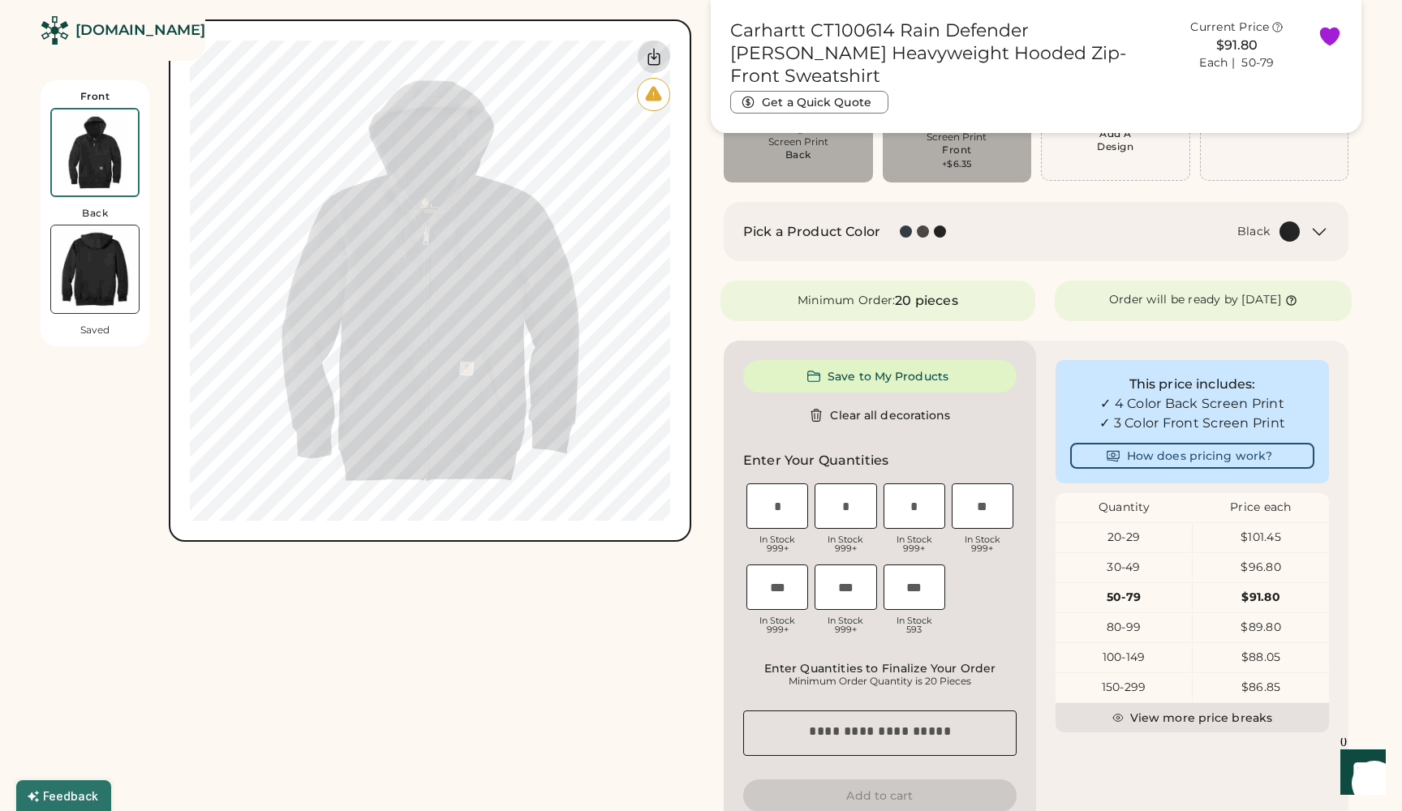
click at [658, 67] on div at bounding box center [654, 57] width 32 height 32
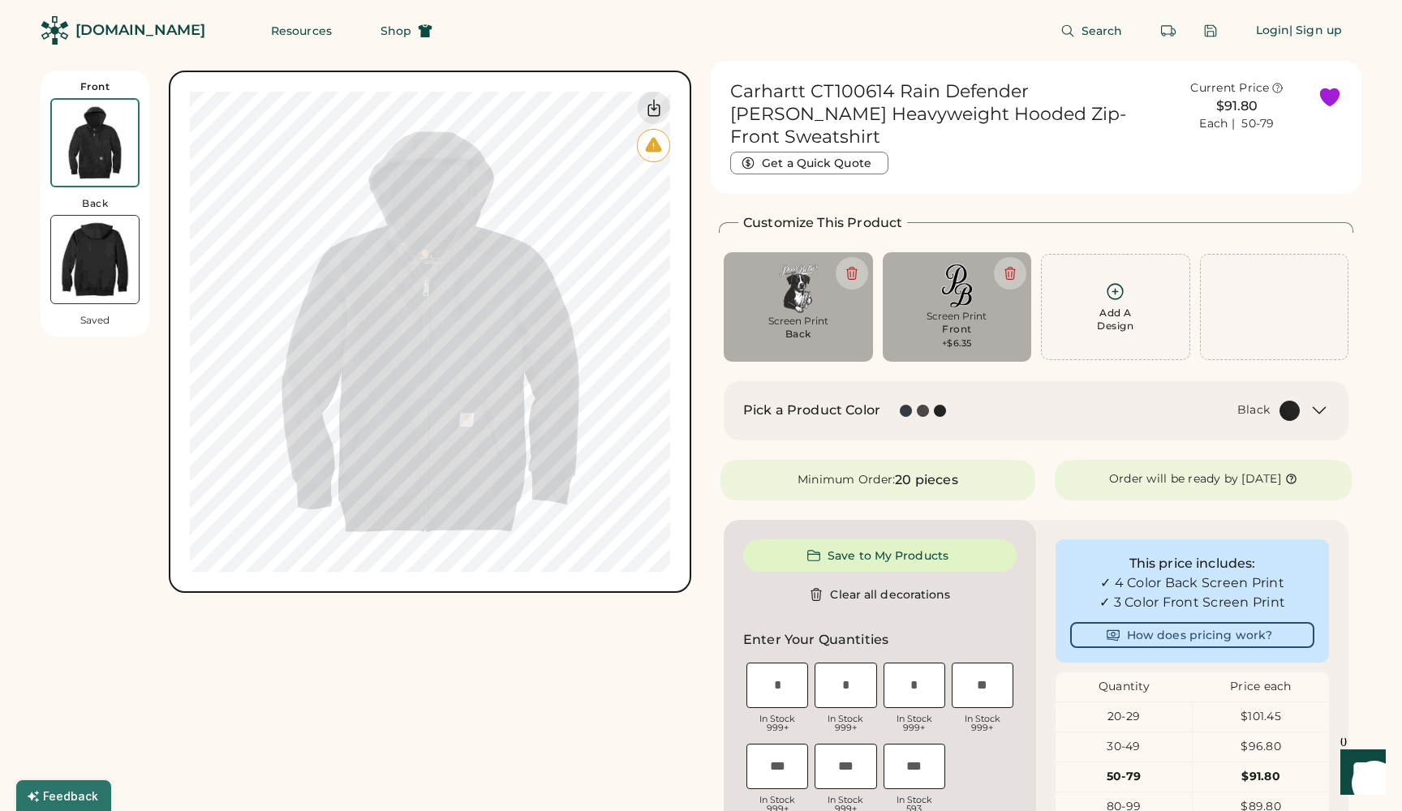
scroll to position [0, 0]
click at [261, 25] on button "Resources" at bounding box center [302, 31] width 100 height 32
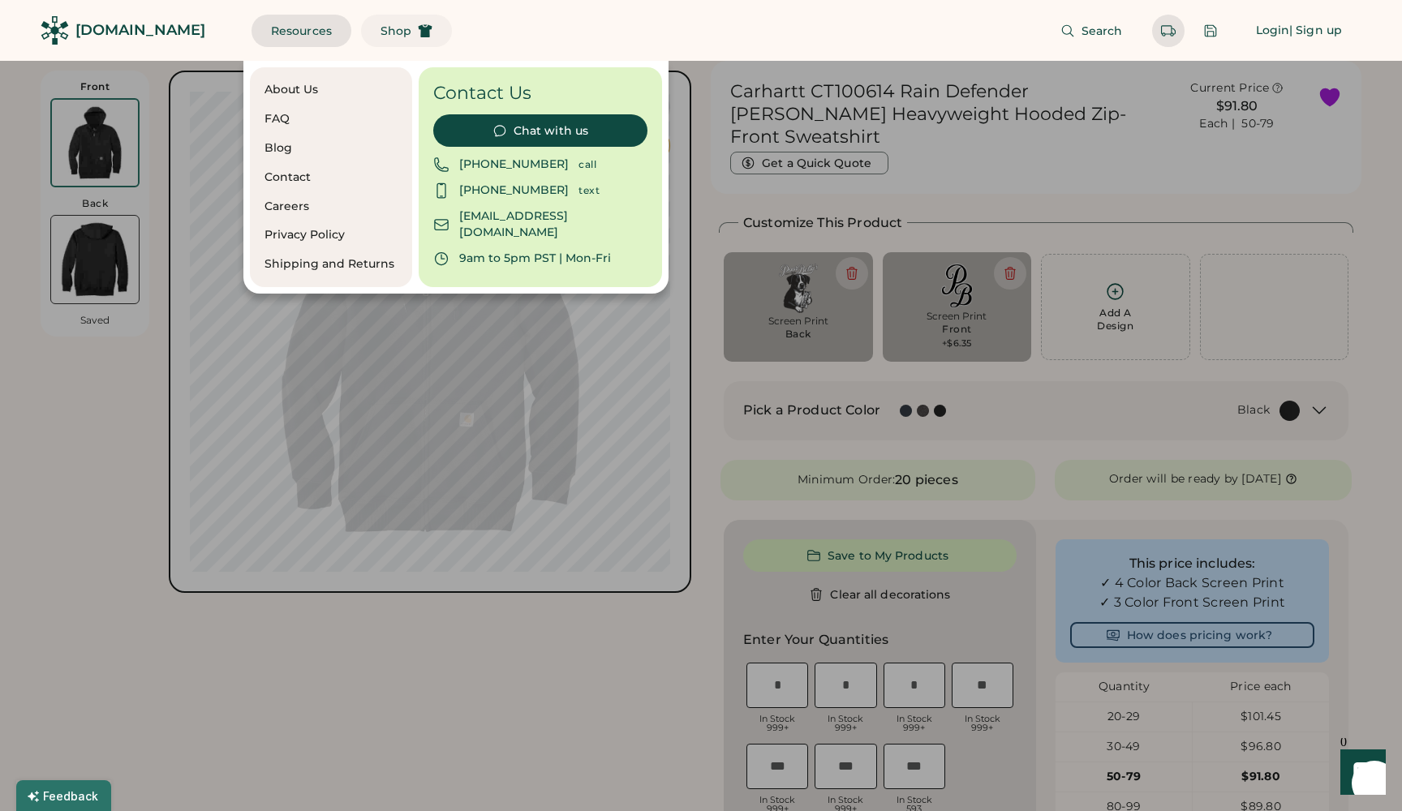
click at [381, 25] on span "Shop" at bounding box center [396, 30] width 31 height 11
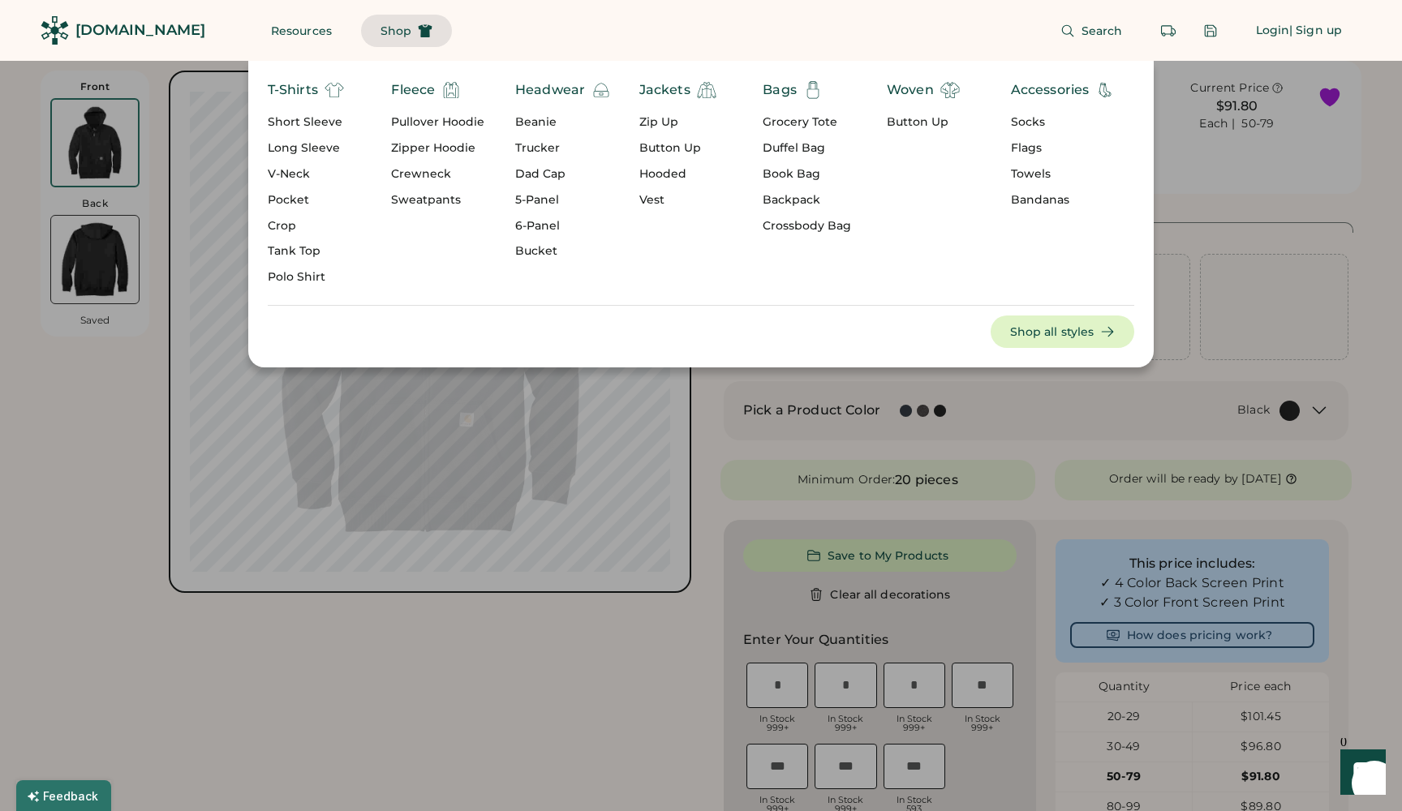
click at [778, 89] on div "Bags" at bounding box center [780, 89] width 34 height 19
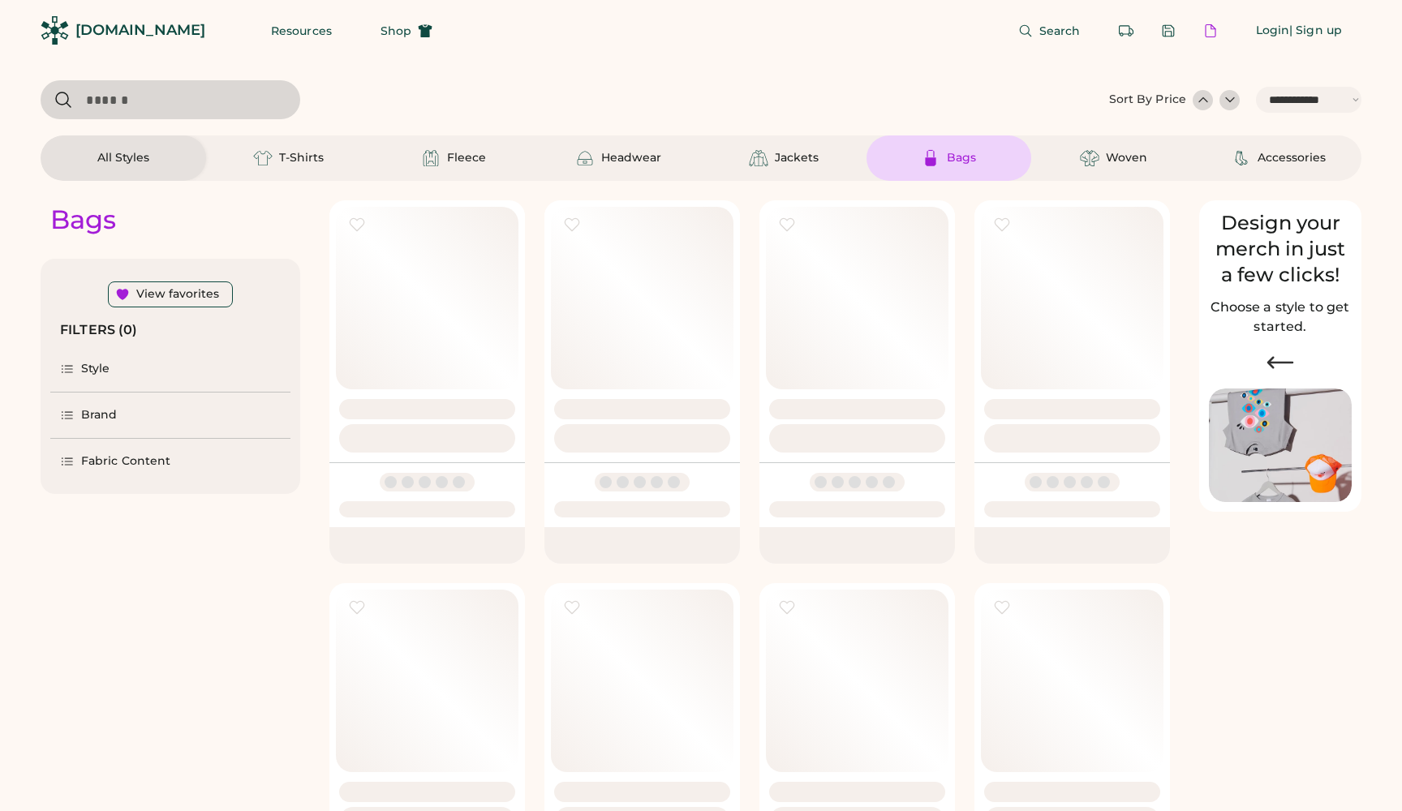
select select "*****"
select select "*"
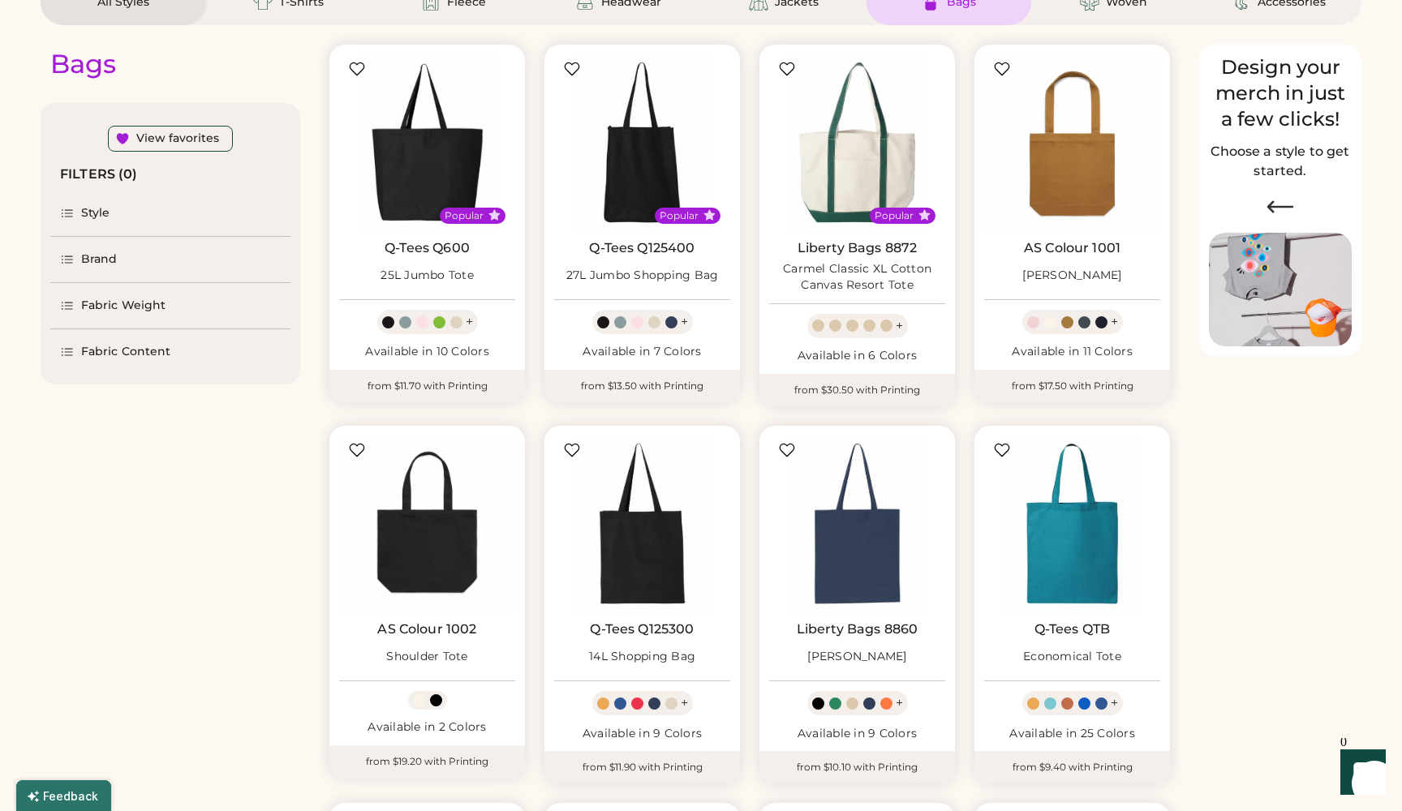
scroll to position [188, 0]
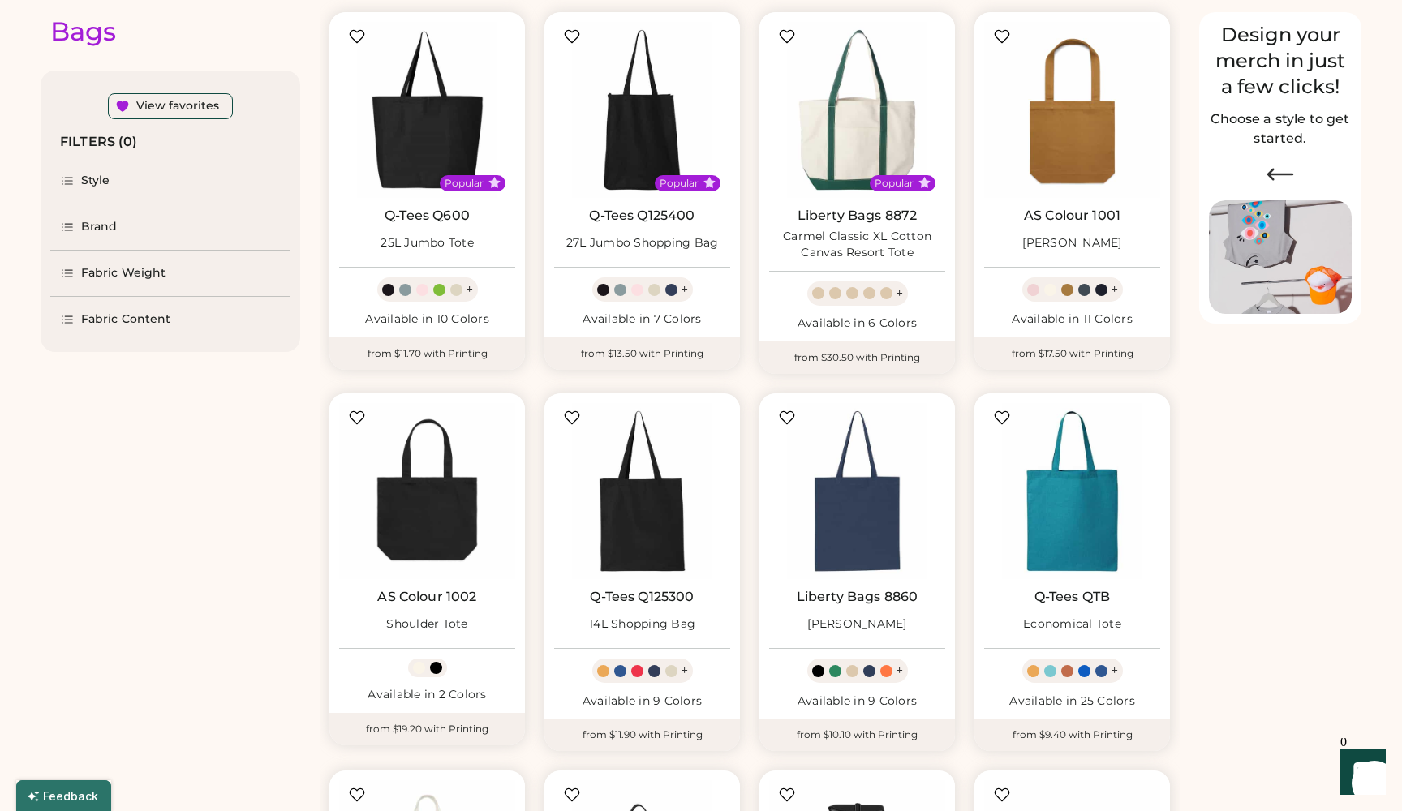
select select "*****"
select select "*"
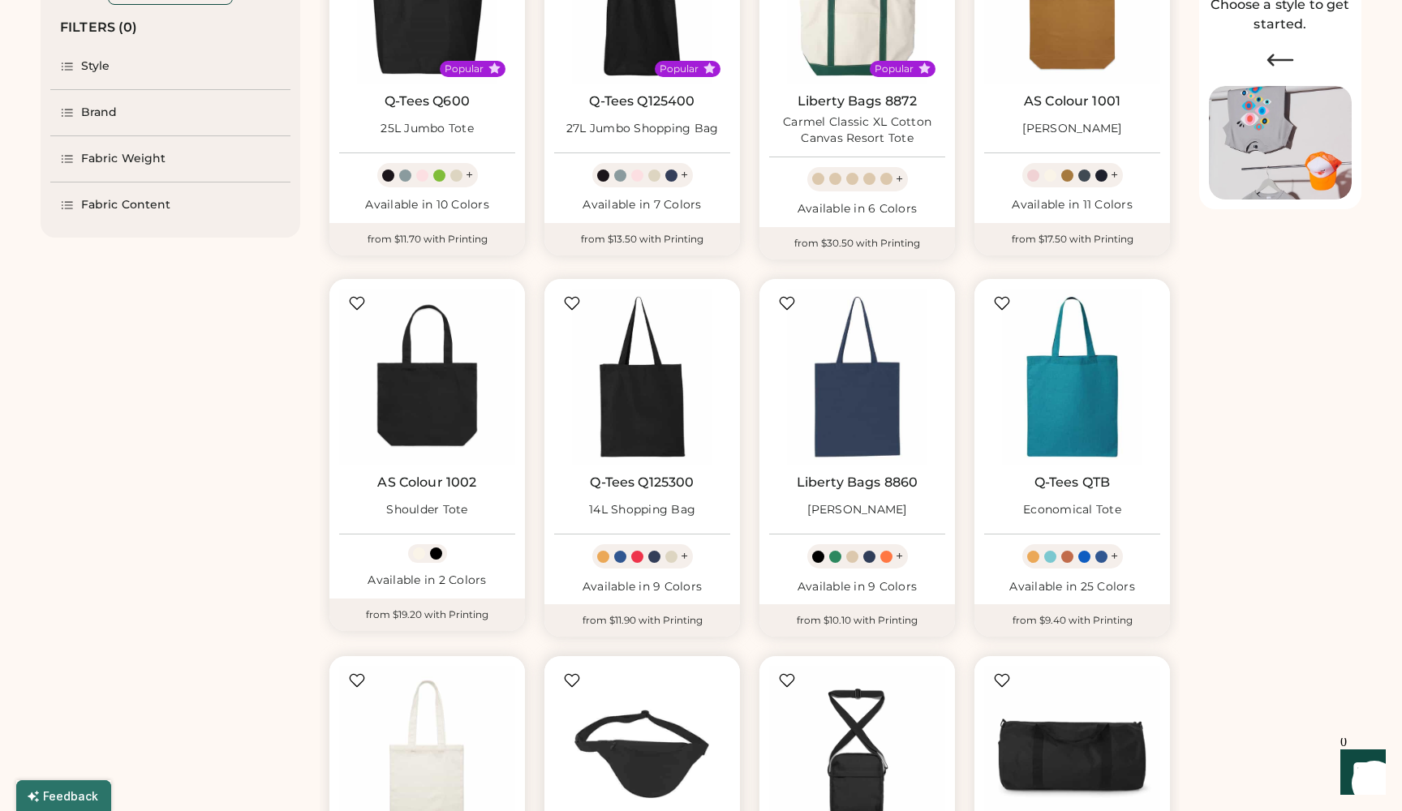
scroll to position [300, 0]
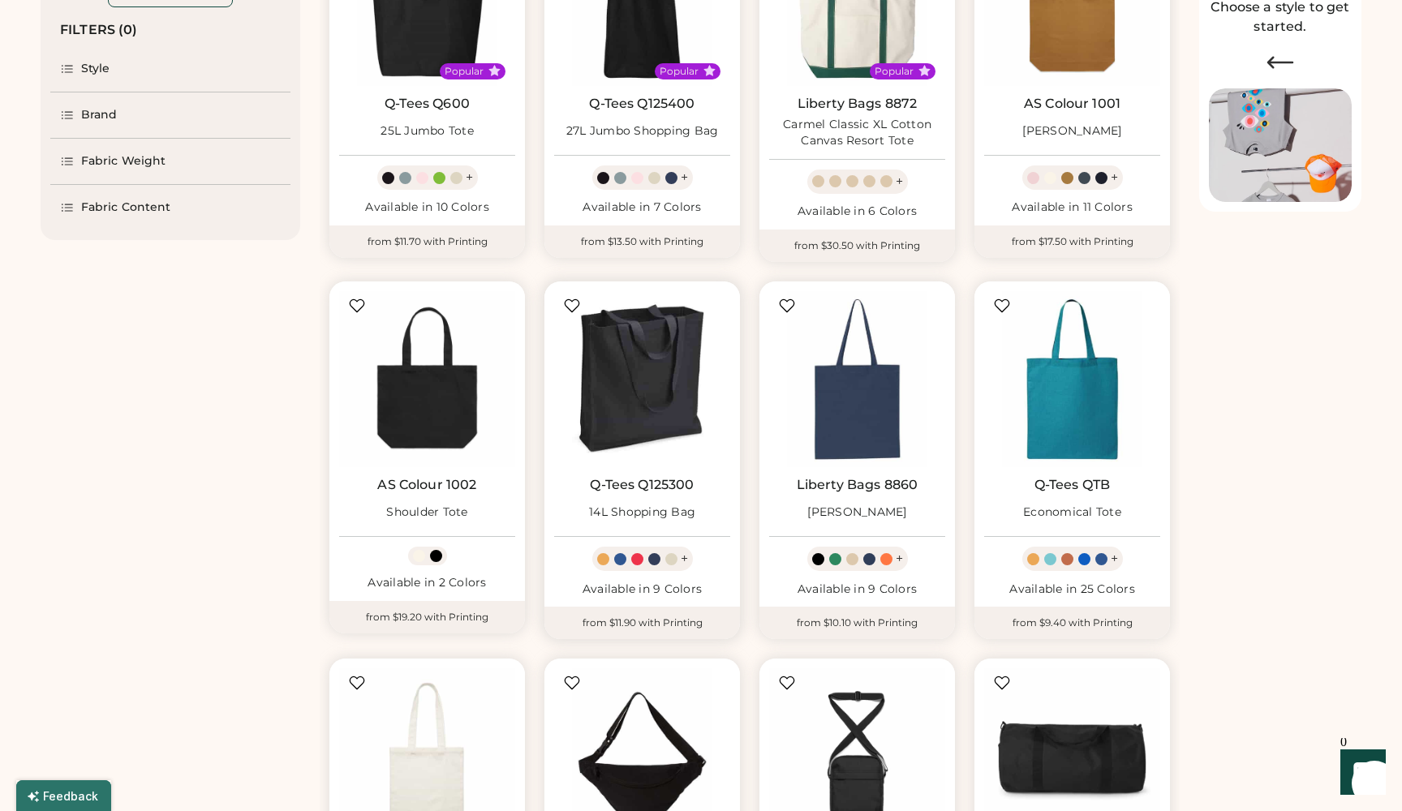
click at [678, 385] on img at bounding box center [642, 379] width 176 height 176
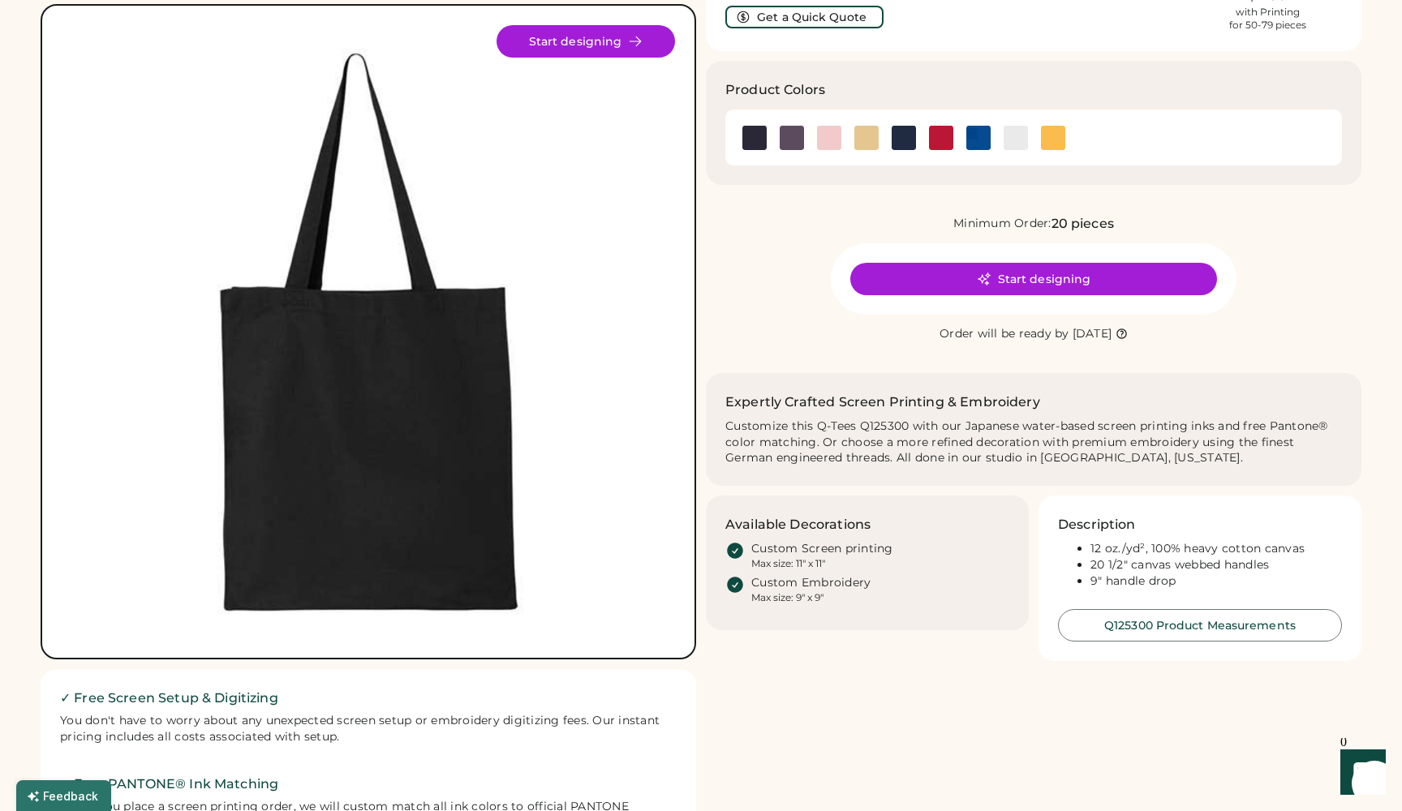
scroll to position [92, 0]
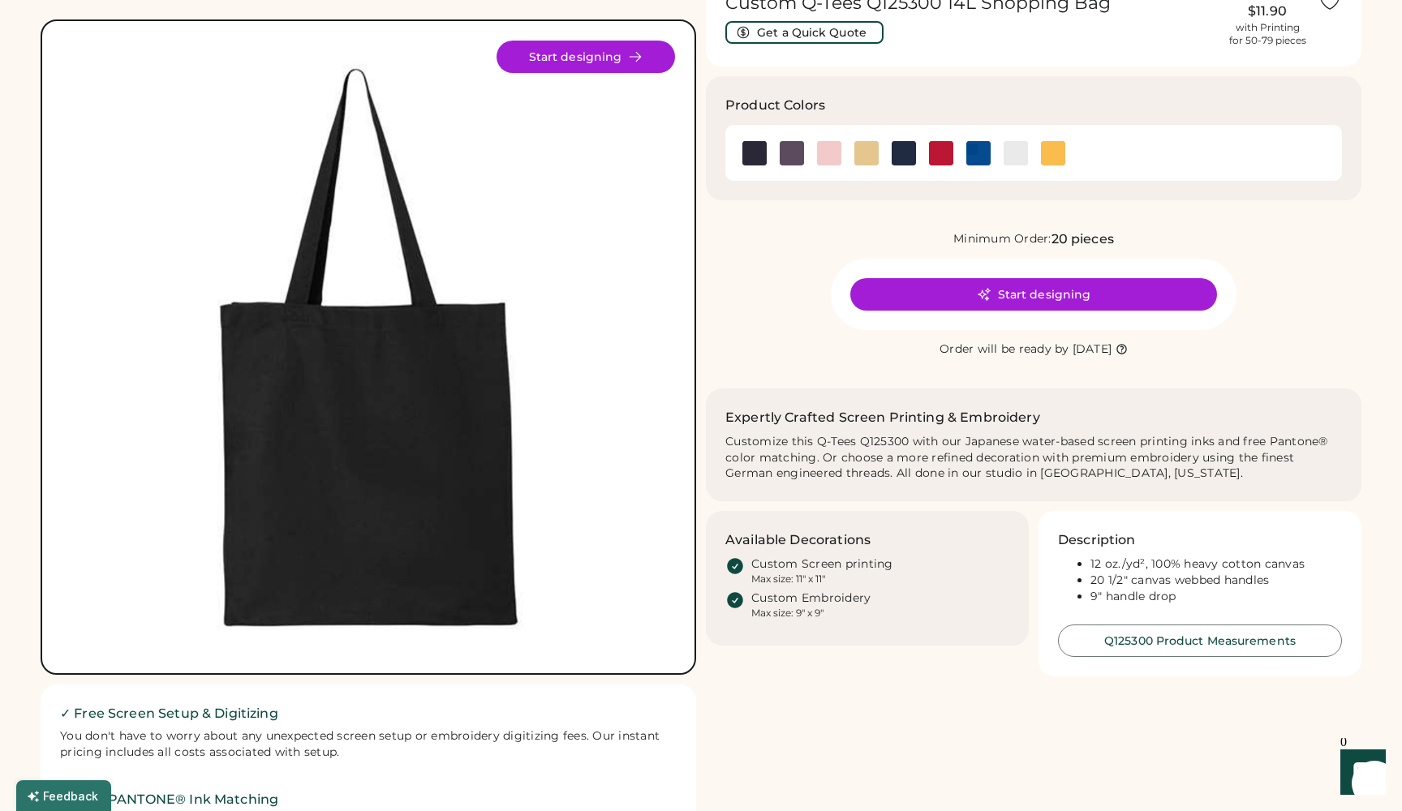
click at [974, 295] on button "Start designing" at bounding box center [1033, 294] width 367 height 32
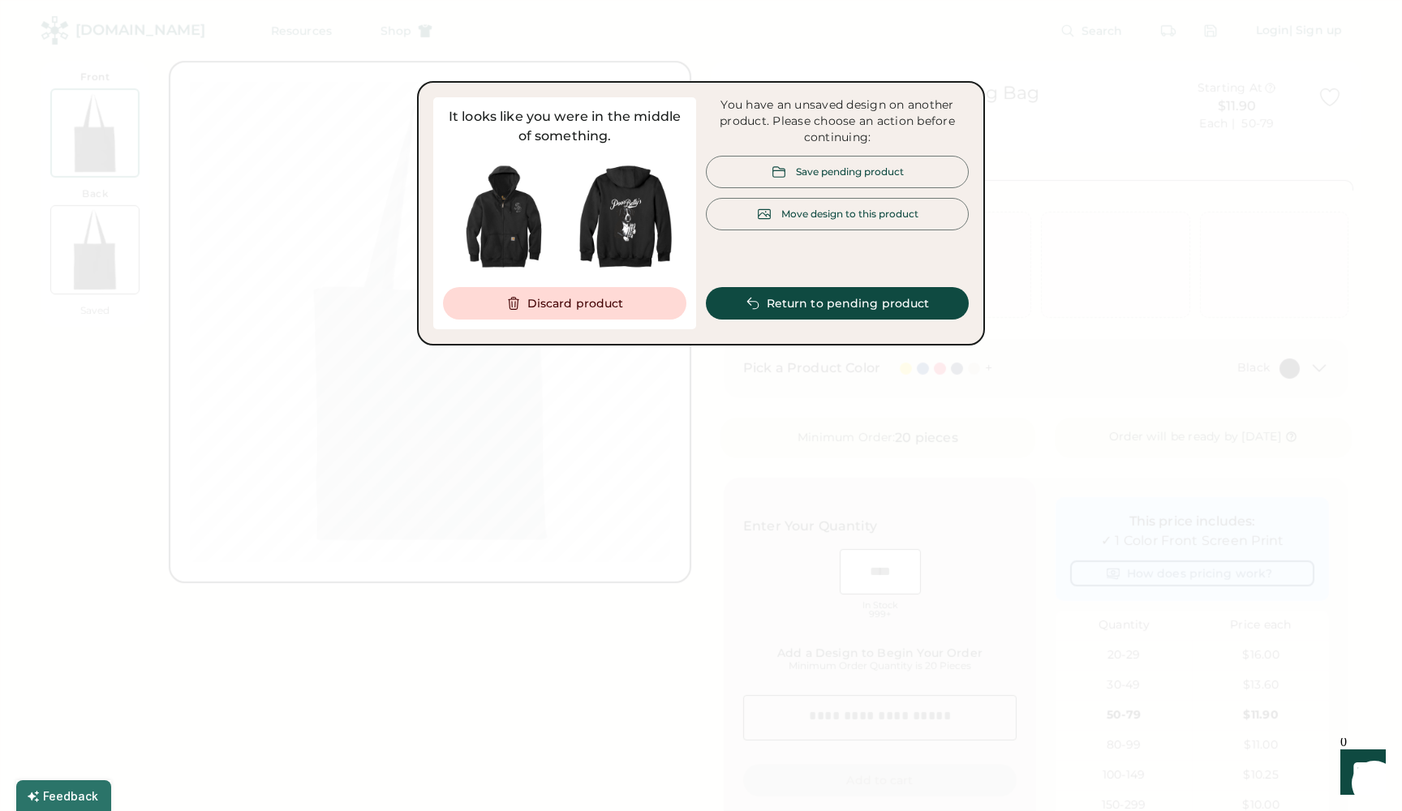
click at [890, 169] on div "Save pending product" at bounding box center [850, 172] width 108 height 14
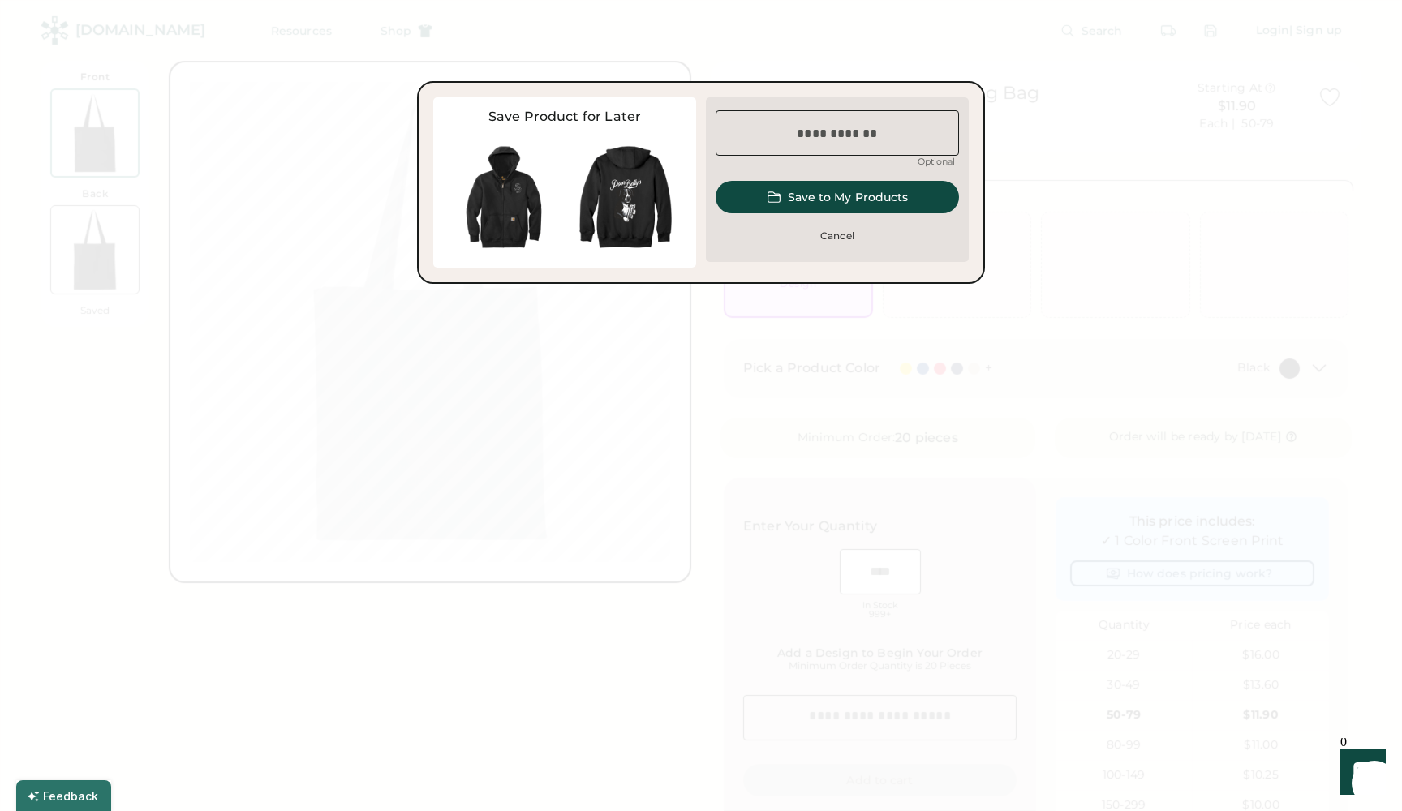
click at [864, 130] on input "input" at bounding box center [837, 132] width 243 height 45
type input "**********"
click at [890, 198] on button "Save to My Products" at bounding box center [837, 197] width 243 height 32
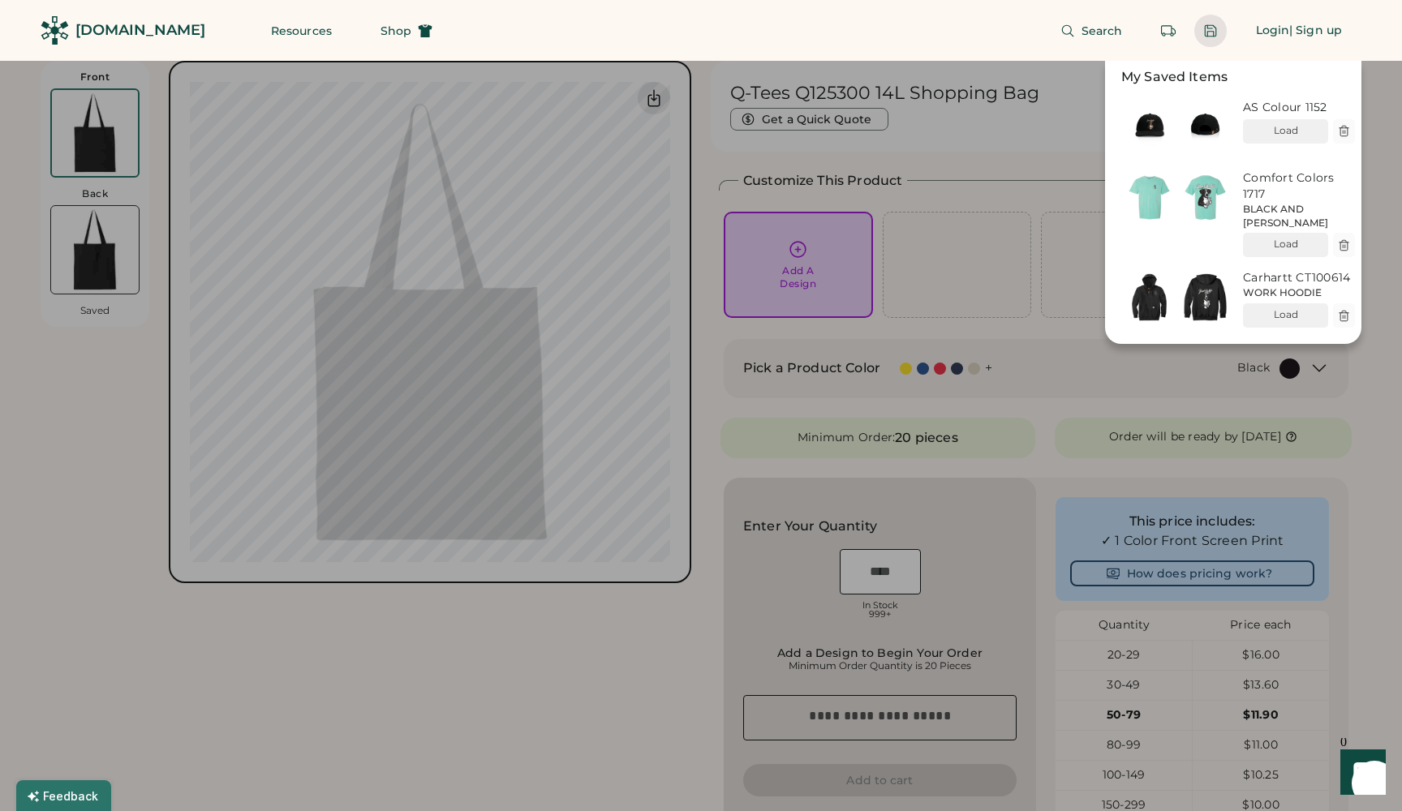
click at [1366, 230] on div at bounding box center [701, 405] width 1402 height 811
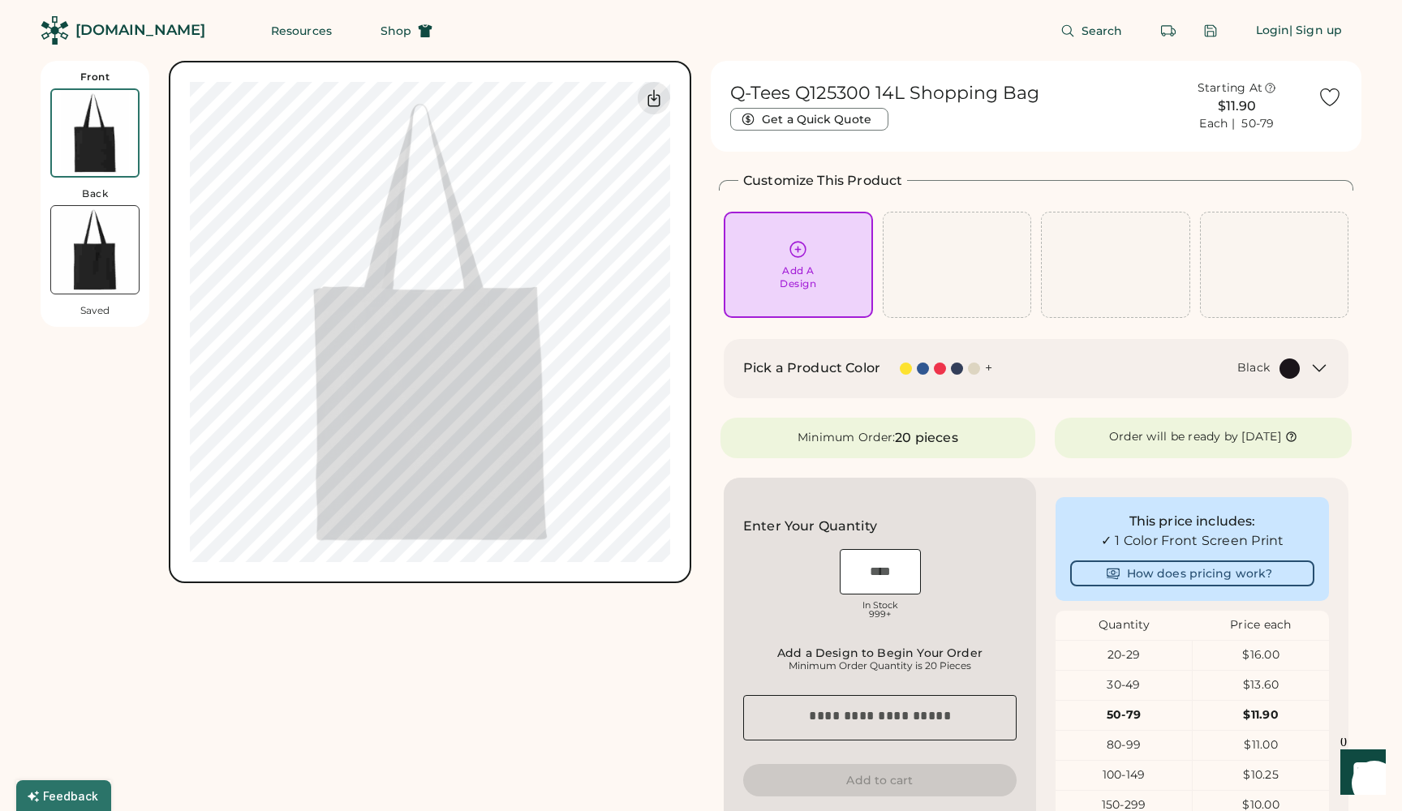
click at [833, 247] on div "Add A Design" at bounding box center [798, 264] width 127 height 51
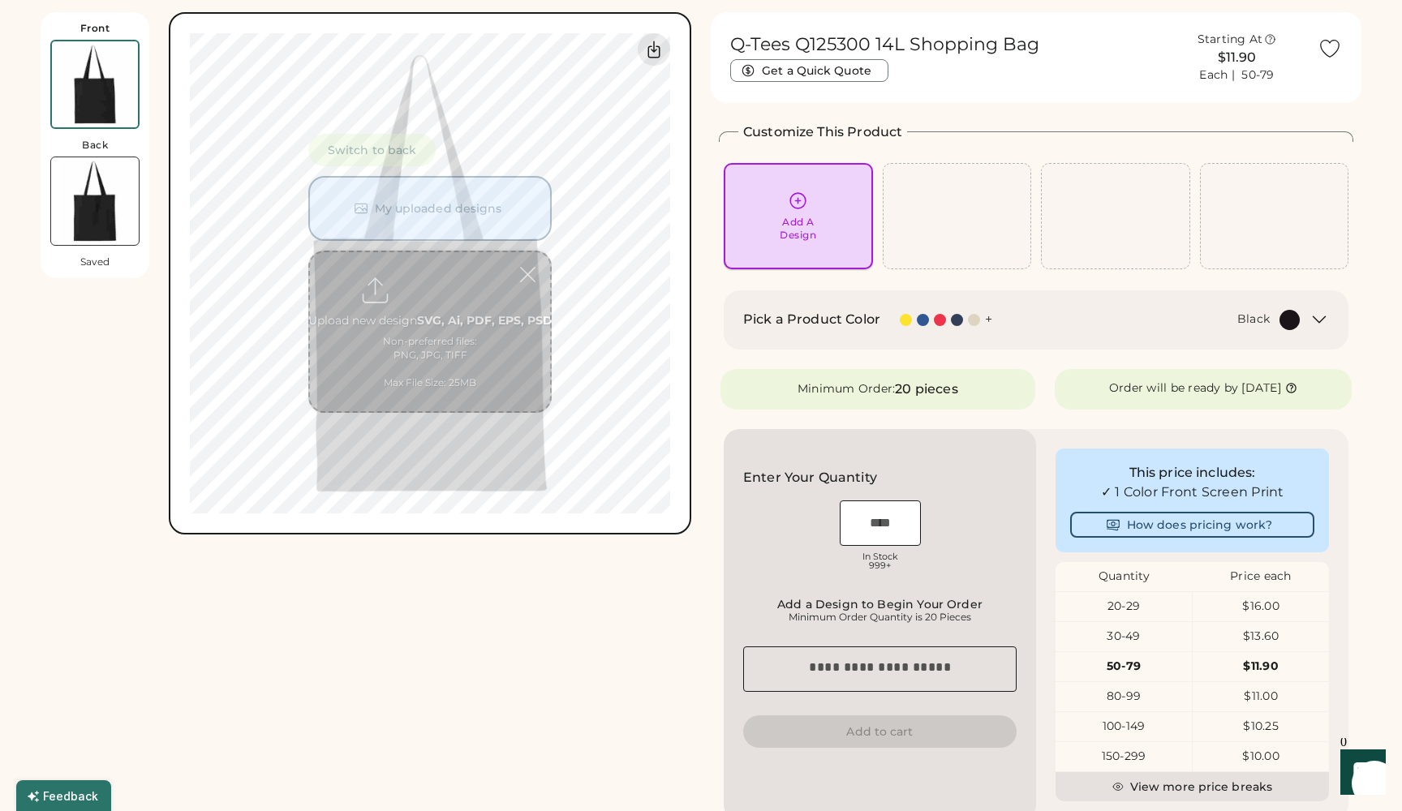
scroll to position [61, 0]
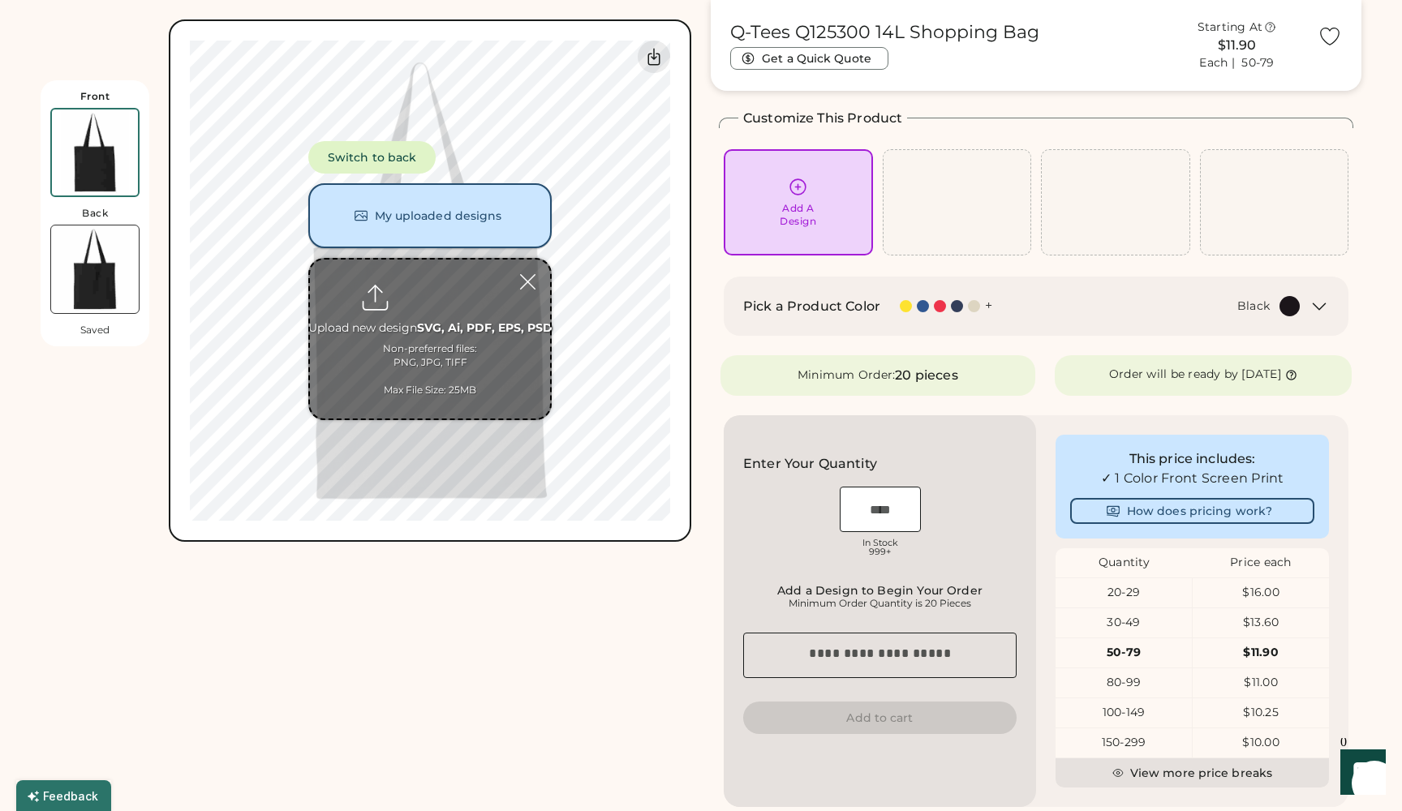
click at [505, 217] on button "My uploaded designs" at bounding box center [429, 215] width 243 height 65
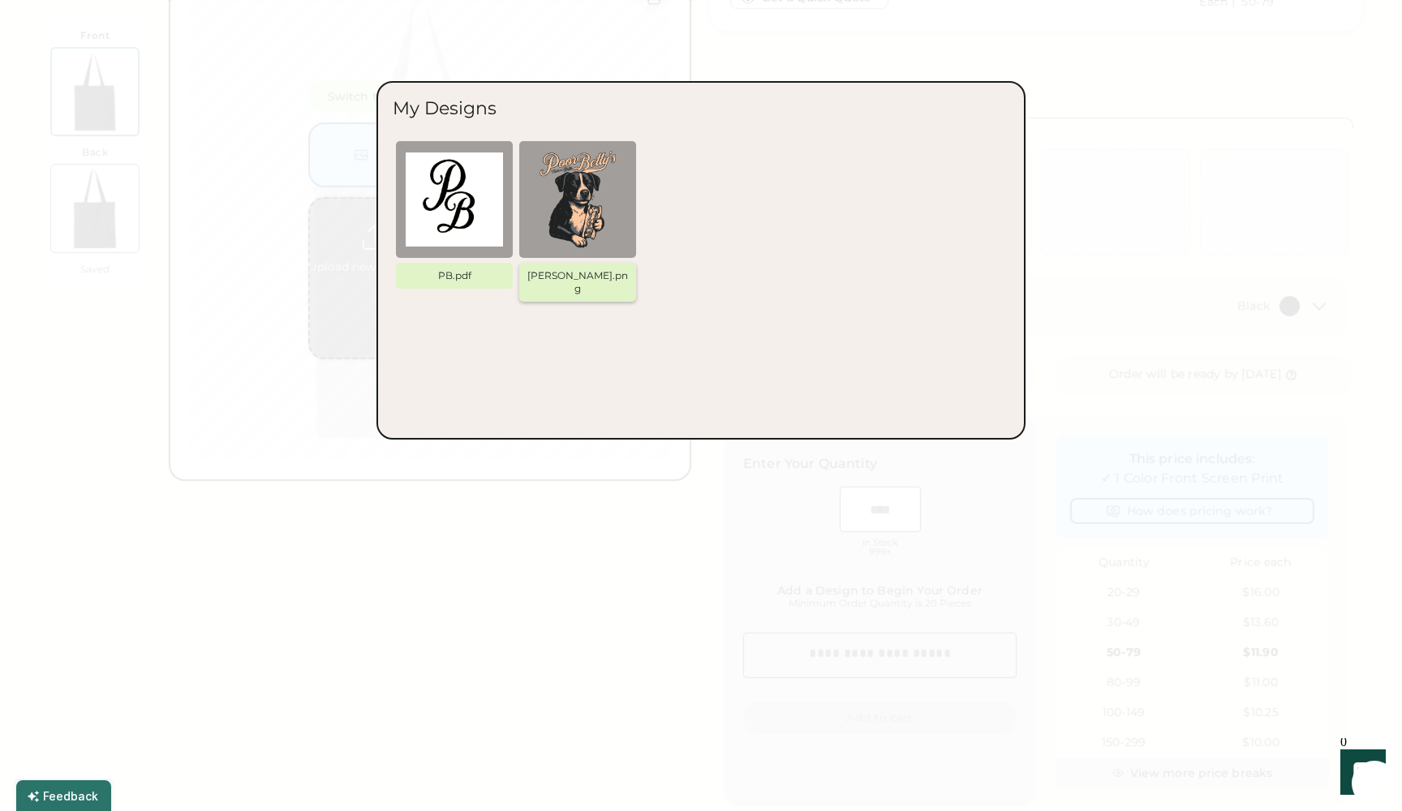
click at [595, 205] on img at bounding box center [577, 199] width 97 height 97
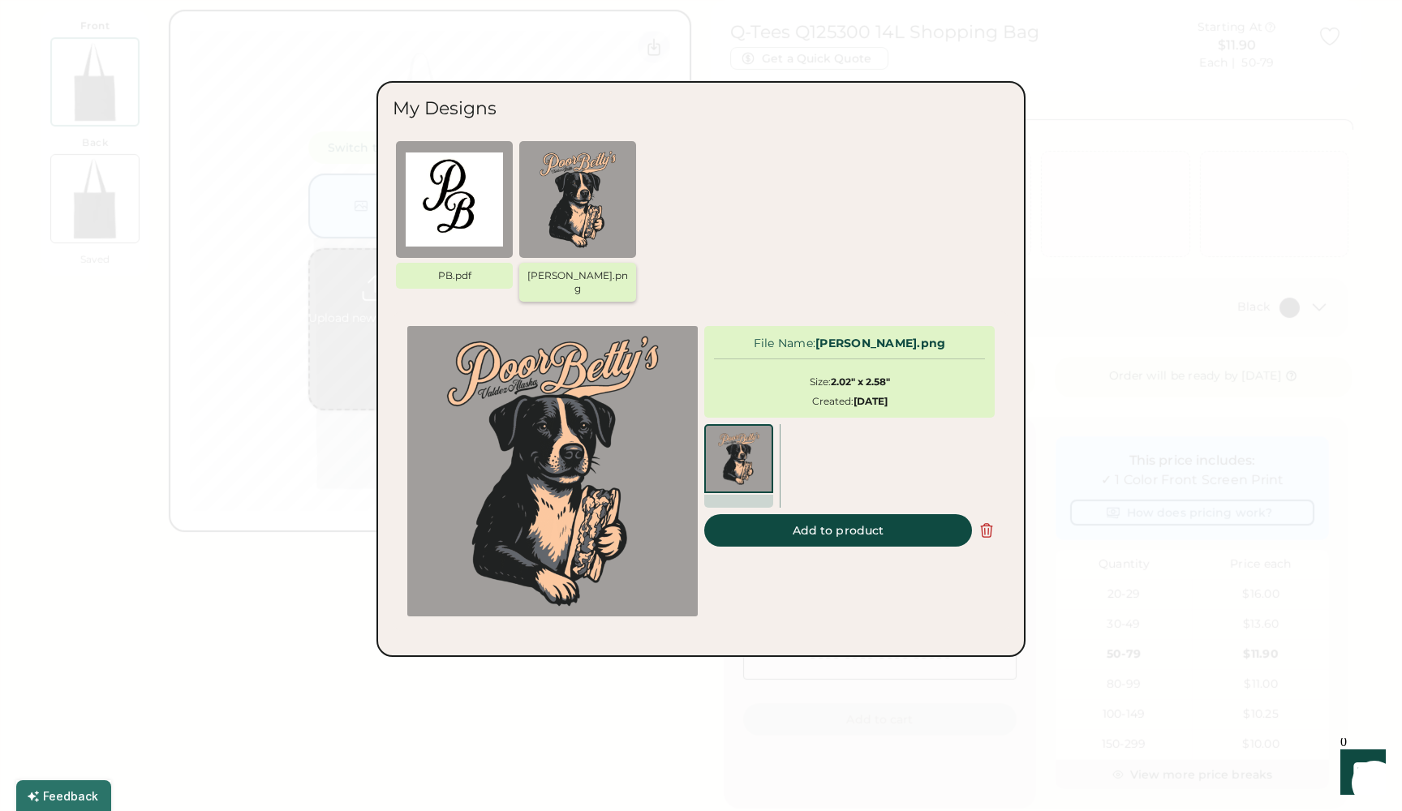
scroll to position [0, 0]
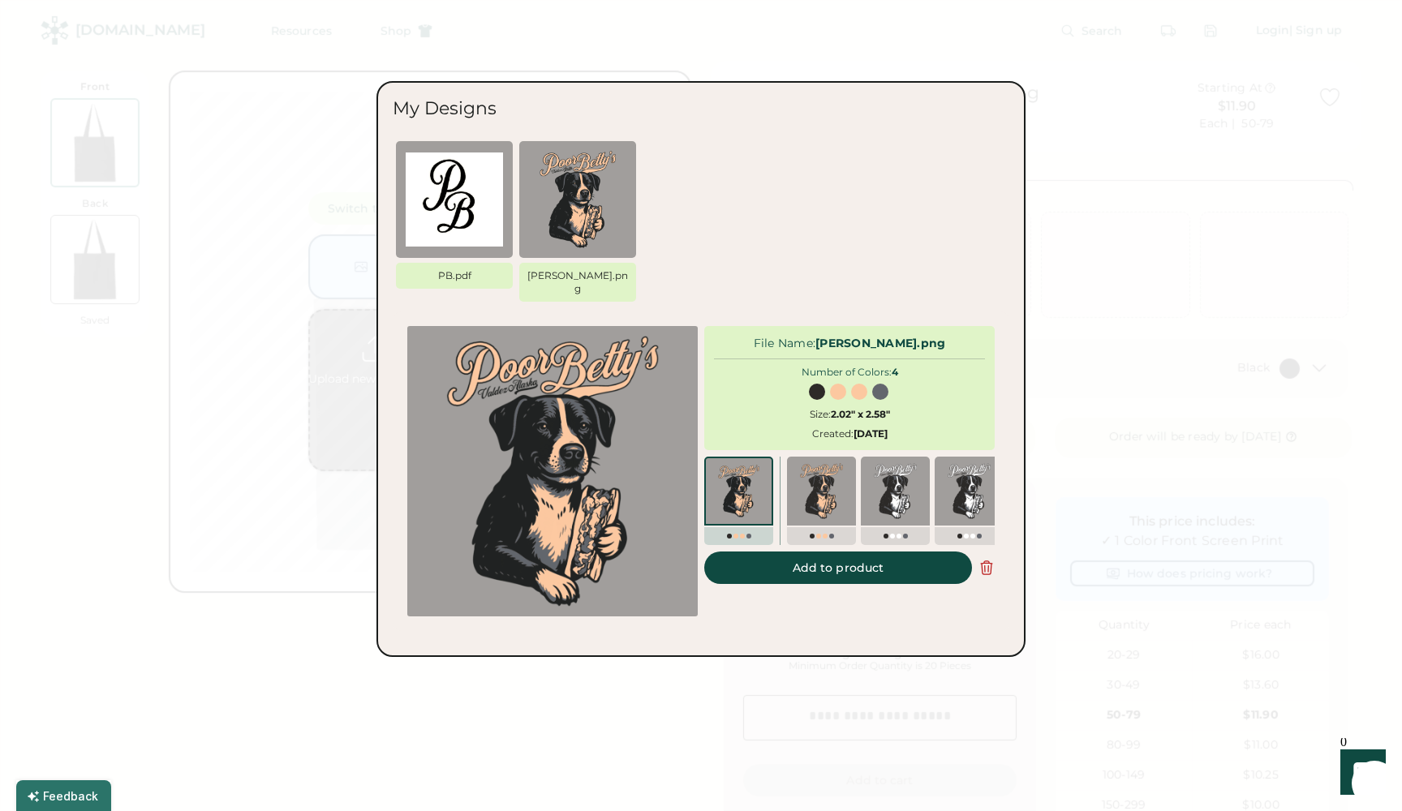
click at [855, 552] on button "Add to product" at bounding box center [838, 568] width 268 height 32
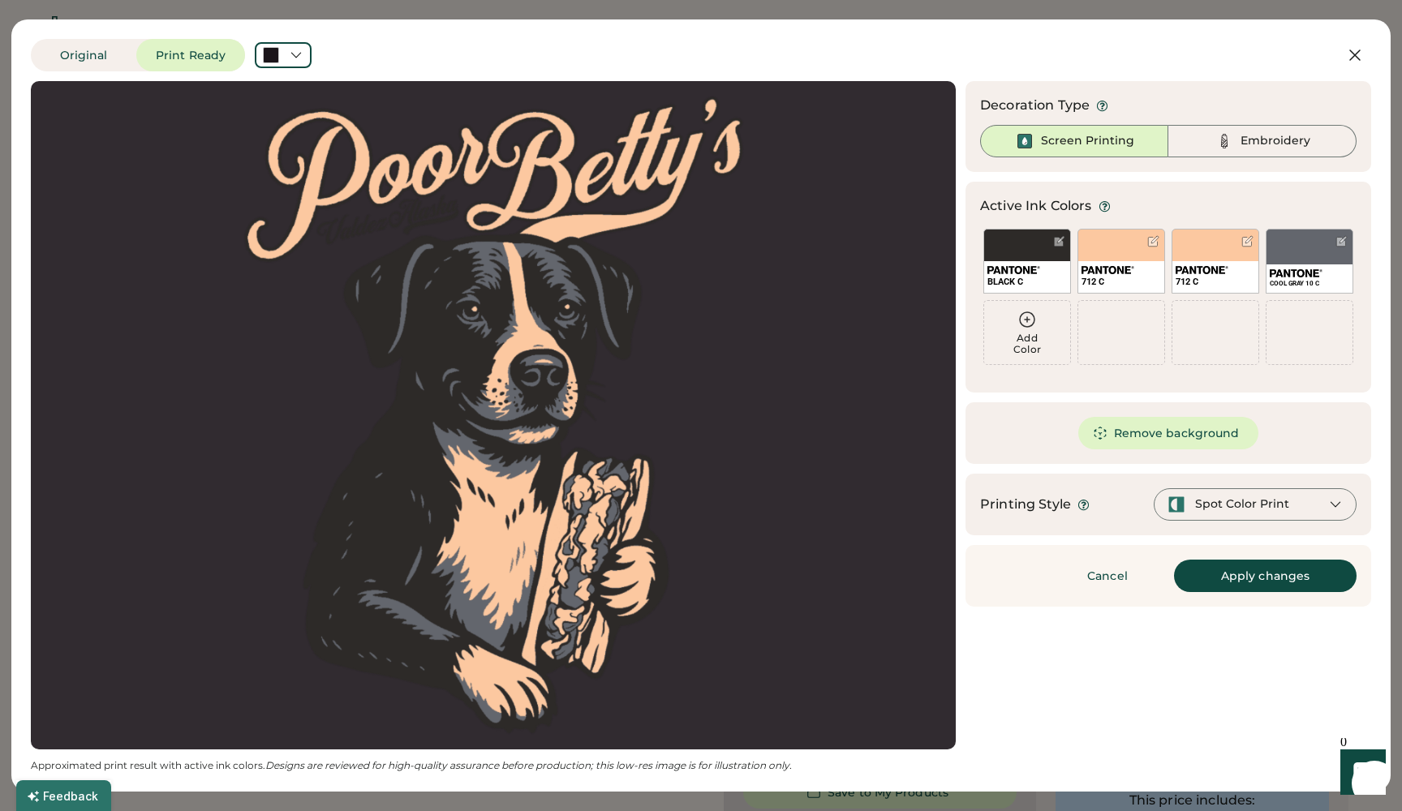
click at [1281, 574] on button "Apply changes" at bounding box center [1265, 576] width 183 height 32
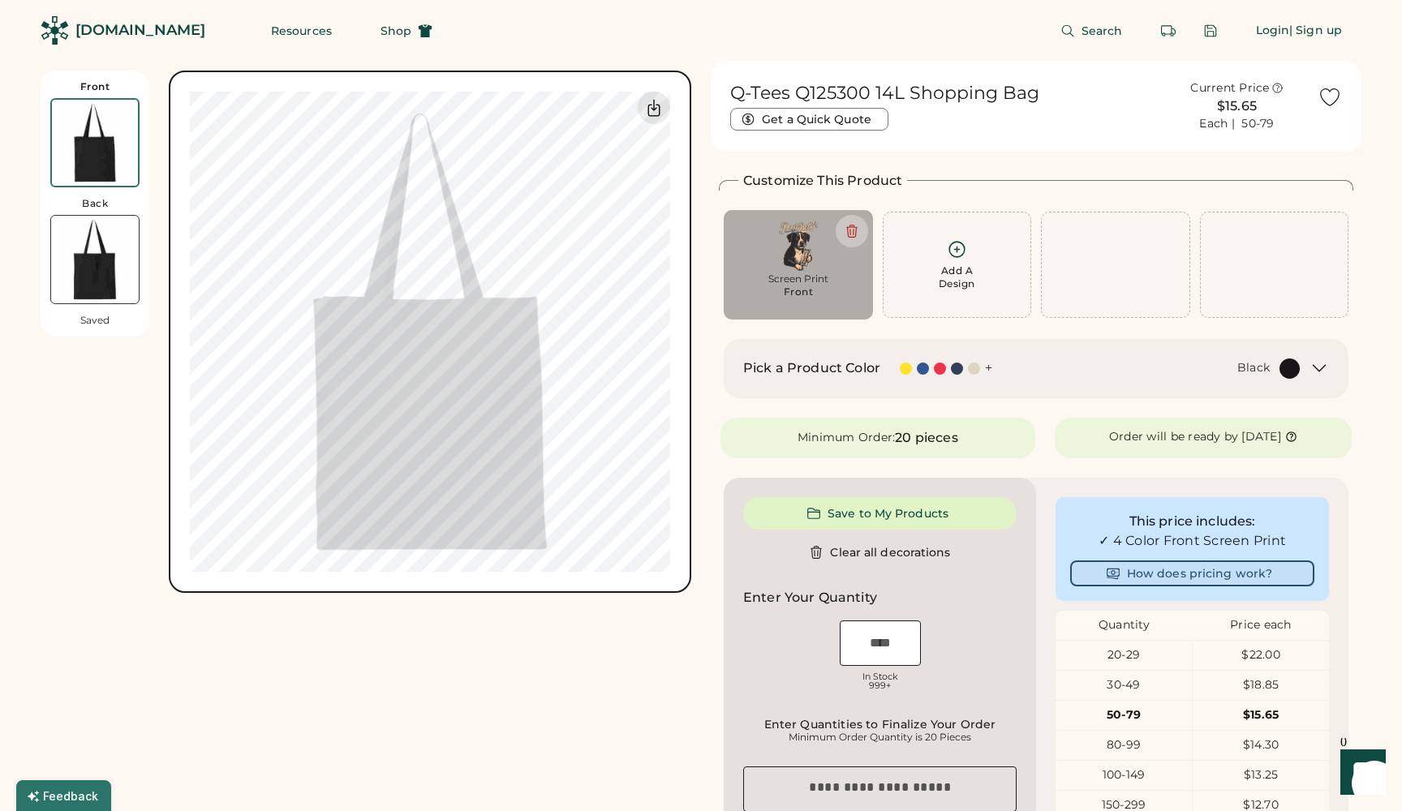
type input "****"
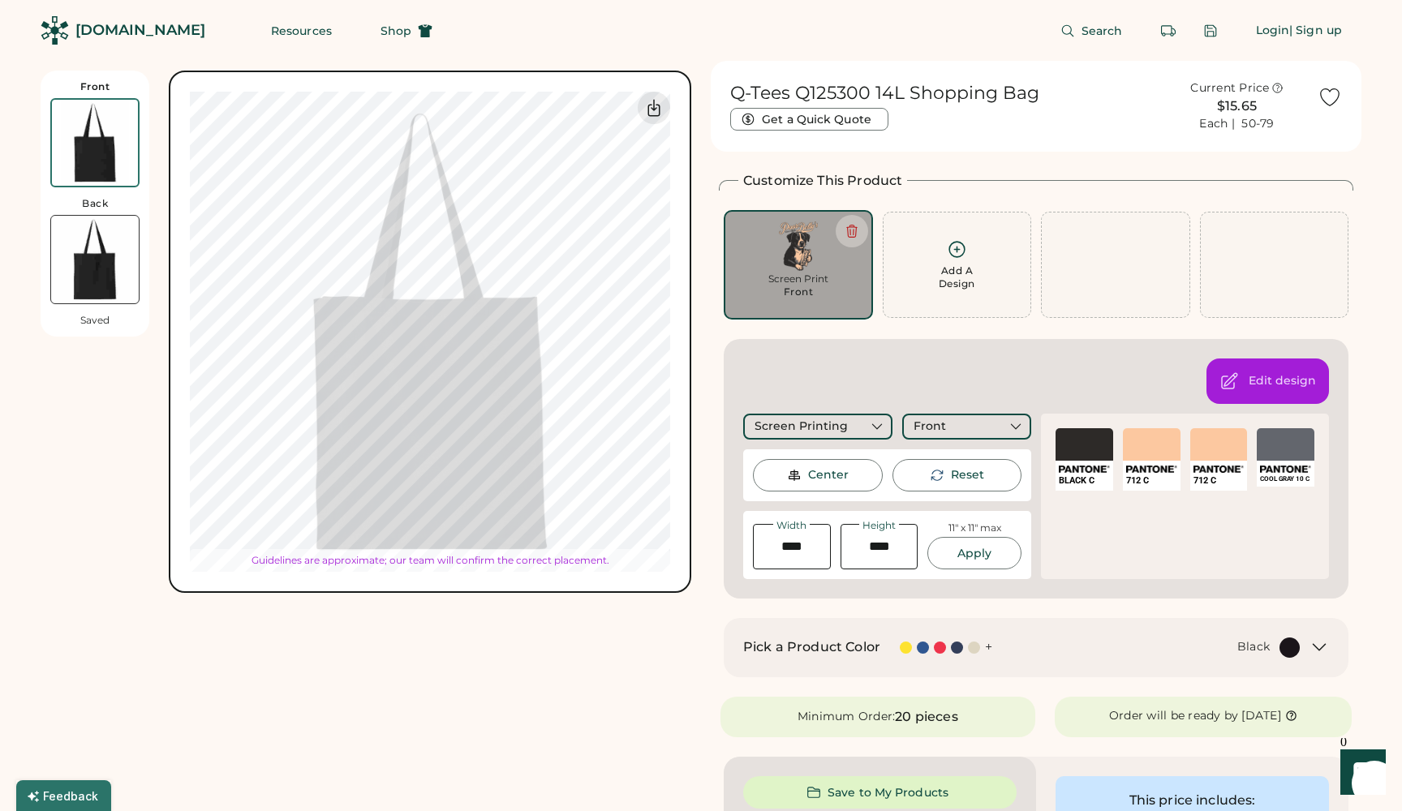
click at [573, 575] on div "Switch to back My uploaded designs Upload new design SVG, Ai, PDF, EPS, PSD Non…" at bounding box center [430, 332] width 522 height 522
type input "****"
type input "*****"
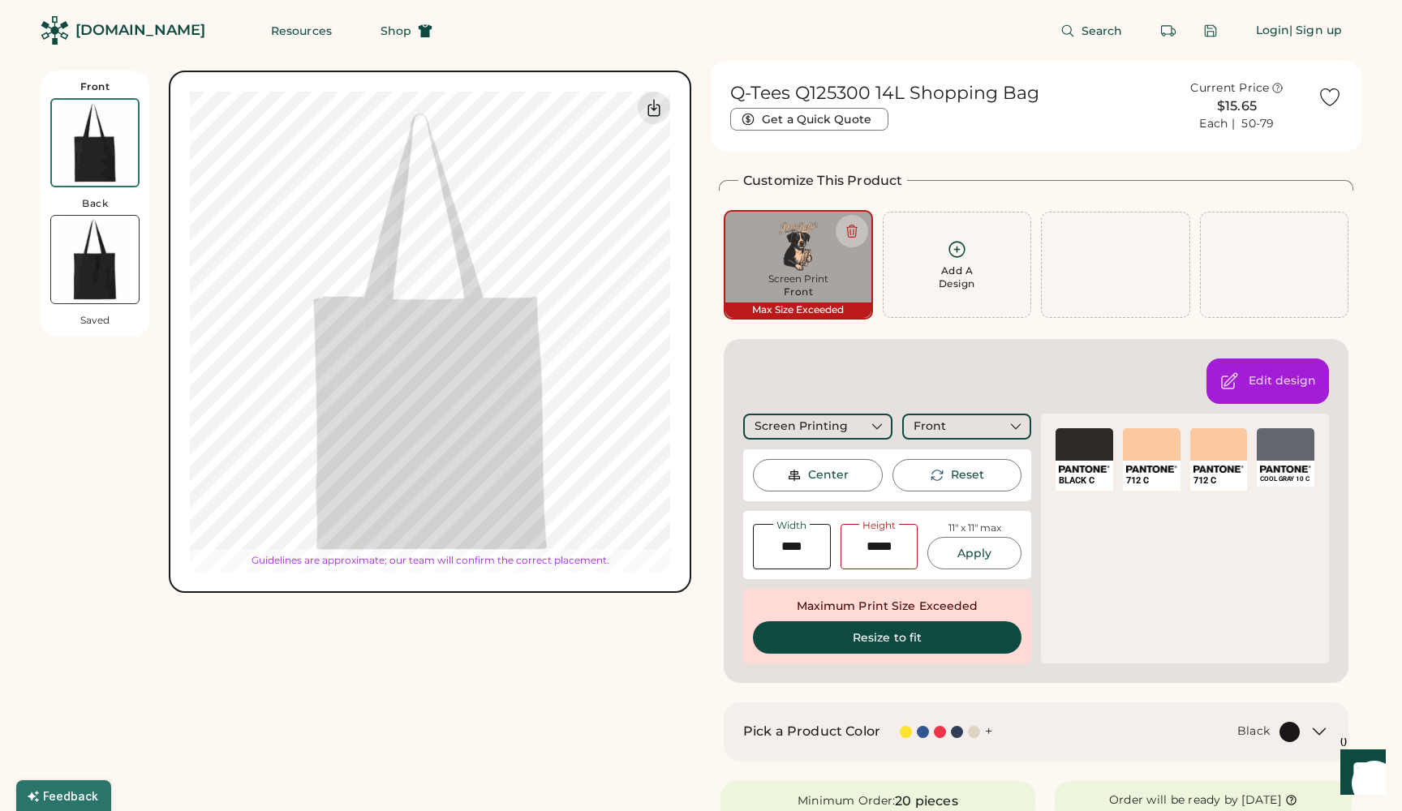
type input "*****"
type input "****"
type input "*****"
click at [537, 607] on div "Front Back Saved Switch to back My uploaded designs Upload new design SVG, Ai, …" at bounding box center [366, 763] width 651 height 1404
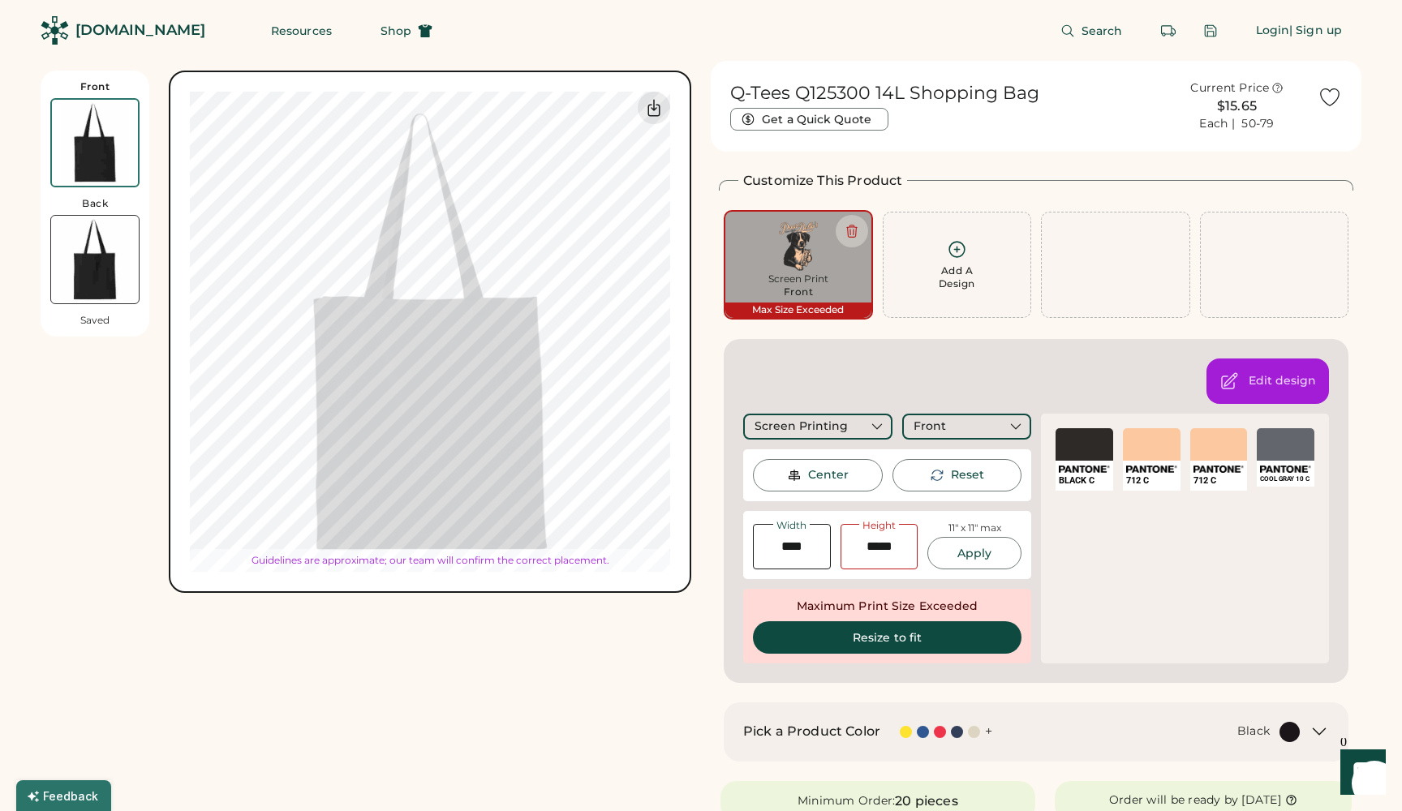
type input "****"
type input "*****"
click at [449, 652] on div "Front Back Saved Switch to back My uploaded designs Upload new design SVG, Ai, …" at bounding box center [366, 763] width 651 height 1404
click at [444, 657] on div "Front Back Saved Switch to back My uploaded designs Upload new design SVG, Ai, …" at bounding box center [366, 763] width 651 height 1404
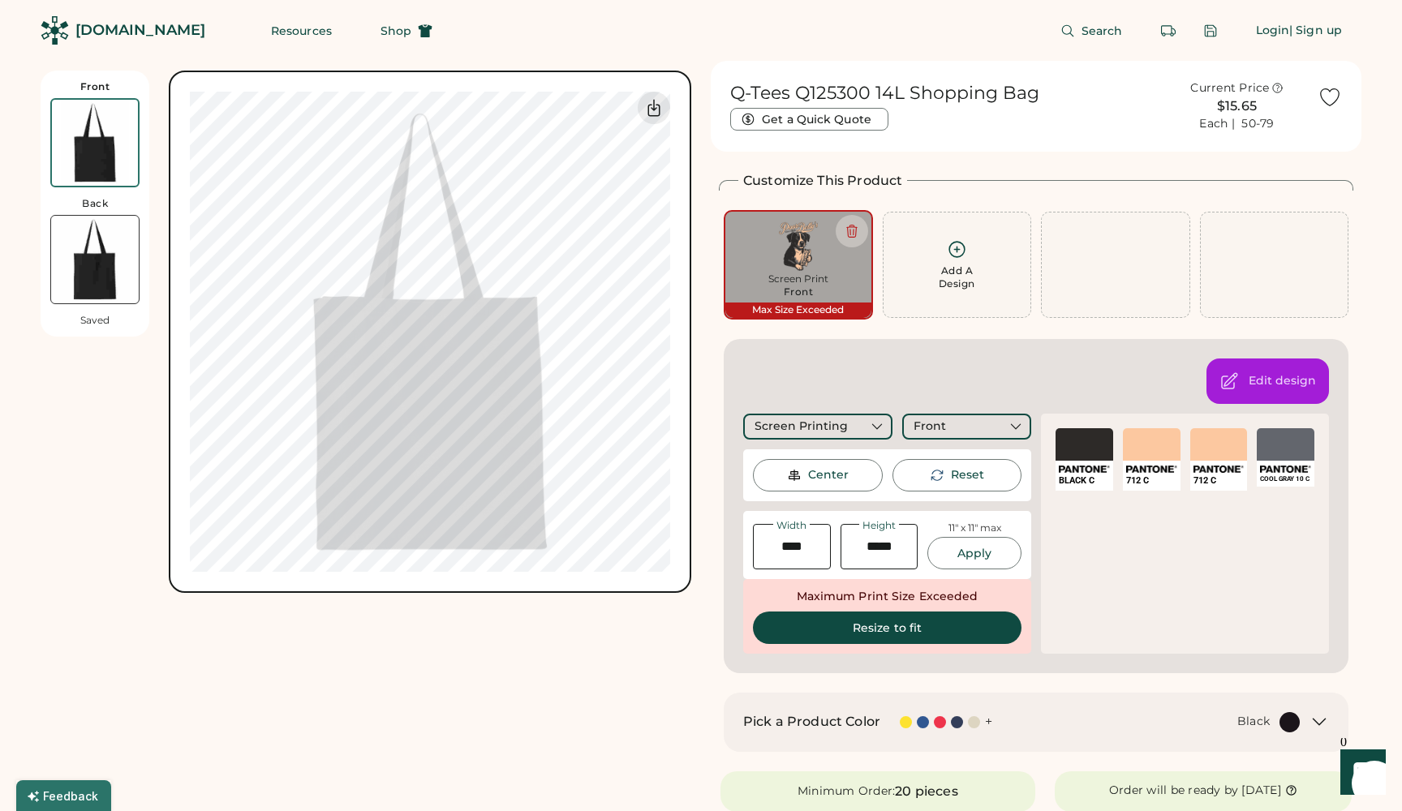
type input "****"
type input "*****"
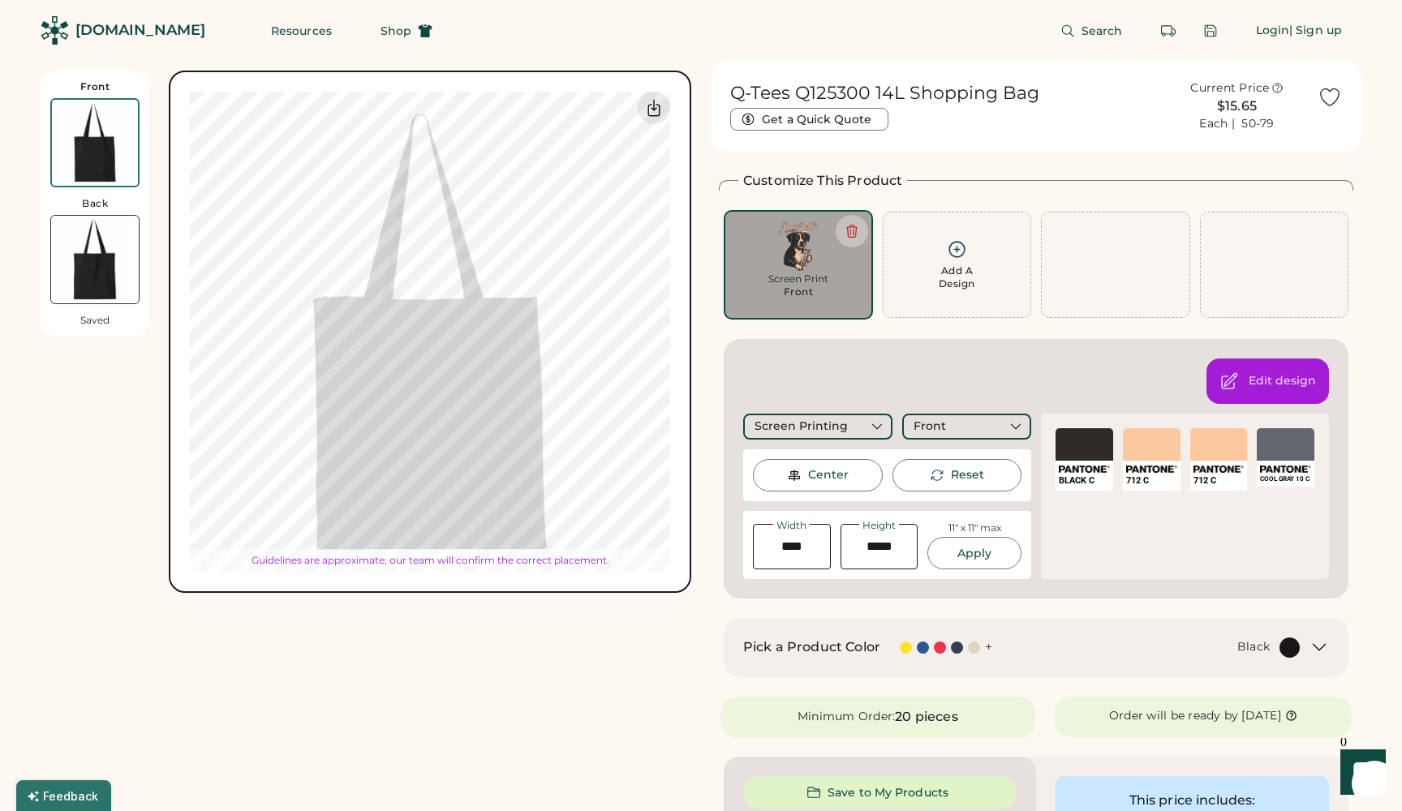
type input "****"
type input "*****"
click at [644, 637] on div "Front Back Saved Switch to back My uploaded designs Upload new design SVG, Ai, …" at bounding box center [366, 720] width 651 height 1319
click at [549, 650] on div "Front Back Saved Switch to back My uploaded designs Upload new design SVG, Ai, …" at bounding box center [366, 720] width 651 height 1319
click at [481, 639] on div "Front Back Saved Switch to back My uploaded designs Upload new design SVG, Ai, …" at bounding box center [366, 720] width 651 height 1319
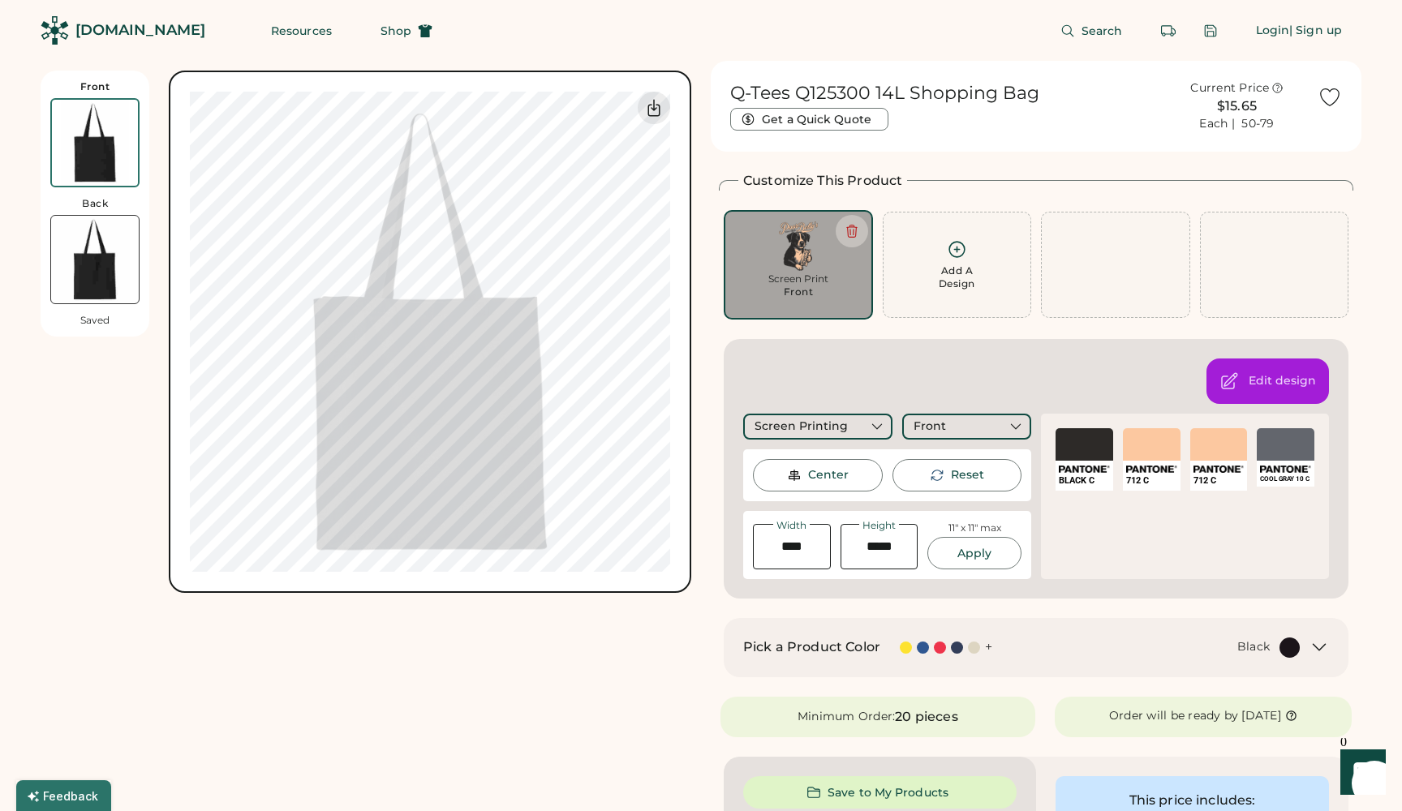
click at [501, 671] on div "Front Back Saved Switch to back My uploaded designs Upload new design SVG, Ai, …" at bounding box center [366, 720] width 651 height 1319
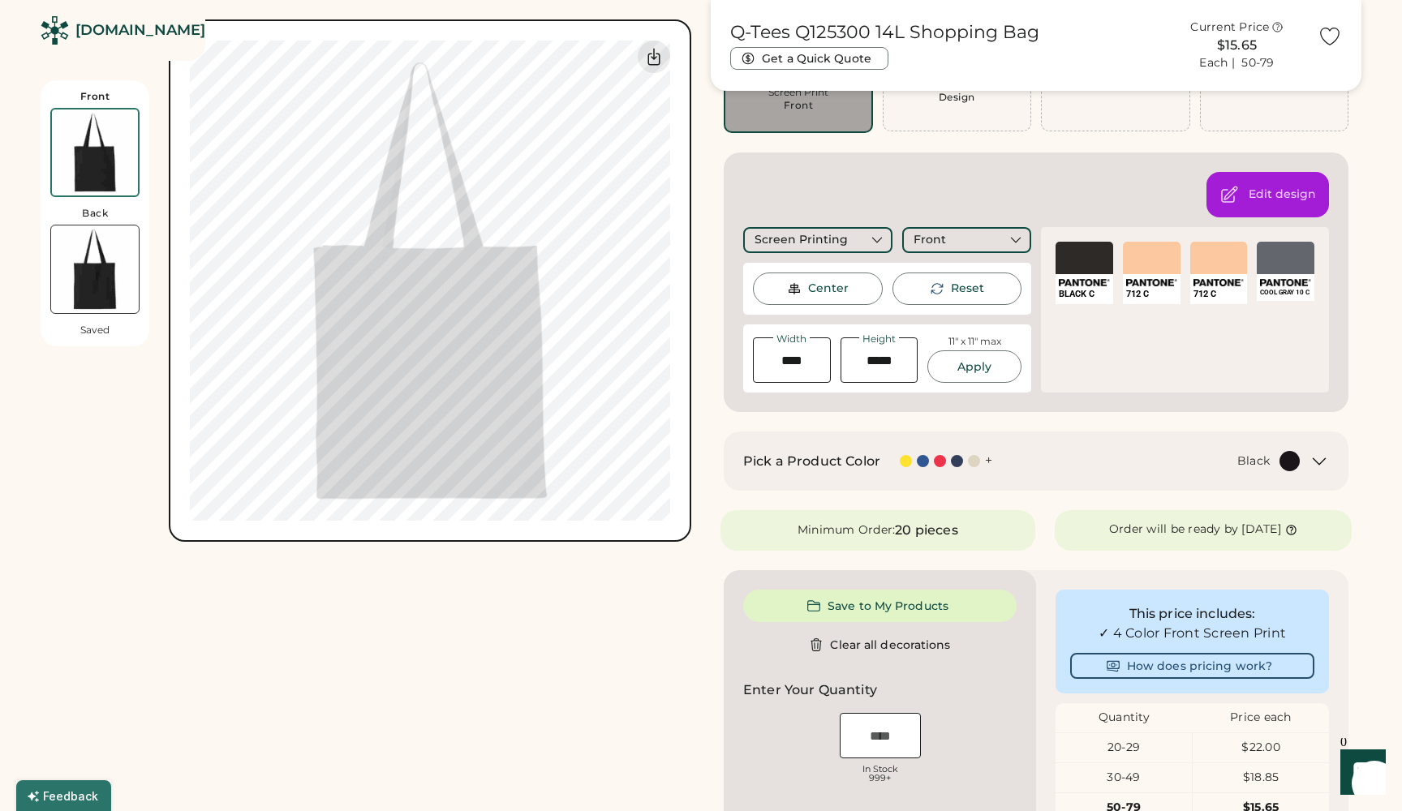
scroll to position [185, 0]
click at [1173, 266] on div "SELECT A COLOR" at bounding box center [1152, 258] width 58 height 32
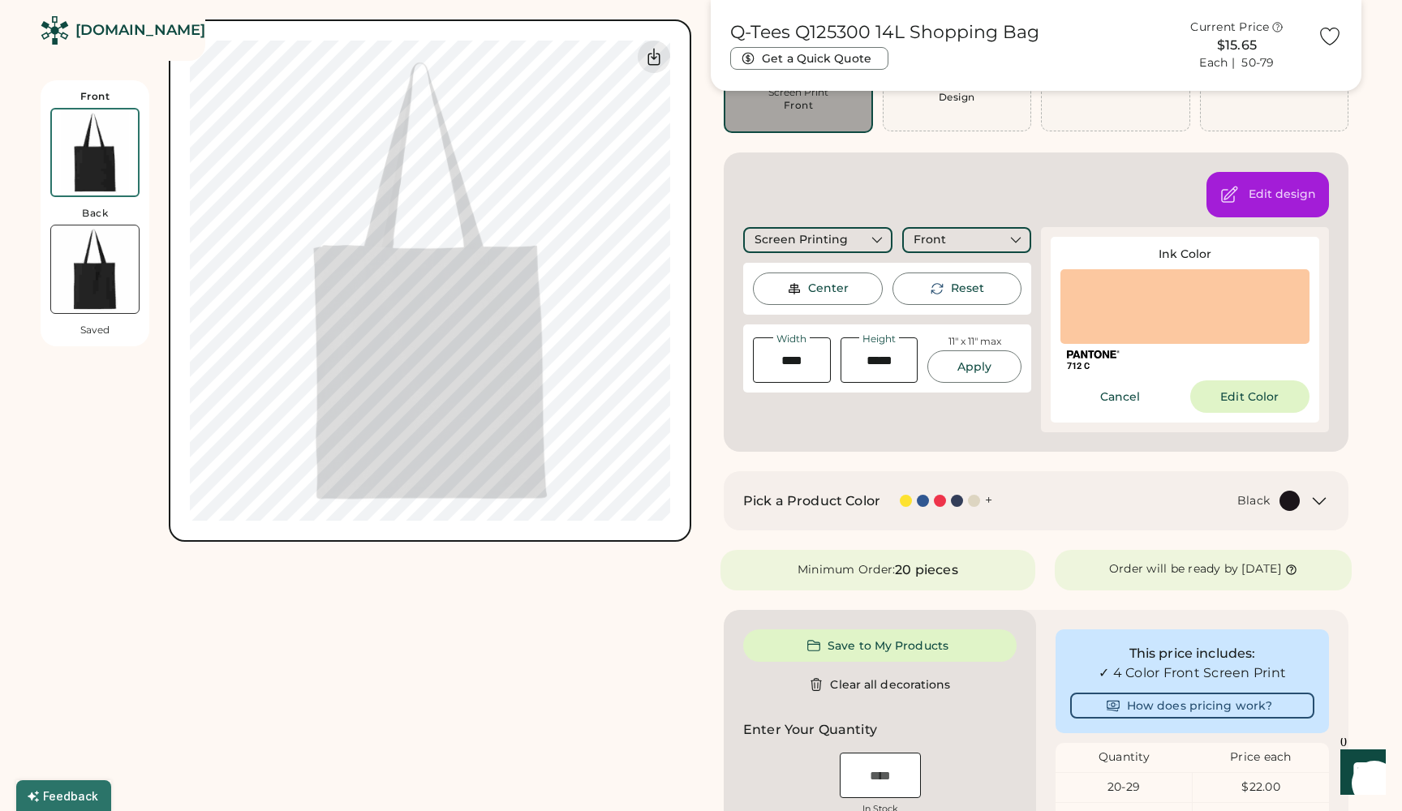
click at [1125, 399] on button "Cancel" at bounding box center [1120, 397] width 120 height 32
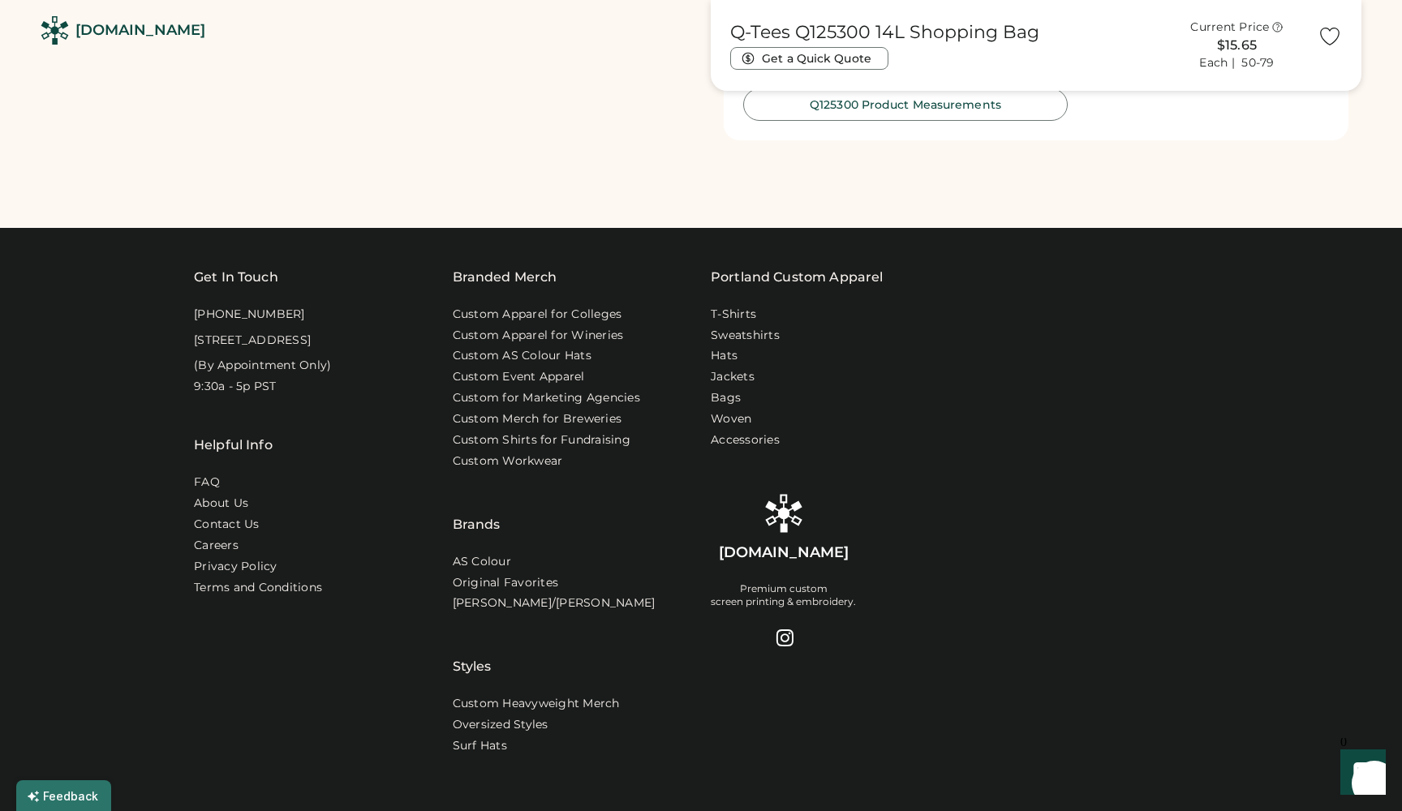
scroll to position [1210, 0]
click at [1249, 487] on div "Get In Touch 1-888-299-3595 916 SE 34th Ave, STE 300 Portland, OR 97214 (By App…" at bounding box center [701, 610] width 1402 height 767
click at [574, 370] on link "Custom Event Apparel" at bounding box center [522, 376] width 139 height 16
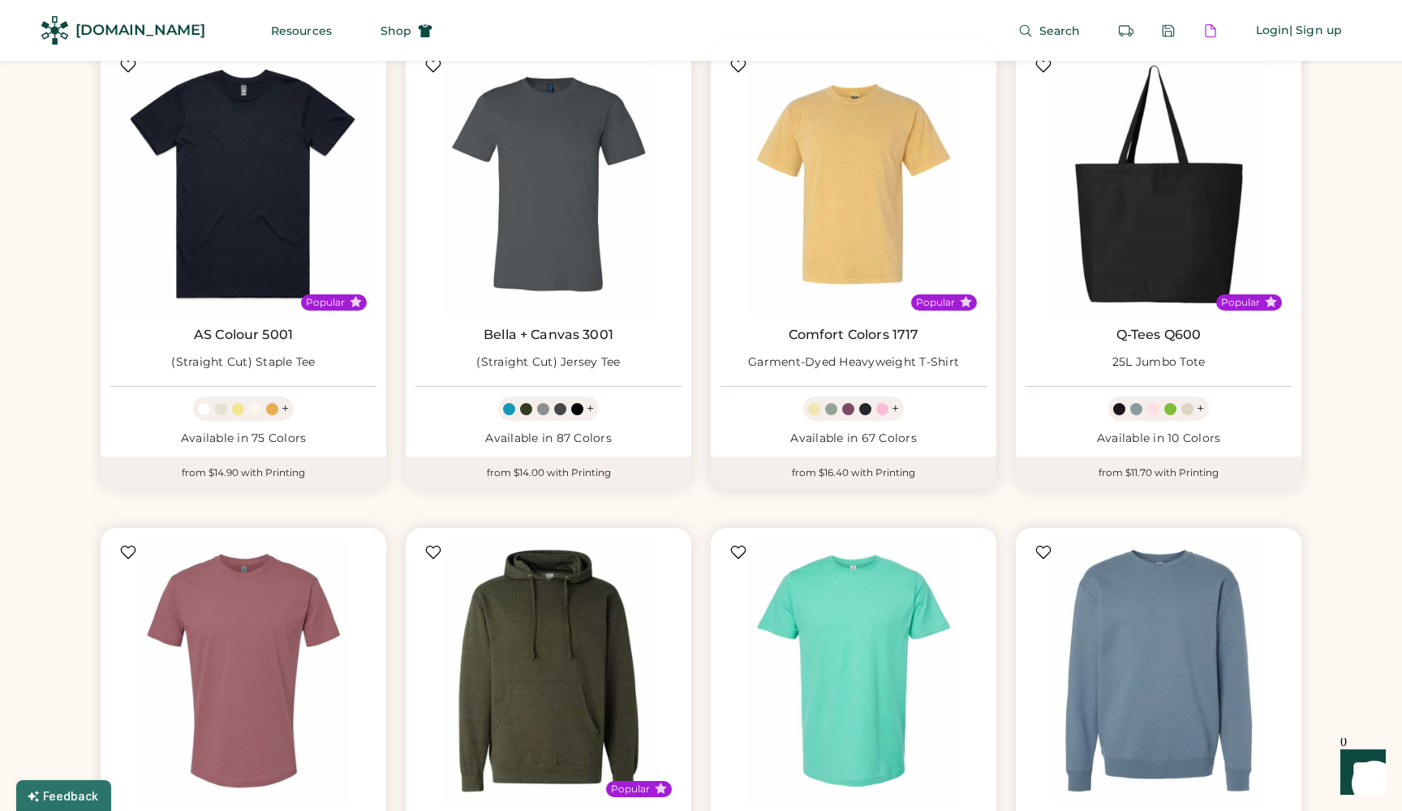
scroll to position [982, 0]
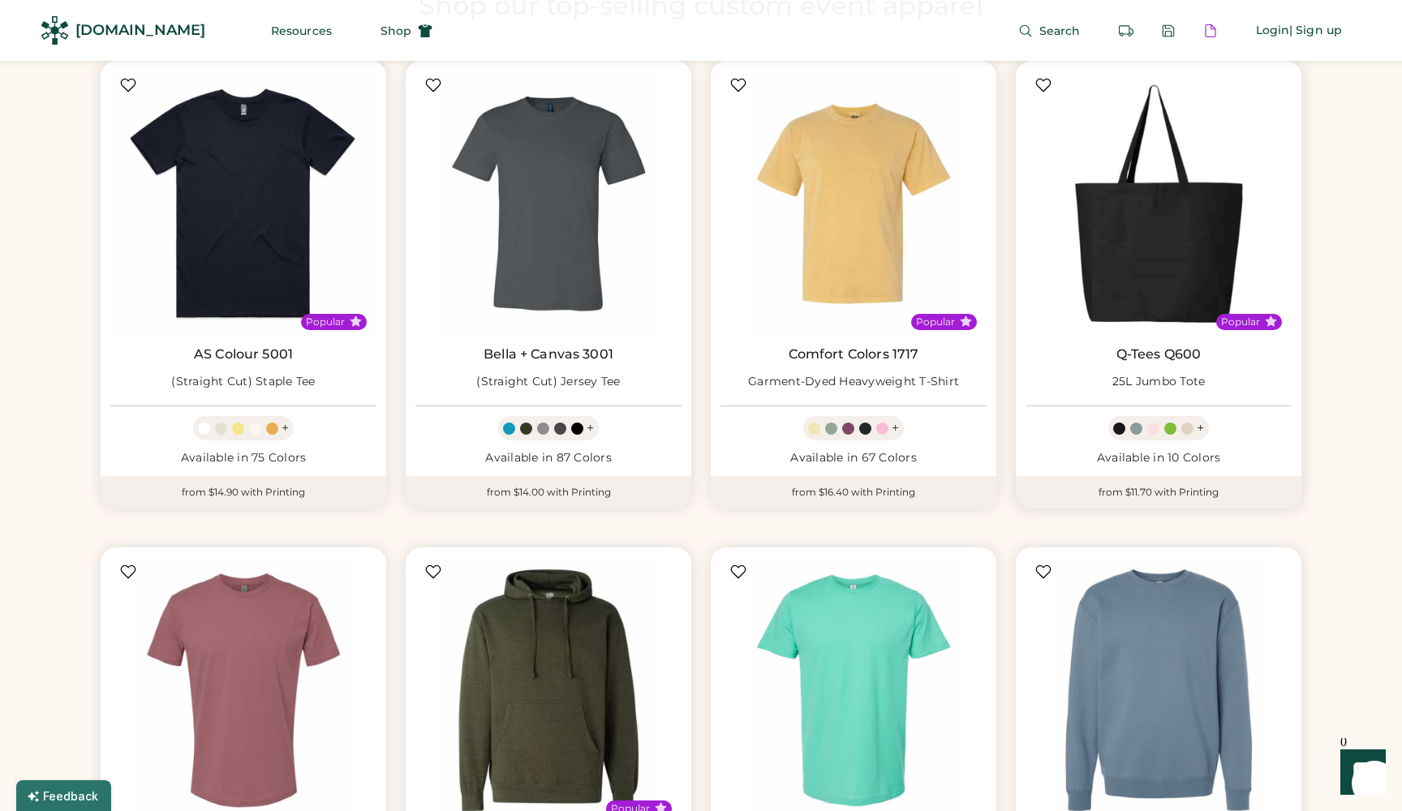
click at [1180, 245] on img at bounding box center [1159, 204] width 266 height 266
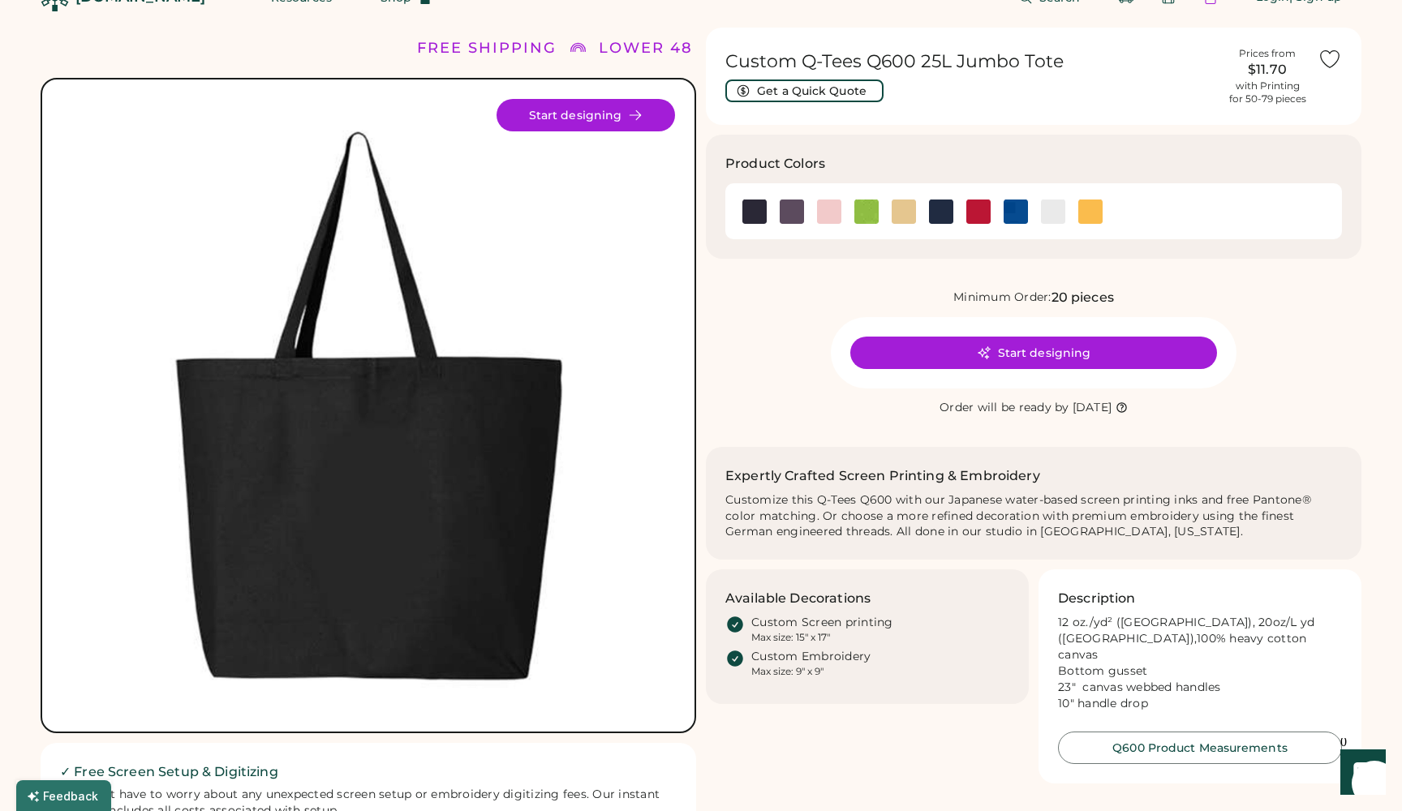
scroll to position [44, 0]
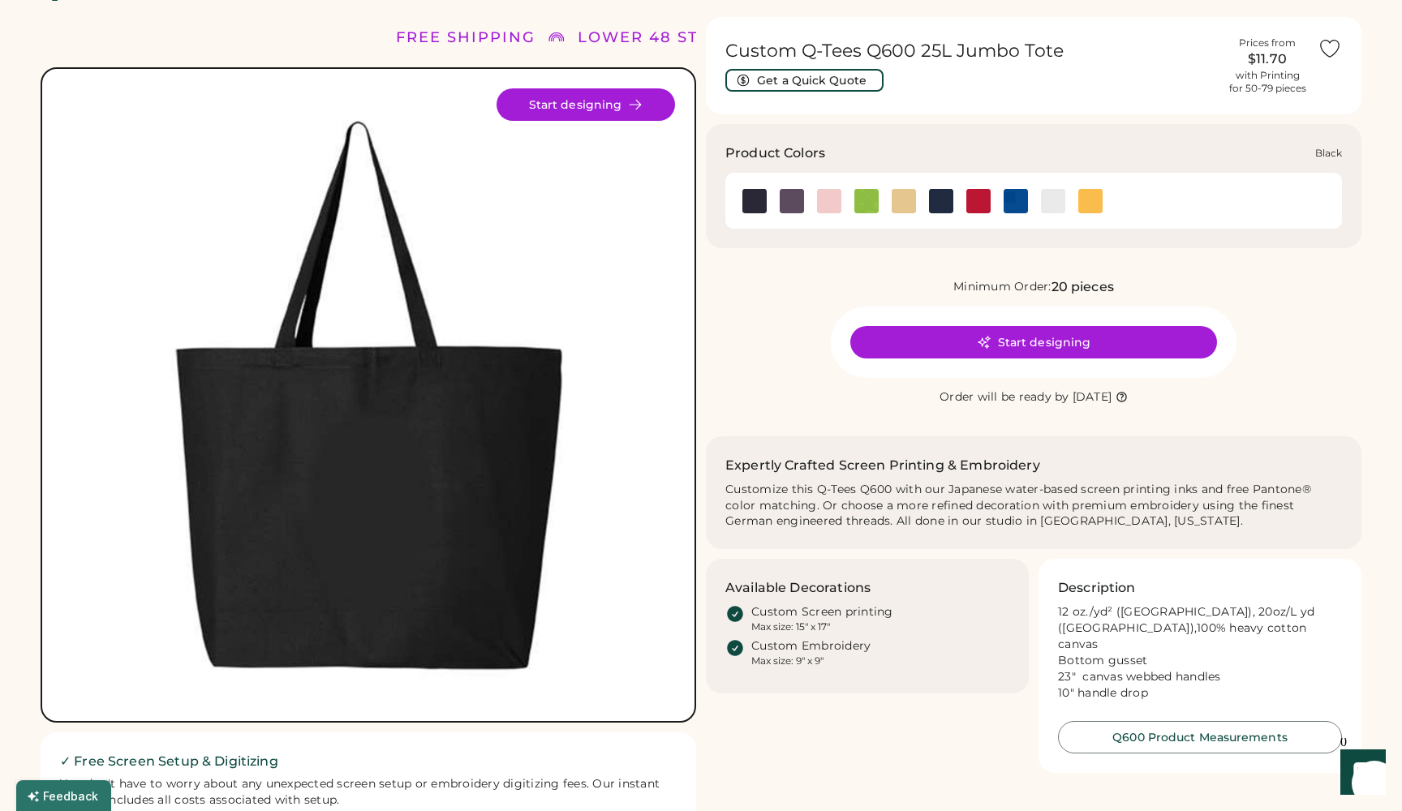
click at [748, 204] on img at bounding box center [754, 201] width 24 height 24
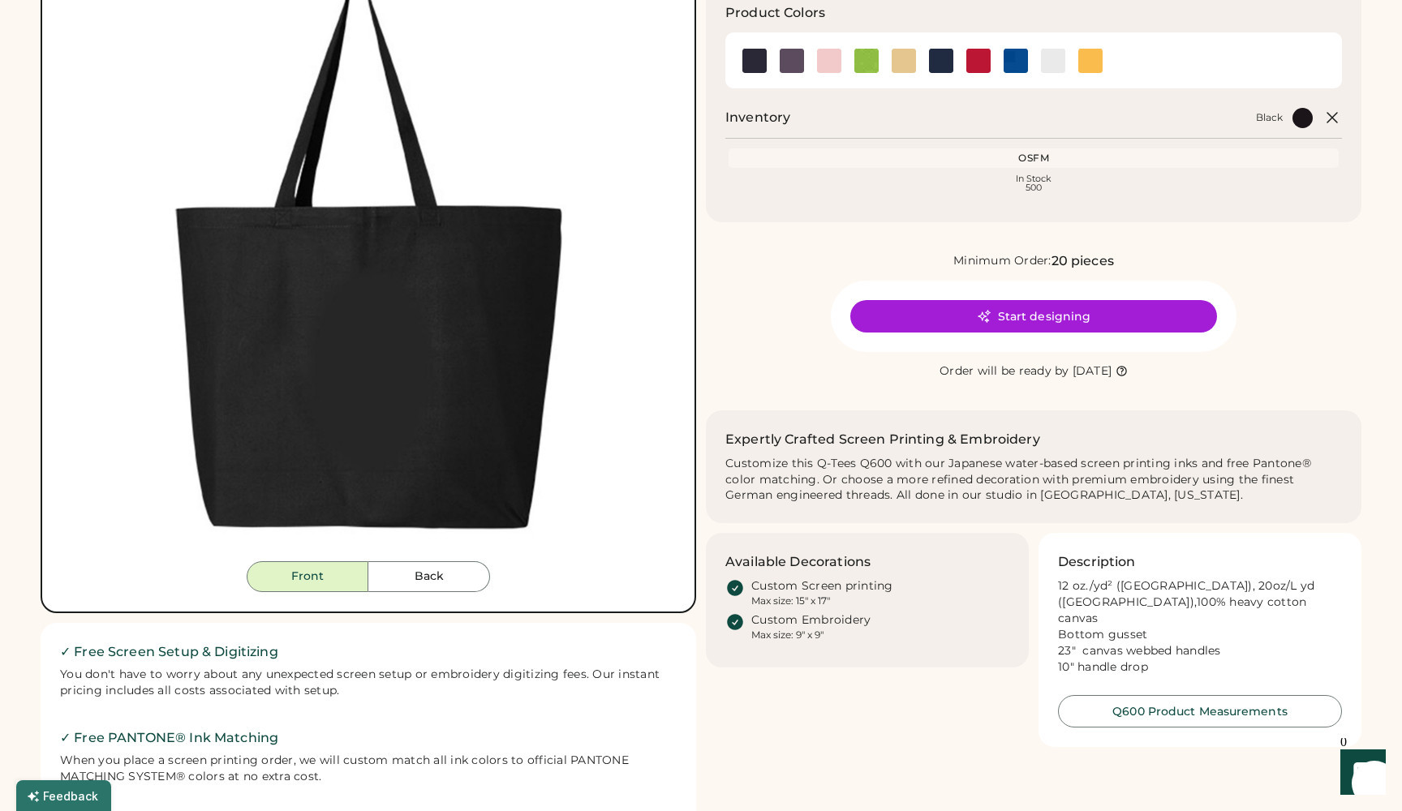
scroll to position [184, 0]
click at [441, 563] on button "Back" at bounding box center [429, 576] width 122 height 31
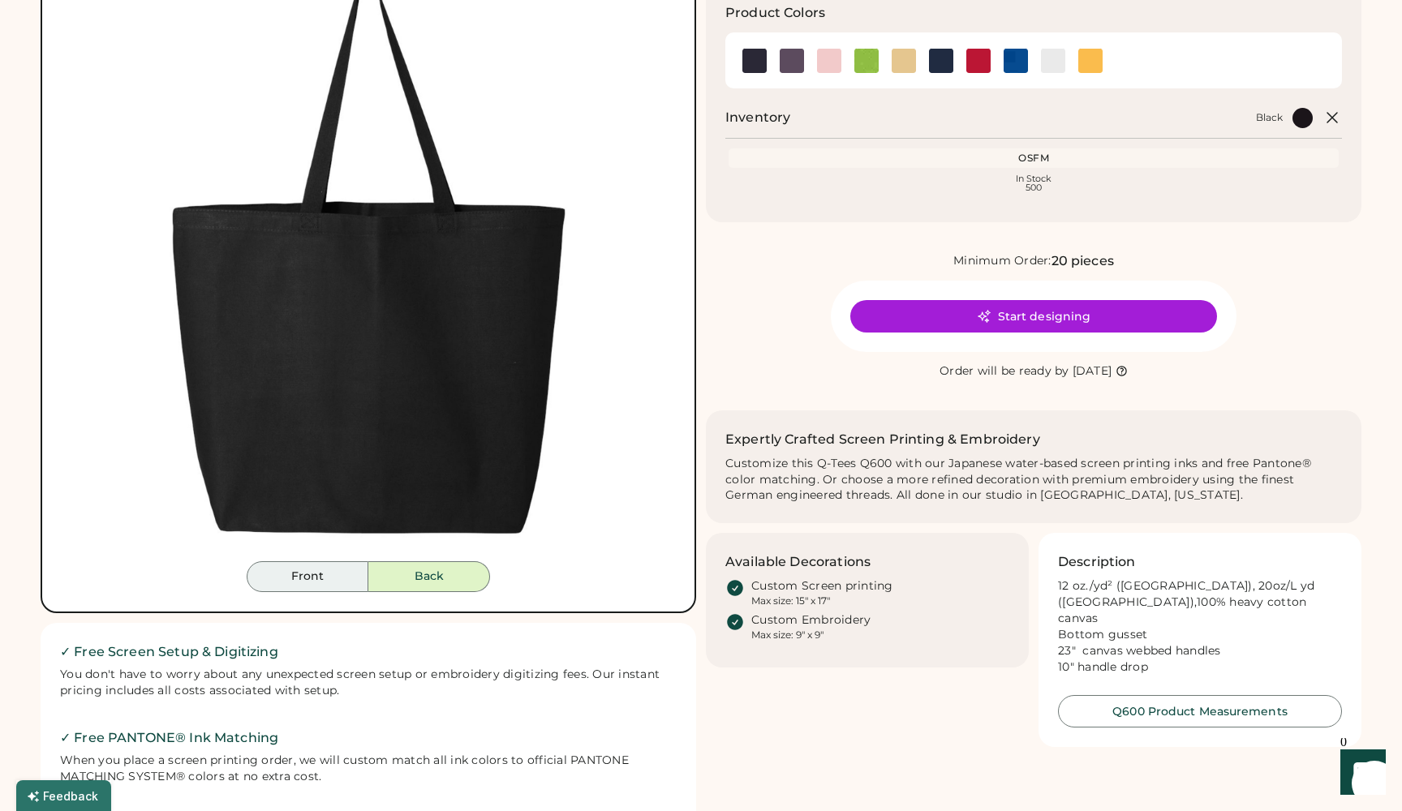
click at [343, 570] on button "Front" at bounding box center [308, 576] width 122 height 31
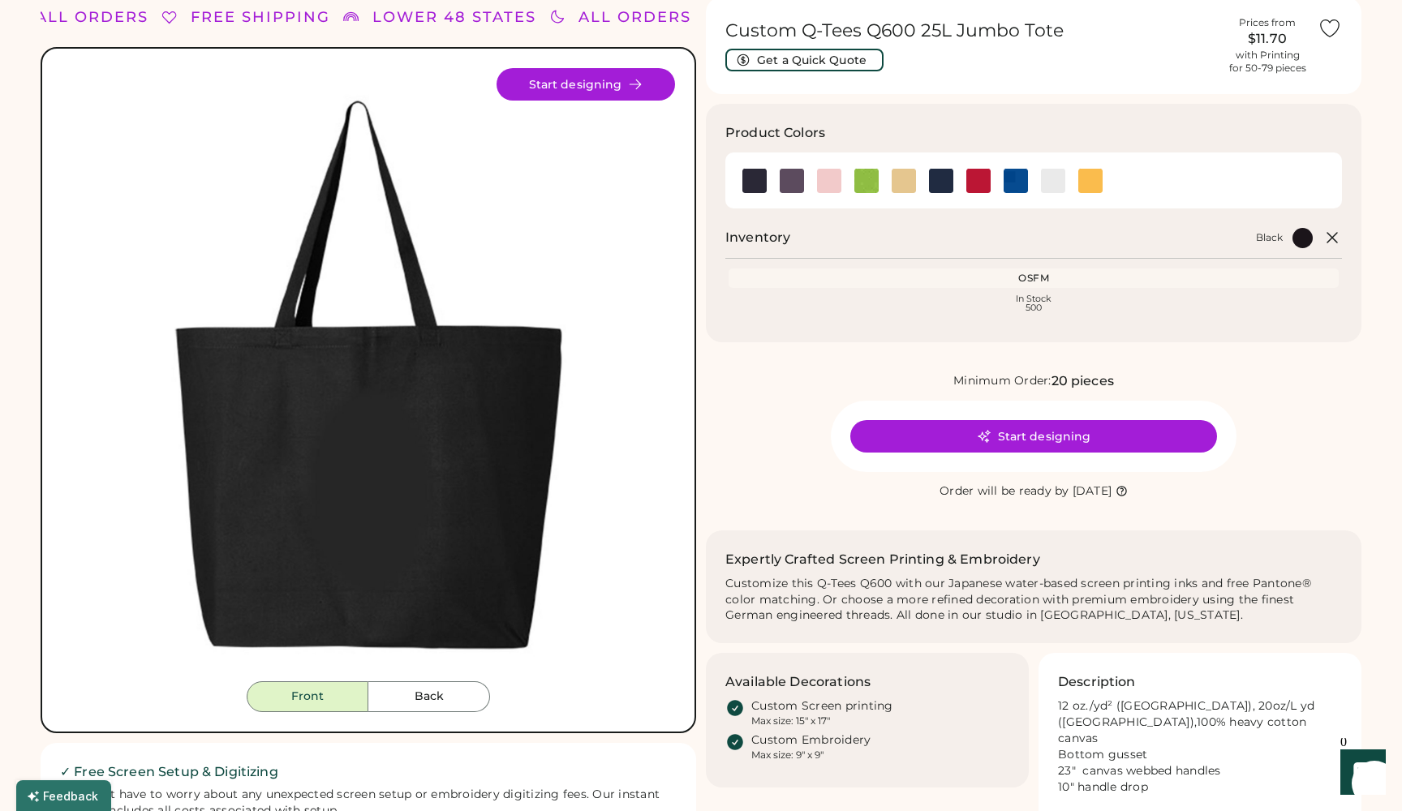
scroll to position [44, 0]
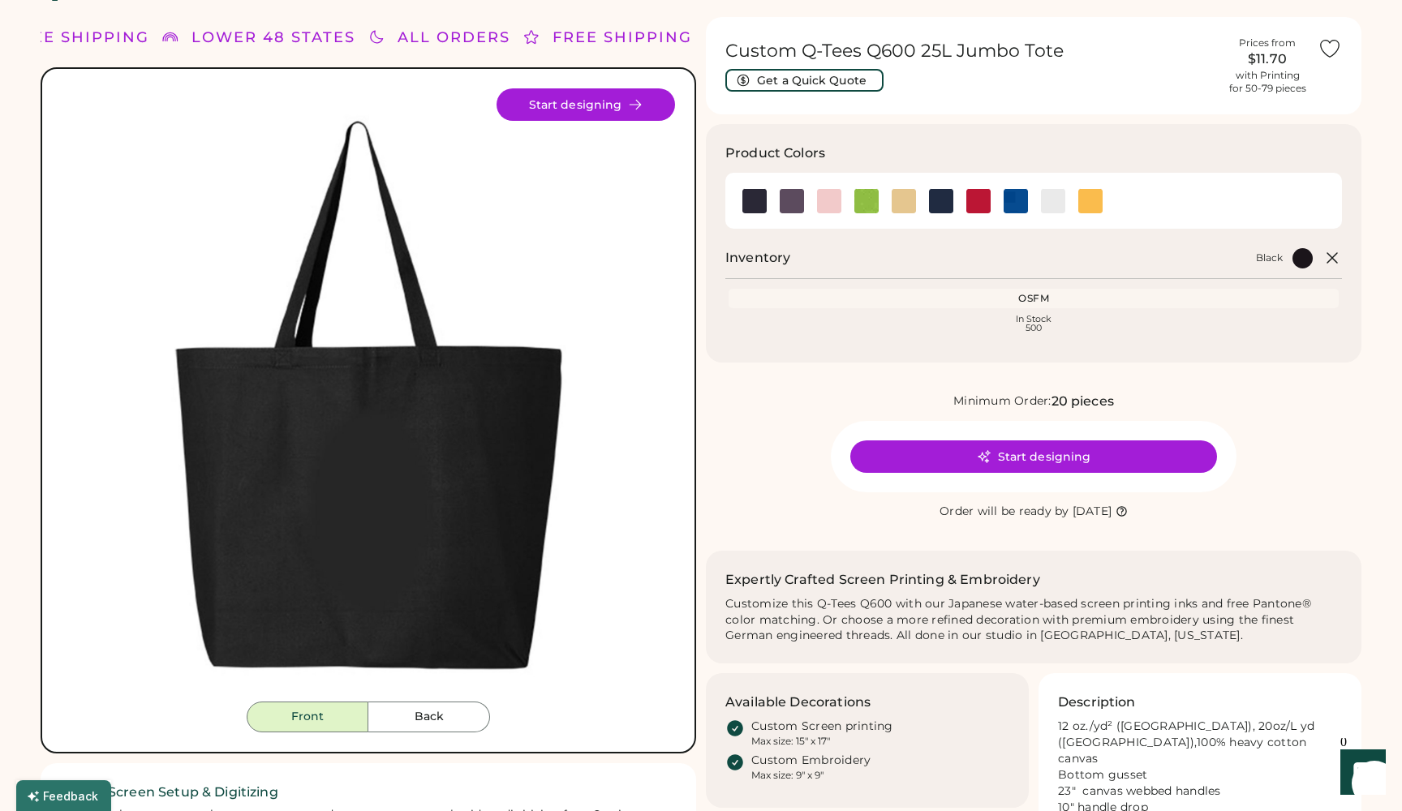
click at [1111, 454] on button "Start designing" at bounding box center [1033, 457] width 367 height 32
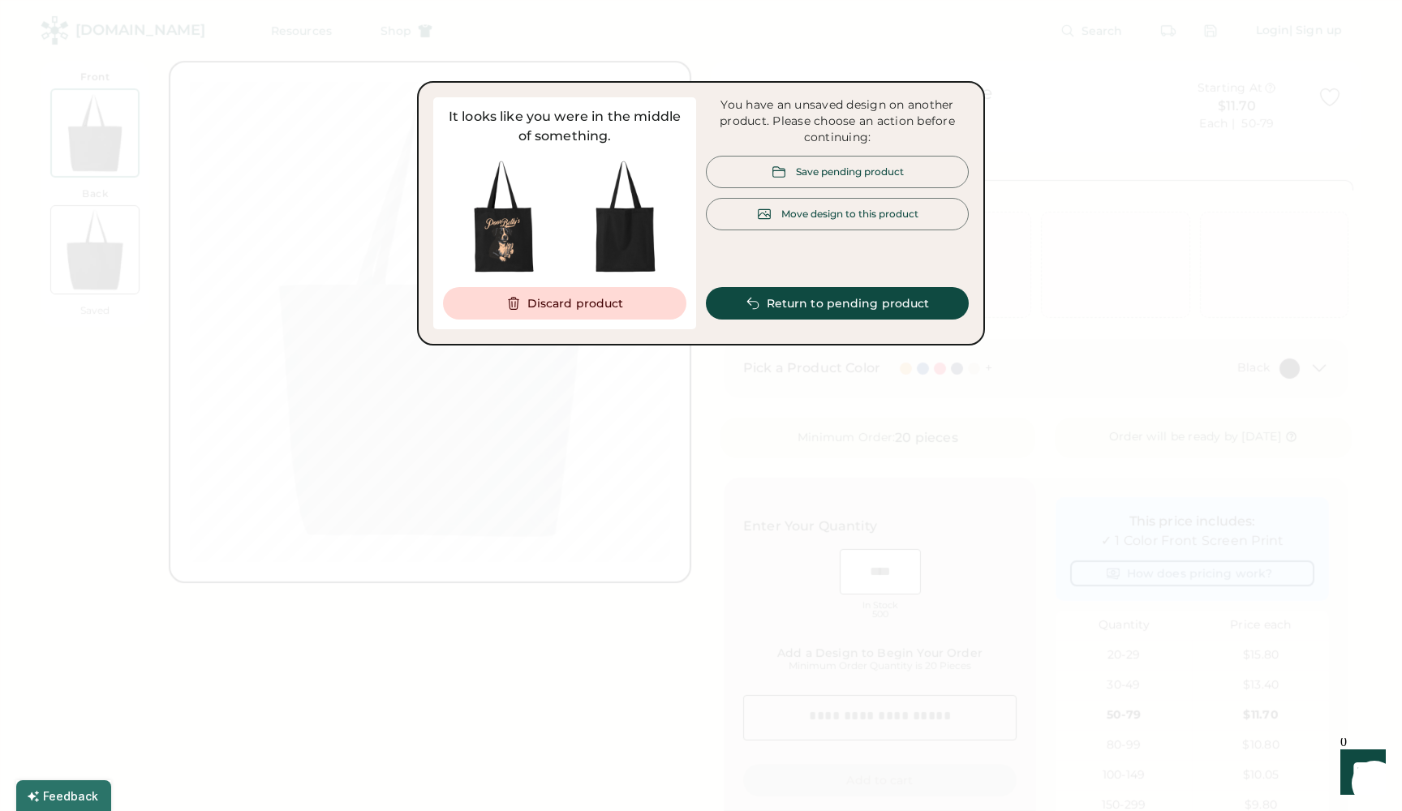
click at [858, 212] on div "Move design to this product" at bounding box center [849, 214] width 137 height 14
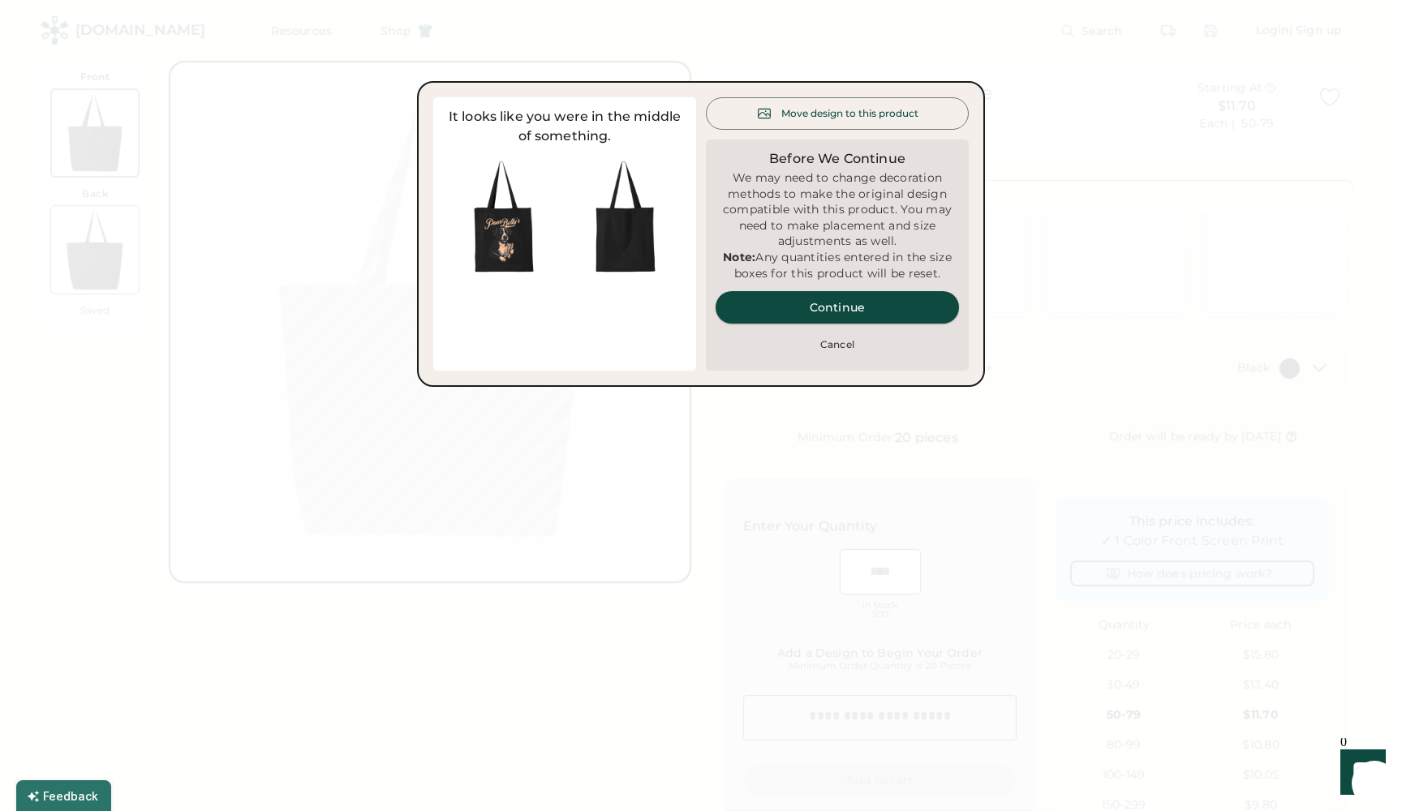
click at [831, 320] on button "Continue" at bounding box center [837, 307] width 243 height 32
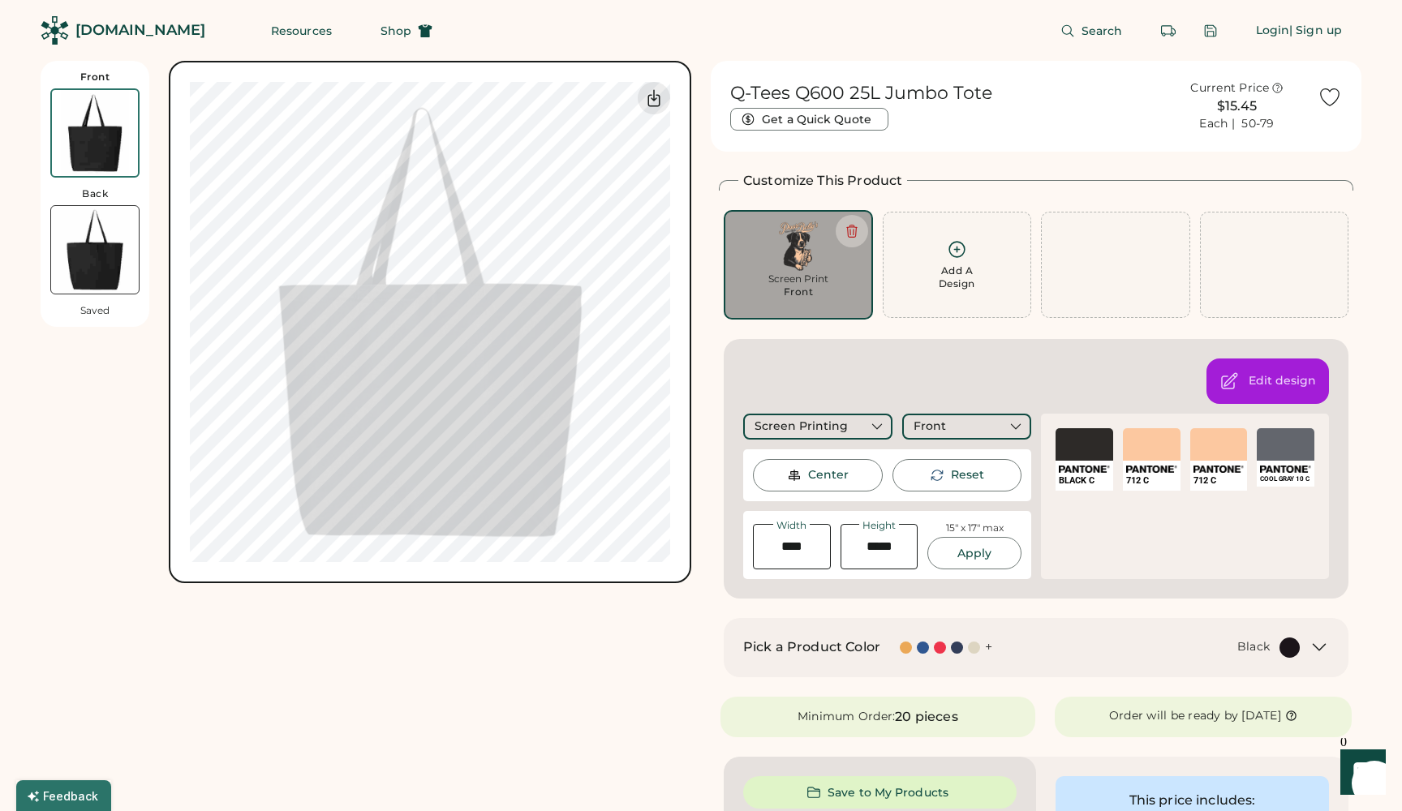
click at [1163, 443] on div "SELECT A COLOR" at bounding box center [1152, 444] width 58 height 32
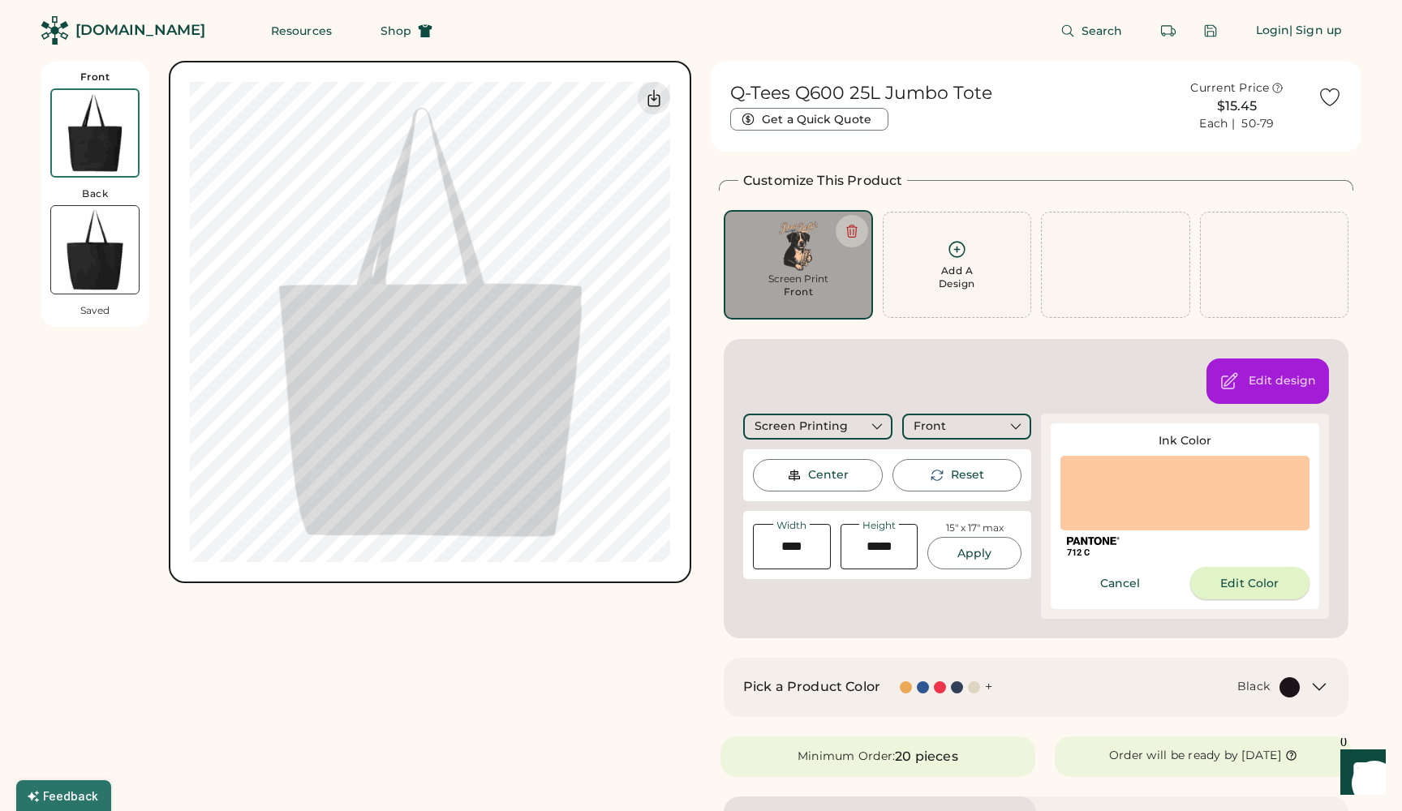
click at [1218, 585] on button "Edit Color" at bounding box center [1250, 583] width 120 height 32
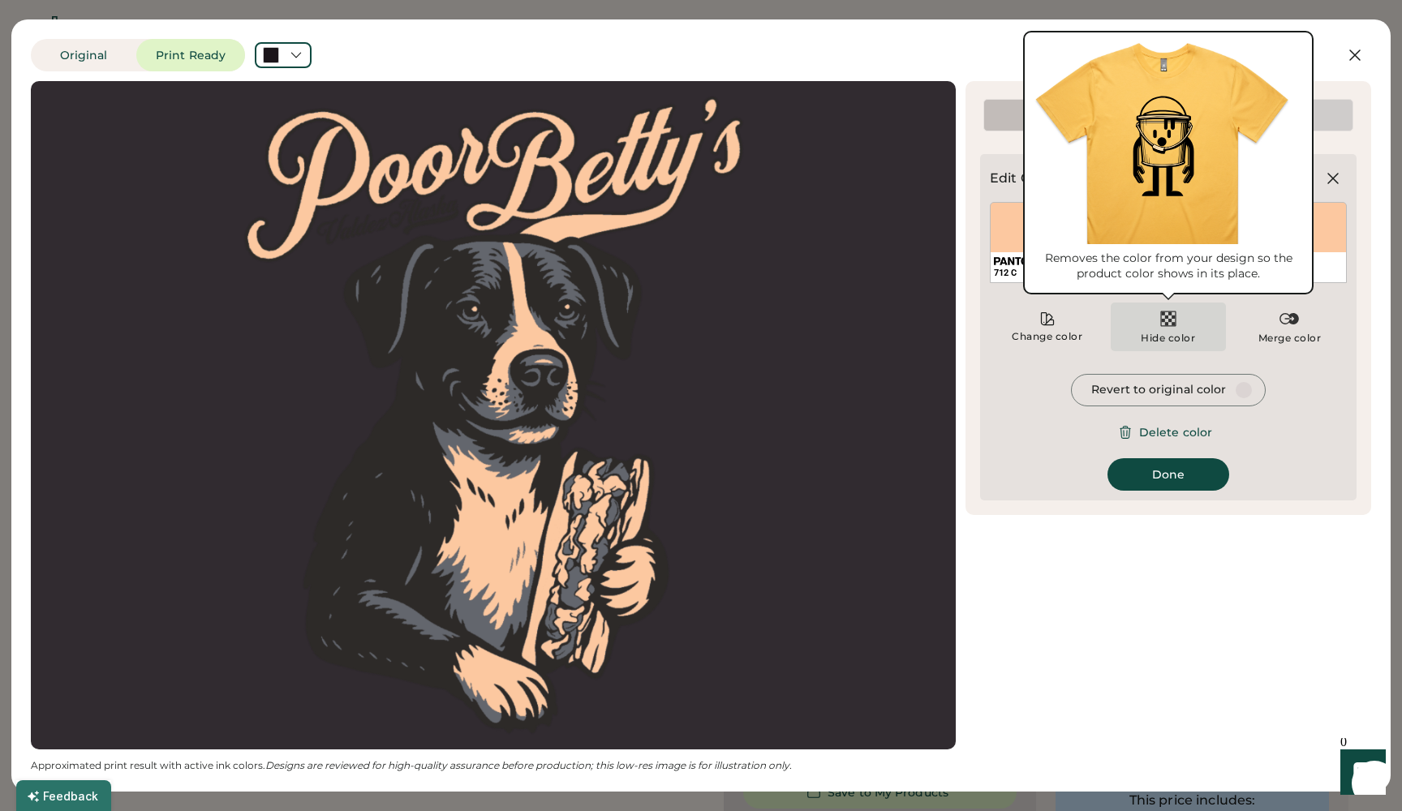
click at [1173, 329] on div "Hide color" at bounding box center [1168, 327] width 114 height 49
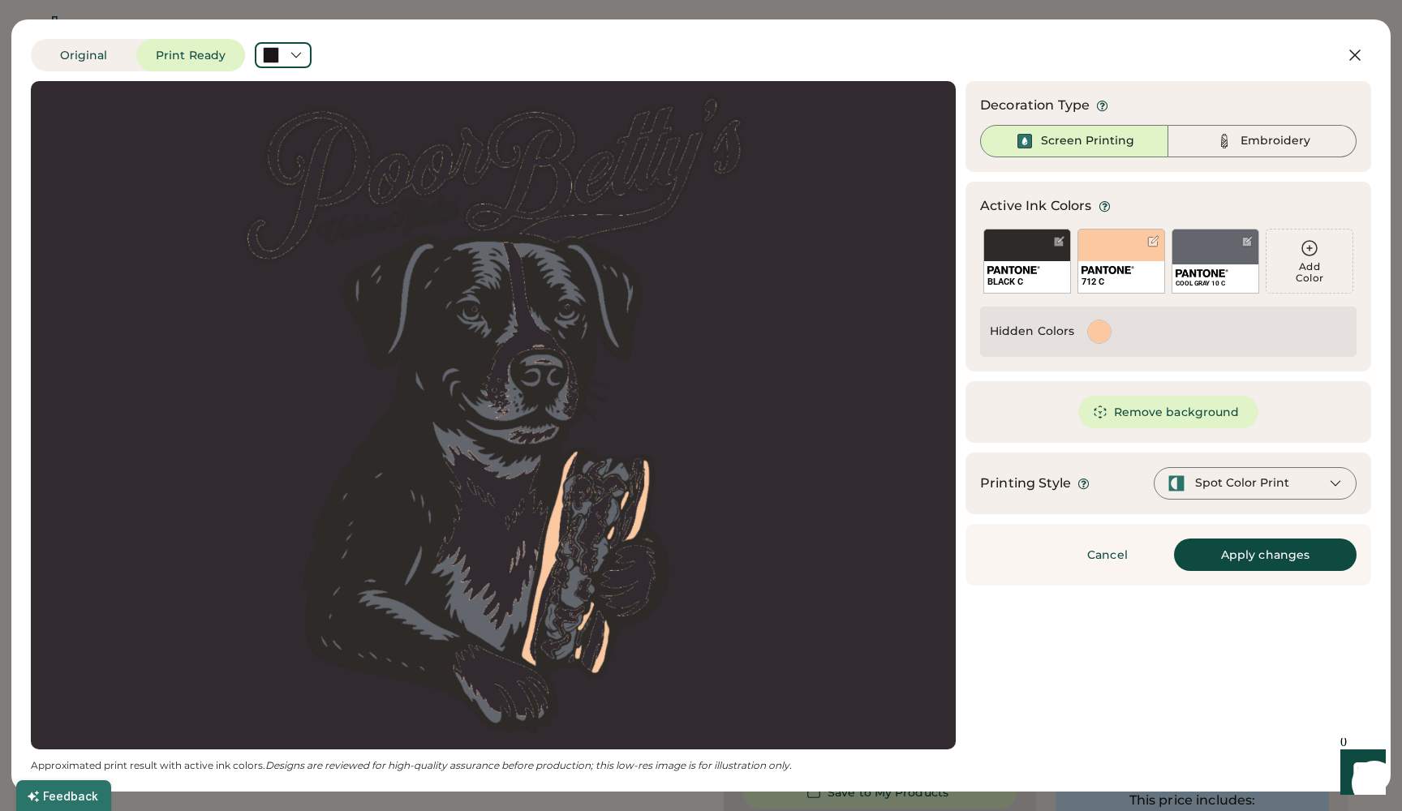
click at [1094, 334] on div at bounding box center [1099, 331] width 23 height 23
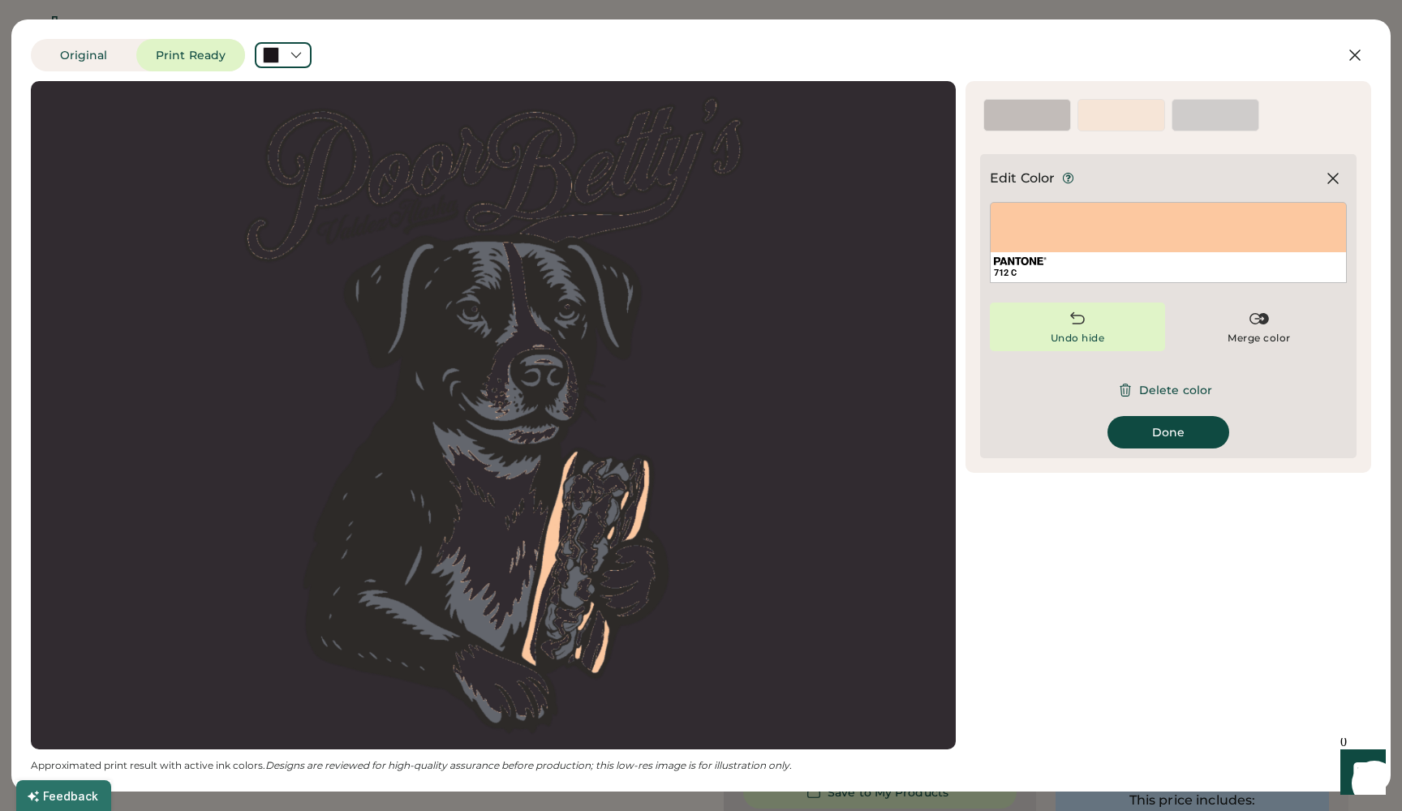
click at [1098, 256] on div "712 C" at bounding box center [1168, 267] width 355 height 30
click at [1133, 234] on div "712 C" at bounding box center [1168, 242] width 357 height 81
click at [1250, 319] on img at bounding box center [1258, 318] width 19 height 19
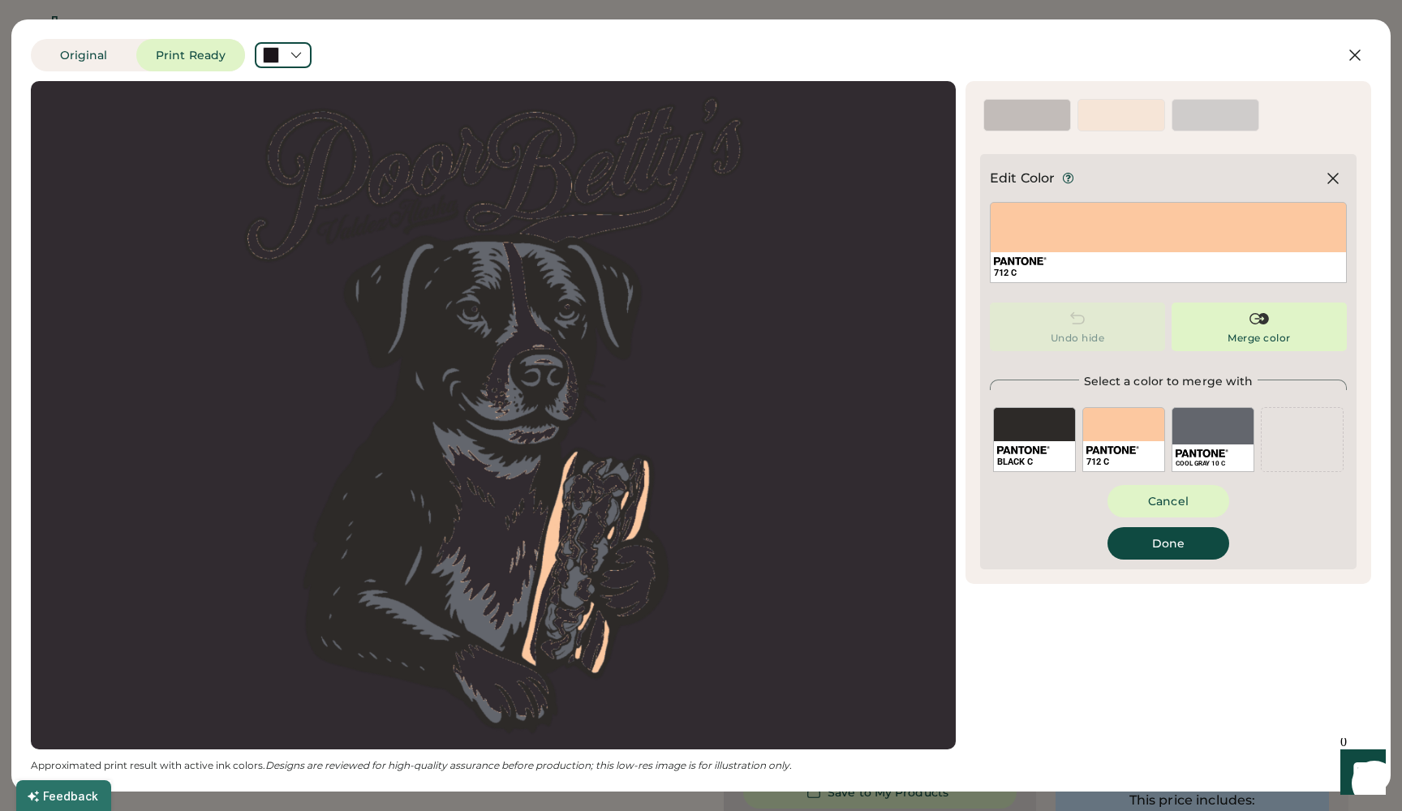
click at [1084, 324] on img at bounding box center [1077, 318] width 19 height 19
click at [1116, 430] on div "712 C" at bounding box center [1123, 439] width 83 height 65
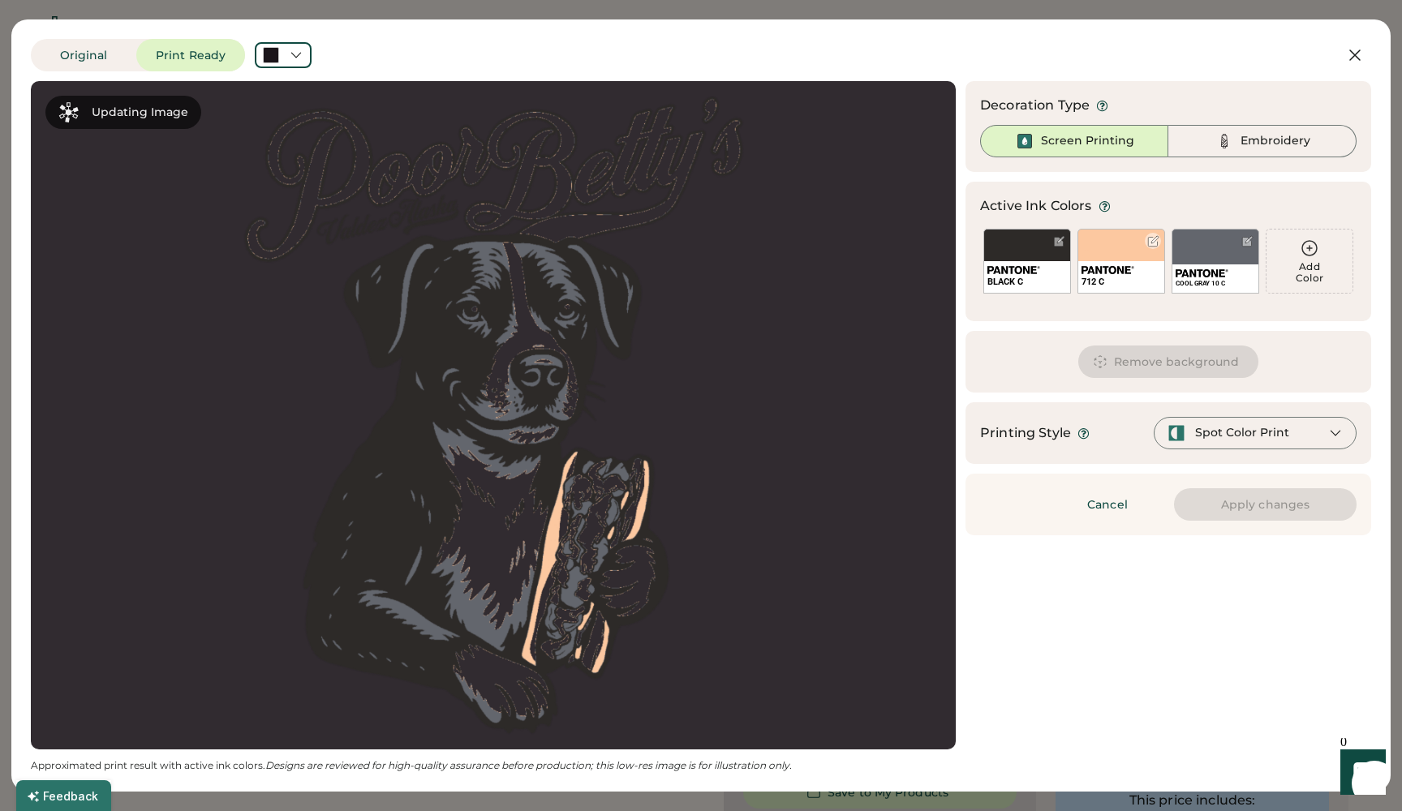
click at [1123, 256] on div at bounding box center [1121, 254] width 83 height 8
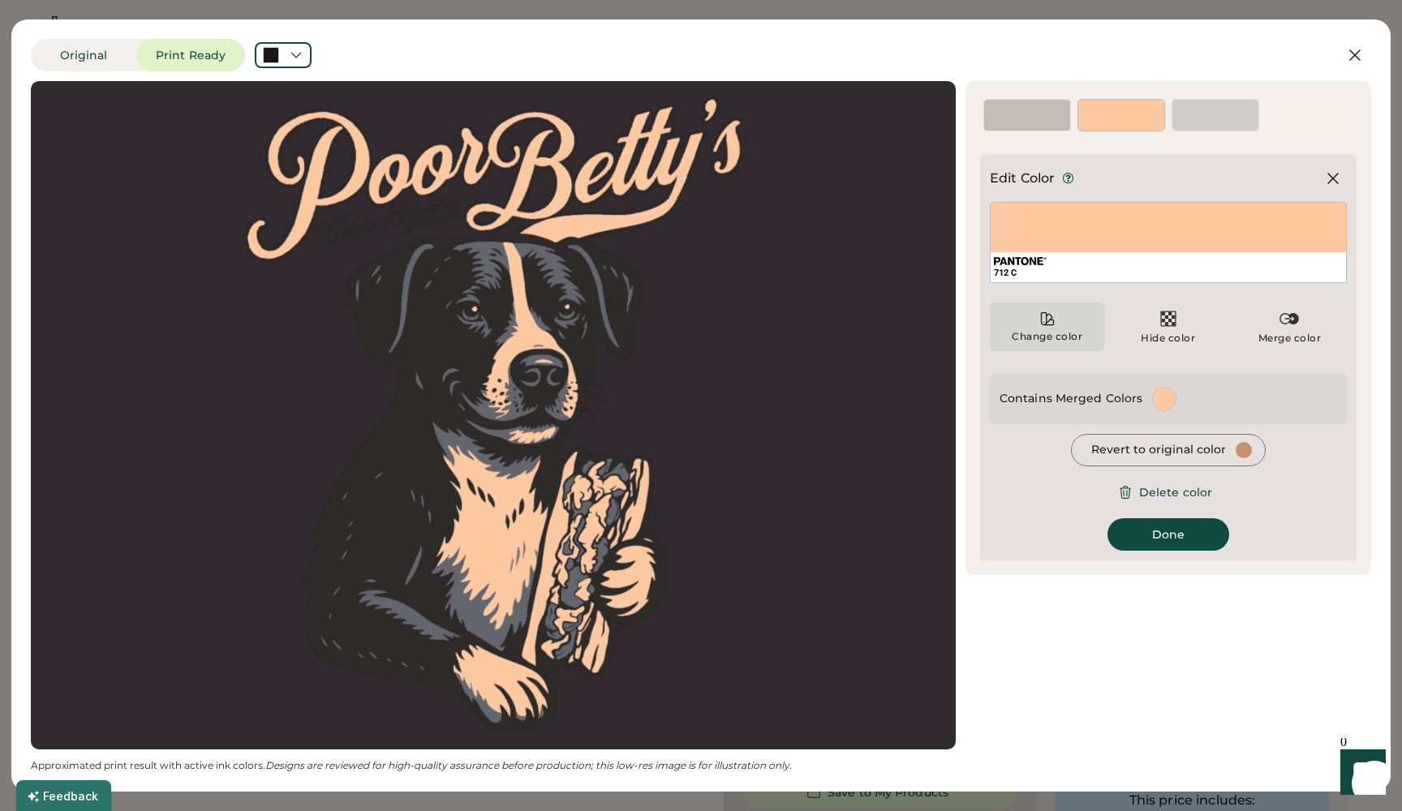
click at [1045, 315] on icon at bounding box center [1047, 319] width 16 height 16
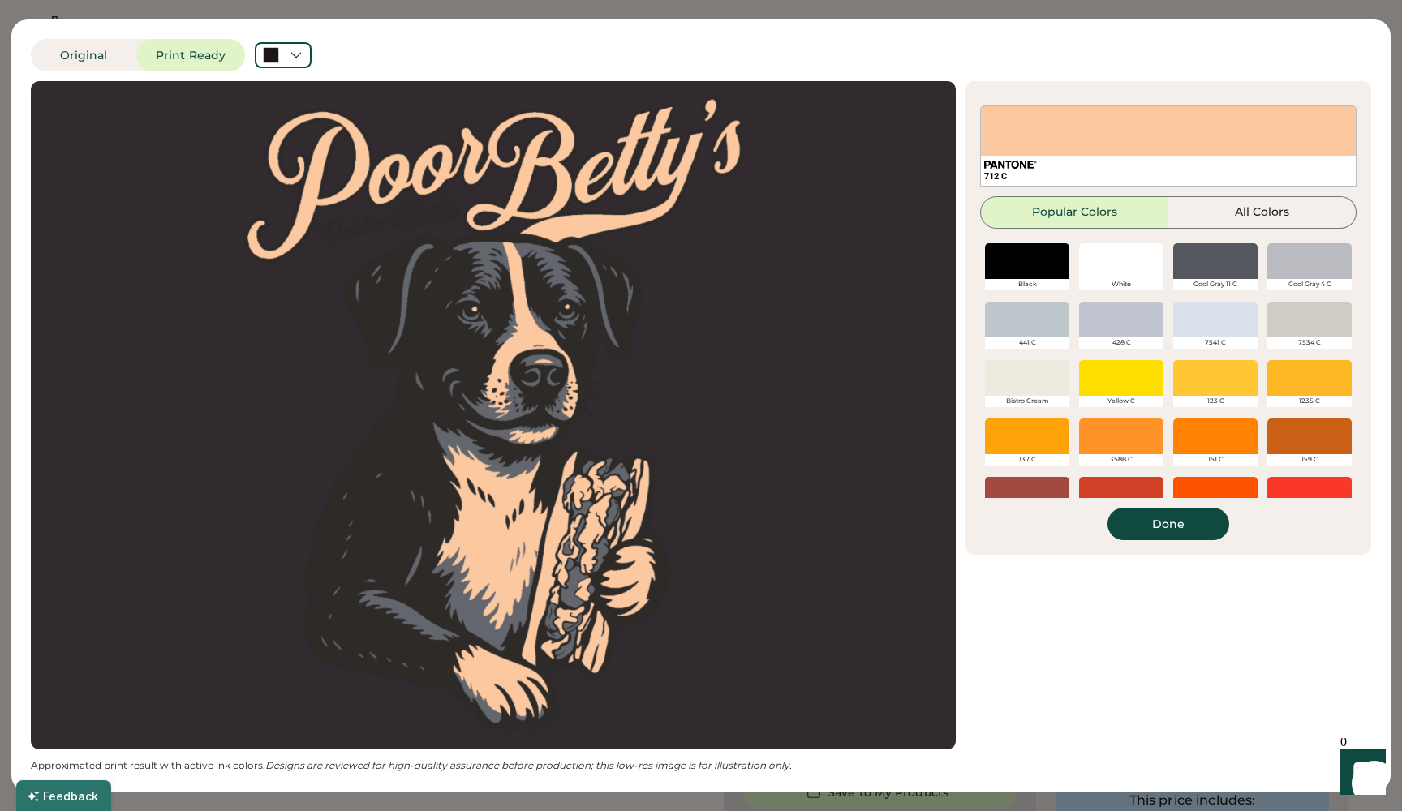
click at [1110, 273] on div at bounding box center [1121, 261] width 84 height 36
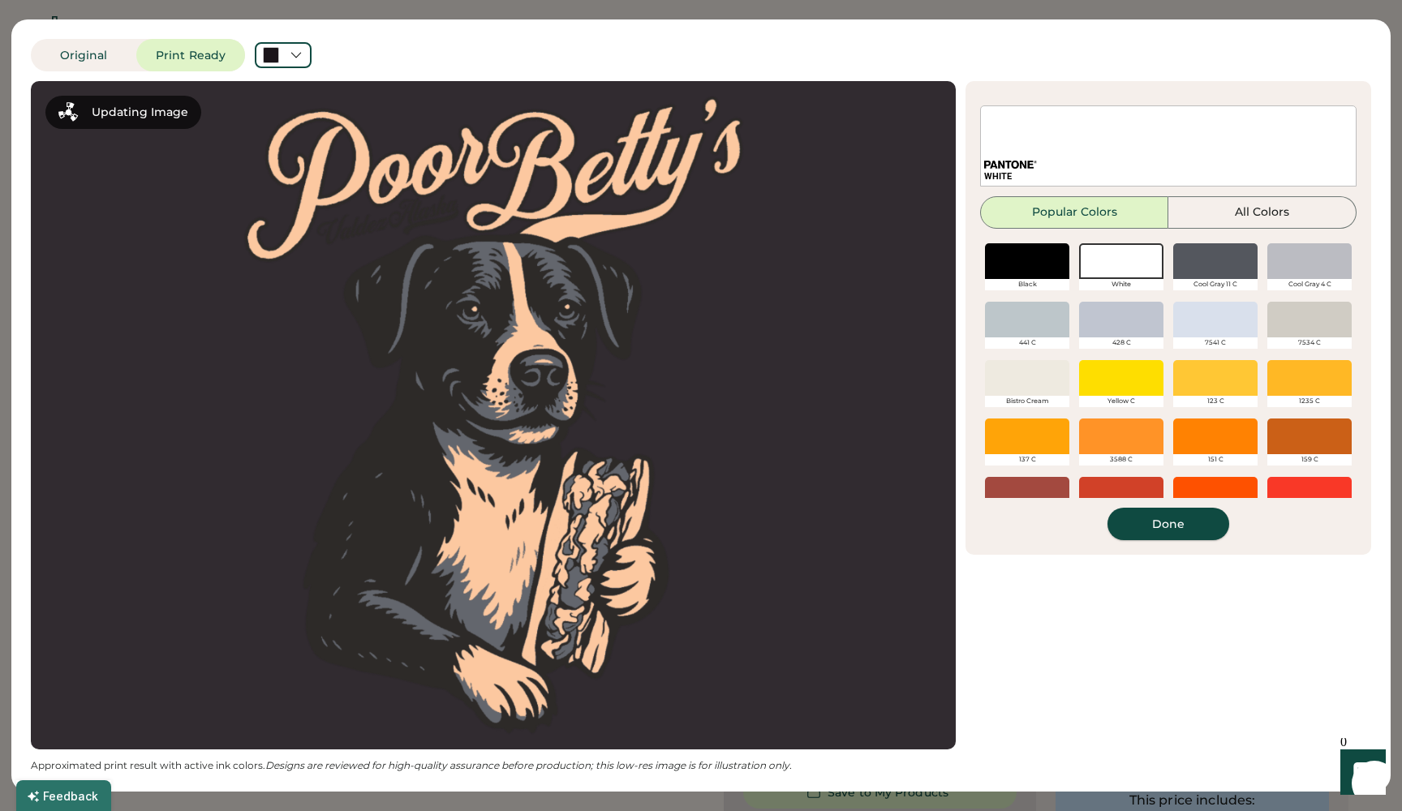
click at [1185, 528] on button "Done" at bounding box center [1168, 524] width 122 height 32
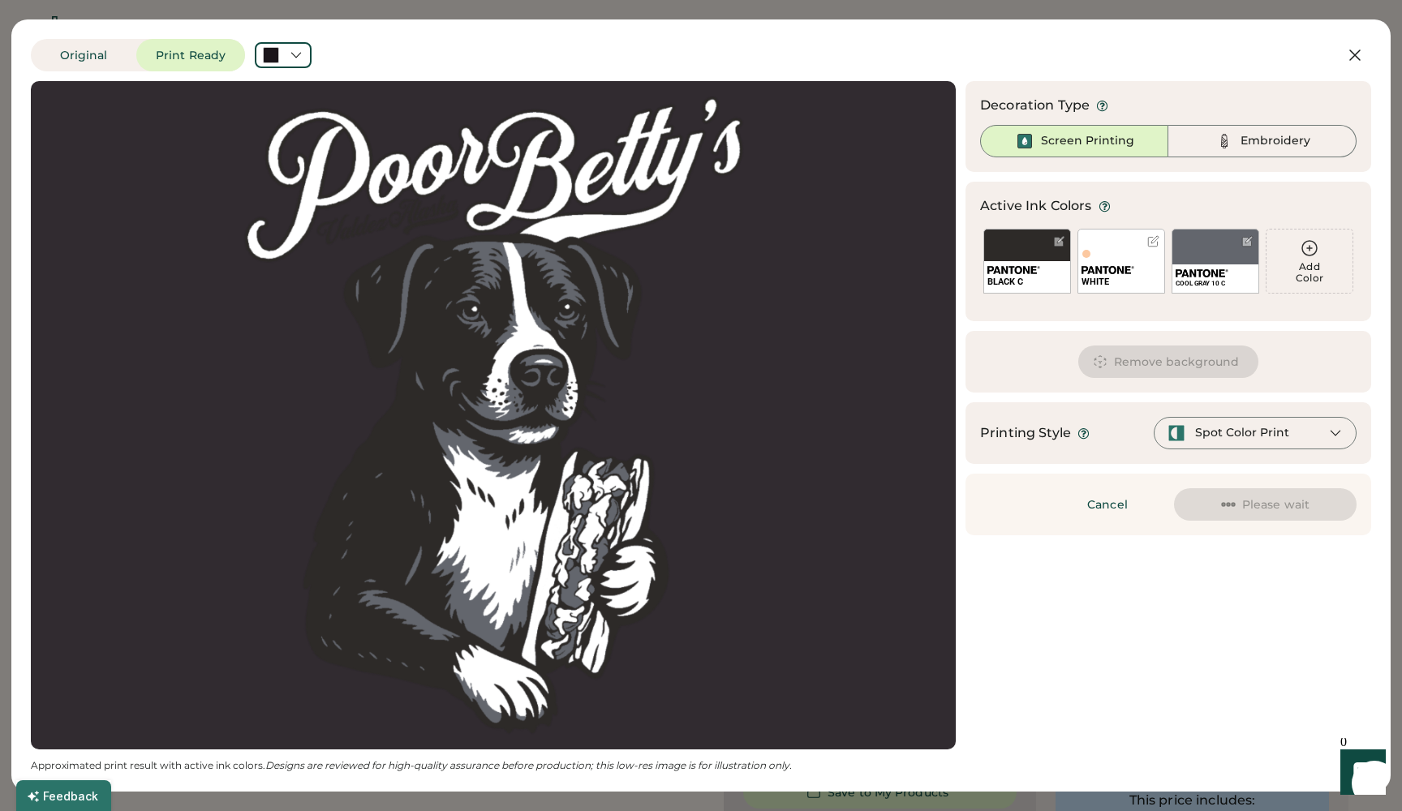
click at [1296, 353] on div "Remove background" at bounding box center [1168, 362] width 406 height 62
click at [1225, 366] on button "Remove background" at bounding box center [1168, 362] width 181 height 32
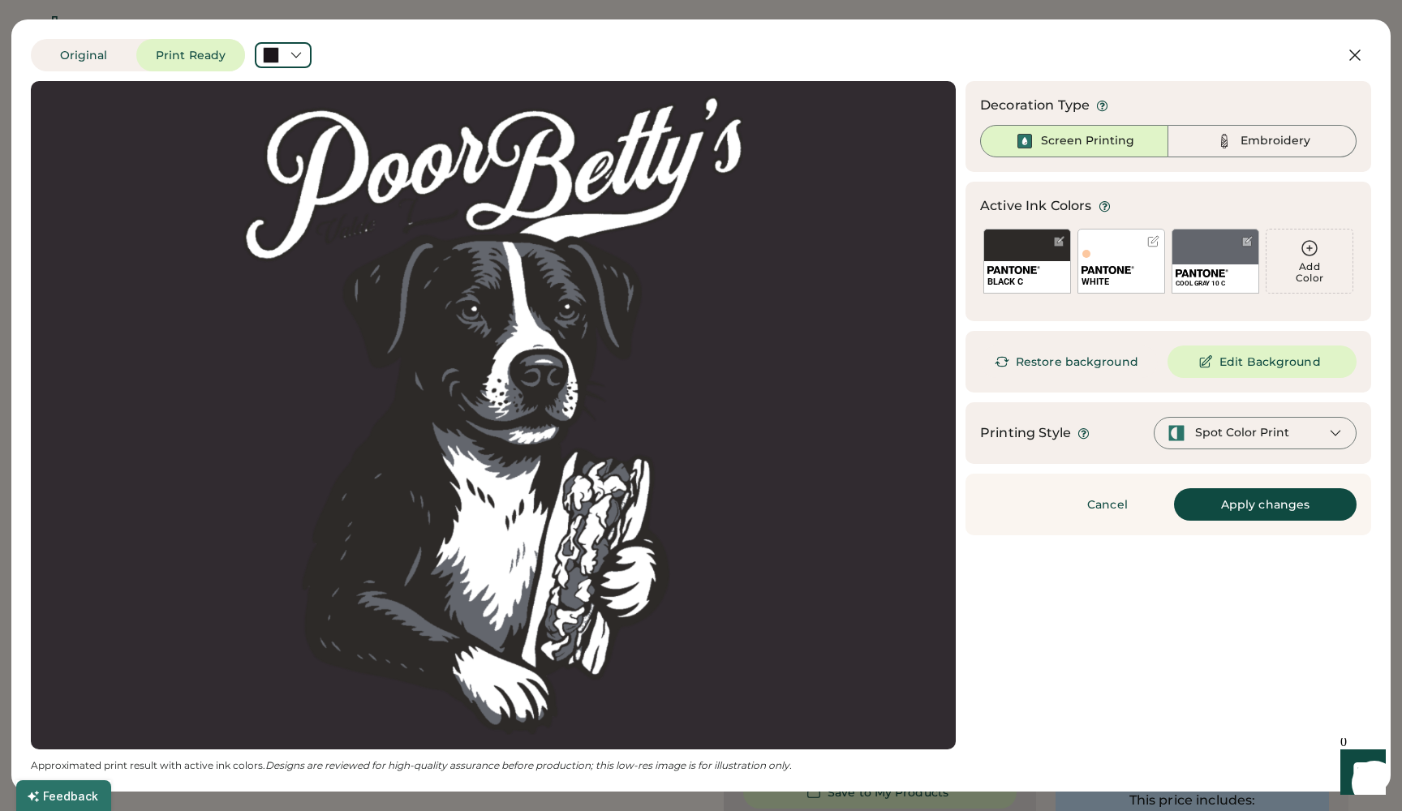
click at [1261, 436] on div "Spot Color Print" at bounding box center [1242, 433] width 94 height 16
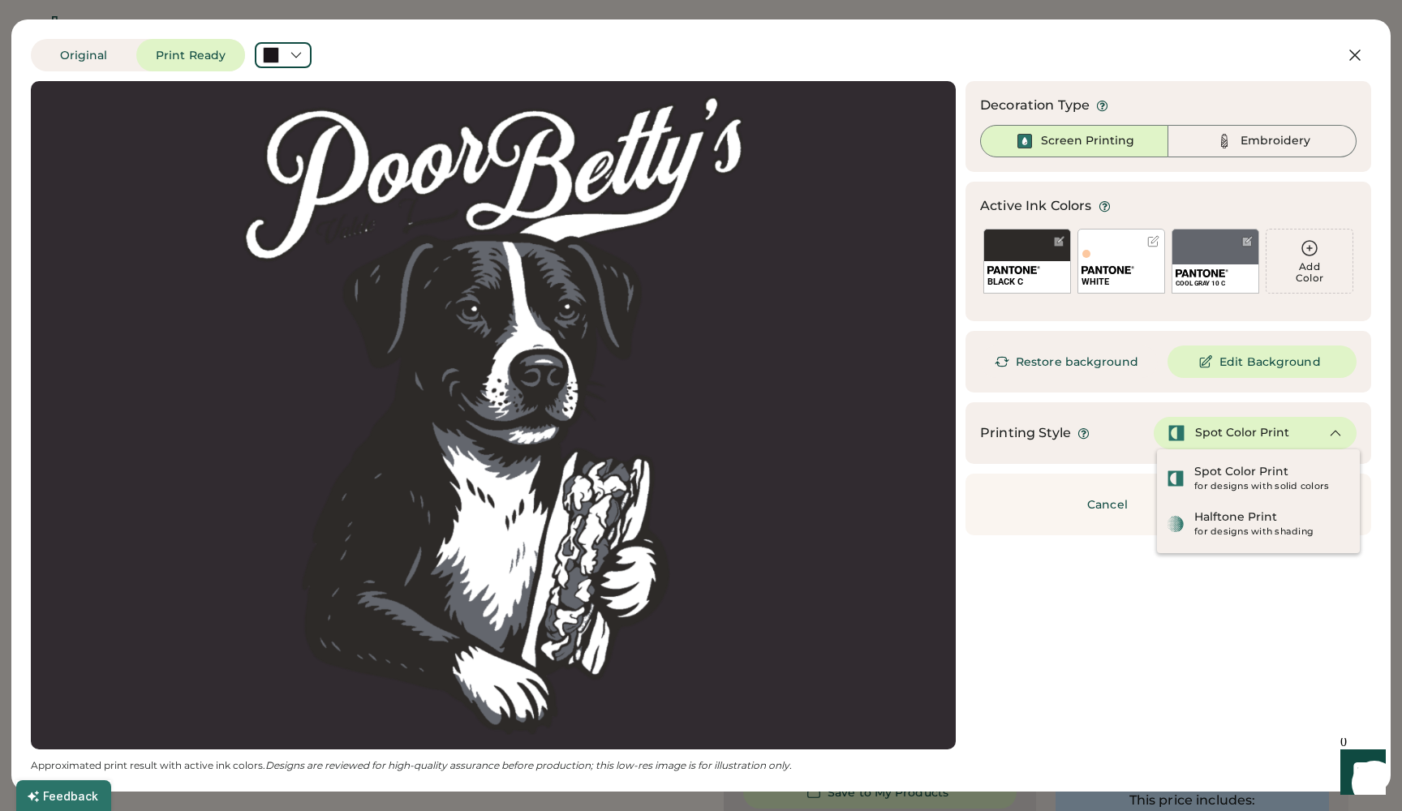
click at [1251, 362] on button "Edit Background" at bounding box center [1261, 362] width 189 height 32
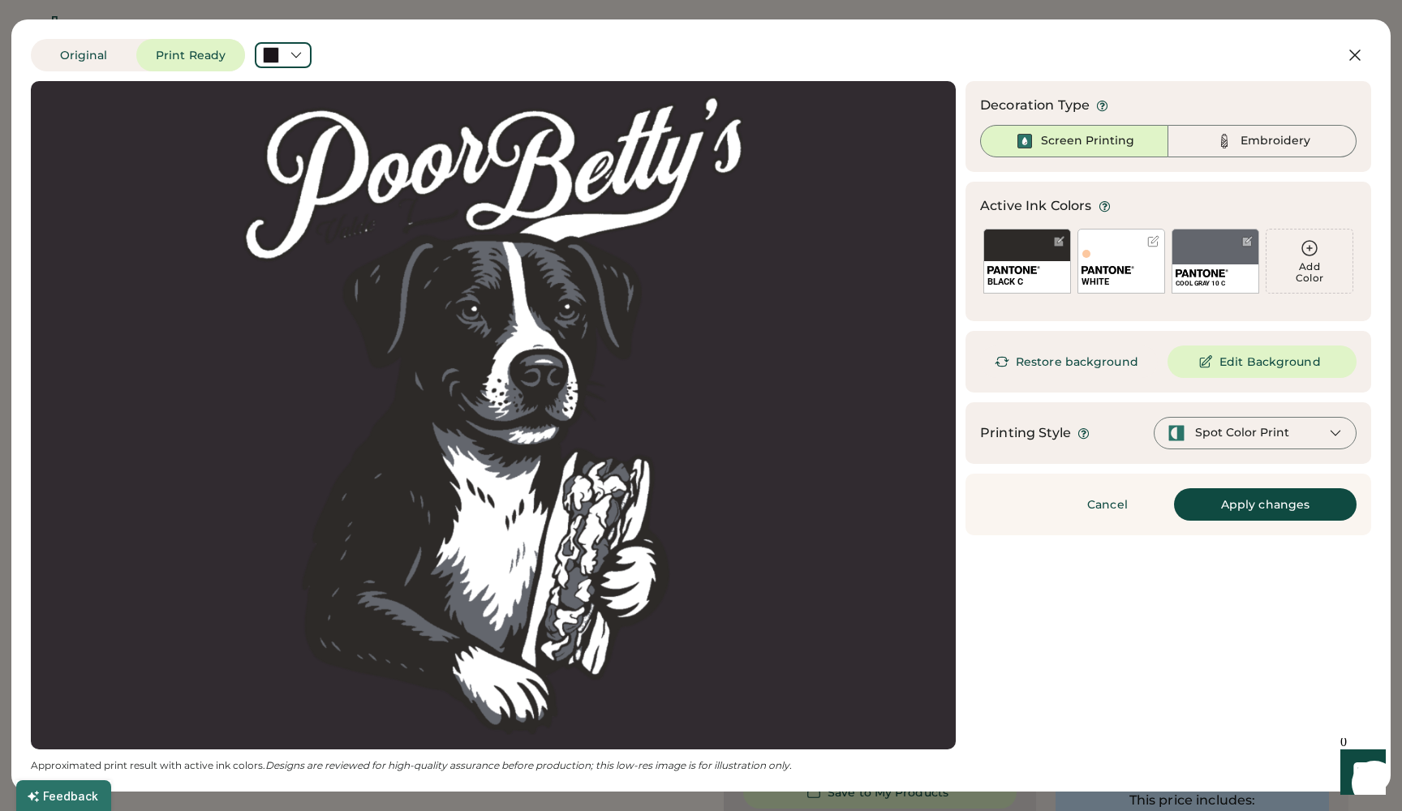
click at [1037, 374] on button "Restore background" at bounding box center [1069, 362] width 178 height 32
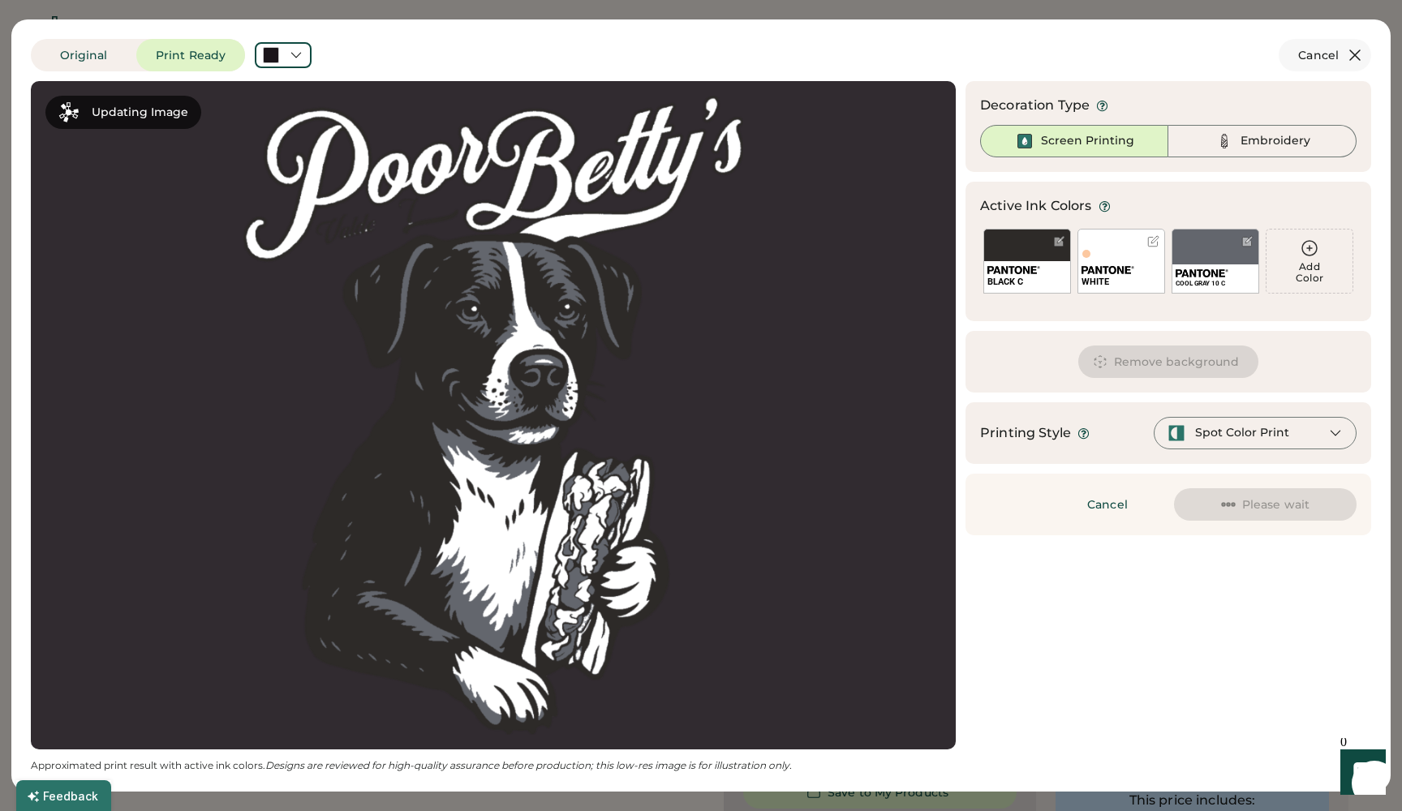
click at [1349, 56] on icon at bounding box center [1354, 54] width 19 height 19
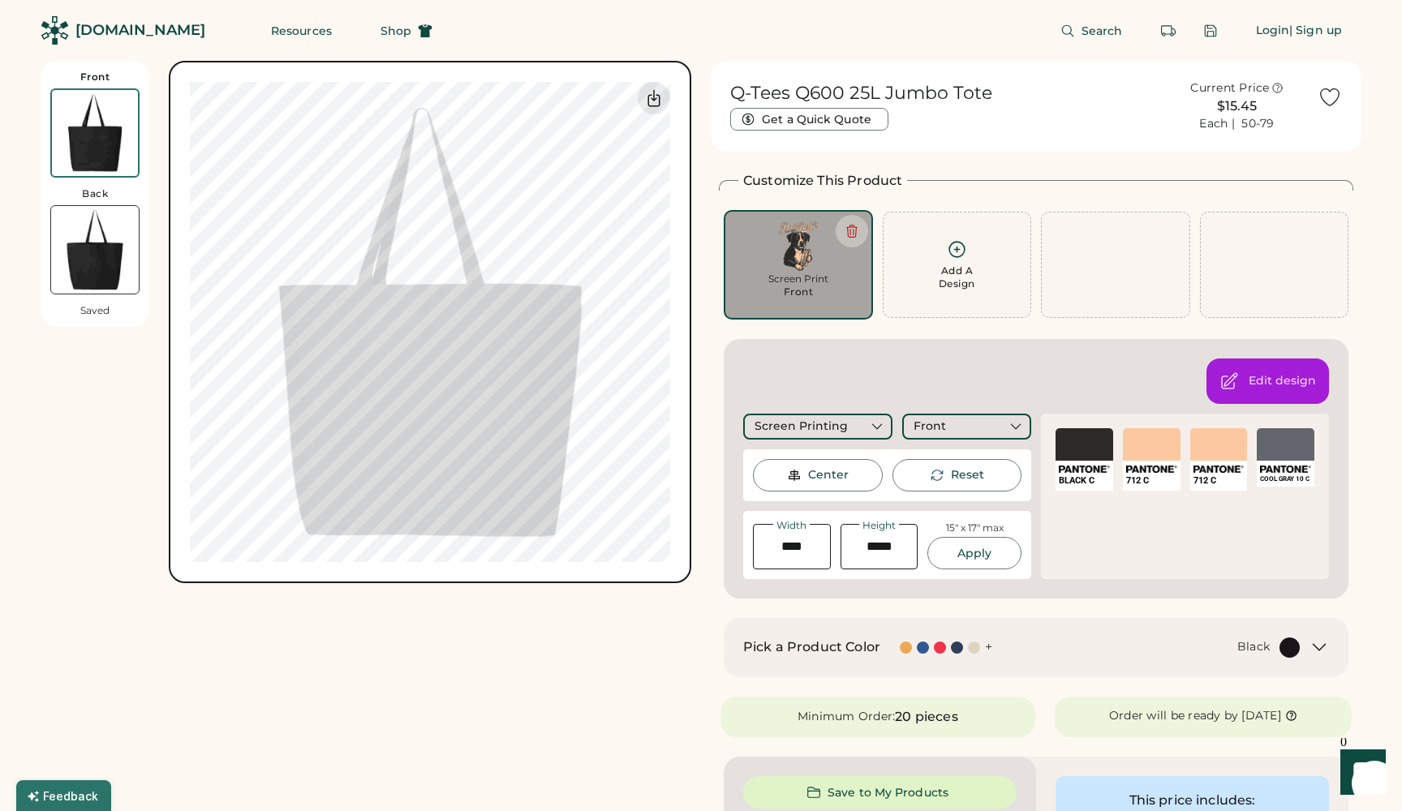
click at [975, 141] on div "Q-Tees Q600 25L Jumbo Tote Get a Quick Quote Current Price $15.45 Each | 50-79" at bounding box center [1036, 106] width 651 height 91
click at [802, 244] on img at bounding box center [798, 245] width 127 height 49
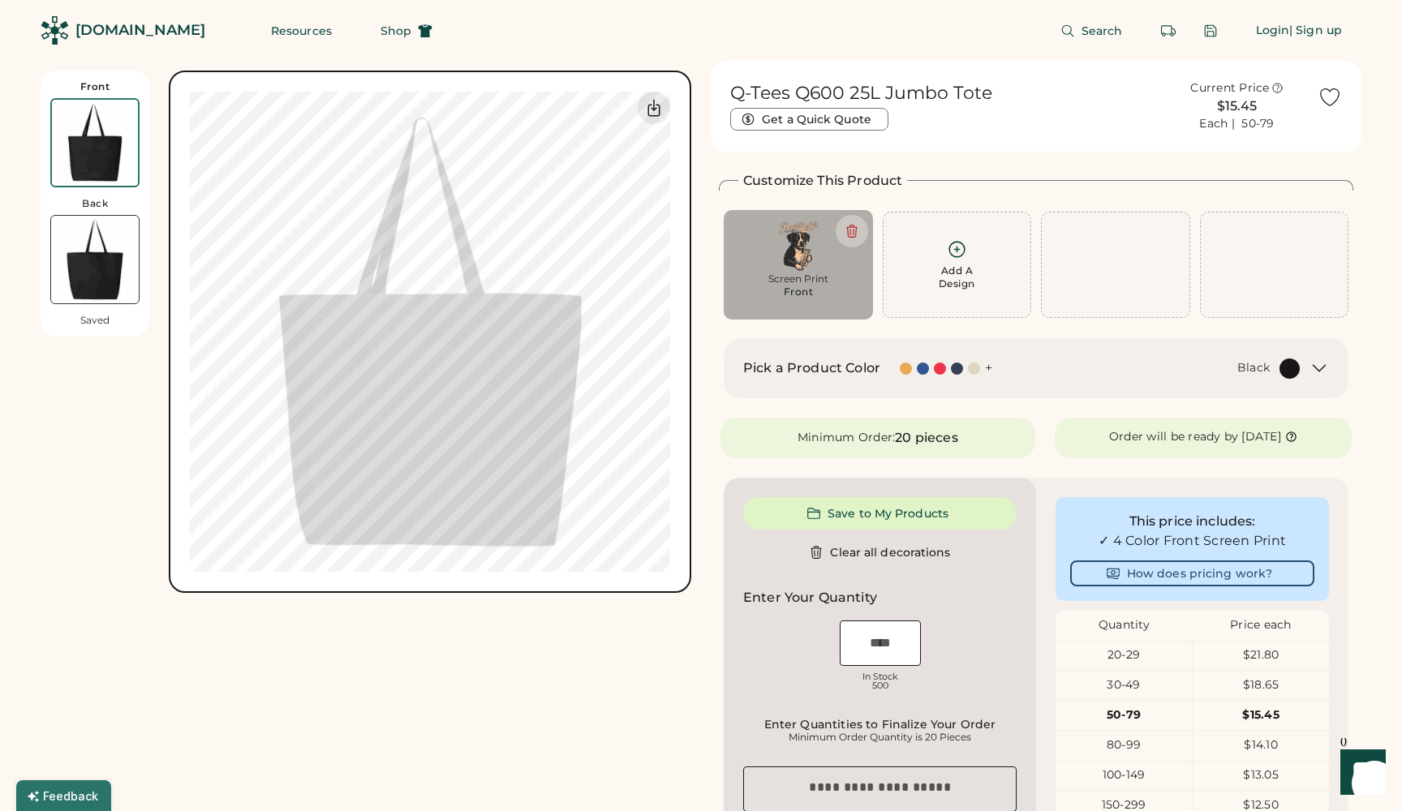
click at [945, 368] on div at bounding box center [940, 369] width 12 height 12
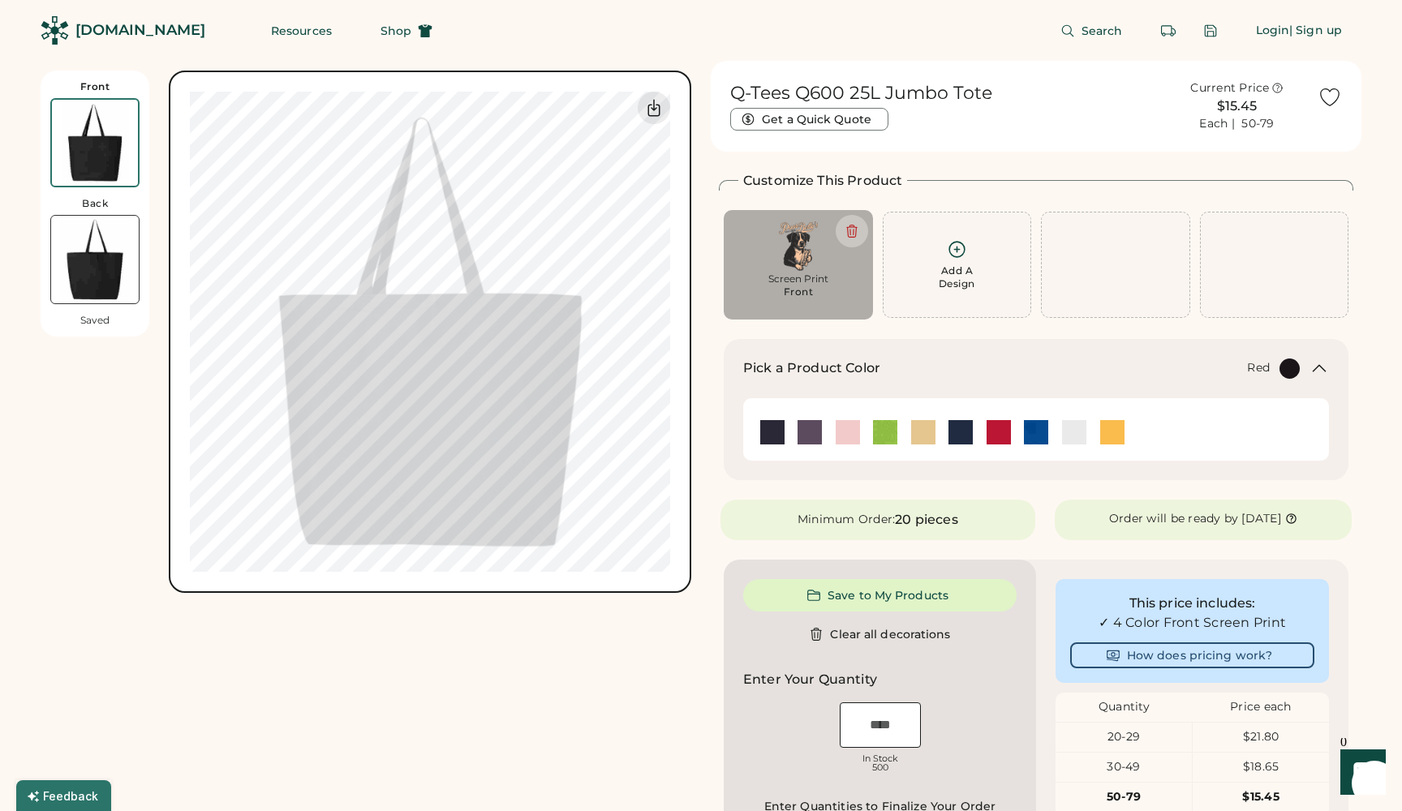
click at [995, 430] on img at bounding box center [999, 432] width 24 height 24
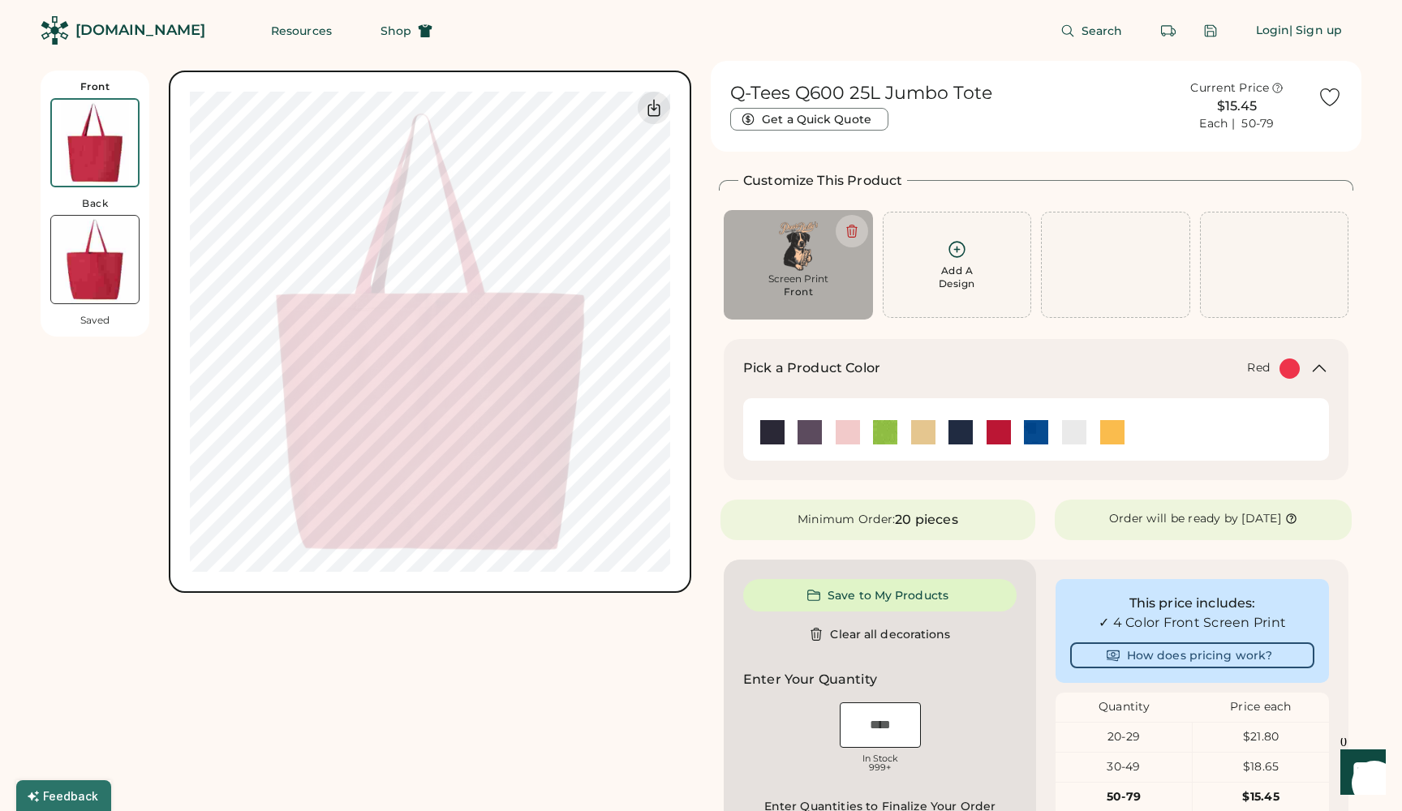
click at [773, 277] on div "Screen Print" at bounding box center [798, 279] width 127 height 13
type input "****"
type input "*****"
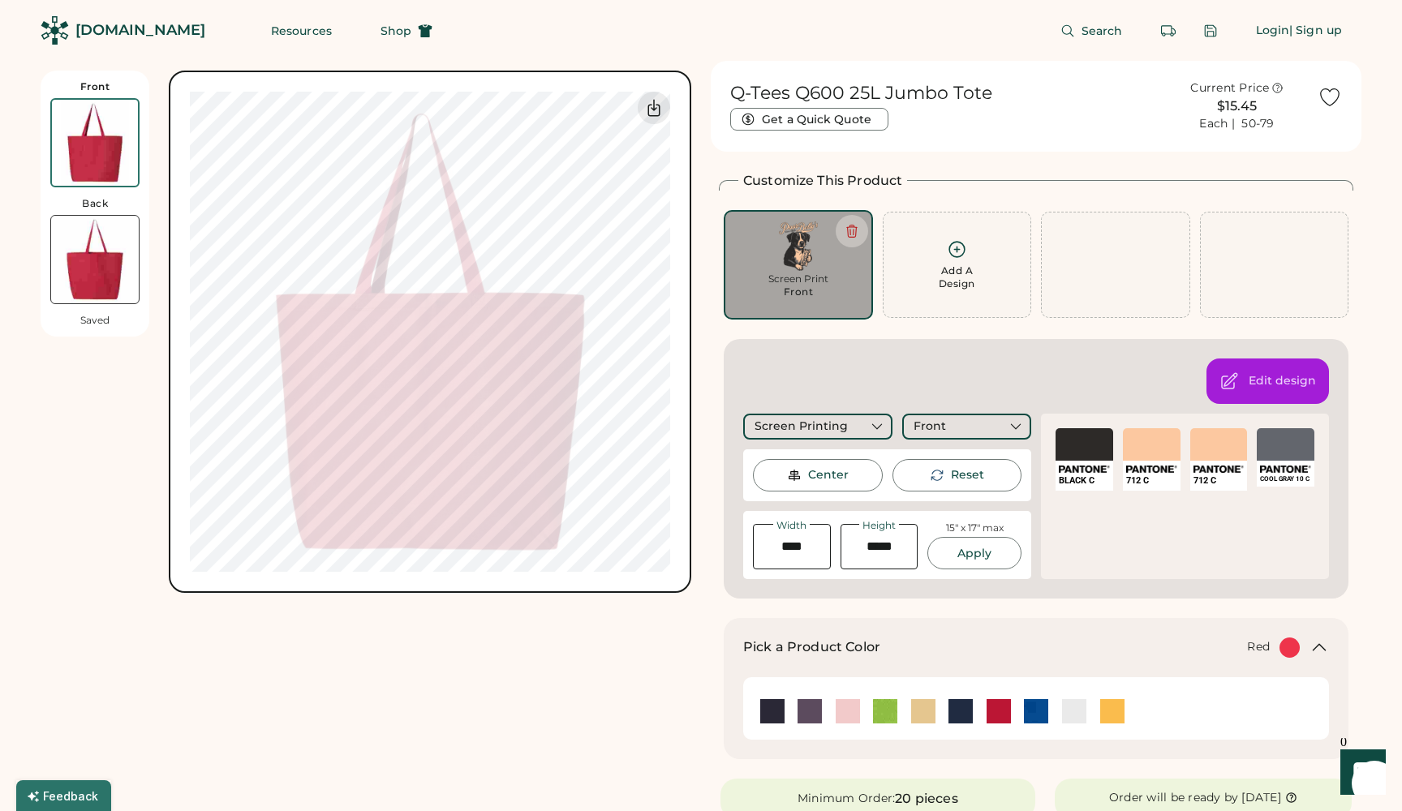
click at [1157, 456] on div "SELECT A COLOR" at bounding box center [1152, 444] width 58 height 32
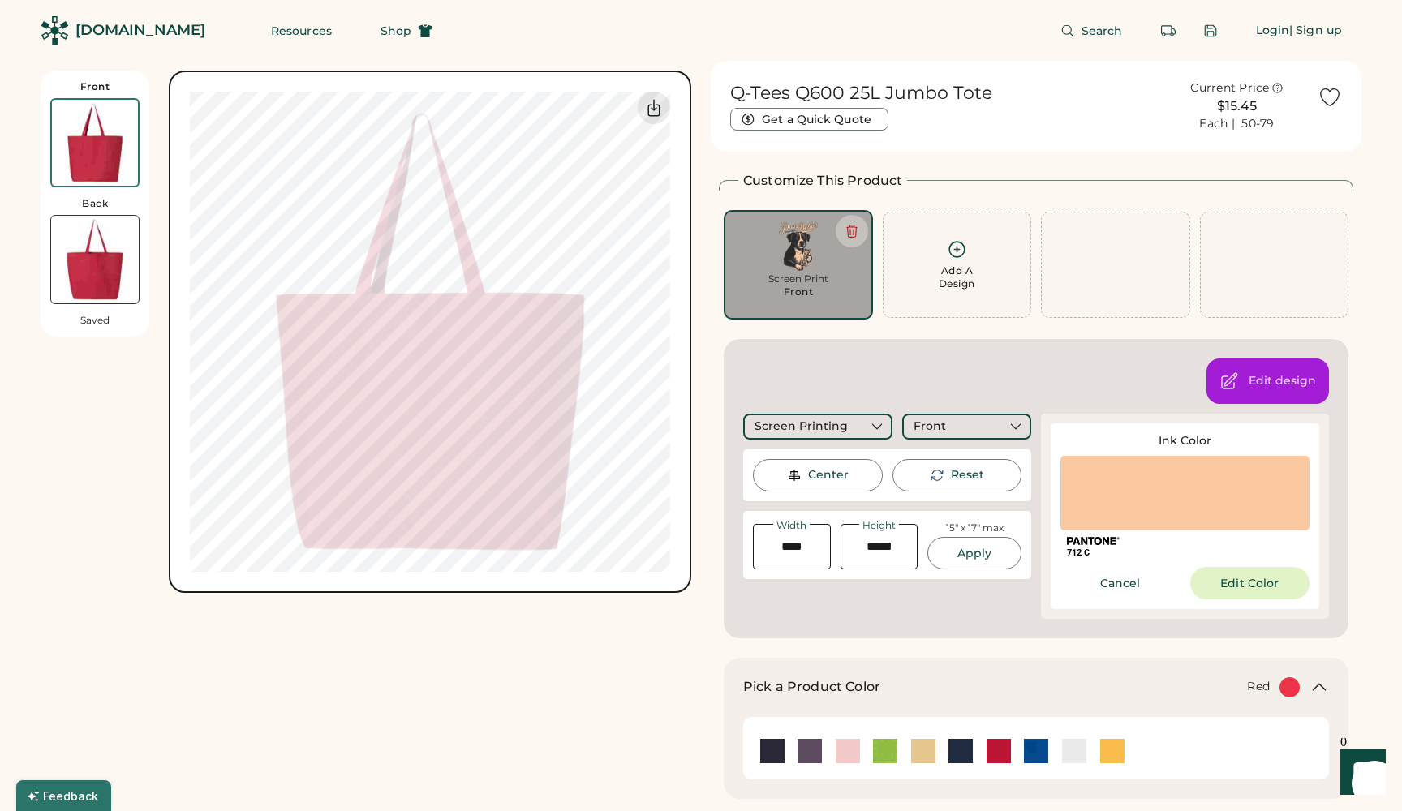
click at [1142, 504] on div at bounding box center [1184, 493] width 249 height 75
click at [1215, 576] on button "Edit Color" at bounding box center [1250, 583] width 120 height 32
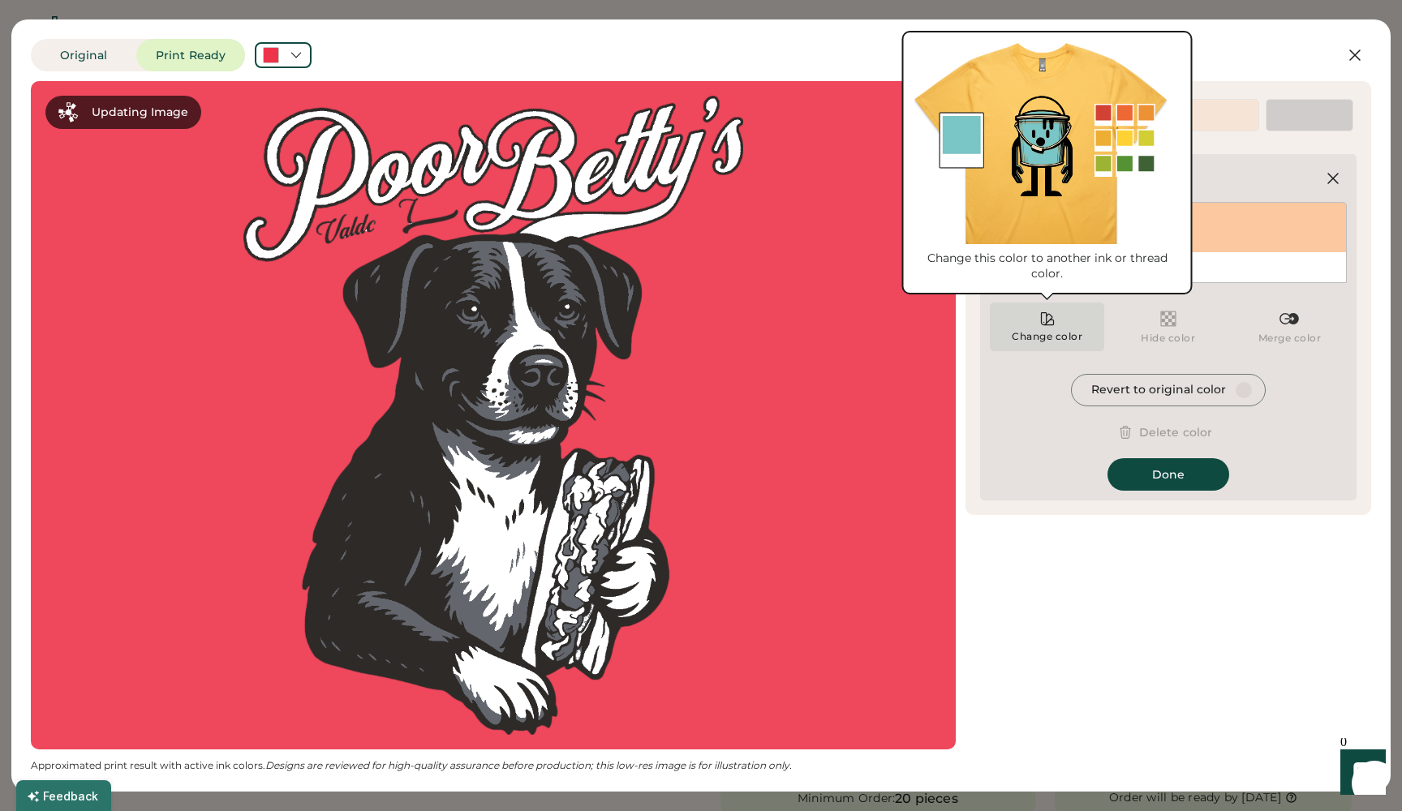
click at [1050, 327] on icon at bounding box center [1047, 319] width 16 height 16
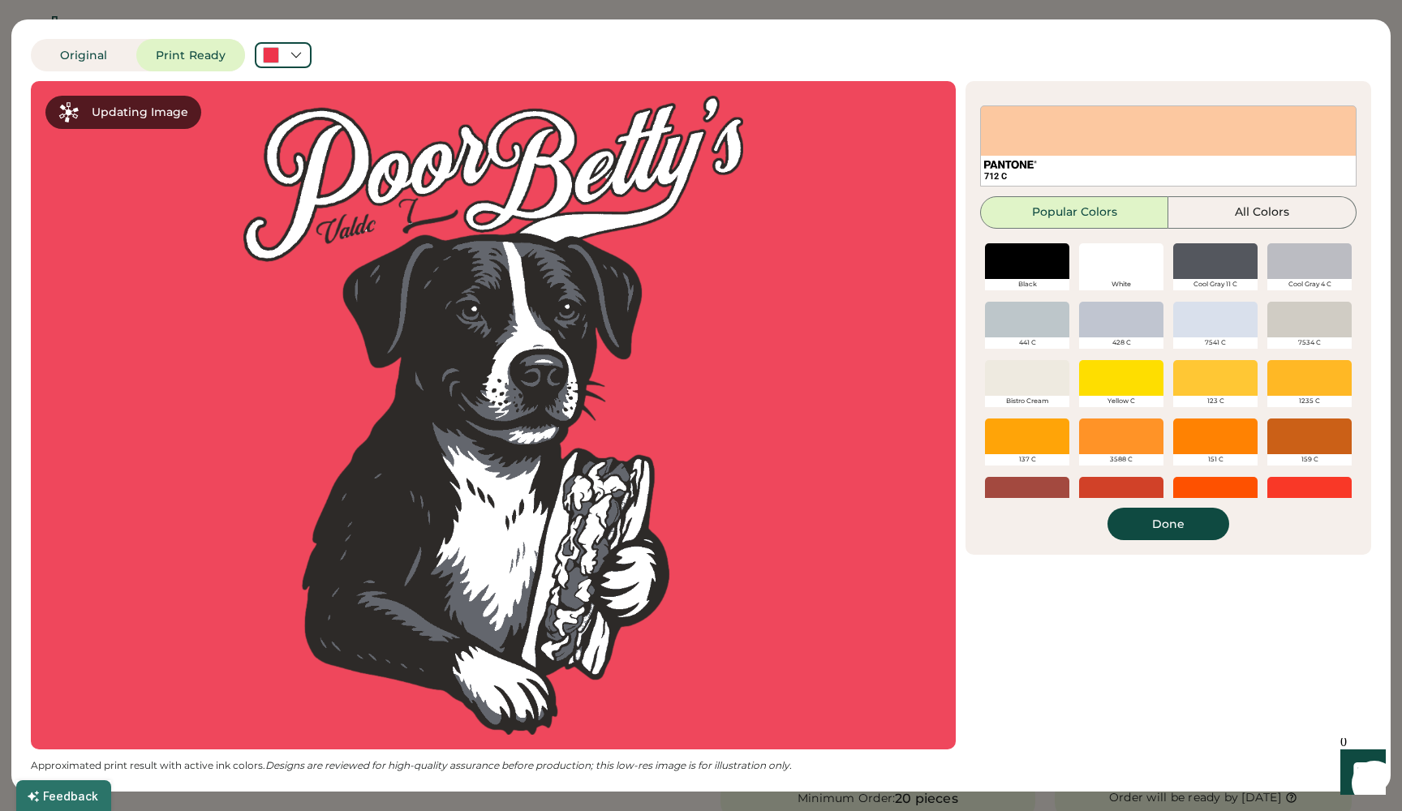
click at [1123, 276] on div at bounding box center [1121, 261] width 84 height 36
click at [1116, 257] on div at bounding box center [1121, 261] width 84 height 36
click at [1117, 269] on div at bounding box center [1121, 261] width 84 height 36
click at [1164, 522] on button "Done" at bounding box center [1168, 524] width 122 height 32
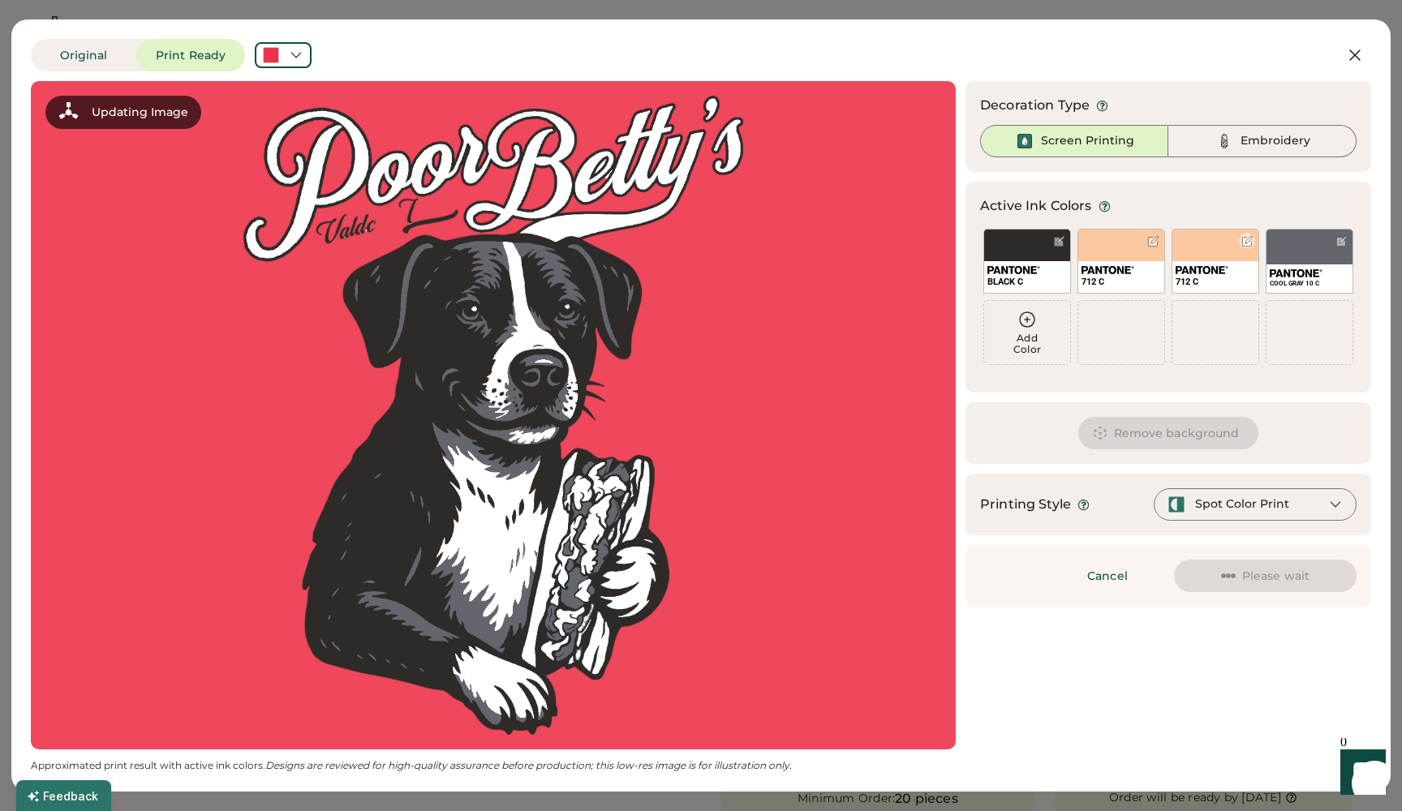
click at [1223, 270] on img at bounding box center [1202, 270] width 53 height 8
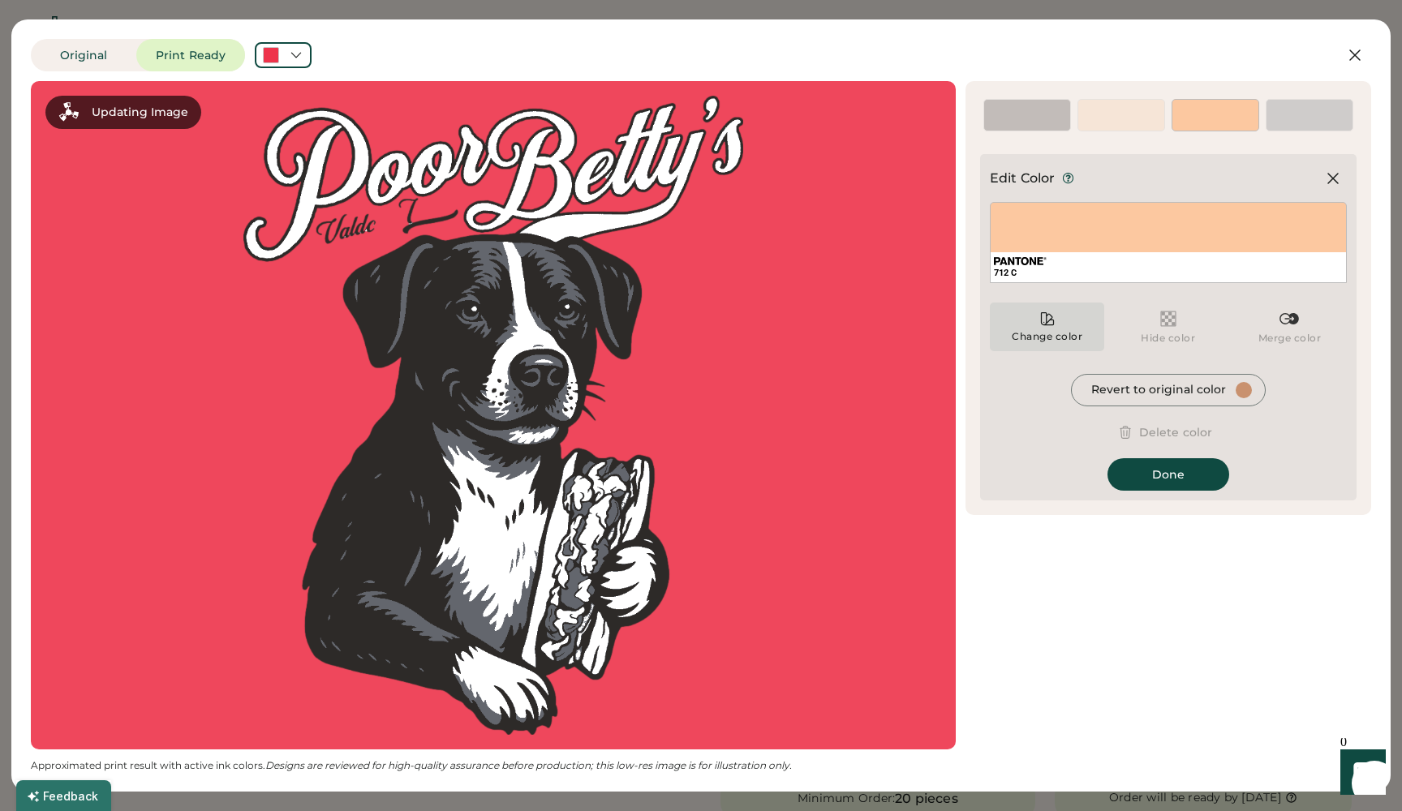
click at [1049, 320] on icon at bounding box center [1047, 319] width 16 height 16
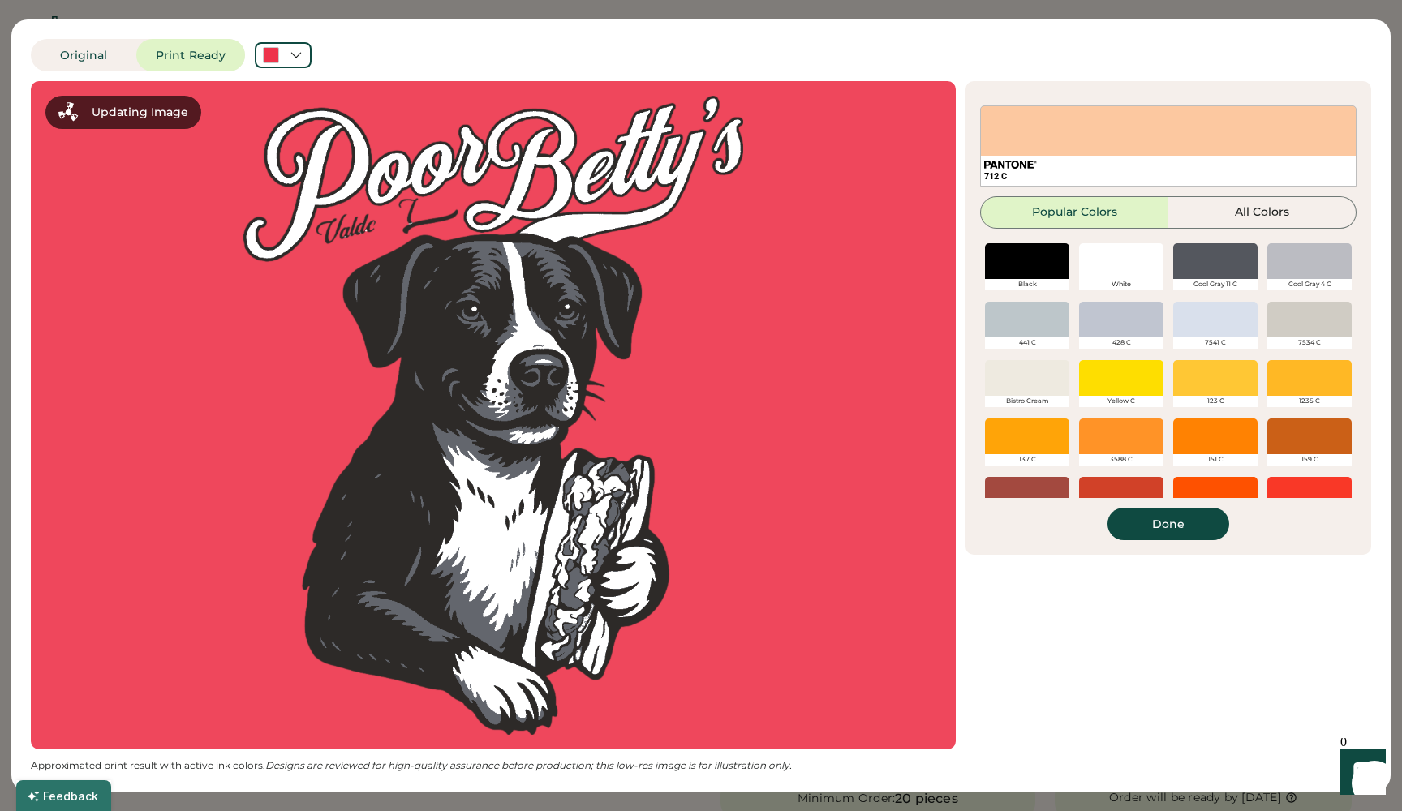
click at [1112, 266] on div at bounding box center [1121, 261] width 84 height 36
click at [1115, 268] on div at bounding box center [1121, 261] width 84 height 36
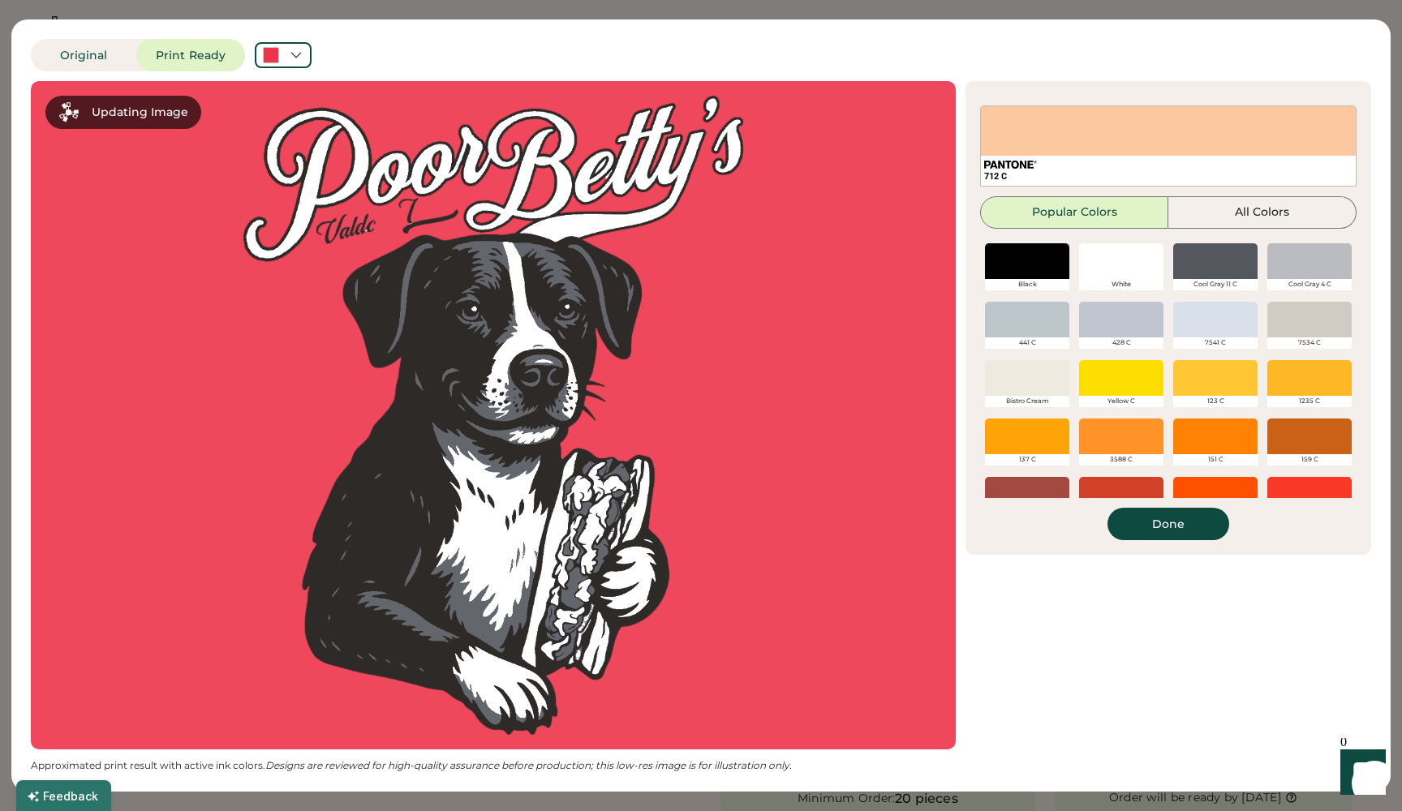
click at [1115, 268] on div at bounding box center [1121, 261] width 84 height 36
click at [1158, 522] on button "Done" at bounding box center [1168, 524] width 122 height 32
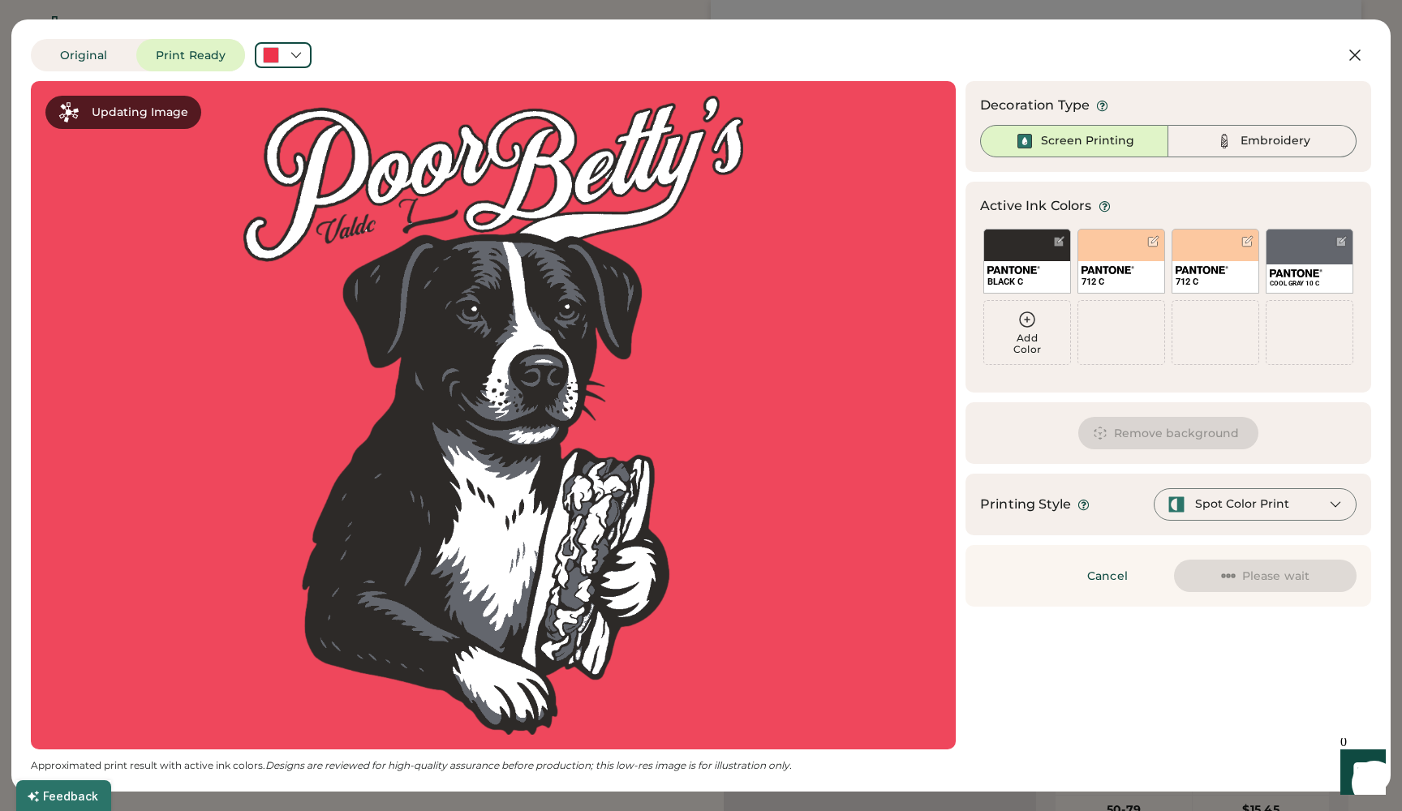
scroll to position [269, 0]
click at [1254, 508] on div "Spot Color Print" at bounding box center [1242, 505] width 94 height 16
